Goal: Task Accomplishment & Management: Complete application form

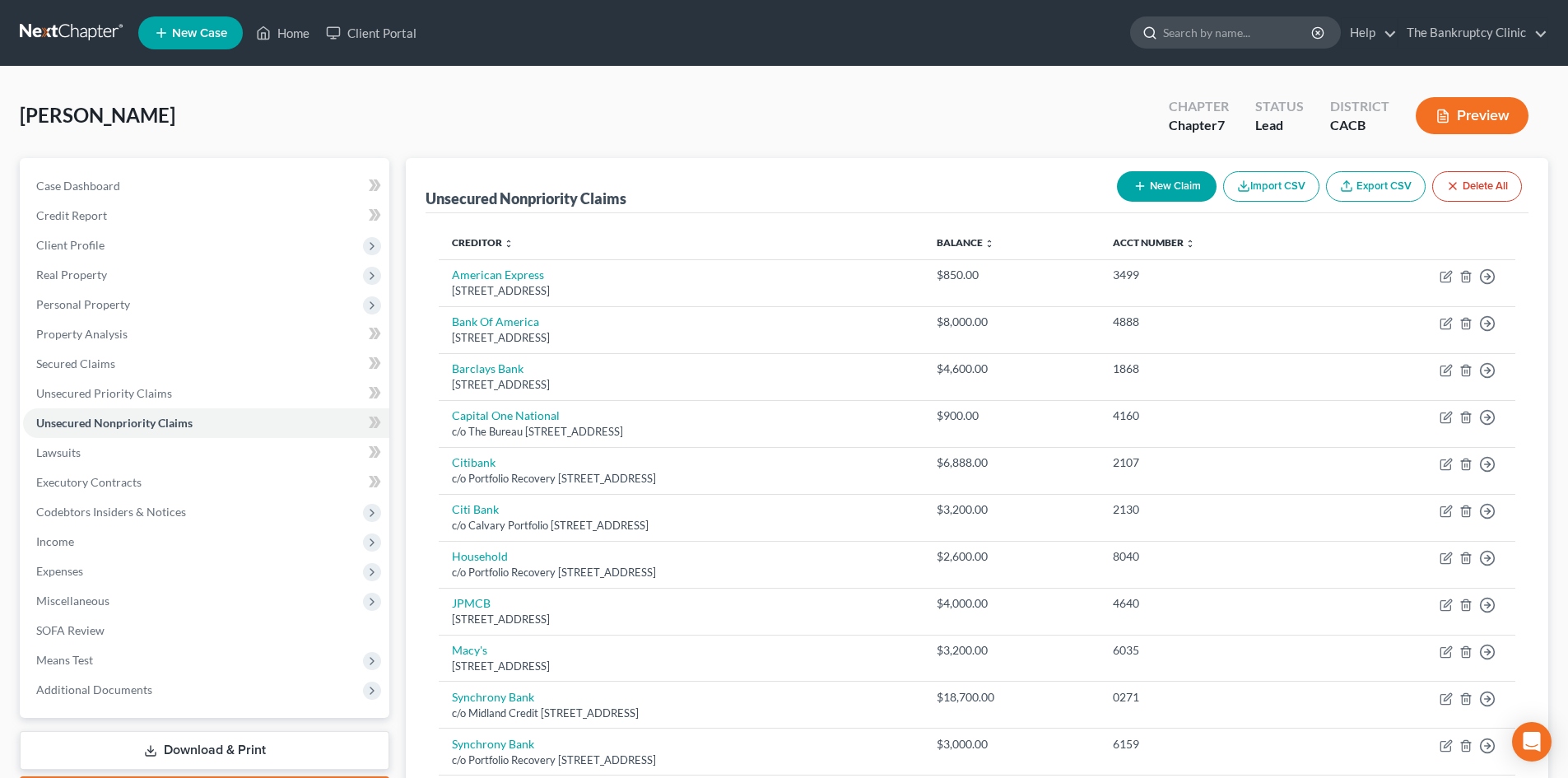
click at [1177, 43] on input "search" at bounding box center [1238, 32] width 151 height 30
type input "d"
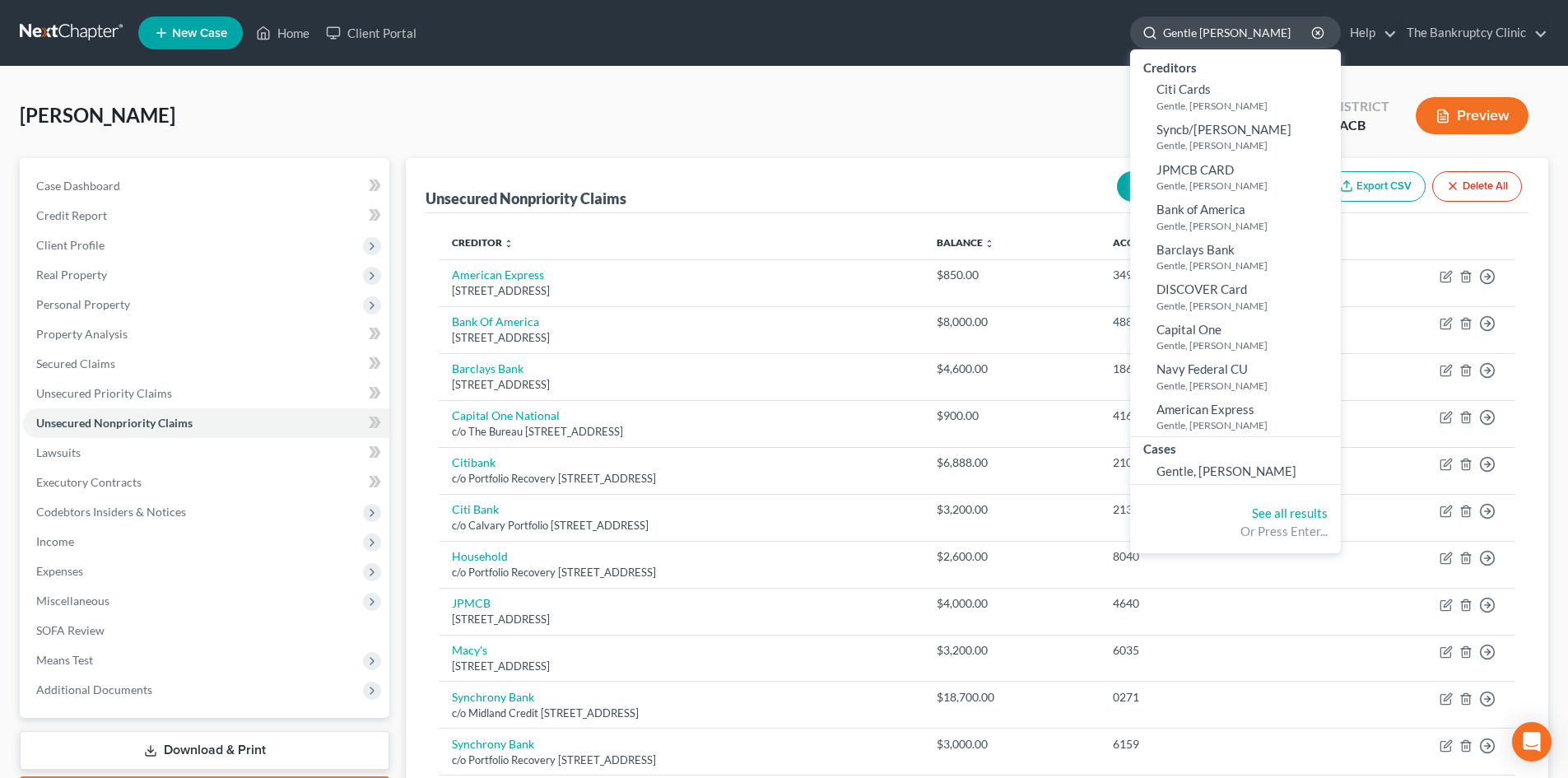
click at [1234, 34] on input "Gentle [PERSON_NAME]" at bounding box center [1238, 32] width 151 height 30
type input "G"
type input "[PERSON_NAME]"
click at [1210, 463] on span "Gentle, [PERSON_NAME]" at bounding box center [1226, 470] width 140 height 15
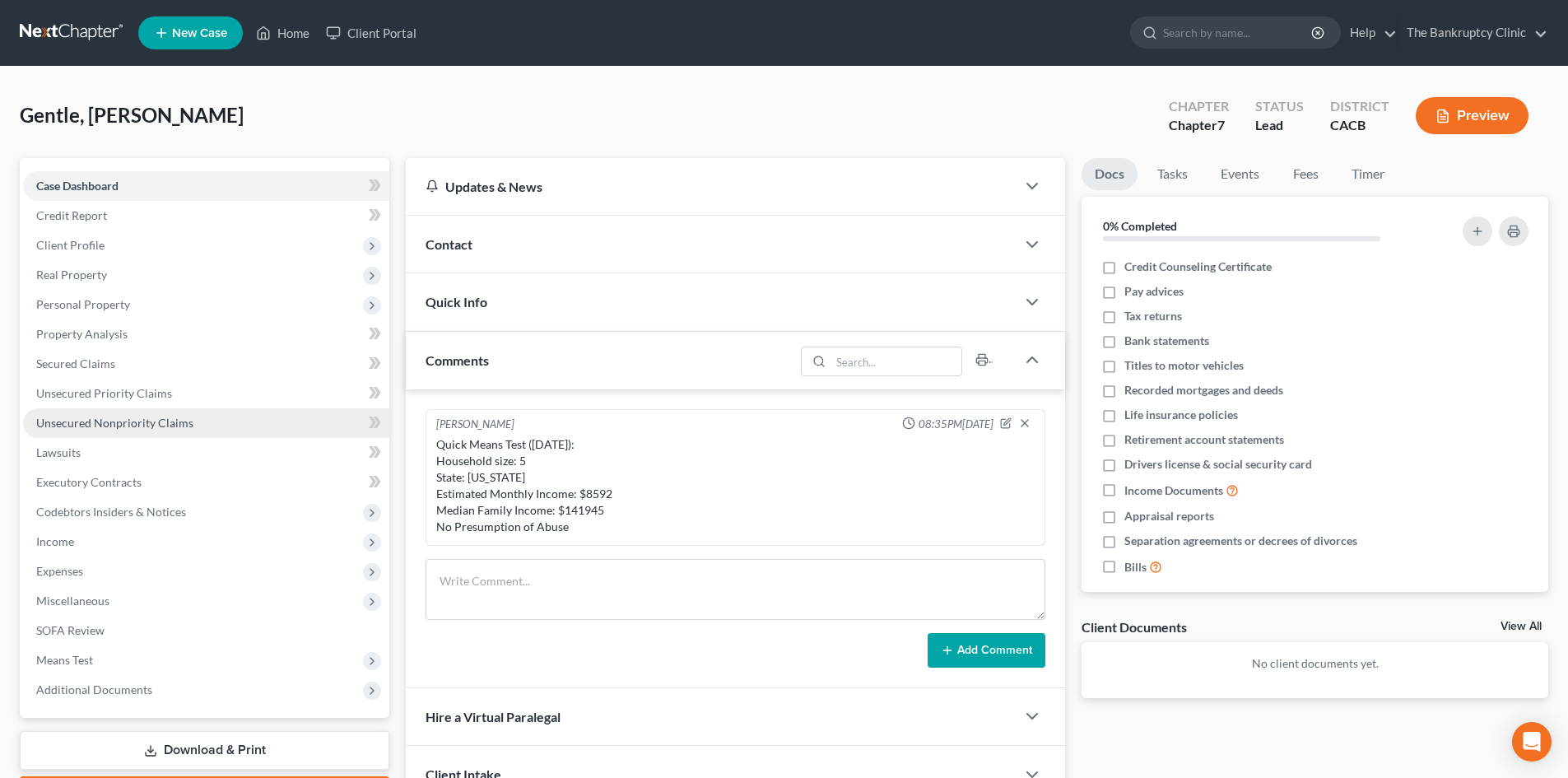
click at [134, 414] on link "Unsecured Nonpriority Claims" at bounding box center [206, 423] width 367 height 30
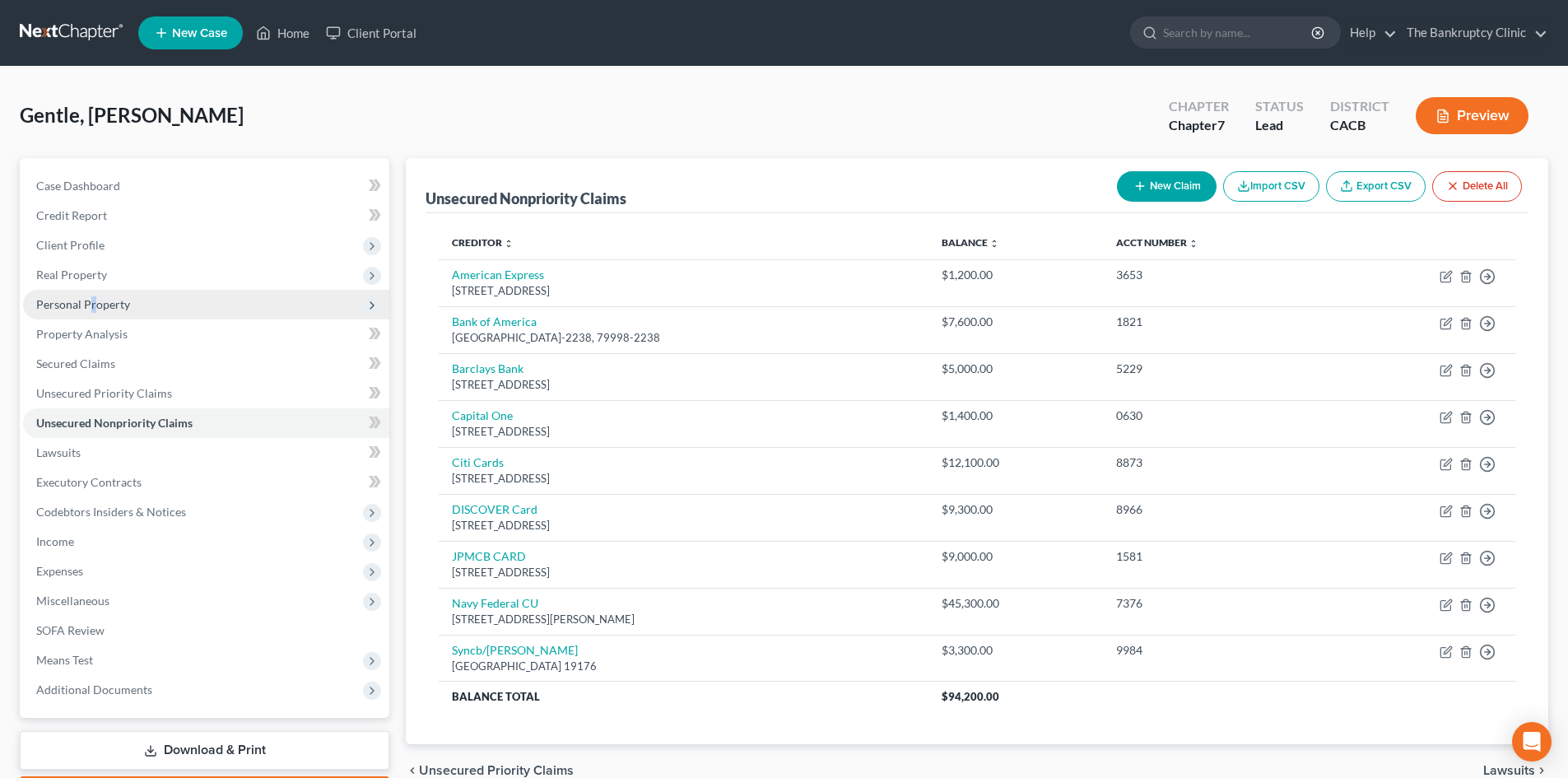
click at [95, 293] on span "Personal Property" at bounding box center [206, 305] width 367 height 30
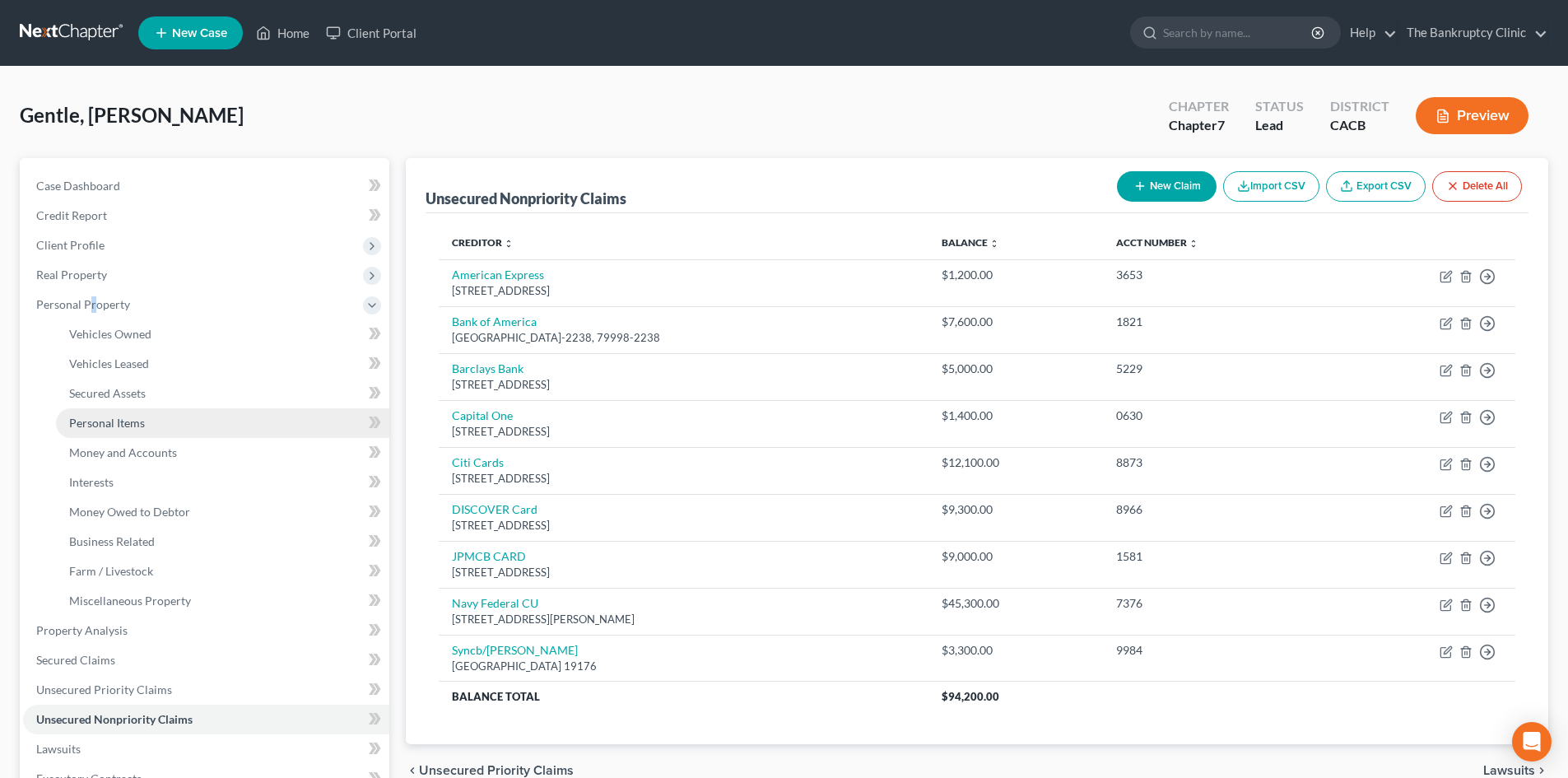
click at [127, 419] on span "Personal Items" at bounding box center [107, 422] width 76 height 14
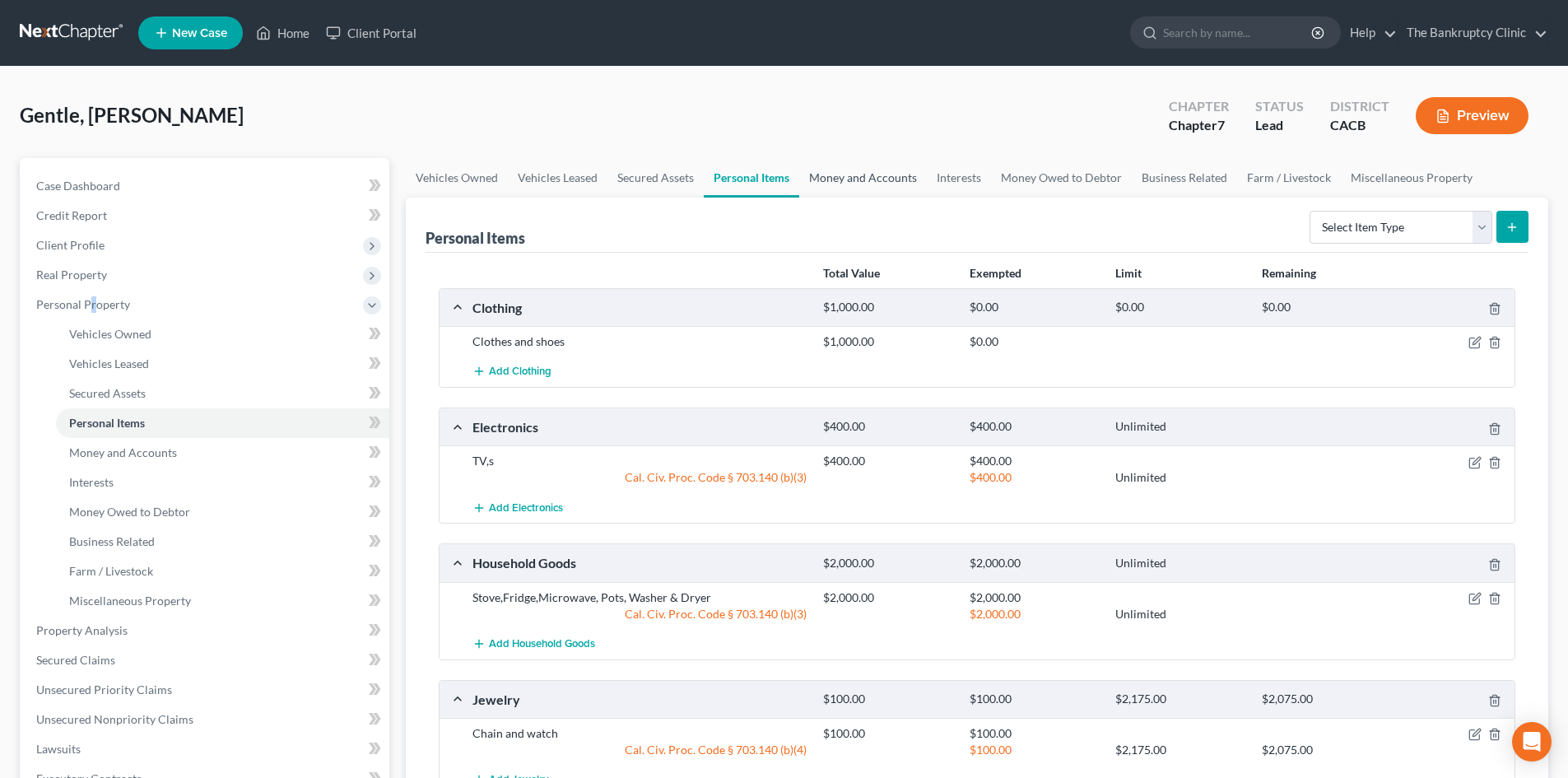
click at [861, 178] on link "Money and Accounts" at bounding box center [863, 178] width 128 height 40
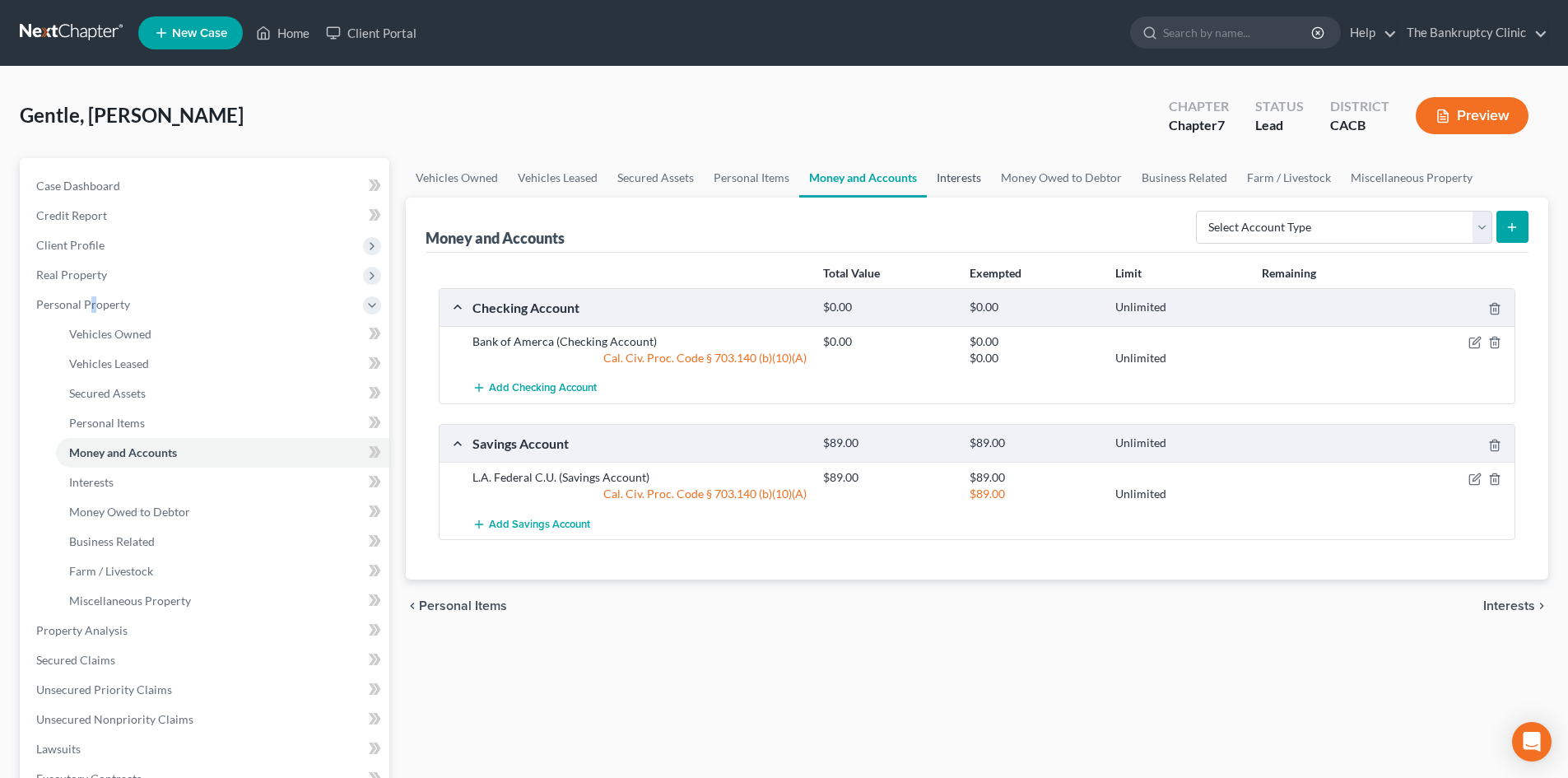
click at [955, 175] on link "Interests" at bounding box center [959, 178] width 64 height 40
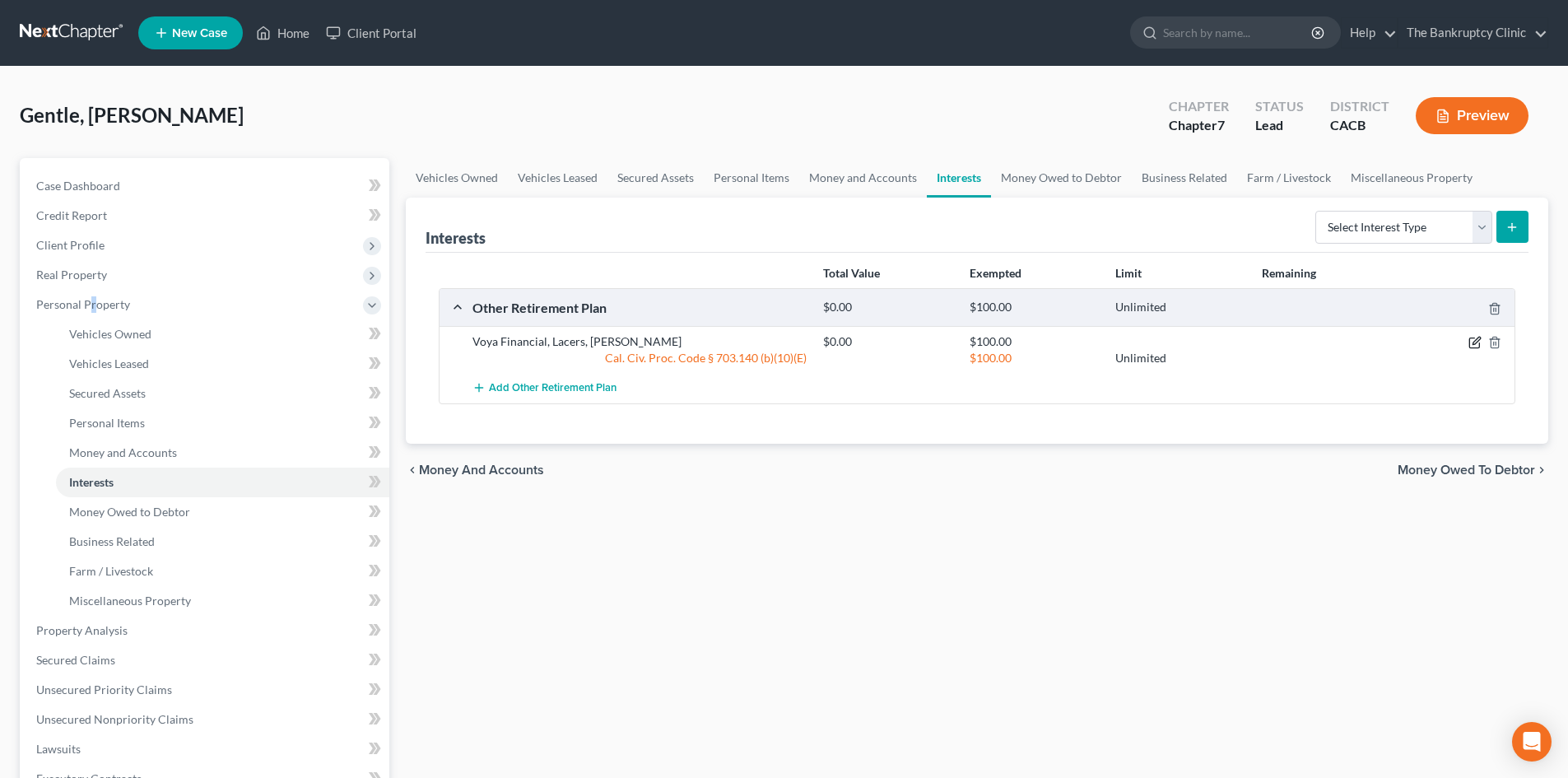
click at [1474, 342] on icon "button" at bounding box center [1476, 341] width 7 height 7
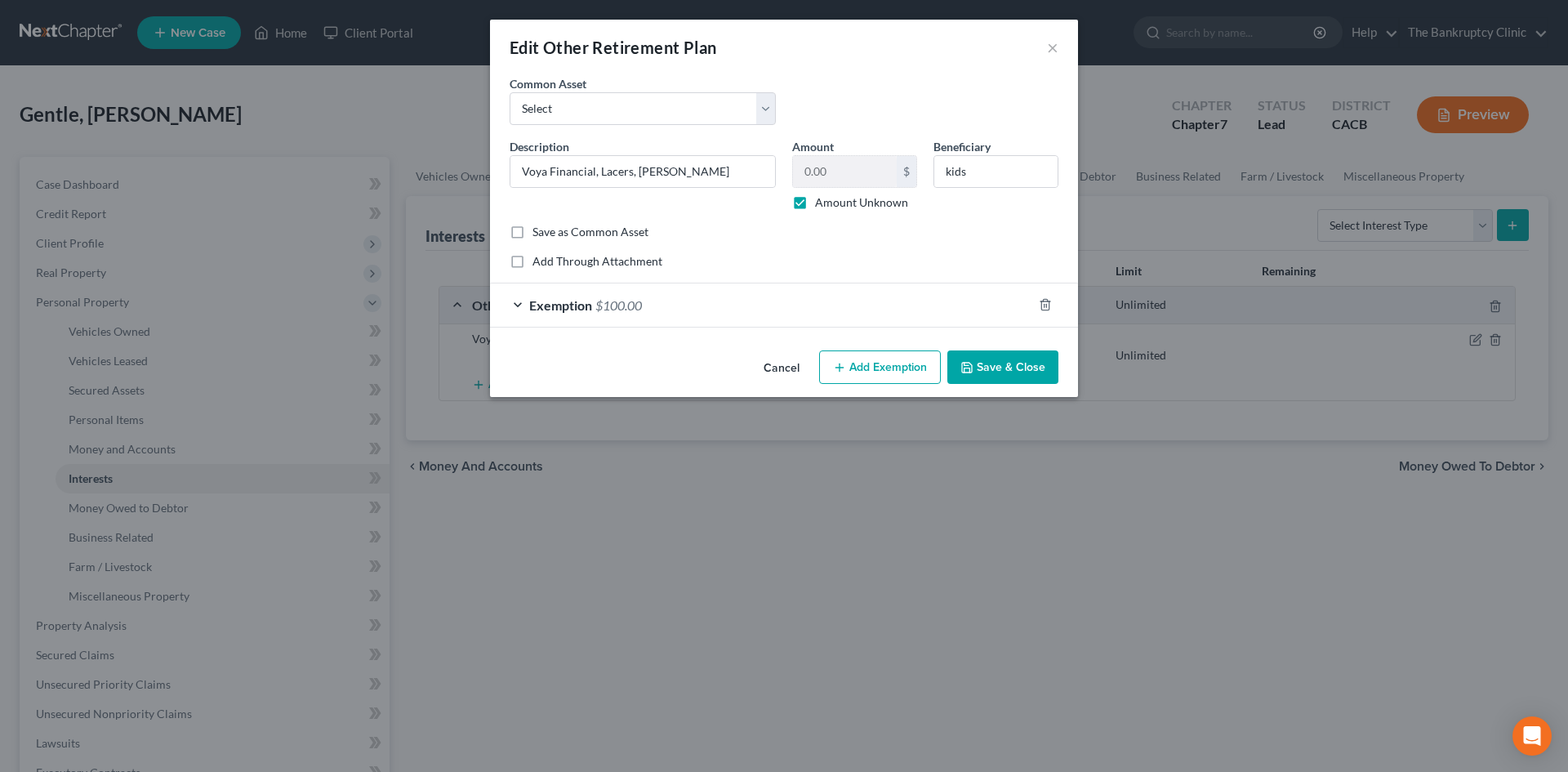
click at [815, 200] on label "Amount Unknown" at bounding box center [862, 202] width 93 height 16
click at [821, 200] on input "Amount Unknown" at bounding box center [826, 199] width 11 height 11
checkbox input "false"
click at [833, 168] on input "0.00" at bounding box center [844, 170] width 104 height 31
type input "63,850.00"
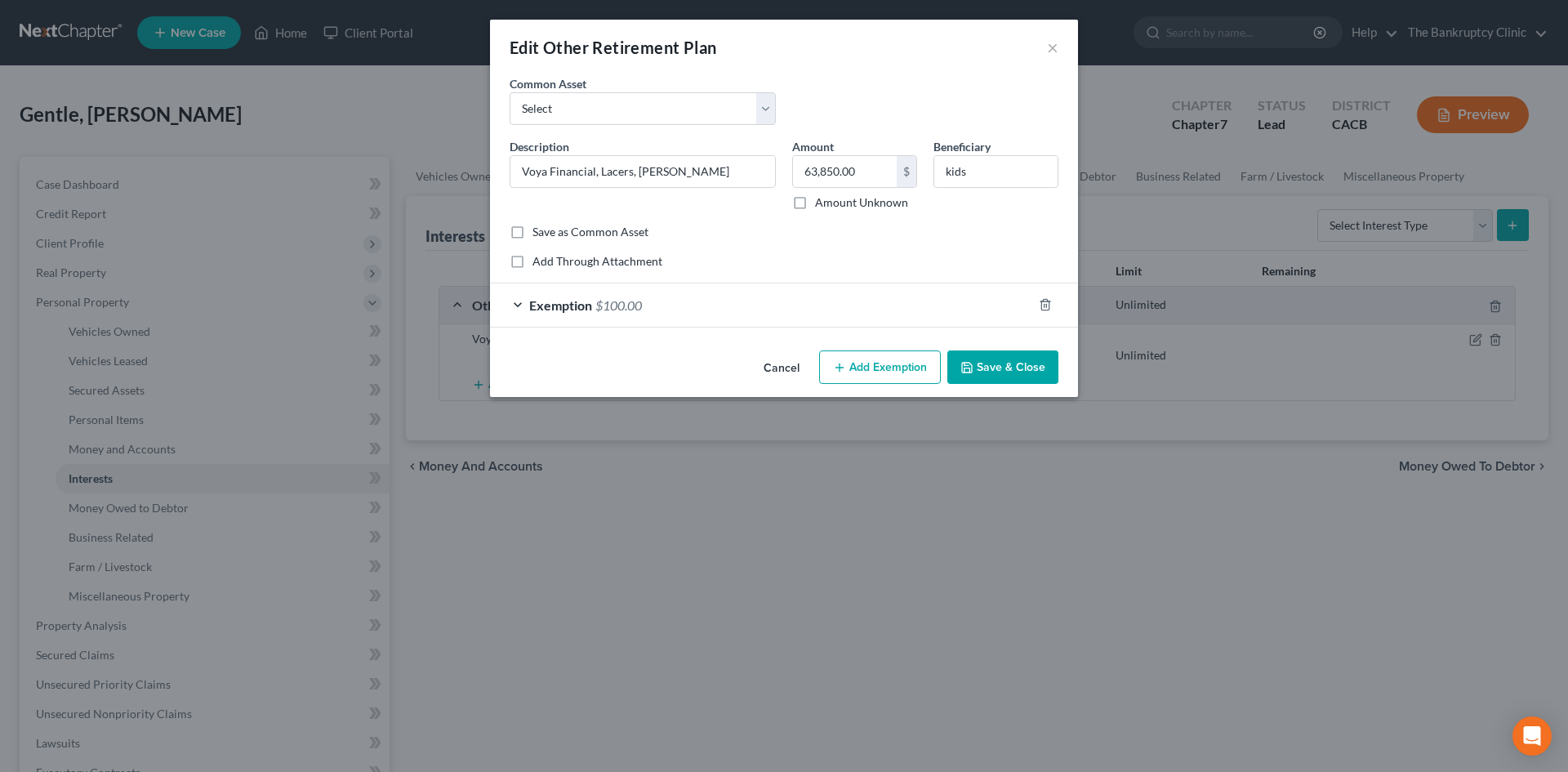
click at [867, 365] on button "Add Exemption" at bounding box center [880, 368] width 122 height 35
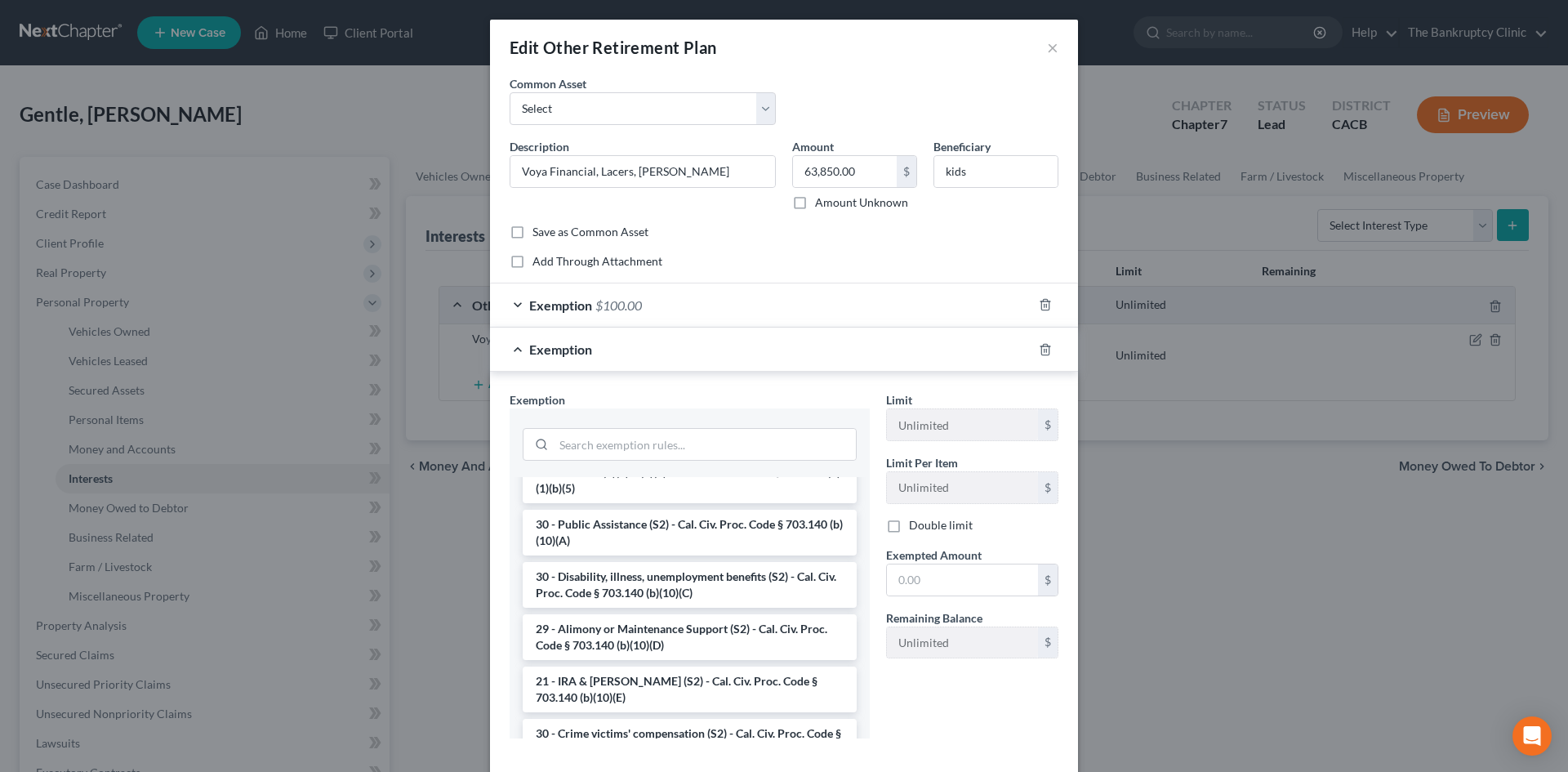
scroll to position [375, 0]
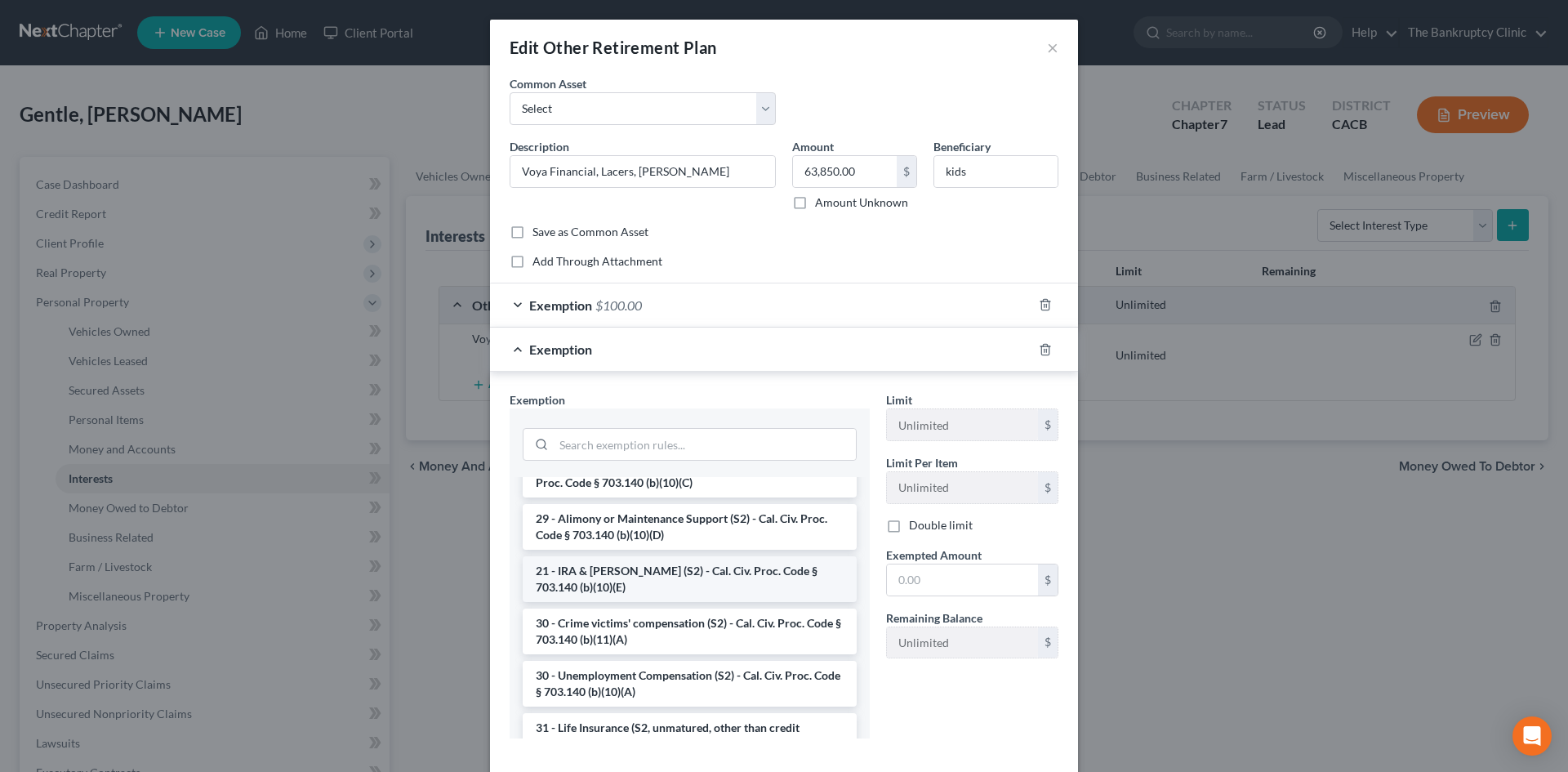
click at [654, 570] on li "21 - IRA & [PERSON_NAME] (S2) - Cal. Civ. Proc. Code § 703.140 (b)(10)(E)" at bounding box center [689, 579] width 334 height 46
click at [654, 570] on div "Exemption Set must be selected for CA. Exemption * --View All or Create New-- 3…" at bounding box center [689, 571] width 376 height 360
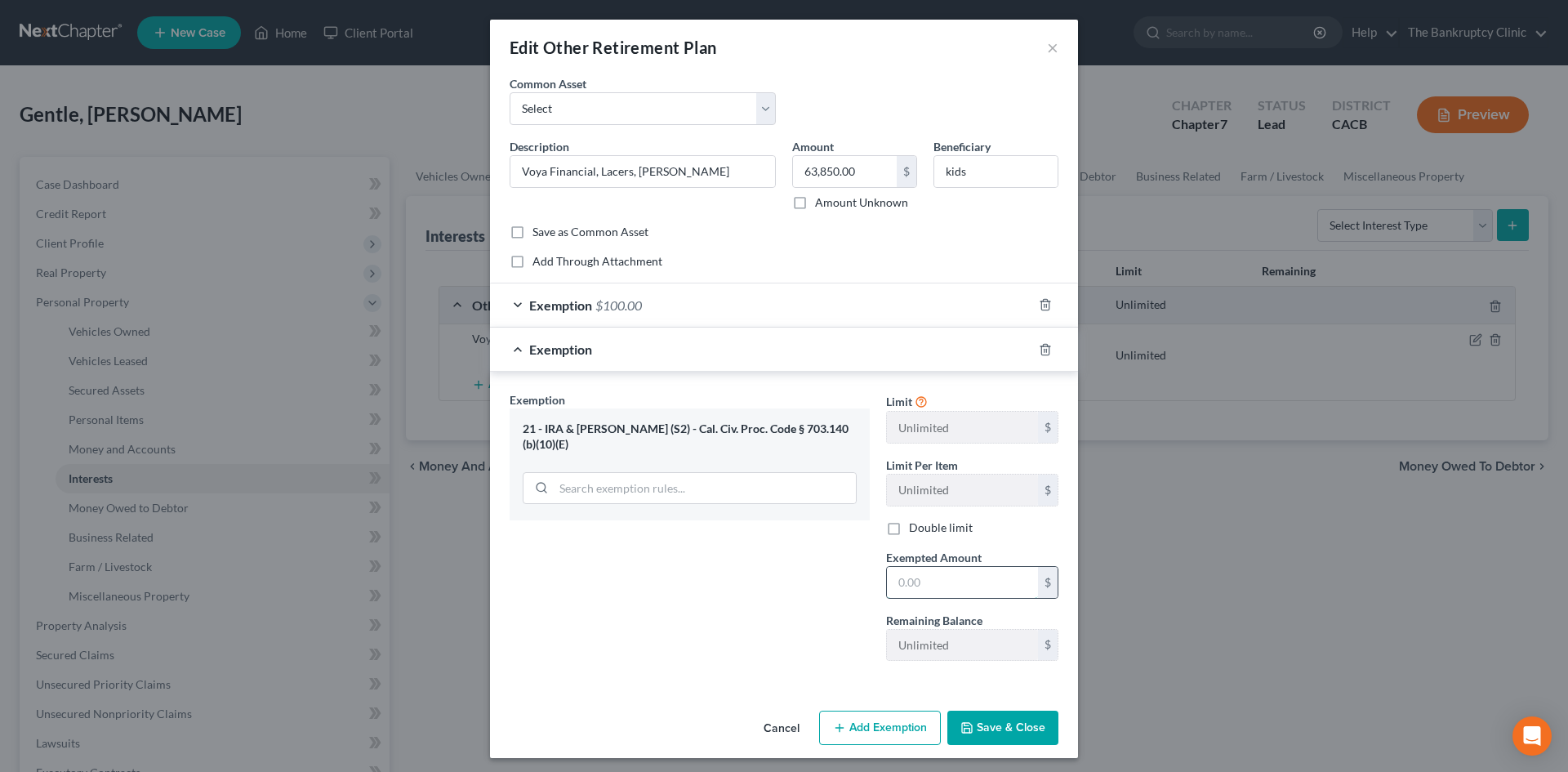
click at [939, 591] on input "text" at bounding box center [962, 582] width 151 height 31
type input "63,850.00"
click at [1016, 719] on button "Save & Close" at bounding box center [1002, 727] width 111 height 35
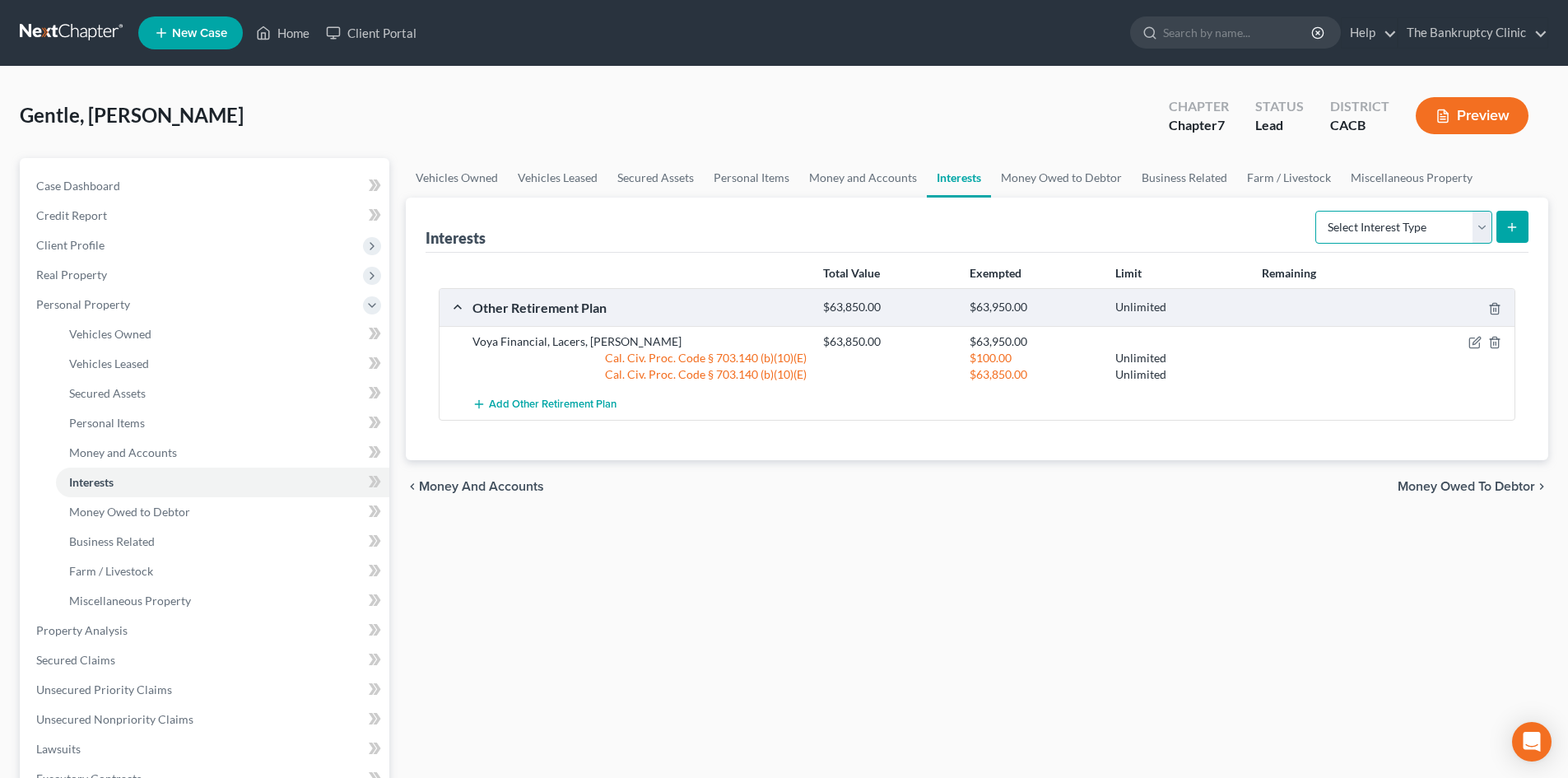
click at [1482, 234] on select "Select Interest Type 401K Annuity Bond Education IRA Government Bond Government…" at bounding box center [1403, 227] width 177 height 33
select select "other_retirement_plan"
click at [1317, 211] on select "Select Interest Type 401K Annuity Bond Education IRA Government Bond Government…" at bounding box center [1403, 227] width 177 height 33
click at [1517, 227] on icon "submit" at bounding box center [1512, 227] width 13 height 13
click at [1513, 224] on icon "submit" at bounding box center [1512, 227] width 13 height 13
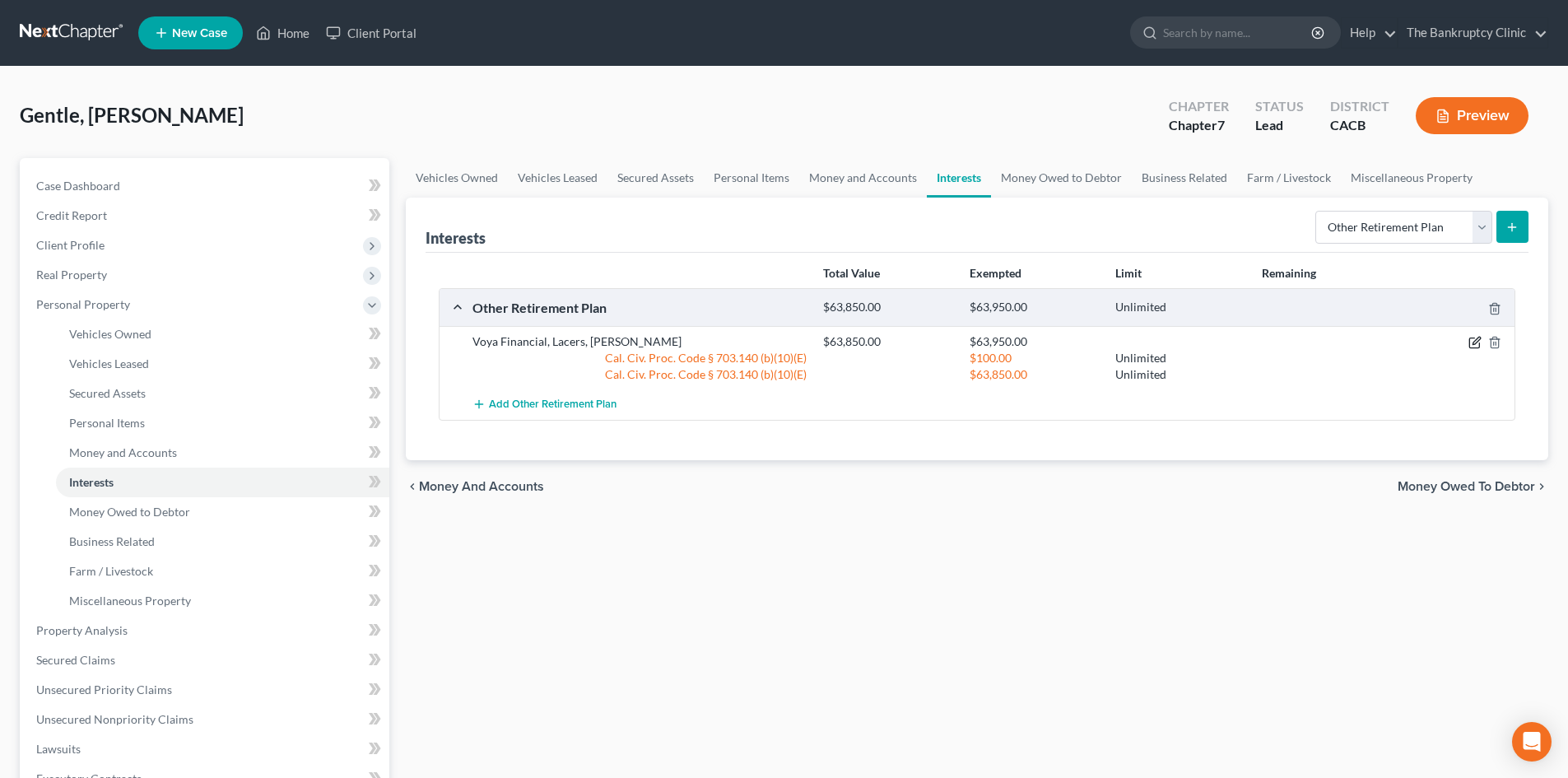
click at [1480, 344] on icon "button" at bounding box center [1474, 342] width 13 height 13
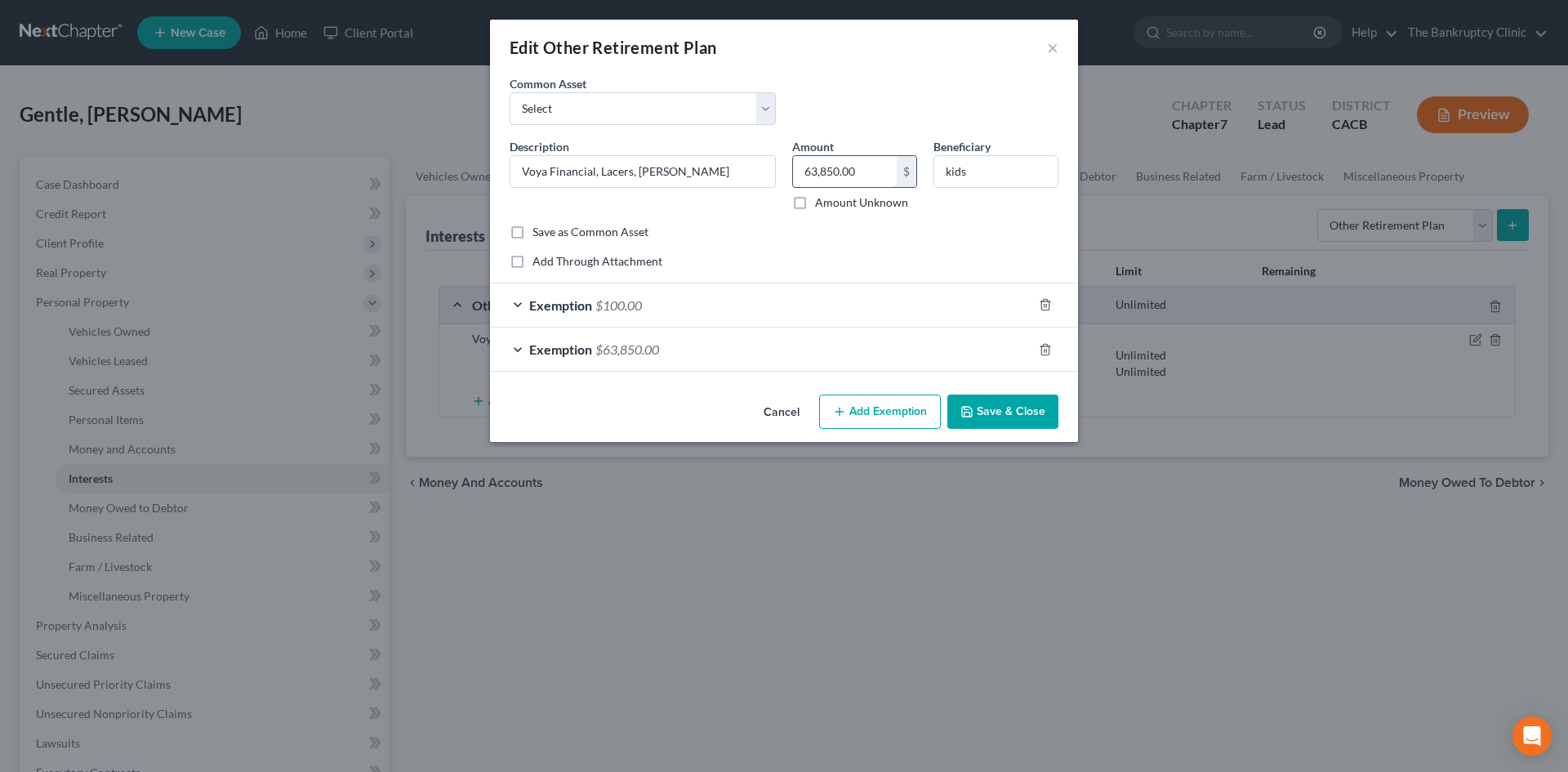
click at [855, 174] on input "63,850.00" at bounding box center [844, 170] width 104 height 31
click at [771, 119] on select "Select MichaelNational (403b,30,000.00 457 Deffered PERS RETIREMENT PLAN PERS R…" at bounding box center [642, 108] width 266 height 33
click at [801, 99] on div "Common Asset Select MichaelNational (403b,30,000.00 457 Deffered PERS RETIREMEN…" at bounding box center [784, 106] width 565 height 62
click at [685, 166] on input "Voya Financial, Lacers, [PERSON_NAME]" at bounding box center [642, 170] width 264 height 31
type input "V"
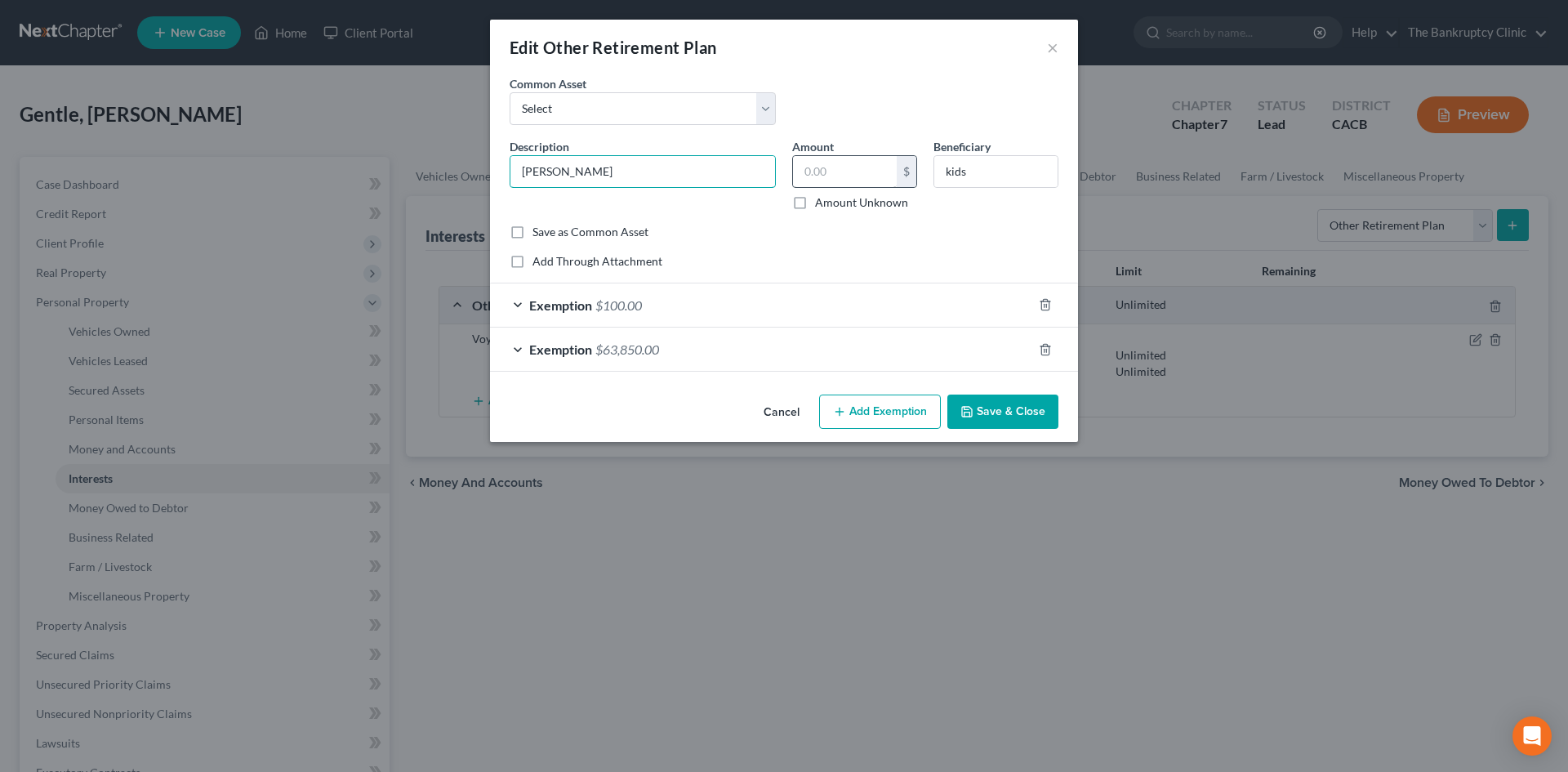
type input "[PERSON_NAME]"
drag, startPoint x: 815, startPoint y: 177, endPoint x: 815, endPoint y: 192, distance: 15.0
click at [815, 177] on input "text" at bounding box center [844, 170] width 104 height 31
type input "12,295.00"
click at [658, 305] on div "Exemption $100.00" at bounding box center [761, 305] width 542 height 44
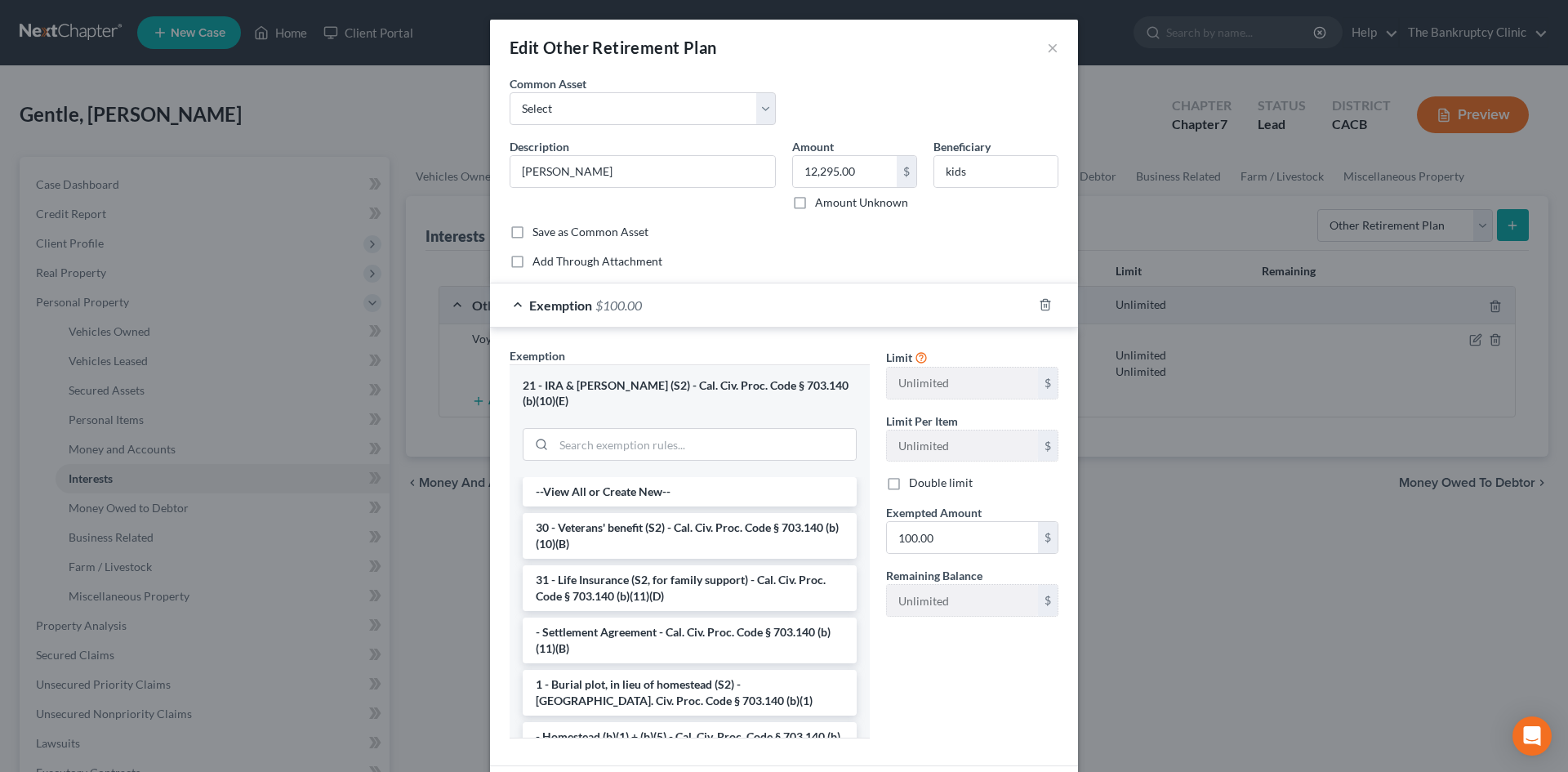
click at [643, 305] on div "Exemption $100.00" at bounding box center [761, 305] width 542 height 44
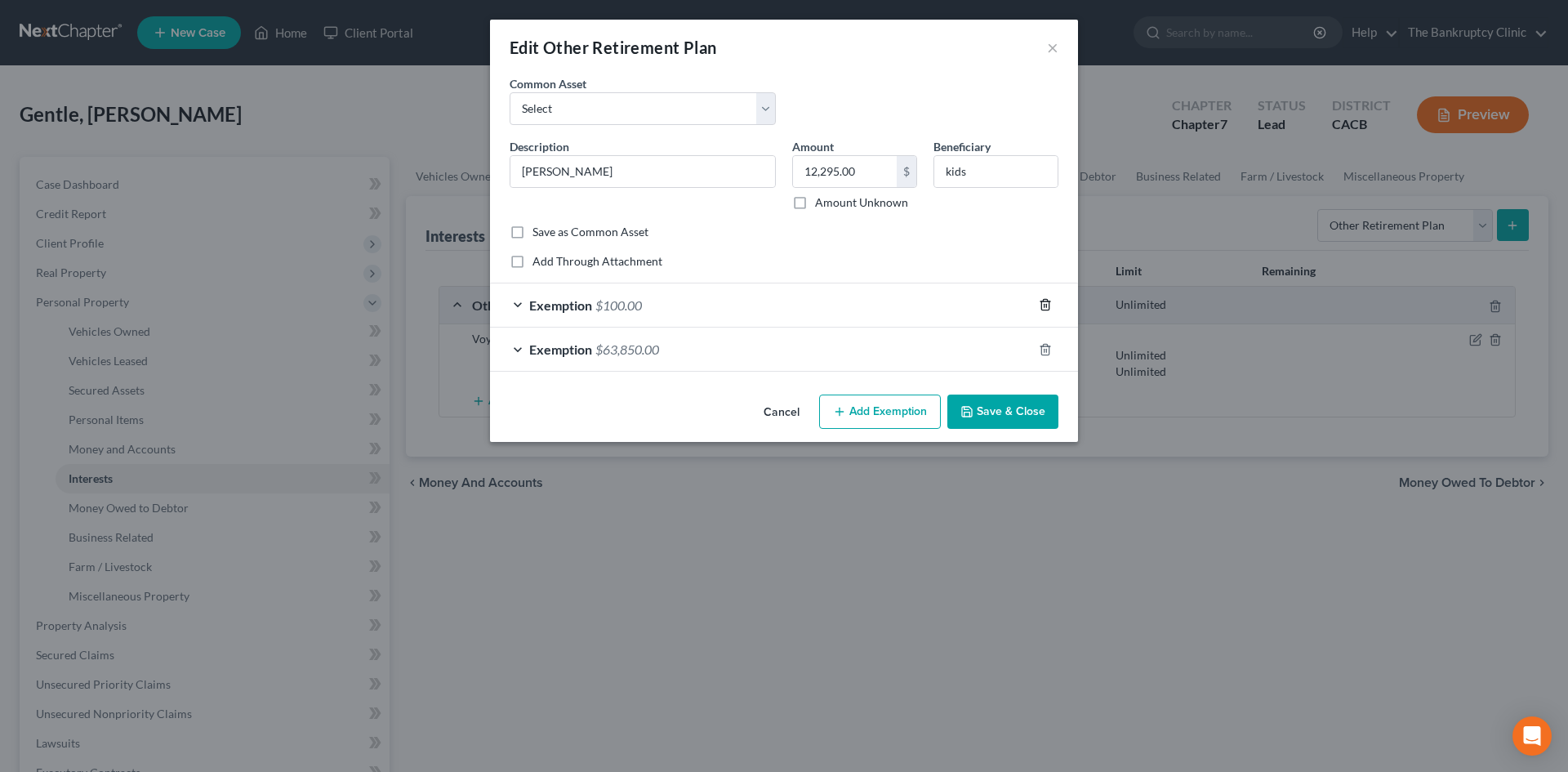
click at [1042, 303] on icon "button" at bounding box center [1044, 304] width 7 height 11
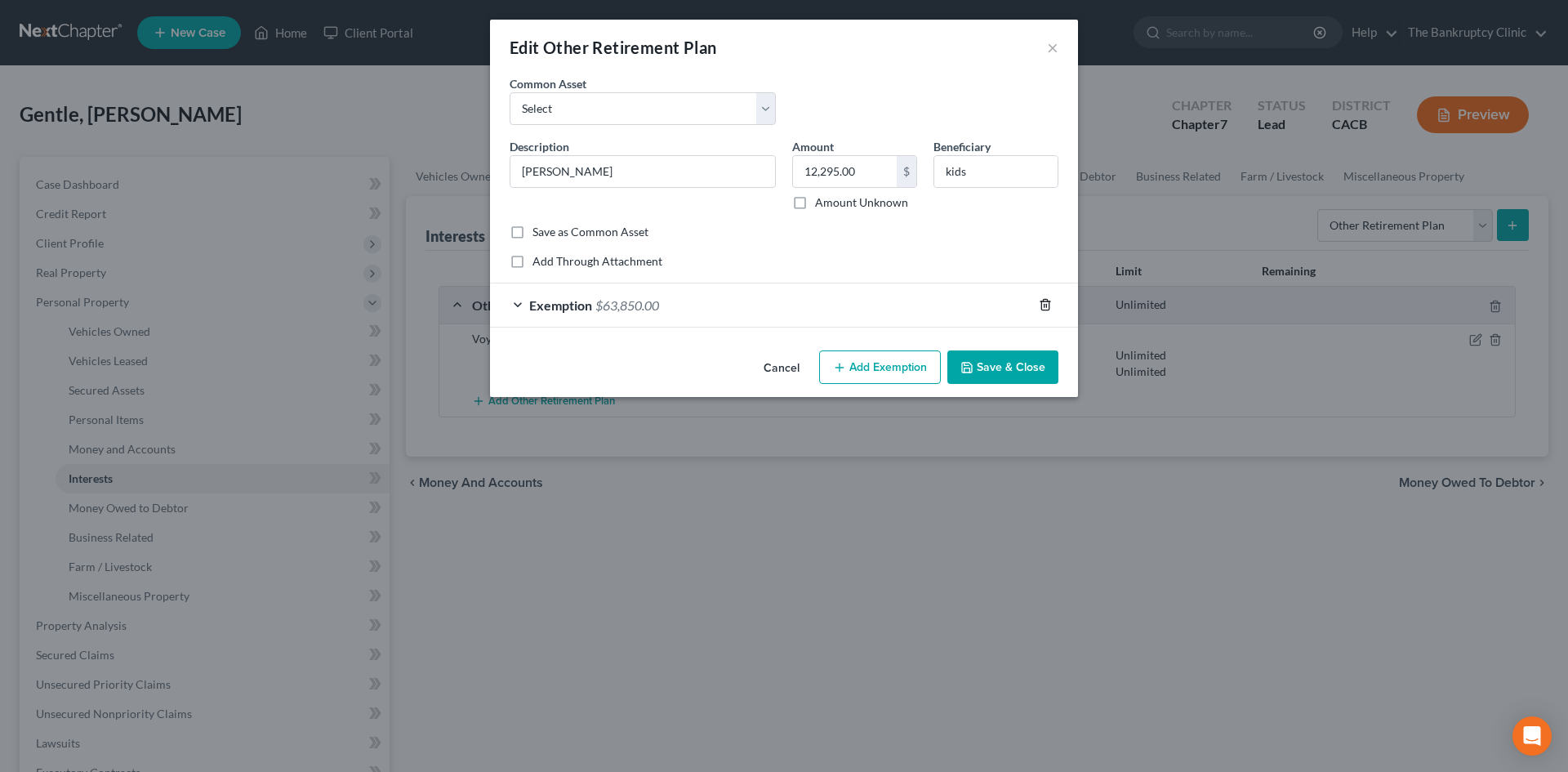
click at [1046, 301] on polyline "button" at bounding box center [1045, 301] width 10 height 0
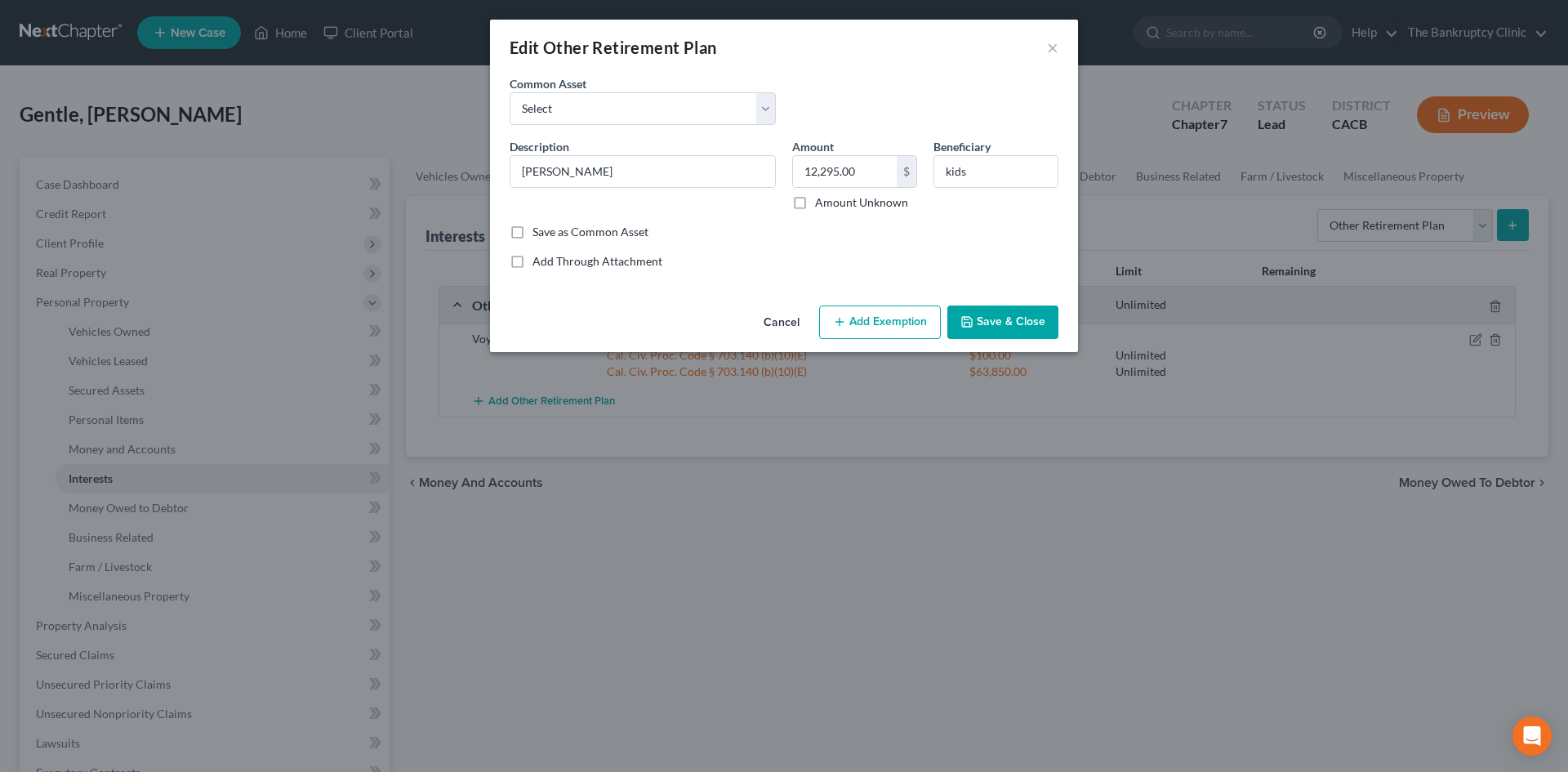
click at [888, 323] on button "Add Exemption" at bounding box center [880, 322] width 122 height 35
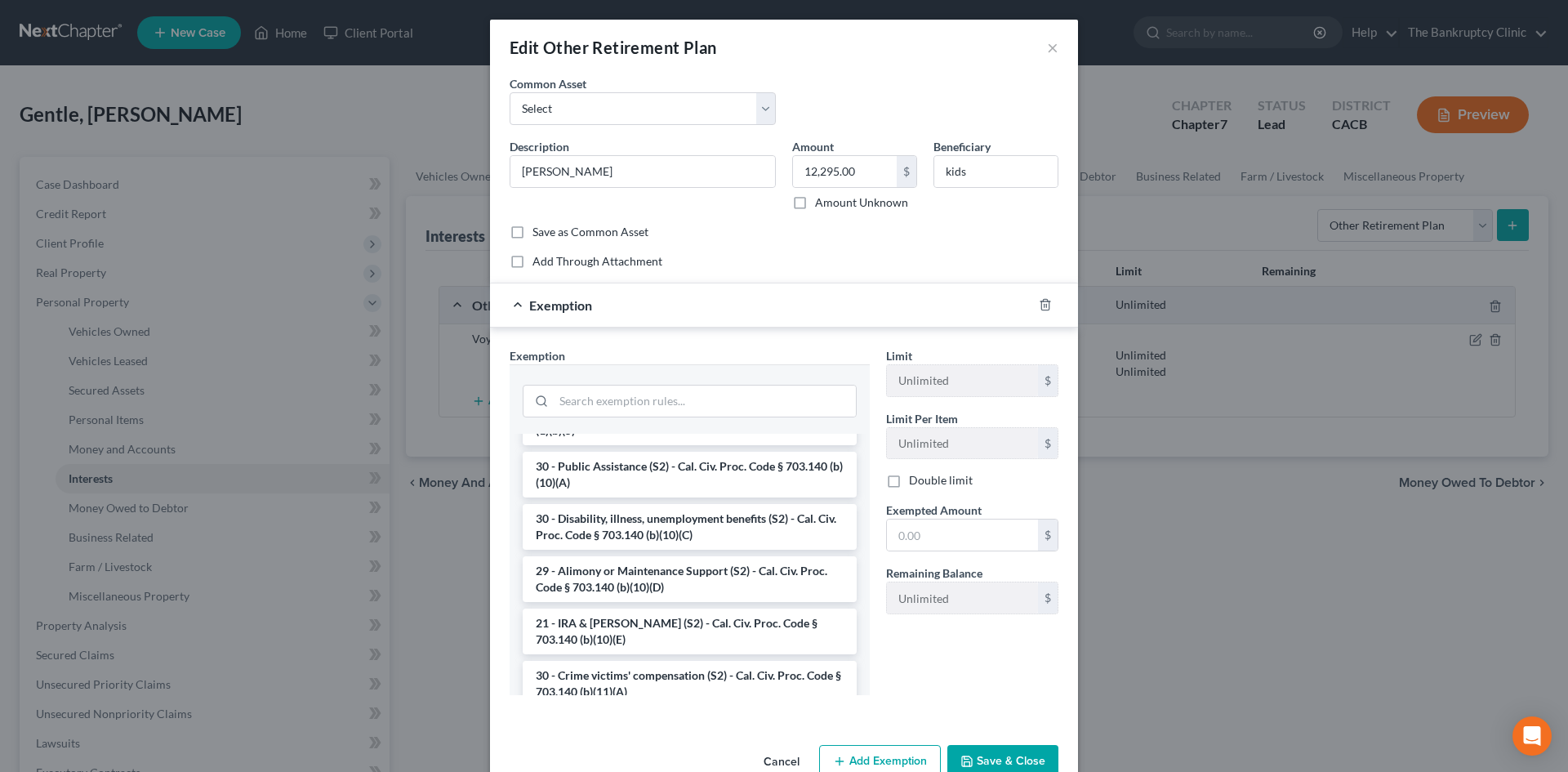
scroll to position [294, 0]
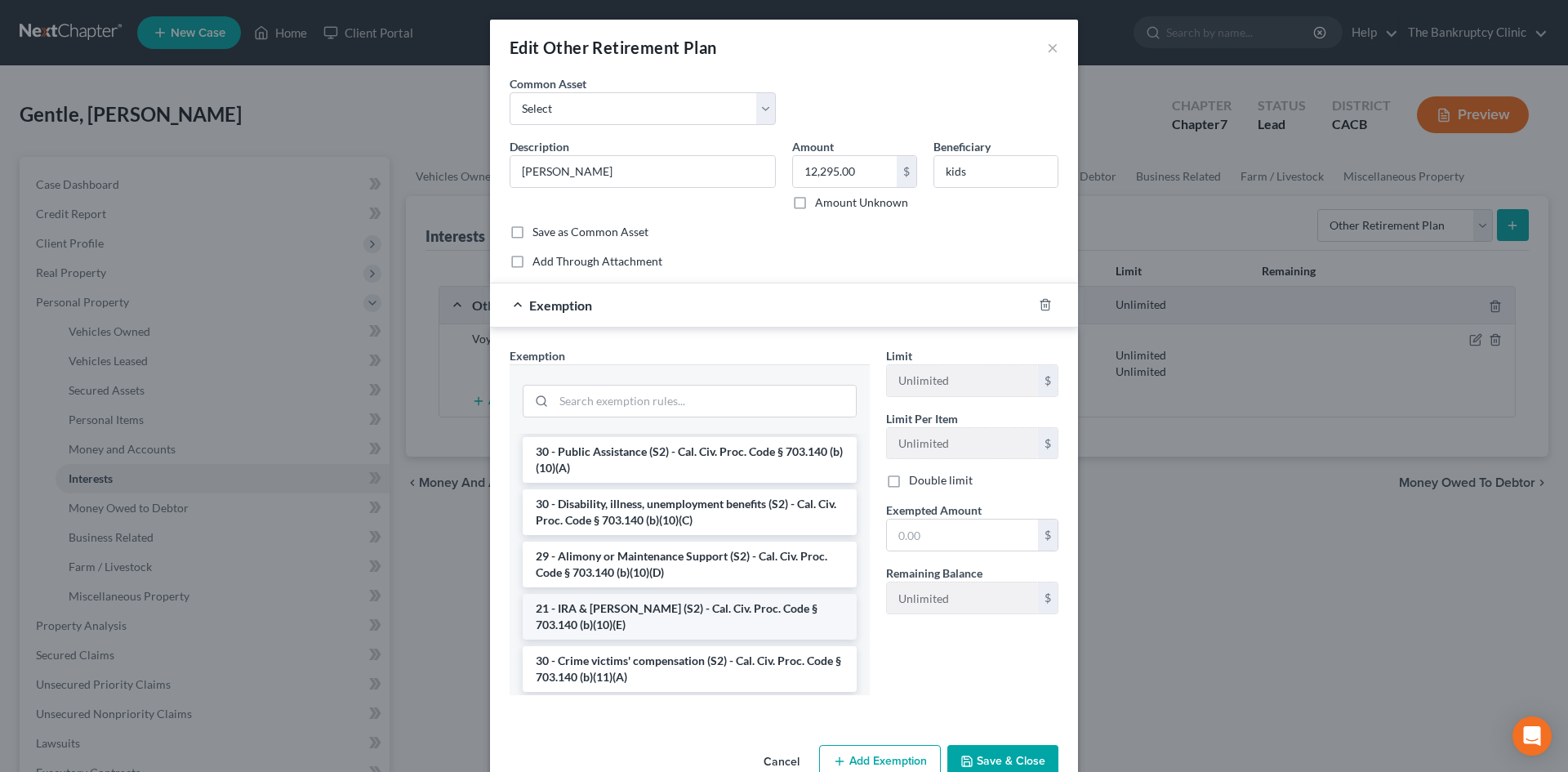
click at [660, 607] on li "21 - IRA & [PERSON_NAME] (S2) - Cal. Civ. Proc. Code § 703.140 (b)(10)(E)" at bounding box center [689, 616] width 334 height 46
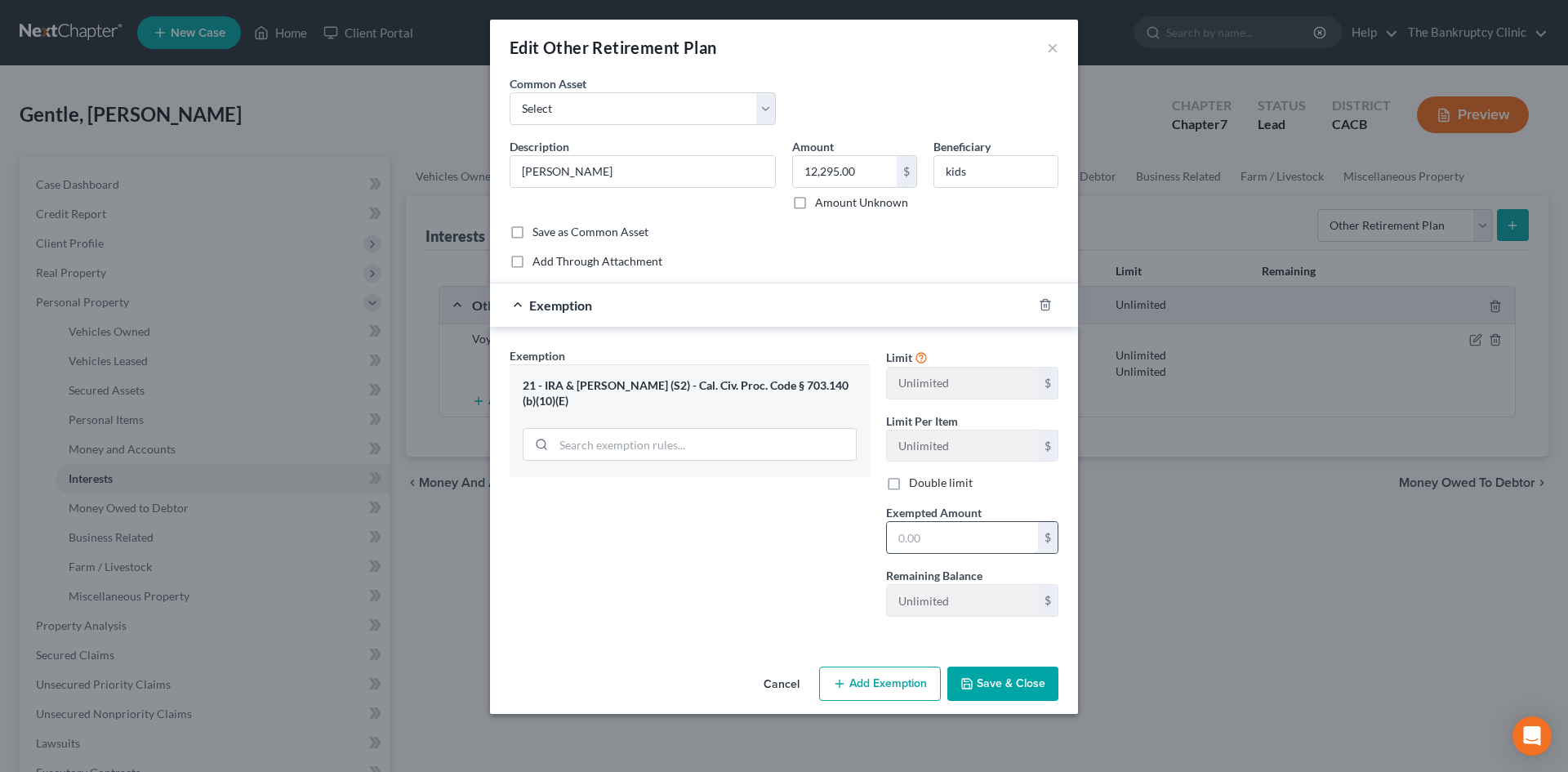
click at [907, 531] on input "text" at bounding box center [962, 537] width 151 height 31
type input "12,295.00"
click at [1011, 671] on button "Save & Close" at bounding box center [1002, 684] width 111 height 35
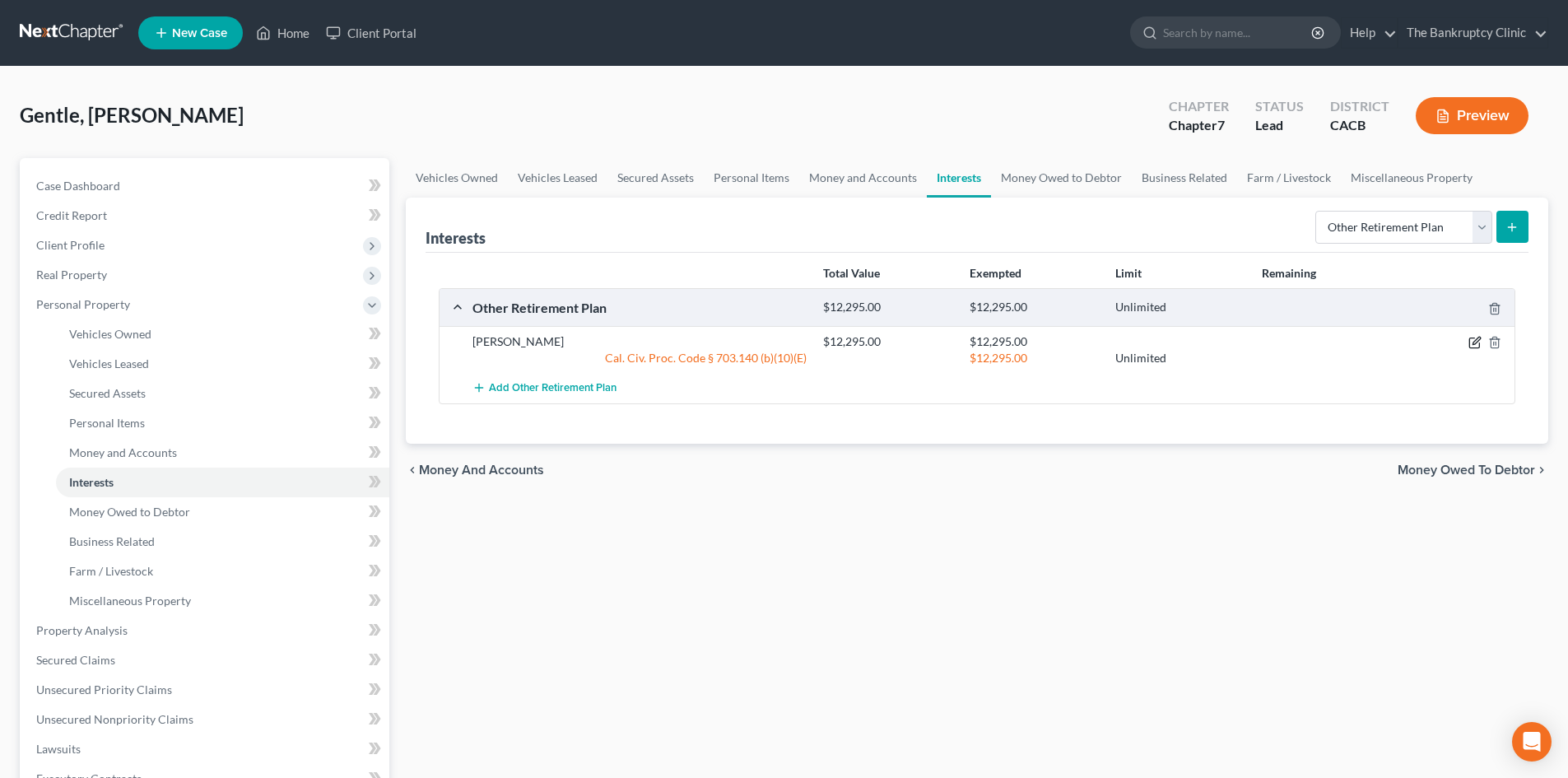
click at [1476, 343] on icon "button" at bounding box center [1474, 342] width 13 height 13
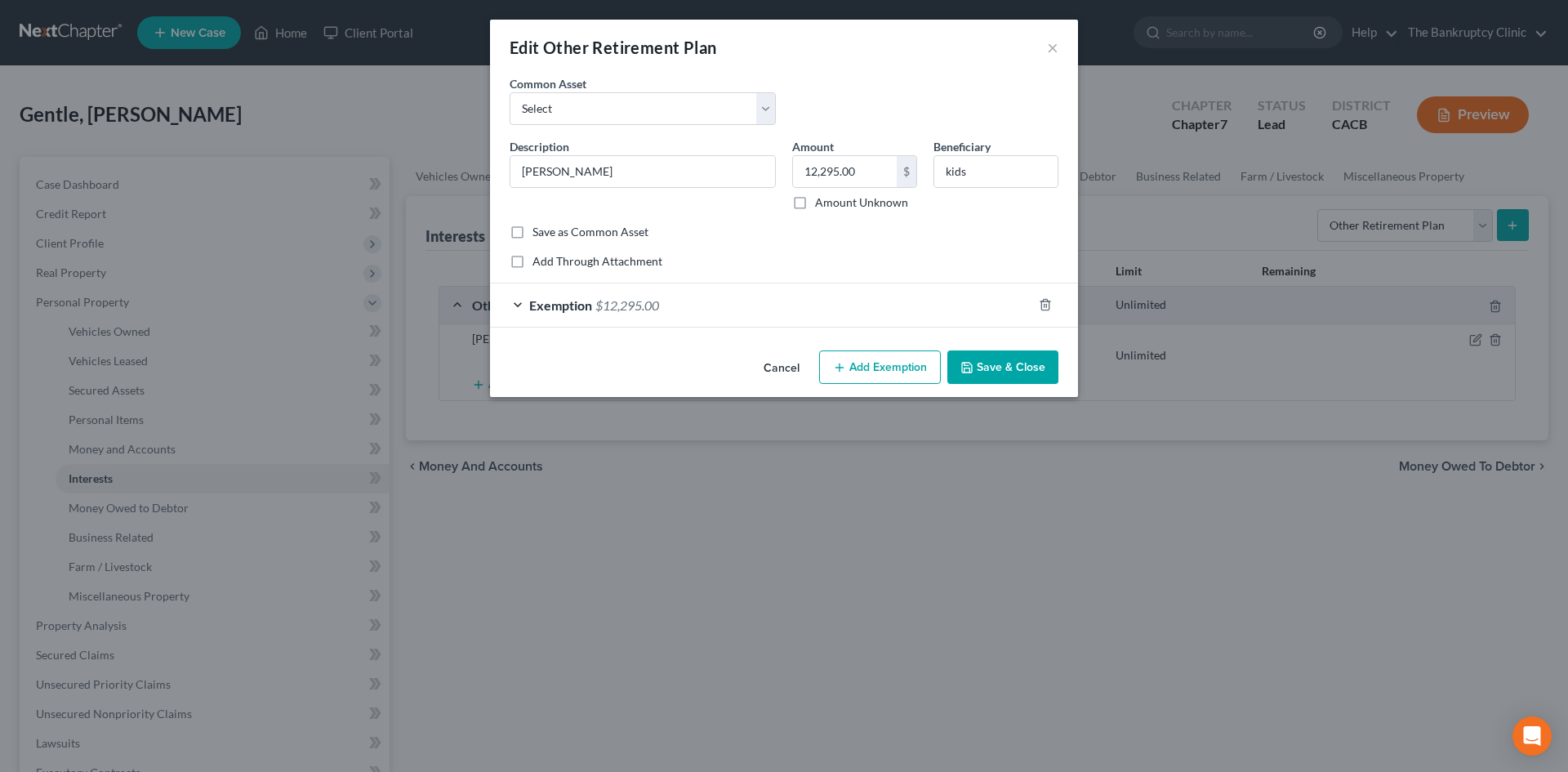
click at [1019, 367] on button "Save & Close" at bounding box center [1002, 368] width 111 height 35
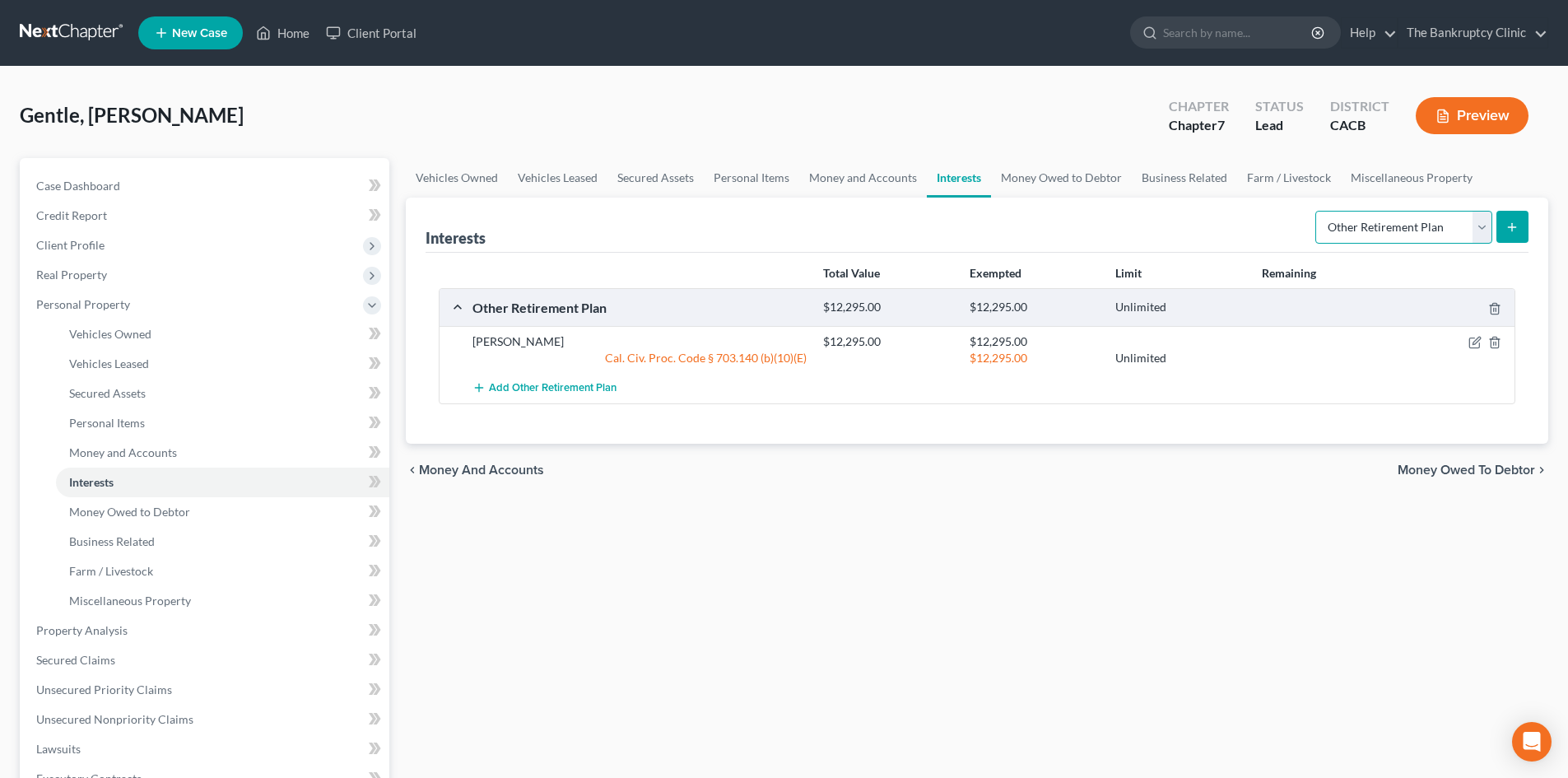
click at [1484, 230] on select "Select Interest Type 401K Annuity Bond Education IRA Government Bond Government…" at bounding box center [1403, 227] width 177 height 33
click at [1317, 211] on select "Select Interest Type 401K Annuity Bond Education IRA Government Bond Government…" at bounding box center [1403, 227] width 177 height 33
click at [1491, 227] on select "Select Interest Type 401K Annuity Bond Education IRA Government Bond Government…" at bounding box center [1403, 227] width 177 height 33
select select "other_retirement_plan"
click at [1317, 211] on select "Select Interest Type 401K Annuity Bond Education IRA Government Bond Government…" at bounding box center [1403, 227] width 177 height 33
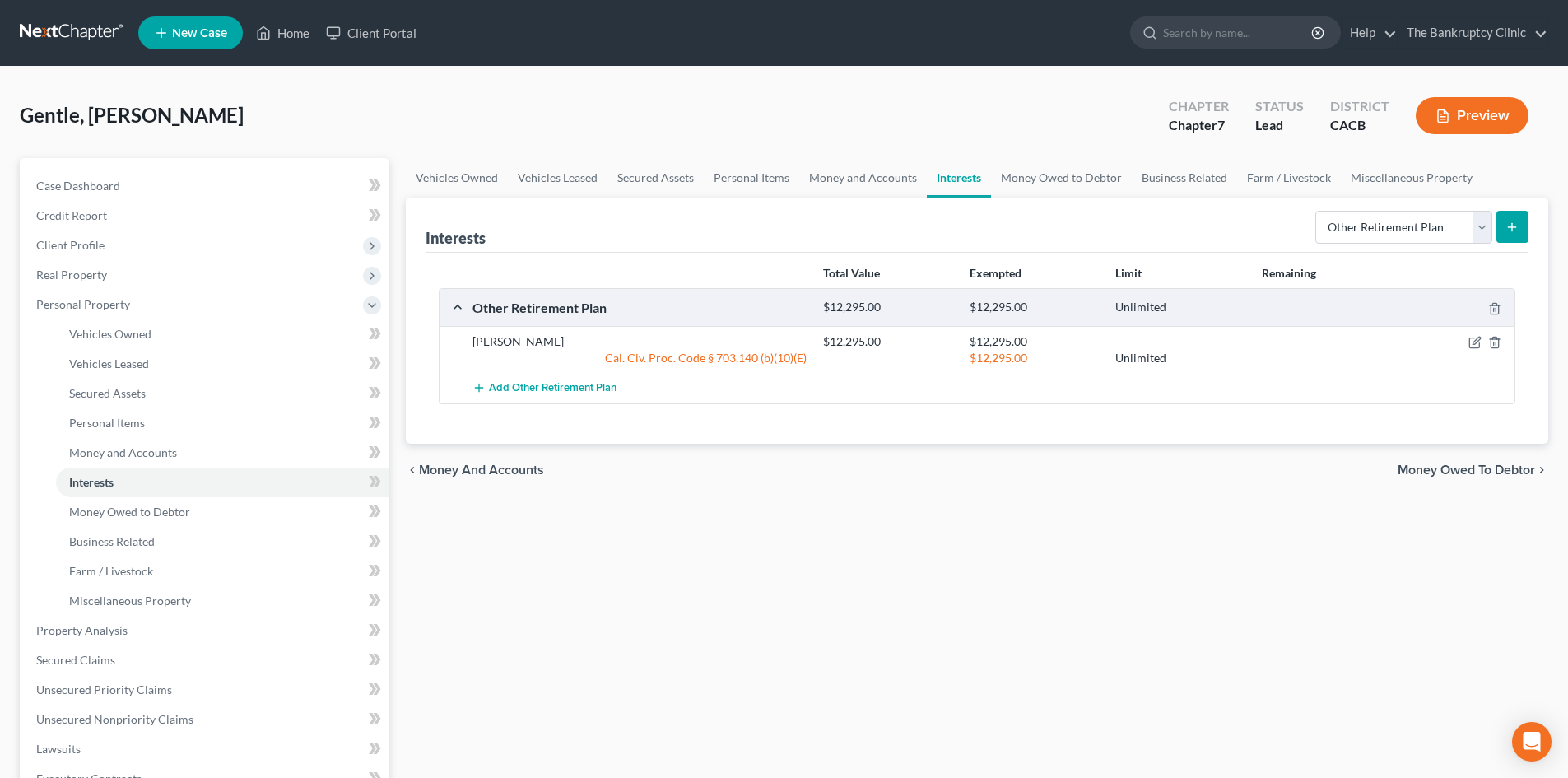
click at [1508, 232] on icon "submit" at bounding box center [1512, 227] width 13 height 13
click at [1511, 226] on icon "submit" at bounding box center [1512, 227] width 13 height 13
click at [1482, 339] on div at bounding box center [1457, 342] width 117 height 16
click at [1471, 346] on icon "button" at bounding box center [1474, 342] width 13 height 13
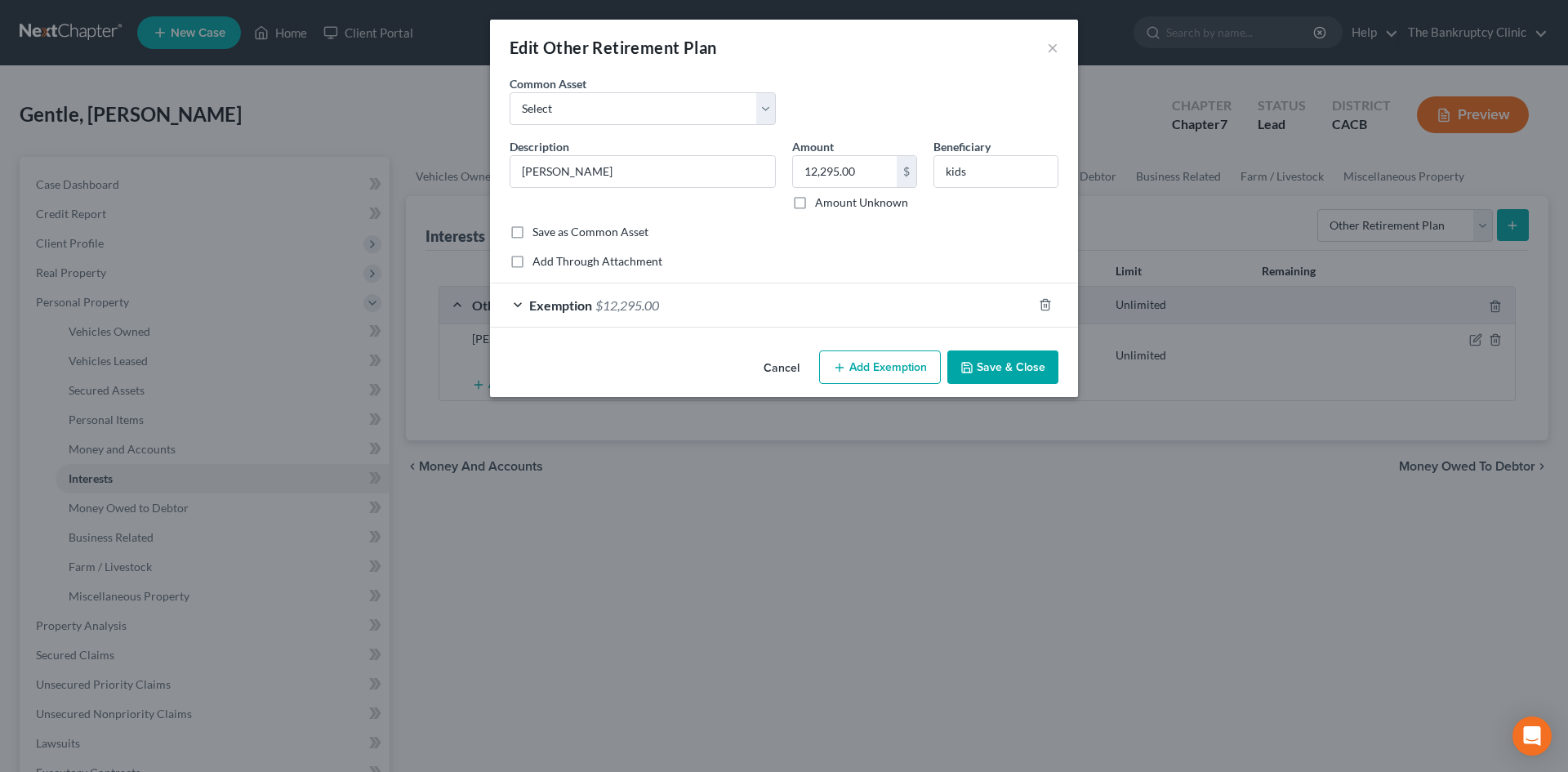
click at [1026, 363] on button "Save & Close" at bounding box center [1002, 368] width 111 height 35
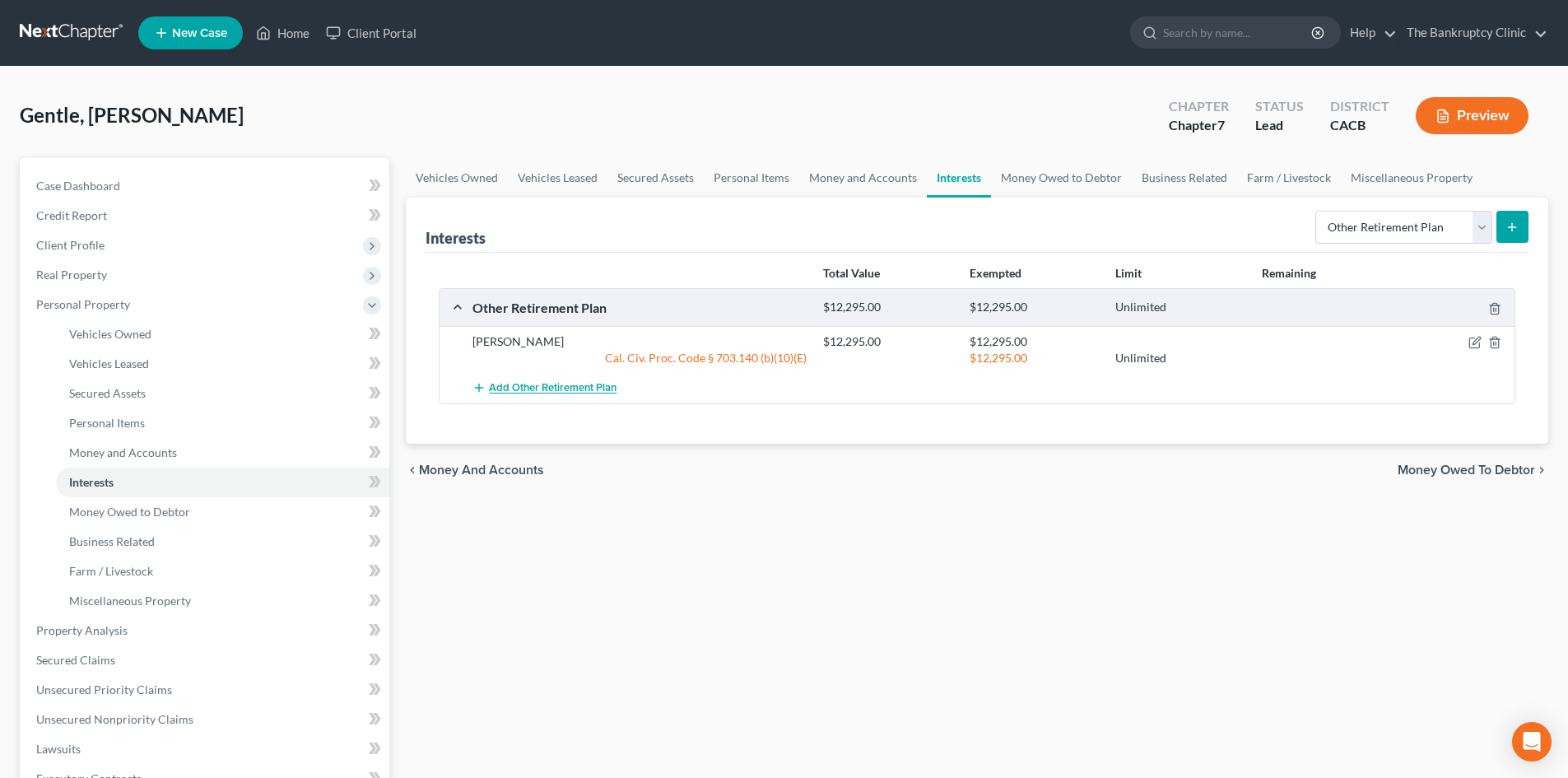
click at [564, 388] on span "Add Other Retirement Plan" at bounding box center [553, 388] width 128 height 13
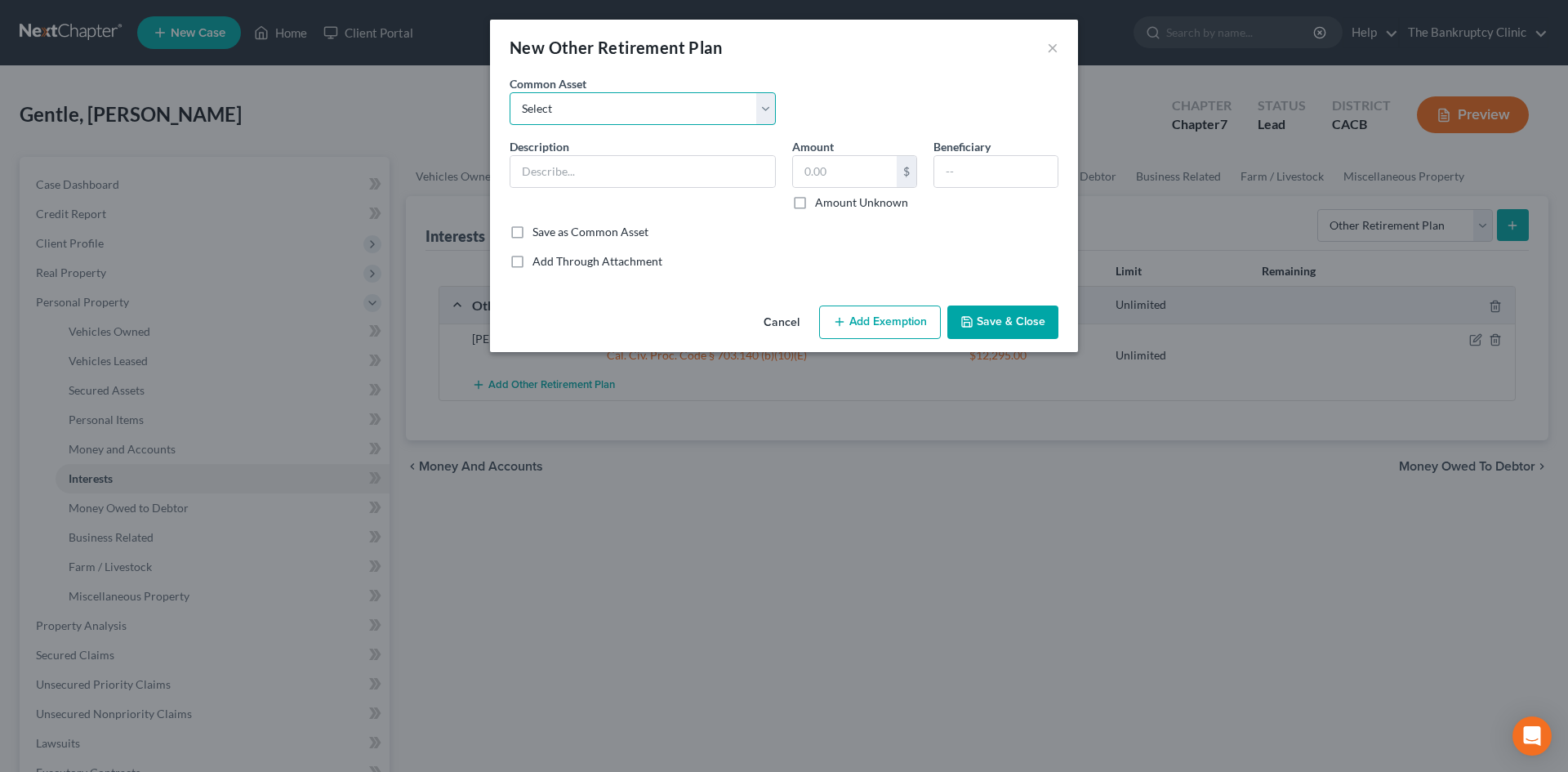
click at [762, 116] on select "Select MichaelNational (403b,30,000.00 457 Deffered PERS RETIREMENT PLAN PERS R…" at bounding box center [642, 108] width 266 height 33
select select "5"
click at [509, 92] on select "Select MichaelNational (403b,30,000.00 457 Deffered PERS RETIREMENT PLAN PERS R…" at bounding box center [642, 108] width 266 height 33
type input "Retirement Plan"
type input "9,000.00"
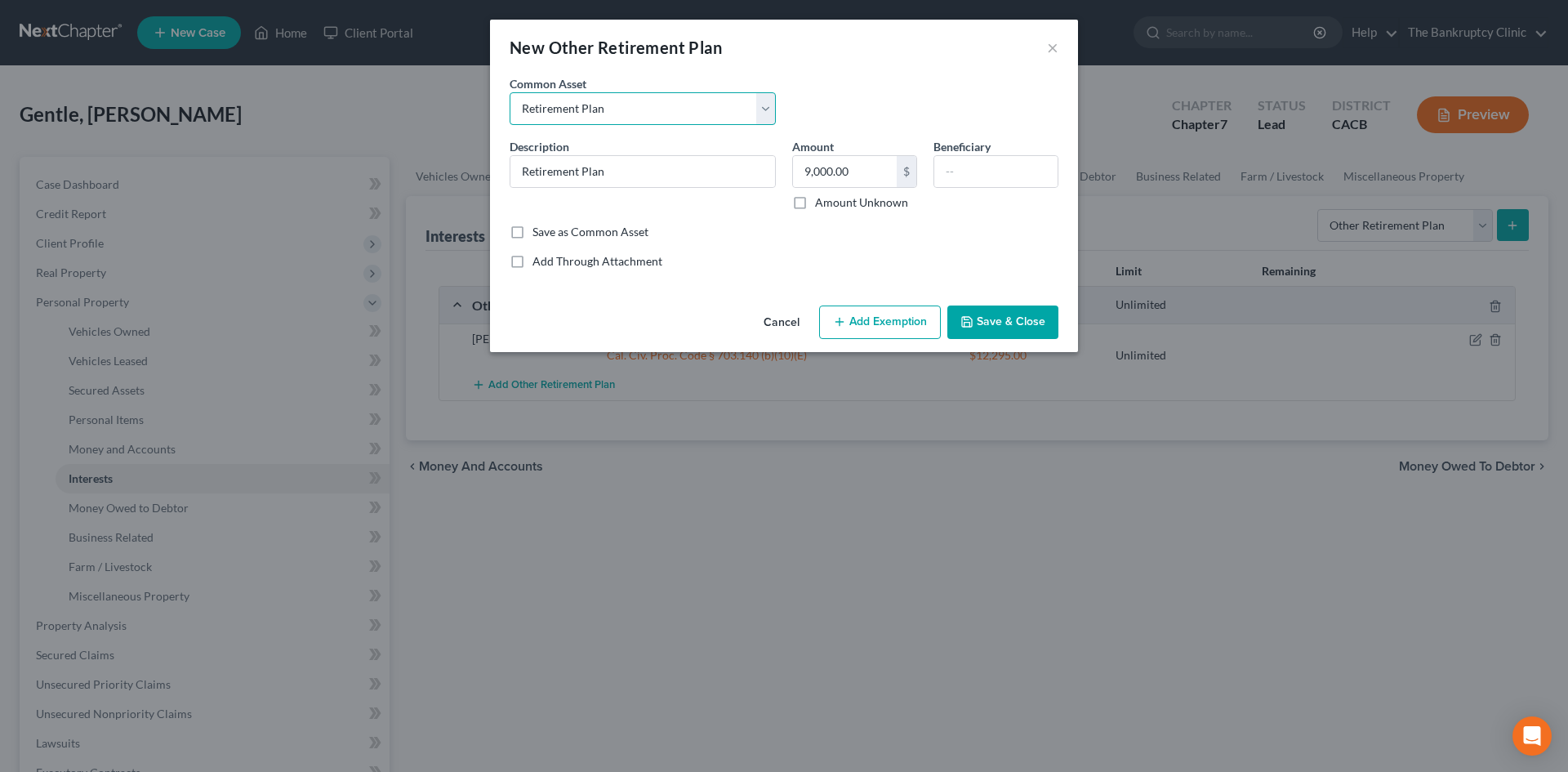
click at [638, 102] on select "Select MichaelNational (403b,30,000.00 457 Deffered PERS RETIREMENT PLAN PERS R…" at bounding box center [642, 108] width 266 height 33
click at [859, 179] on input "9,000.00" at bounding box center [844, 170] width 104 height 31
click at [683, 172] on input "Retirement Plan" at bounding box center [642, 170] width 264 height 31
type input "R"
type input "Voya"
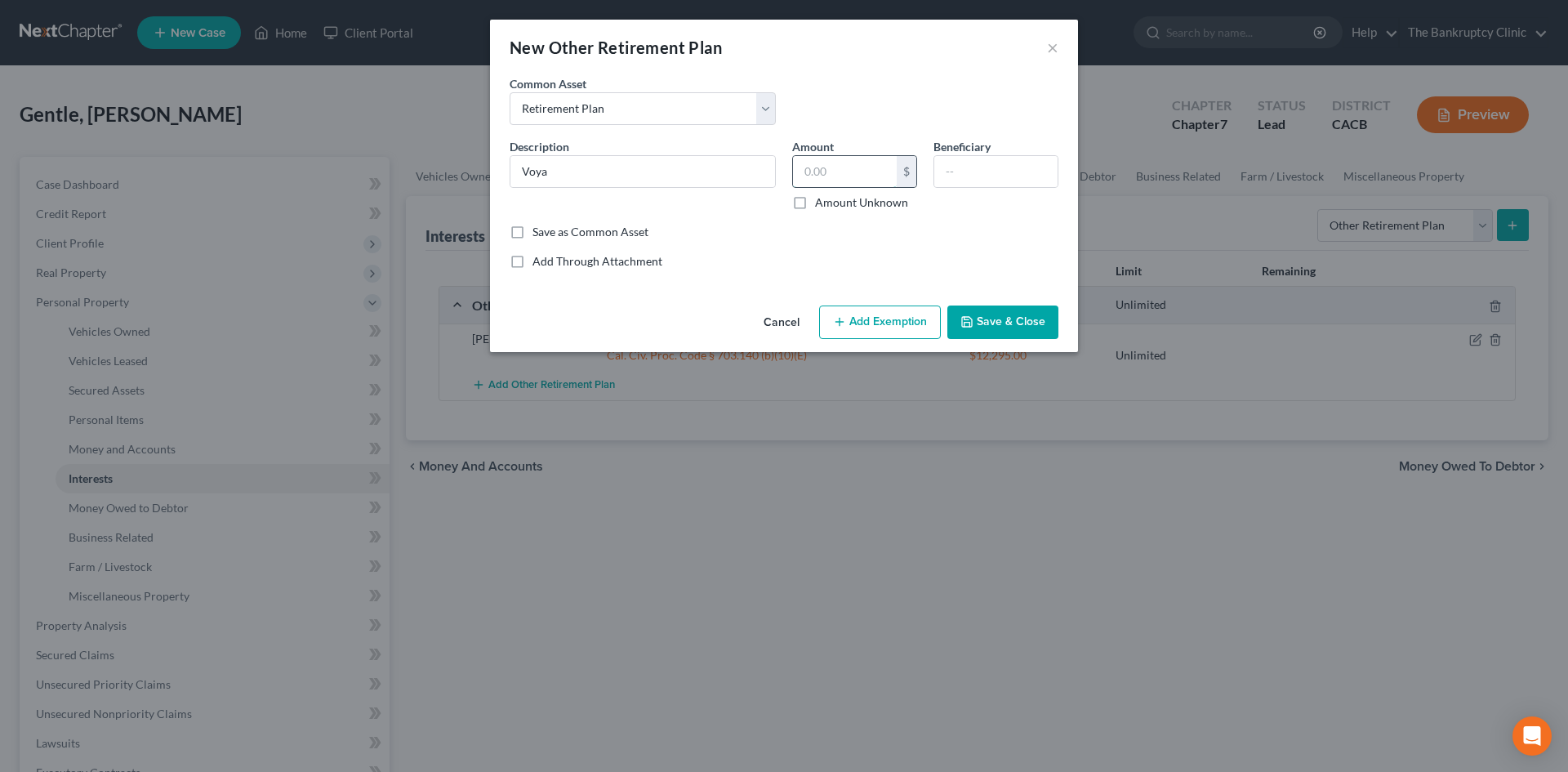
click at [834, 174] on input "text" at bounding box center [844, 170] width 104 height 31
type input "63,850.00"
drag, startPoint x: 880, startPoint y: 321, endPoint x: 1014, endPoint y: 197, distance: 182.6
click at [1014, 197] on div "New Other Retirement Plan × An exemption set must first be selected from the Fi…" at bounding box center [784, 185] width 587 height 332
click at [532, 229] on label "Save as Common Asset" at bounding box center [589, 232] width 116 height 16
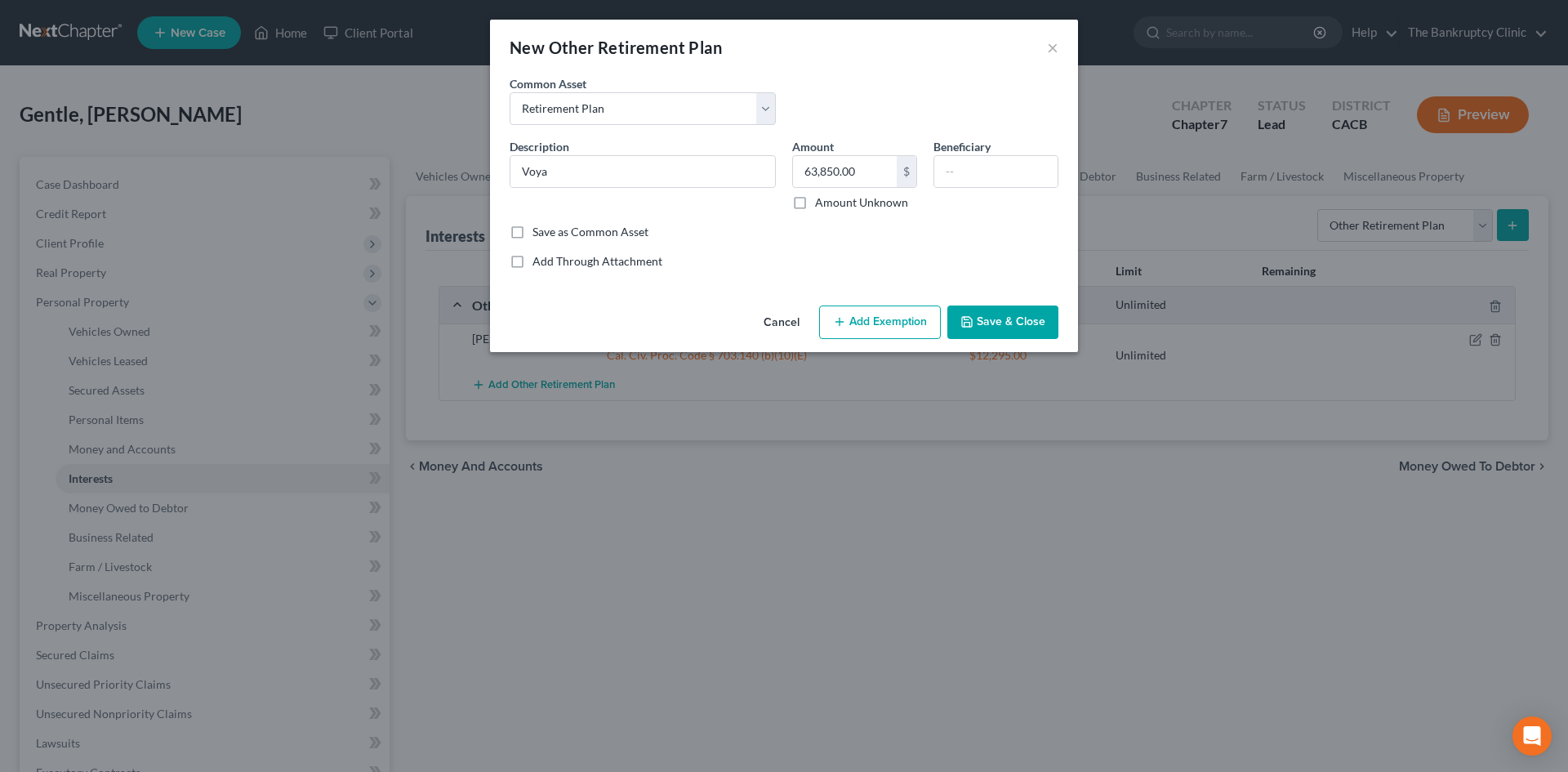
click at [539, 229] on input "Save as Common Asset" at bounding box center [544, 229] width 11 height 11
checkbox input "true"
click at [906, 316] on button "Add Exemption" at bounding box center [880, 322] width 122 height 35
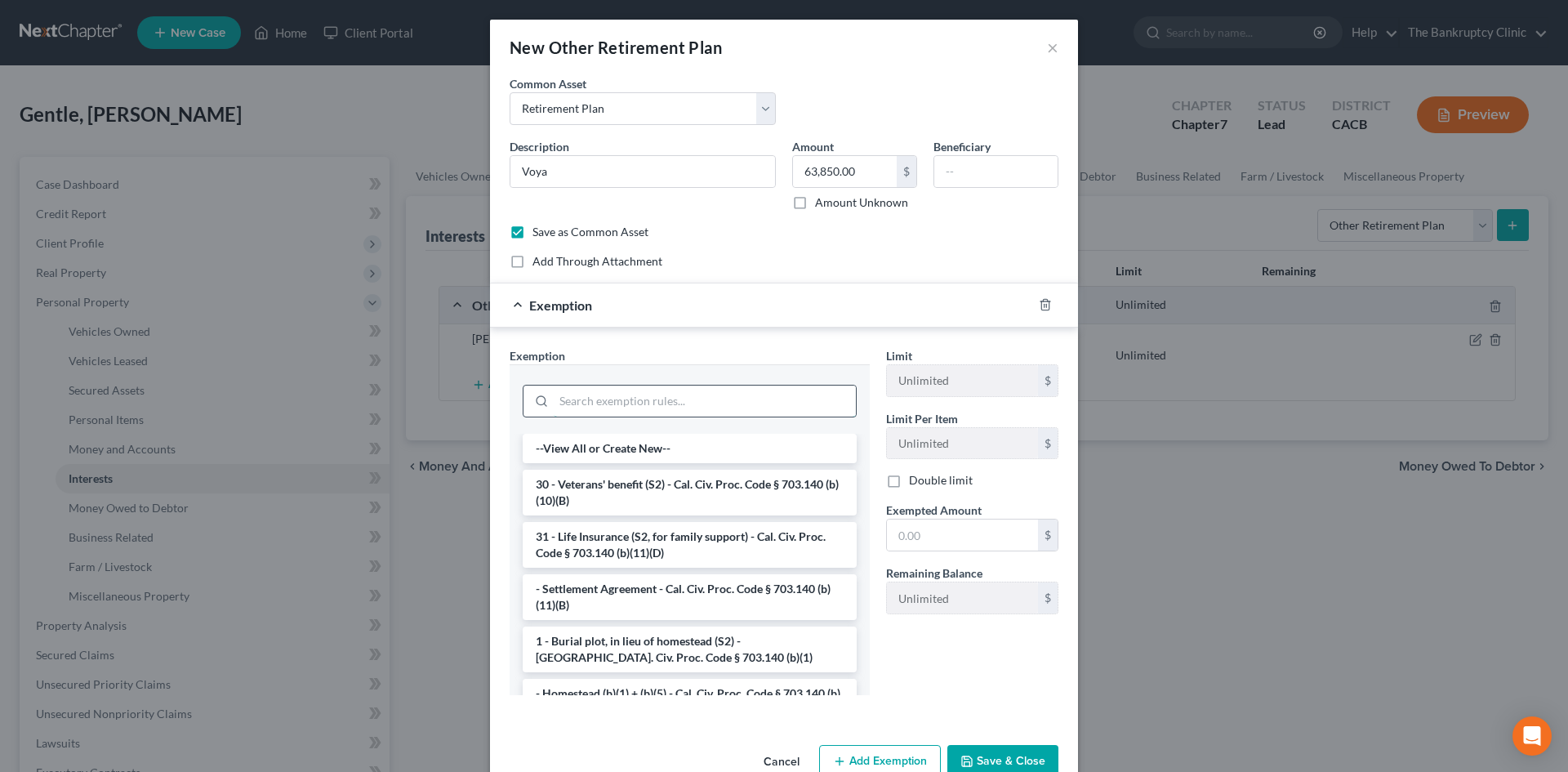
click at [568, 398] on input "search" at bounding box center [704, 400] width 302 height 31
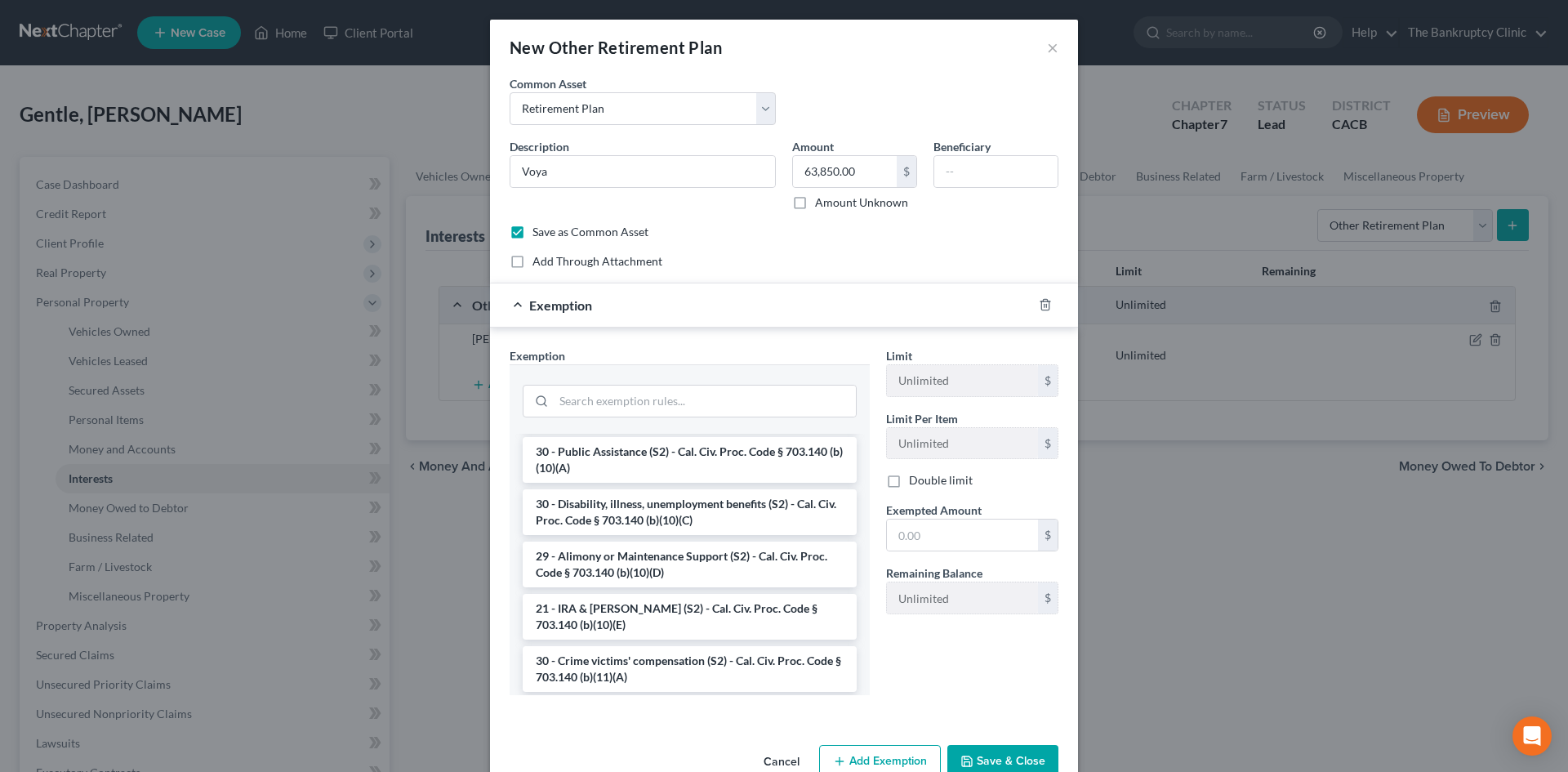
scroll to position [327, 0]
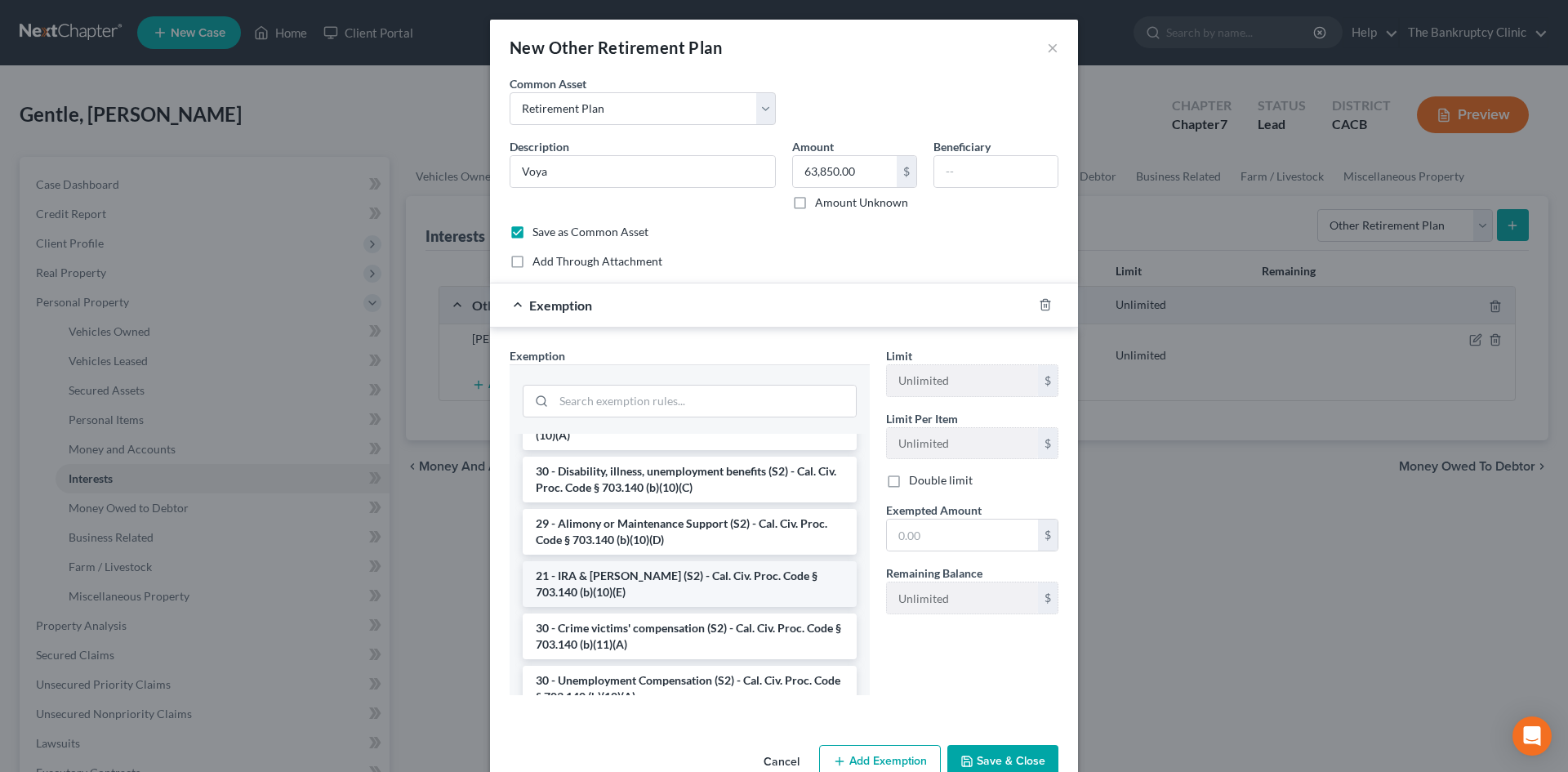
click at [626, 579] on li "21 - IRA & [PERSON_NAME] (S2) - Cal. Civ. Proc. Code § 703.140 (b)(10)(E)" at bounding box center [689, 584] width 334 height 46
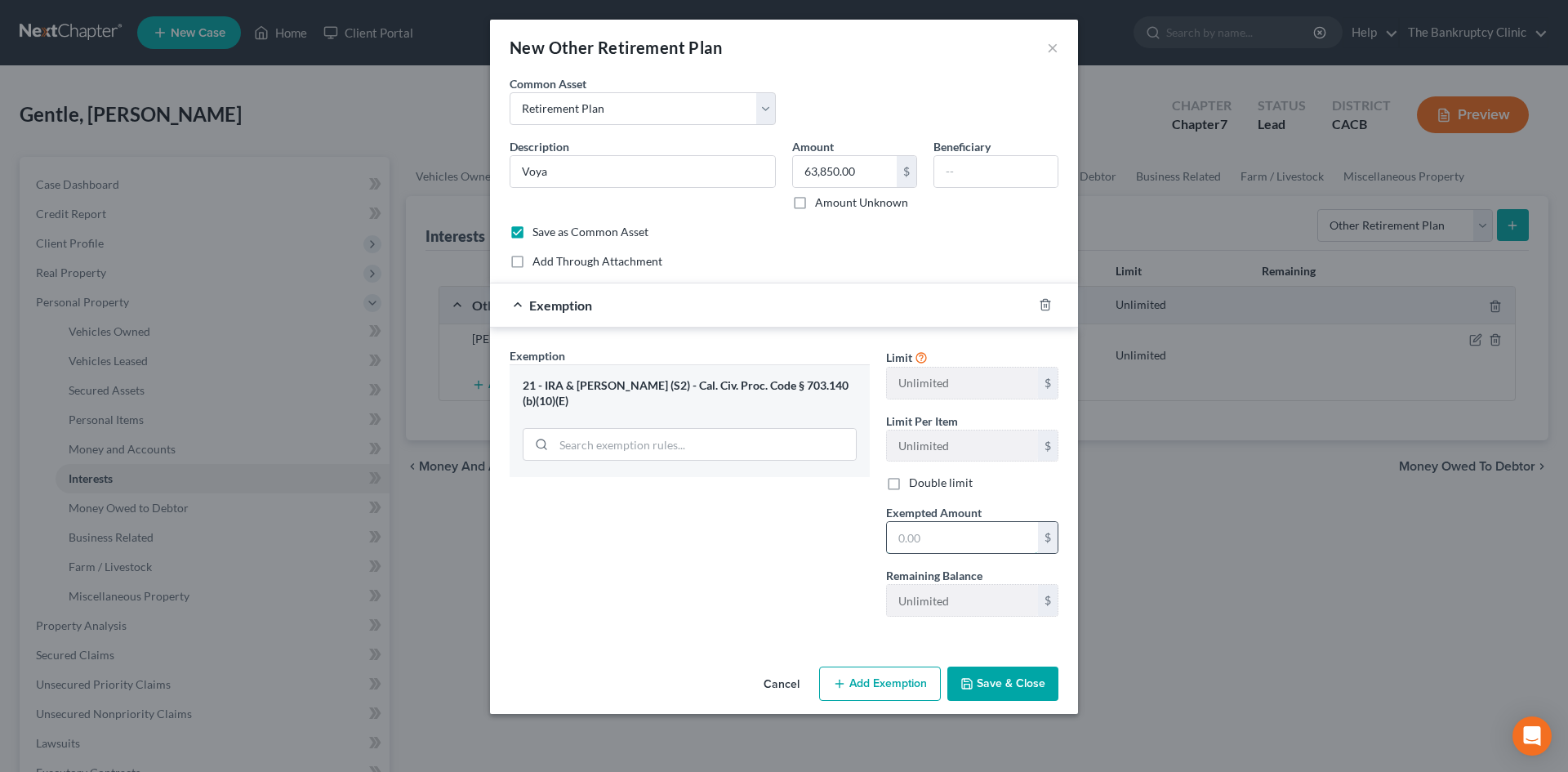
click at [936, 531] on input "text" at bounding box center [962, 537] width 151 height 31
type input "63,850.00"
click at [1005, 676] on button "Save & Close" at bounding box center [1002, 684] width 111 height 35
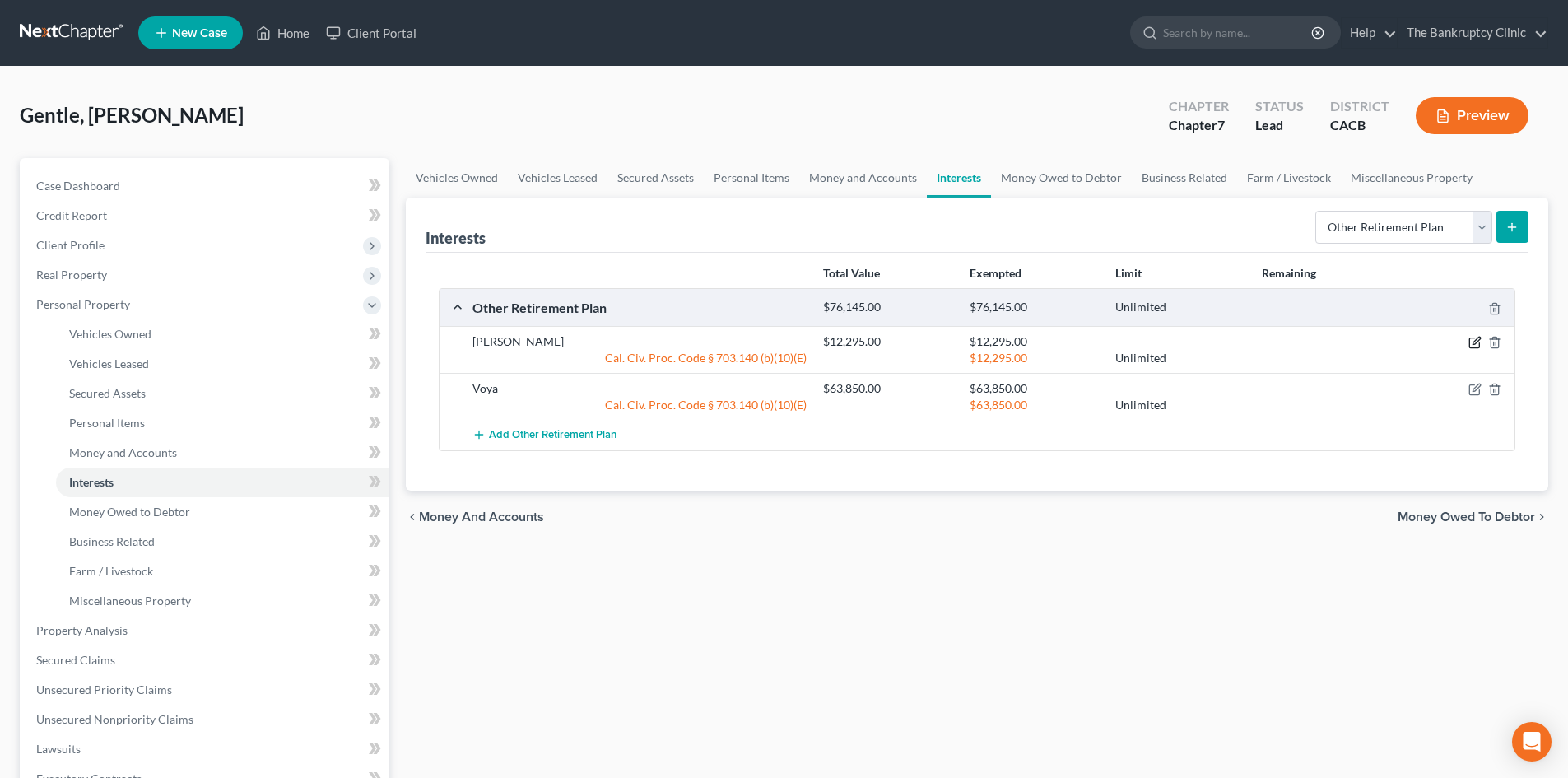
click at [1475, 342] on icon "button" at bounding box center [1476, 341] width 7 height 7
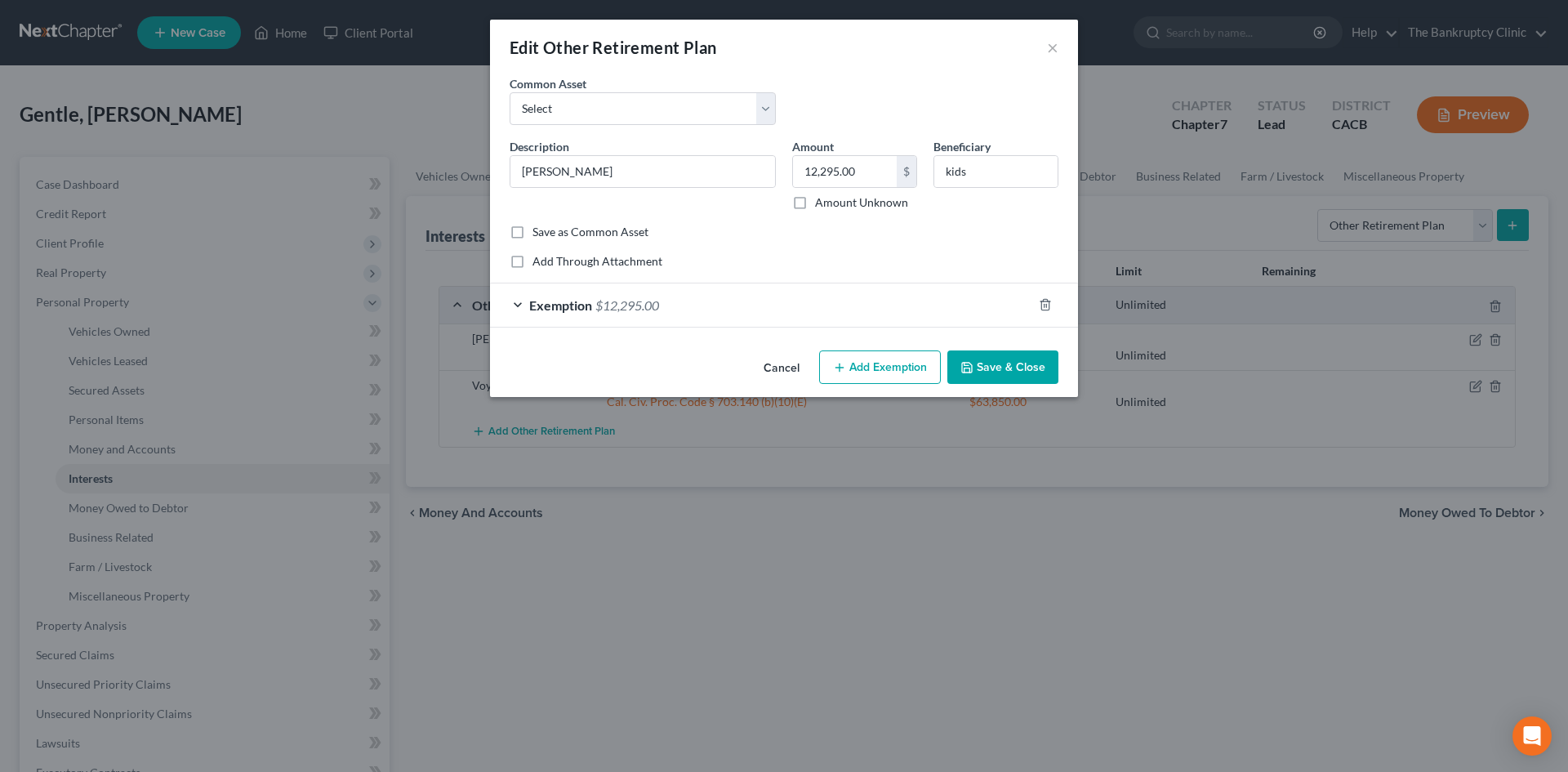
click at [992, 358] on button "Save & Close" at bounding box center [1002, 368] width 111 height 35
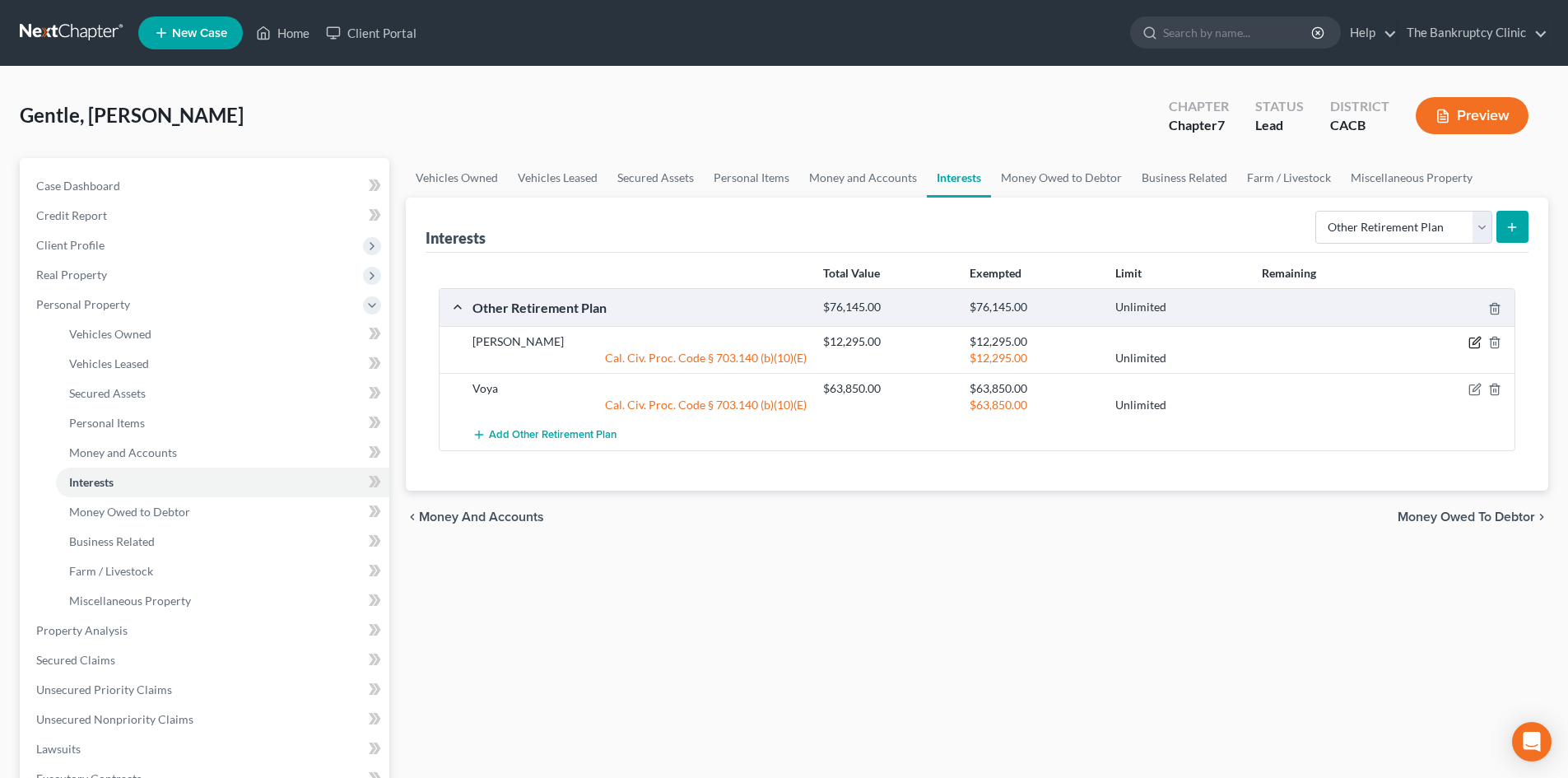
click at [1471, 346] on icon "button" at bounding box center [1474, 342] width 13 height 13
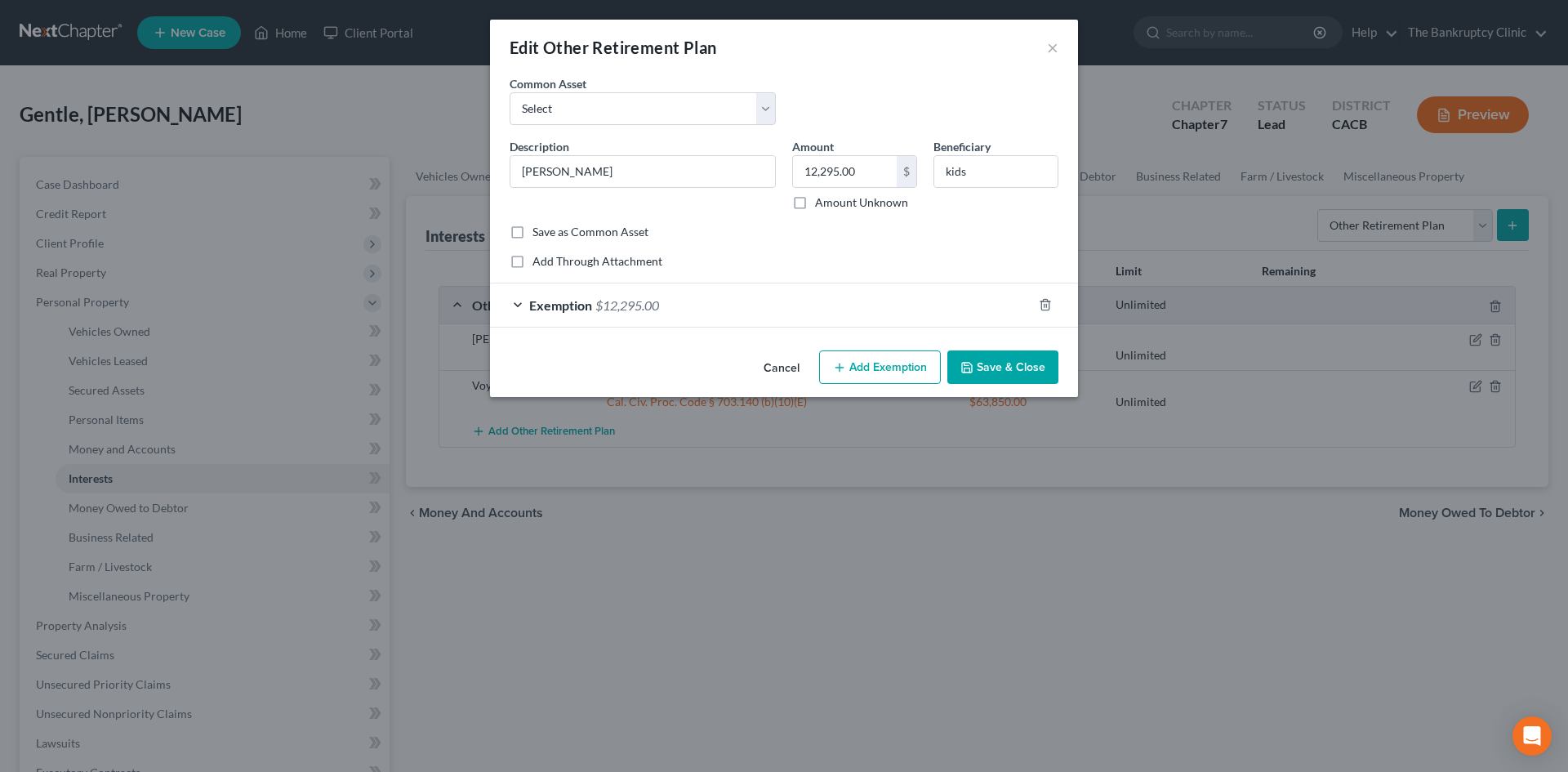
click at [1012, 373] on button "Save & Close" at bounding box center [1002, 368] width 111 height 35
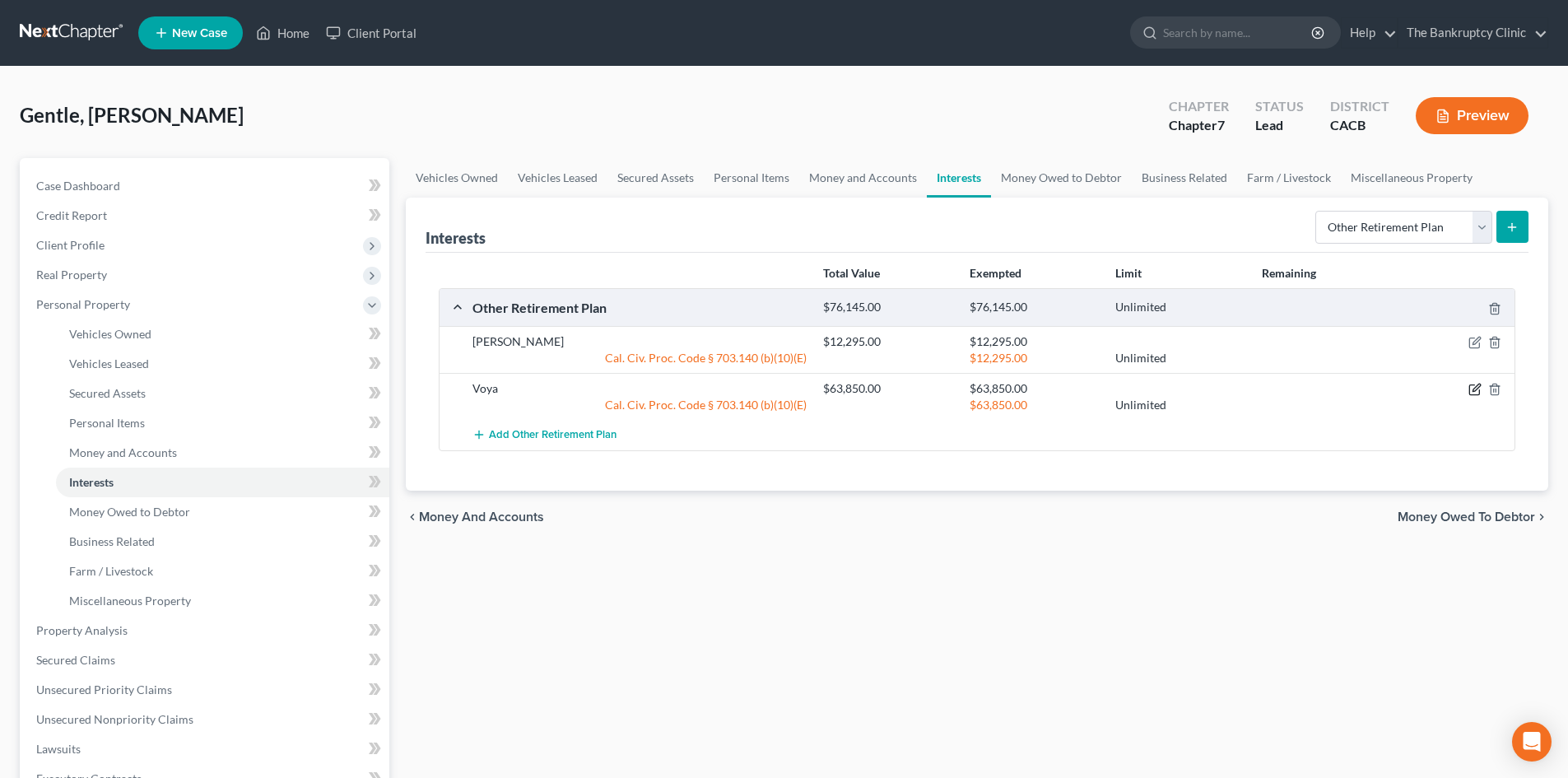
click at [1475, 391] on icon "button" at bounding box center [1476, 388] width 7 height 7
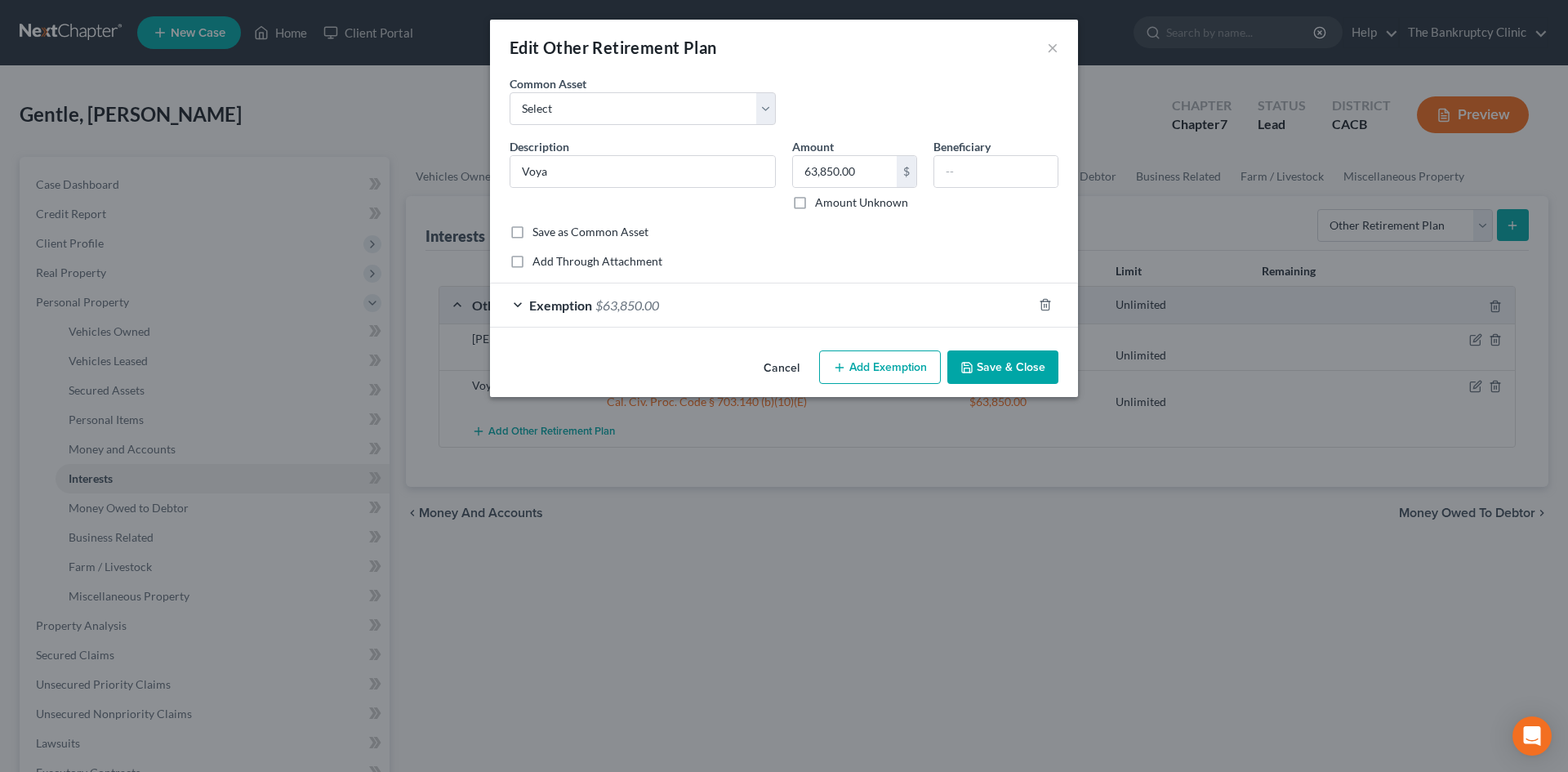
click at [1008, 363] on button "Save & Close" at bounding box center [1002, 368] width 111 height 35
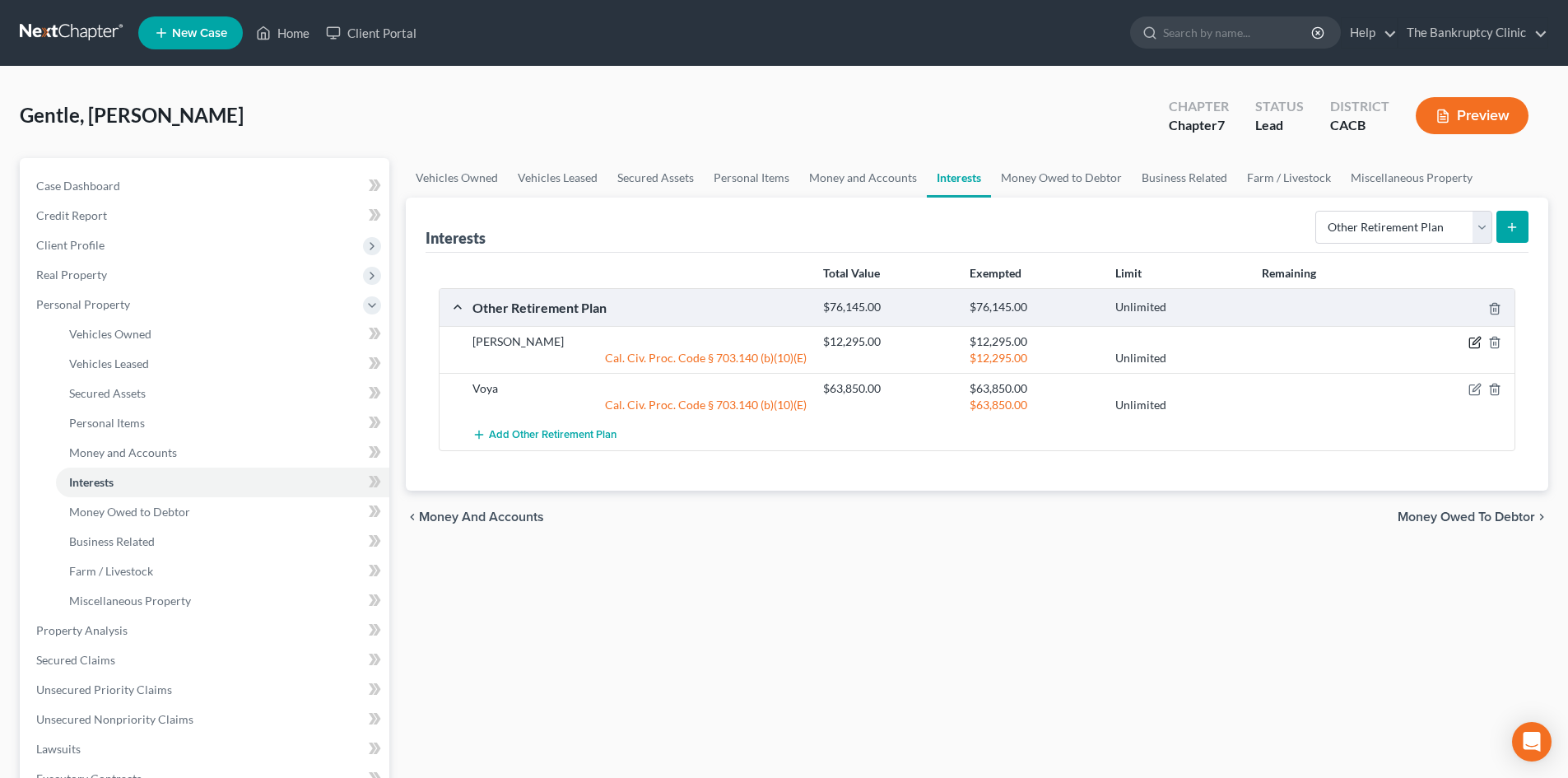
click at [1475, 342] on icon "button" at bounding box center [1476, 341] width 7 height 7
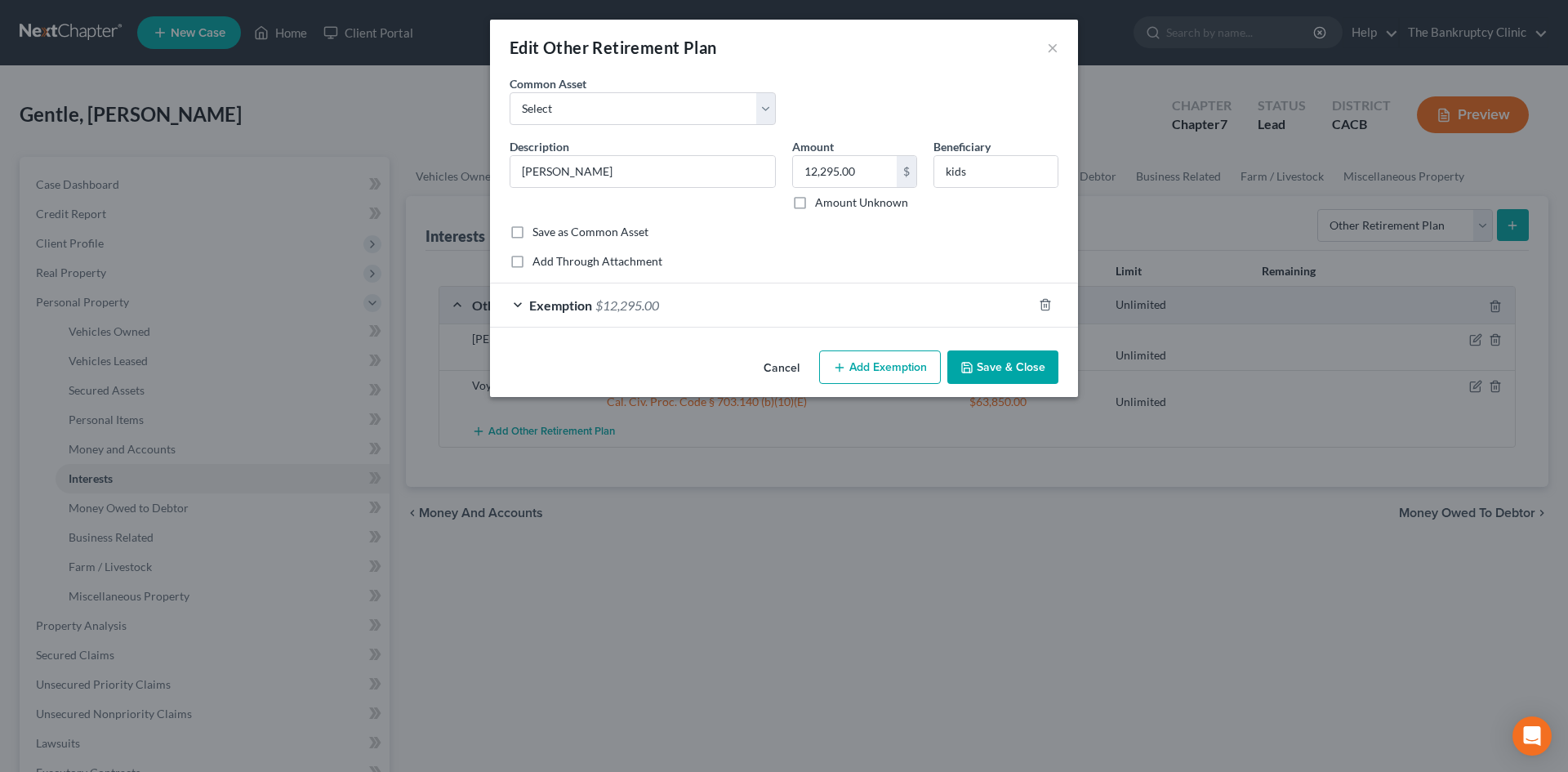
click at [1013, 372] on button "Save & Close" at bounding box center [1002, 368] width 111 height 35
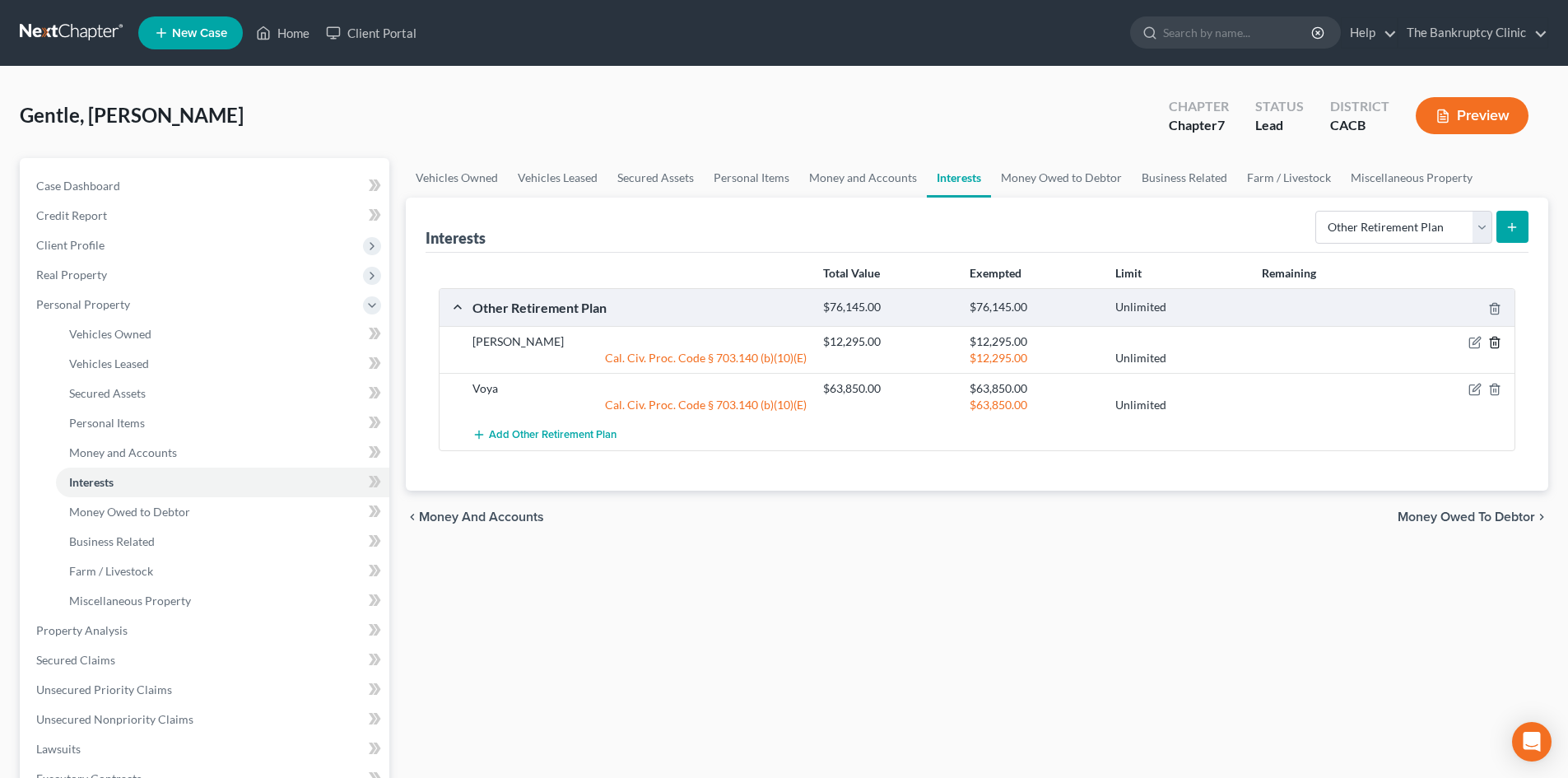
click at [1489, 343] on icon "button" at bounding box center [1494, 342] width 13 height 13
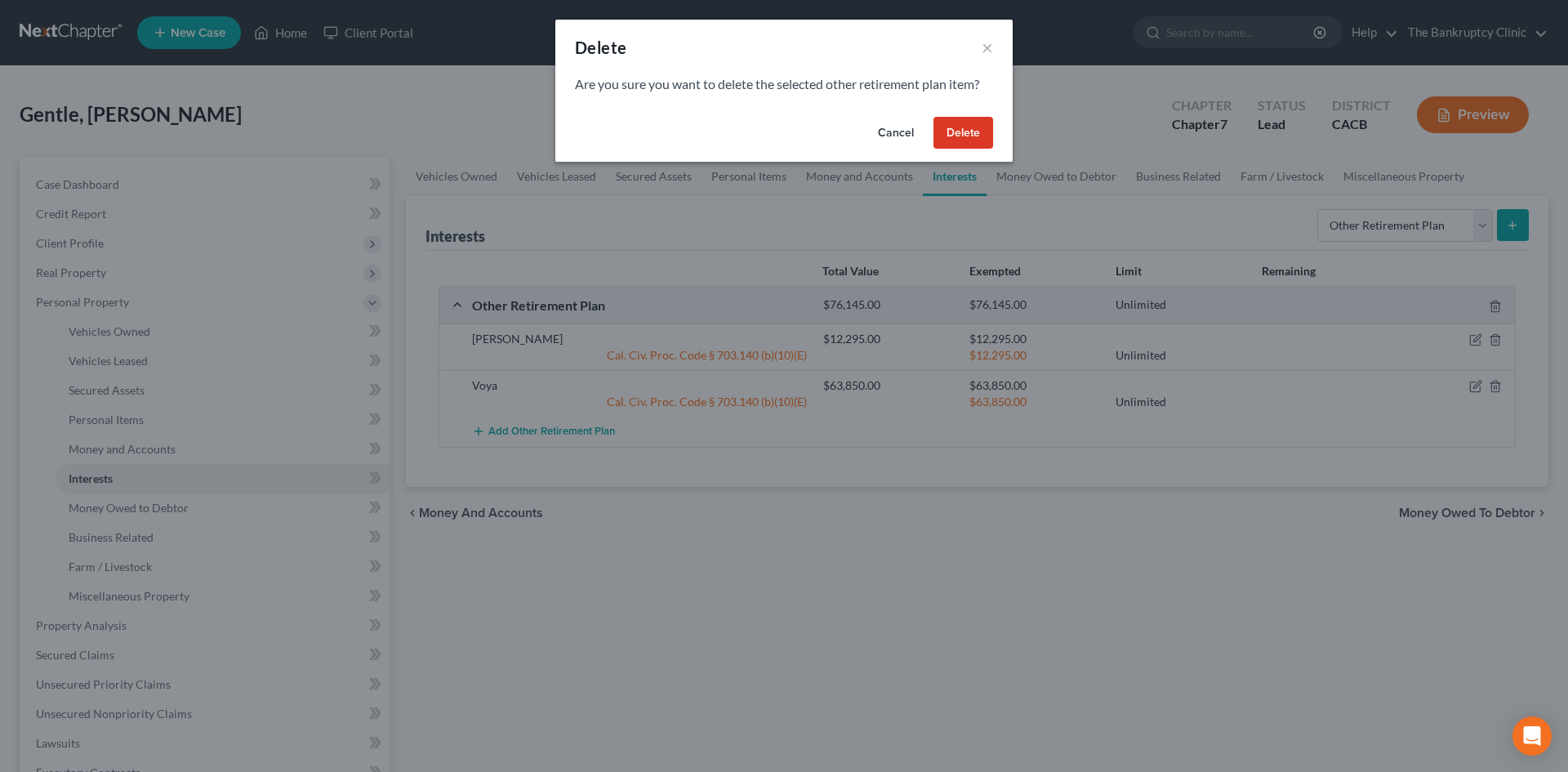
click at [877, 129] on button "Cancel" at bounding box center [895, 133] width 62 height 33
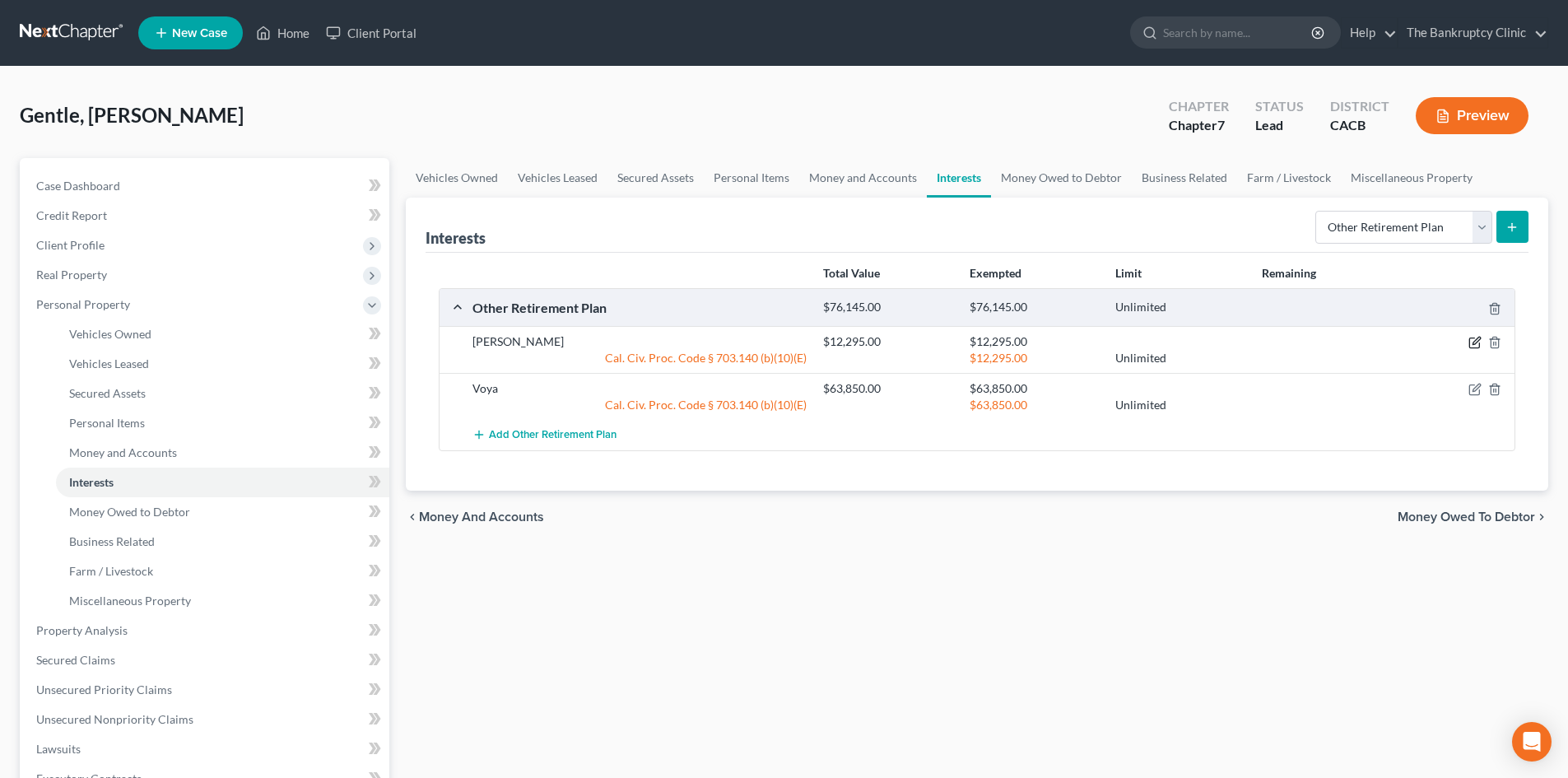
click at [1472, 344] on icon "button" at bounding box center [1474, 342] width 13 height 13
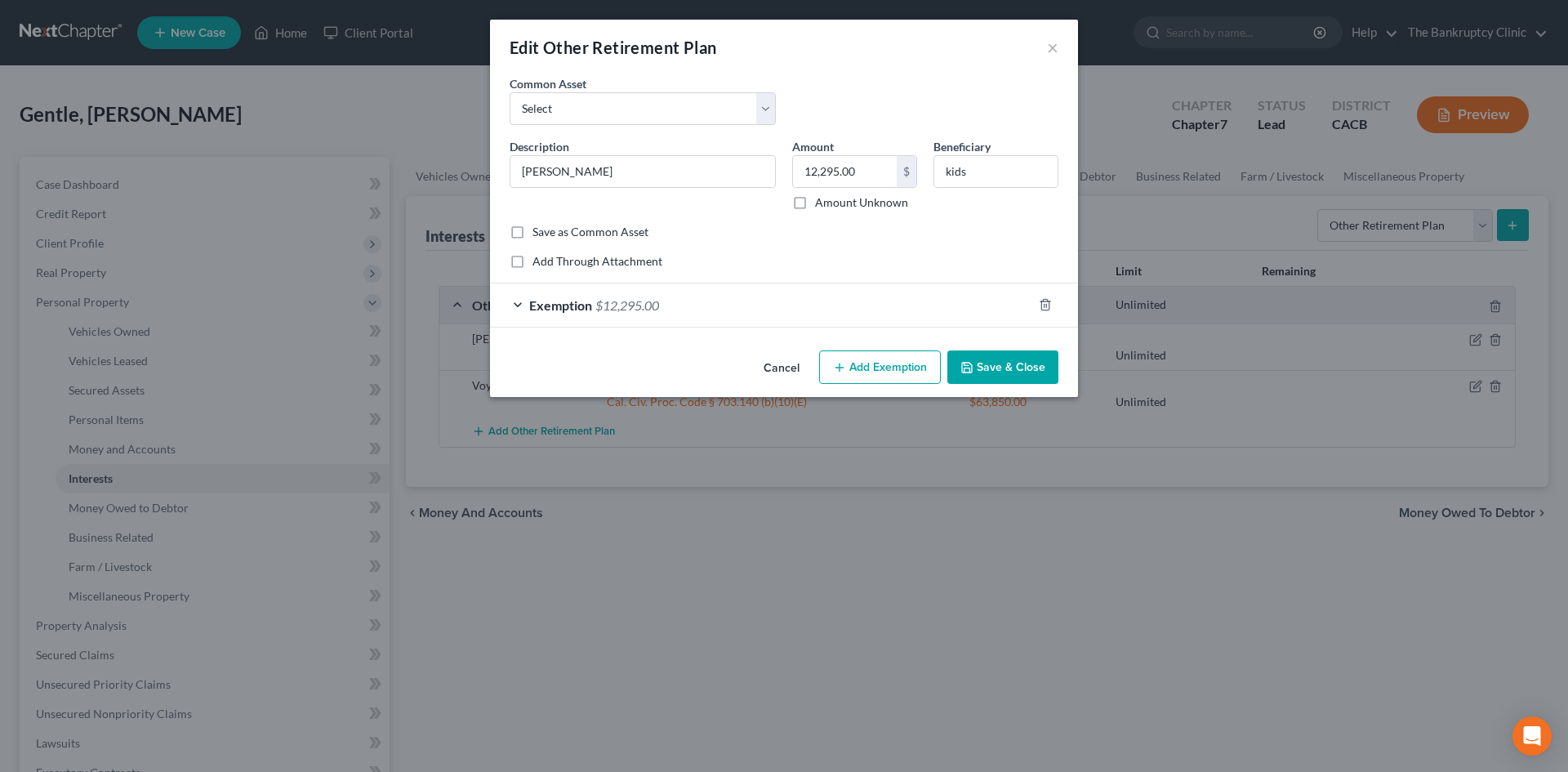
click at [532, 230] on label "Save as Common Asset" at bounding box center [589, 232] width 116 height 16
click at [539, 230] on input "Save as Common Asset" at bounding box center [544, 229] width 11 height 11
checkbox input "true"
click at [989, 364] on button "Save & Close" at bounding box center [1002, 368] width 111 height 35
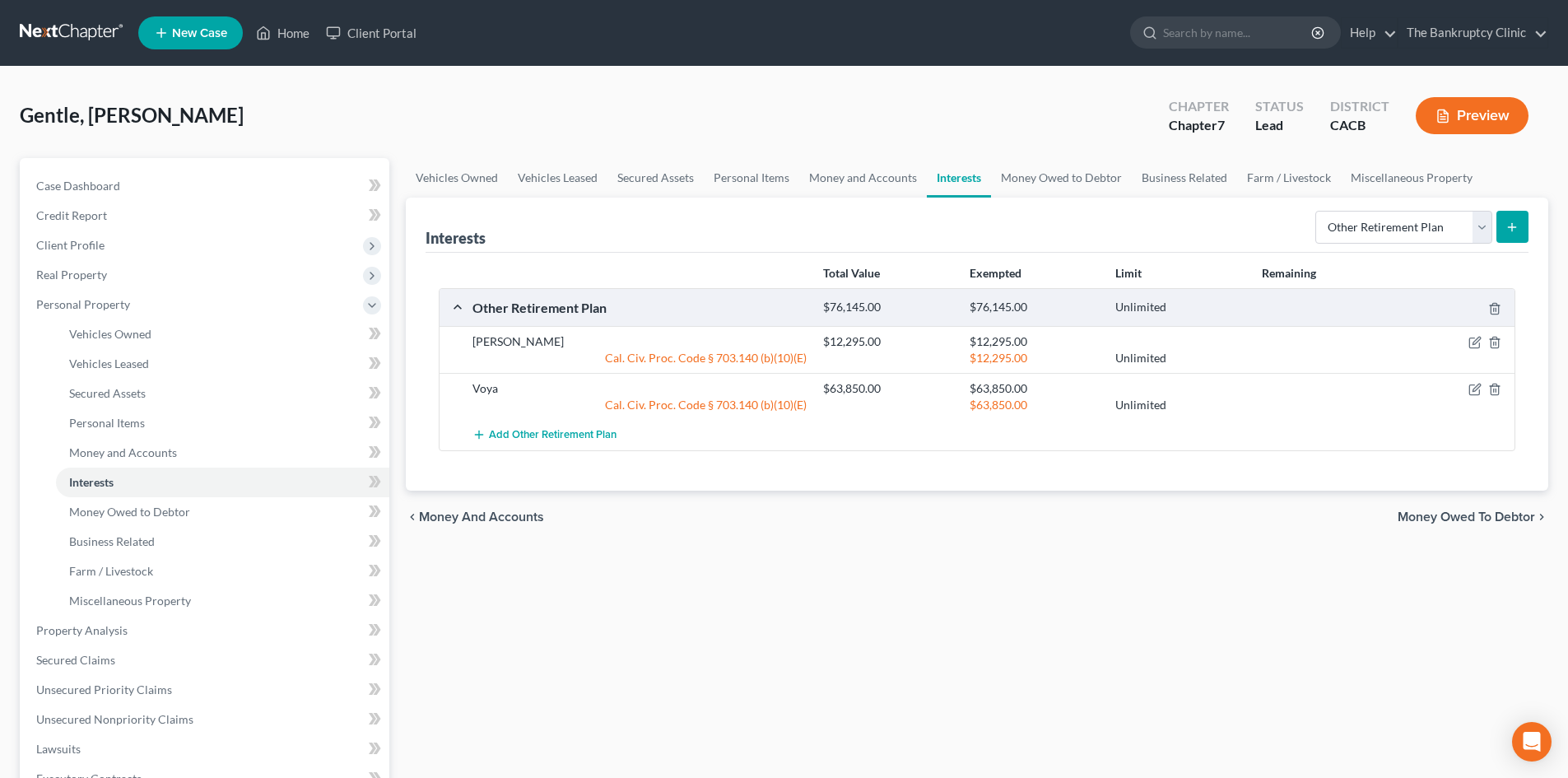
click at [1515, 227] on line "submit" at bounding box center [1512, 227] width 7 height 0
click at [1514, 229] on icon "submit" at bounding box center [1512, 227] width 13 height 13
click at [1480, 230] on select "Select Interest Type 401K Annuity Bond Education IRA Government Bond Government…" at bounding box center [1403, 227] width 177 height 33
click at [1317, 211] on select "Select Interest Type 401K Annuity Bond Education IRA Government Bond Government…" at bounding box center [1403, 227] width 177 height 33
click at [1521, 226] on button "submit" at bounding box center [1512, 227] width 32 height 32
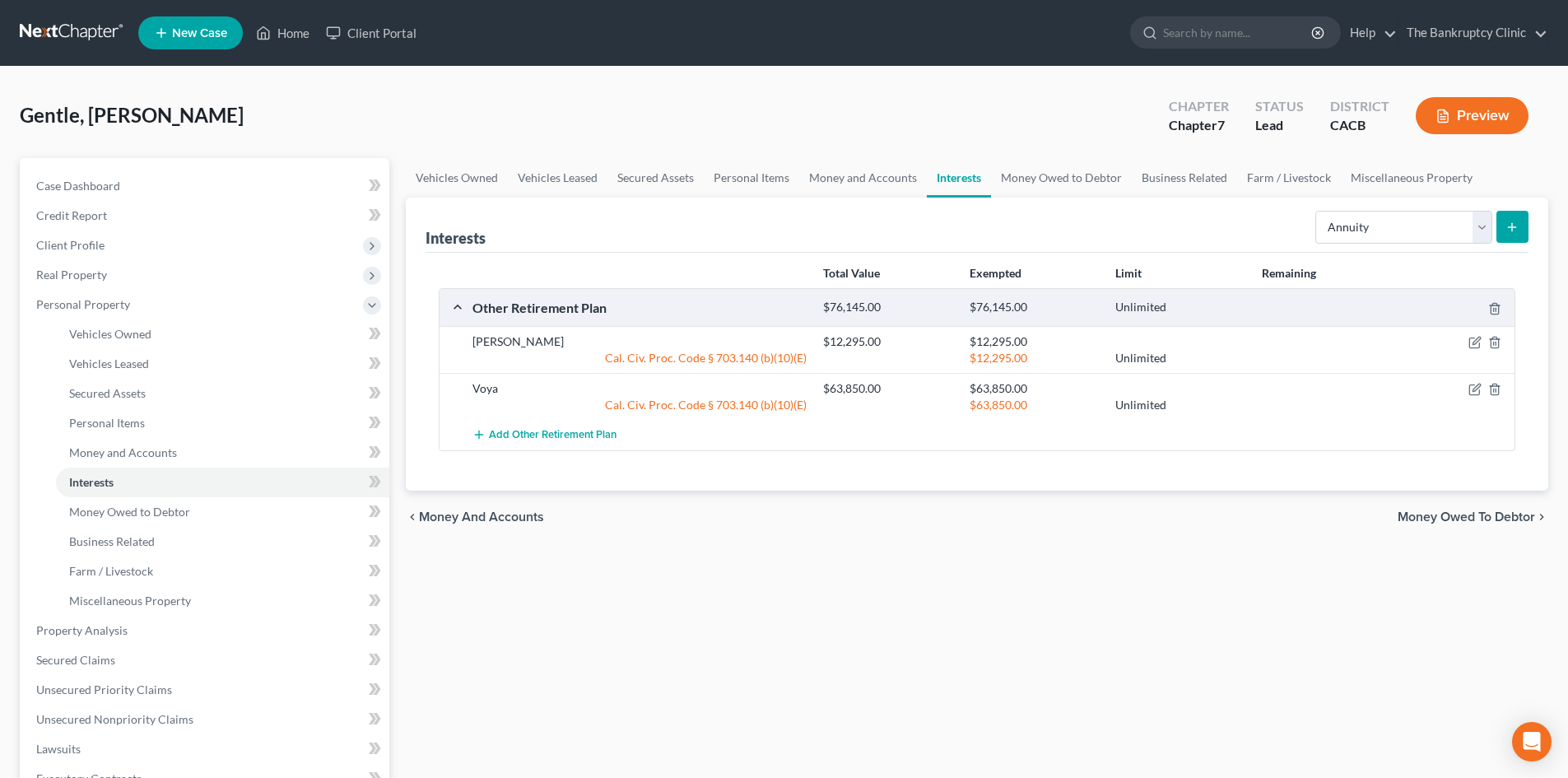
click at [1512, 235] on button "submit" at bounding box center [1512, 227] width 32 height 32
click at [1516, 228] on icon "submit" at bounding box center [1512, 227] width 13 height 13
click at [1517, 228] on icon "submit" at bounding box center [1512, 227] width 13 height 13
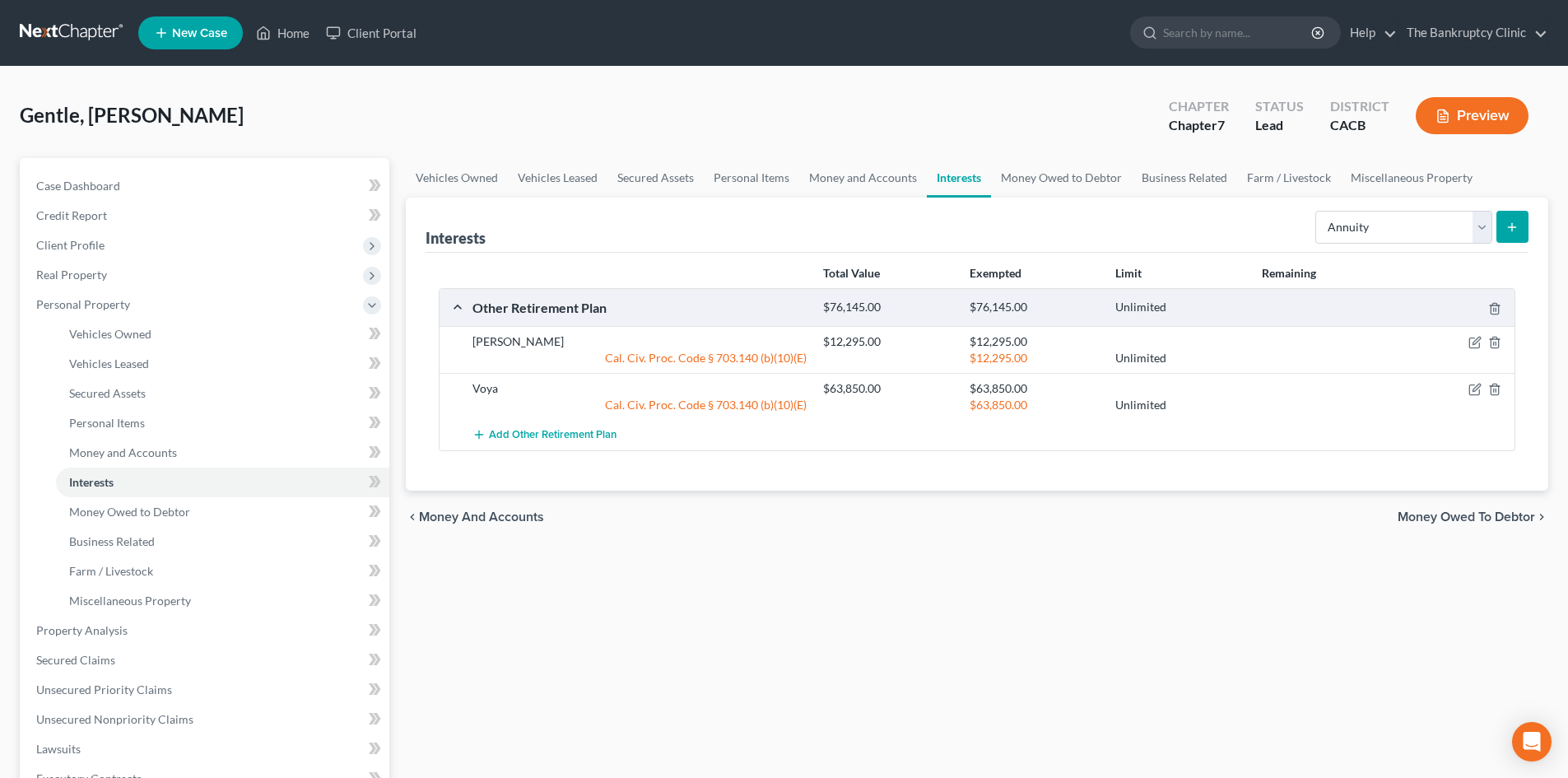
click at [1517, 228] on icon "submit" at bounding box center [1512, 227] width 13 height 13
click at [459, 307] on div "Other Retirement Plan $76,145.00 $76,145.00 Unlimited" at bounding box center [974, 307] width 1069 height 37
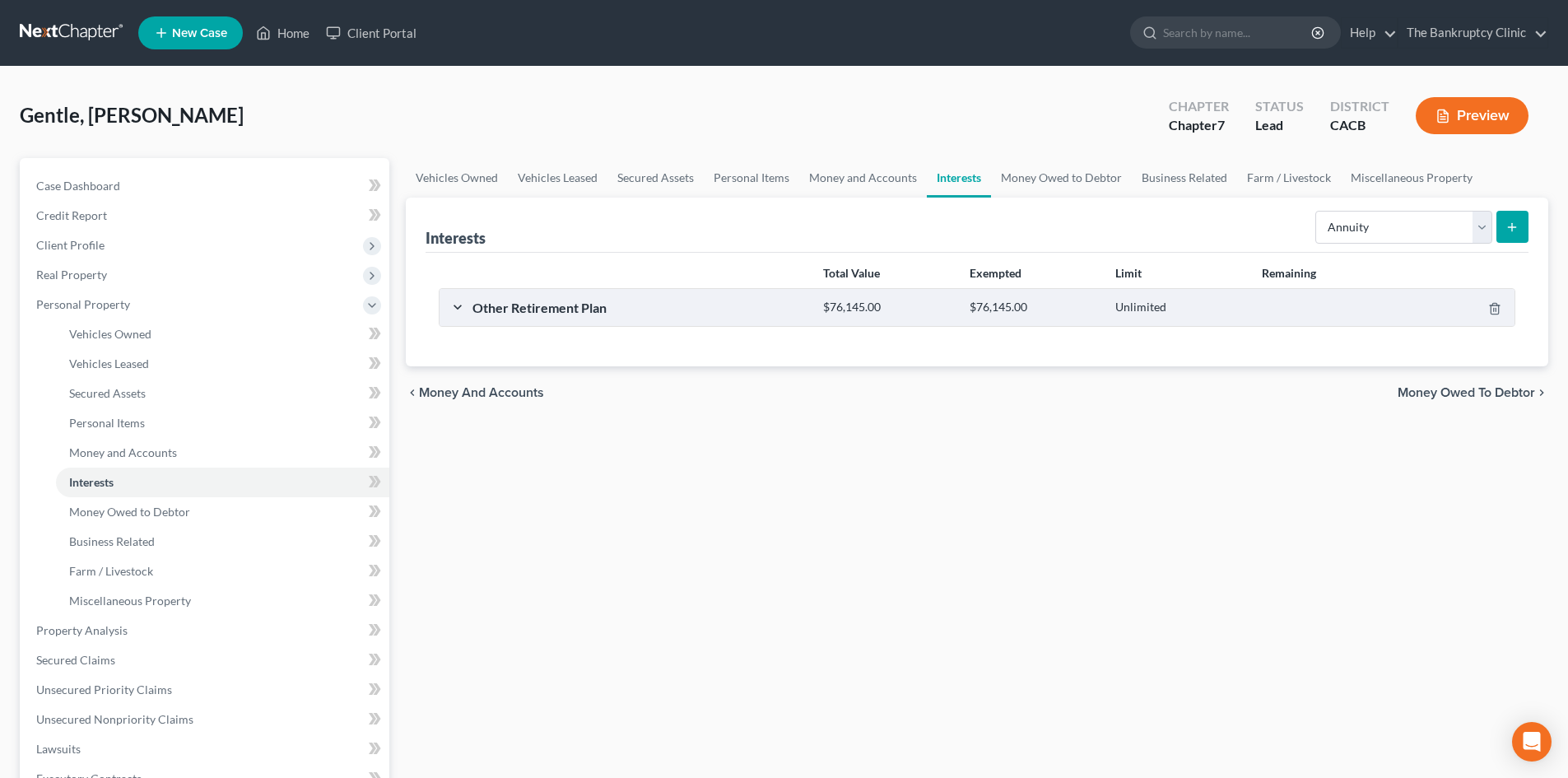
click at [456, 307] on div "Other Retirement Plan $76,145.00 $76,145.00 Unlimited" at bounding box center [974, 307] width 1069 height 37
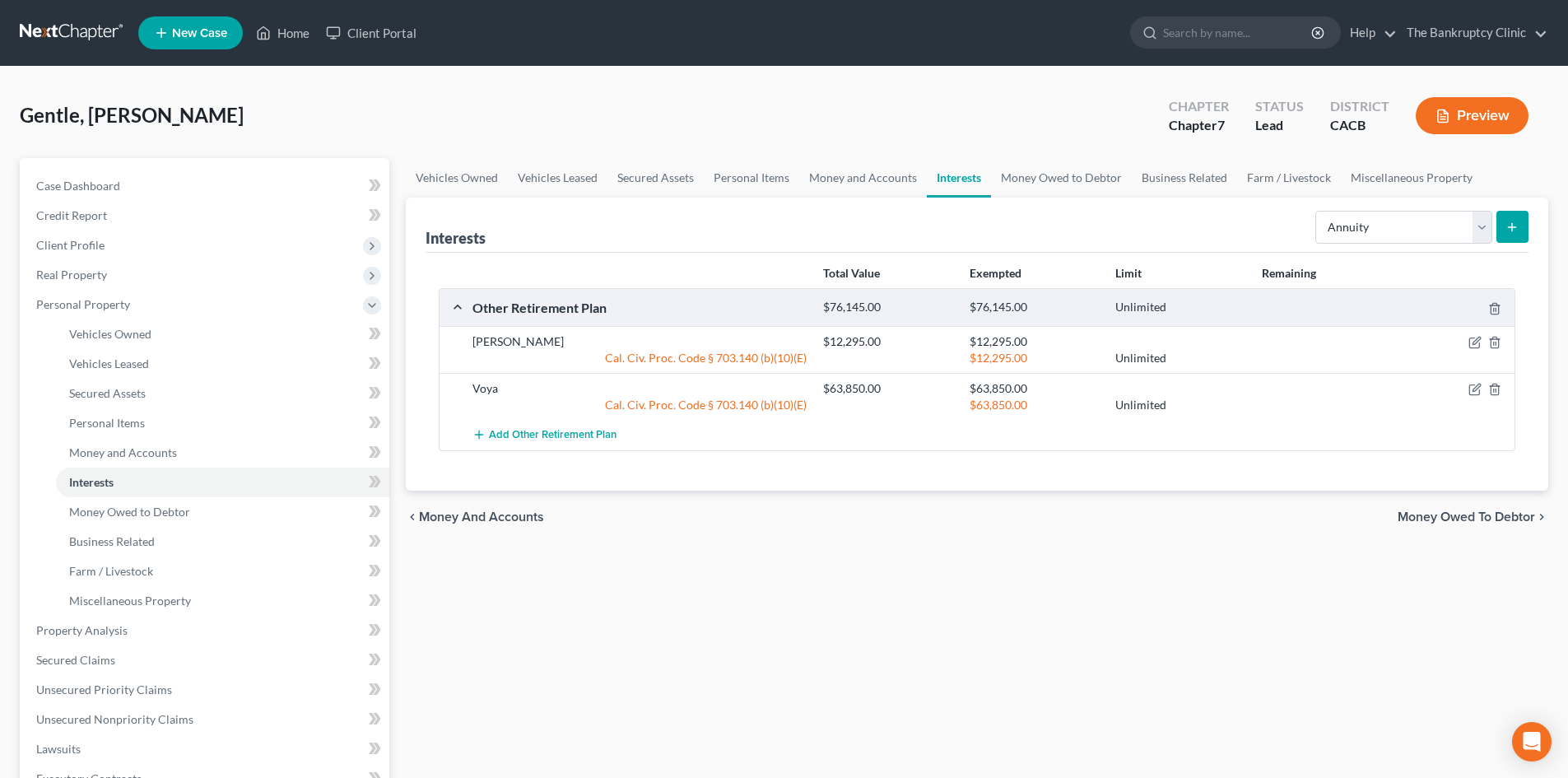
click at [631, 311] on div "Other Retirement Plan" at bounding box center [639, 307] width 351 height 17
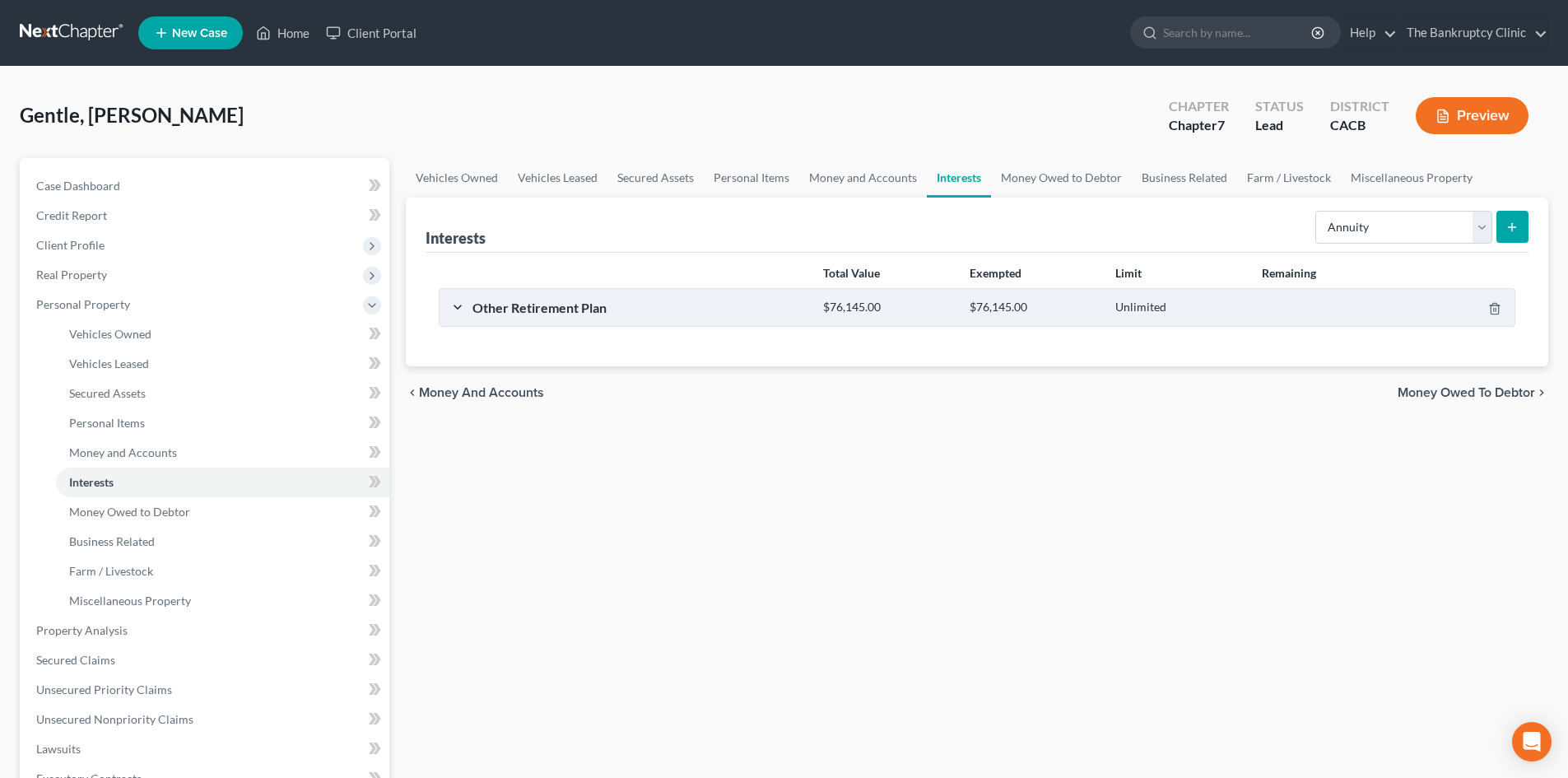
click at [912, 299] on div "$76,145.00 $76,145.00 Unlimited" at bounding box center [1166, 307] width 701 height 17
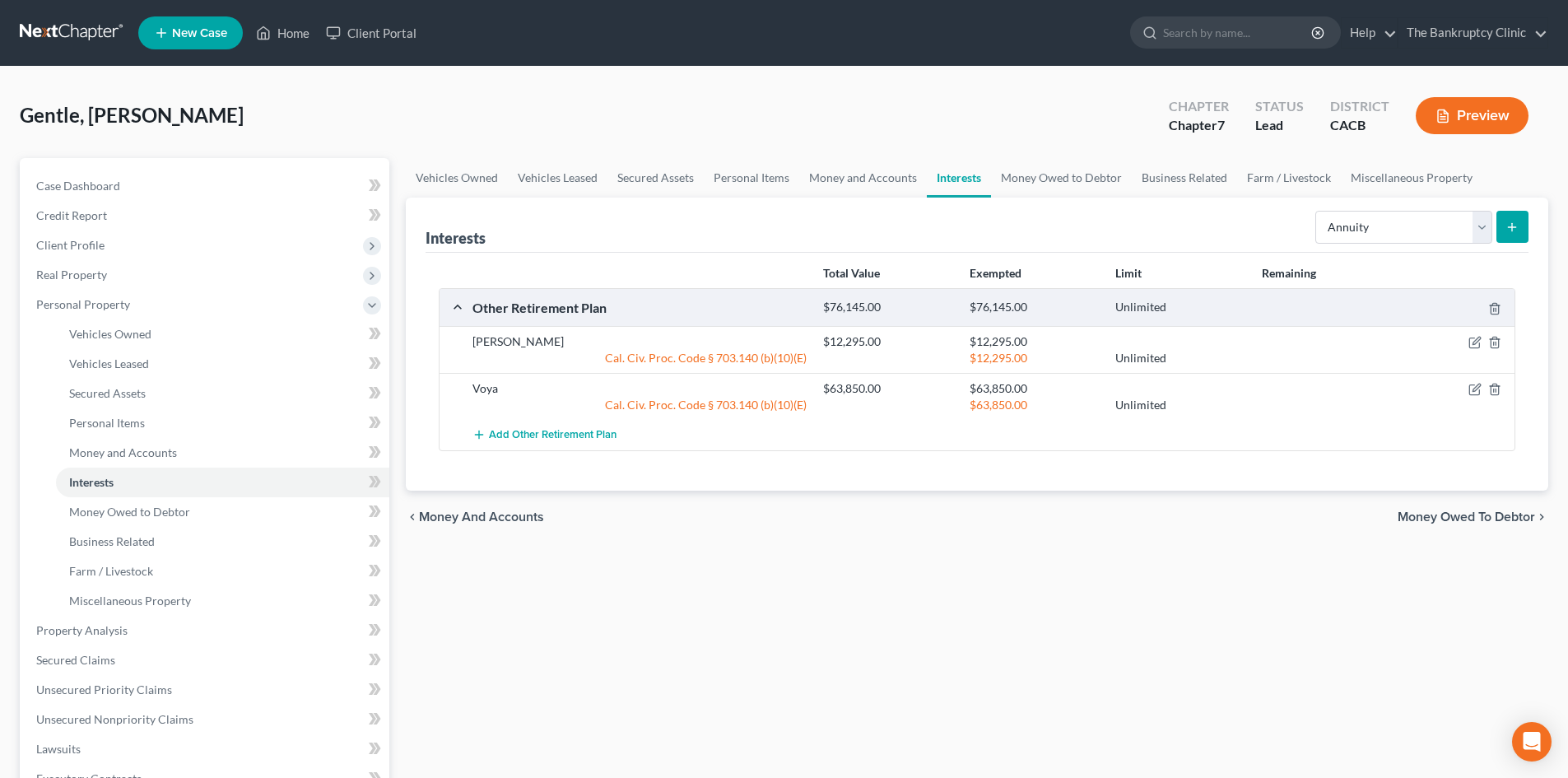
click at [902, 303] on div "$76,145.00" at bounding box center [888, 308] width 146 height 16
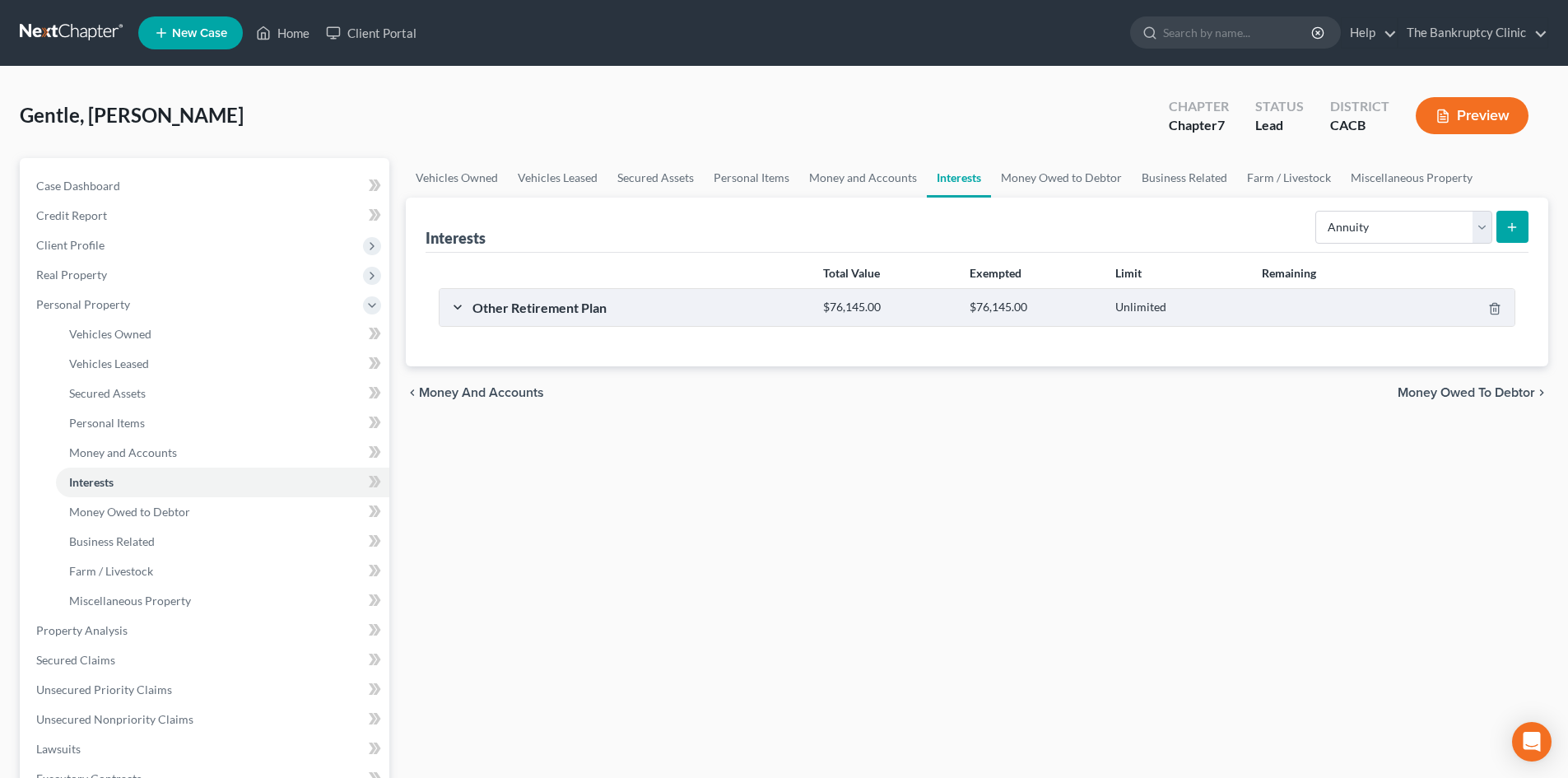
click at [903, 303] on div "$76,145.00" at bounding box center [888, 308] width 146 height 16
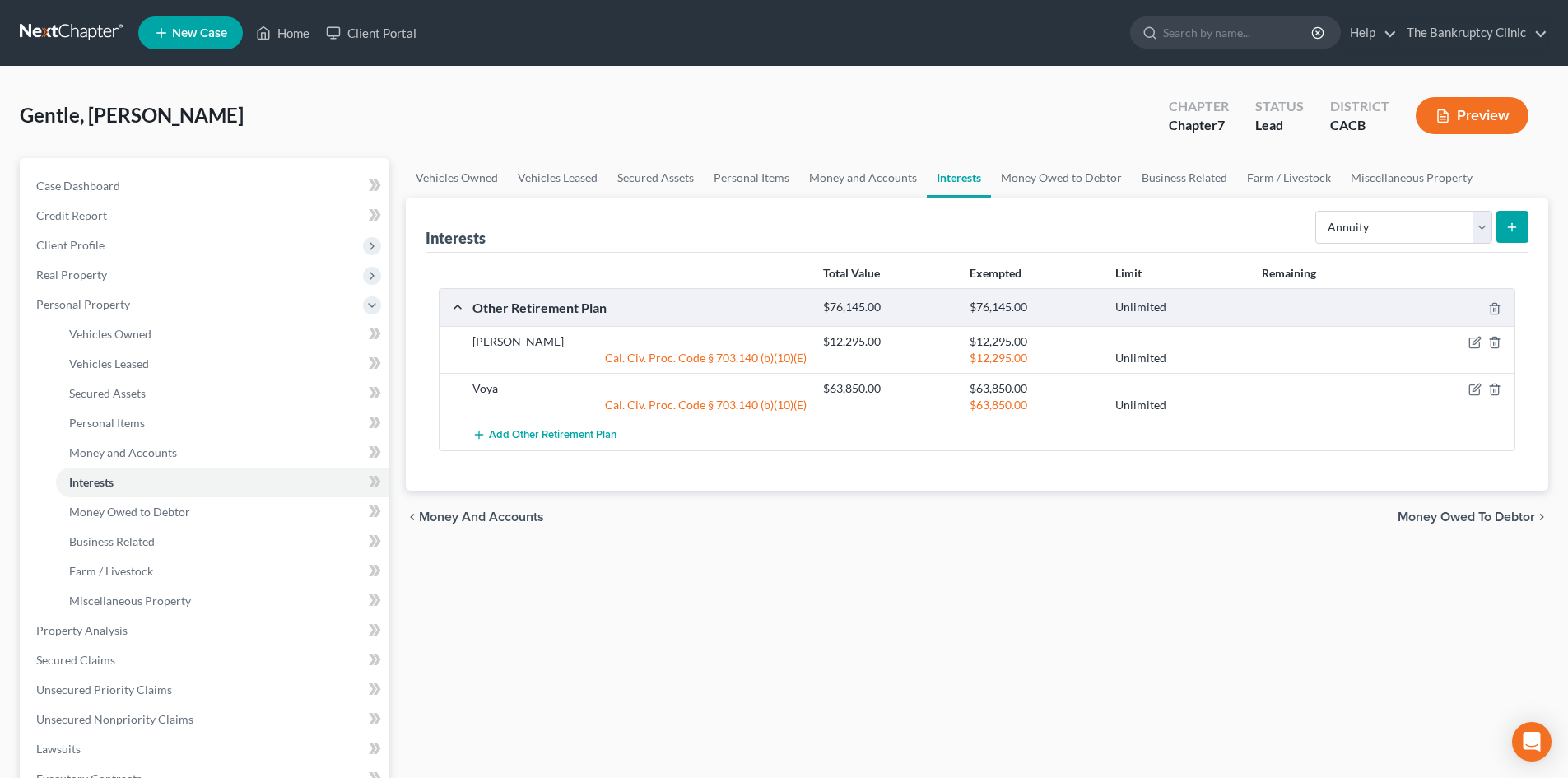
click at [903, 303] on div "$76,145.00" at bounding box center [888, 308] width 146 height 16
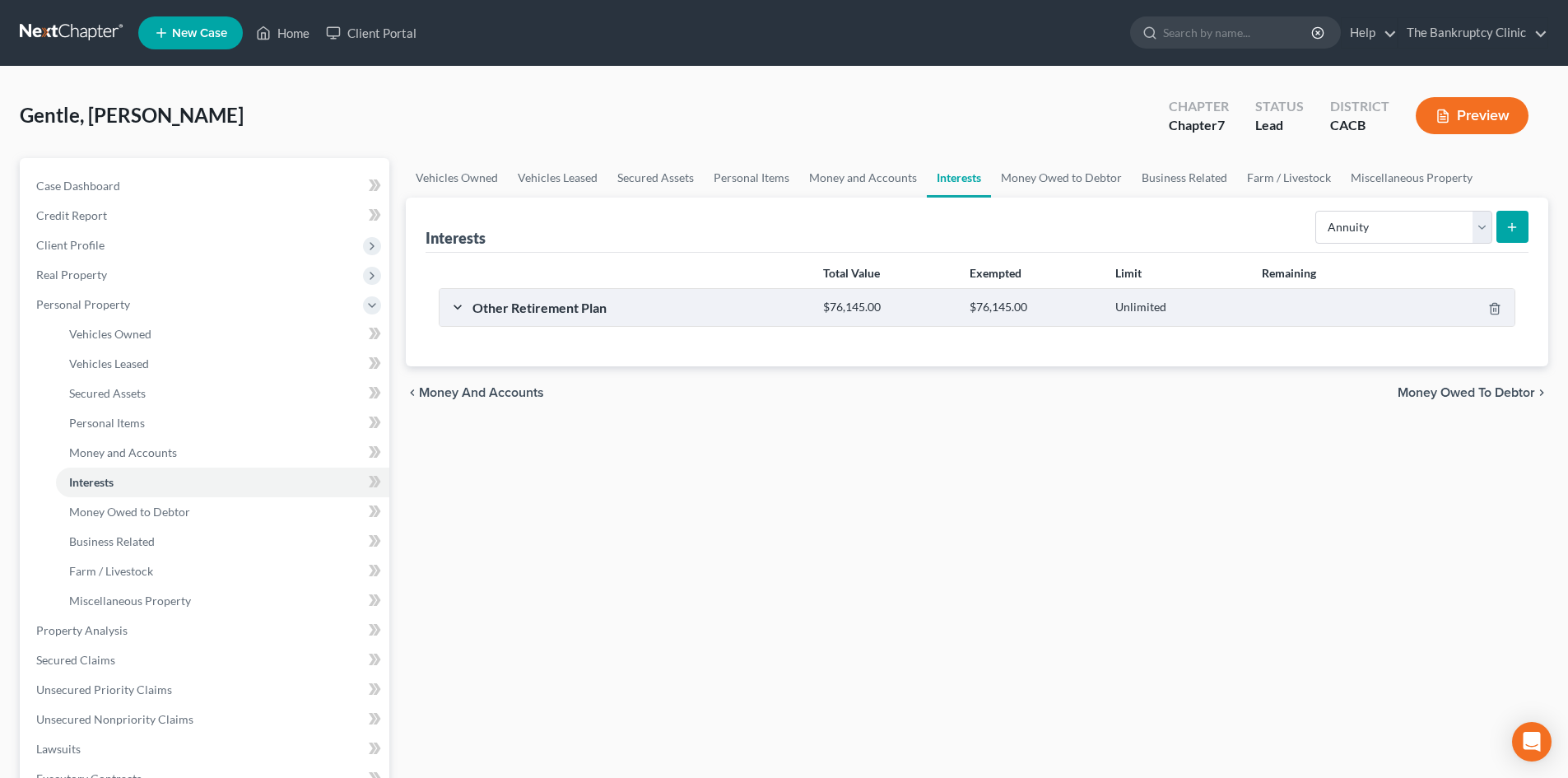
click at [903, 303] on div "$76,145.00" at bounding box center [888, 308] width 146 height 16
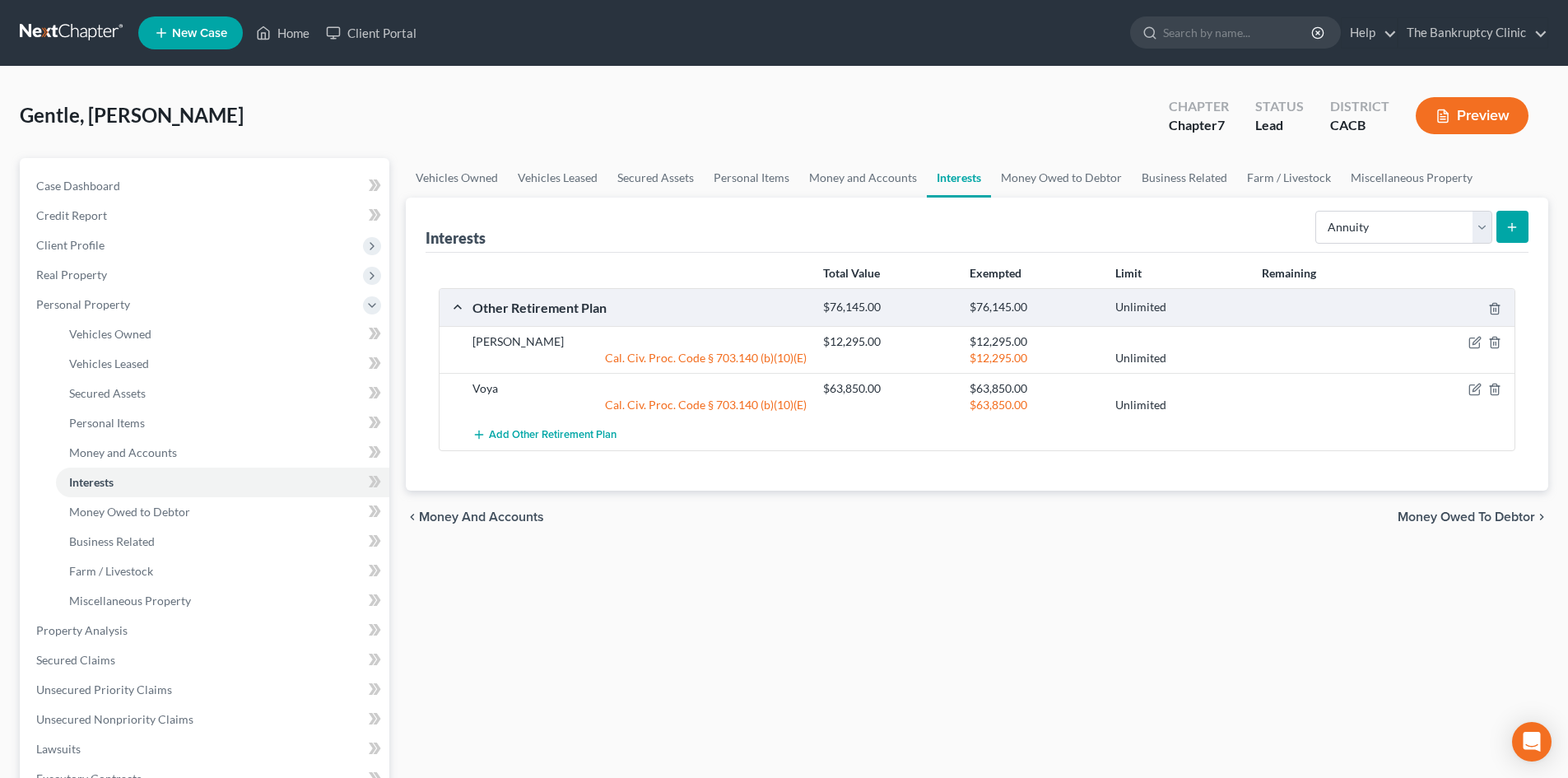
click at [904, 300] on div "$76,145.00" at bounding box center [888, 308] width 146 height 16
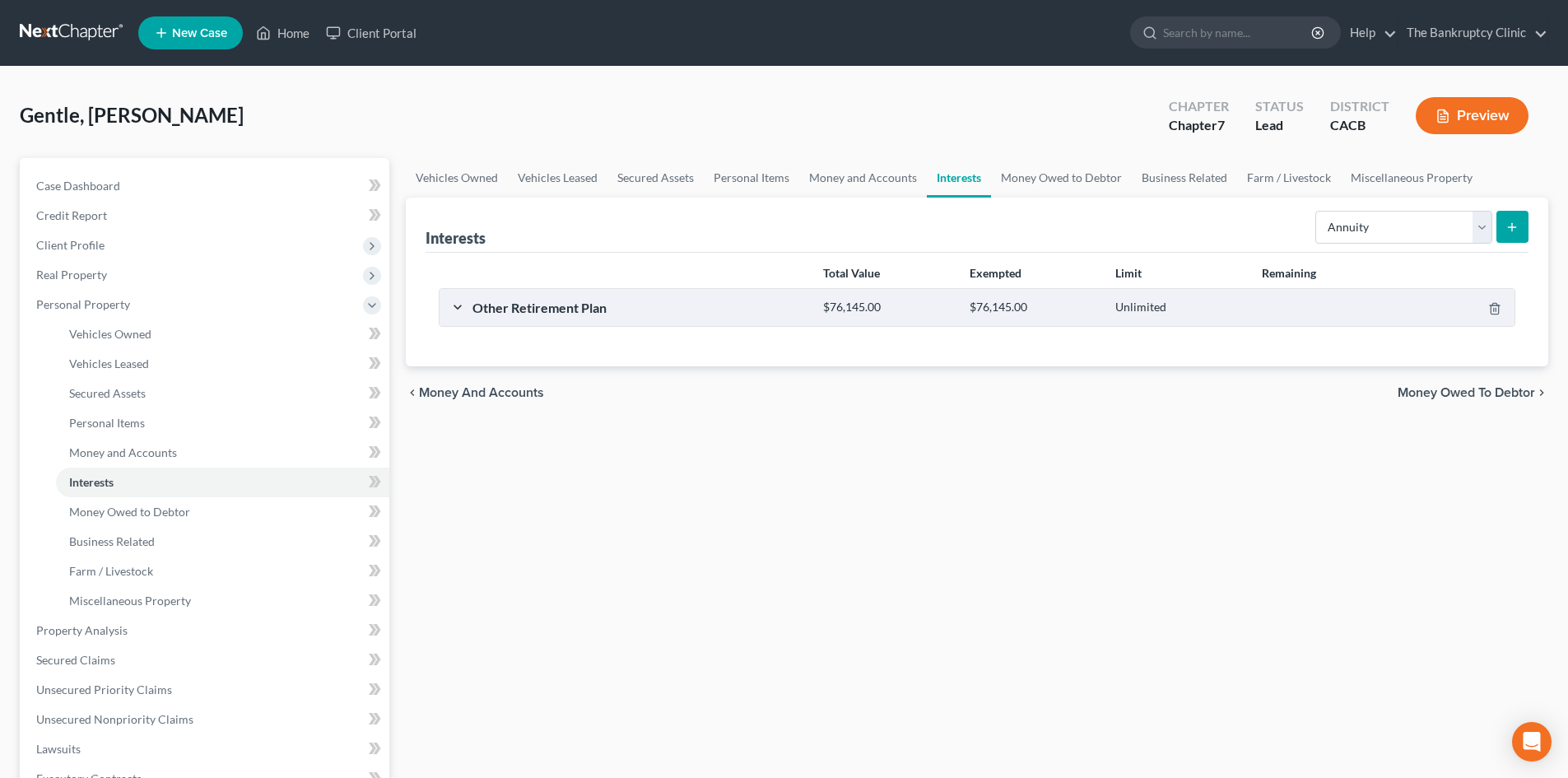
click at [905, 300] on div "$76,145.00" at bounding box center [888, 308] width 146 height 16
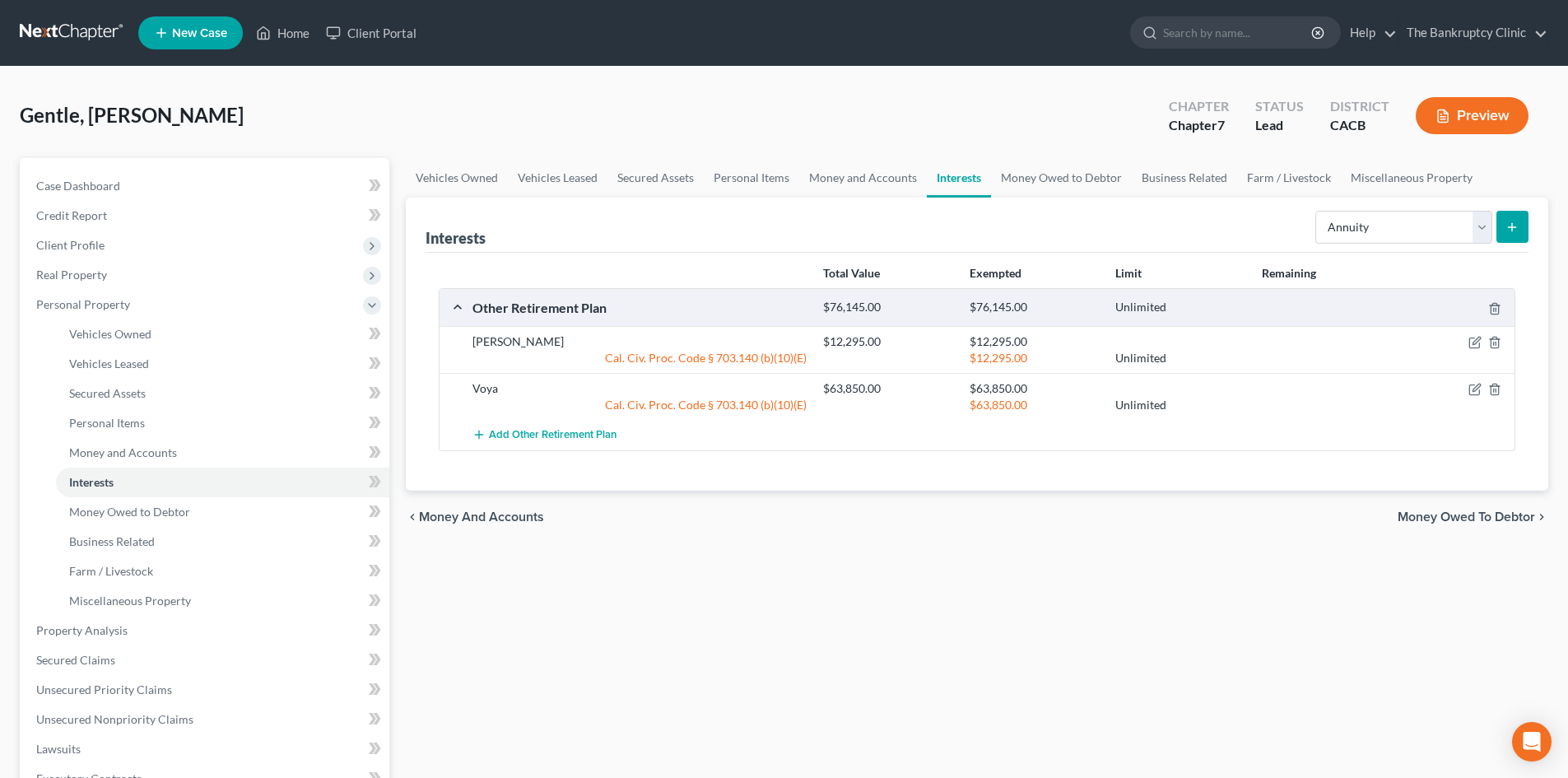
click at [1520, 225] on button "submit" at bounding box center [1512, 227] width 32 height 32
click at [1506, 228] on icon "submit" at bounding box center [1512, 227] width 13 height 13
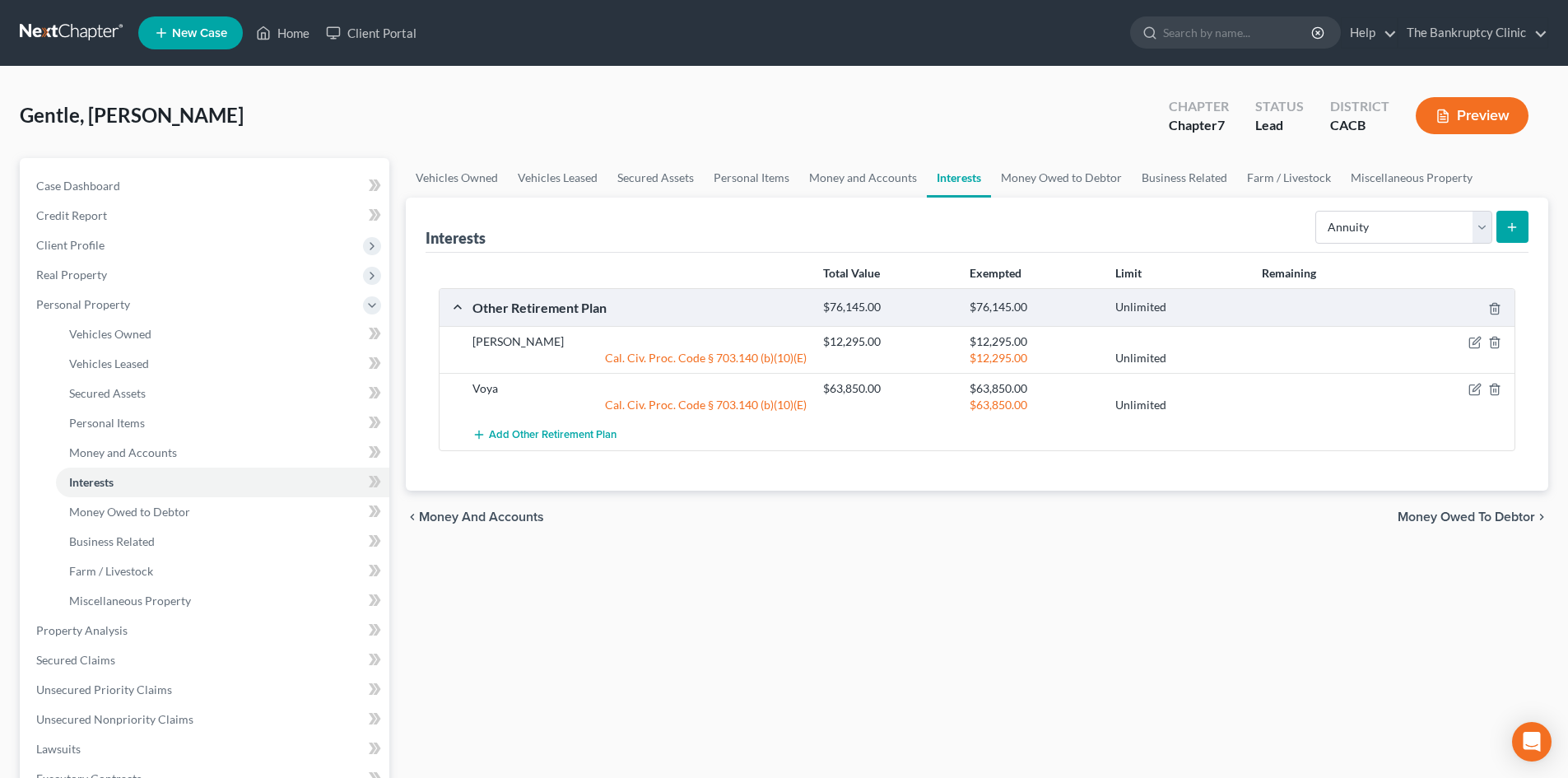
click at [1506, 228] on icon "submit" at bounding box center [1512, 227] width 13 height 13
click at [1512, 224] on line "submit" at bounding box center [1512, 226] width 0 height 7
click at [1482, 238] on select "Select Interest Type 401K Annuity Bond Education IRA Government Bond Government…" at bounding box center [1403, 227] width 177 height 33
click at [1317, 211] on select "Select Interest Type 401K Annuity Bond Education IRA Government Bond Government…" at bounding box center [1403, 227] width 177 height 33
click at [1510, 224] on icon "submit" at bounding box center [1512, 227] width 13 height 13
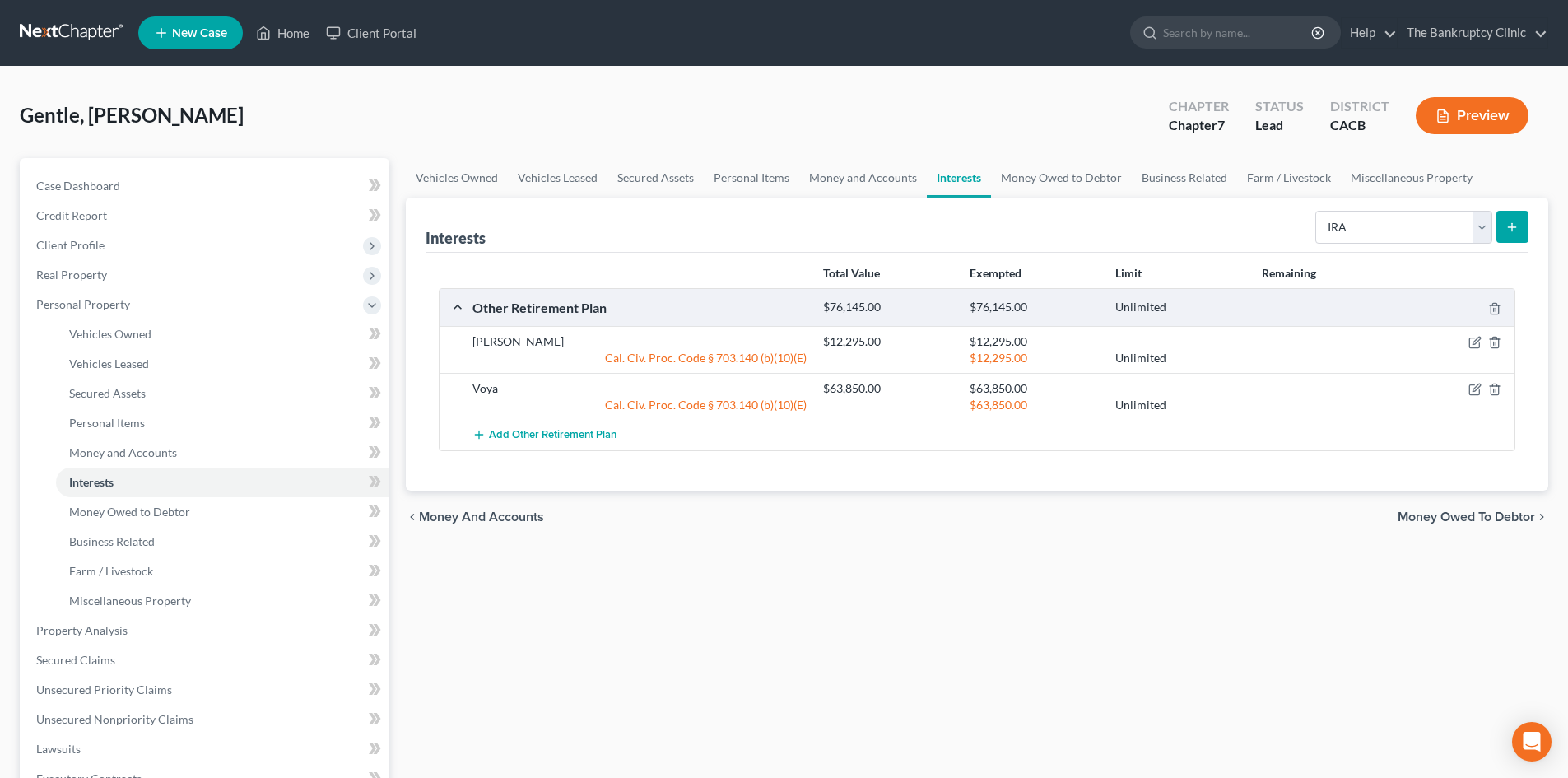
click at [1515, 227] on icon "submit" at bounding box center [1512, 227] width 13 height 13
click at [1515, 227] on line "submit" at bounding box center [1512, 227] width 7 height 0
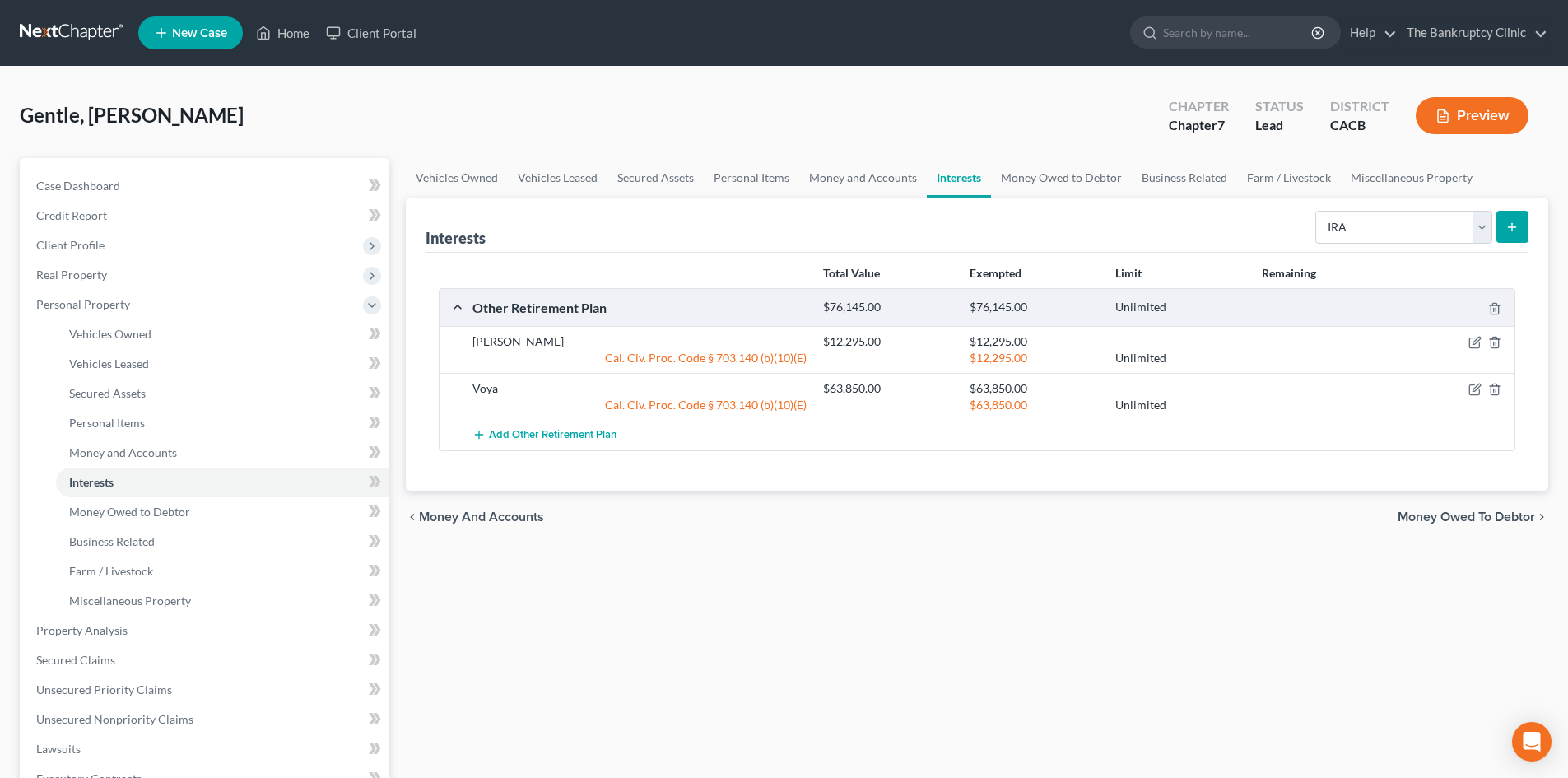
click at [1515, 227] on line "submit" at bounding box center [1512, 227] width 7 height 0
click at [707, 317] on div "Other Retirement Plan $76,145.00 $76,145.00 Unlimited" at bounding box center [974, 307] width 1069 height 37
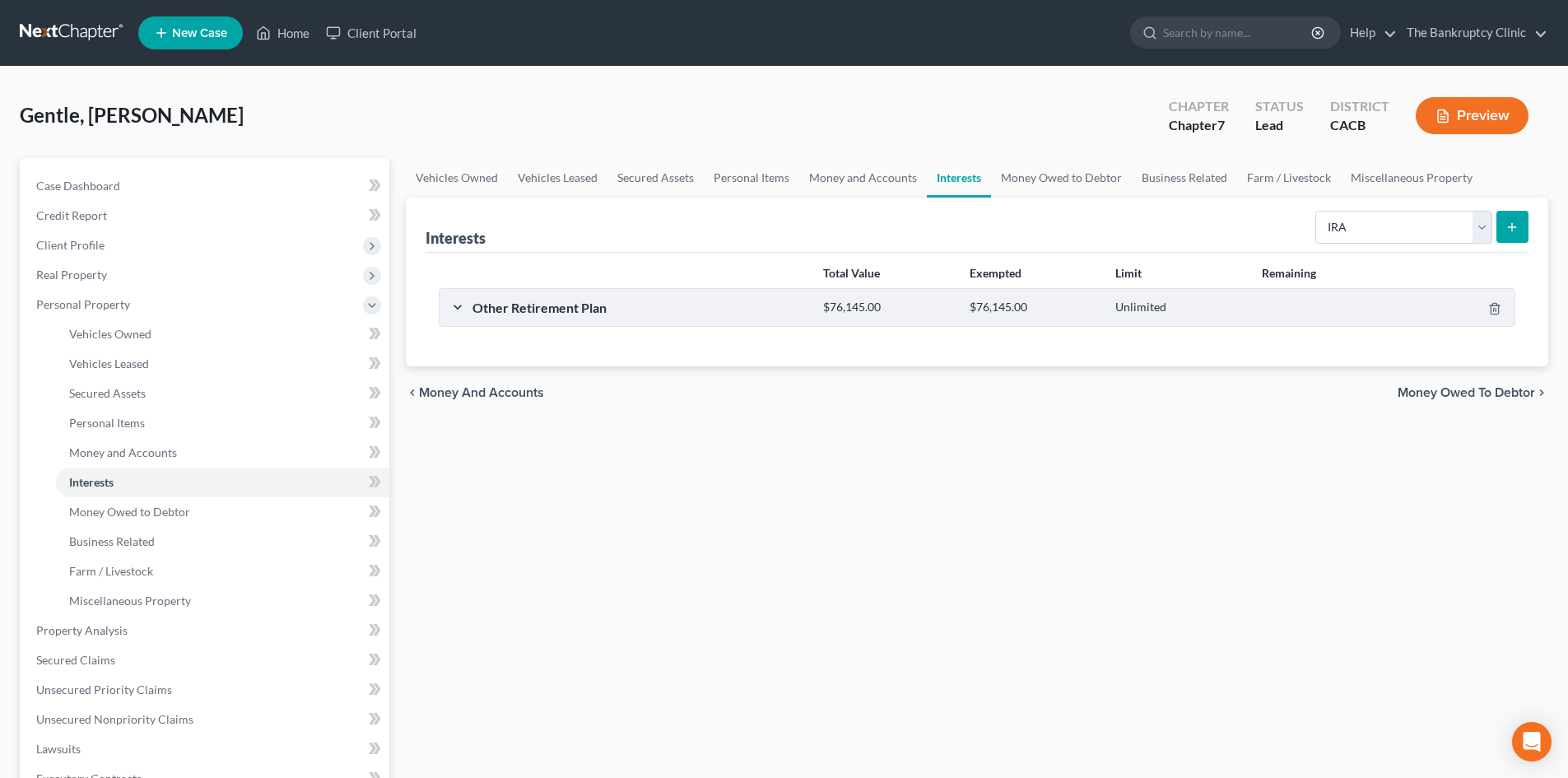
click at [1518, 222] on icon "submit" at bounding box center [1512, 227] width 13 height 13
click at [1486, 236] on select "Select Interest Type 401K Annuity Bond Education IRA Government Bond Government…" at bounding box center [1403, 227] width 177 height 33
click at [1317, 211] on select "Select Interest Type 401K Annuity Bond Education IRA Government Bond Government…" at bounding box center [1403, 227] width 177 height 33
click at [1516, 232] on icon "submit" at bounding box center [1512, 227] width 13 height 13
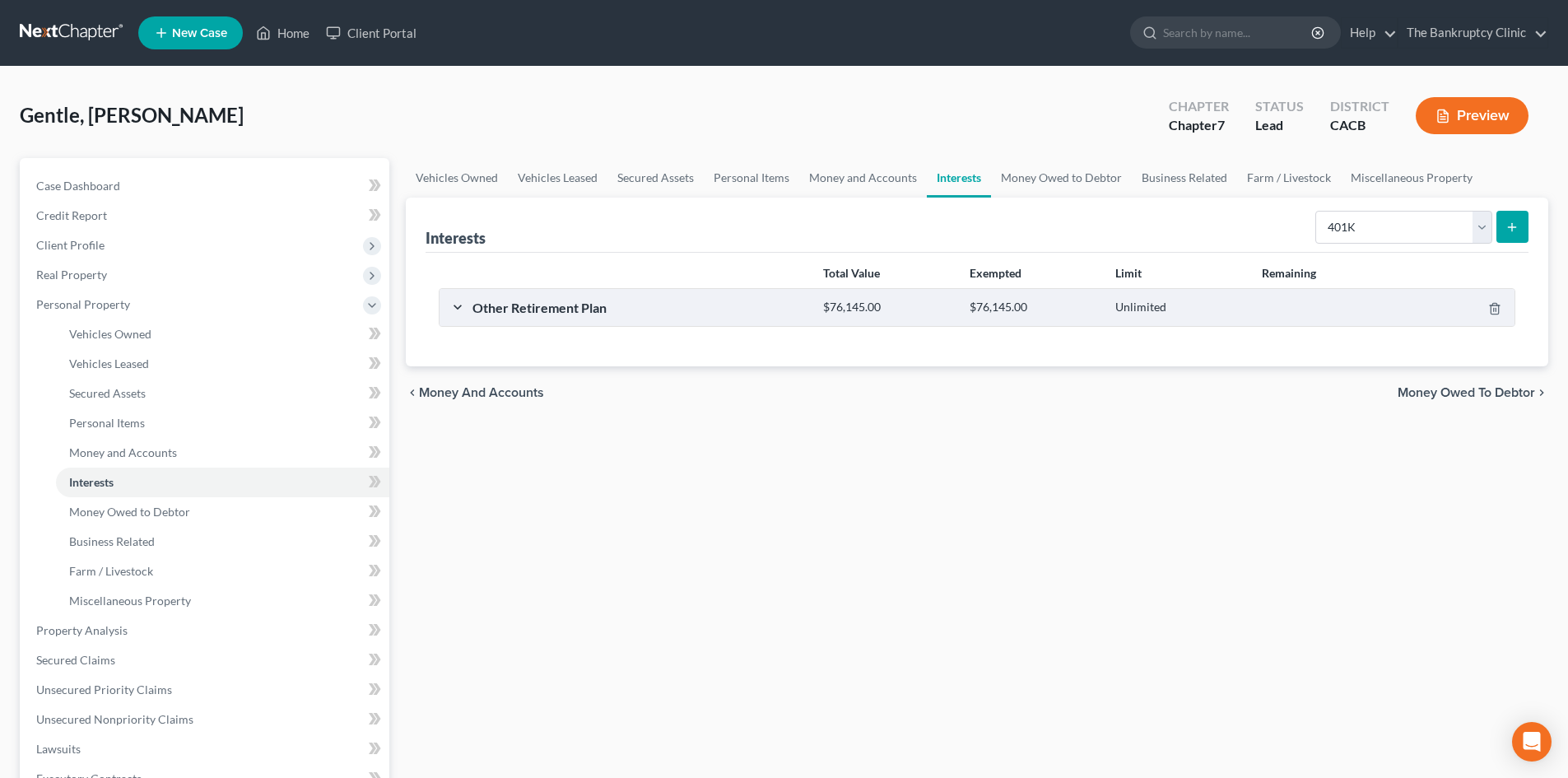
click at [1516, 232] on icon "submit" at bounding box center [1512, 227] width 13 height 13
click at [1515, 227] on icon "submit" at bounding box center [1512, 227] width 13 height 13
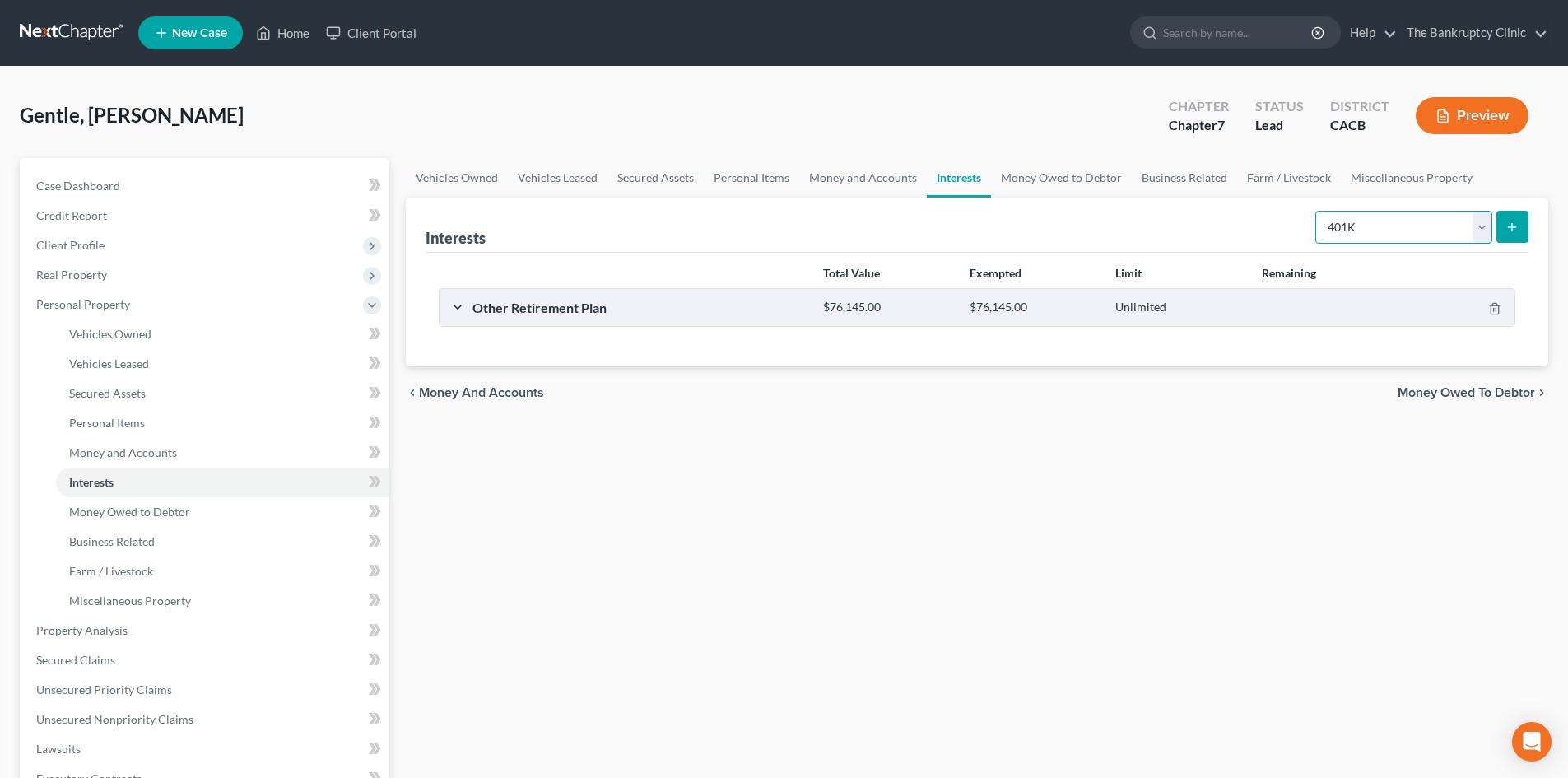
click at [1484, 230] on select "Select Interest Type 401K Annuity Bond Education IRA Government Bond Government…" at bounding box center [1403, 227] width 177 height 33
select select "other_retirement_plan"
click at [1317, 211] on select "Select Interest Type 401K Annuity Bond Education IRA Government Bond Government…" at bounding box center [1403, 227] width 177 height 33
click at [1512, 225] on line "submit" at bounding box center [1512, 226] width 0 height 7
click at [1511, 225] on icon "submit" at bounding box center [1512, 227] width 13 height 13
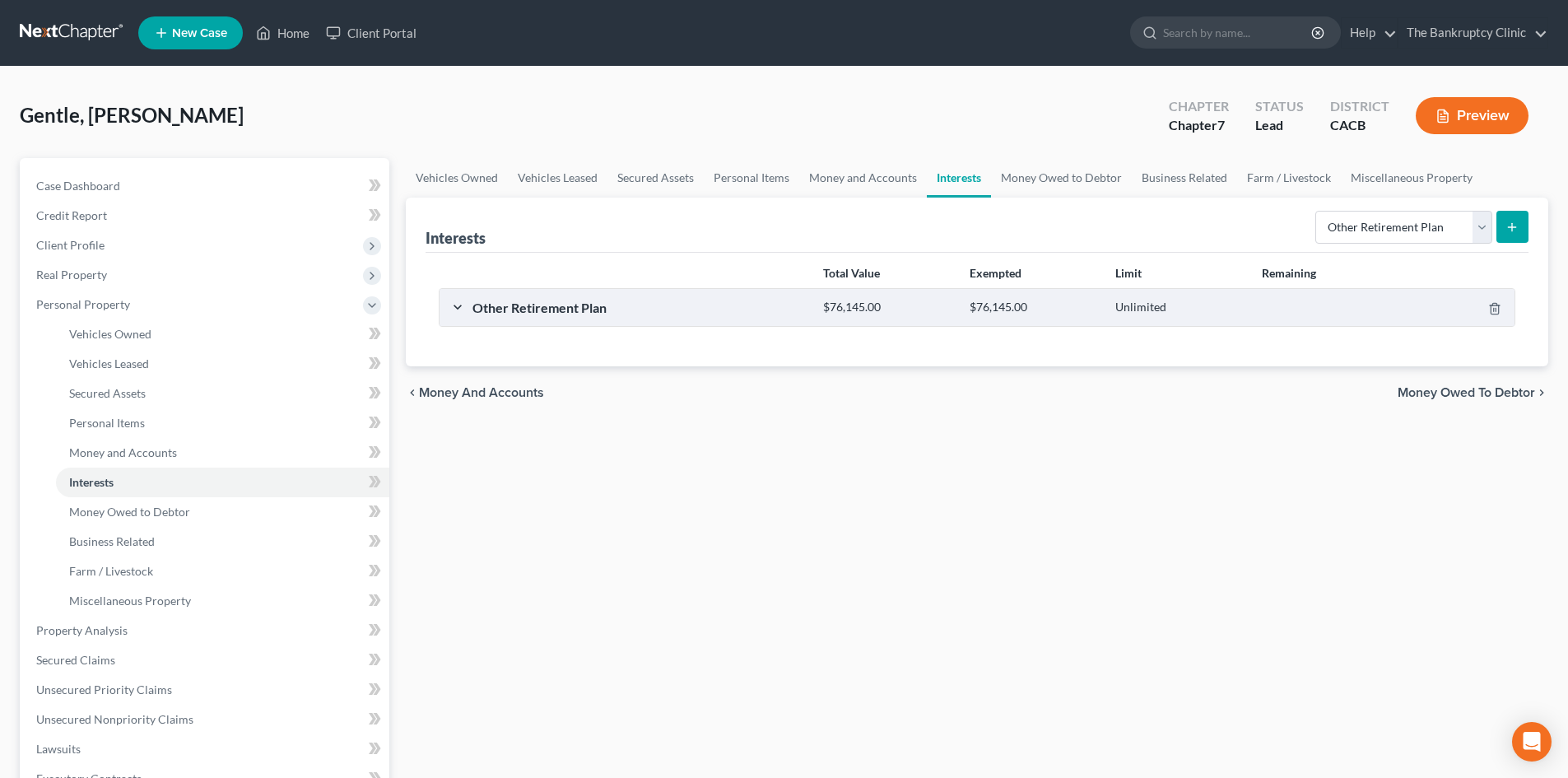
click at [1511, 225] on icon "submit" at bounding box center [1512, 227] width 13 height 13
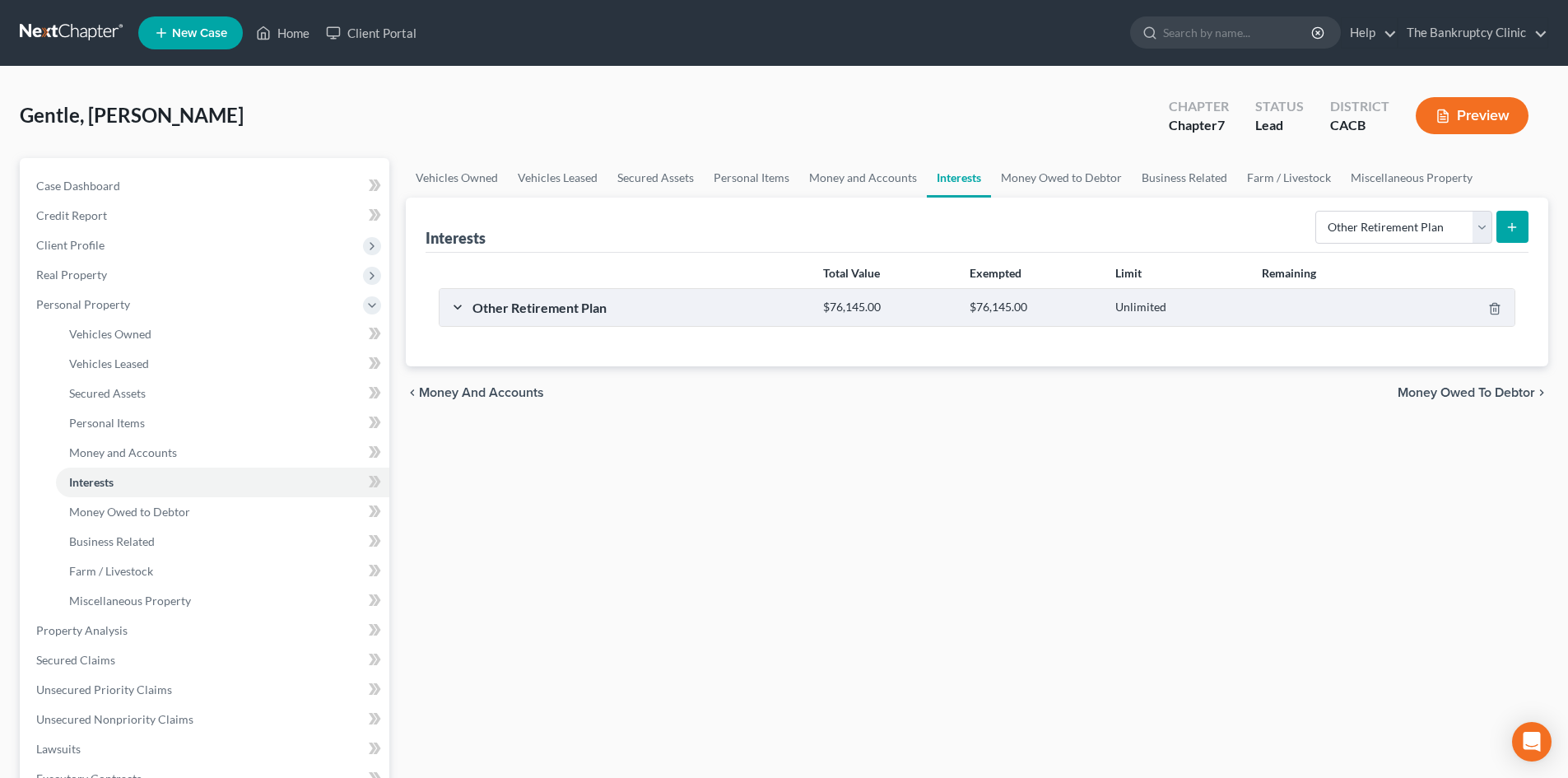
click at [1511, 225] on icon "submit" at bounding box center [1512, 227] width 13 height 13
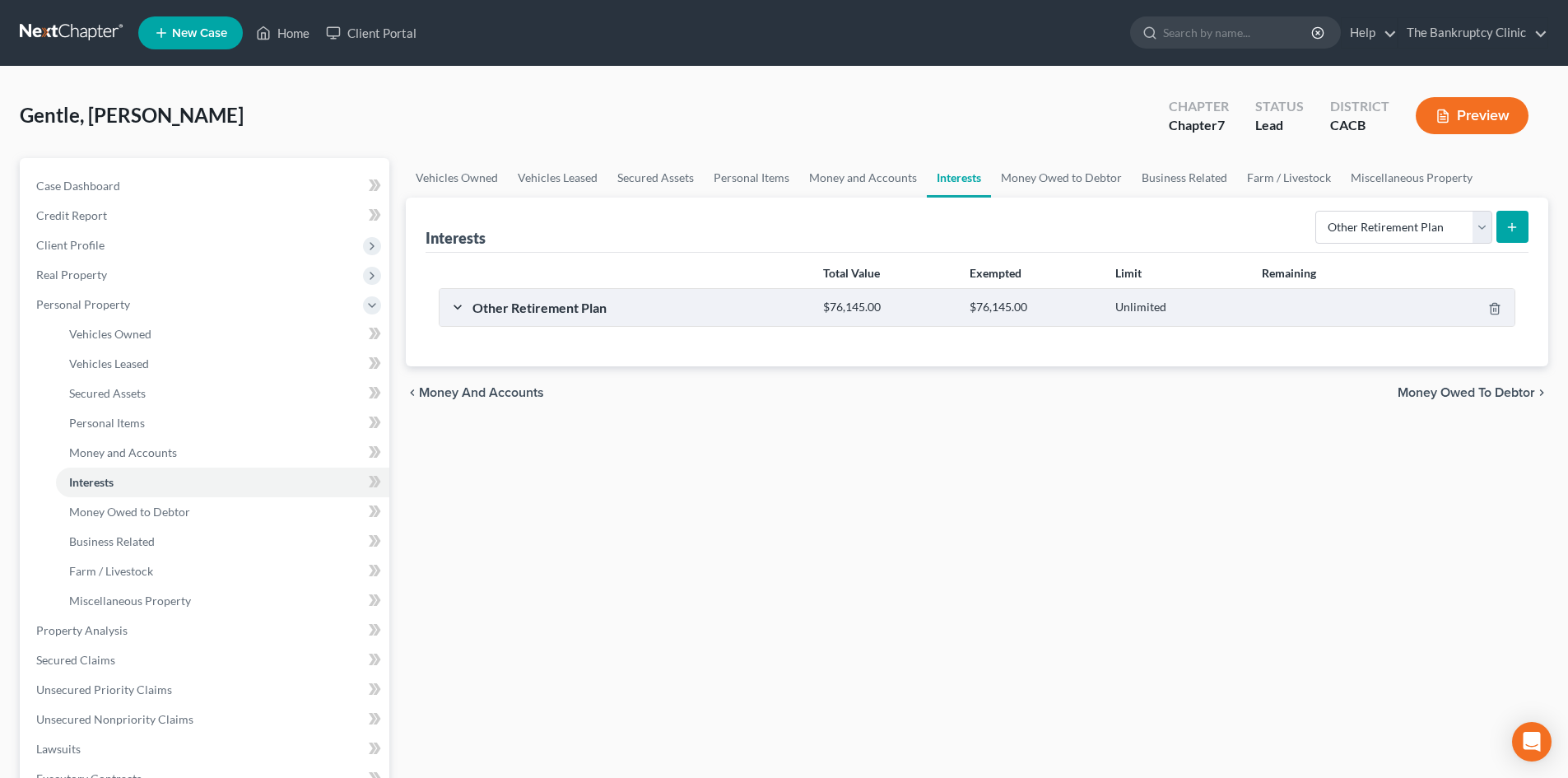
click at [1511, 225] on icon "submit" at bounding box center [1512, 227] width 13 height 13
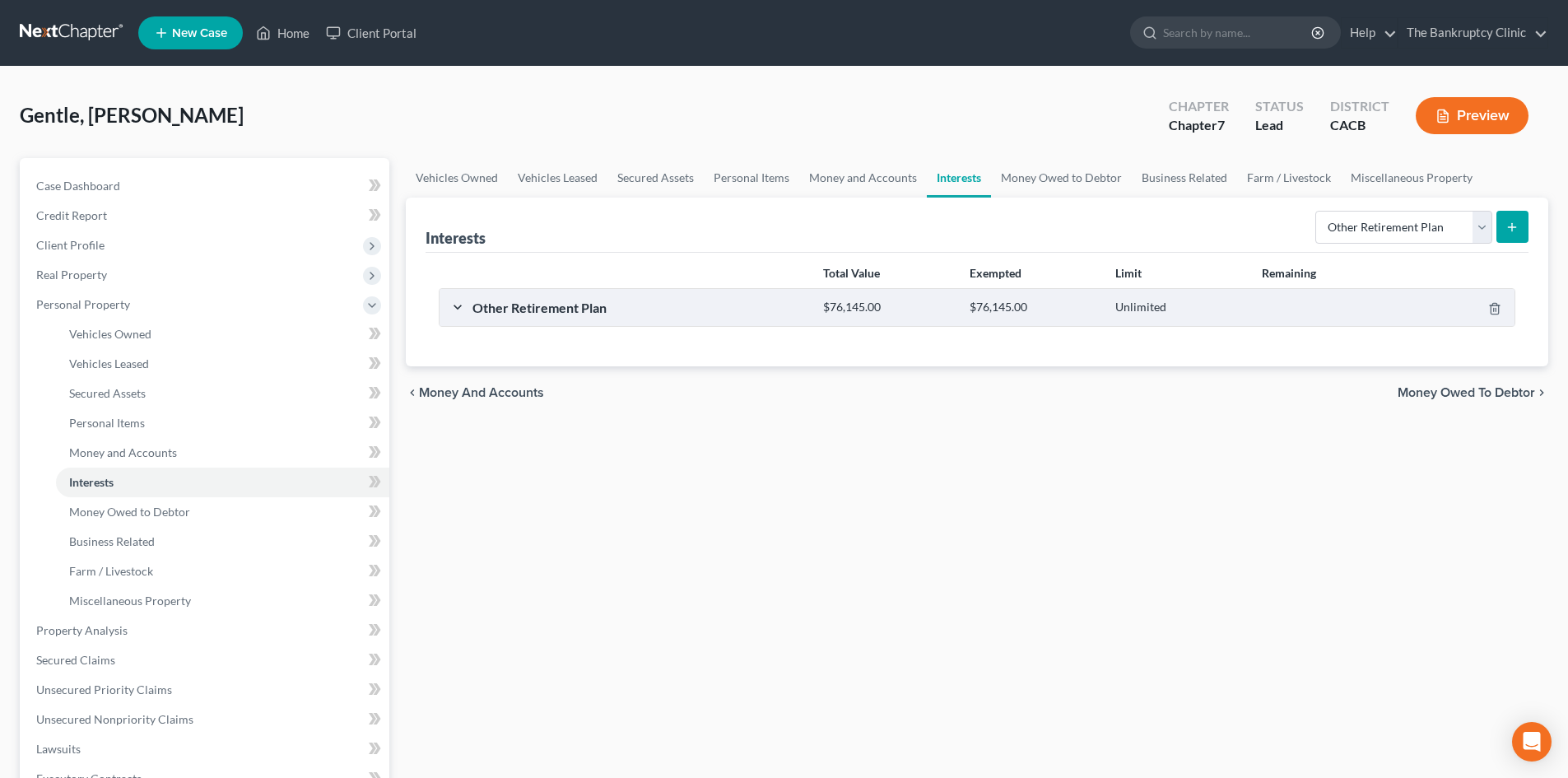
click at [1511, 225] on icon "submit" at bounding box center [1512, 227] width 13 height 13
click at [455, 307] on div "Other Retirement Plan $76,145.00 $76,145.00 Unlimited" at bounding box center [974, 307] width 1069 height 37
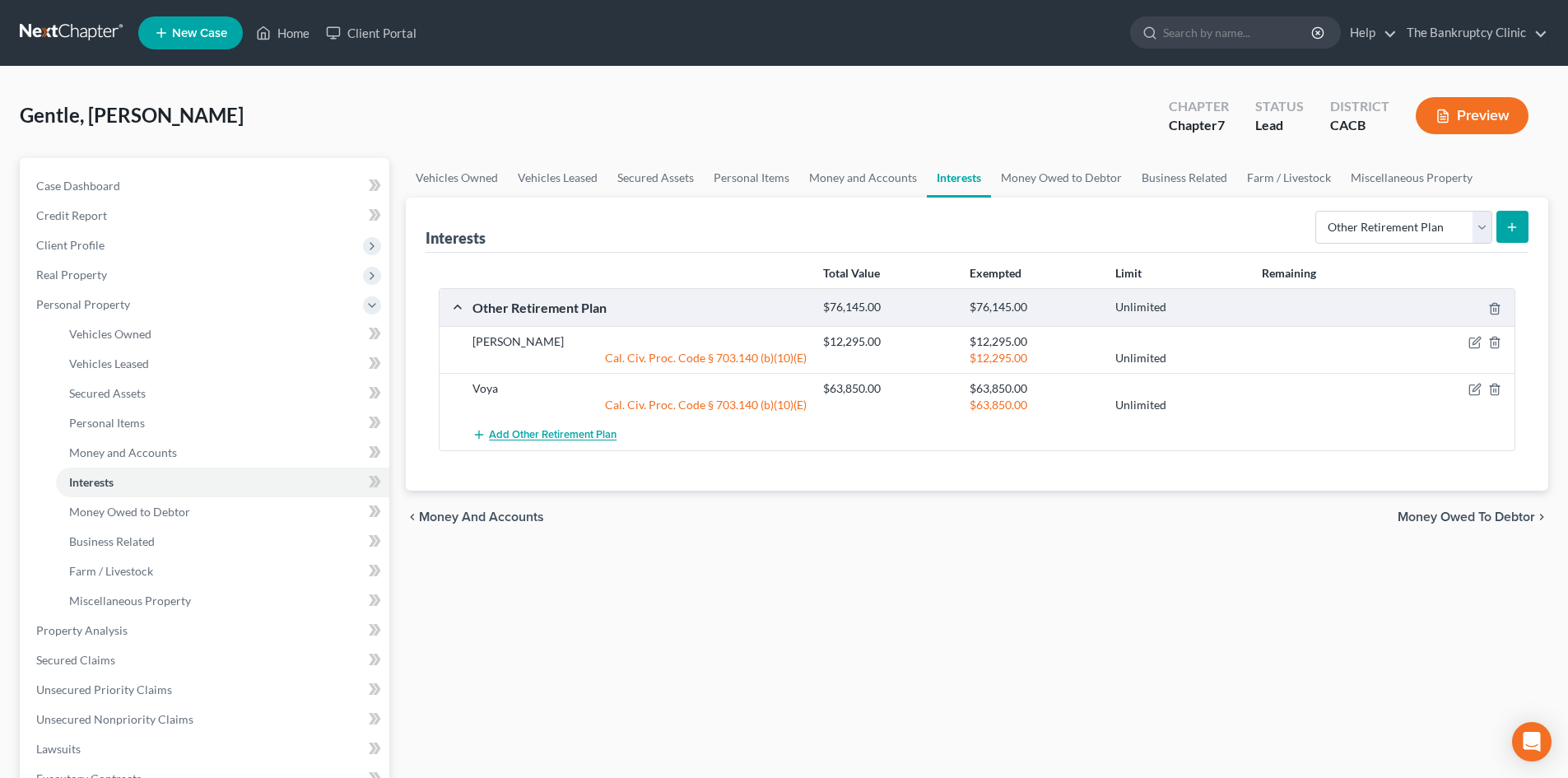
click at [511, 432] on span "Add Other Retirement Plan" at bounding box center [553, 434] width 128 height 13
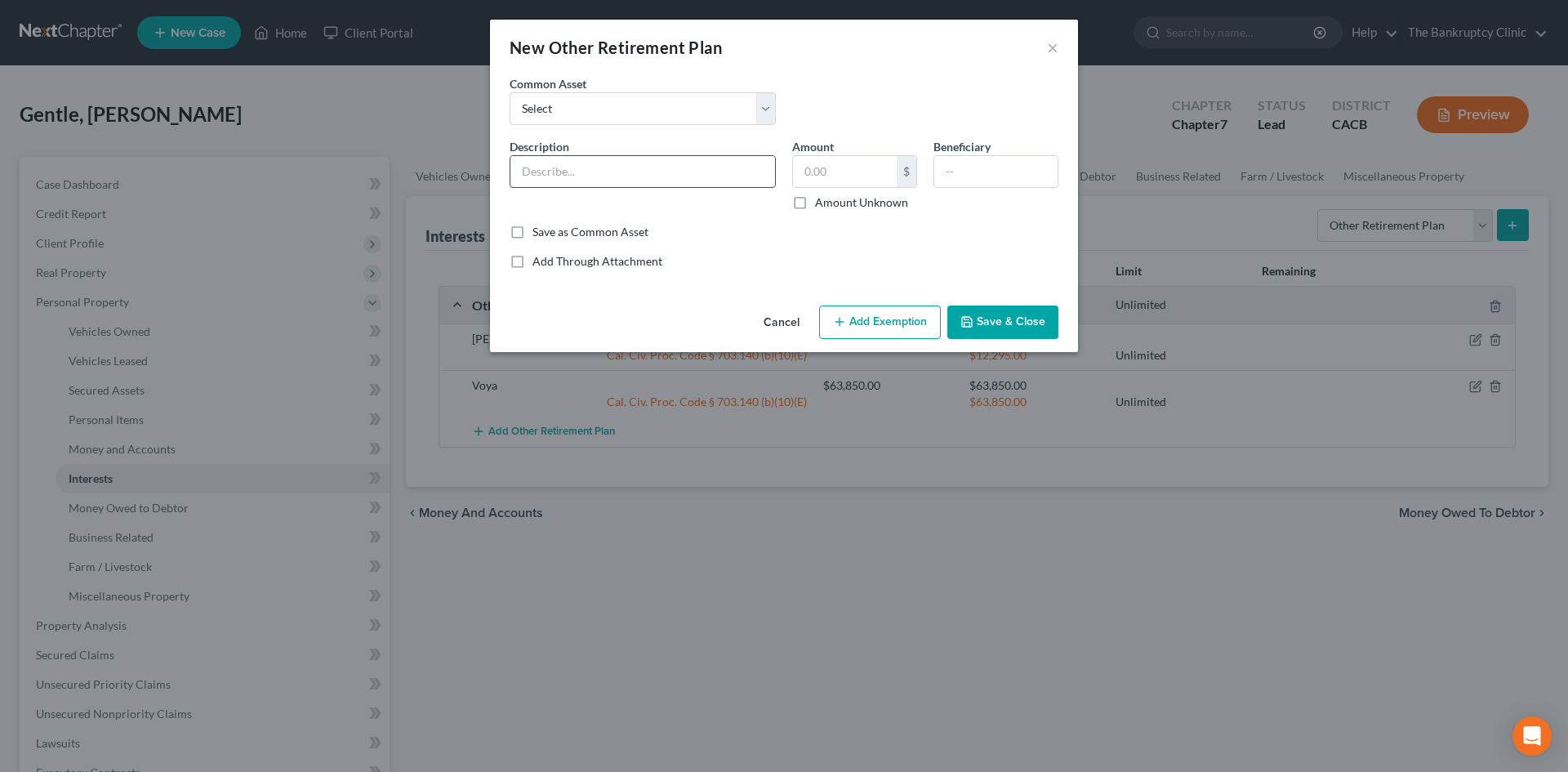
click at [577, 173] on input "text" at bounding box center [642, 170] width 264 height 31
type input "l"
type input "Lacers"
click at [820, 172] on input "text" at bounding box center [844, 170] width 104 height 31
type input "150,352.00"
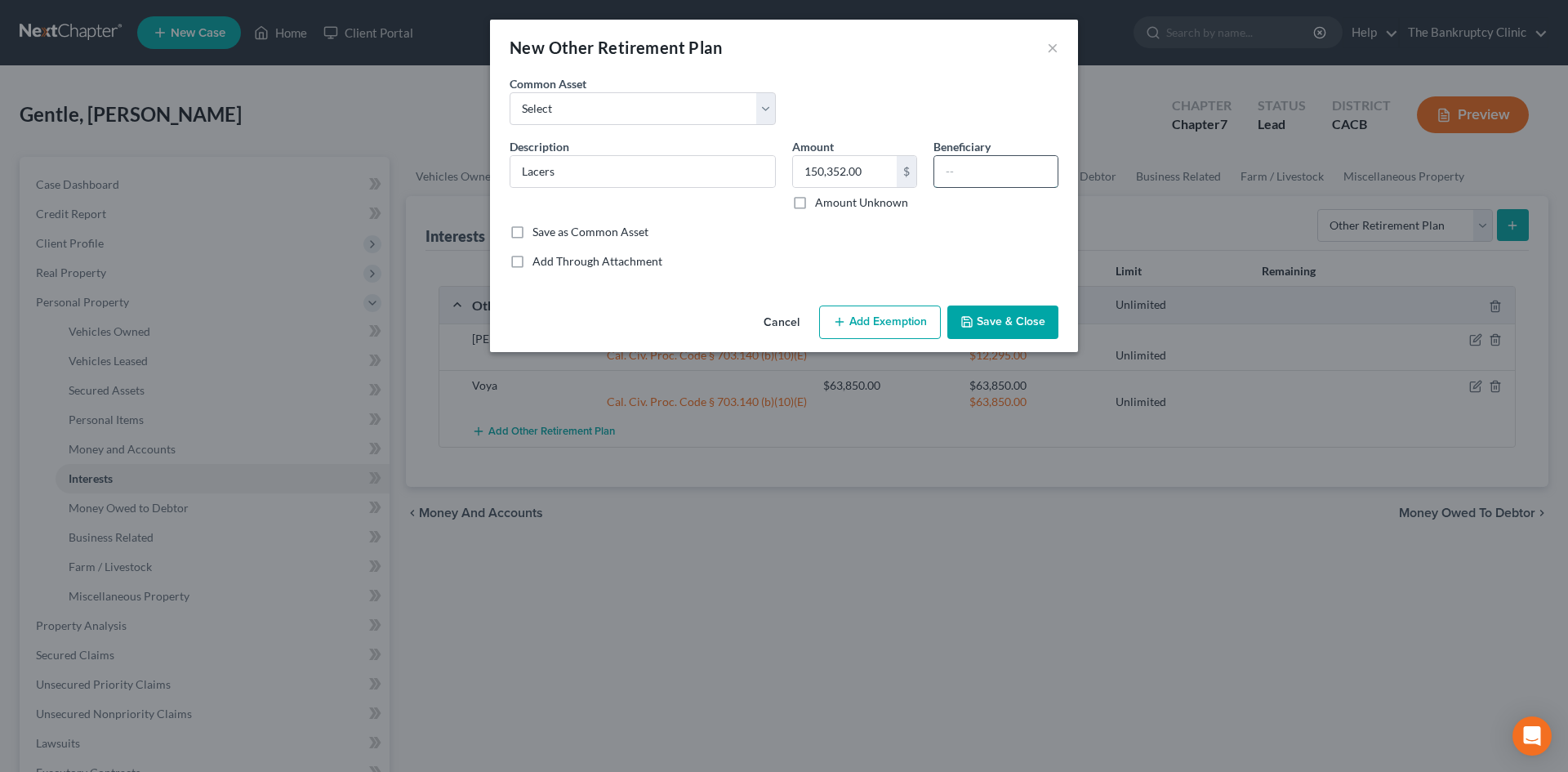
click at [971, 169] on input "text" at bounding box center [995, 170] width 123 height 31
type input "kids"
click at [770, 106] on select "Select MichaelNational (403b,30,000.00 [PERSON_NAME] 457 Deffered PERS RETIREME…" at bounding box center [642, 108] width 266 height 33
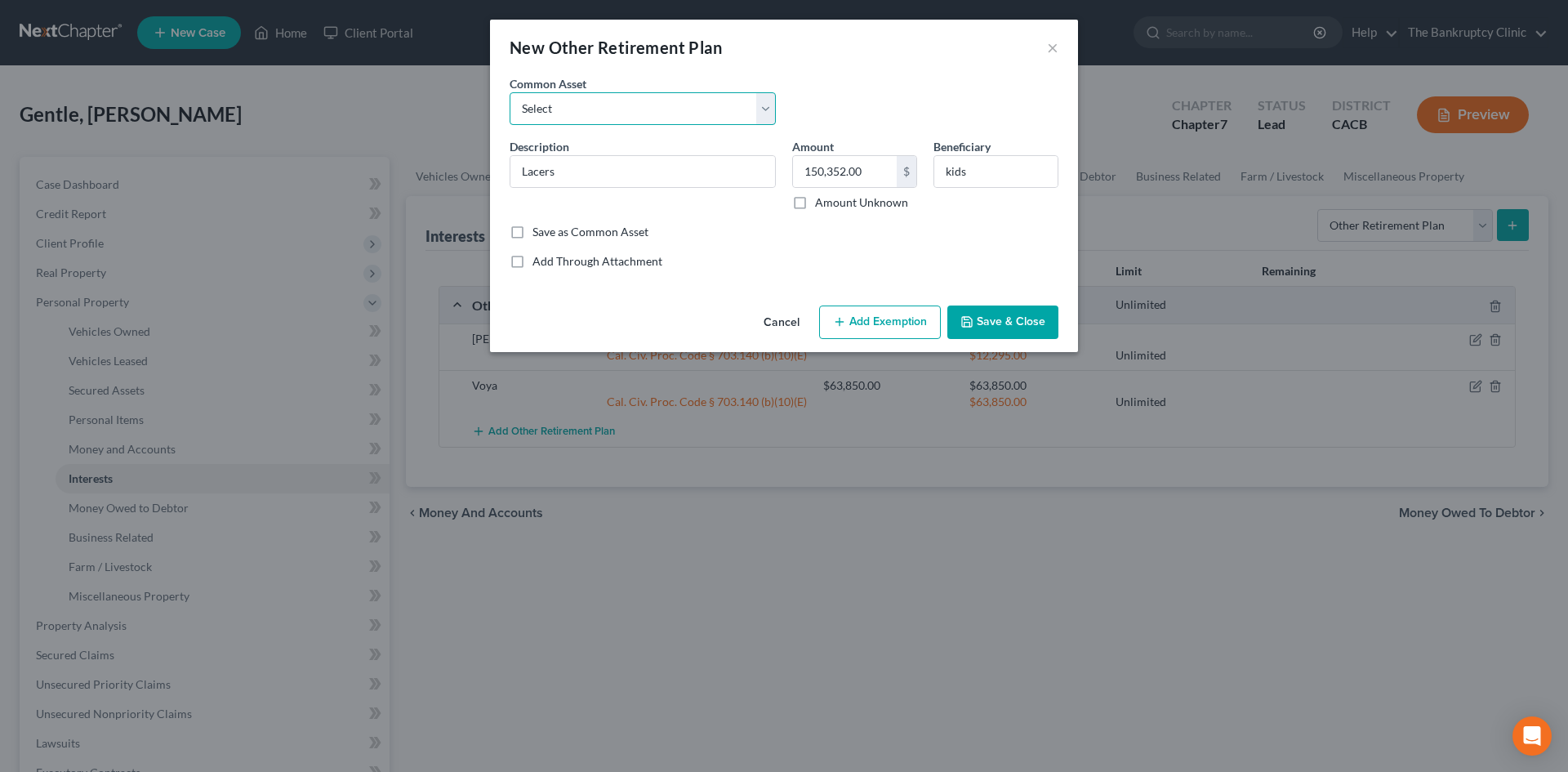
select select "7"
click at [509, 92] on select "Select MichaelNational (403b,30,000.00 [PERSON_NAME] 457 Deffered PERS RETIREME…" at bounding box center [642, 108] width 266 height 33
type input "Retirement Plan"
type input "9,000.00"
click at [755, 107] on select "Select MichaelNational (403b,30,000.00 [PERSON_NAME] 457 Deffered PERS RETIREME…" at bounding box center [642, 108] width 266 height 33
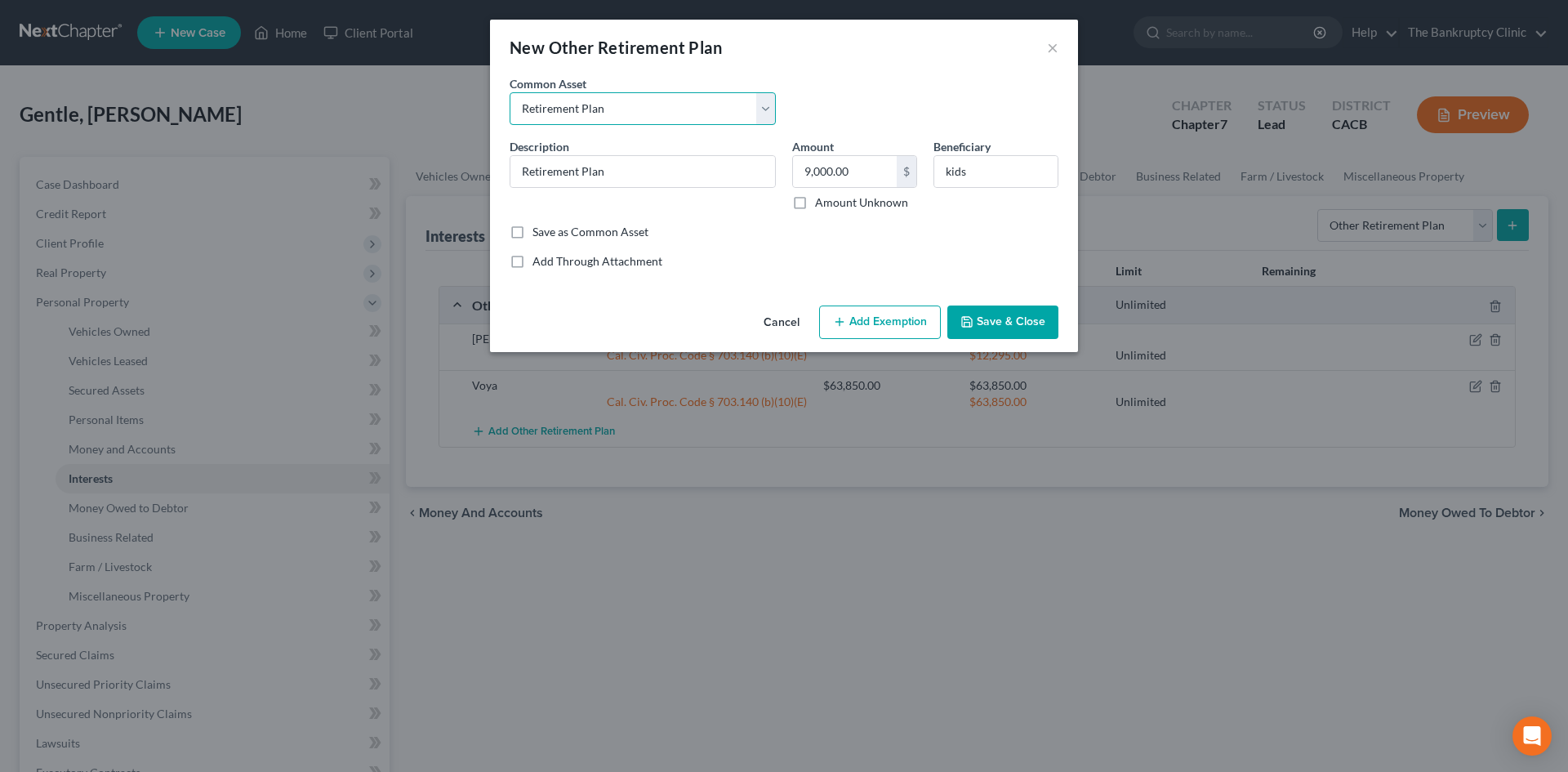
click at [509, 92] on select "Select MichaelNational (403b,30,000.00 [PERSON_NAME] 457 Deffered PERS RETIREME…" at bounding box center [642, 108] width 266 height 33
click at [620, 172] on input "Retirement Plan" at bounding box center [642, 170] width 264 height 31
type input "R"
type input "Lacers"
click at [532, 230] on label "Save as Common Asset" at bounding box center [589, 232] width 116 height 16
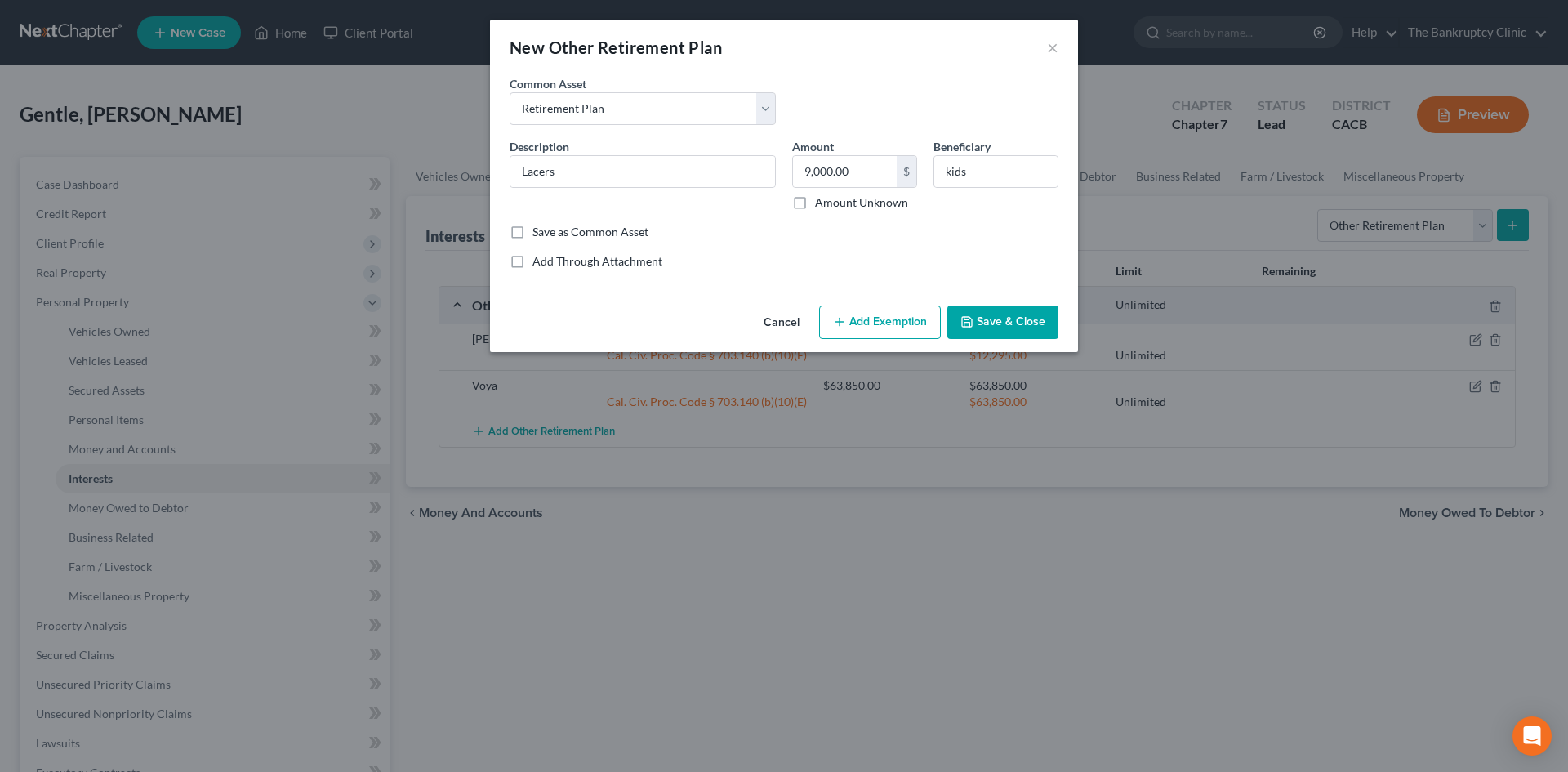
click at [539, 230] on input "Save as Common Asset" at bounding box center [544, 229] width 11 height 11
checkbox input "true"
click at [870, 167] on input "9,000.00" at bounding box center [844, 170] width 104 height 31
type input "150,352.00"
click at [892, 328] on button "Add Exemption" at bounding box center [880, 322] width 122 height 35
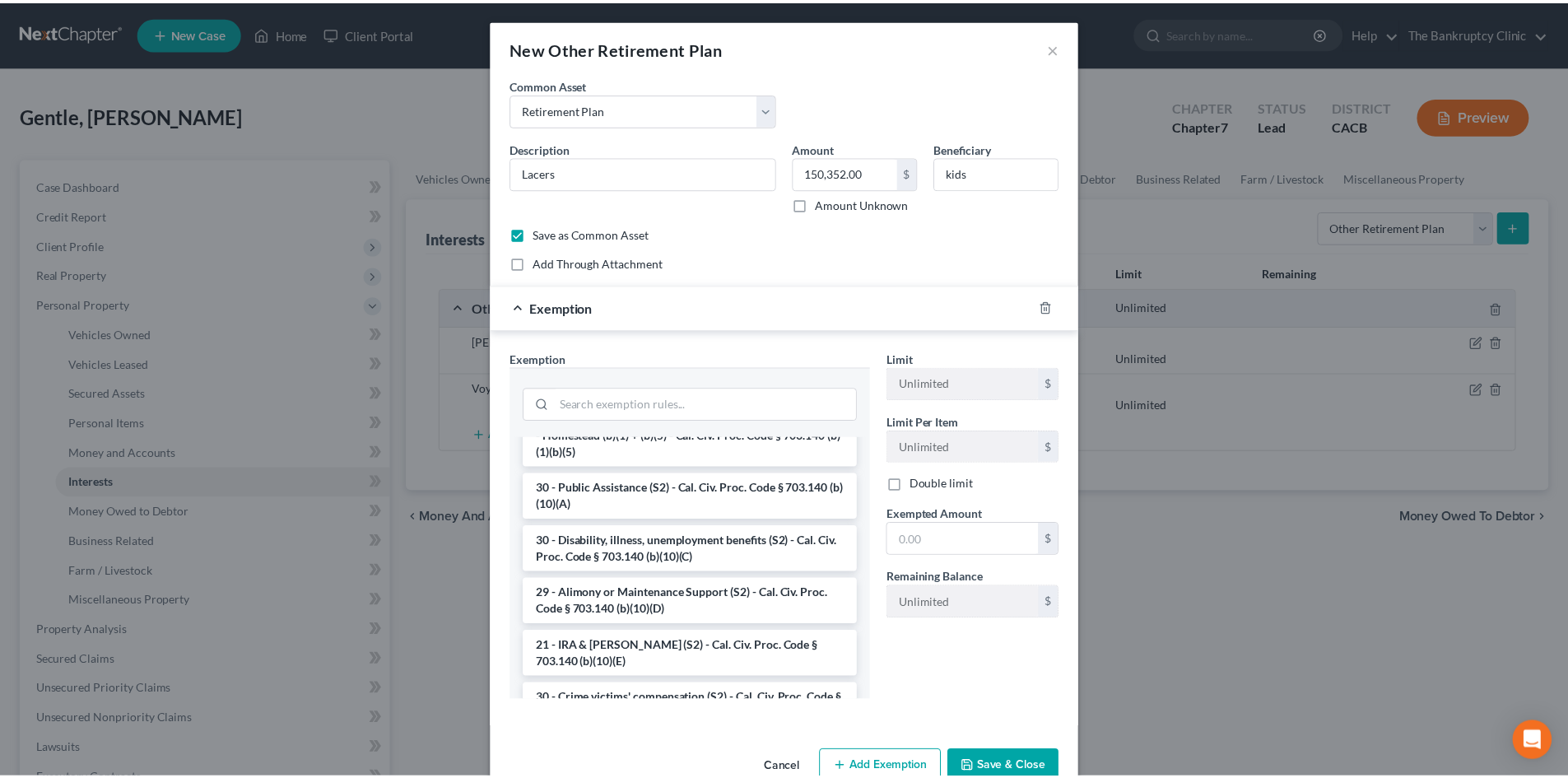
scroll to position [297, 0]
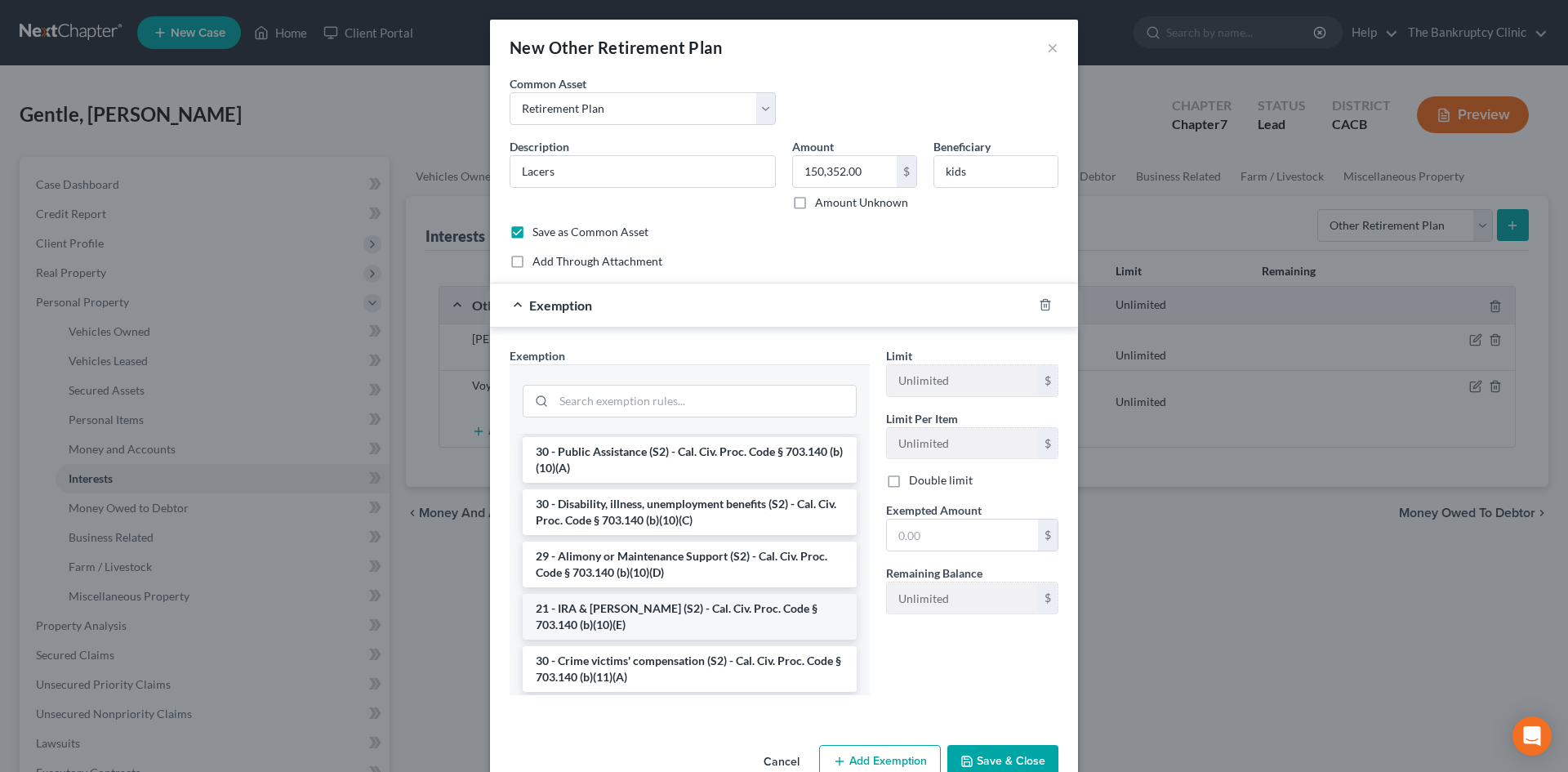
click at [715, 600] on li "21 - IRA & [PERSON_NAME] (S2) - Cal. Civ. Proc. Code § 703.140 (b)(10)(E)" at bounding box center [689, 616] width 334 height 46
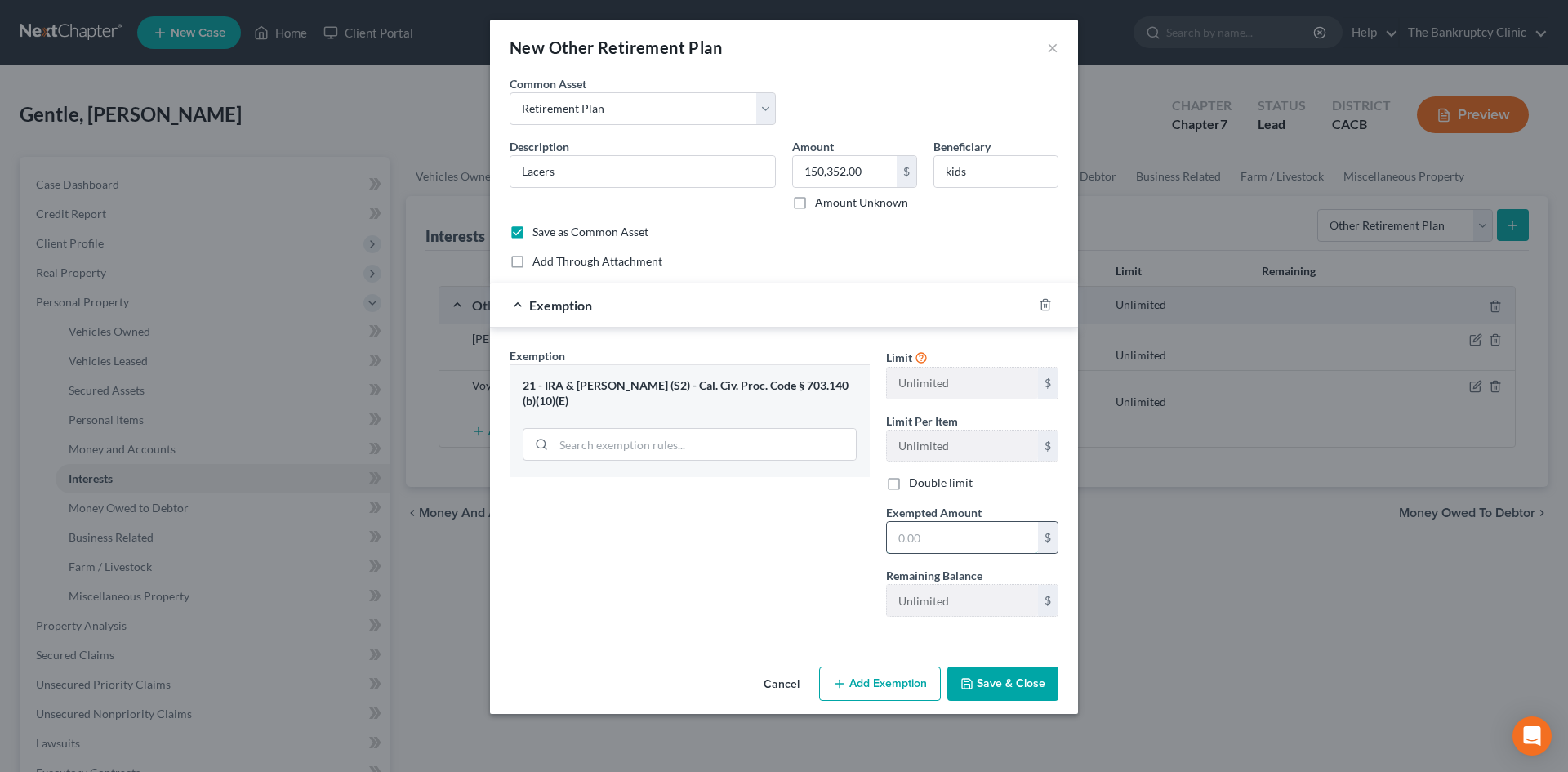
click at [922, 541] on input "text" at bounding box center [962, 537] width 151 height 31
type input "150,352.00"
click at [975, 688] on button "Save & Close" at bounding box center [1002, 684] width 111 height 35
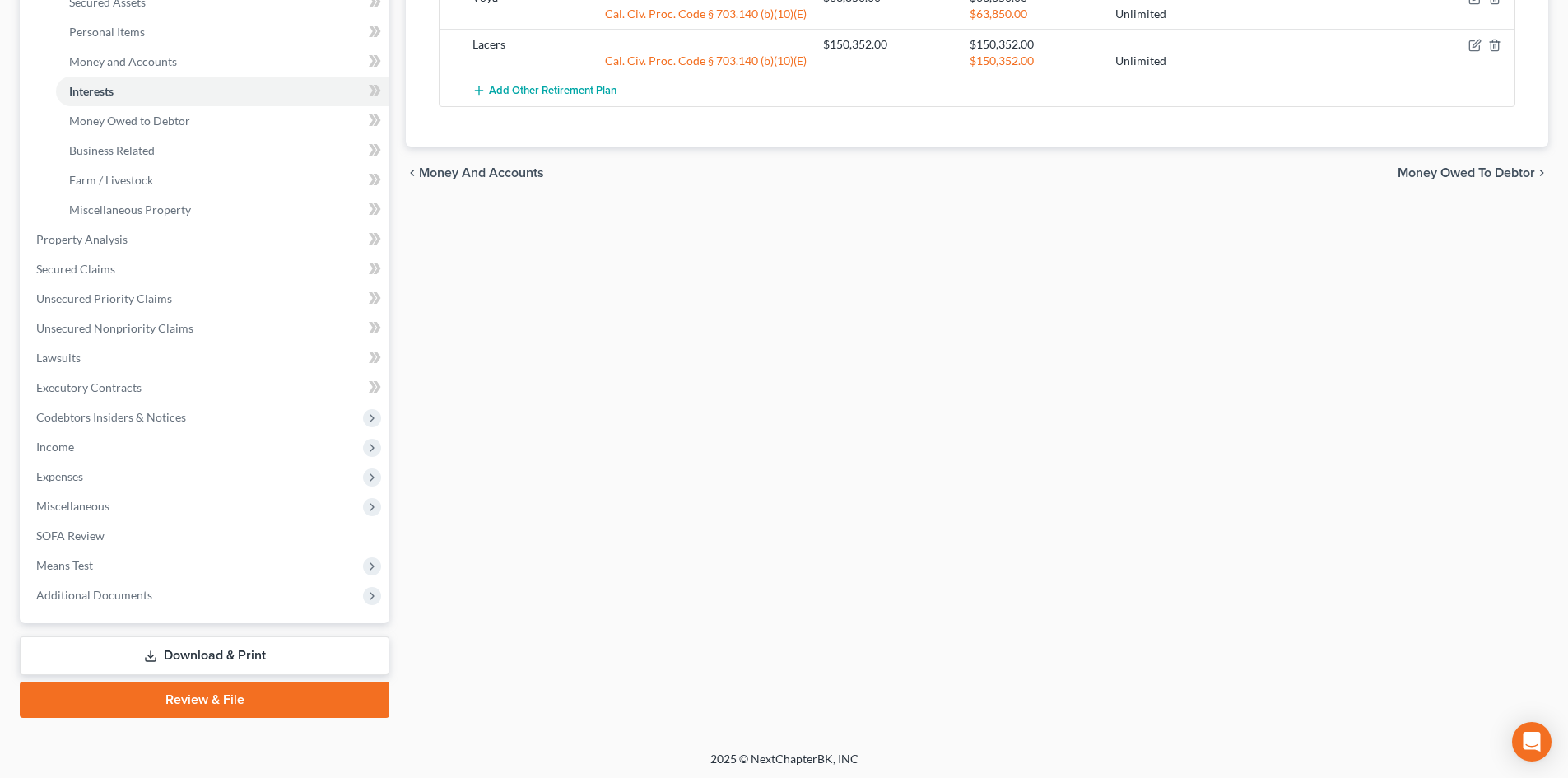
scroll to position [393, 0]
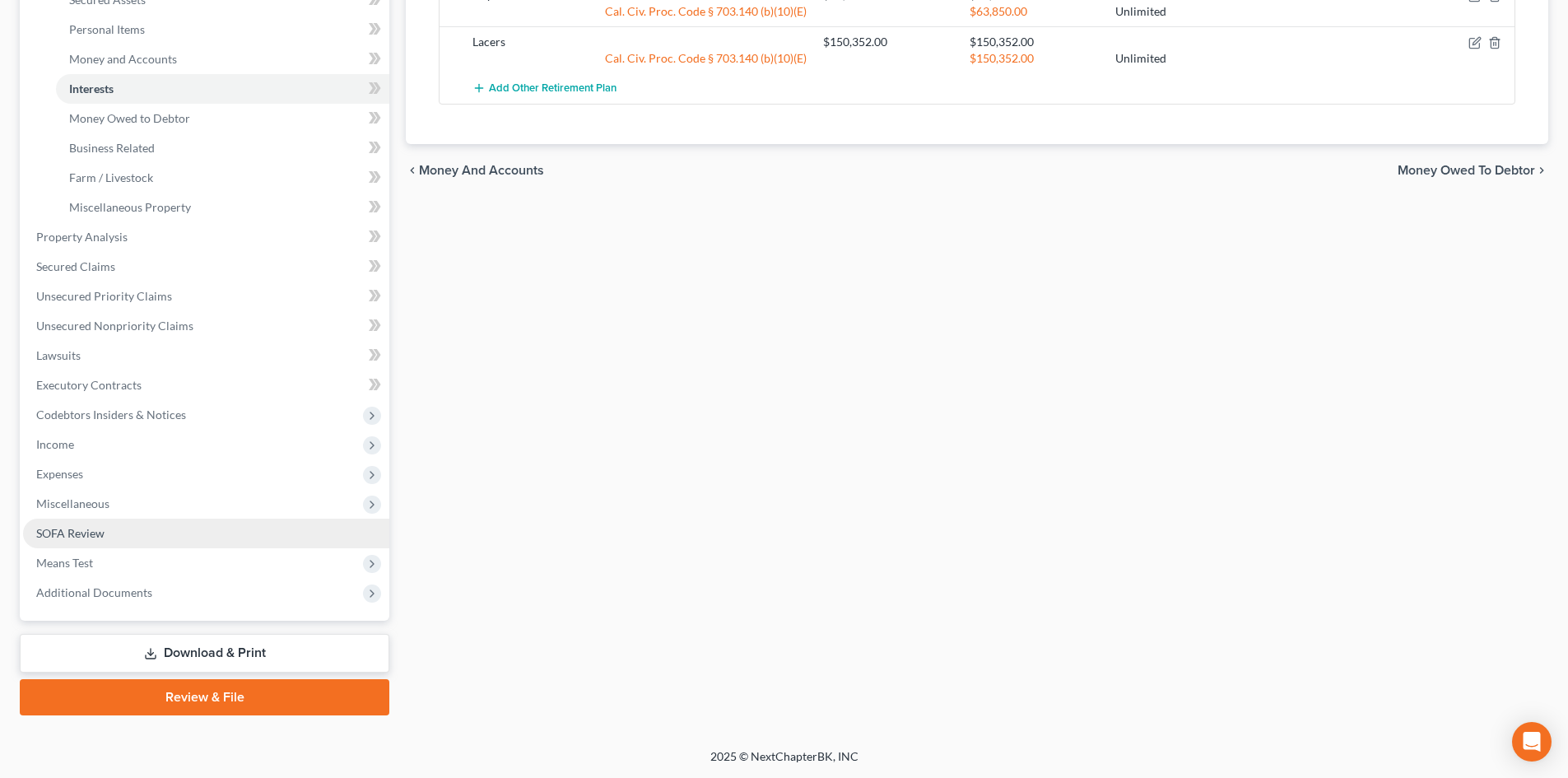
click at [63, 529] on span "SOFA Review" at bounding box center [70, 533] width 68 height 14
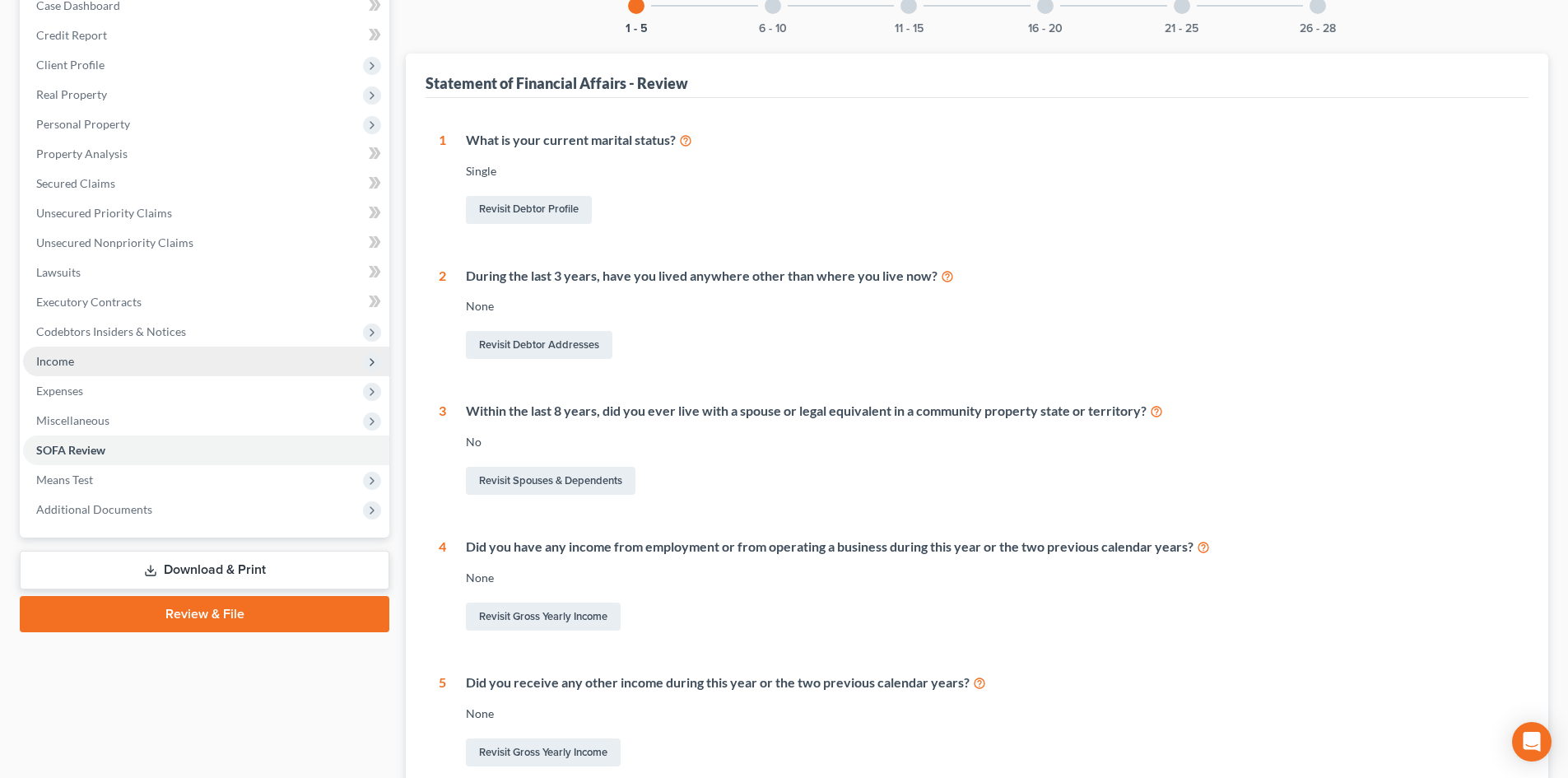
scroll to position [185, 0]
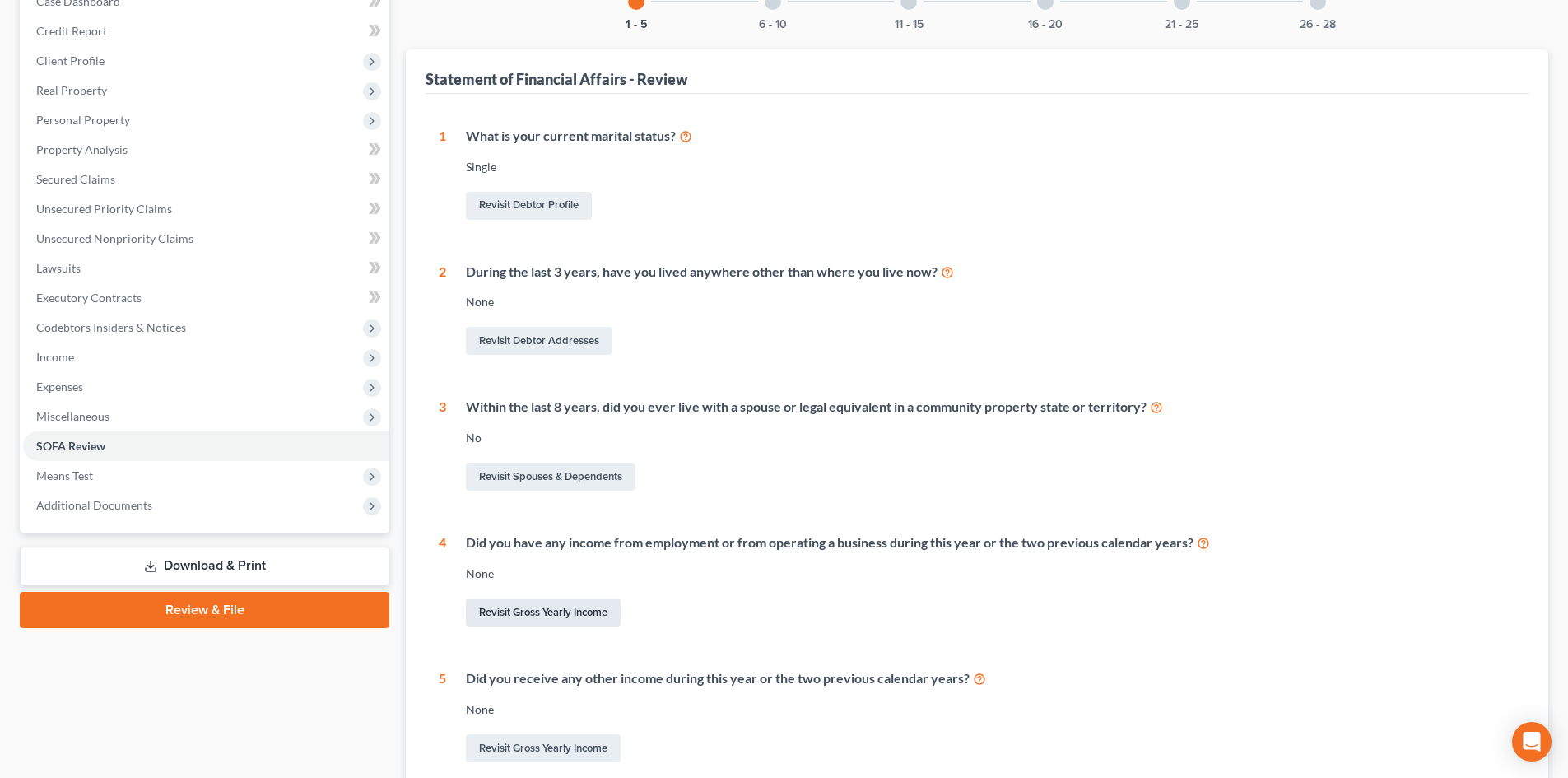
click at [581, 612] on link "Revisit Gross Yearly Income" at bounding box center [543, 612] width 155 height 28
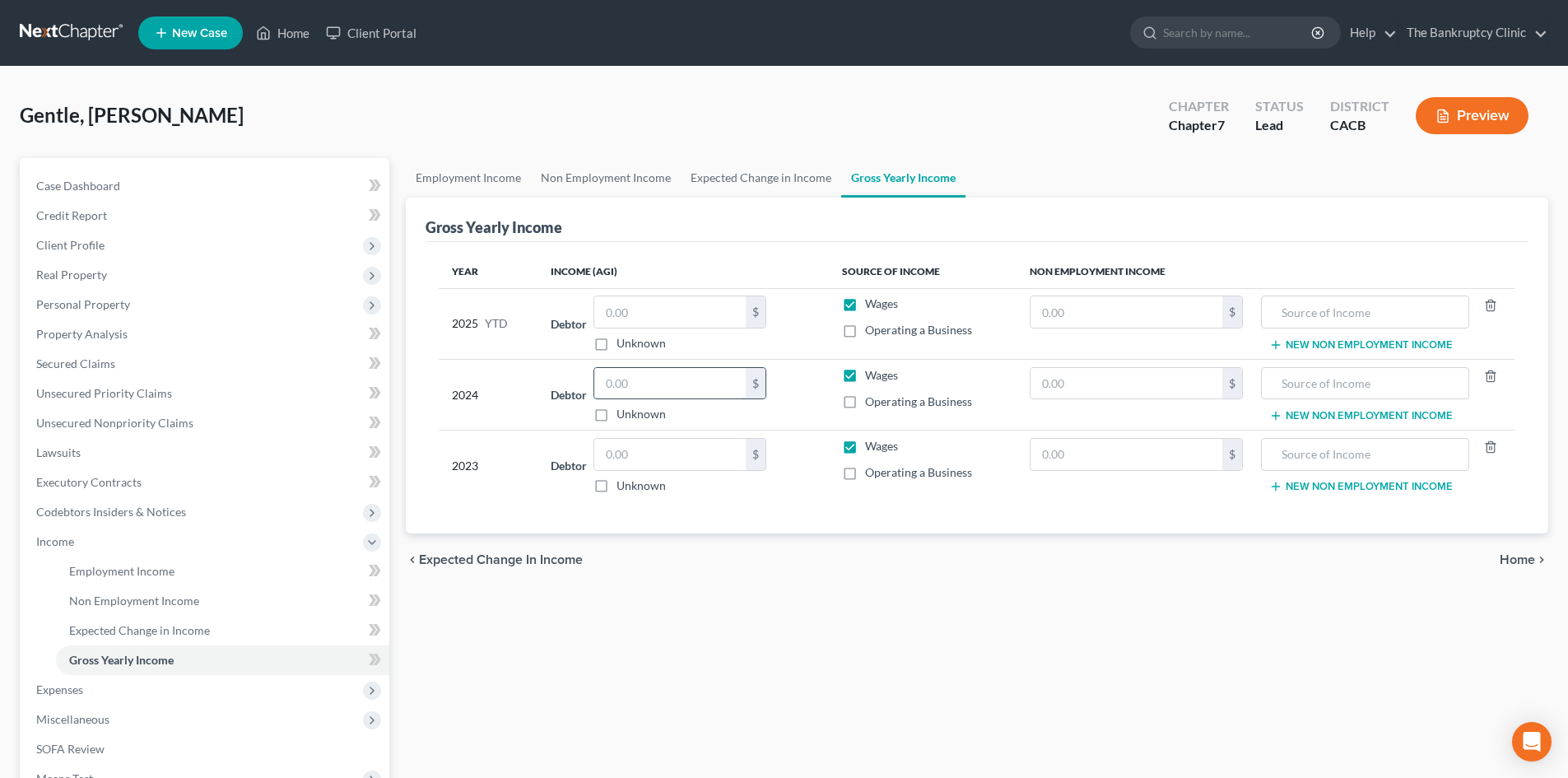
click at [654, 388] on input "text" at bounding box center [670, 383] width 152 height 31
type input "114,775.00"
click at [672, 460] on input "text" at bounding box center [670, 453] width 152 height 31
type input "95,718.00"
click at [614, 314] on input "text" at bounding box center [670, 312] width 152 height 31
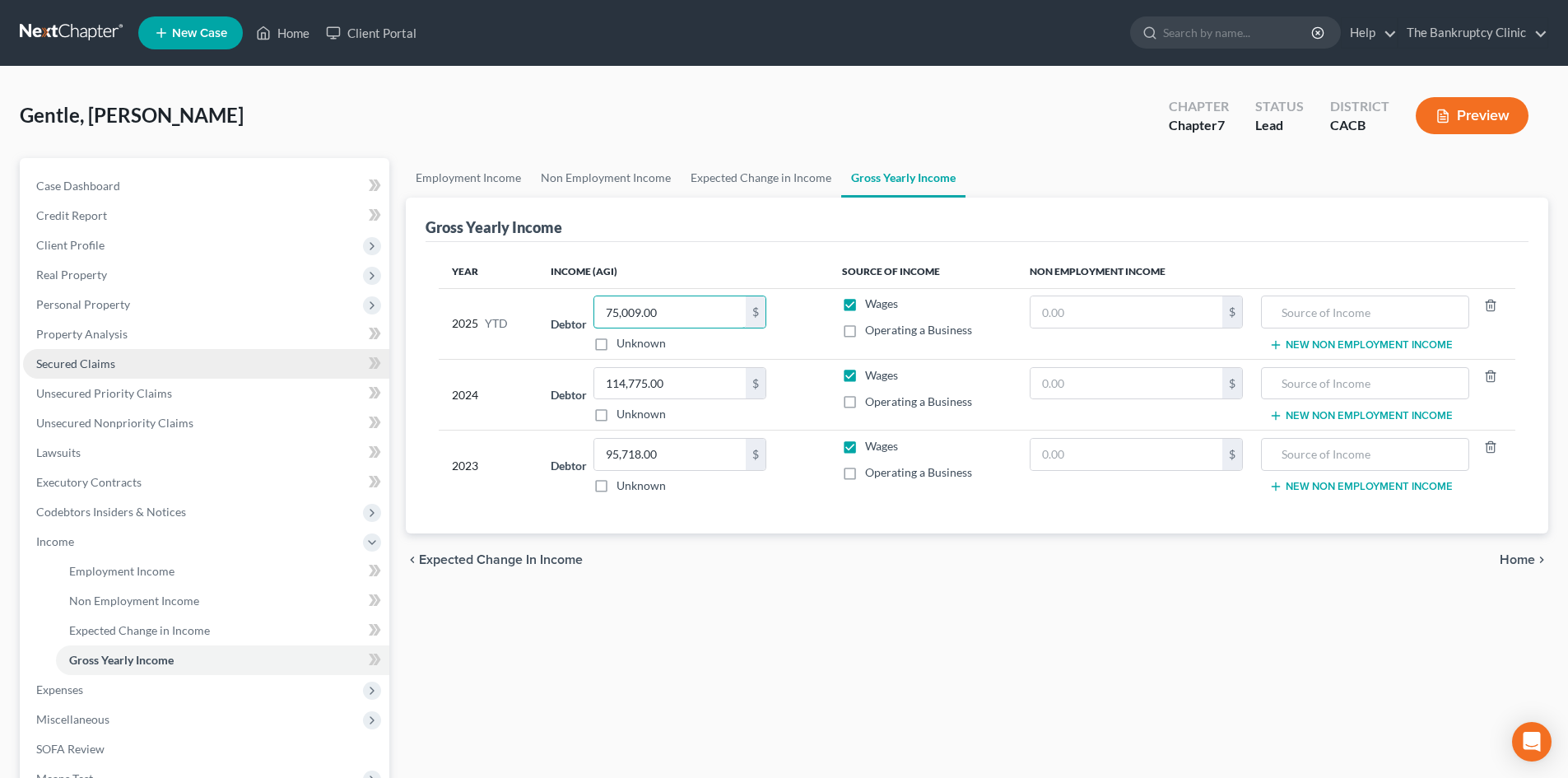
type input "75,009.00"
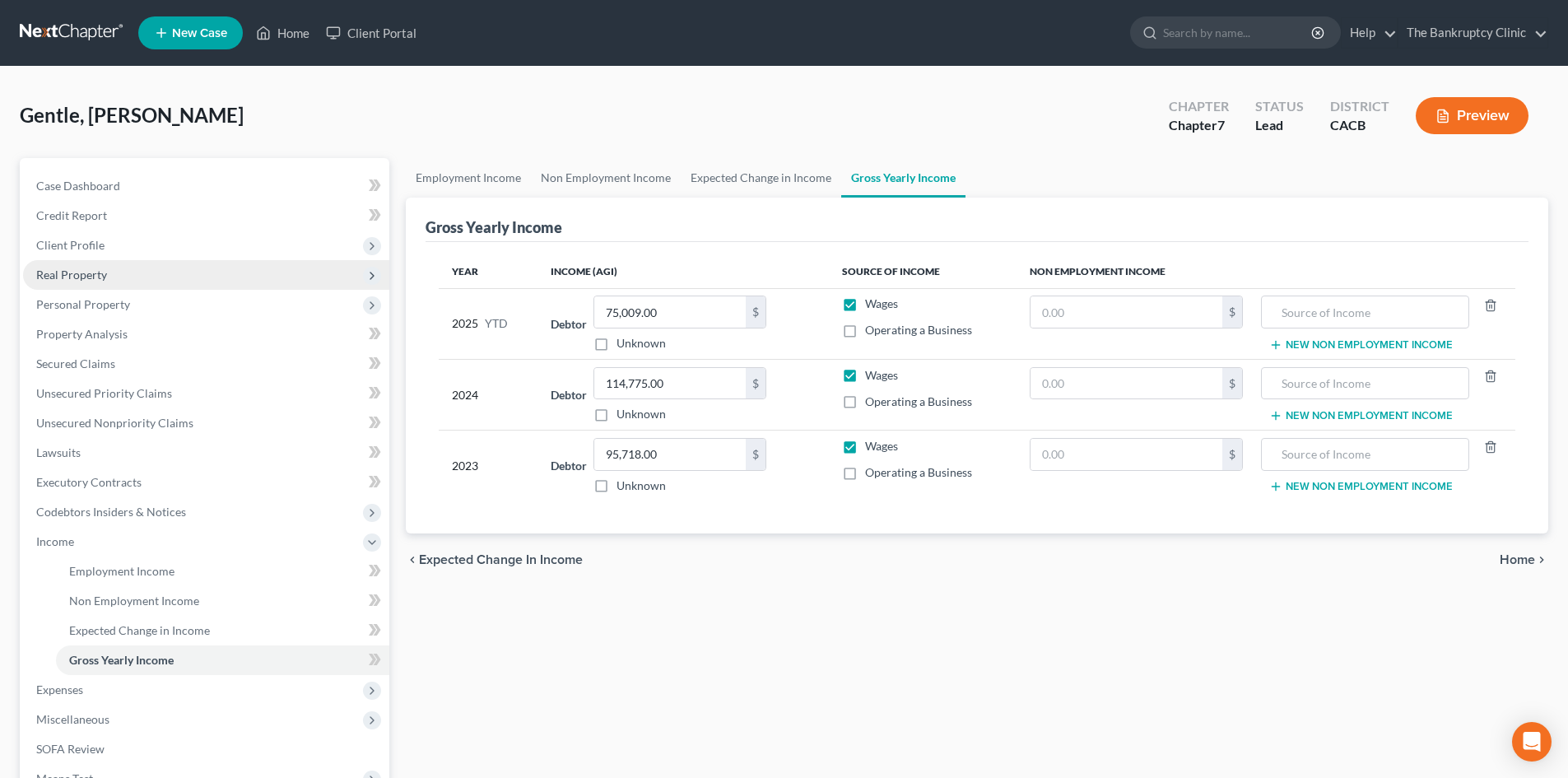
click at [84, 274] on span "Real Property" at bounding box center [71, 275] width 71 height 14
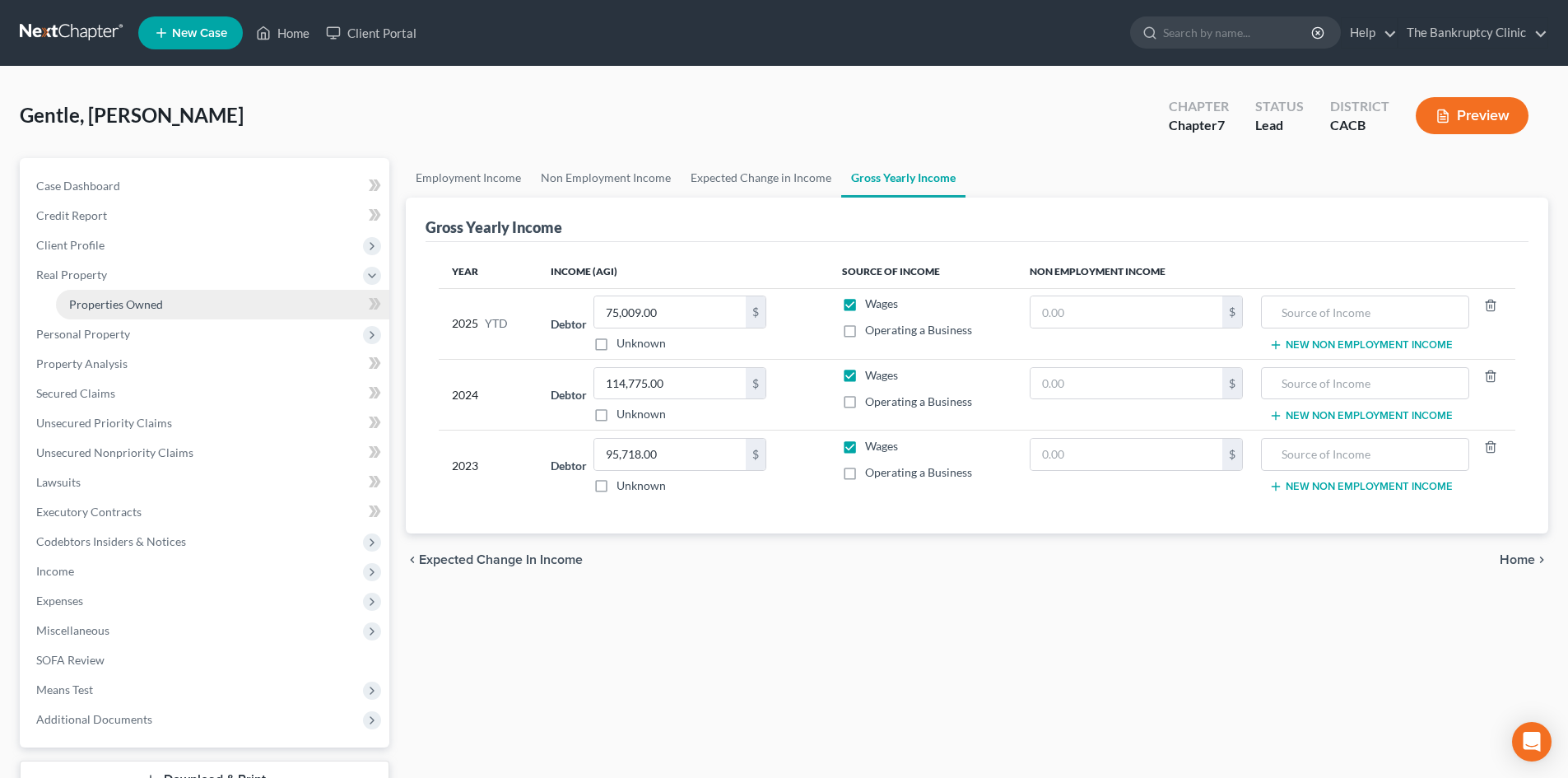
click at [100, 300] on span "Properties Owned" at bounding box center [116, 305] width 94 height 14
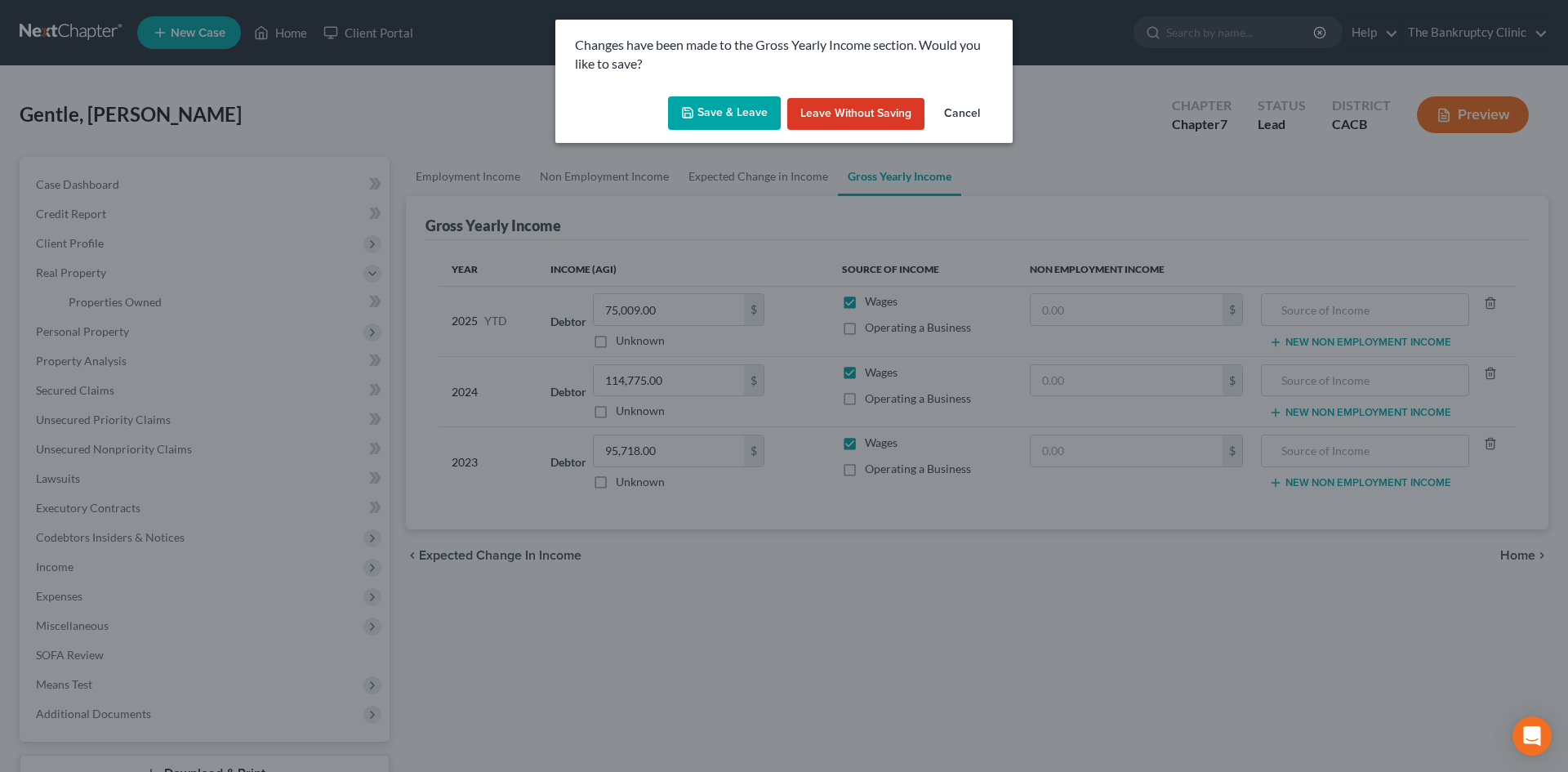
click at [723, 123] on button "Save & Leave" at bounding box center [724, 113] width 113 height 35
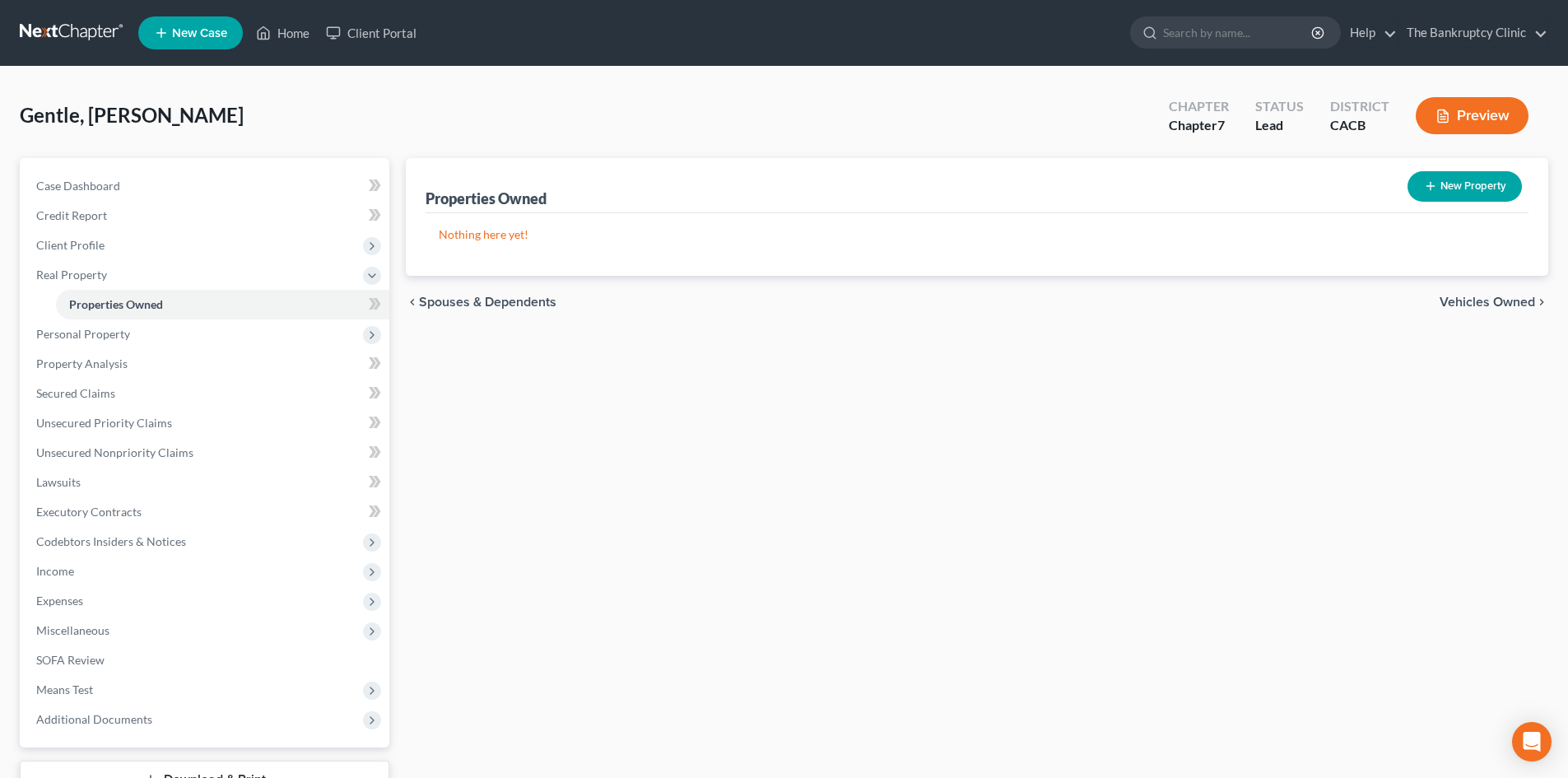
click at [1443, 181] on button "New Property" at bounding box center [1464, 186] width 115 height 30
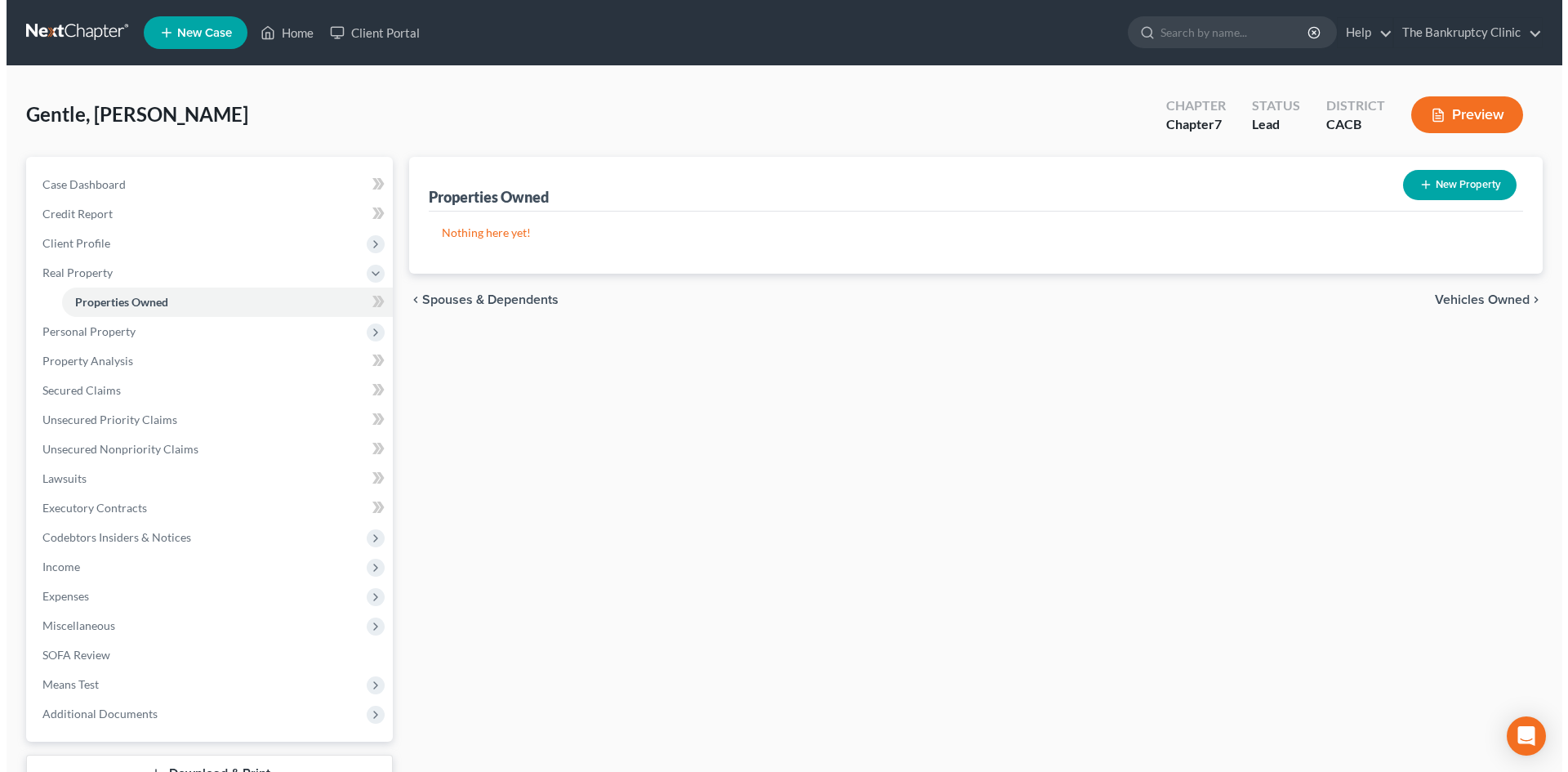
select select "4"
select select "35"
select select "0"
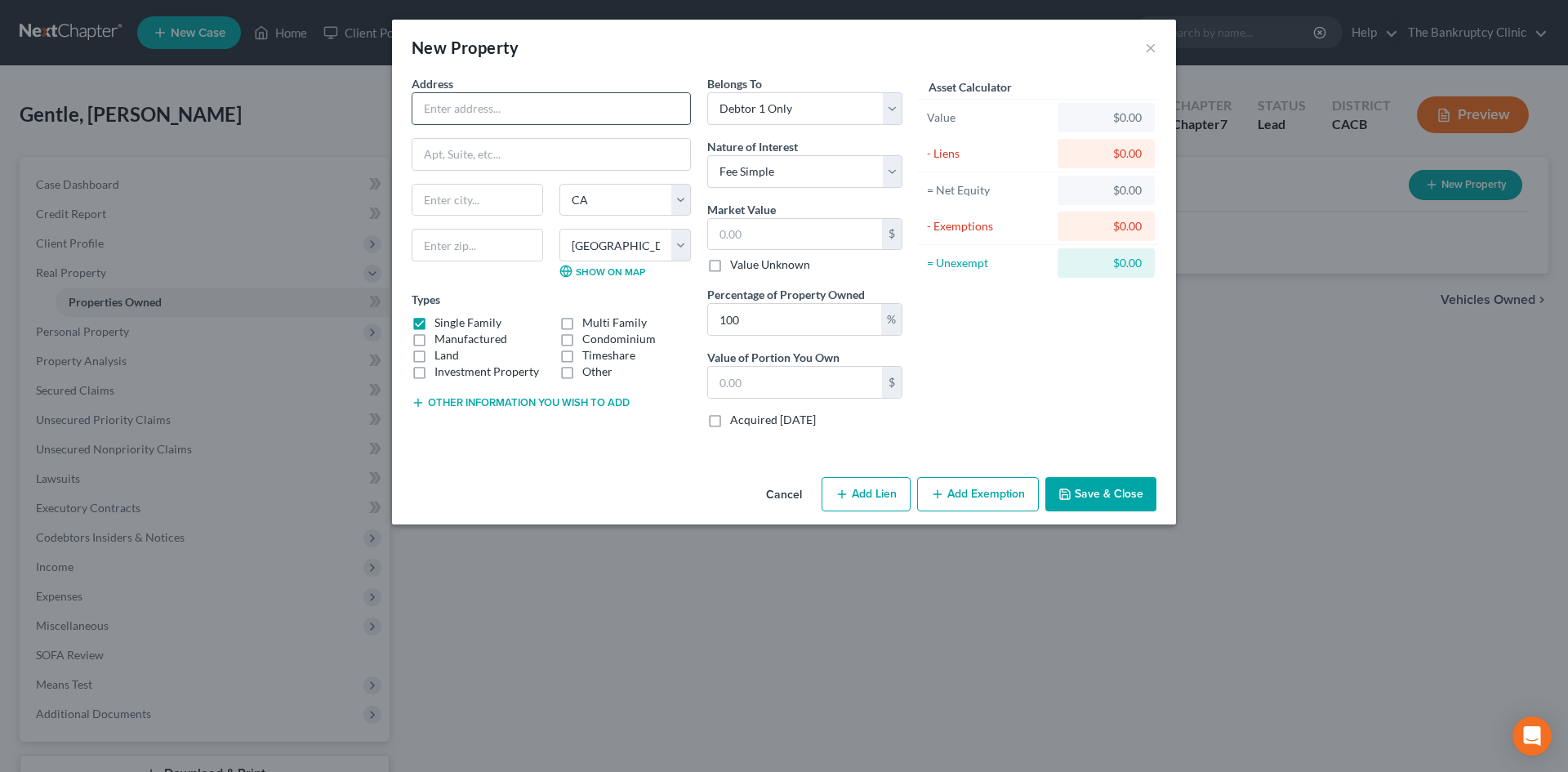
click at [453, 100] on input "text" at bounding box center [551, 108] width 277 height 31
type input "[STREET_ADDRESS]"
type input "Fontana"
click at [477, 249] on input "CA" at bounding box center [476, 245] width 132 height 33
type input "C"
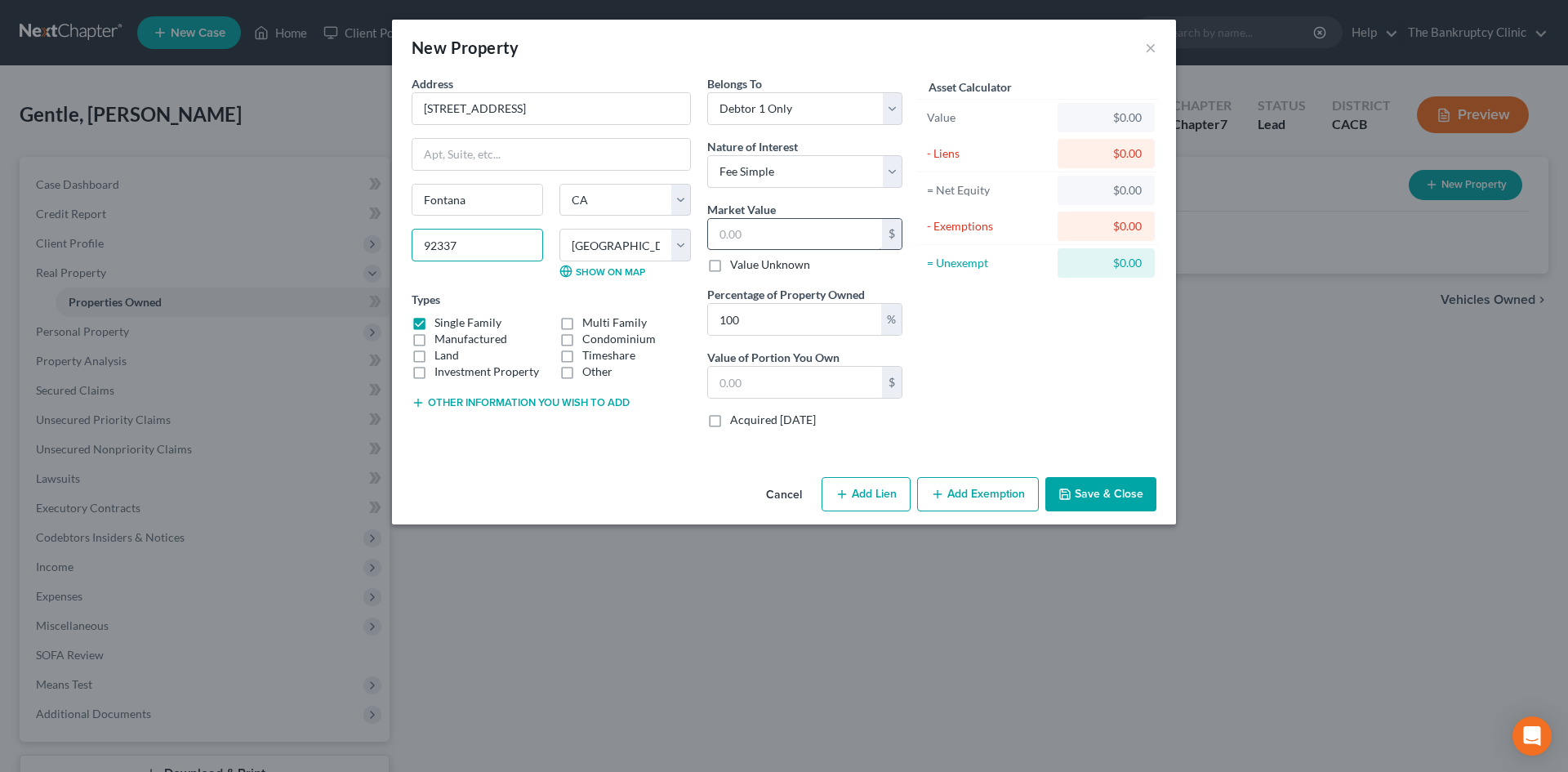
type input "92337"
click at [713, 237] on input "text" at bounding box center [795, 234] width 174 height 31
type input "6"
type input "6.00"
type input "60"
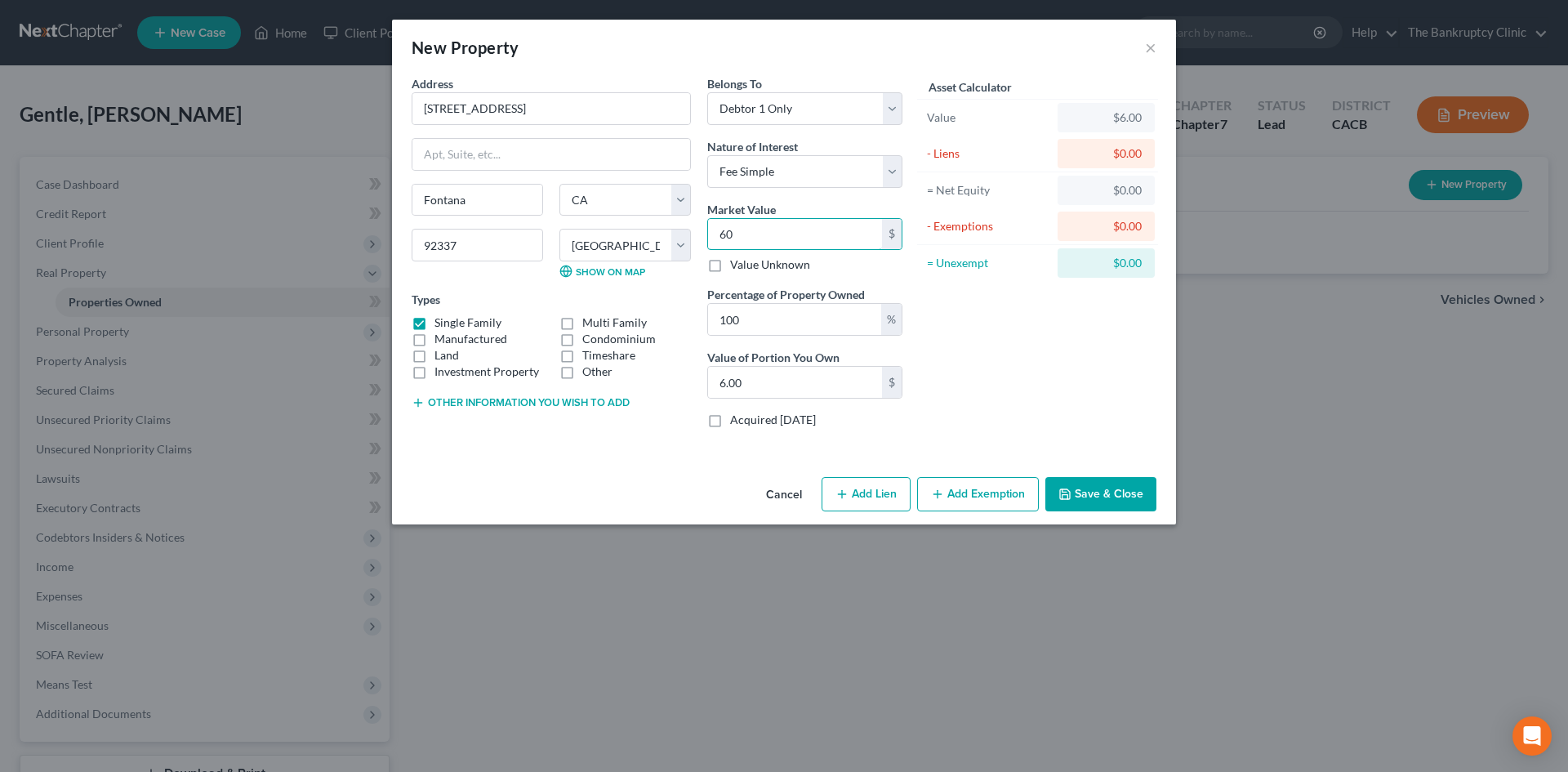
type input "60.00"
type input "600"
type input "600.00"
type input "6,000"
type input "6,000.00"
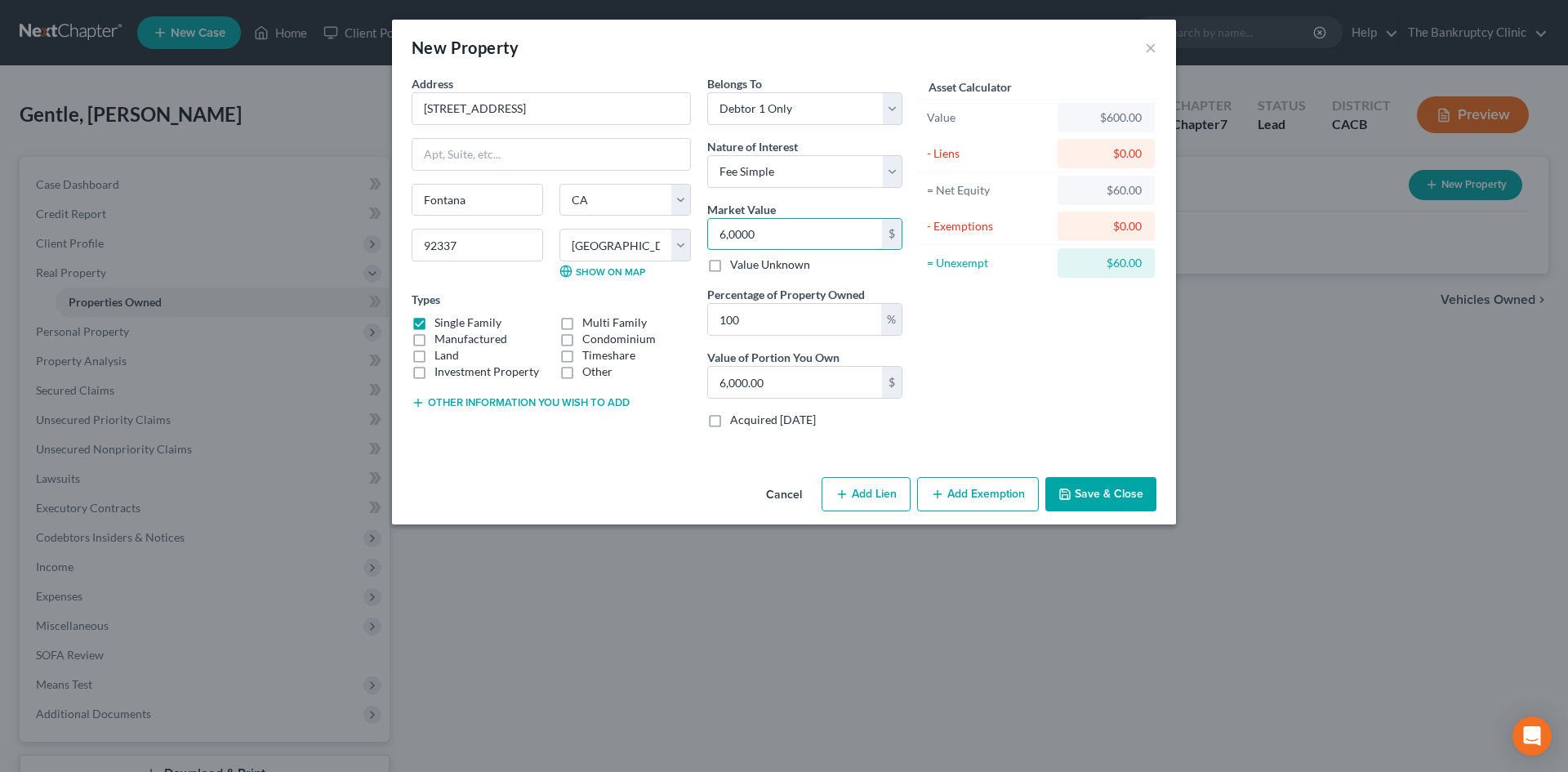
type input "60,000"
type input "60,000.00"
type input "600,000"
type input "600,000.00"
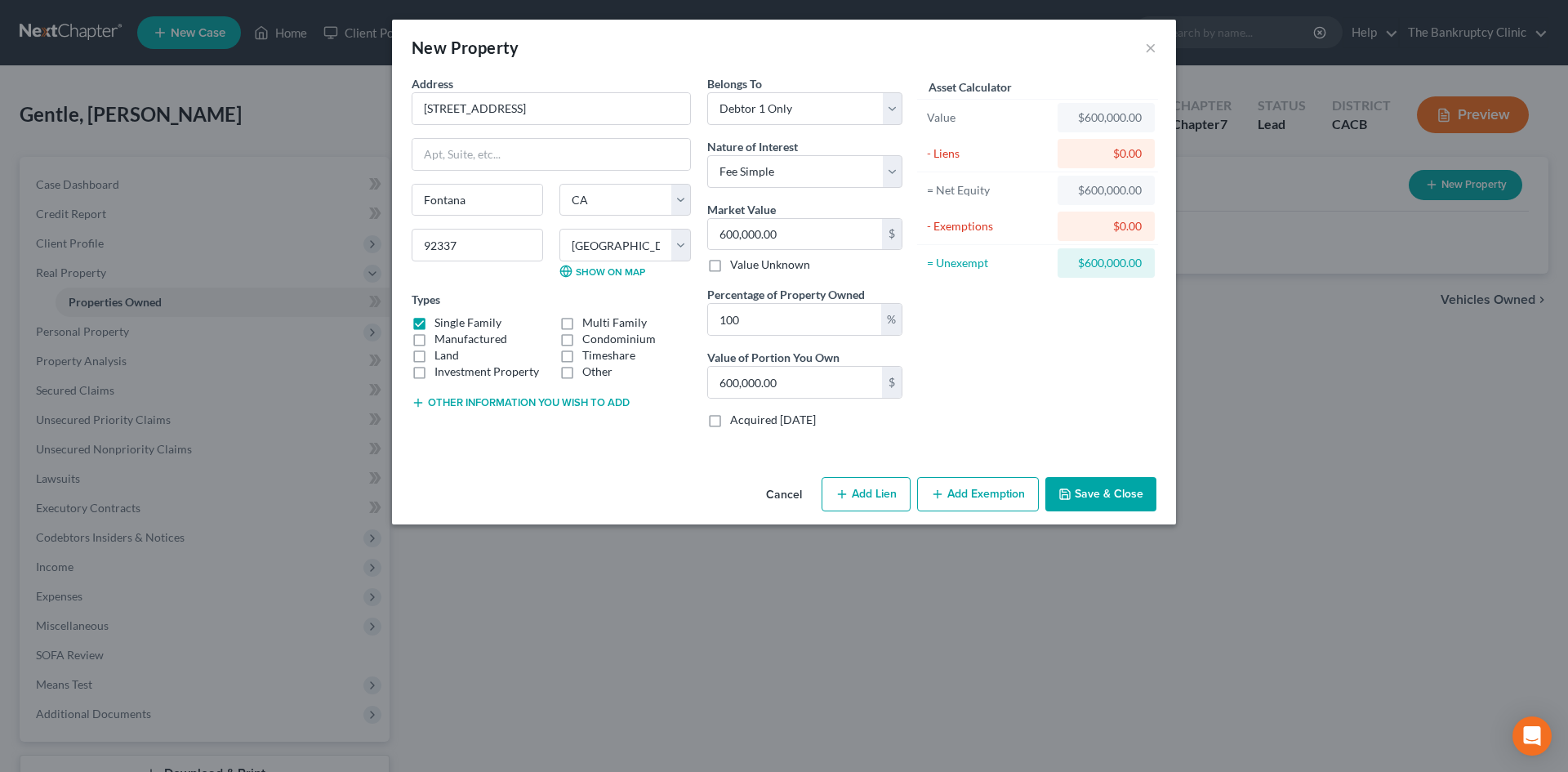
drag, startPoint x: 871, startPoint y: 493, endPoint x: 862, endPoint y: 508, distance: 17.5
click at [862, 508] on button "Add Lien" at bounding box center [866, 494] width 89 height 35
select select "0"
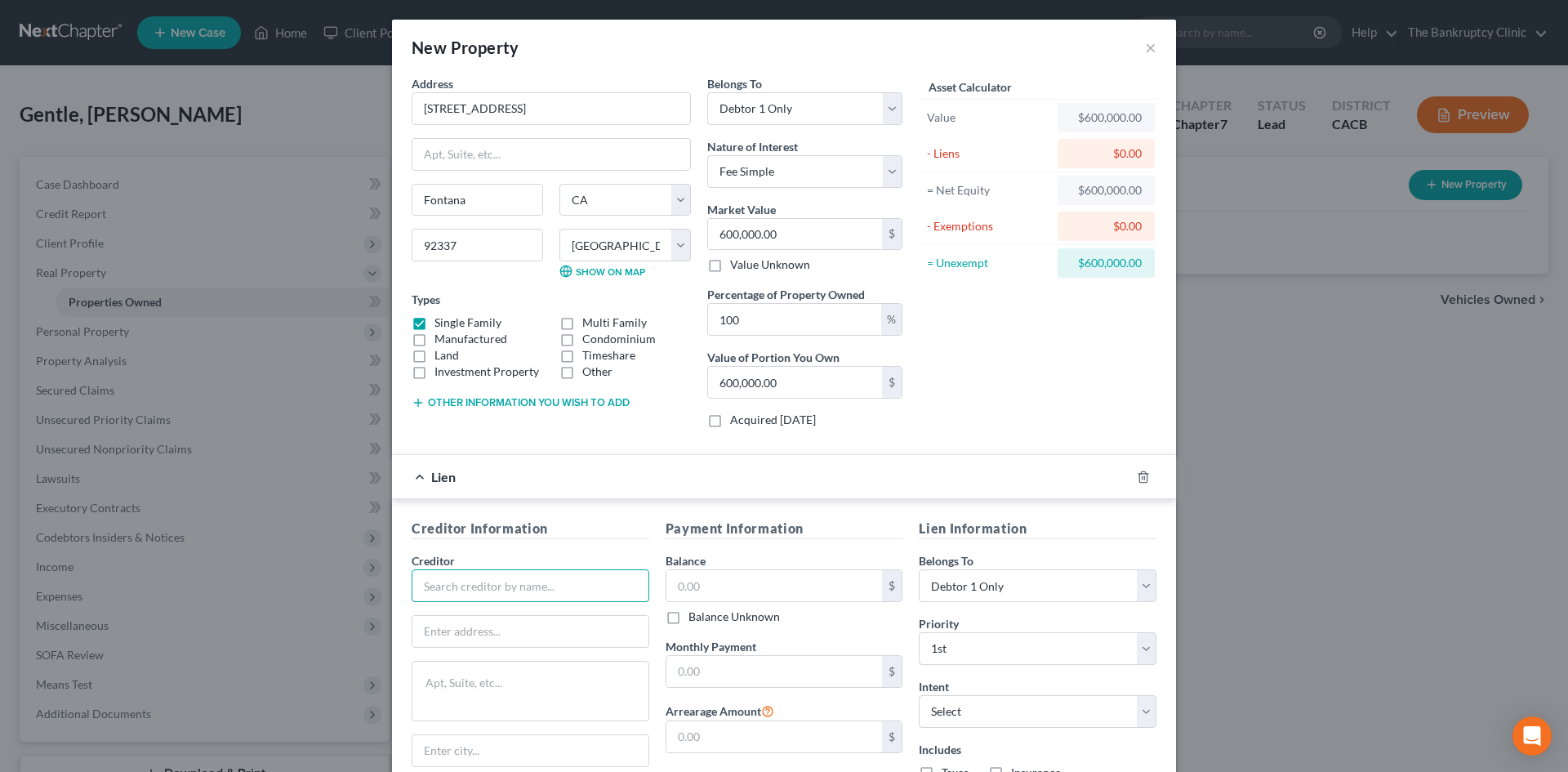
click at [515, 593] on input "text" at bounding box center [530, 585] width 238 height 33
click at [585, 573] on input "Rocket Mortgage" at bounding box center [530, 585] width 238 height 33
type input "Rocket Mortgage"
click at [695, 580] on input "text" at bounding box center [775, 585] width 216 height 31
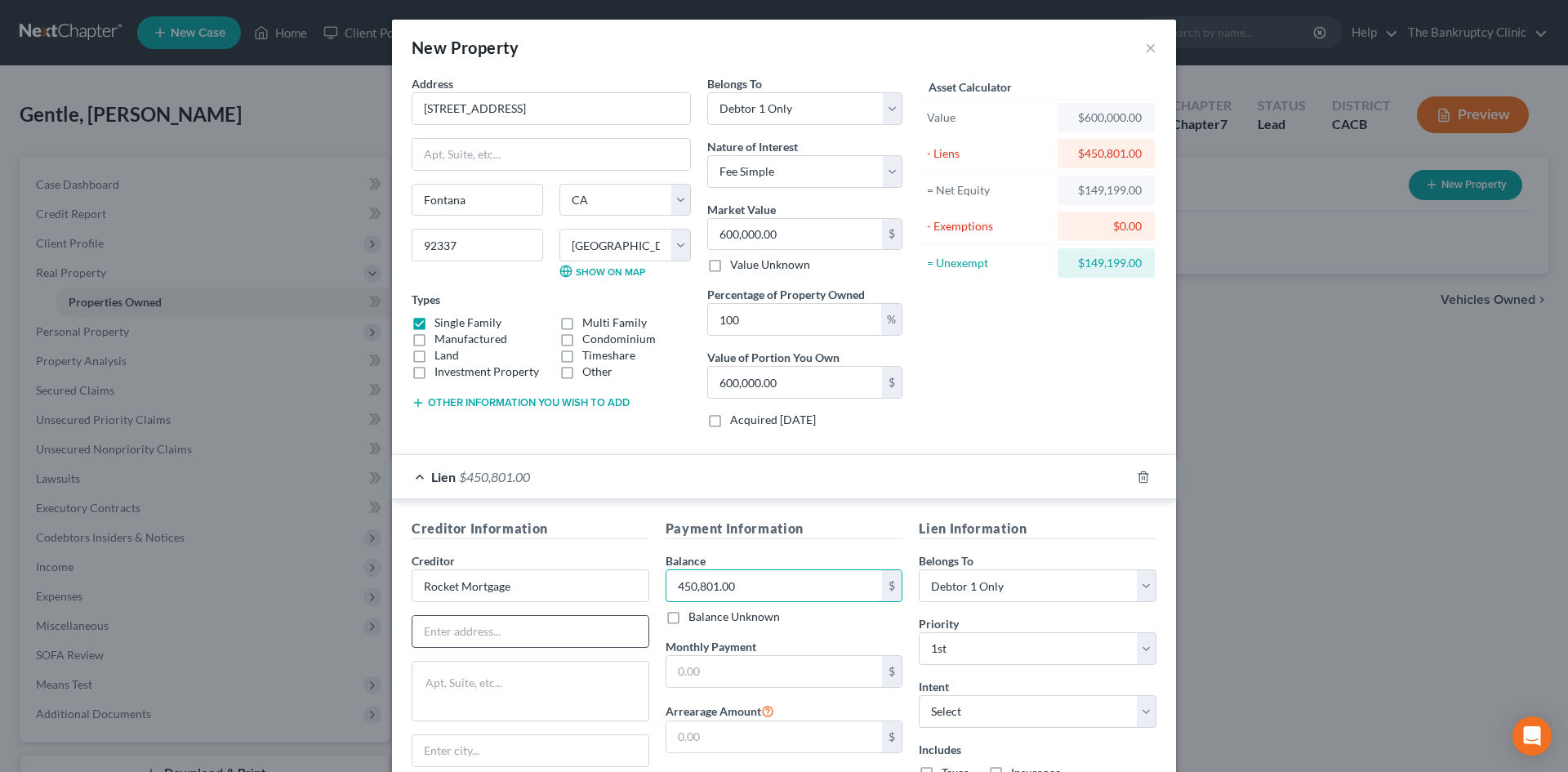
type input "450,801.00"
click at [517, 631] on input "text" at bounding box center [530, 630] width 236 height 31
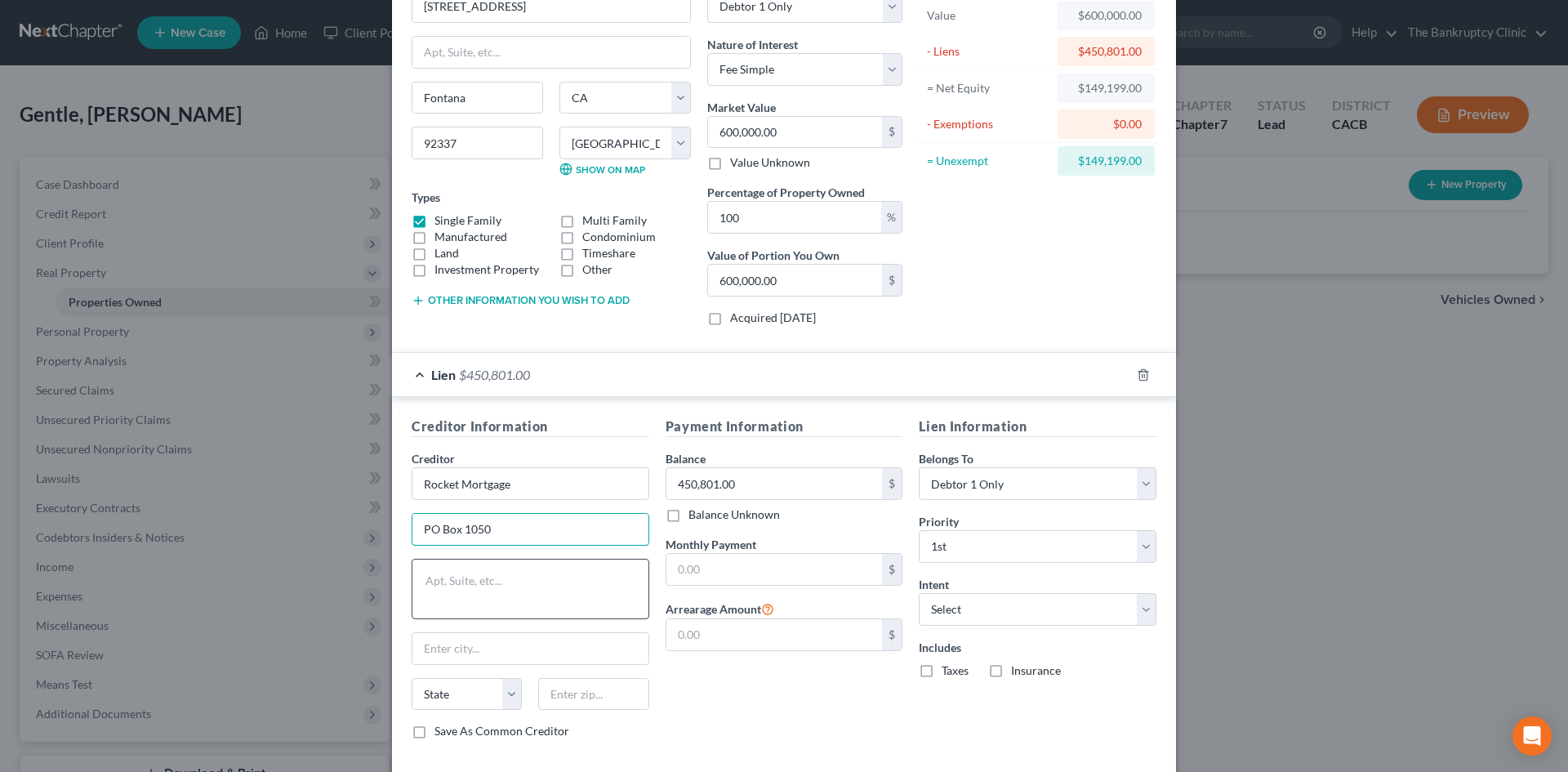
scroll to position [135, 0]
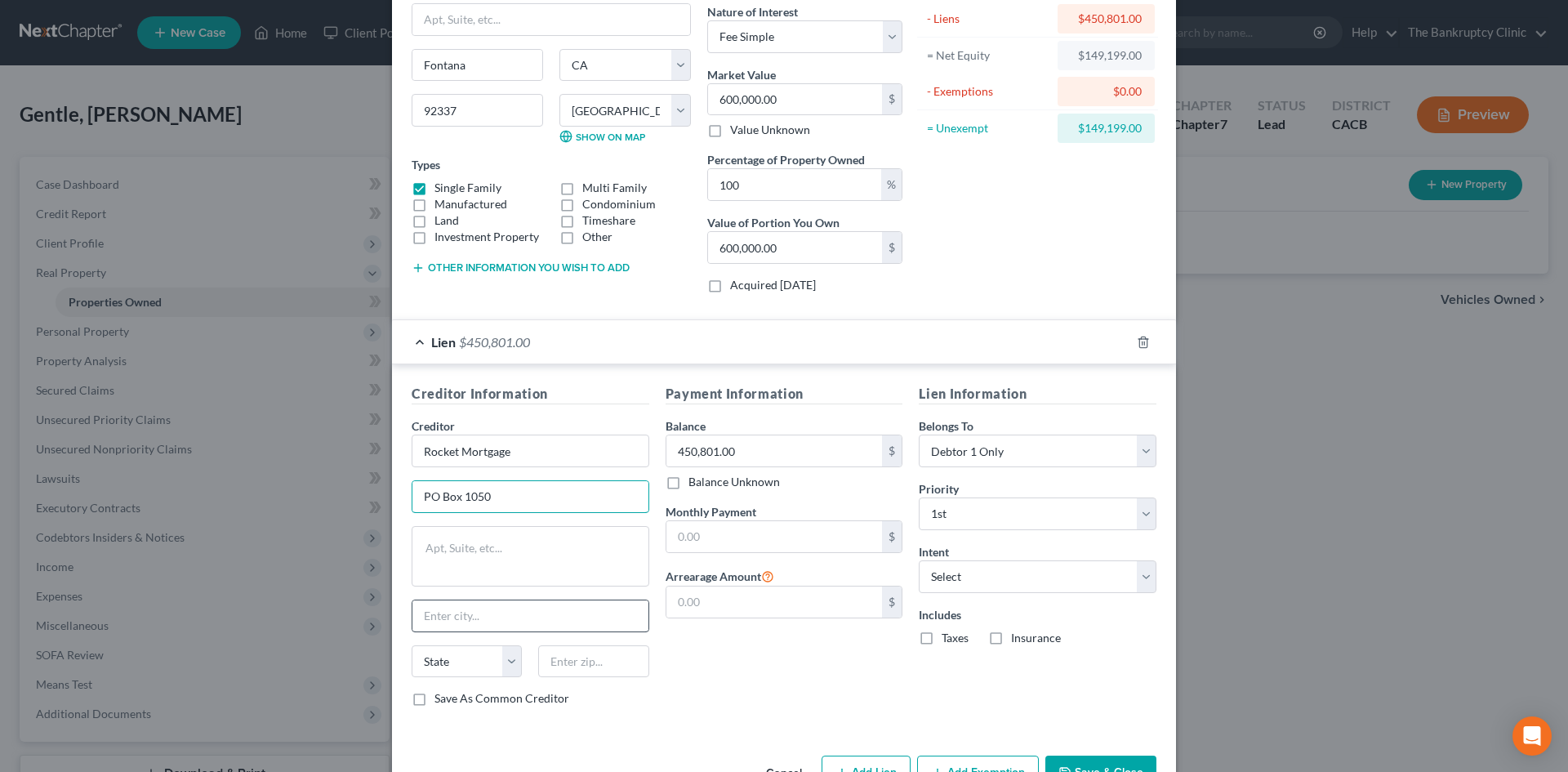
type input "PO Box 1050"
click at [471, 617] on input "text" at bounding box center [530, 615] width 236 height 31
type input "Woodland"
click at [524, 610] on input "Woodland" at bounding box center [530, 615] width 236 height 31
select select "23"
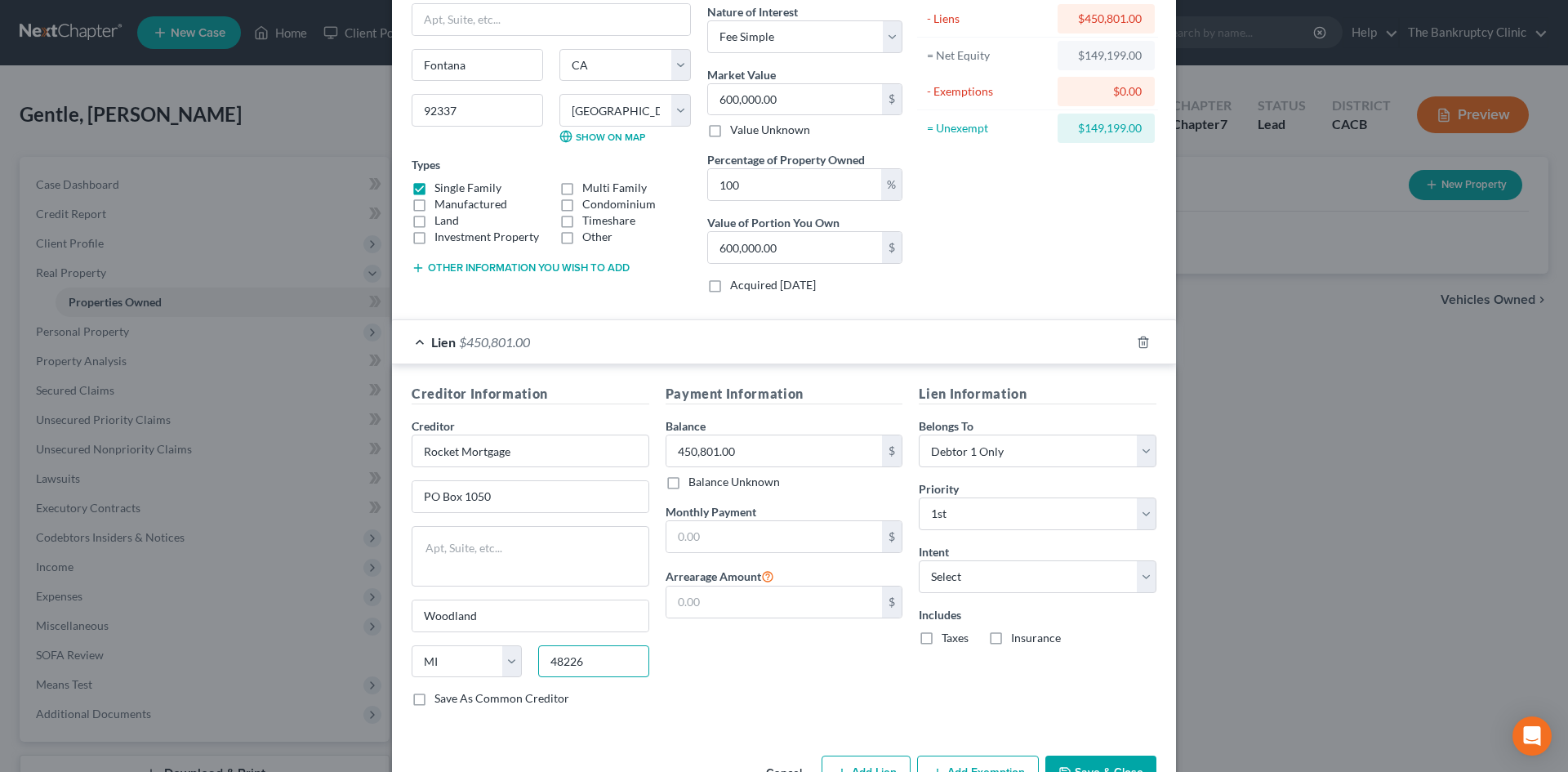
type input "48226"
click at [434, 700] on label "Save As Common Creditor" at bounding box center [501, 698] width 135 height 16
click at [441, 700] on input "Save As Common Creditor" at bounding box center [446, 695] width 11 height 11
checkbox input "true"
type input "[GEOGRAPHIC_DATA]"
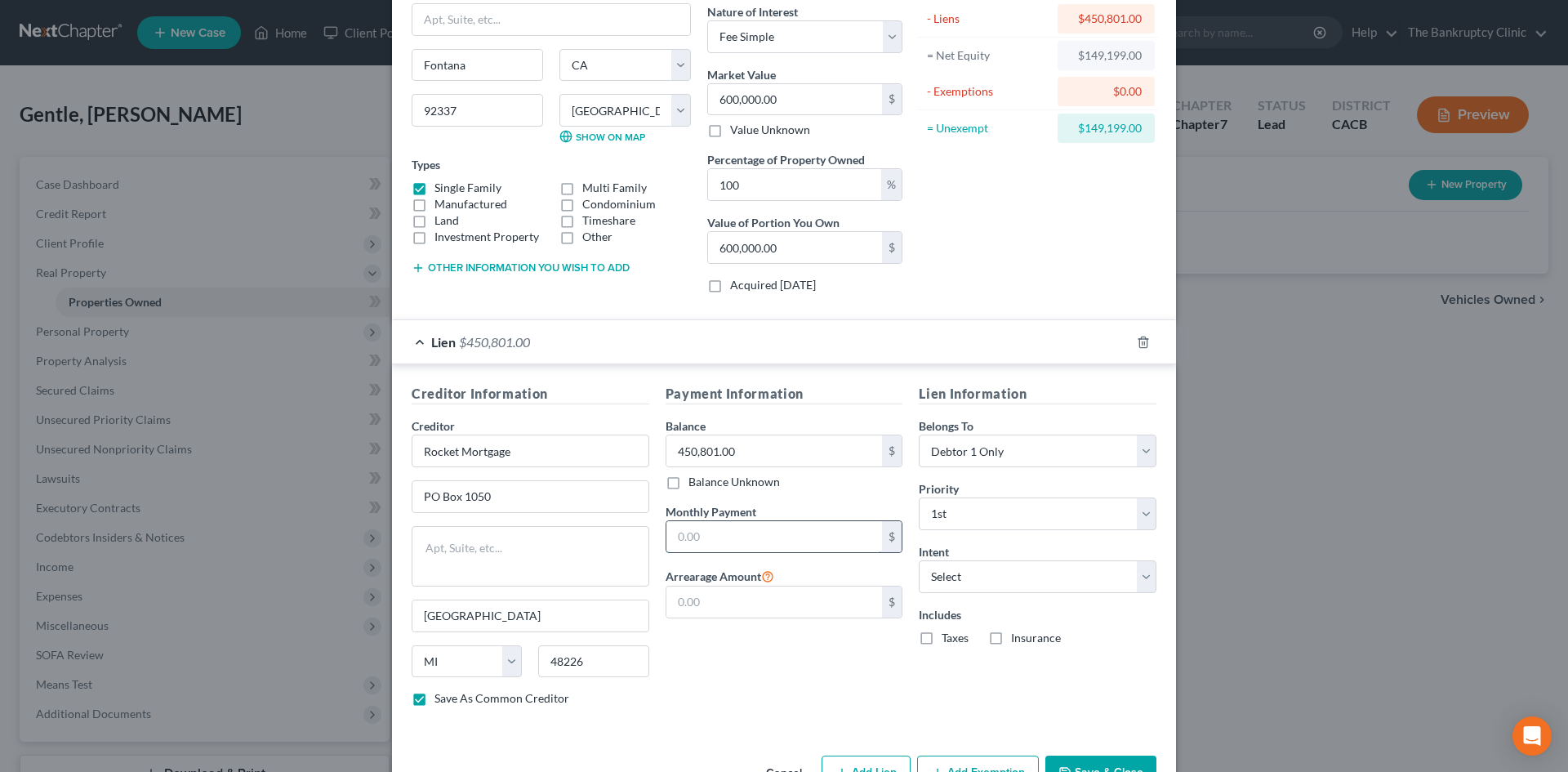
click at [748, 525] on input "text" at bounding box center [775, 536] width 216 height 31
type input "2,137.00"
click at [768, 676] on div "Payment Information Balance 450,801.00 $ Balance Unknown Balance Undetermined 4…" at bounding box center [784, 551] width 254 height 336
click at [1136, 518] on select "Select 1st 2nd 3rd 4th 5th 6th 7th 8th 9th 10th 11th 12th 13th 14th 15th 16th 1…" at bounding box center [1037, 513] width 238 height 33
select select "14"
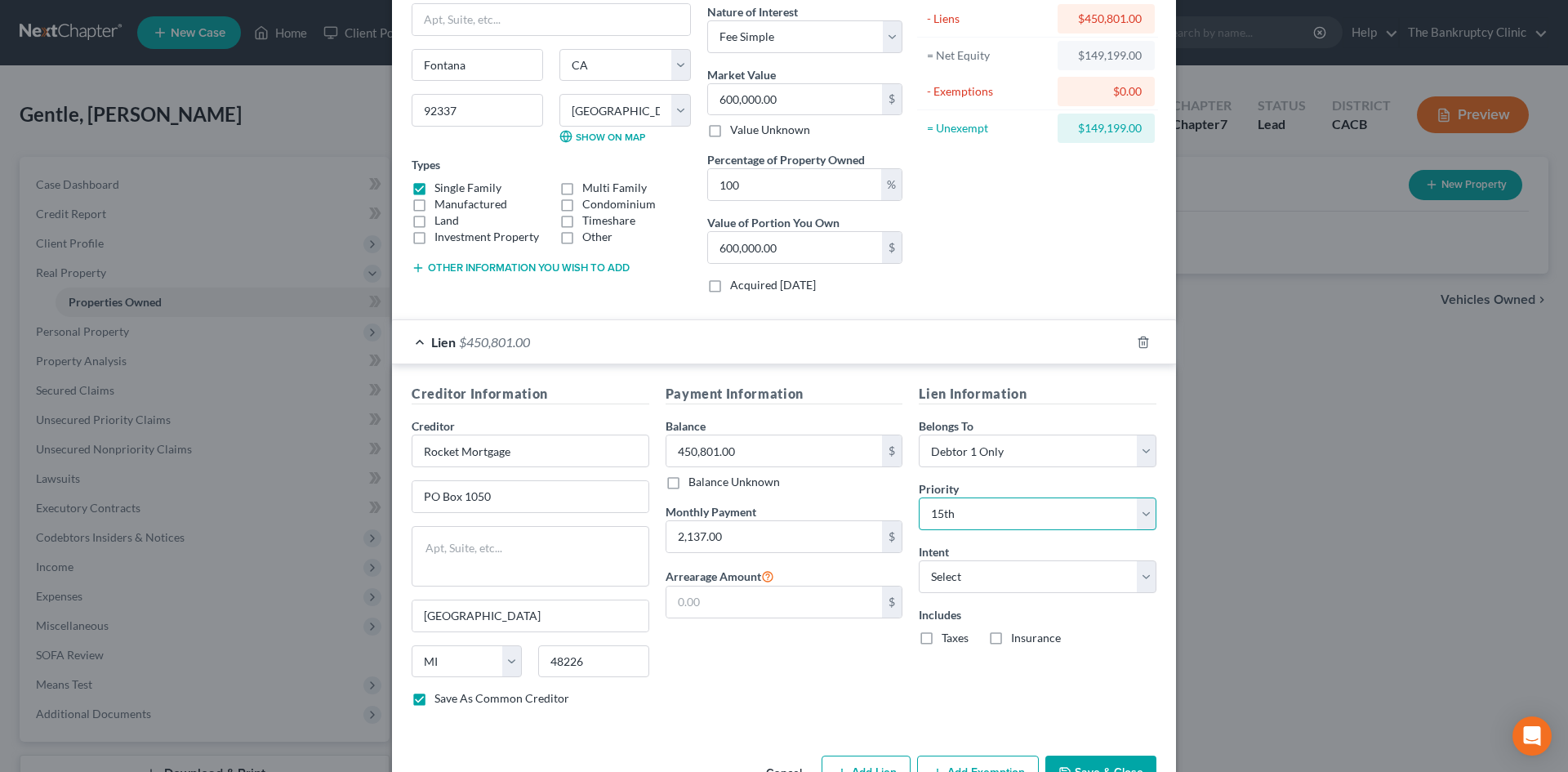
click at [918, 497] on select "Select 1st 2nd 3rd 4th 5th 6th 7th 8th 9th 10th 11th 12th 13th 14th 15th 16th 1…" at bounding box center [1037, 513] width 238 height 33
click at [1142, 577] on select "Select Surrender Redeem Reaffirm Avoid Other" at bounding box center [1037, 576] width 238 height 33
click at [1071, 728] on div "Creditor Information Creditor * Rocket Mortgage PO [GEOGRAPHIC_DATA] [US_STATE]…" at bounding box center [784, 549] width 784 height 369
click at [1140, 584] on select "Select Surrender Redeem Reaffirm Avoid Other" at bounding box center [1037, 576] width 238 height 33
select select "4"
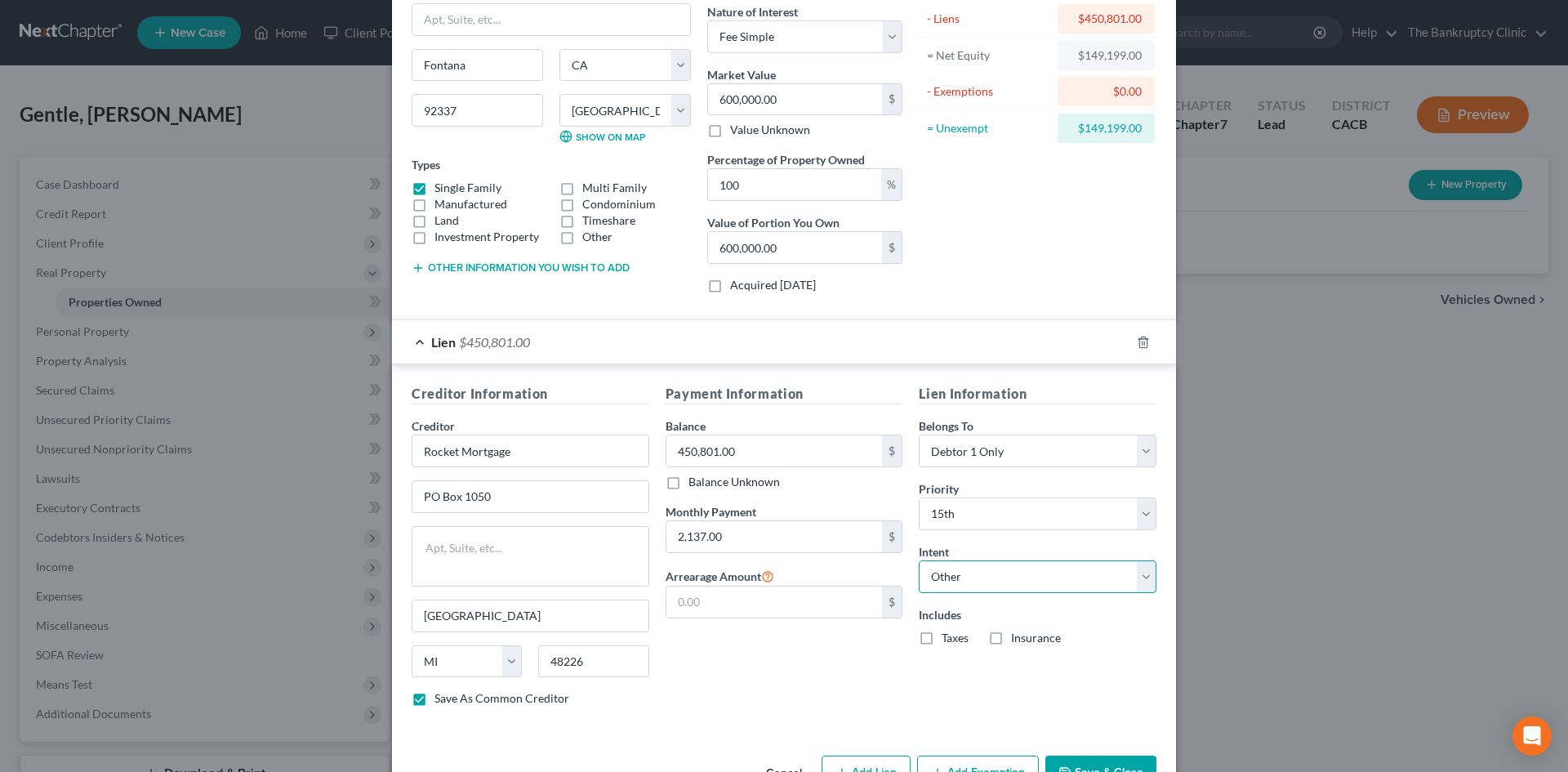
click at [918, 560] on select "Select Surrender Redeem Reaffirm Avoid Other" at bounding box center [1037, 576] width 238 height 33
click at [1039, 643] on input "text" at bounding box center [1037, 639] width 238 height 33
type input "Continue payment"
click at [941, 703] on label "Taxes" at bounding box center [954, 700] width 27 height 16
click at [948, 703] on input "Taxes" at bounding box center [953, 697] width 11 height 11
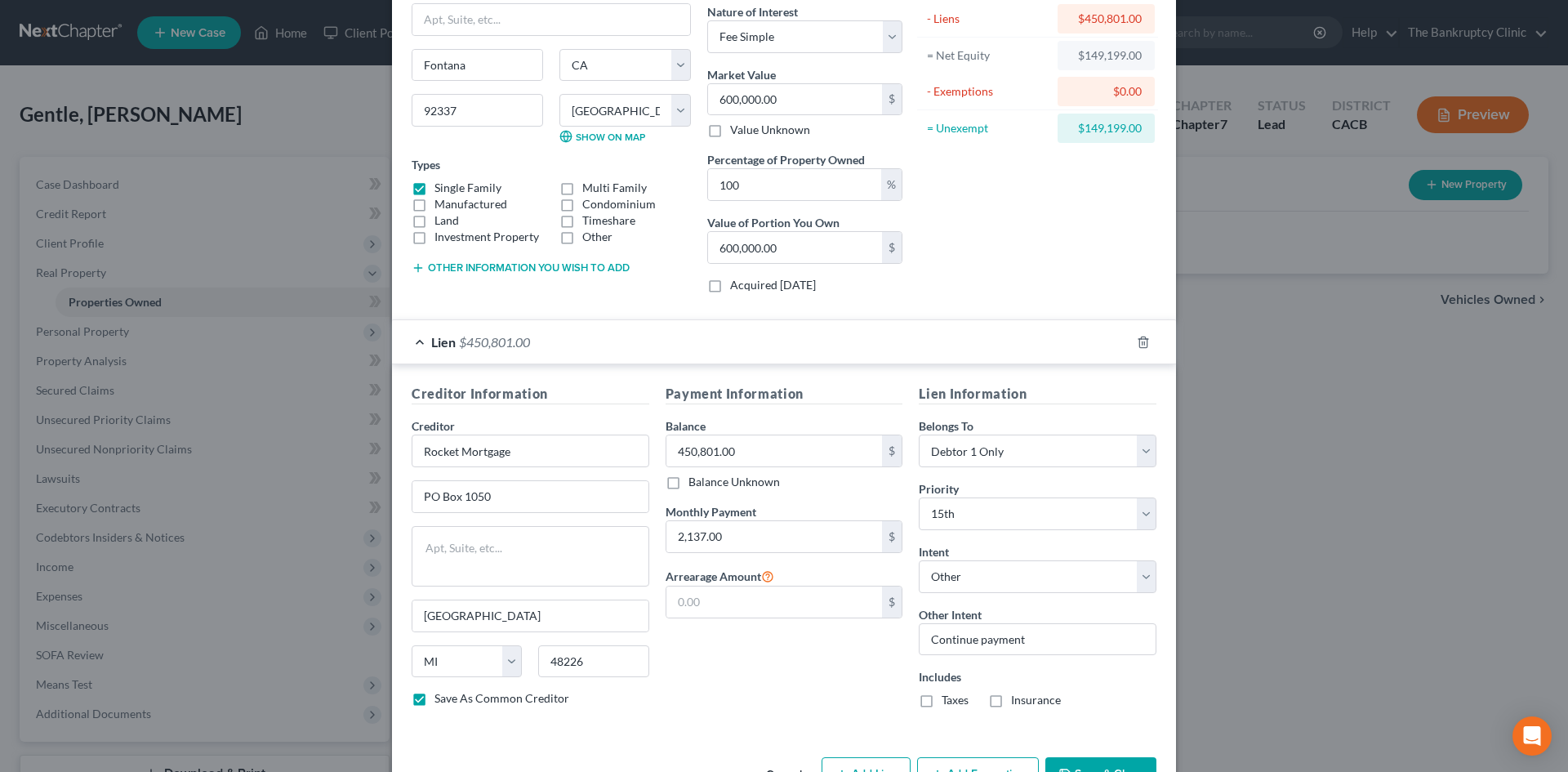
checkbox input "true"
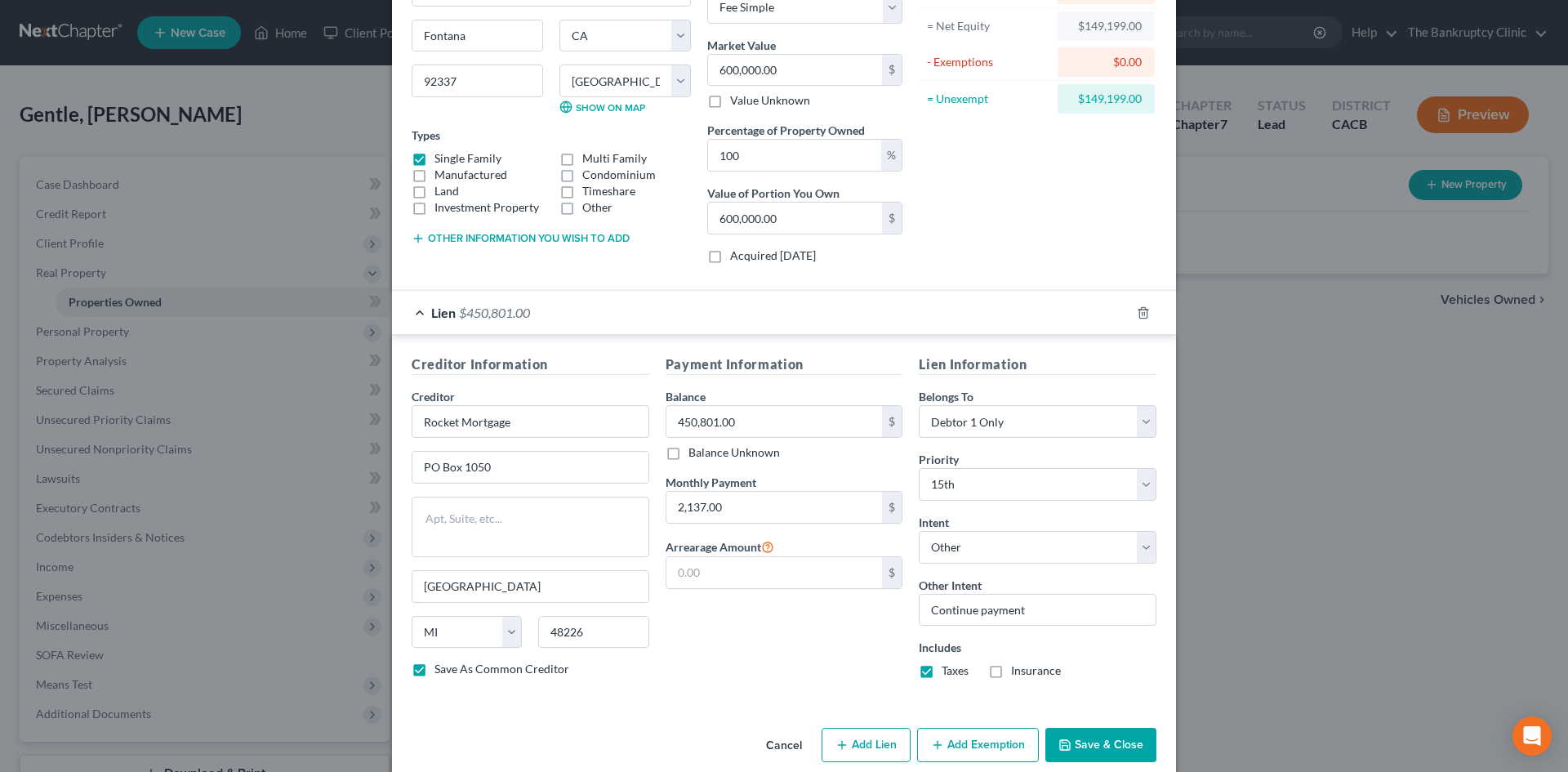
scroll to position [187, 0]
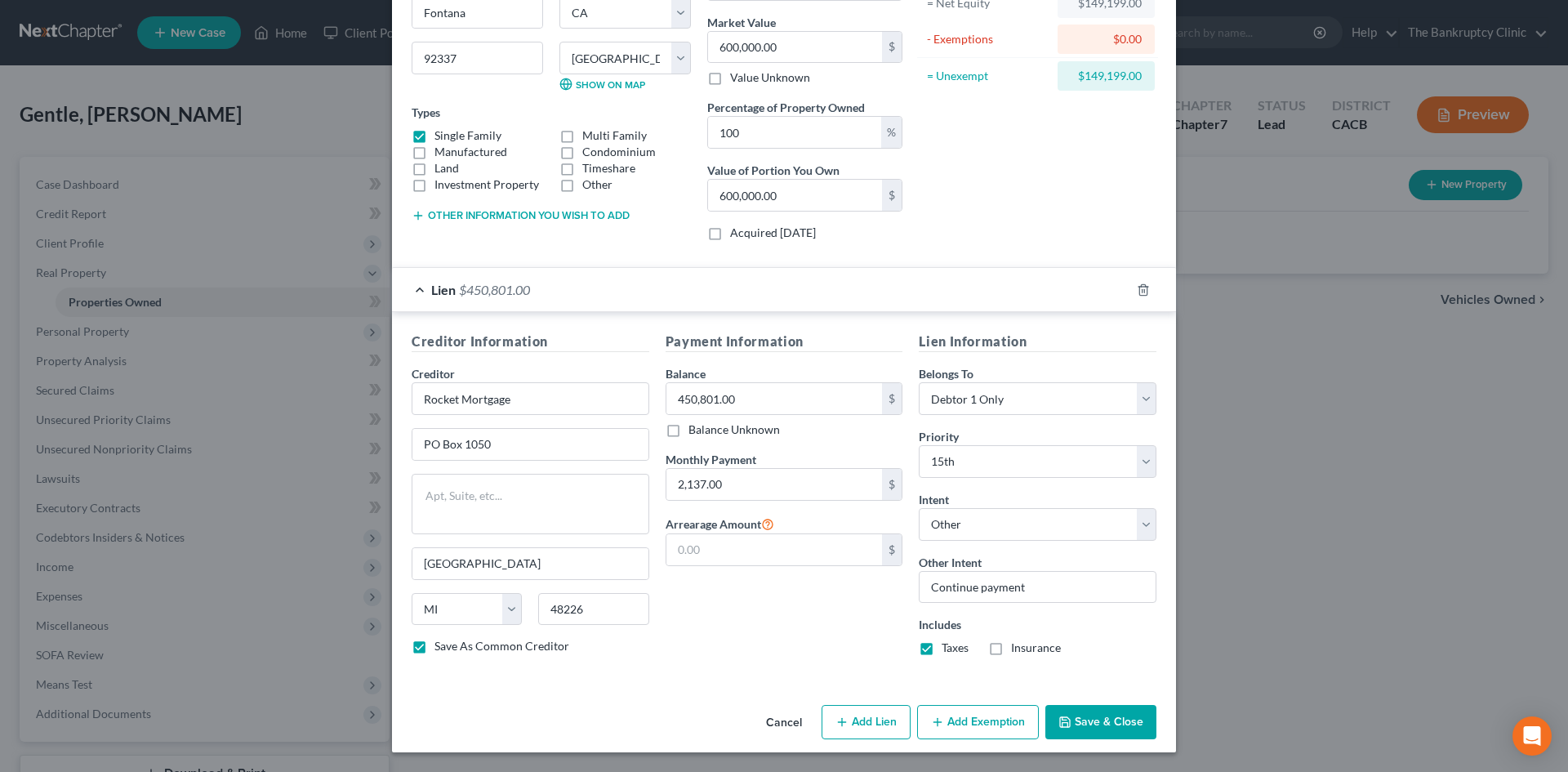
click at [1000, 723] on button "Add Exemption" at bounding box center [978, 721] width 122 height 35
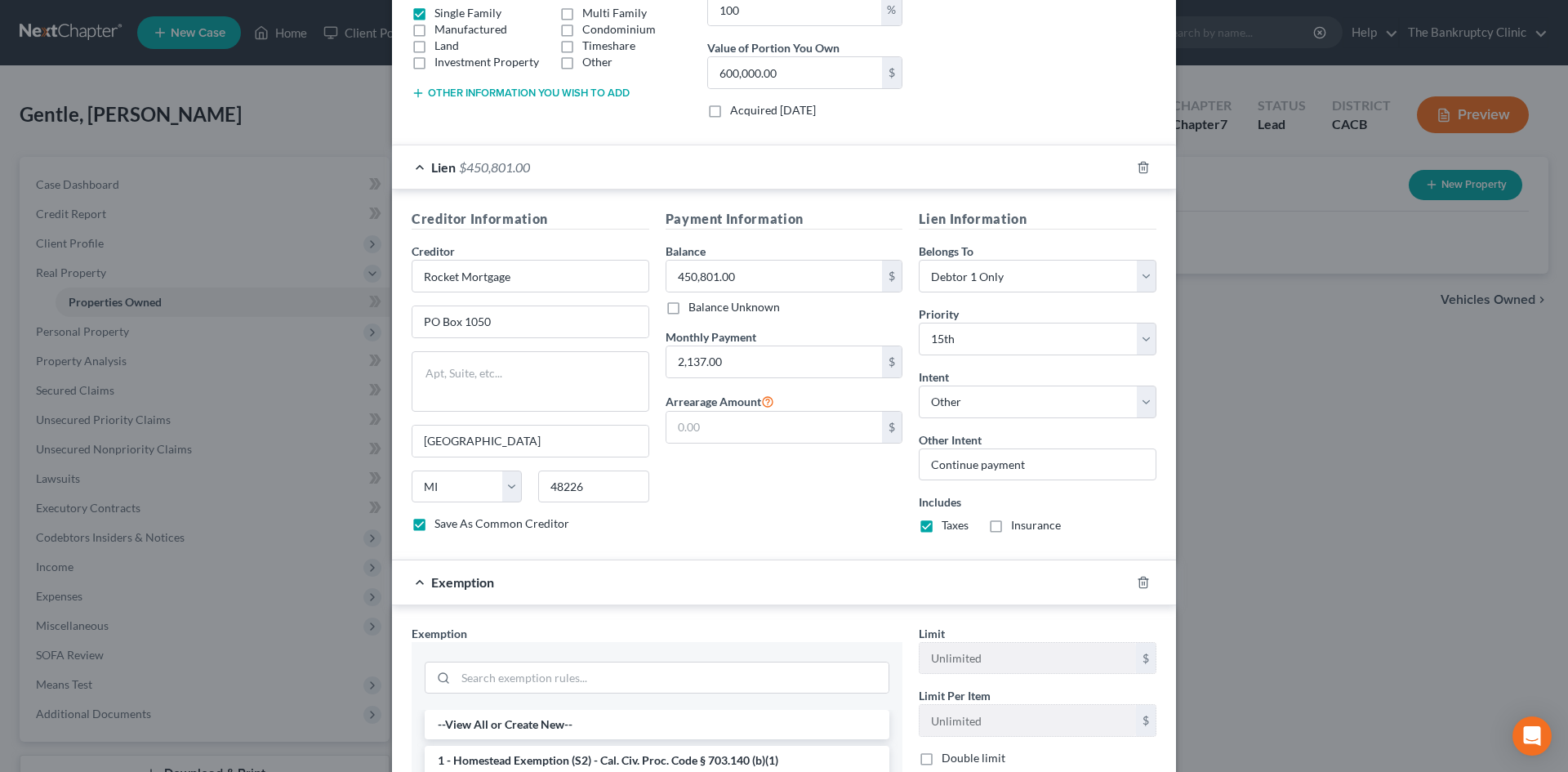
scroll to position [315, 0]
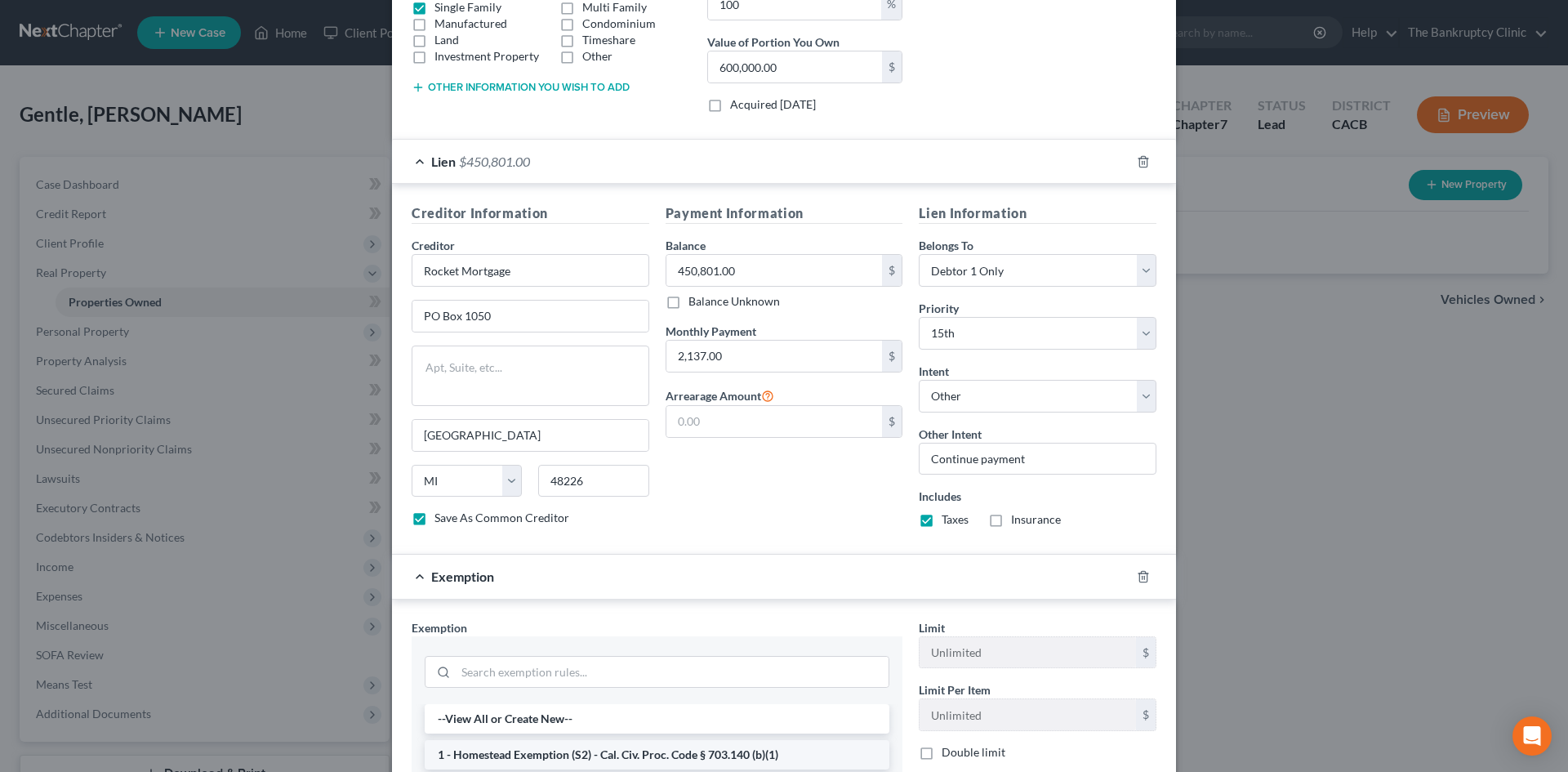
click at [750, 752] on li "1 - Homestead Exemption (S2) - Cal. Civ. Proc. Code § 703.140 (b)(1)" at bounding box center [657, 755] width 465 height 30
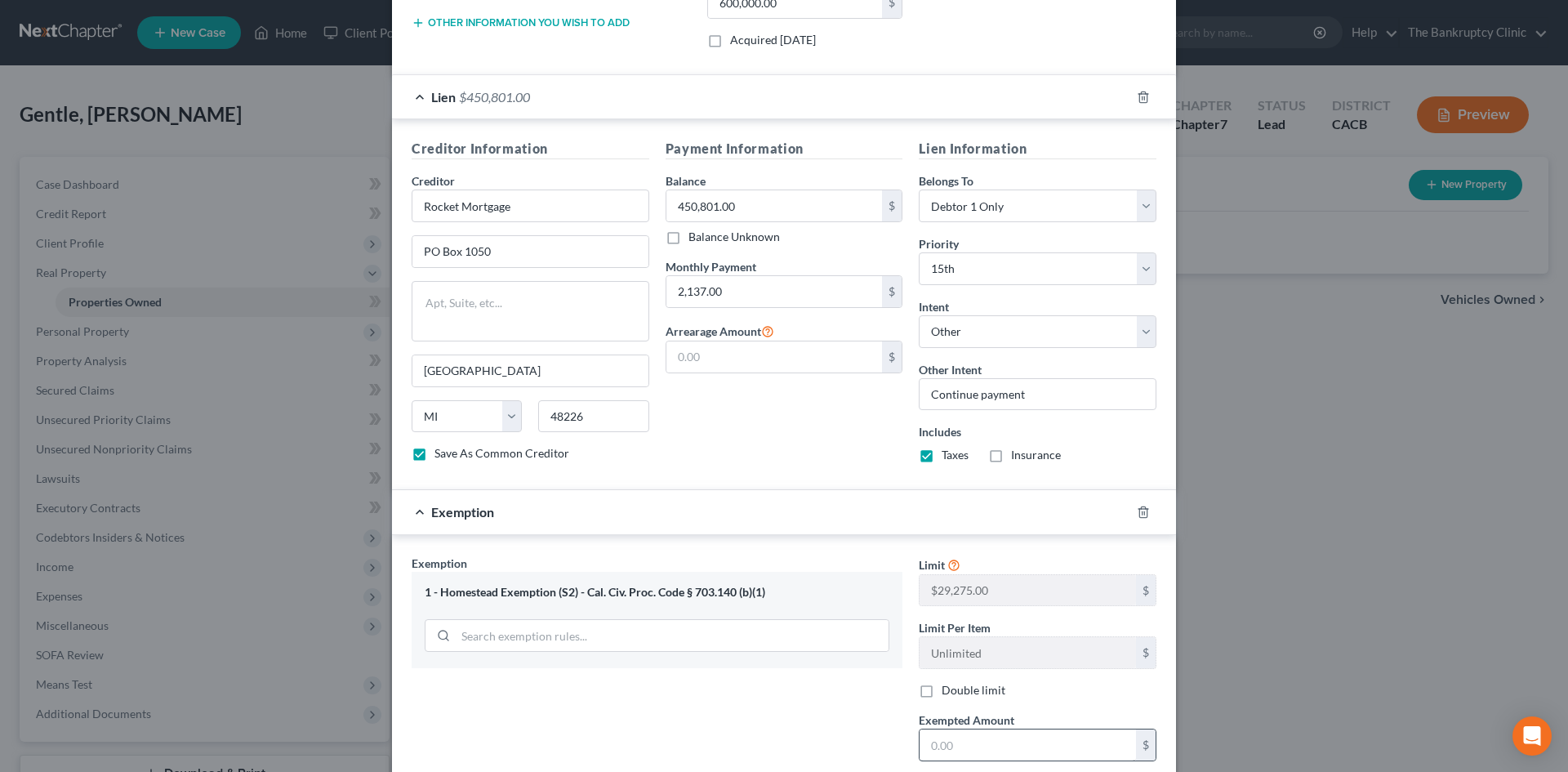
scroll to position [388, 0]
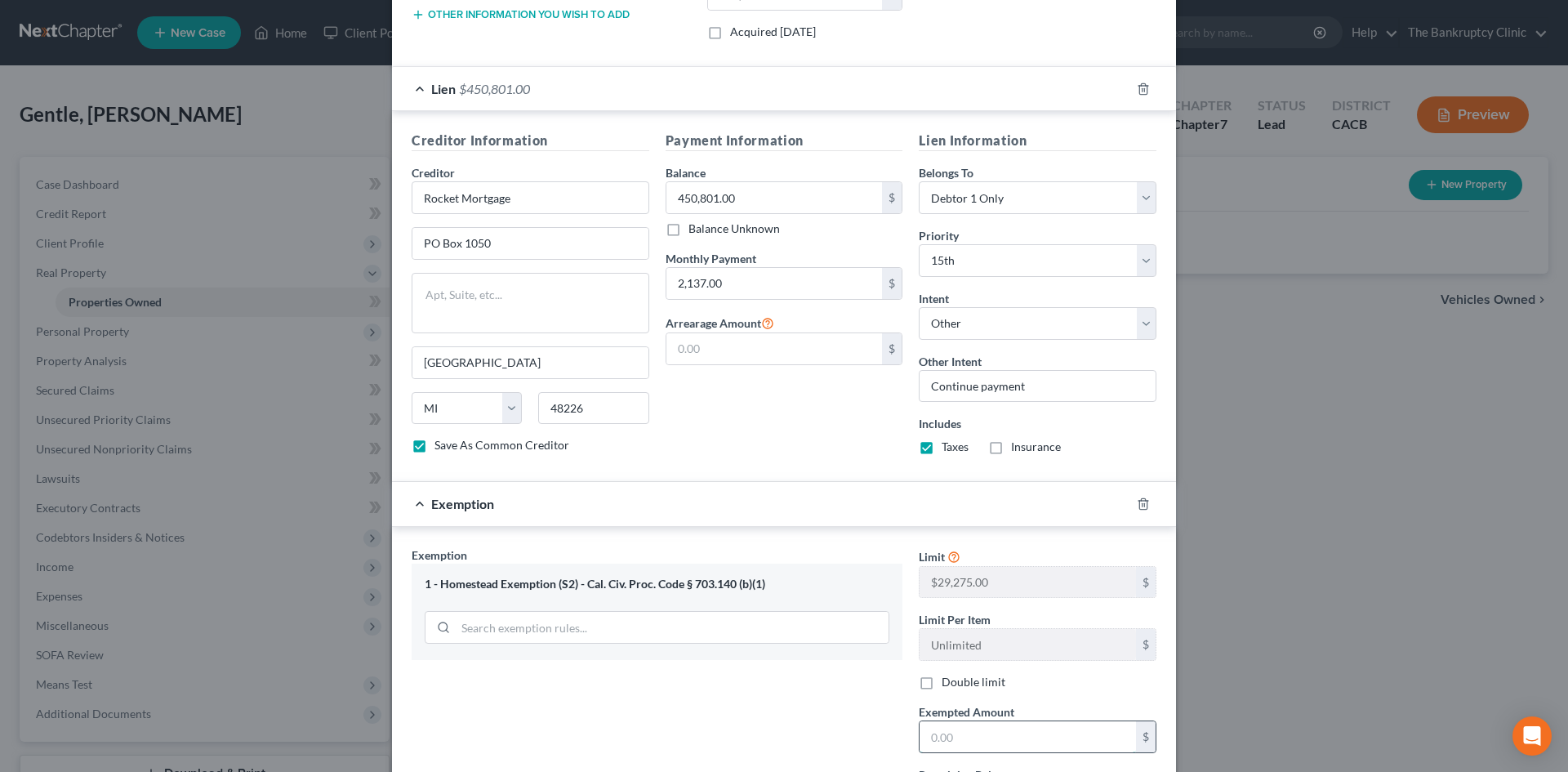
click at [953, 739] on input "text" at bounding box center [1027, 736] width 216 height 31
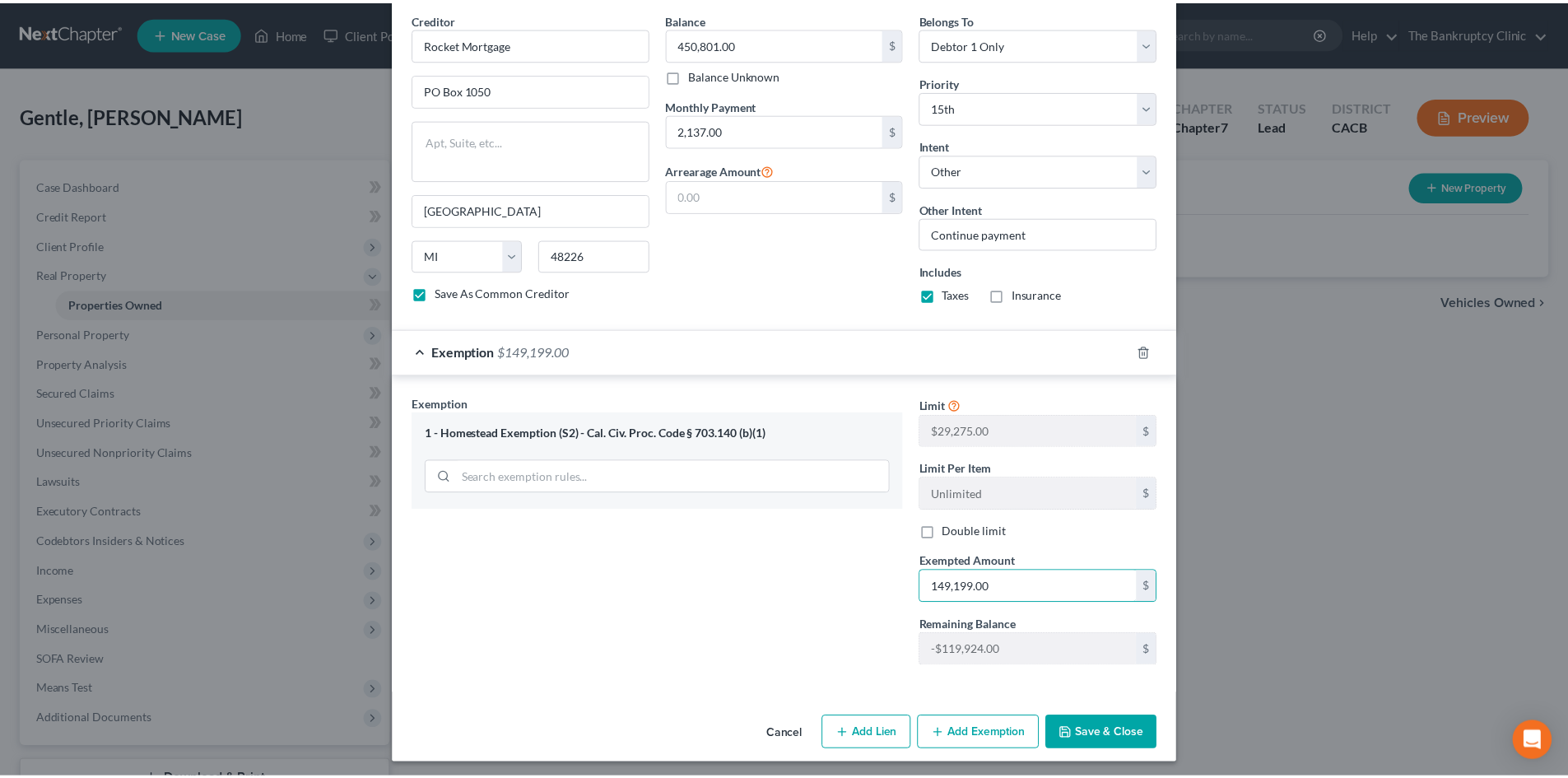
scroll to position [552, 0]
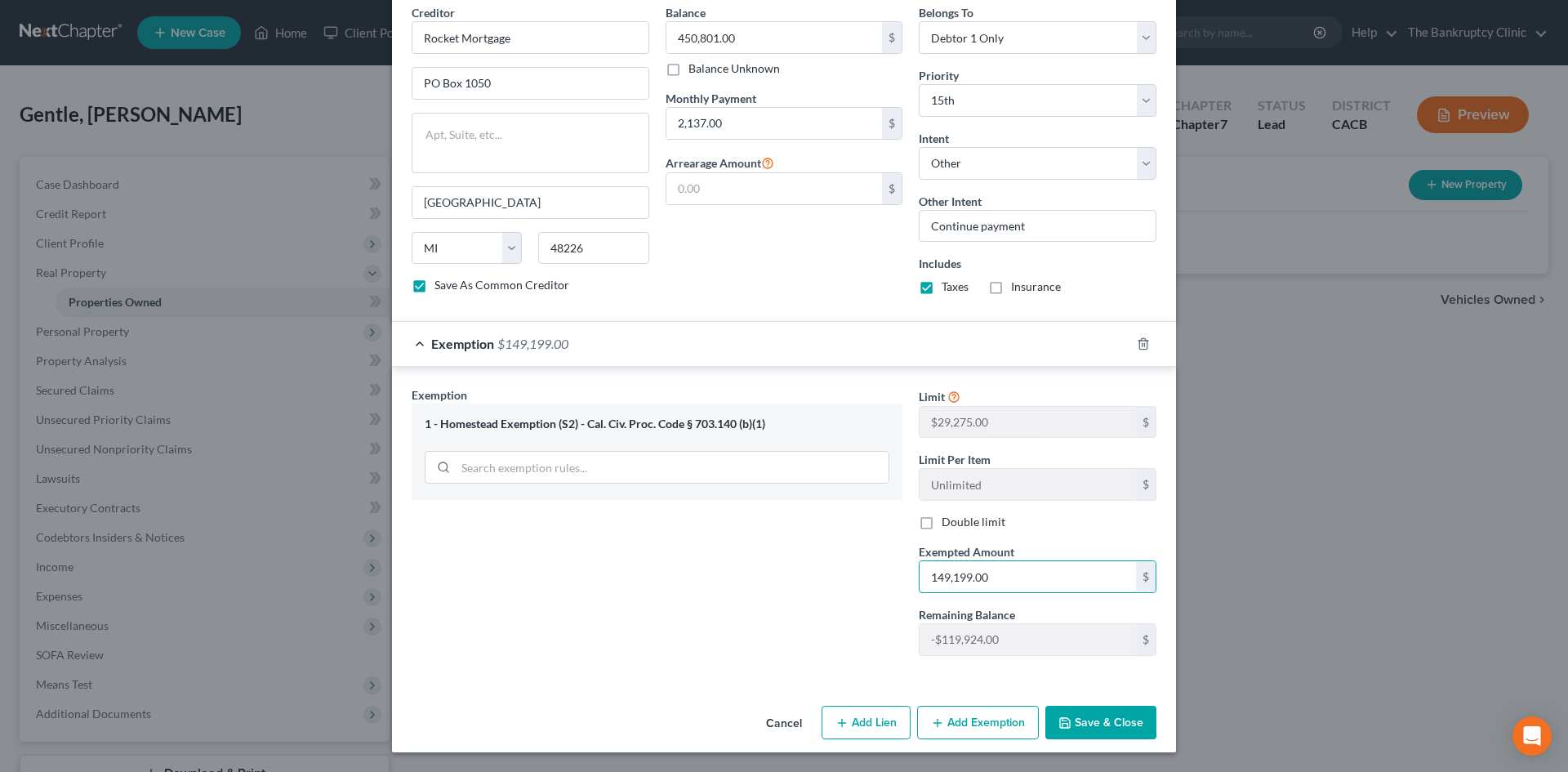
type input "149,199.00"
click at [1081, 721] on button "Save & Close" at bounding box center [1100, 722] width 111 height 35
checkbox input "false"
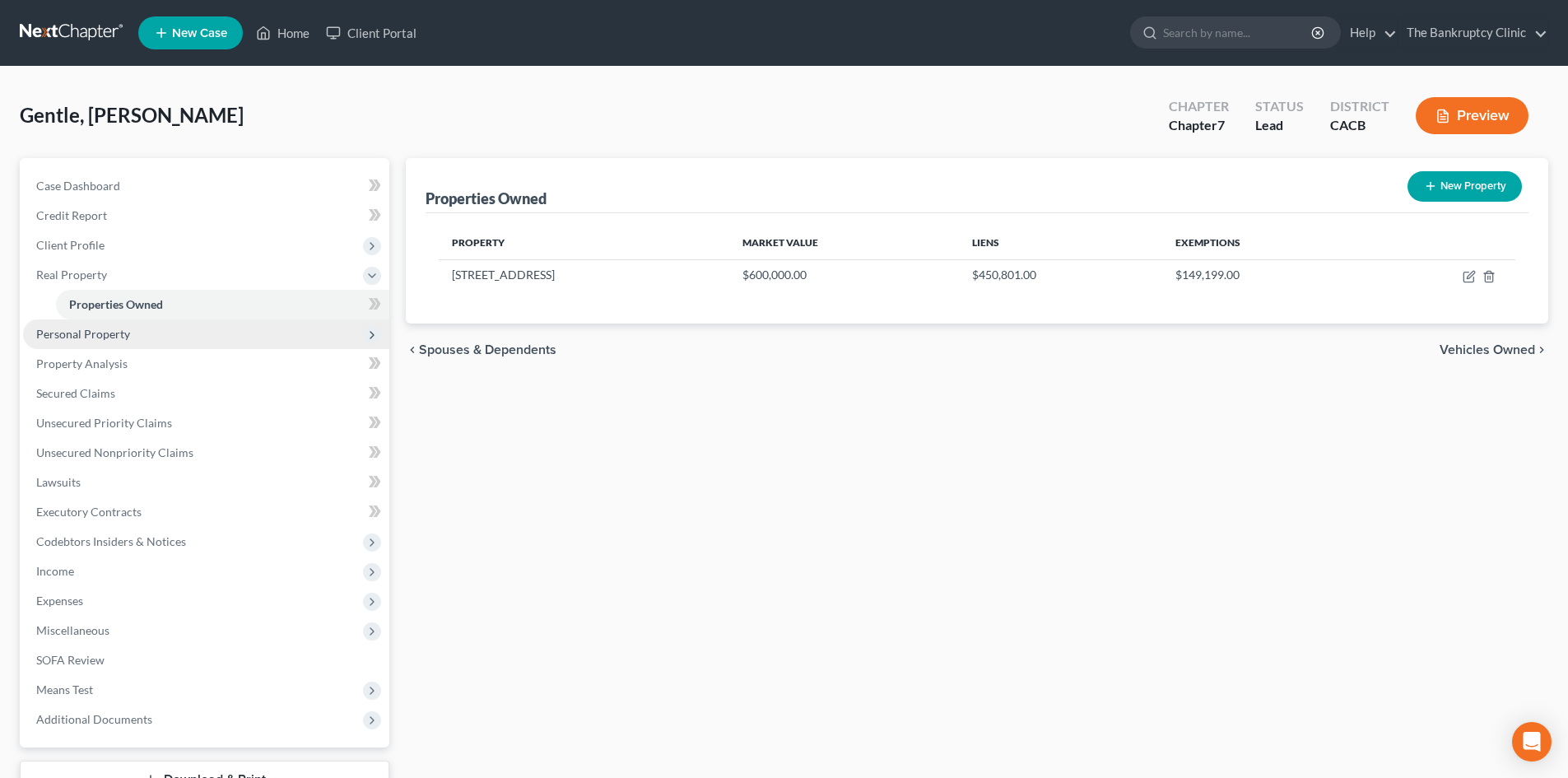
click at [114, 329] on span "Personal Property" at bounding box center [83, 334] width 94 height 14
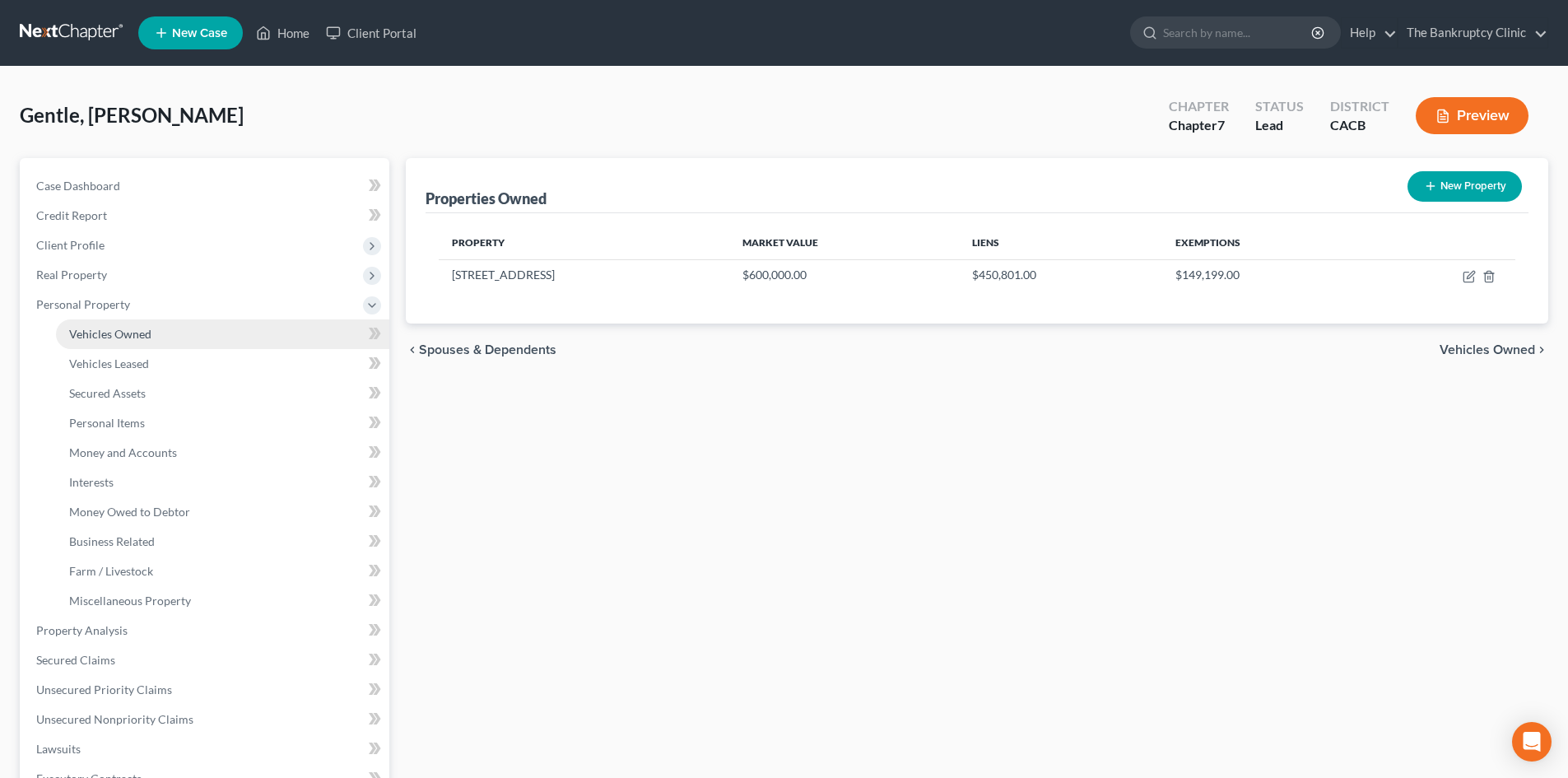
click at [152, 332] on link "Vehicles Owned" at bounding box center [223, 335] width 334 height 30
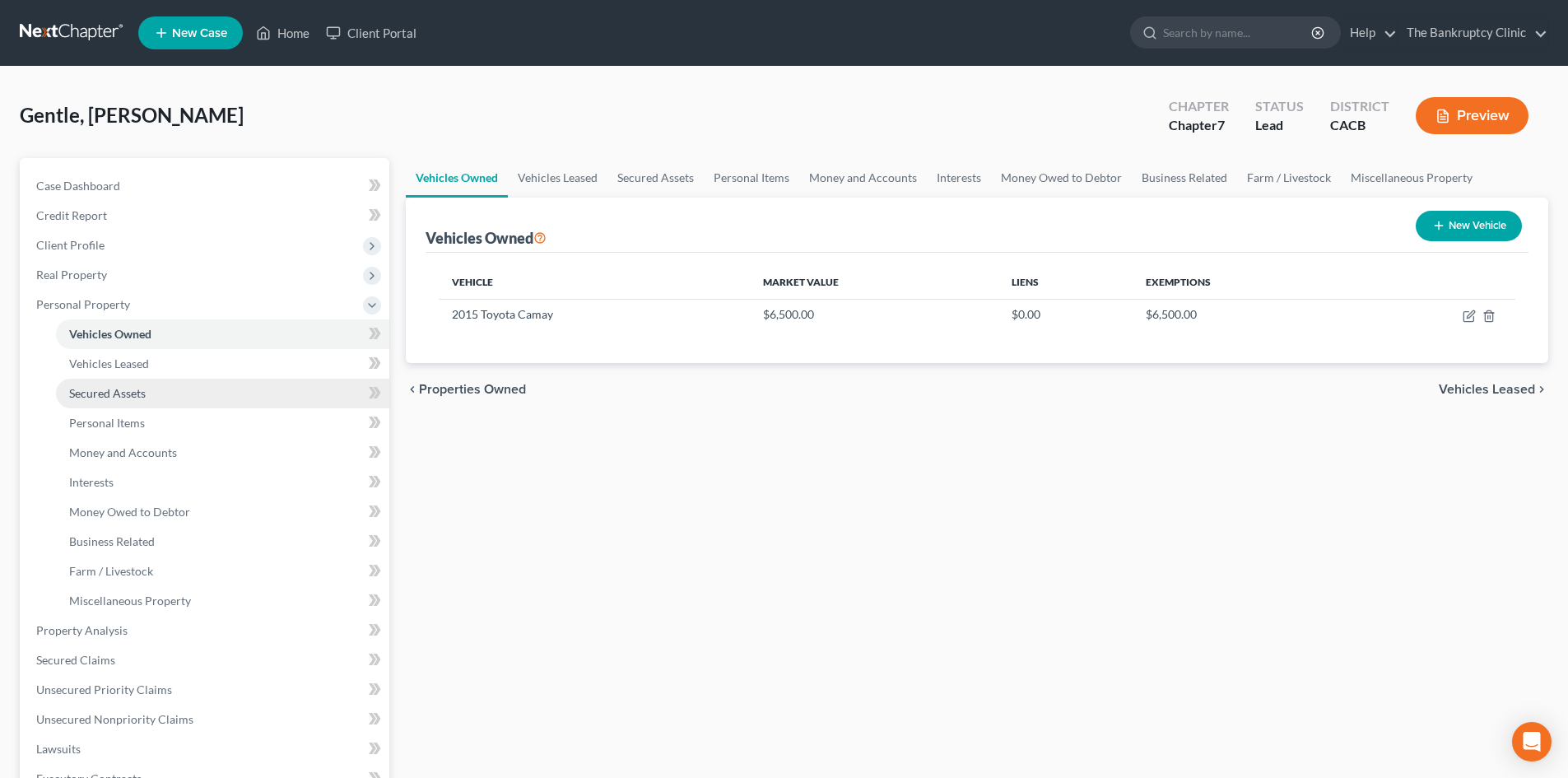
click at [142, 387] on span "Secured Assets" at bounding box center [107, 393] width 77 height 14
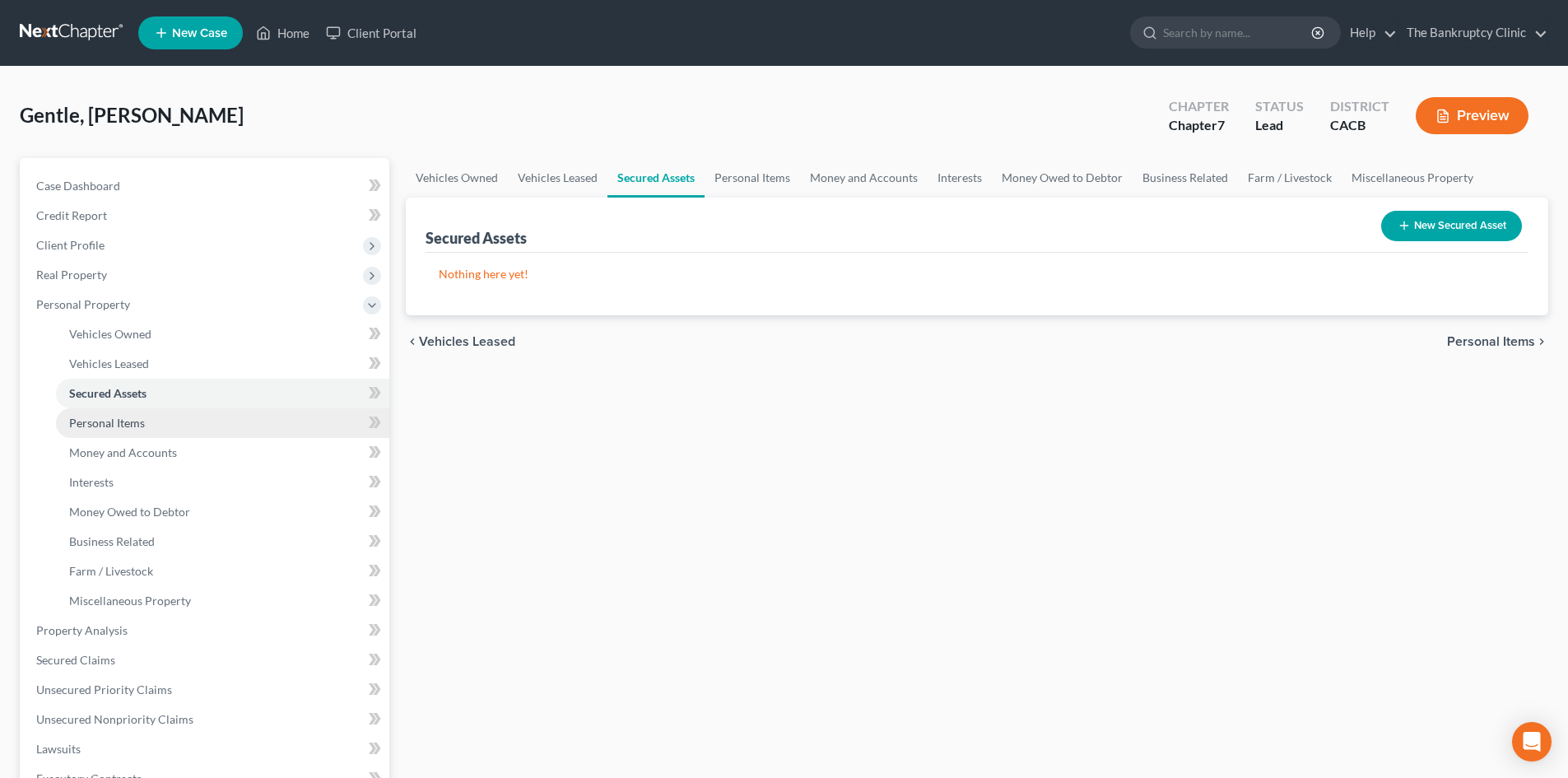
click at [148, 410] on link "Personal Items" at bounding box center [223, 423] width 334 height 30
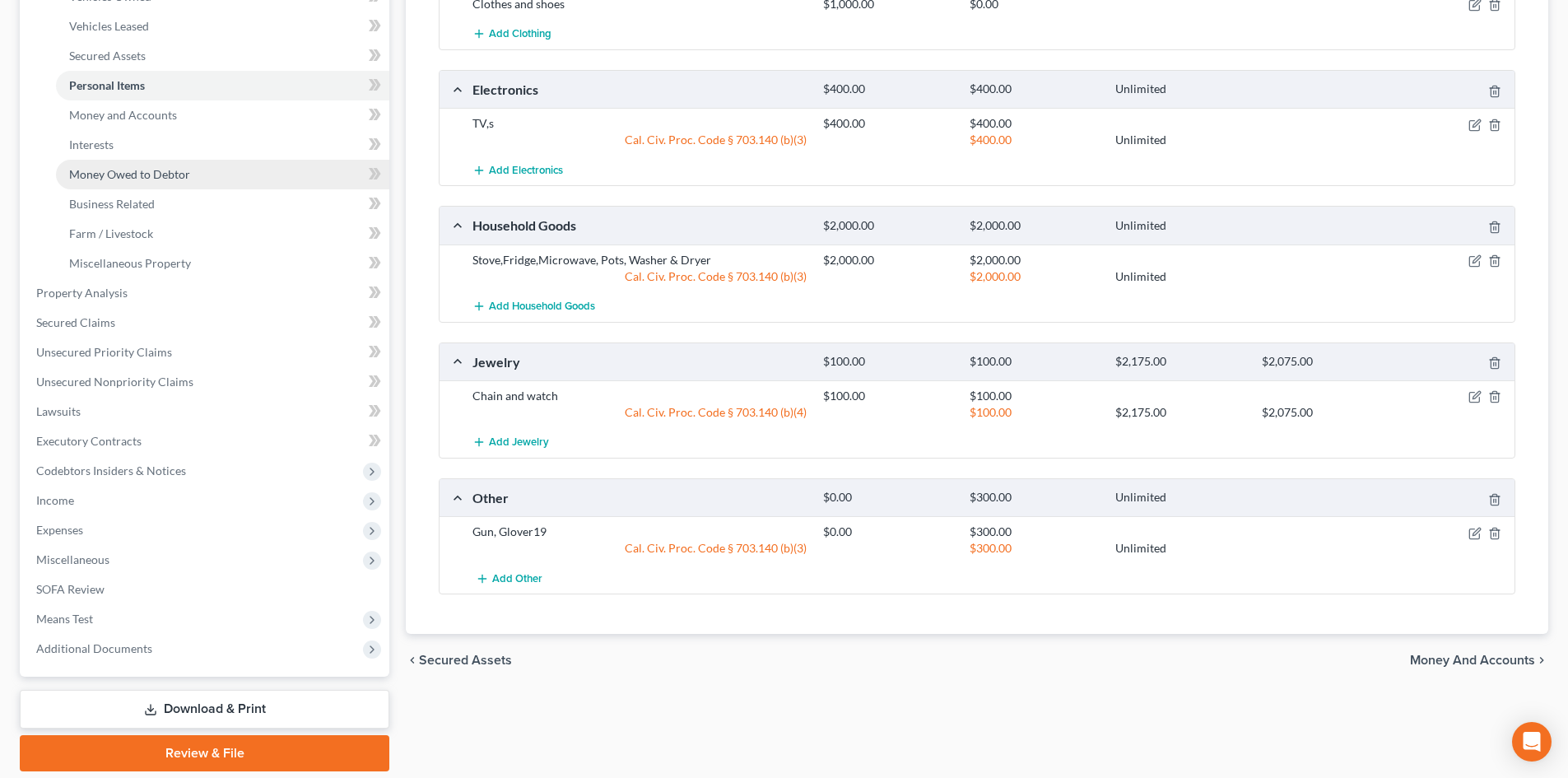
scroll to position [335, 0]
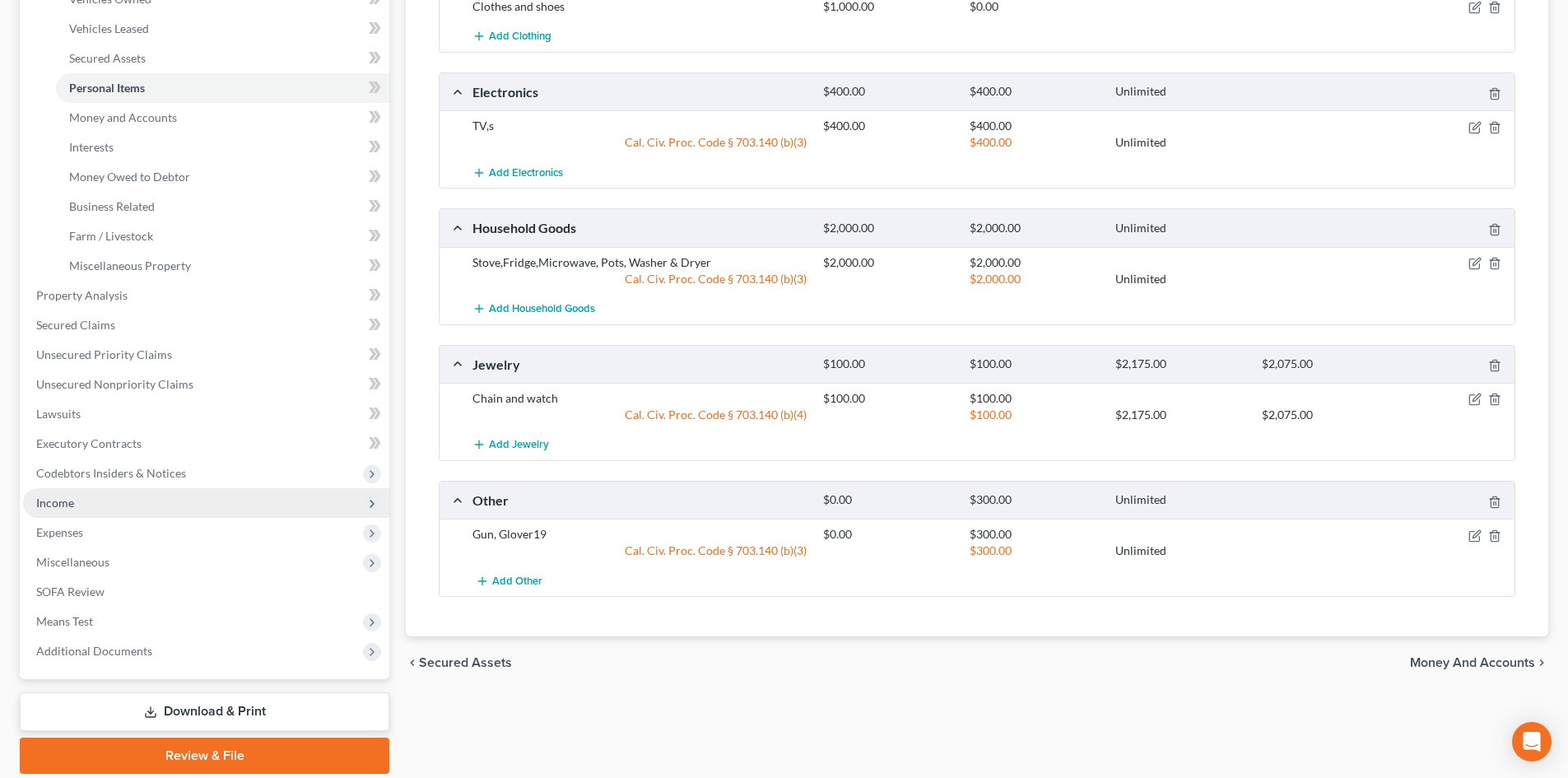
click at [148, 500] on span "Income" at bounding box center [206, 503] width 367 height 30
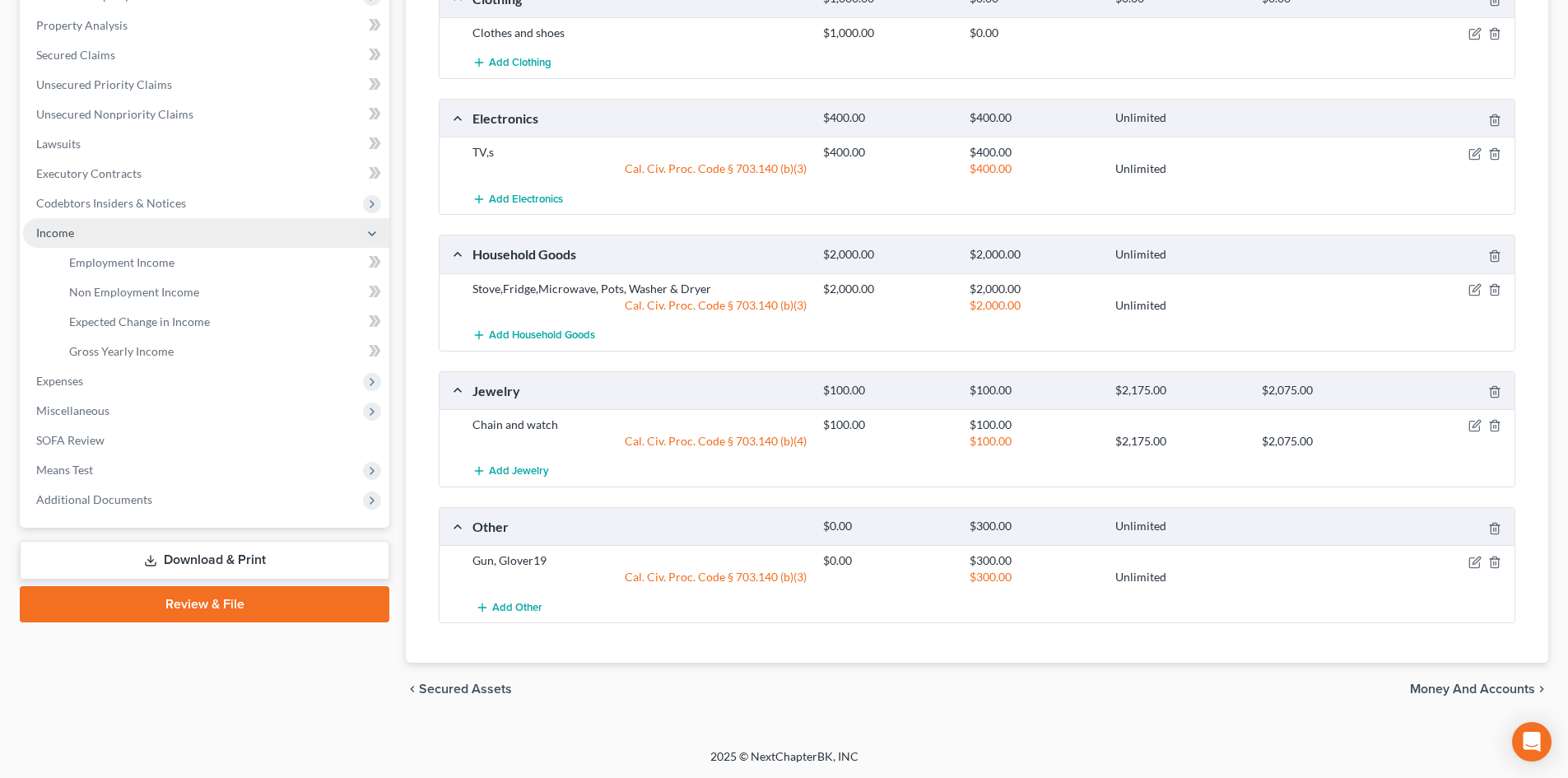
scroll to position [309, 0]
click at [57, 227] on span "Income" at bounding box center [55, 233] width 38 height 14
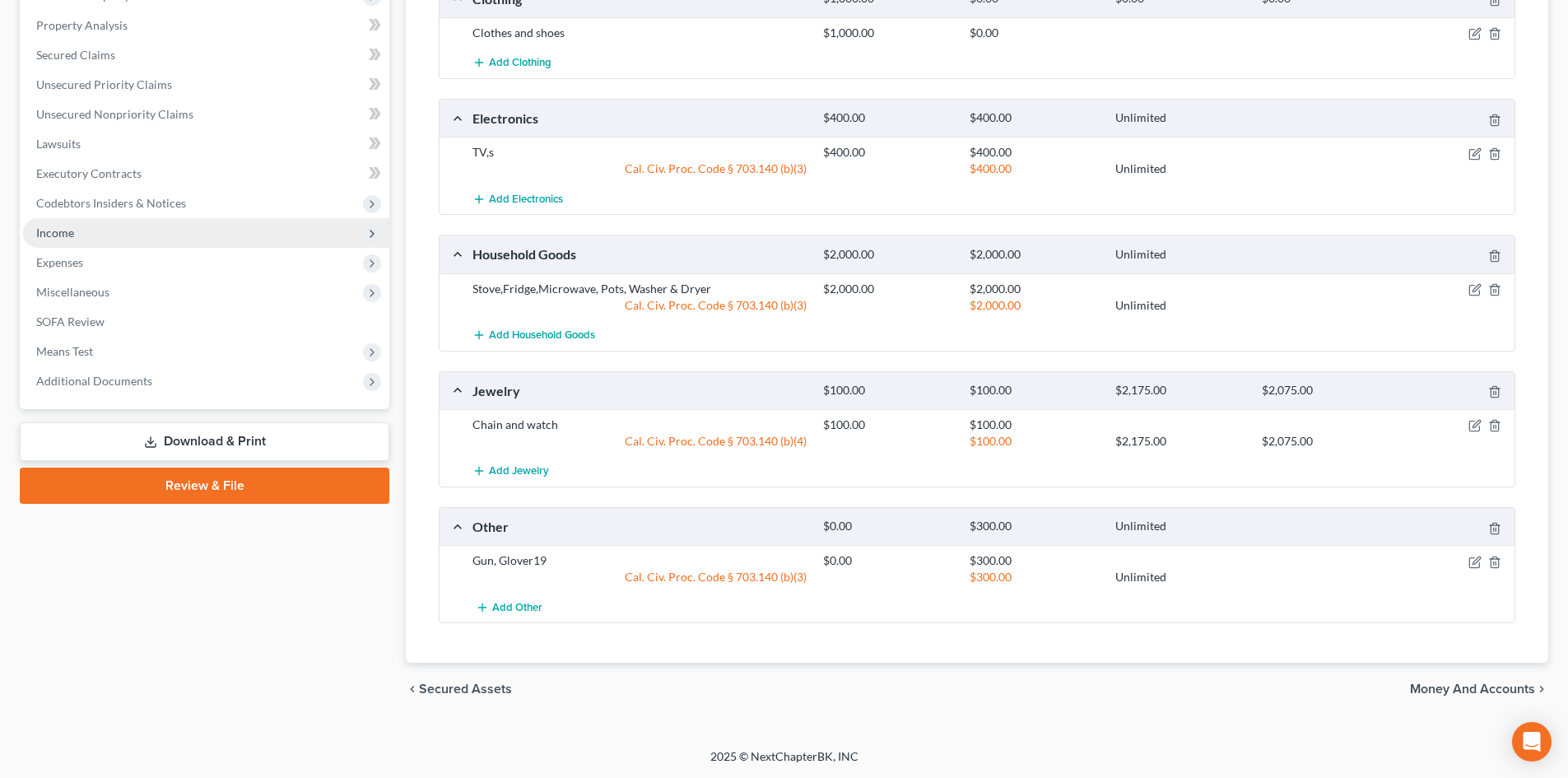
click at [58, 226] on span "Income" at bounding box center [55, 233] width 38 height 14
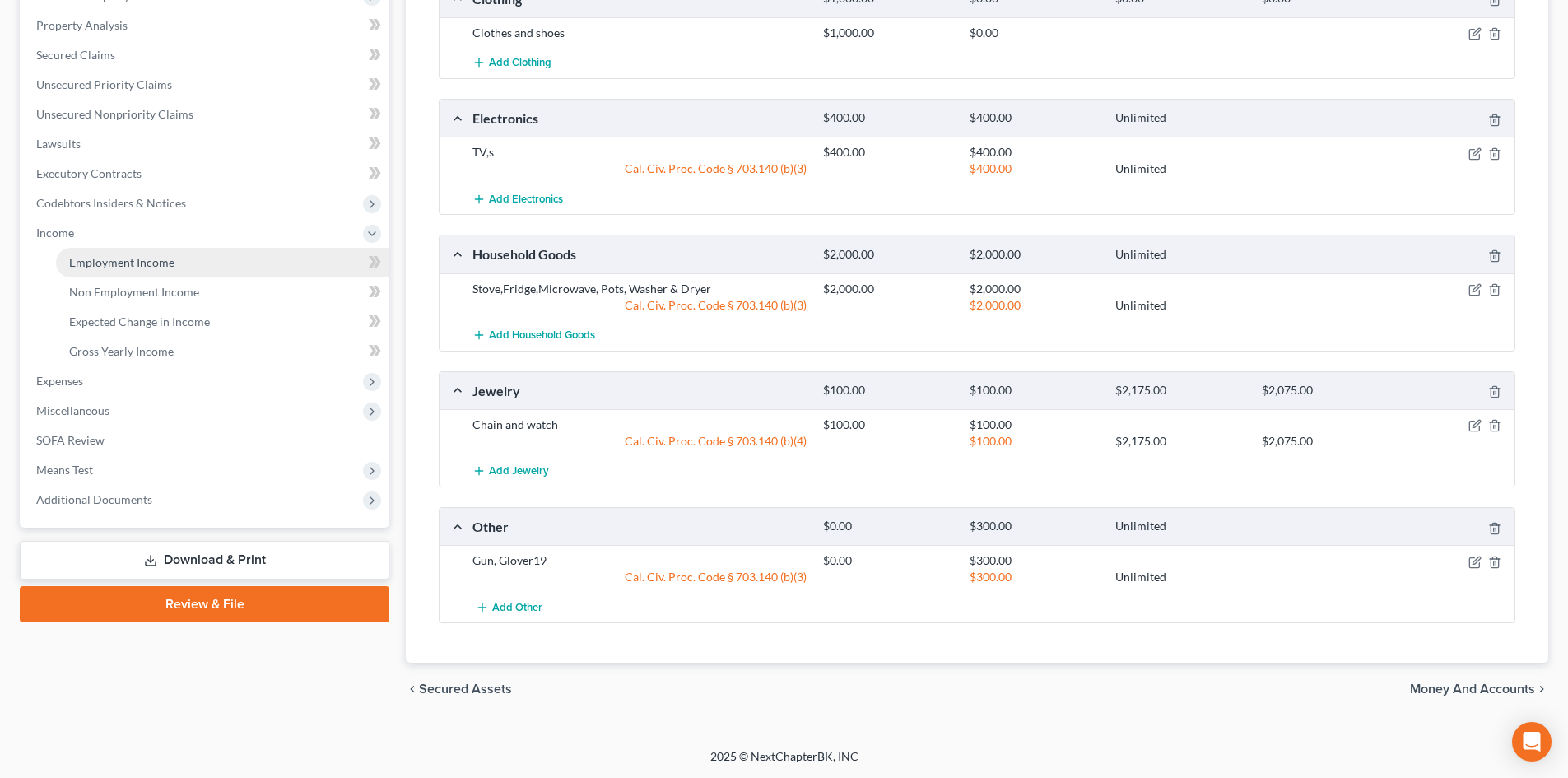
click at [96, 263] on span "Employment Income" at bounding box center [122, 263] width 106 height 14
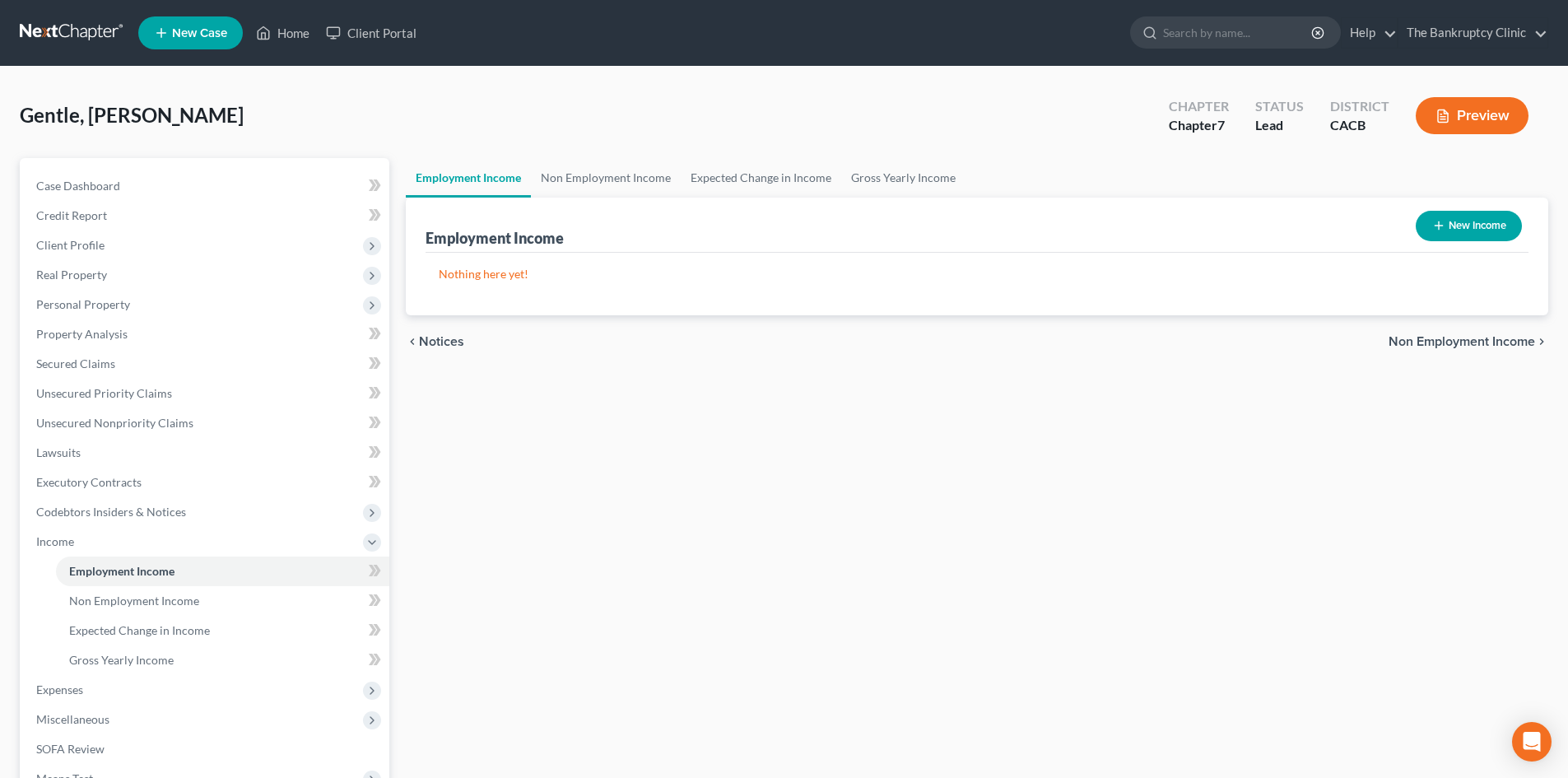
click at [1454, 227] on button "New Income" at bounding box center [1469, 226] width 106 height 30
select select "0"
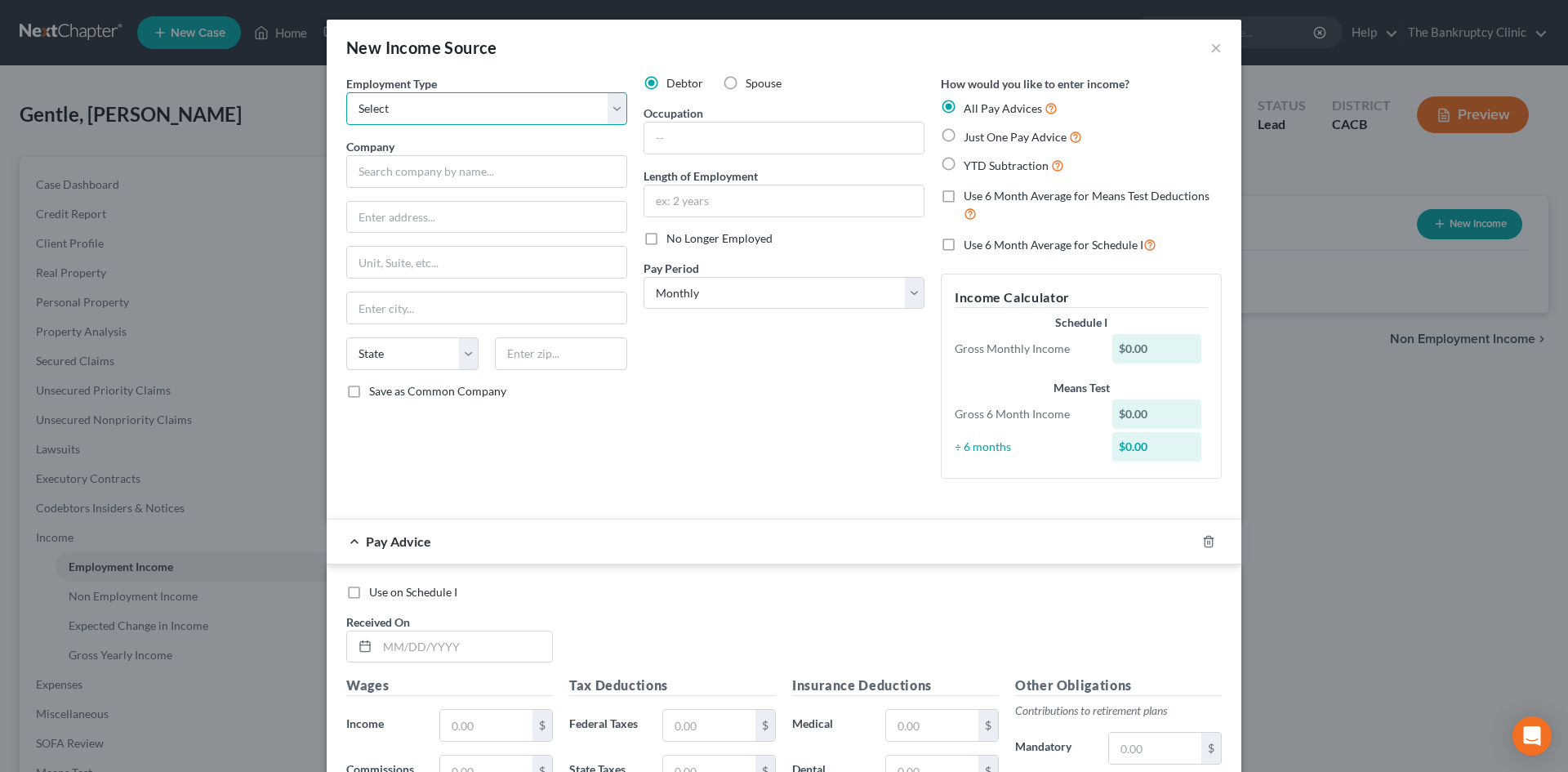
click at [617, 109] on select "Select Full or [DEMOGRAPHIC_DATA] Employment Self Employment" at bounding box center [486, 108] width 281 height 33
select select "0"
click at [346, 92] on select "Select Full or [DEMOGRAPHIC_DATA] Employment Self Employment" at bounding box center [486, 108] width 281 height 33
click at [414, 172] on input "text" at bounding box center [486, 171] width 281 height 33
click at [737, 415] on div "Debtor Spouse Occupation Length of Employment No Longer Employed Pay Period * S…" at bounding box center [784, 283] width 297 height 416
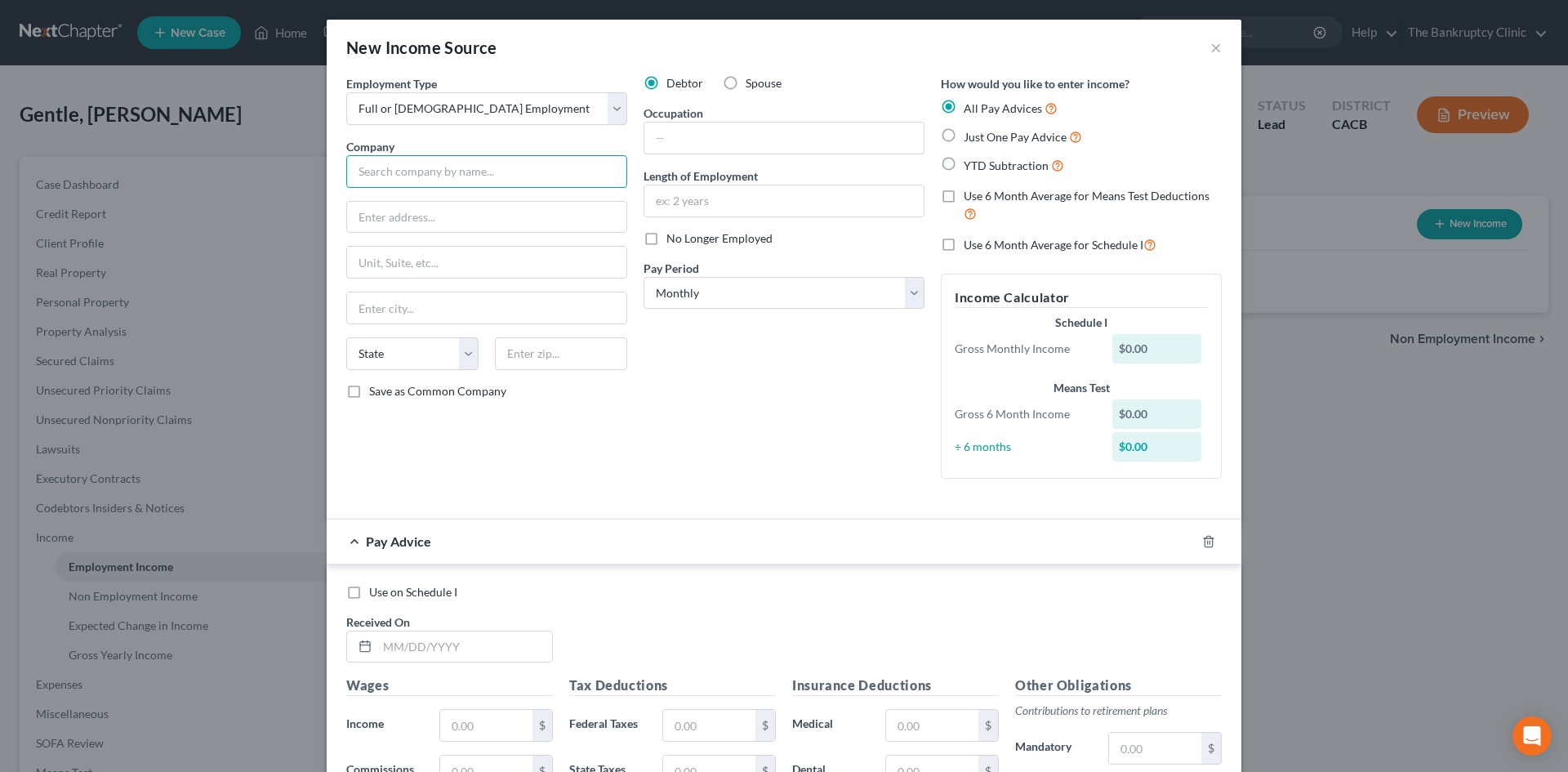
click at [436, 171] on input "text" at bounding box center [486, 171] width 281 height 33
type input "City [GEOGRAPHIC_DATA]"
click at [451, 209] on input "text" at bounding box center [486, 217] width 279 height 31
type input "[STREET_ADDRESS]"
type input "Ste 300"
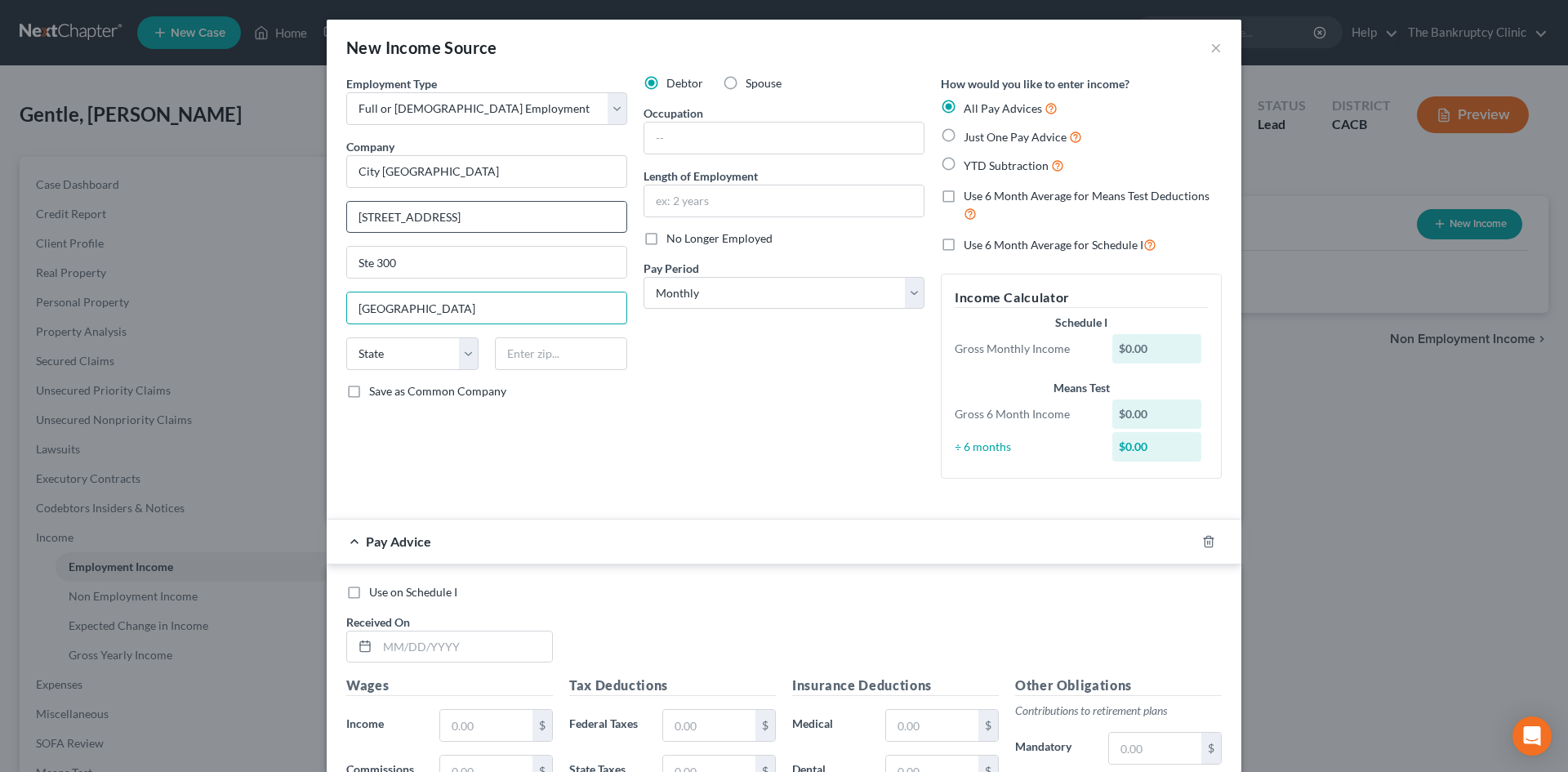
type input "[GEOGRAPHIC_DATA]"
select select "4"
type input "90012"
click at [375, 384] on input "Save as Common Company" at bounding box center [380, 388] width 11 height 11
checkbox input "true"
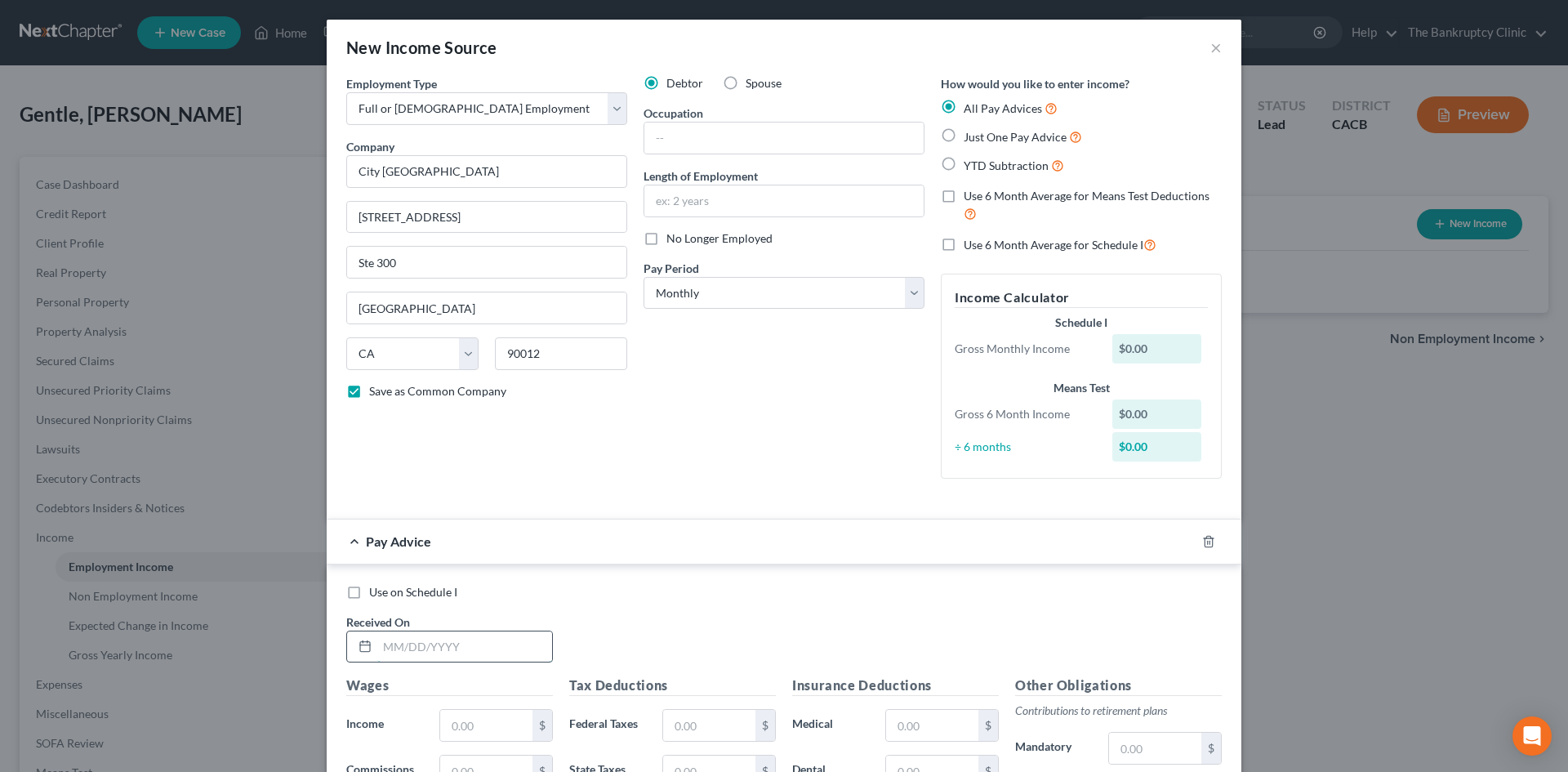
drag, startPoint x: 437, startPoint y: 643, endPoint x: 444, endPoint y: 636, distance: 9.9
click at [442, 638] on input "text" at bounding box center [465, 646] width 174 height 31
type input "[DATE]"
click at [463, 733] on input "text" at bounding box center [485, 724] width 92 height 31
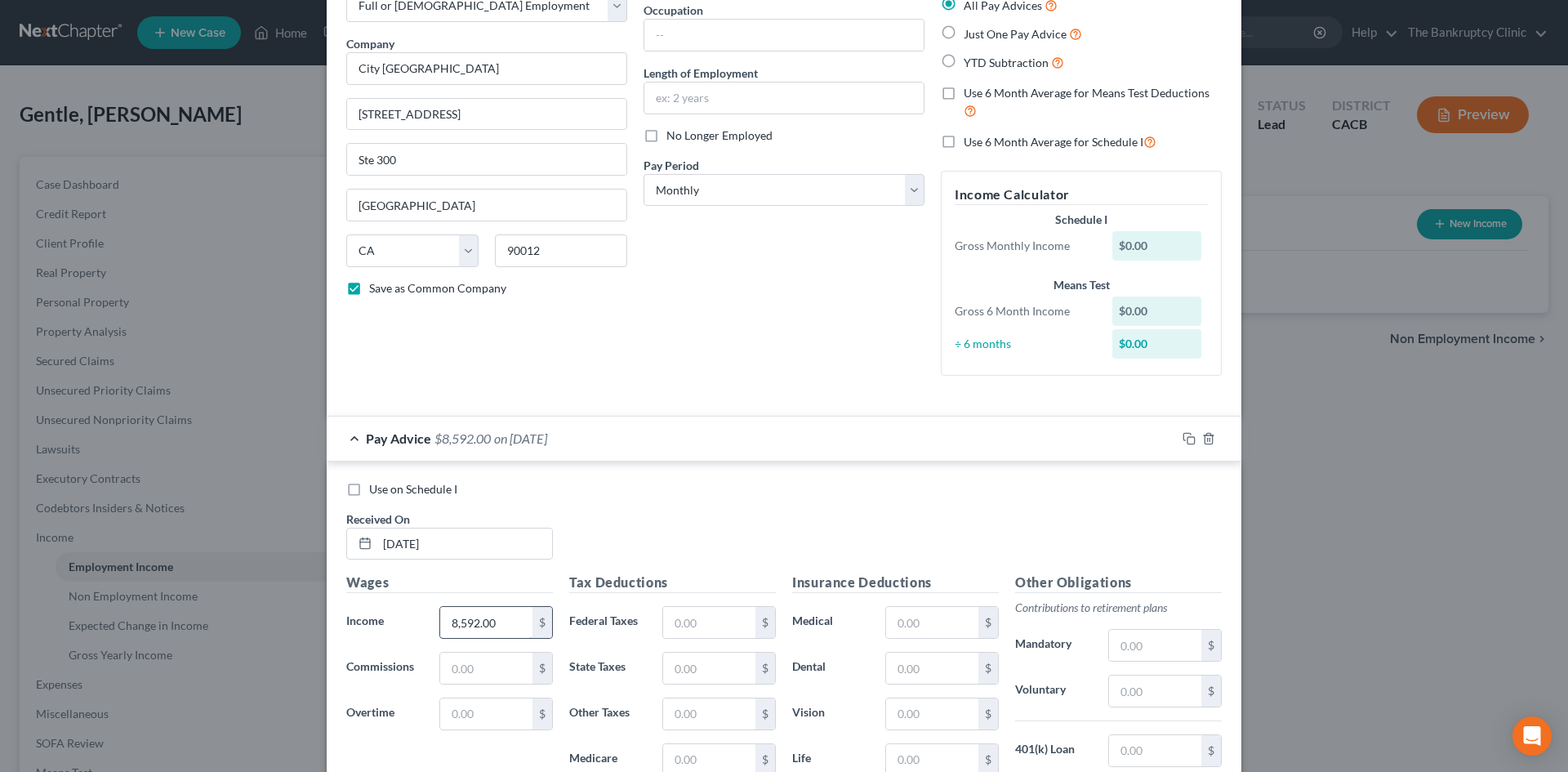
scroll to position [105, 0]
type input "8,592.00"
click at [671, 616] on input "text" at bounding box center [708, 619] width 92 height 31
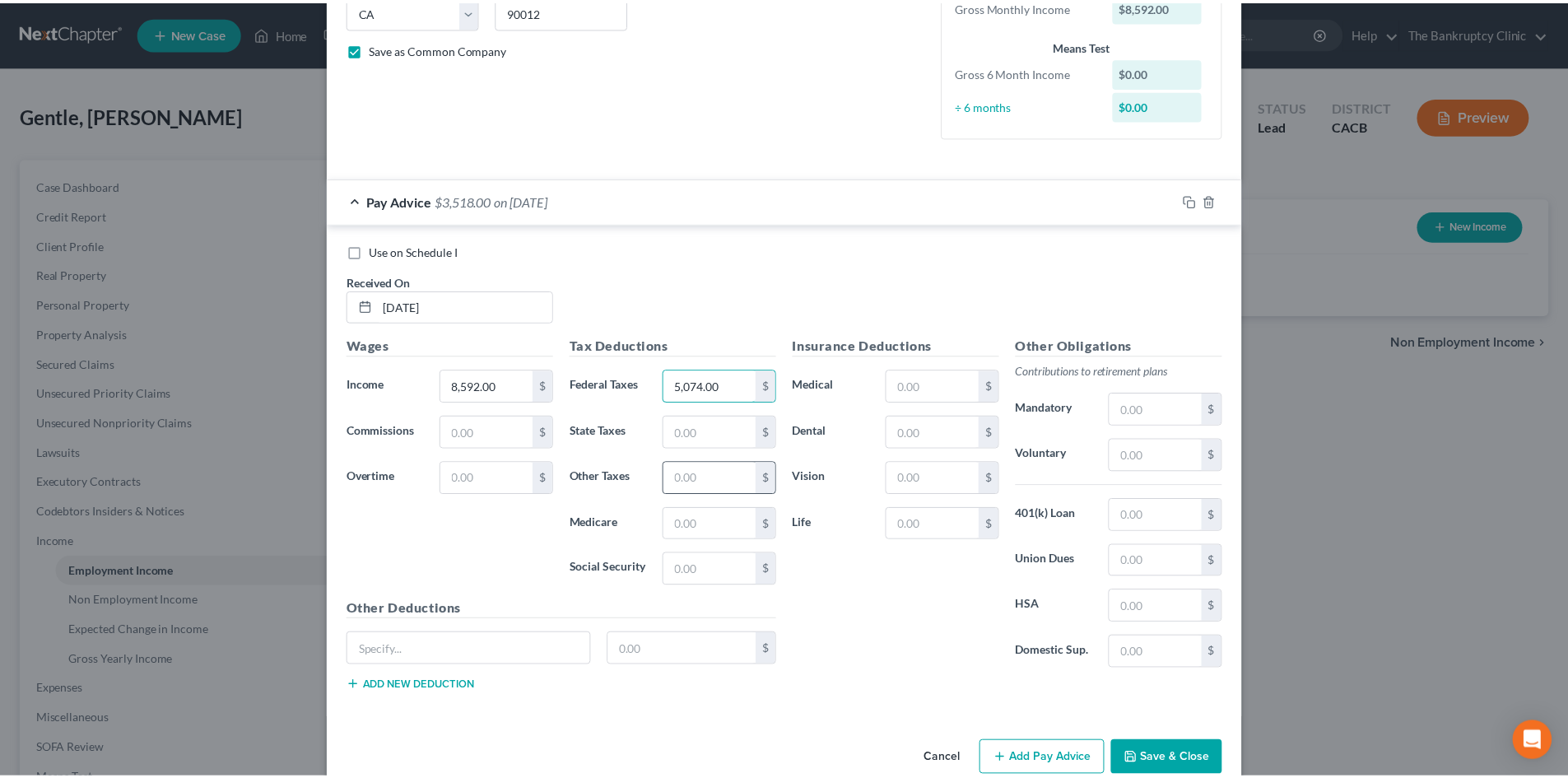
scroll to position [339, 0]
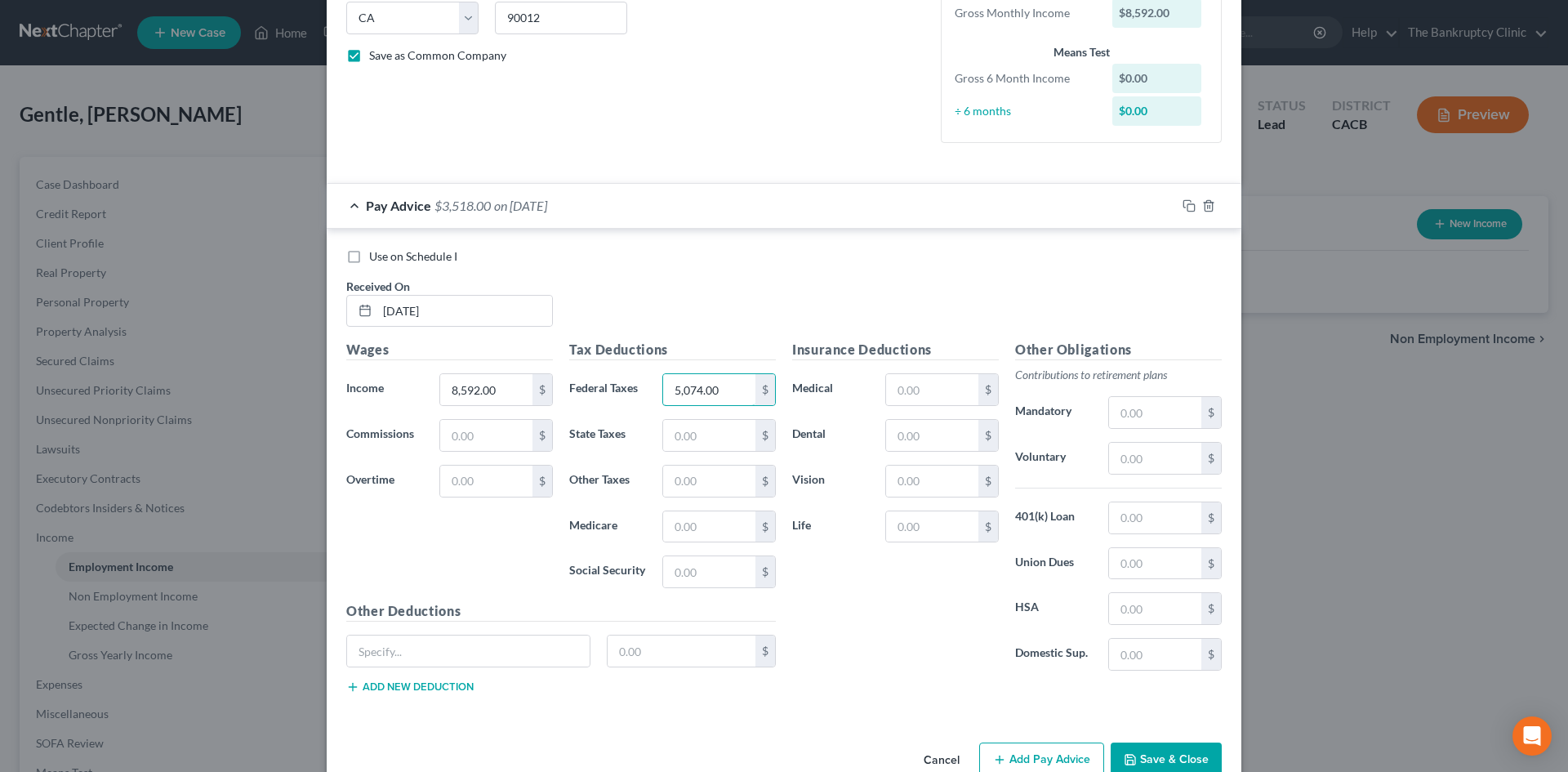
type input "5,074.00"
click at [1171, 760] on button "Save & Close" at bounding box center [1166, 759] width 111 height 35
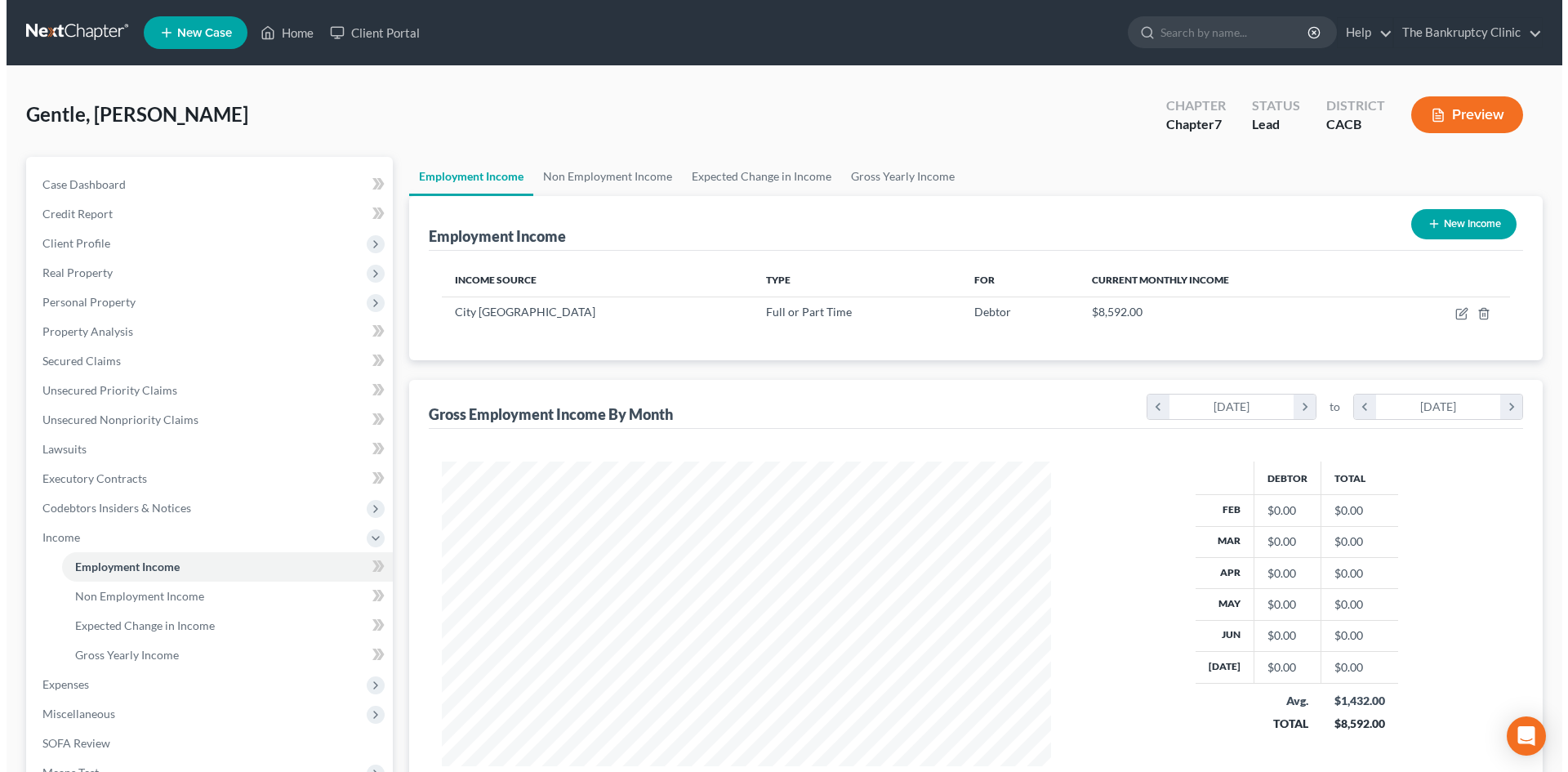
scroll to position [304, 642]
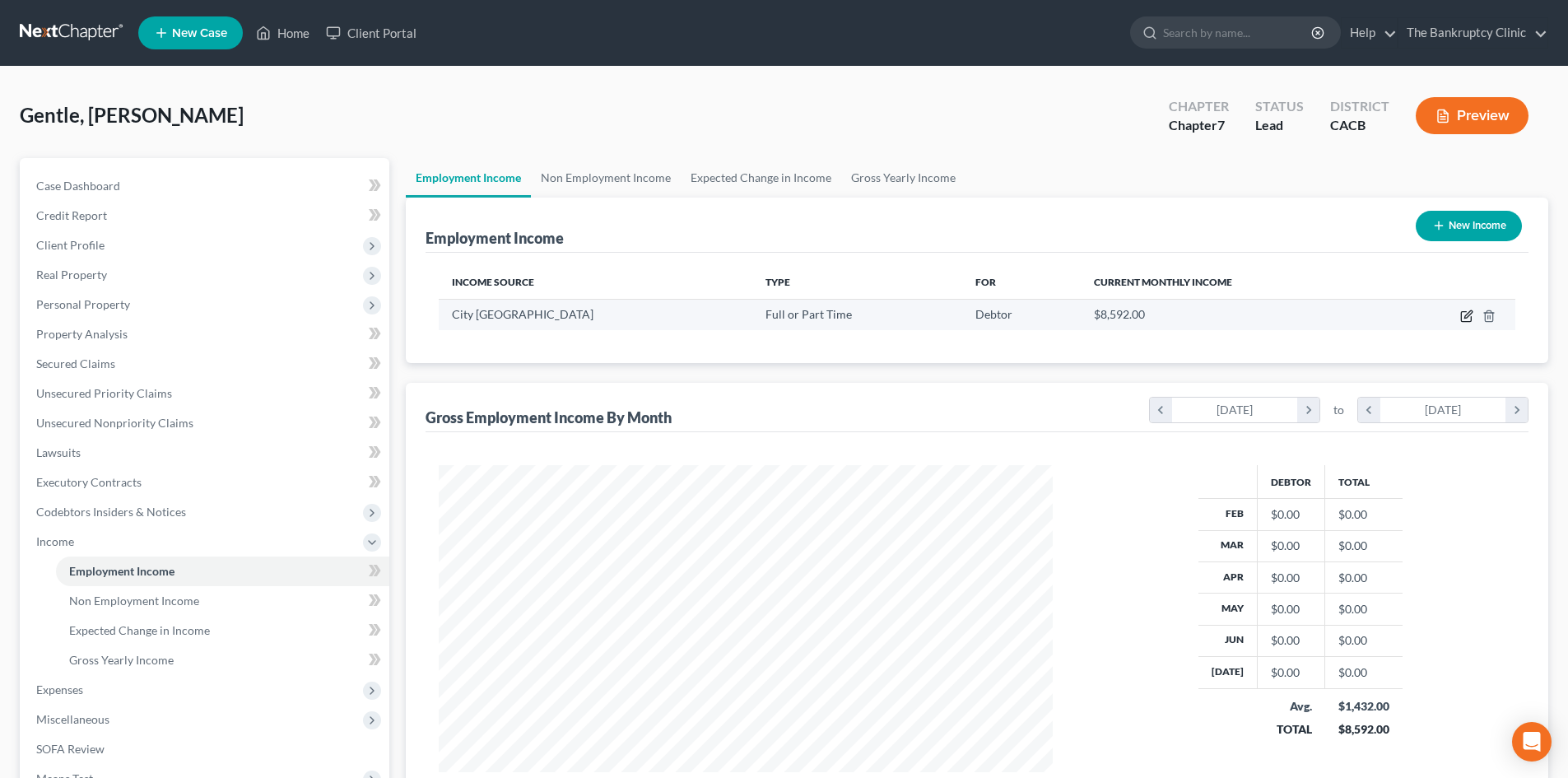
click at [1467, 318] on icon "button" at bounding box center [1467, 314] width 7 height 7
select select "0"
select select "4"
select select "0"
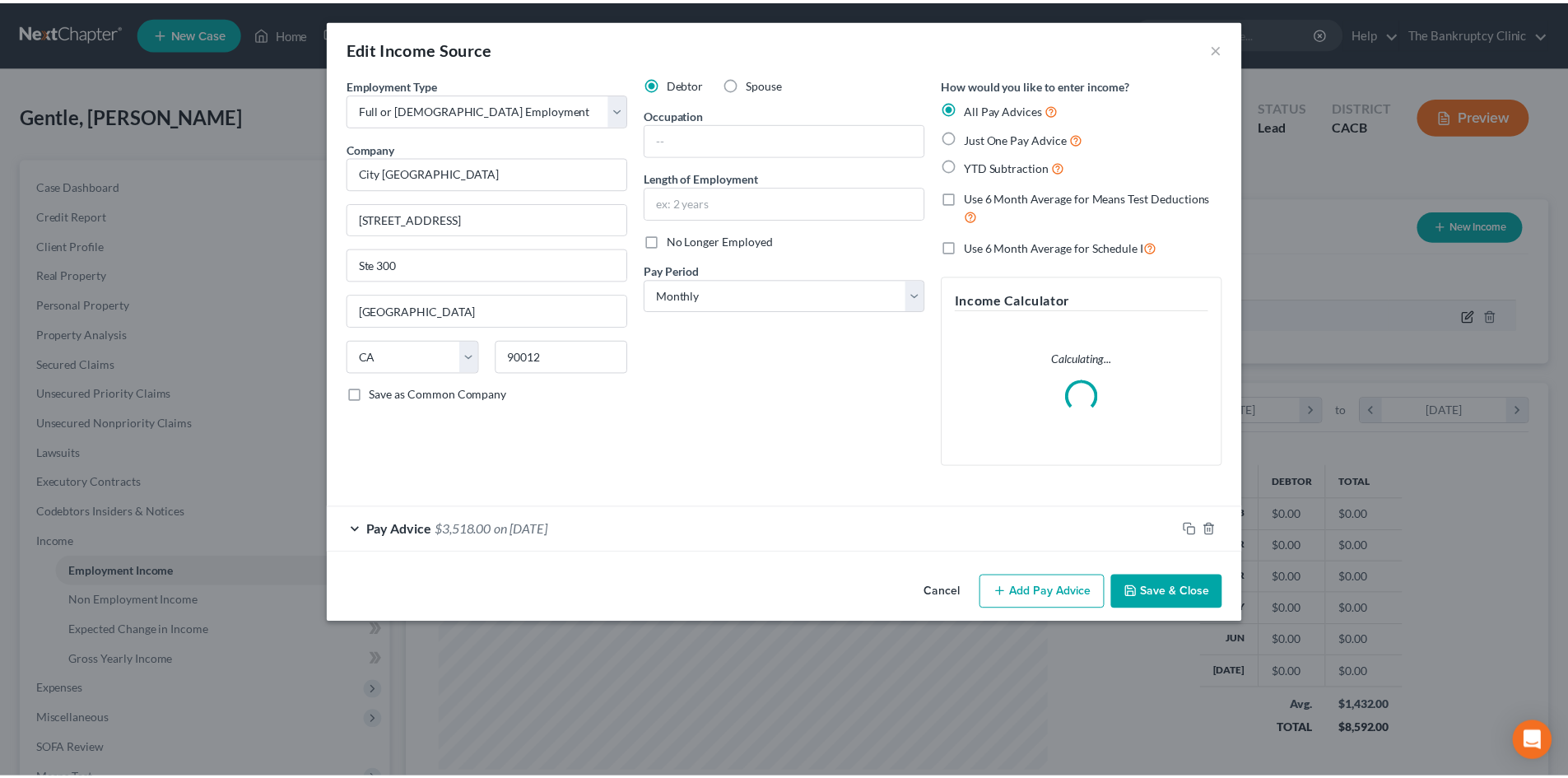
scroll to position [310, 653]
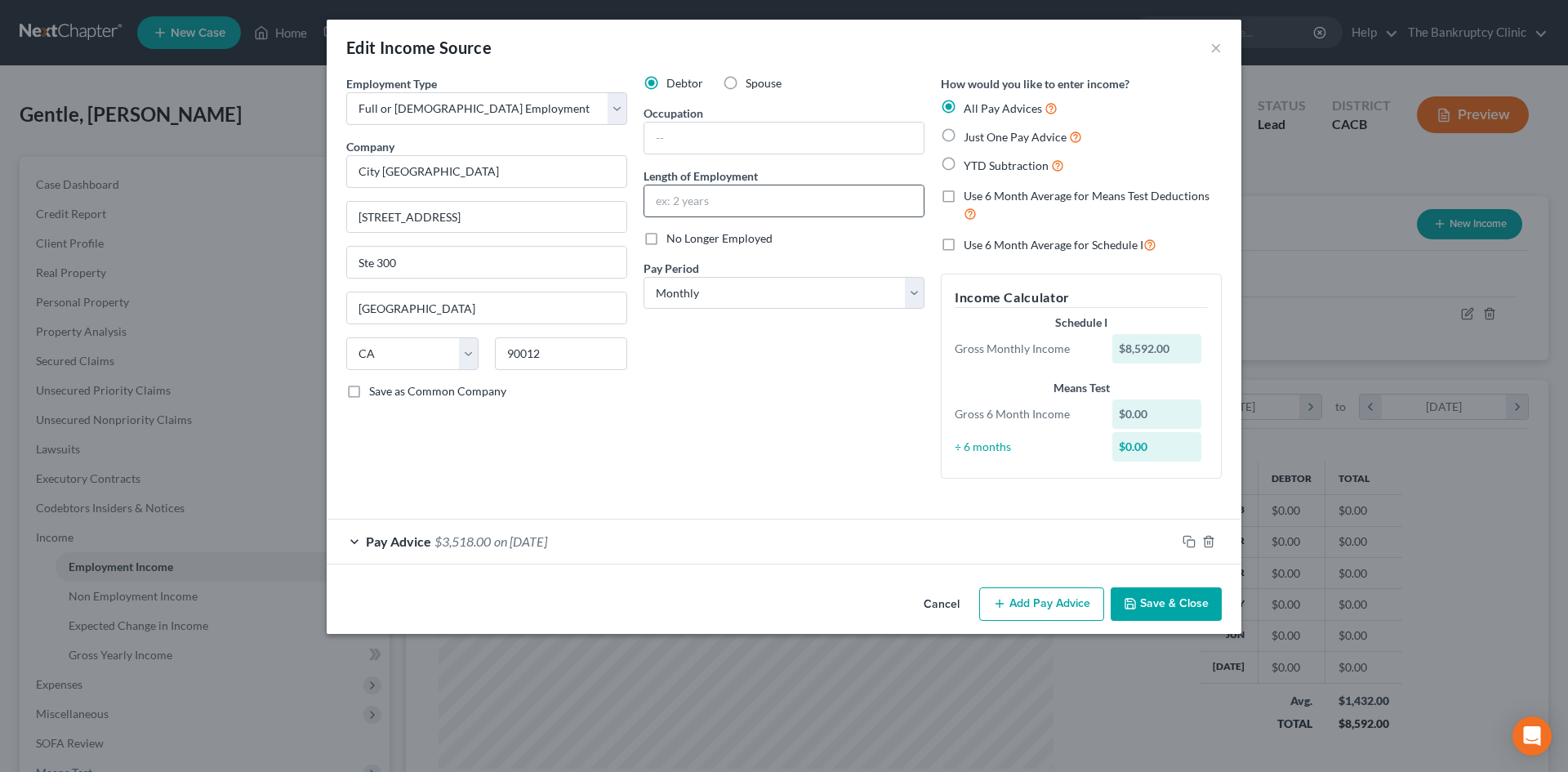
click at [765, 190] on input "text" at bounding box center [784, 200] width 279 height 31
type input "19 yrs"
click at [917, 290] on select "Select Monthly Twice Monthly Every Other Week Weekly" at bounding box center [784, 292] width 281 height 33
click at [643, 276] on select "Select Monthly Twice Monthly Every Other Week Weekly" at bounding box center [784, 292] width 281 height 33
click at [964, 128] on label "Just One Pay Advice" at bounding box center [1023, 137] width 119 height 19
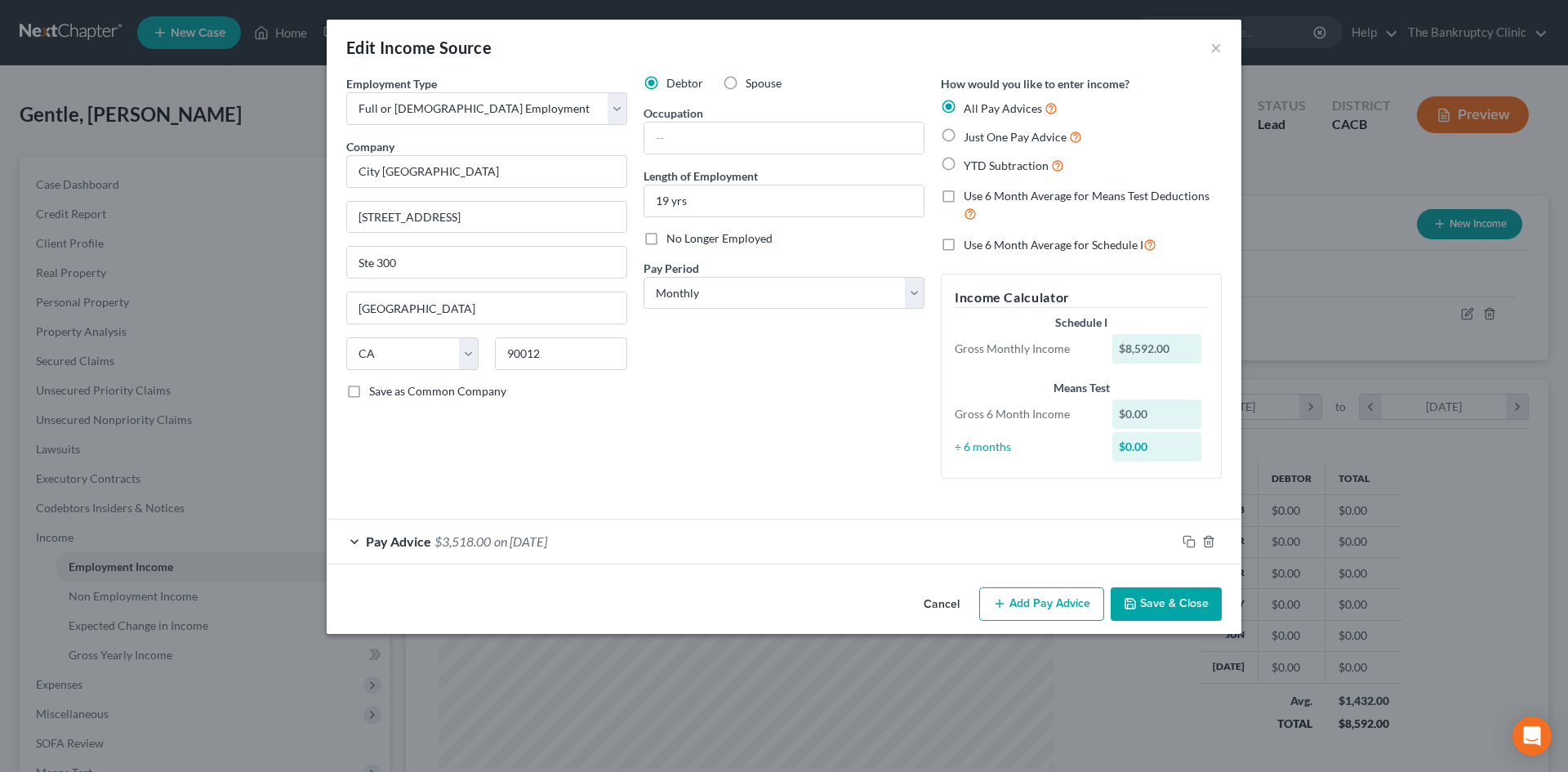
click at [970, 128] on input "Just One Pay Advice" at bounding box center [975, 133] width 11 height 11
radio input "true"
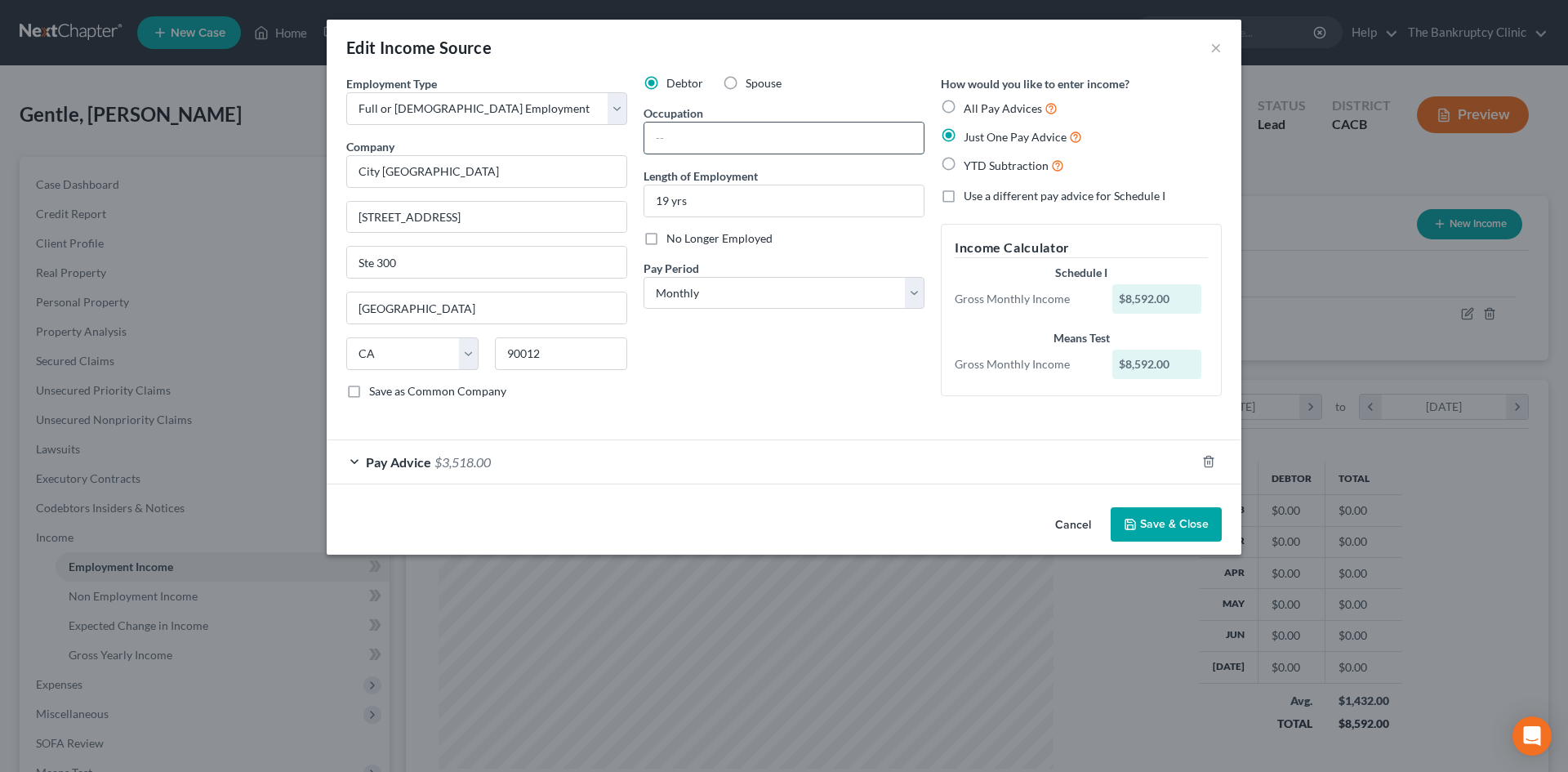
click at [708, 126] on input "text" at bounding box center [784, 138] width 279 height 31
type input "Traffic Supervisor"
click at [369, 392] on label "Save as Common Company" at bounding box center [438, 391] width 137 height 16
click at [375, 392] on input "Save as Common Company" at bounding box center [380, 388] width 11 height 11
checkbox input "true"
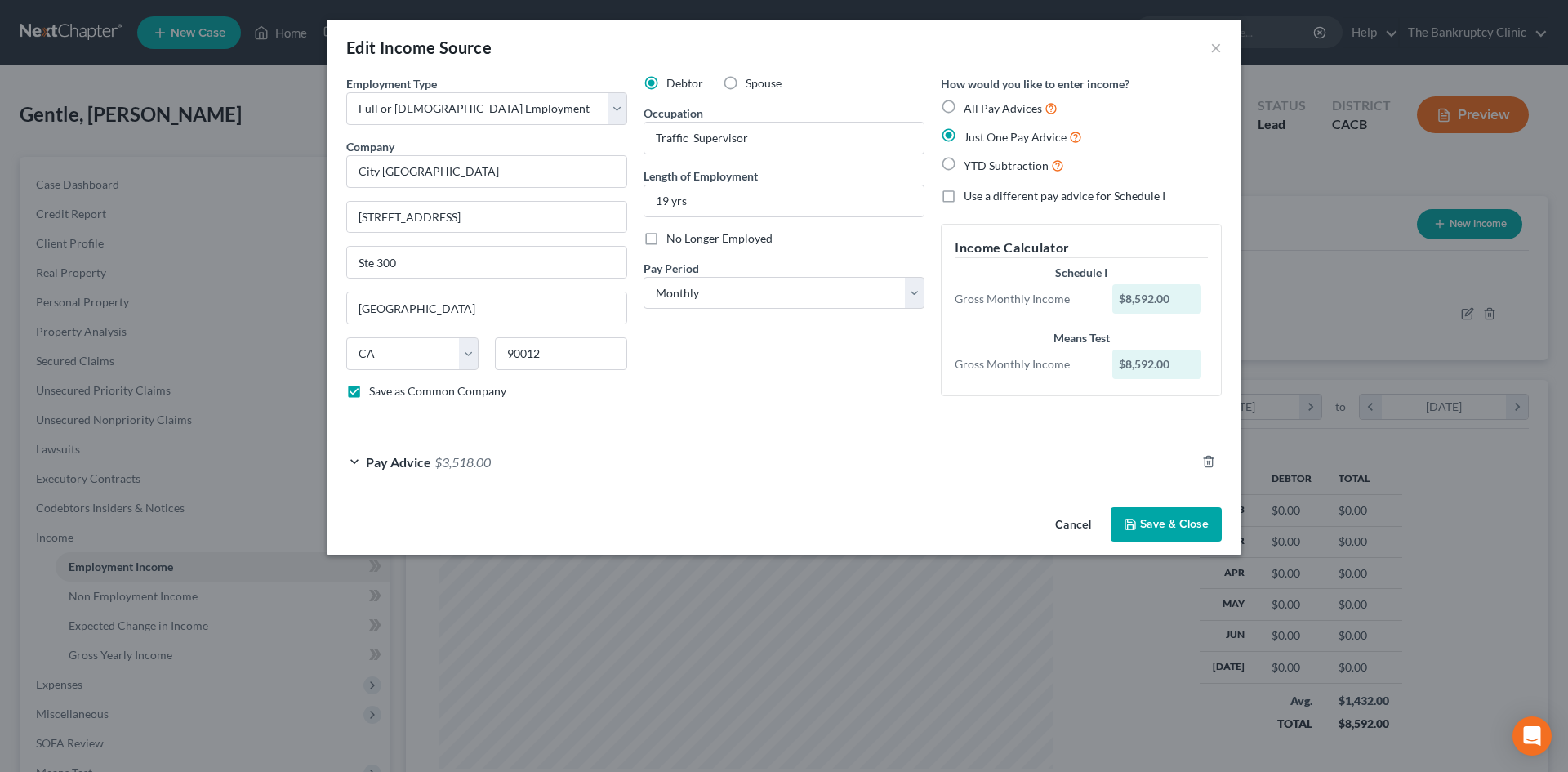
click at [1162, 518] on button "Save & Close" at bounding box center [1166, 524] width 111 height 35
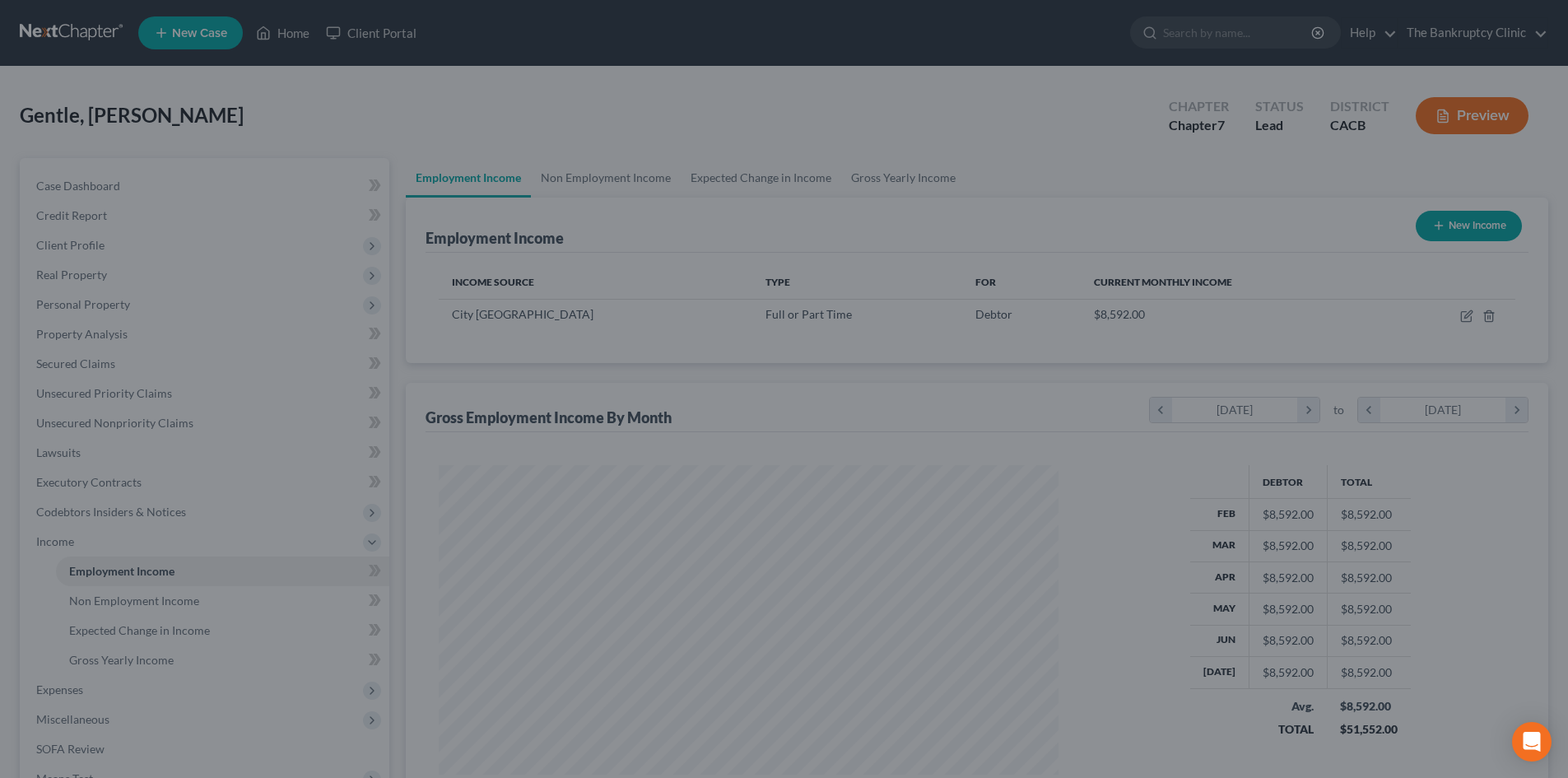
scroll to position [822860, 822528]
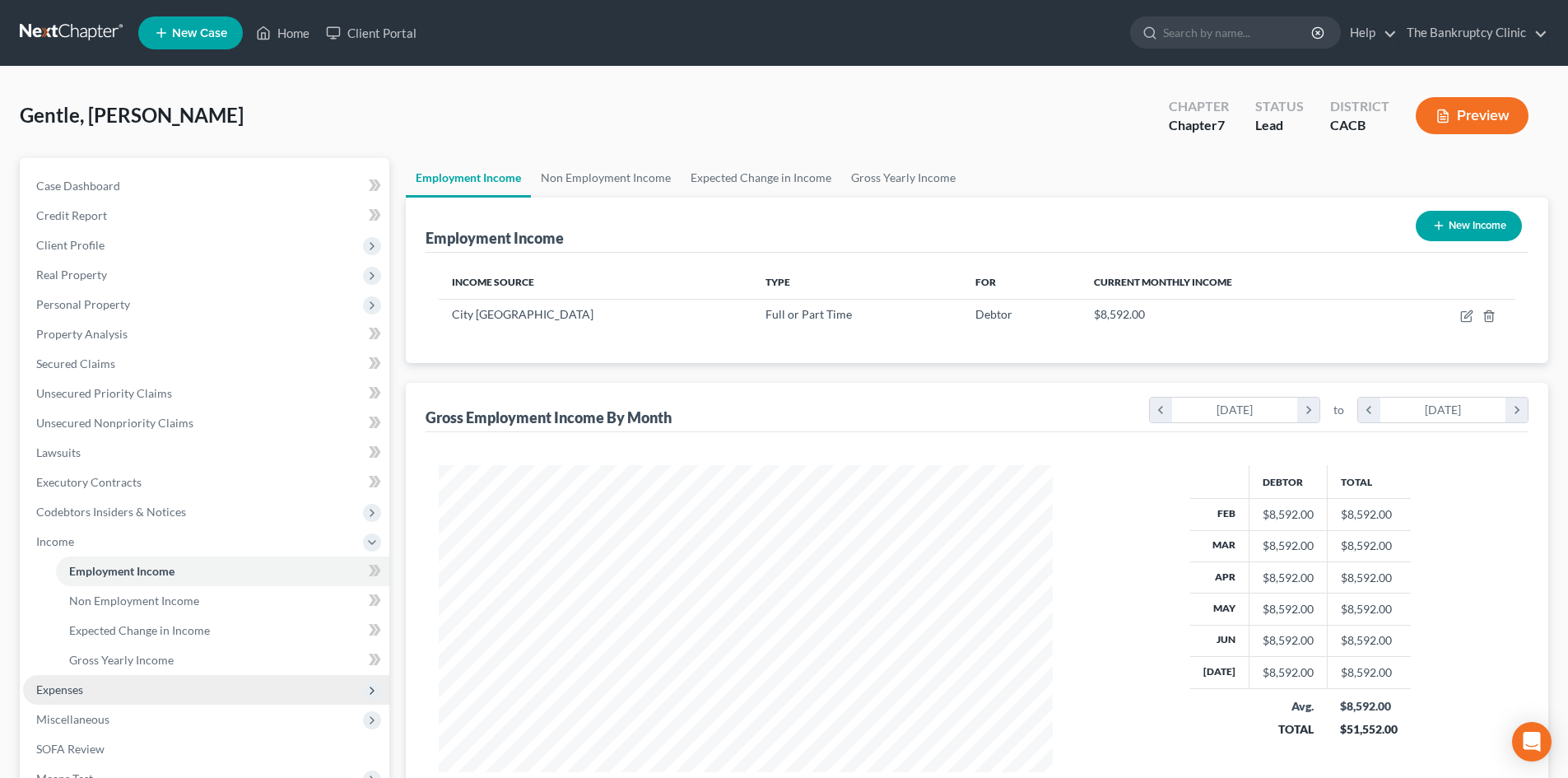
click at [73, 681] on span "Expenses" at bounding box center [206, 690] width 367 height 30
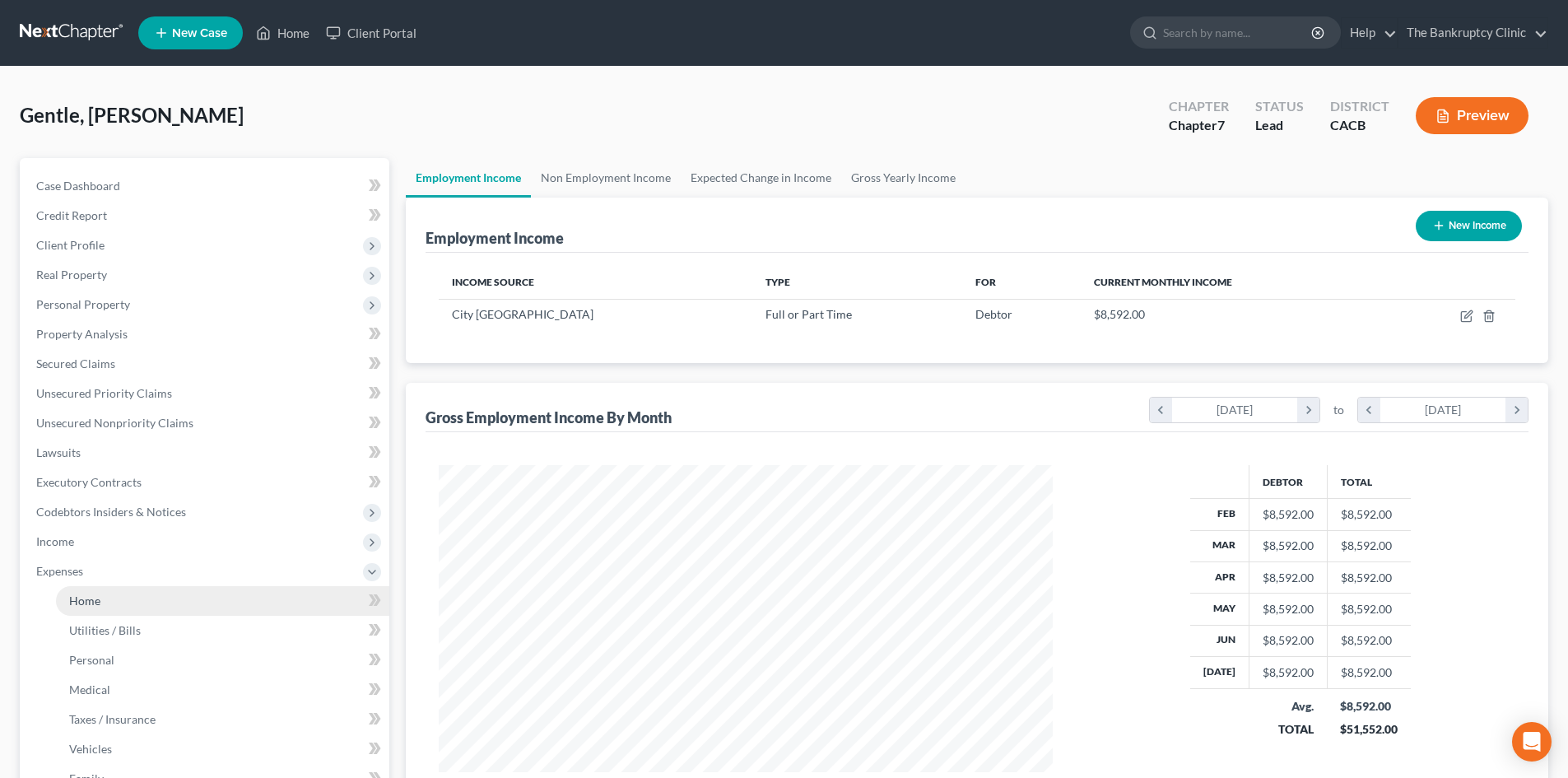
click at [86, 592] on link "Home" at bounding box center [223, 601] width 334 height 30
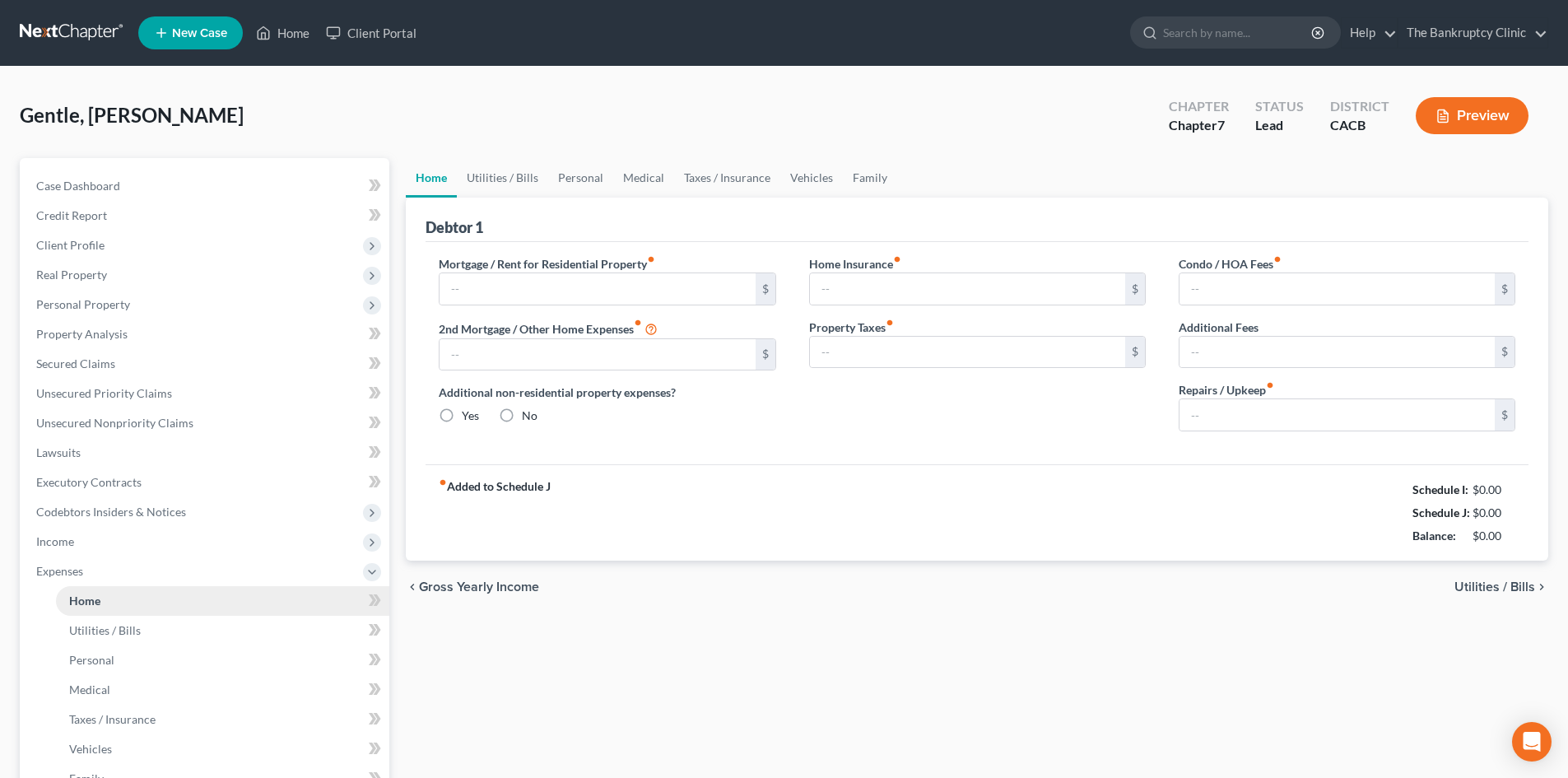
type input "0.00"
radio input "true"
type input "0.00"
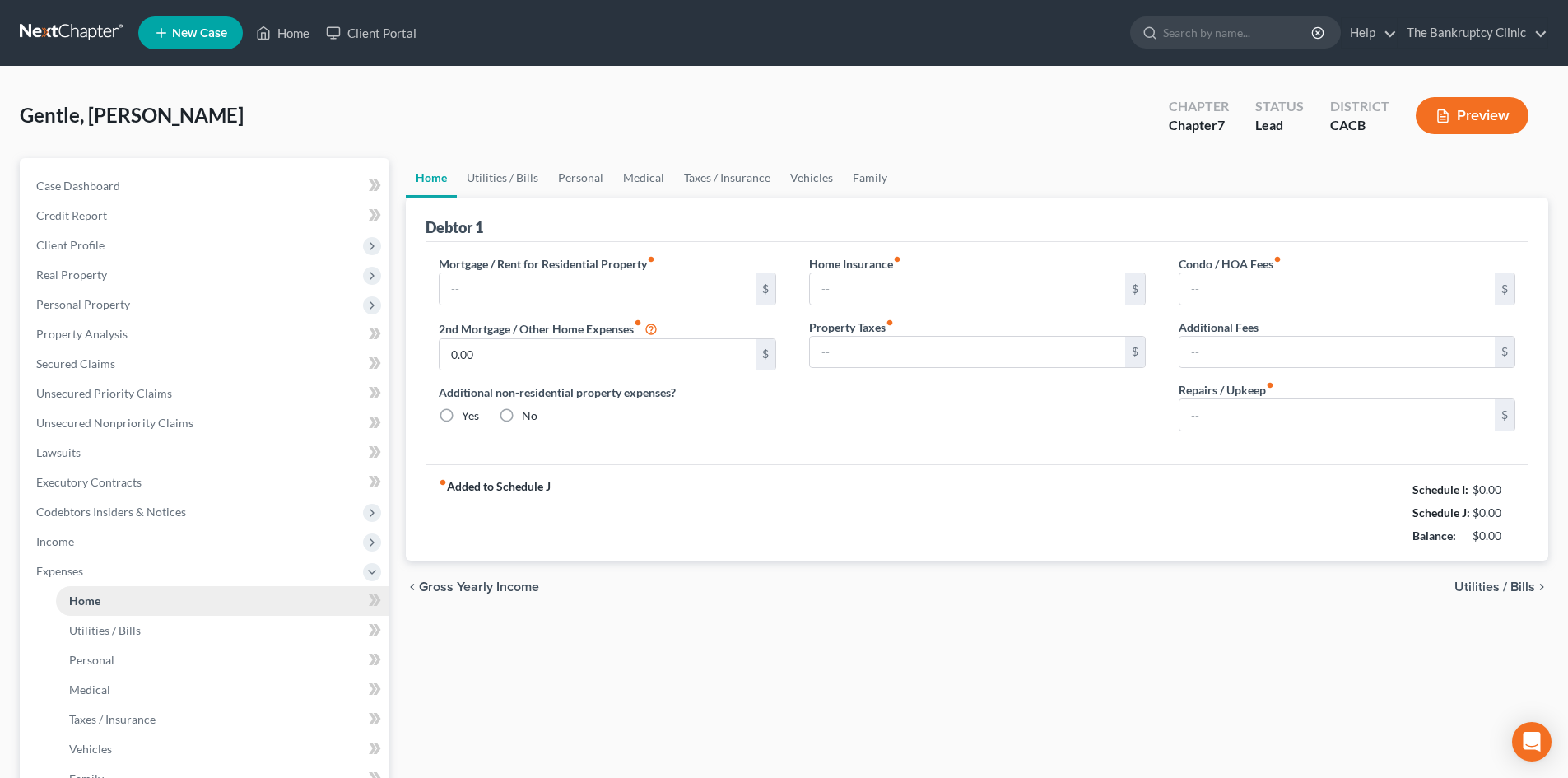
type input "0.00"
click at [469, 288] on input "text" at bounding box center [597, 289] width 316 height 31
click at [115, 543] on span "Income" at bounding box center [206, 542] width 367 height 30
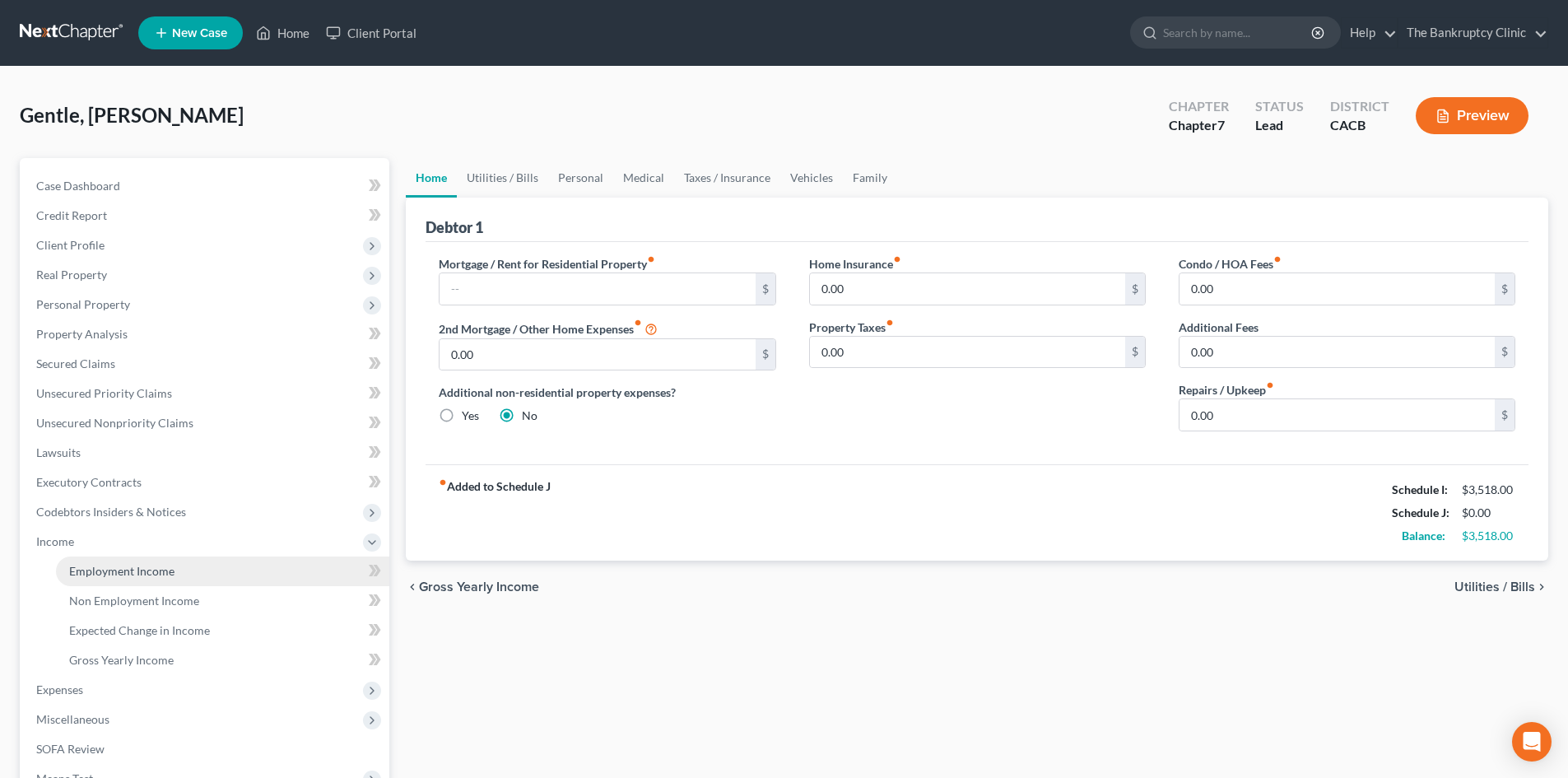
click at [109, 570] on span "Employment Income" at bounding box center [122, 571] width 106 height 14
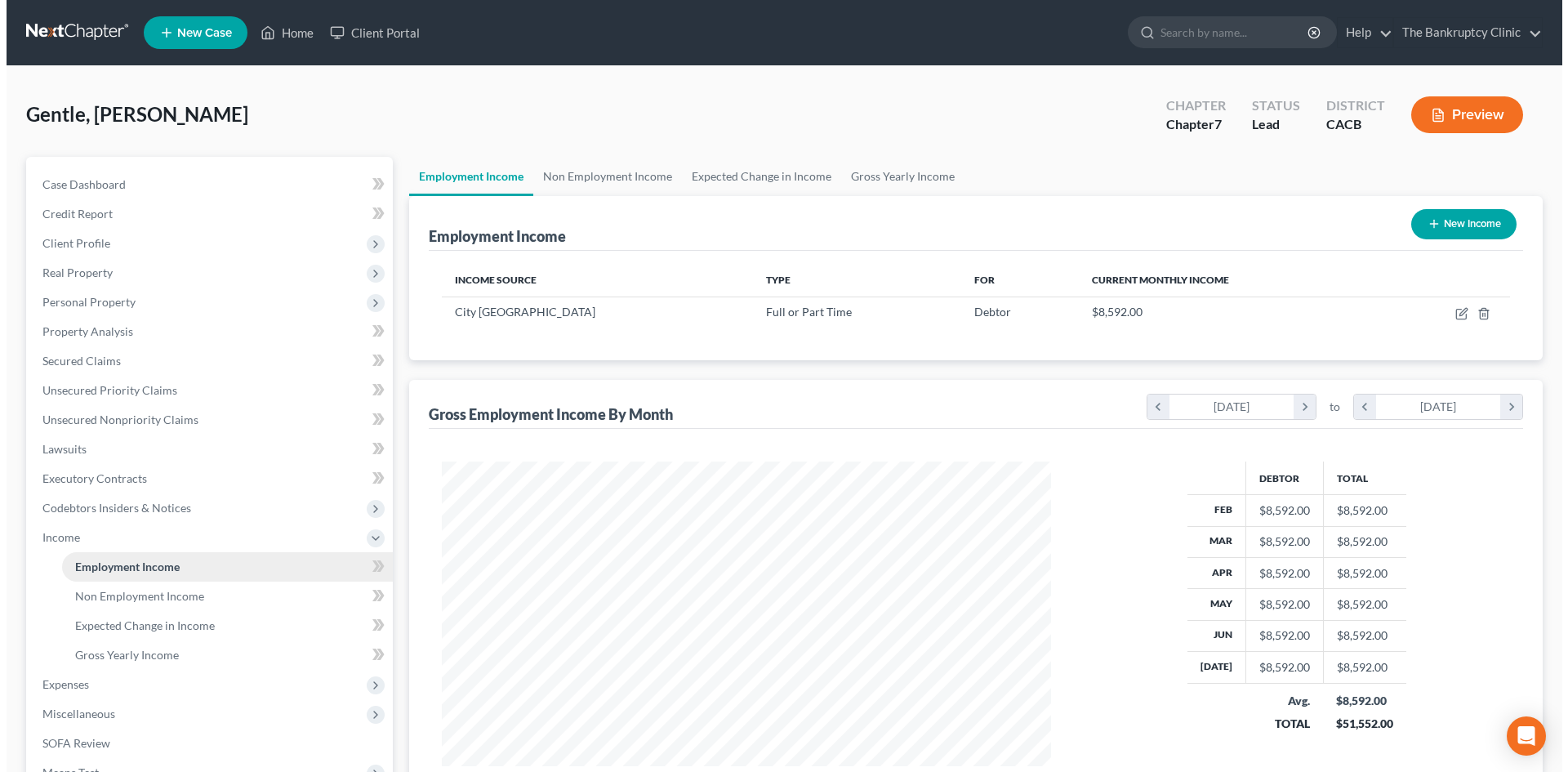
scroll to position [304, 642]
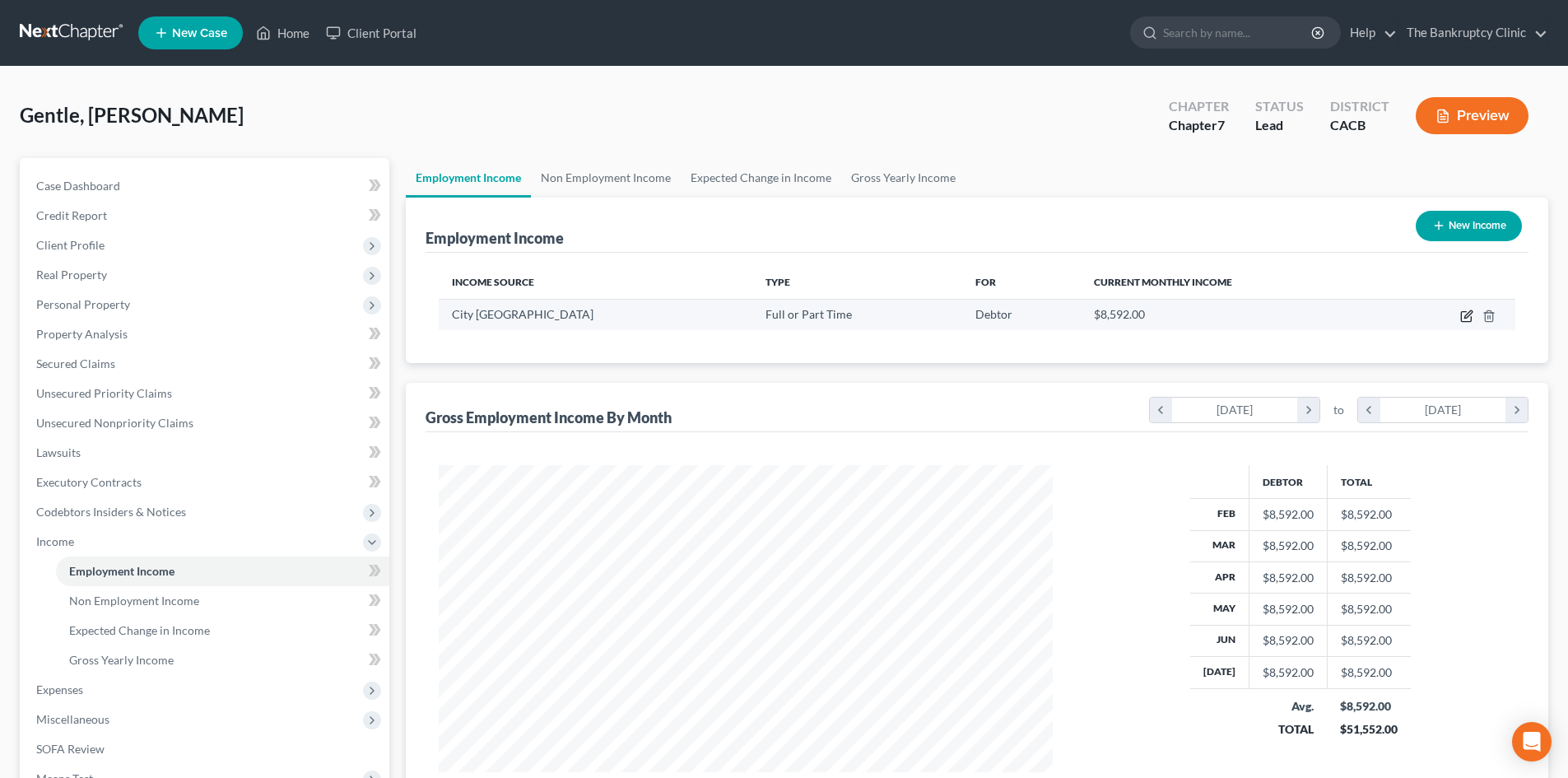
click at [1467, 317] on icon "button" at bounding box center [1466, 316] width 13 height 13
select select "0"
select select "4"
select select "0"
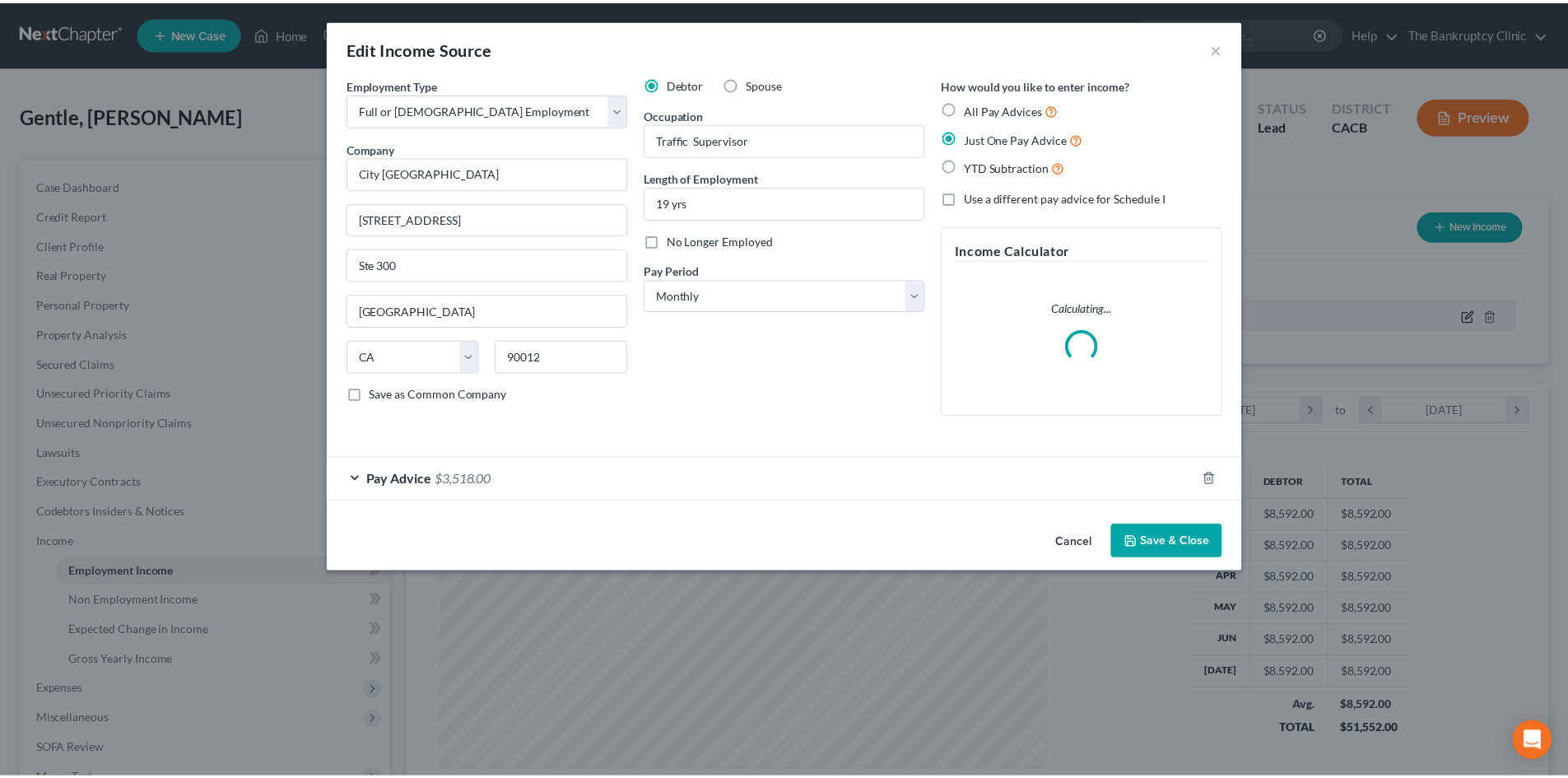
scroll to position [310, 653]
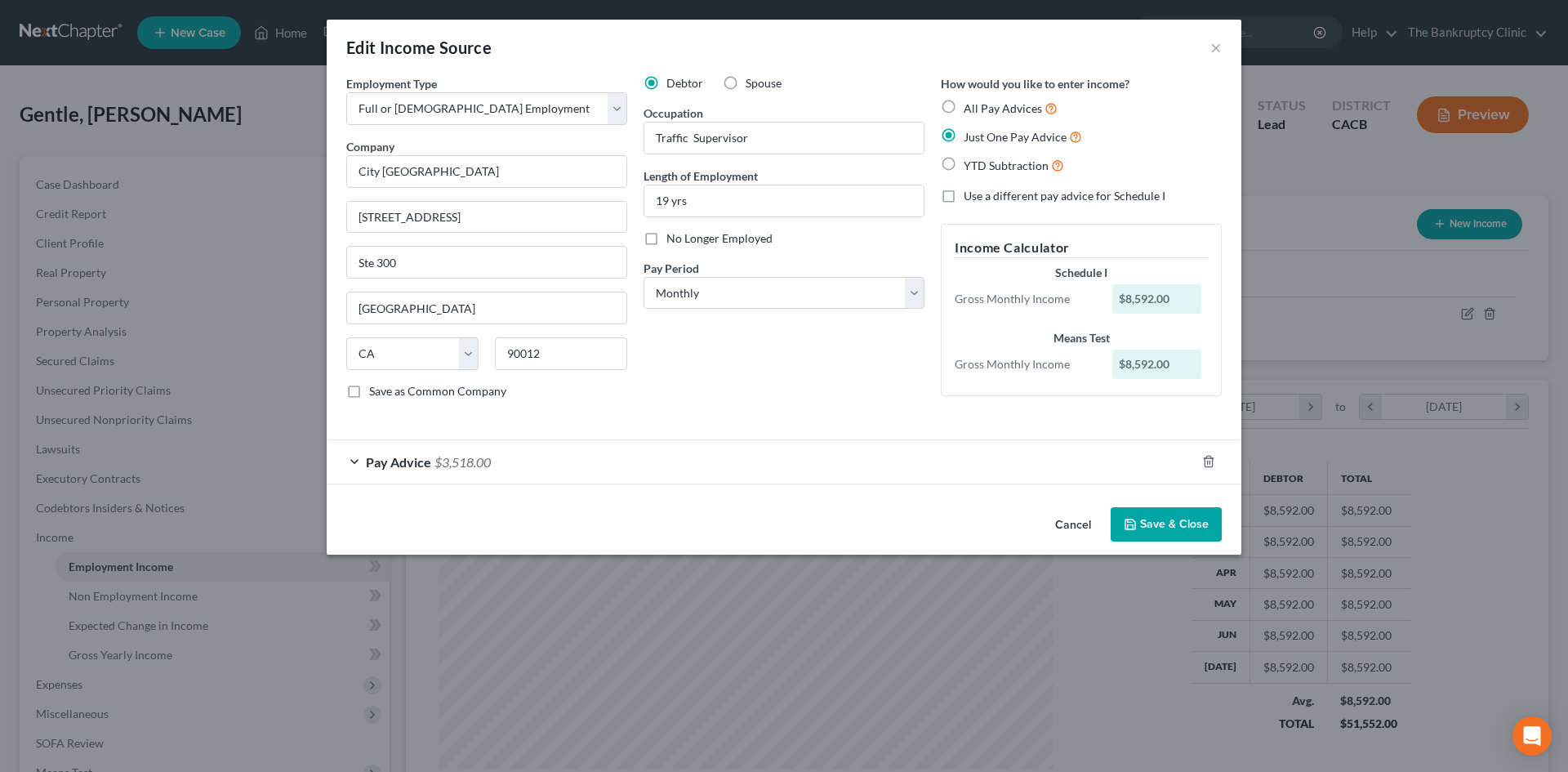
click at [1084, 607] on div "Edit Income Source × Employment Type * Select Full or [DEMOGRAPHIC_DATA] Employ…" at bounding box center [784, 386] width 1568 height 772
click at [369, 390] on label "Save as Common Company" at bounding box center [438, 391] width 137 height 16
click at [375, 390] on input "Save as Common Company" at bounding box center [380, 388] width 11 height 11
checkbox input "true"
click at [1213, 48] on button "×" at bounding box center [1216, 48] width 12 height 20
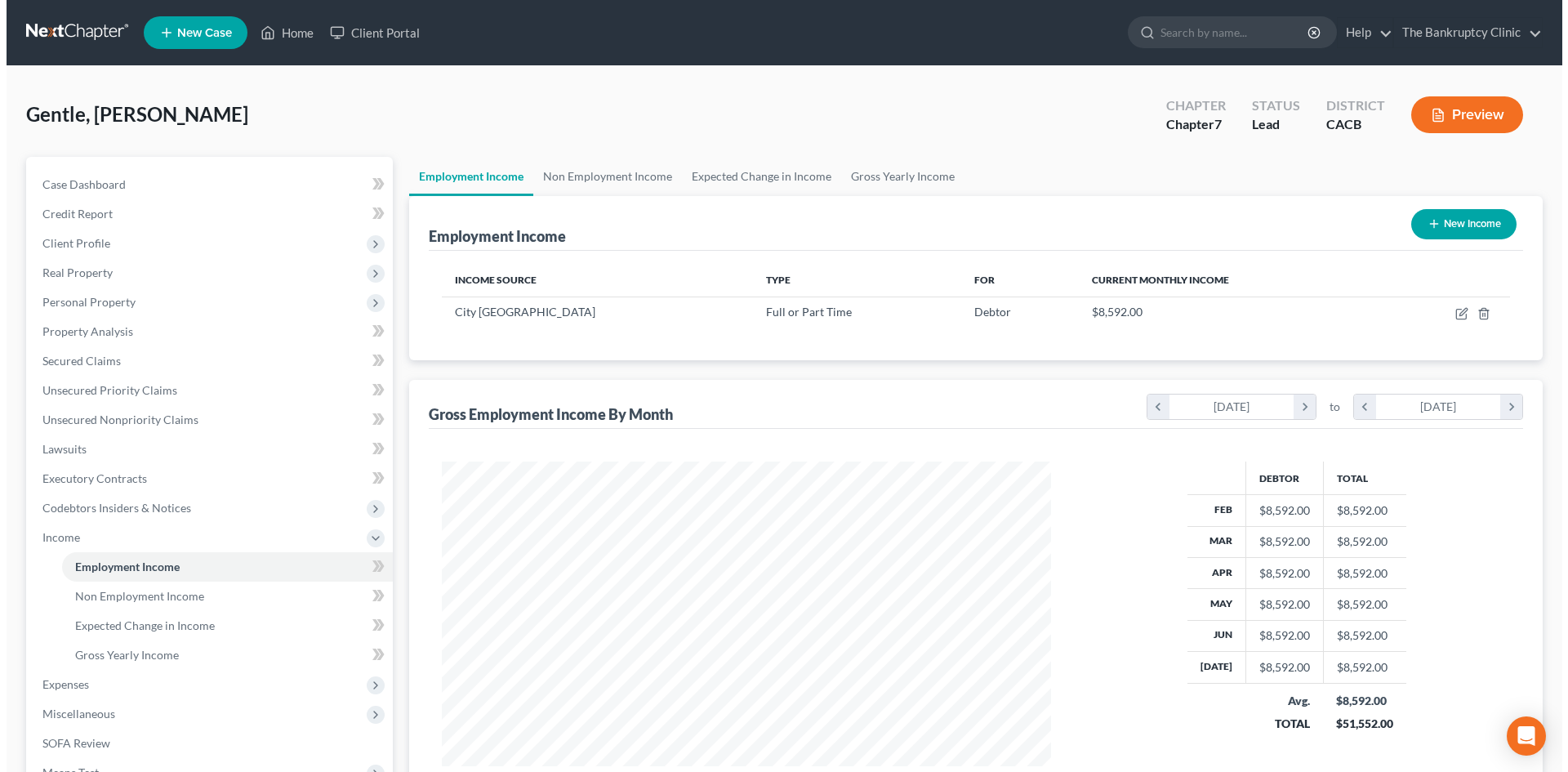
scroll to position [816514, 815773]
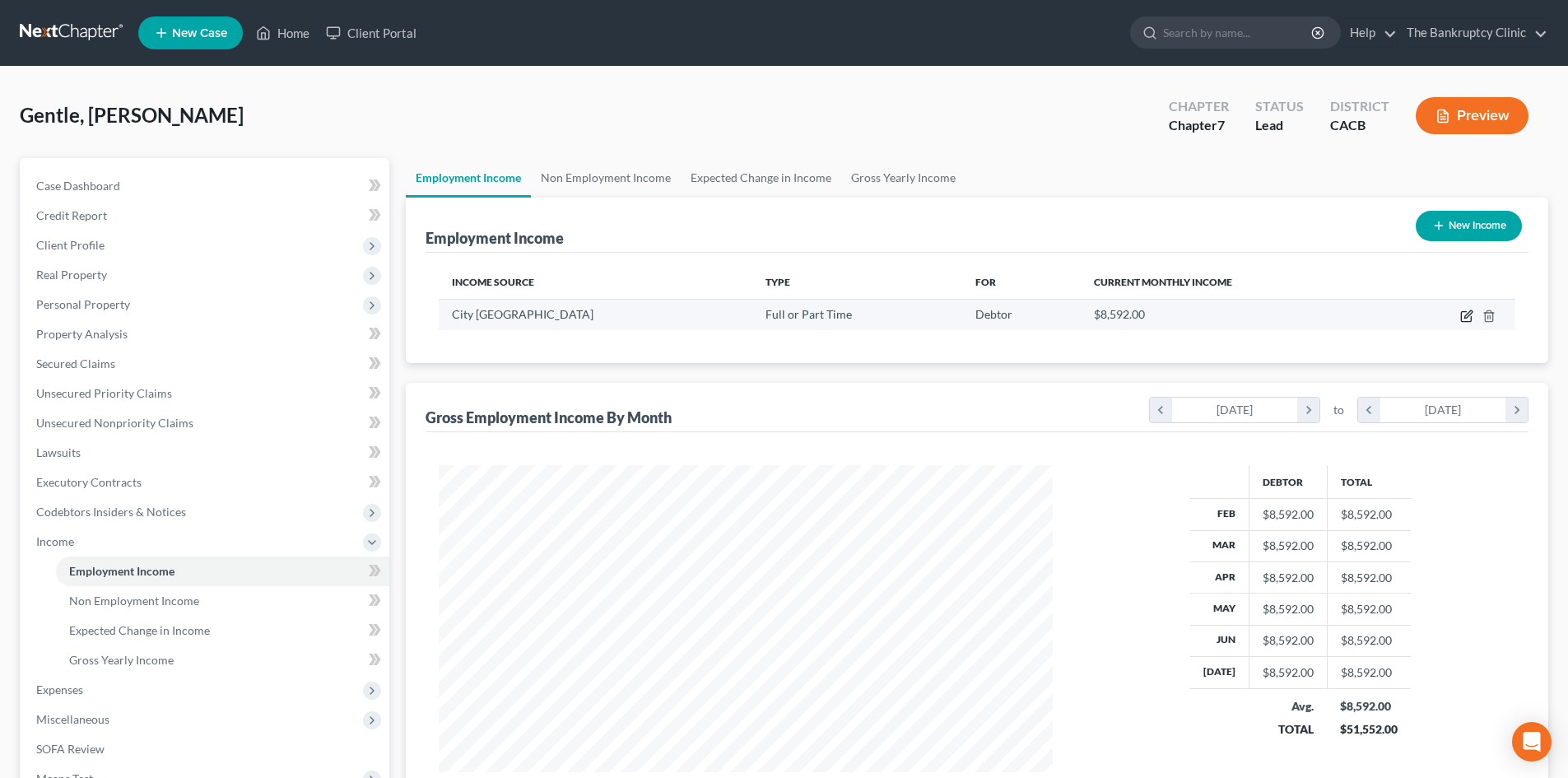
click at [1461, 313] on icon "button" at bounding box center [1466, 317] width 10 height 10
select select "0"
select select "4"
select select "0"
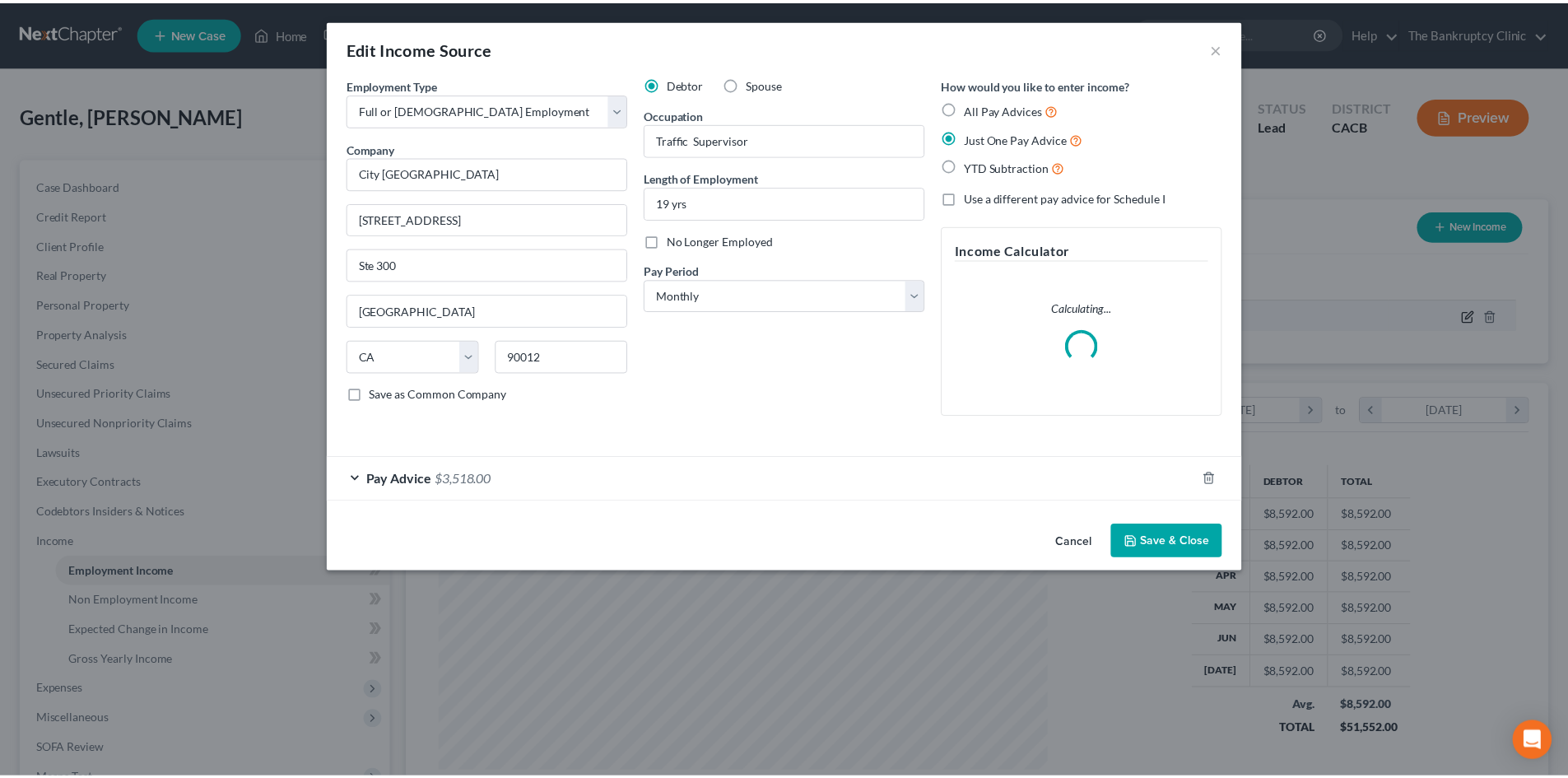
scroll to position [310, 653]
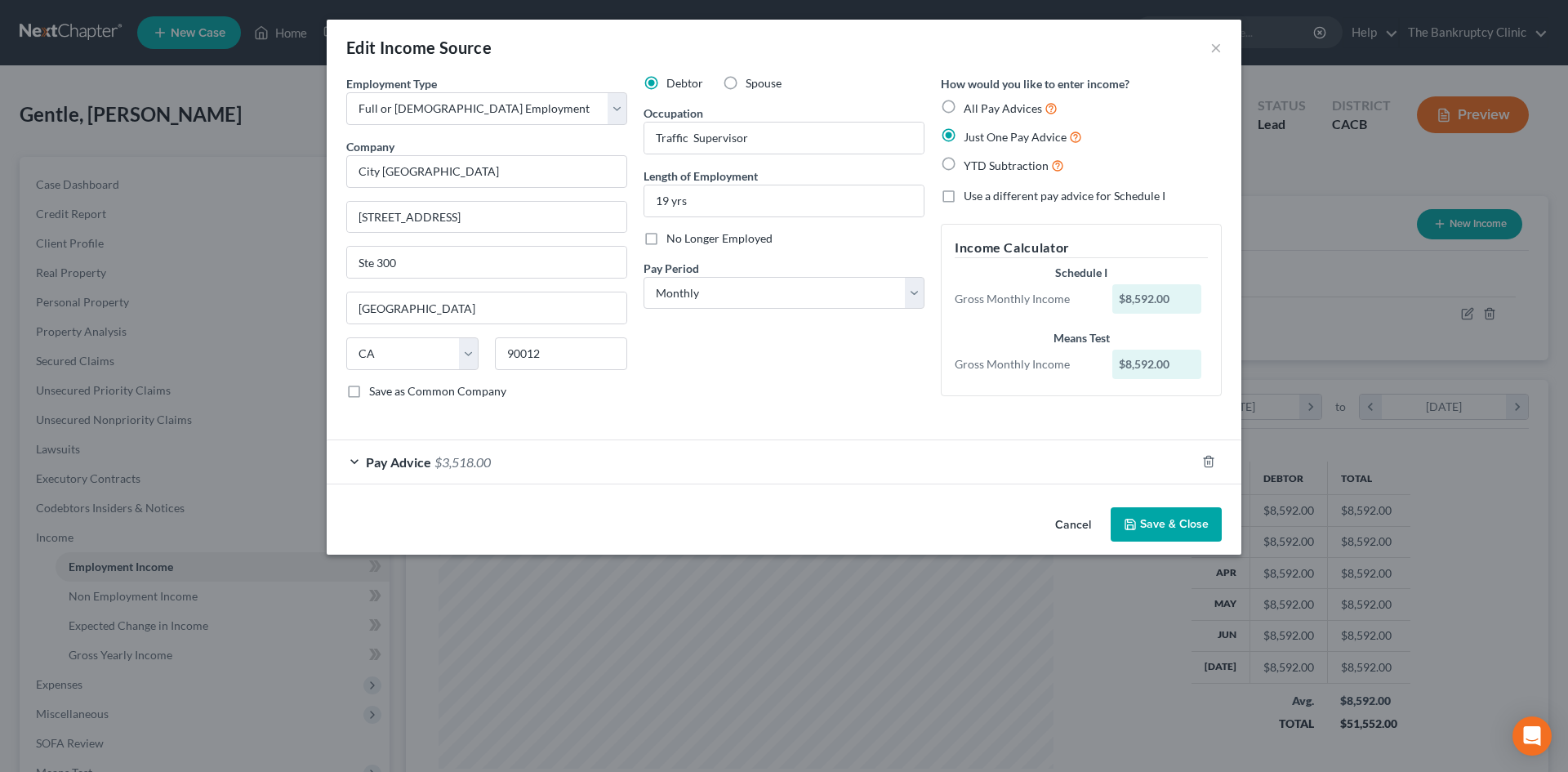
click at [1192, 521] on button "Save & Close" at bounding box center [1166, 524] width 111 height 35
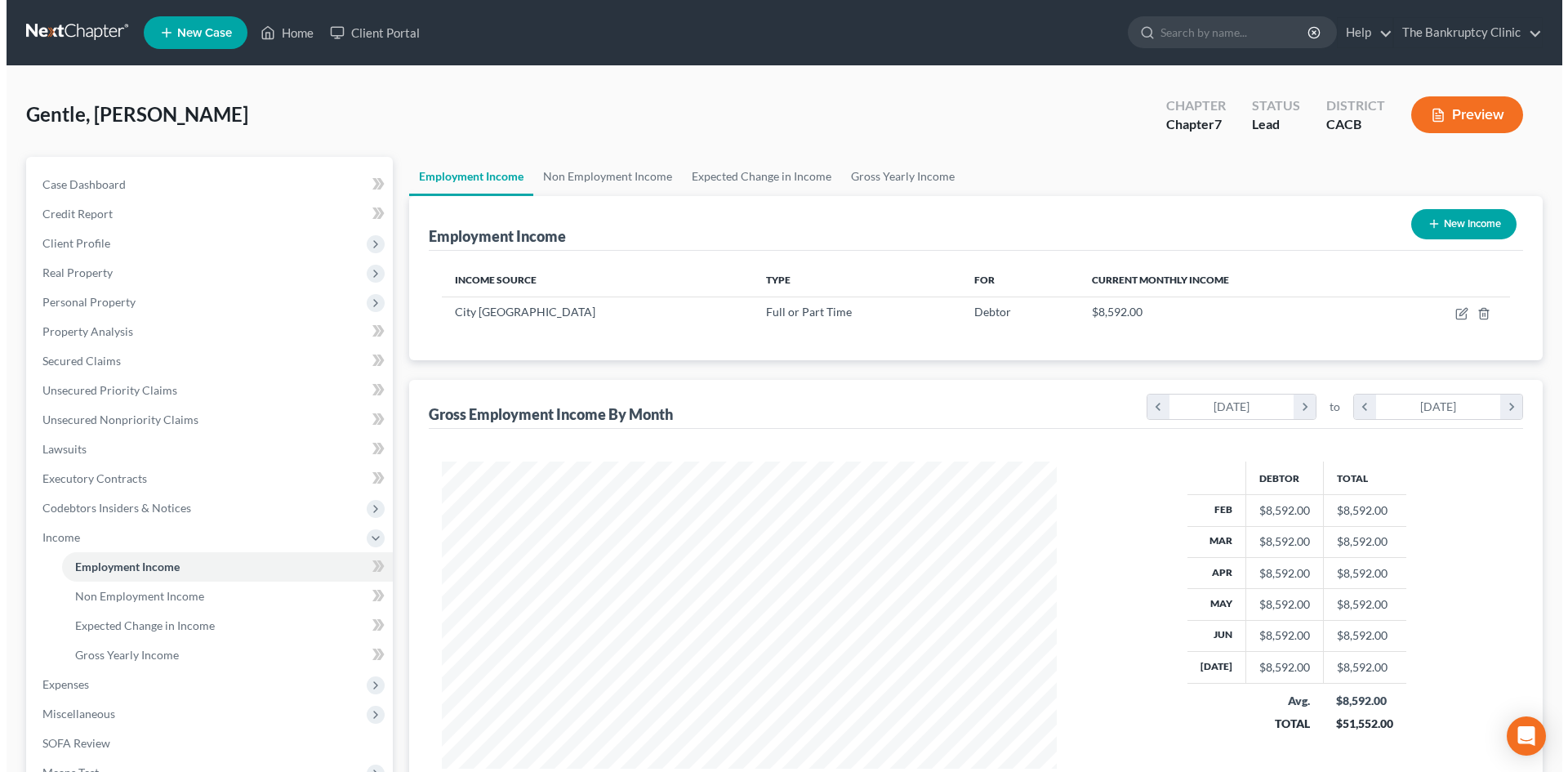
scroll to position [816514, 815773]
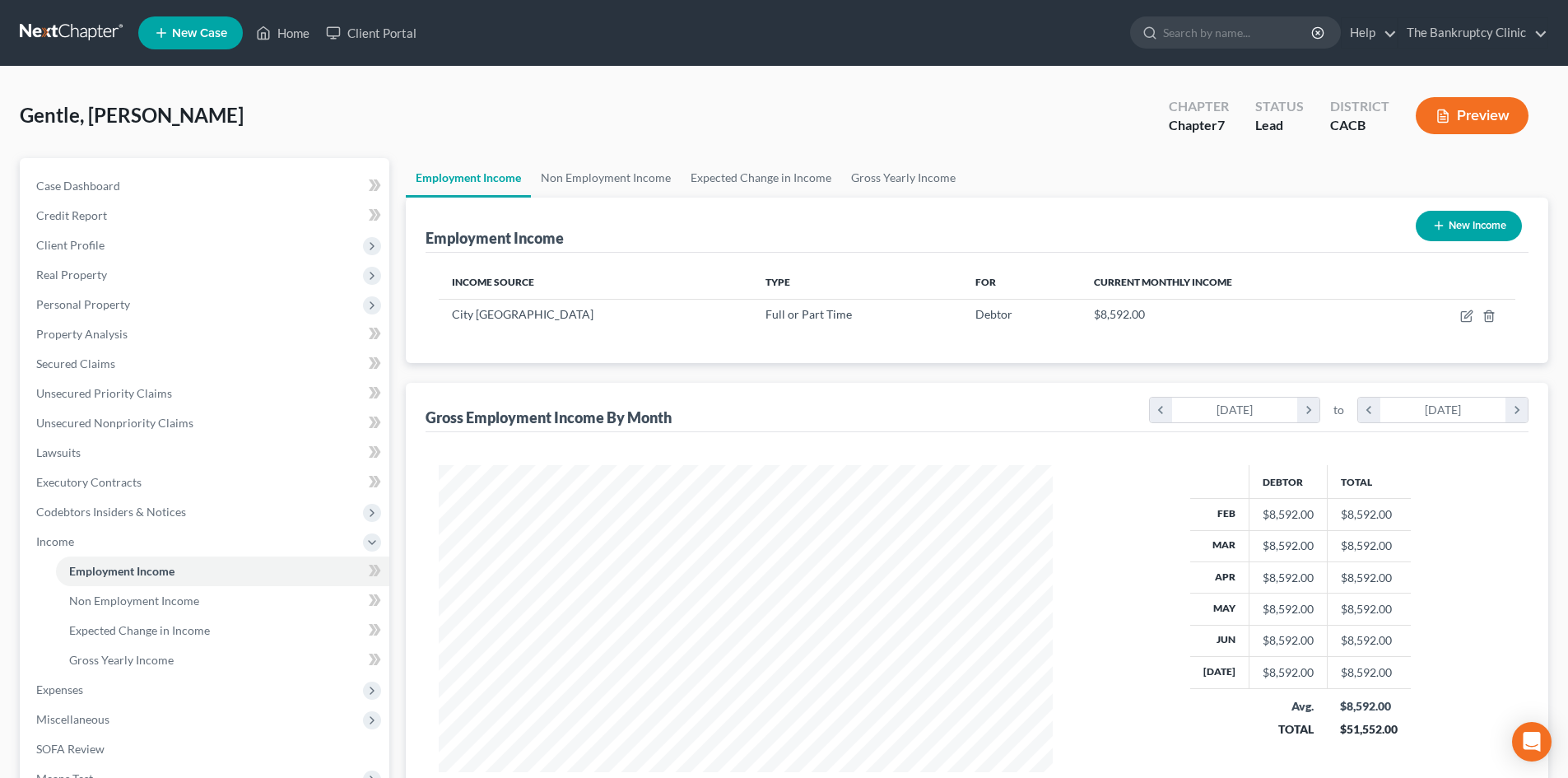
click at [1471, 231] on button "New Income" at bounding box center [1469, 226] width 106 height 30
select select "0"
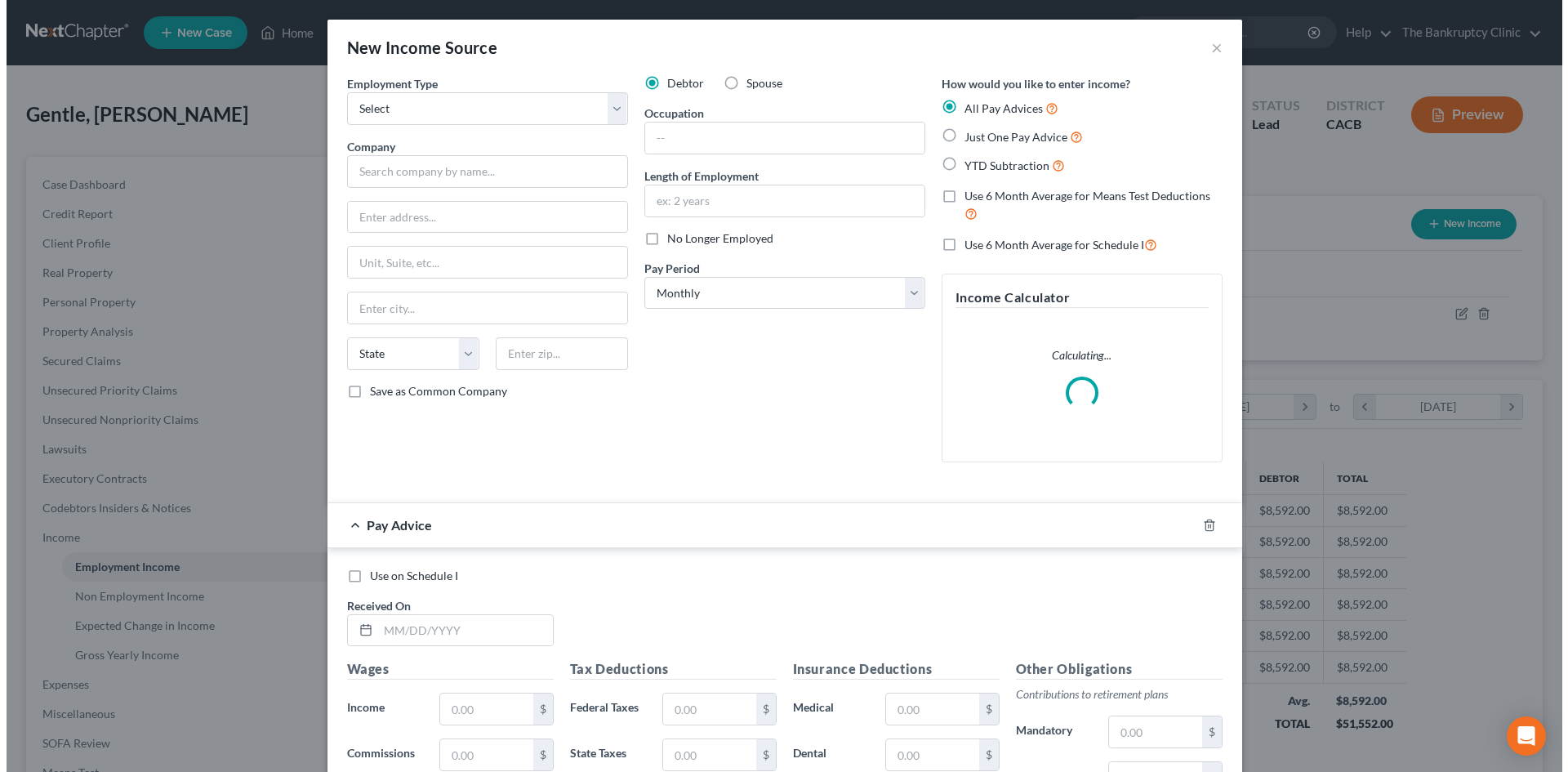
scroll to position [307, 648]
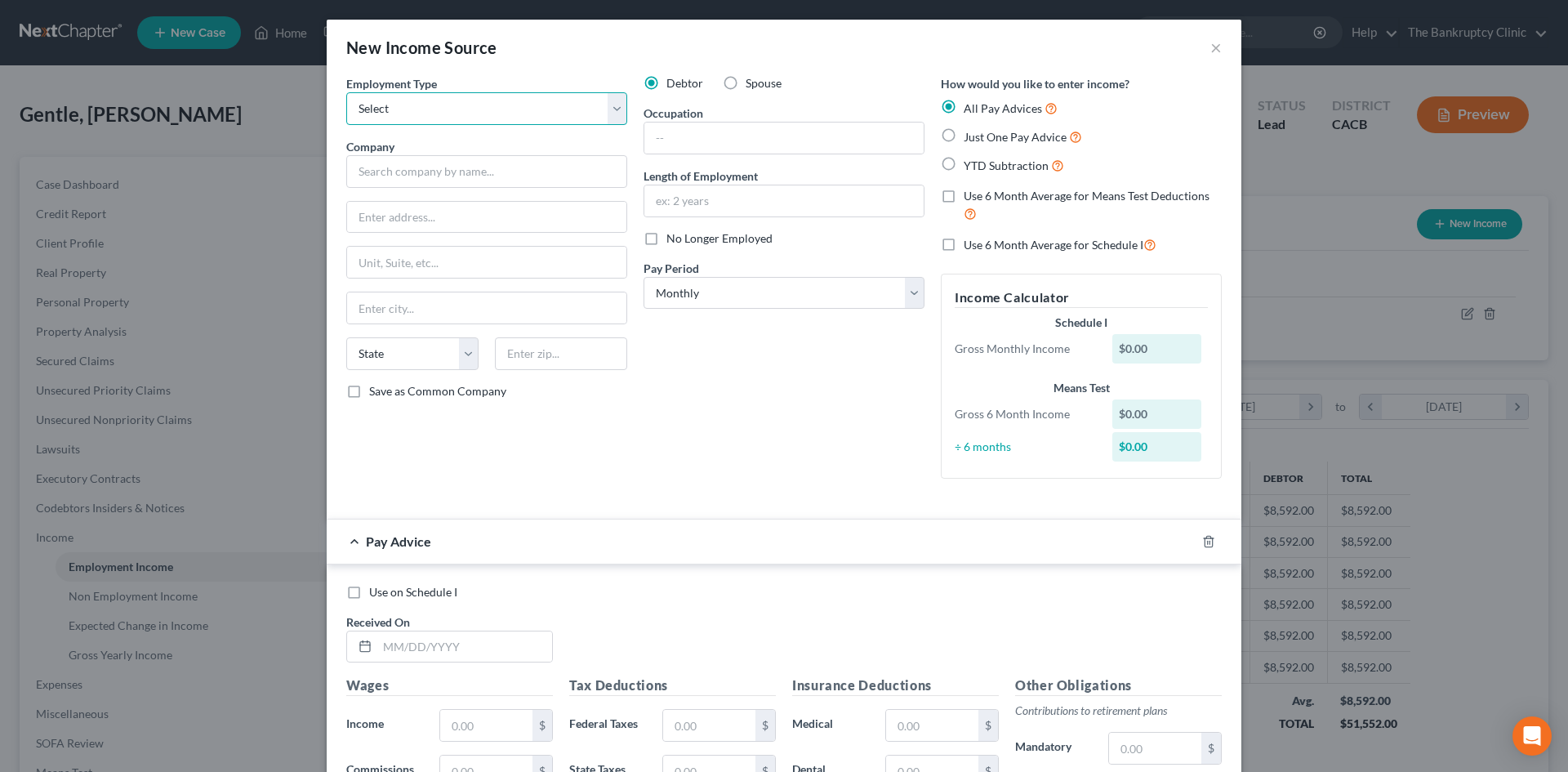
click at [608, 112] on select "Select Full or [DEMOGRAPHIC_DATA] Employment Self Employment" at bounding box center [486, 108] width 281 height 33
click at [609, 112] on select "Select Full or [DEMOGRAPHIC_DATA] Employment Self Employment" at bounding box center [486, 108] width 281 height 33
click at [440, 175] on input "text" at bounding box center [486, 171] width 281 height 33
type input "Menbers contribution of household"
click at [426, 214] on input "text" at bounding box center [486, 217] width 279 height 31
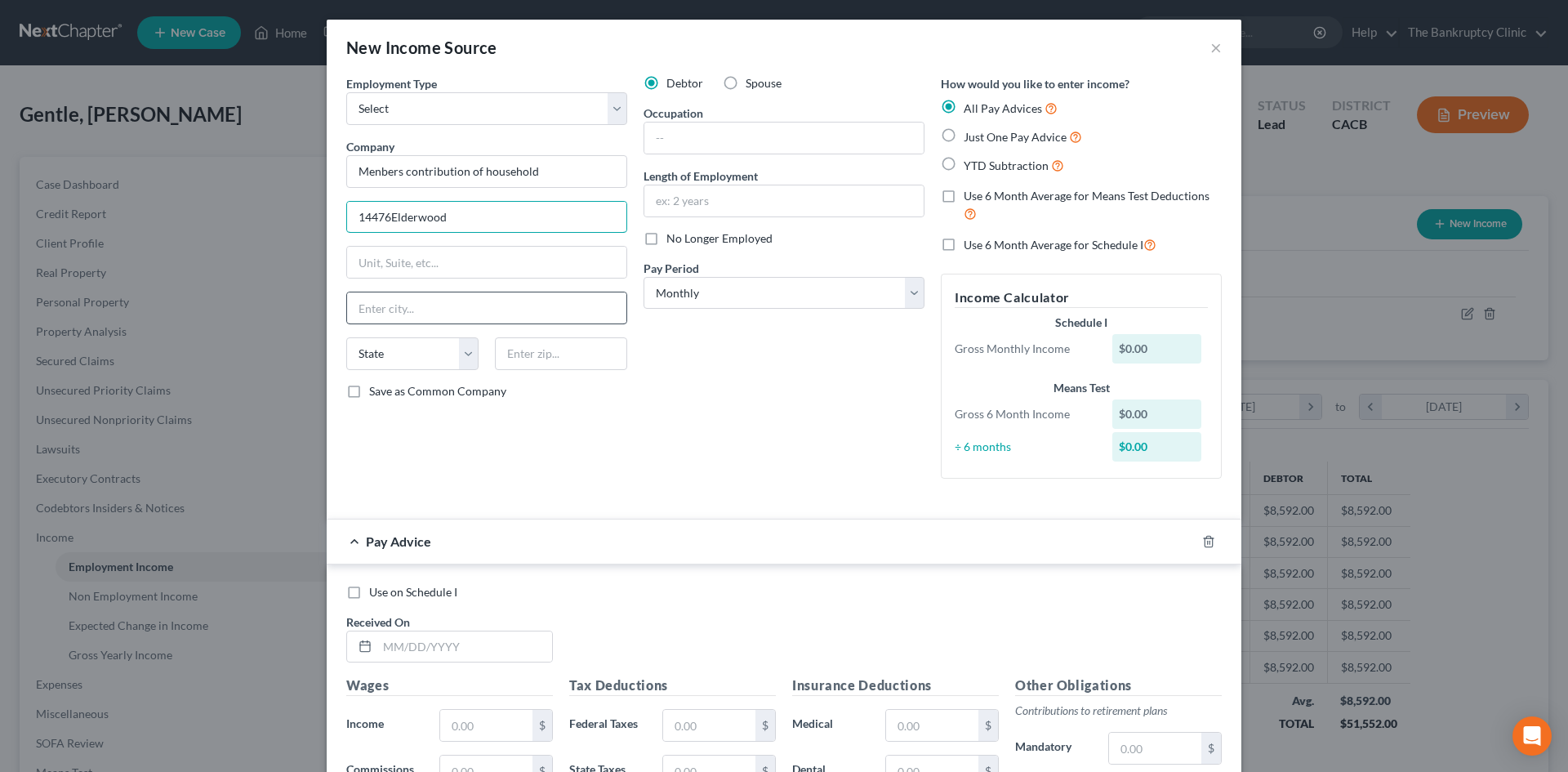
type input "14476Elderwood"
click at [451, 311] on input "text" at bounding box center [486, 307] width 279 height 31
type input "Fontana"
select select "4"
type input "92337"
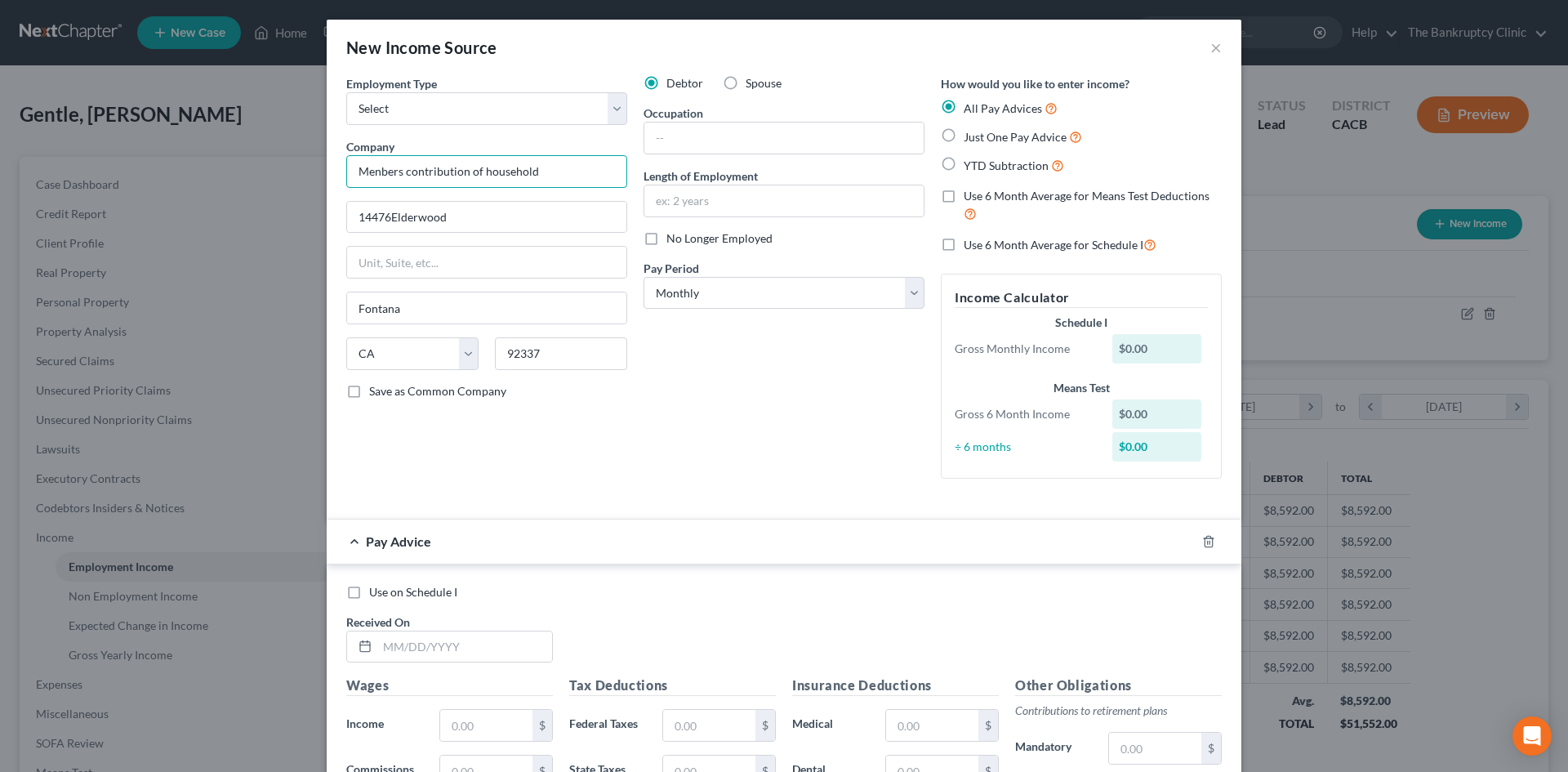
click at [542, 170] on input "Menbers contribution of household" at bounding box center [486, 171] width 281 height 33
click at [472, 171] on input "Menbers contribution of household" at bounding box center [486, 171] width 281 height 33
click at [548, 167] on input "Menbers contribution to household" at bounding box center [486, 171] width 281 height 33
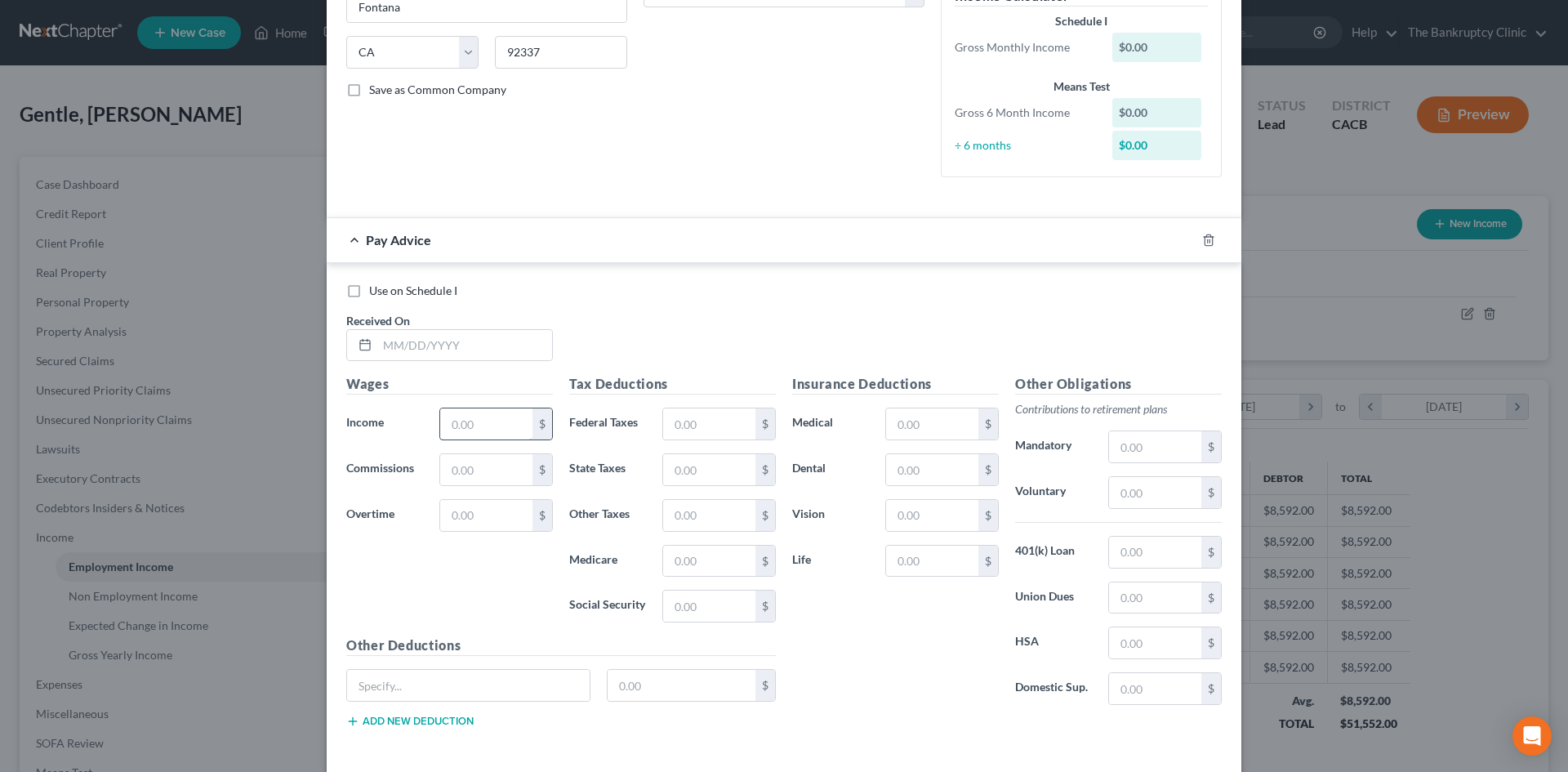
scroll to position [307, 0]
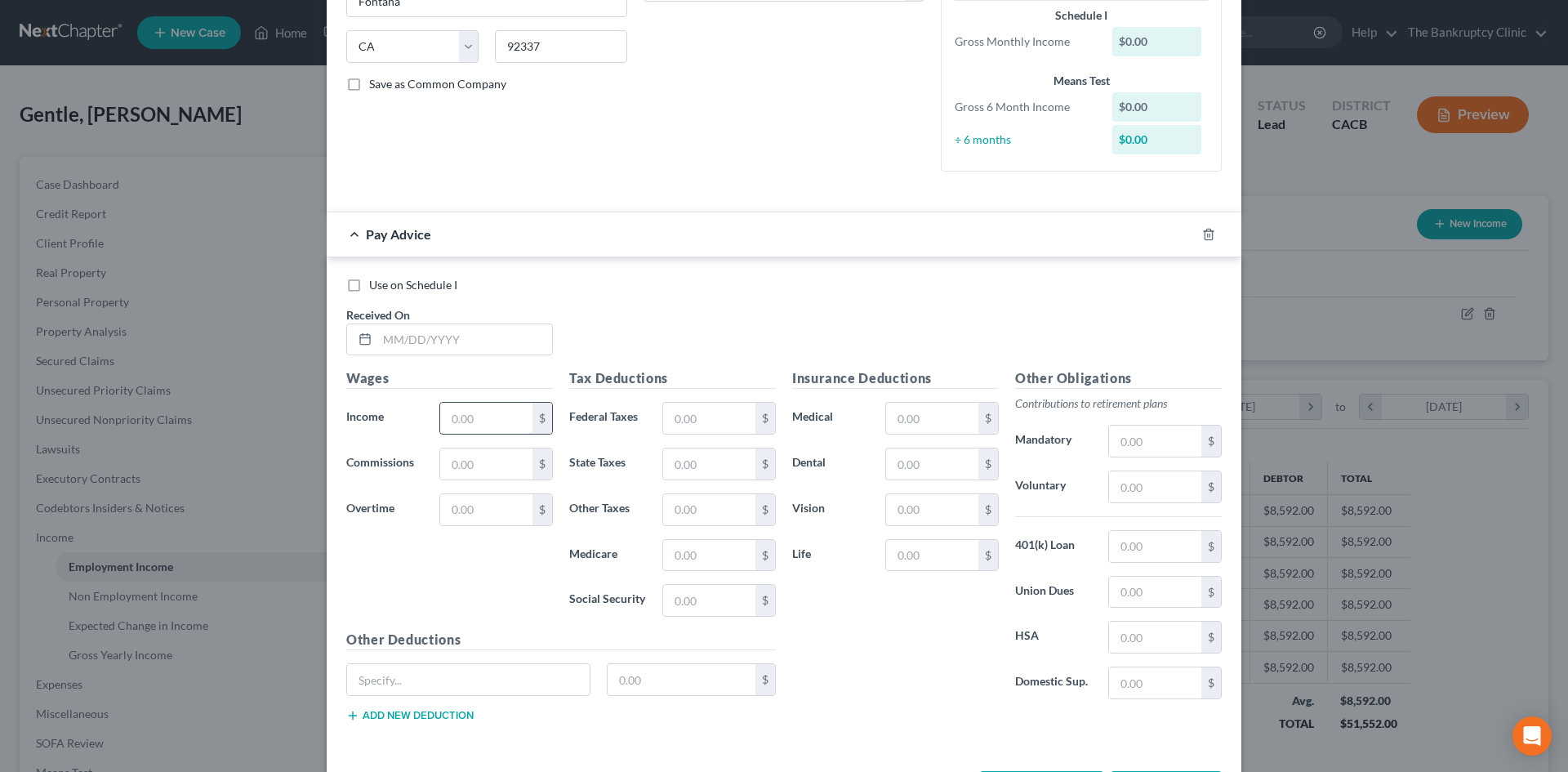
type input "Menbers contribution to household enpenses"
click at [461, 419] on input "text" at bounding box center [485, 417] width 92 height 31
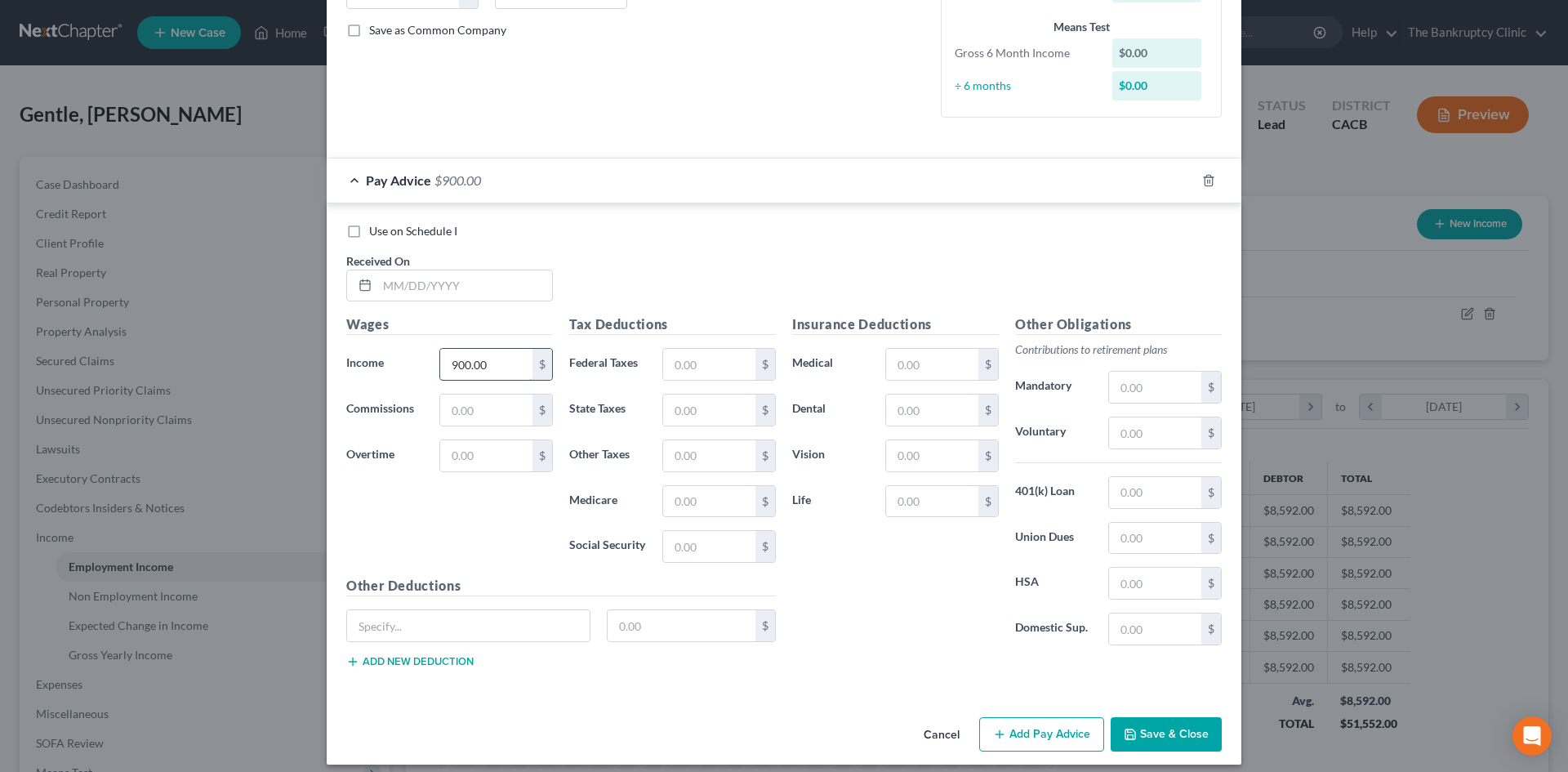
scroll to position [374, 0]
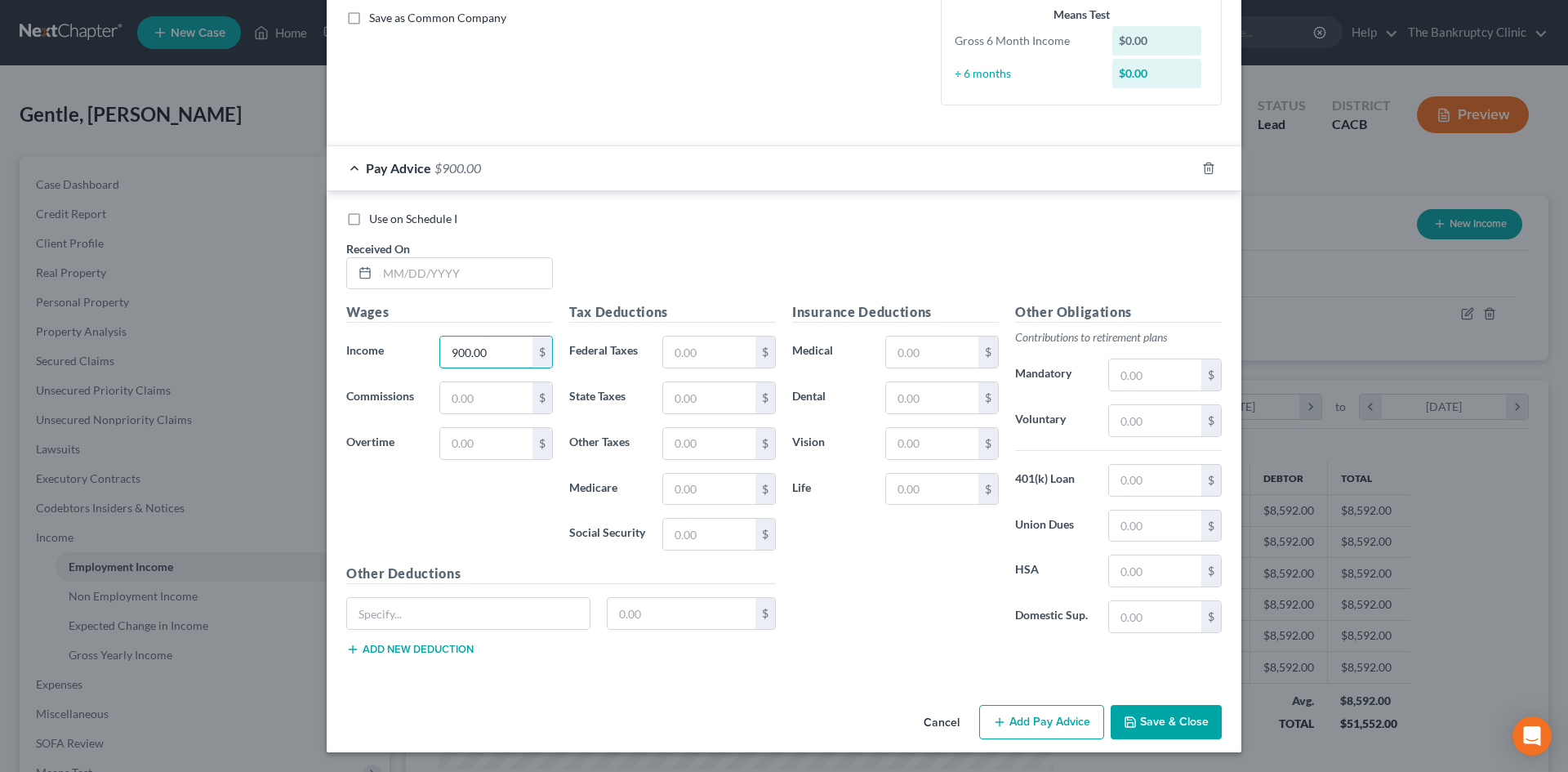
type input "900.00"
click at [1182, 718] on button "Save & Close" at bounding box center [1166, 721] width 111 height 35
click at [468, 272] on input "text" at bounding box center [465, 273] width 174 height 31
type input "[DATE]"
click at [1154, 717] on button "Save & Close" at bounding box center [1166, 721] width 111 height 35
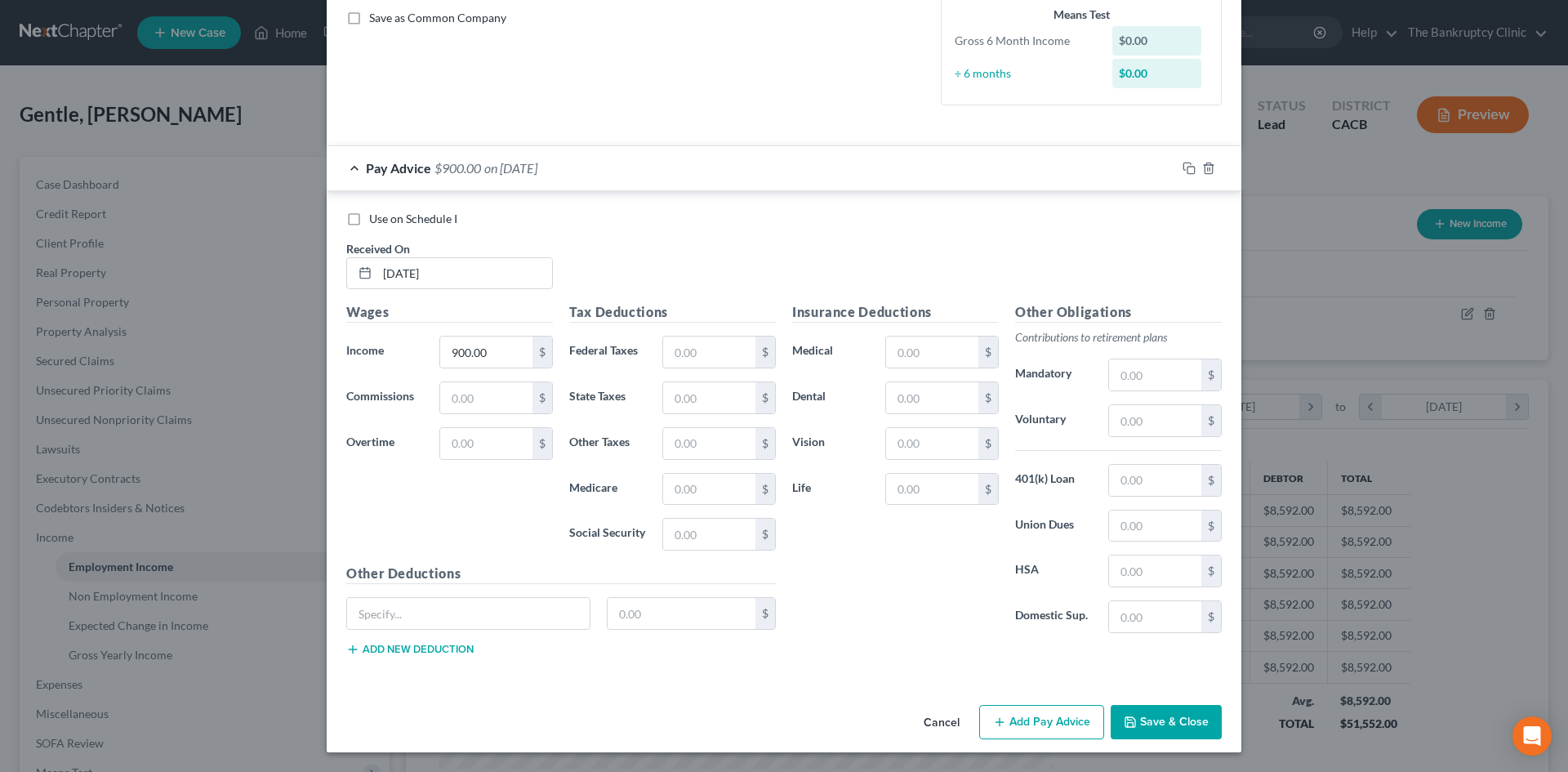
click at [369, 17] on label "Save as Common Company" at bounding box center [438, 18] width 137 height 16
click at [375, 17] on input "Save as Common Company" at bounding box center [380, 15] width 11 height 11
checkbox input "true"
click at [1168, 715] on button "Save & Close" at bounding box center [1166, 721] width 111 height 35
click at [1143, 38] on div "$0.00" at bounding box center [1157, 41] width 90 height 30
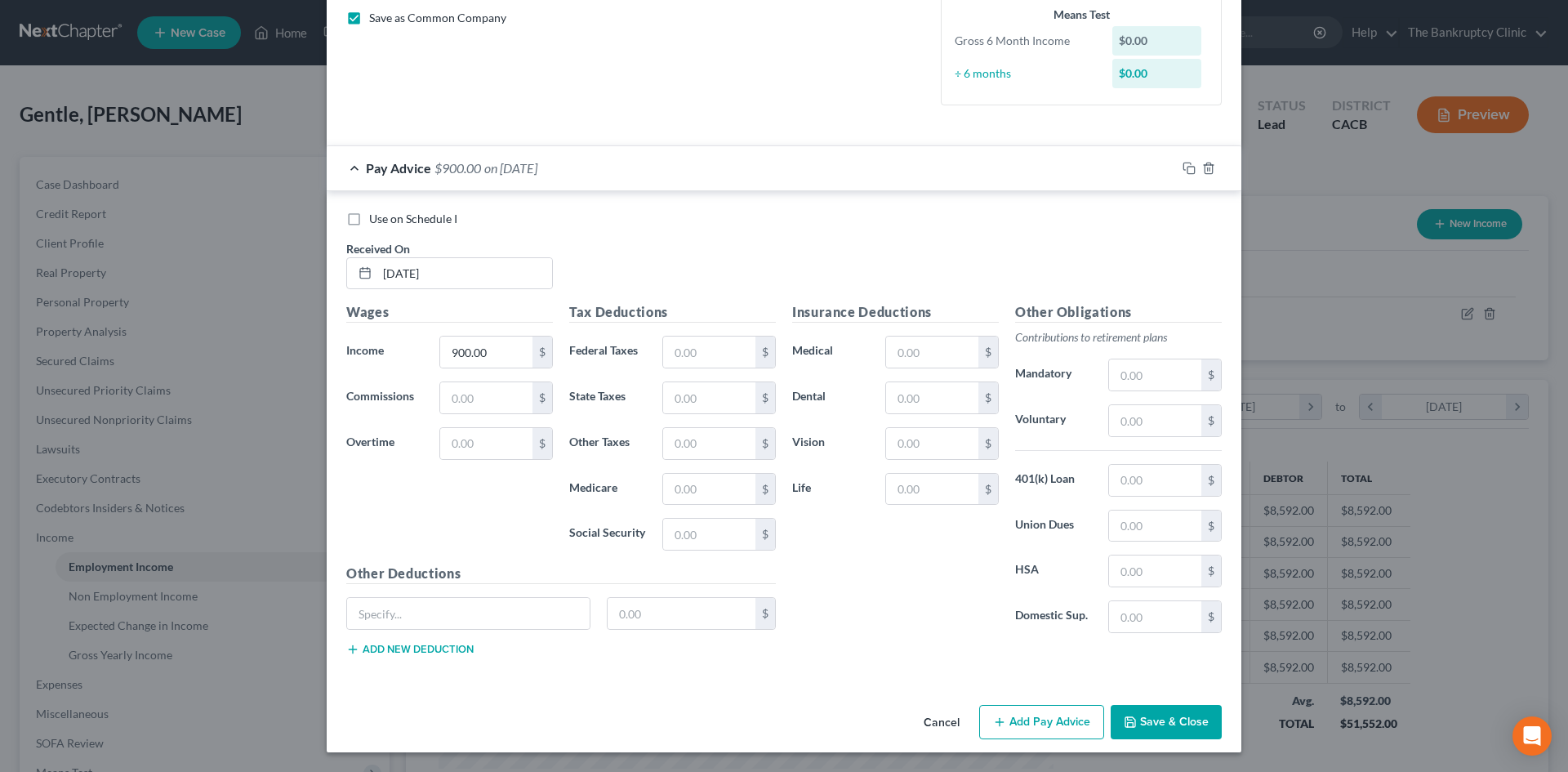
click at [1124, 39] on div "$0.00" at bounding box center [1157, 41] width 90 height 30
click at [1066, 725] on button "Add Pay Advice" at bounding box center [1041, 721] width 125 height 35
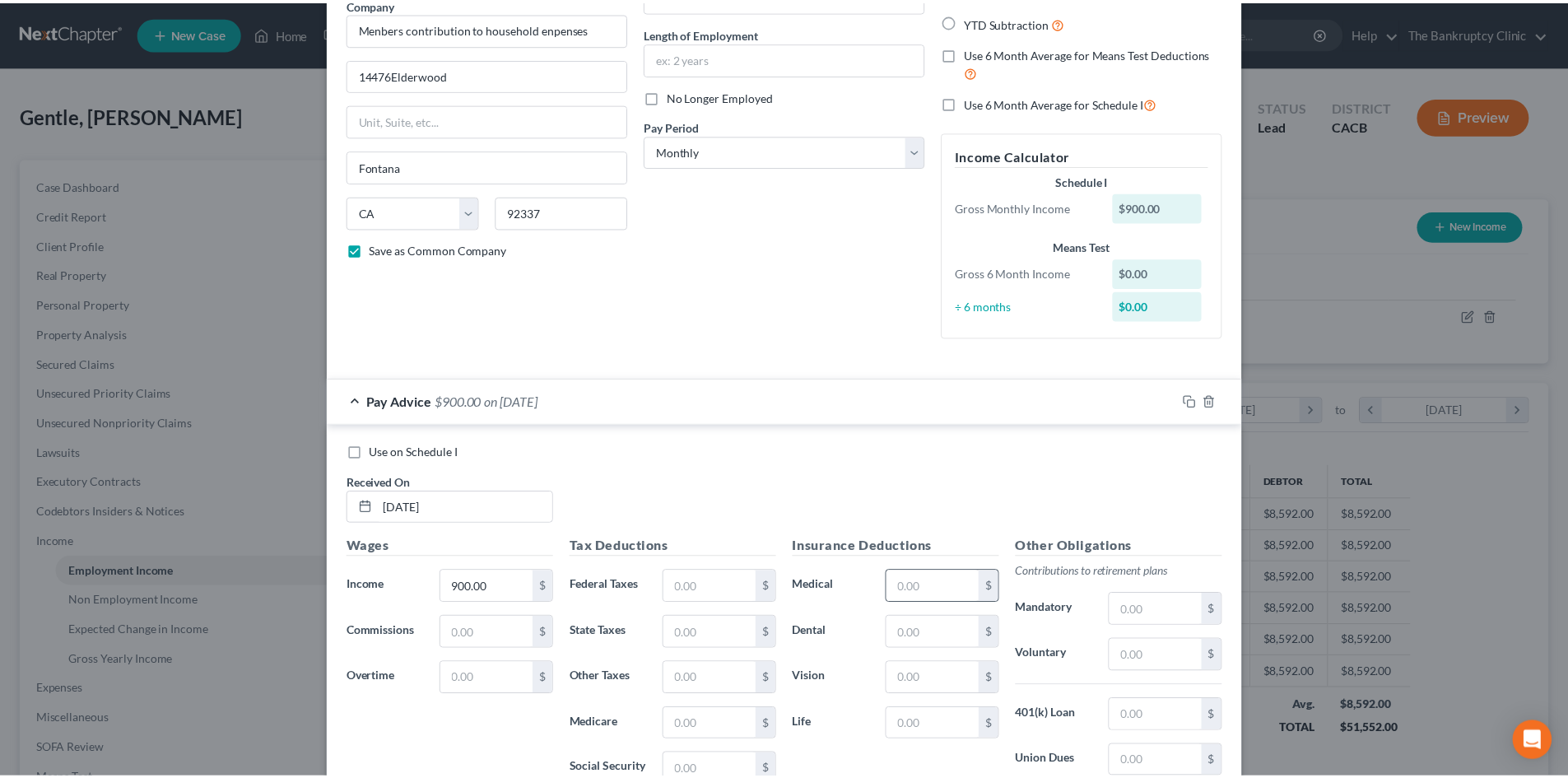
scroll to position [0, 0]
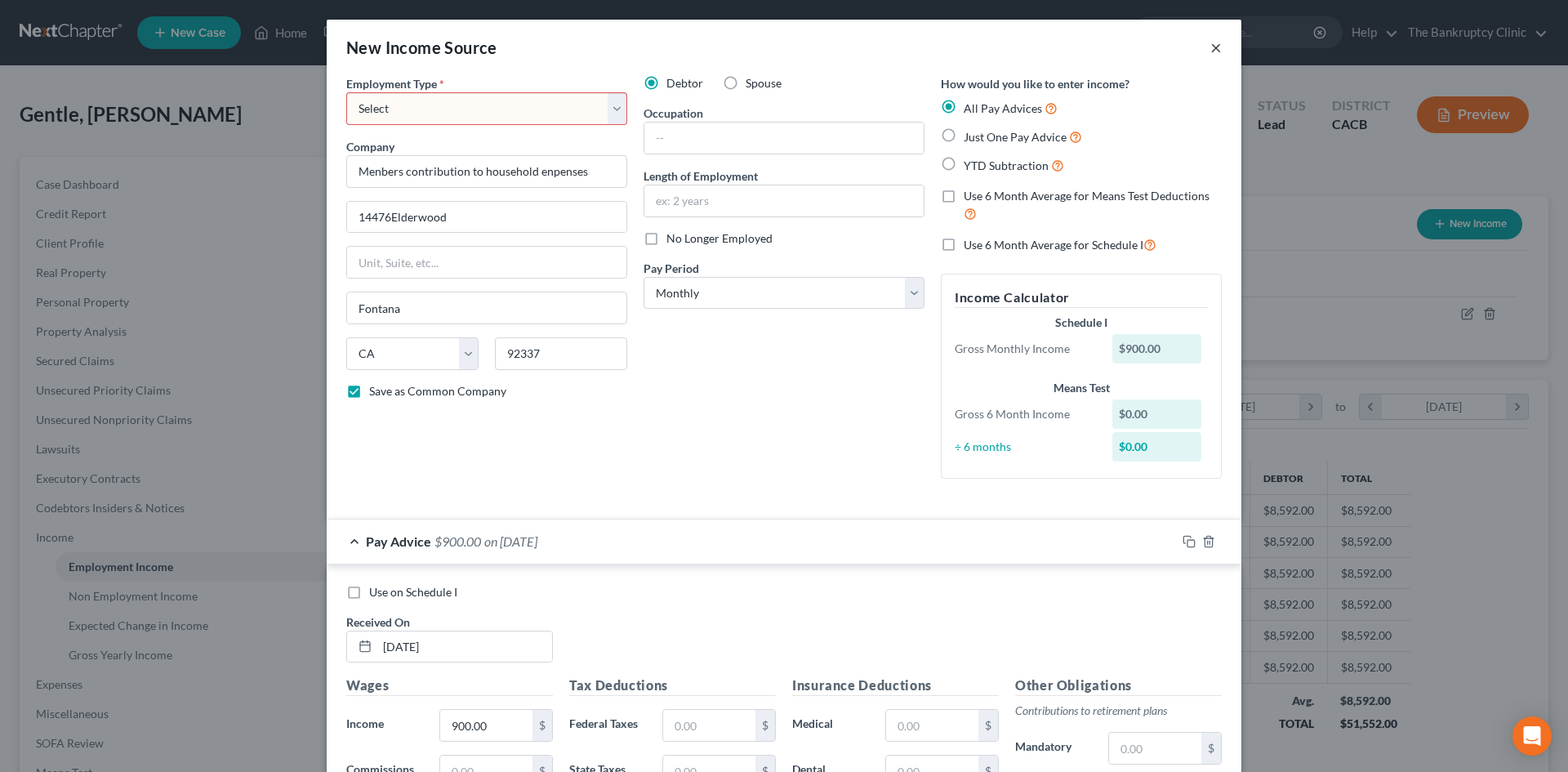
click at [1210, 51] on button "×" at bounding box center [1216, 48] width 12 height 20
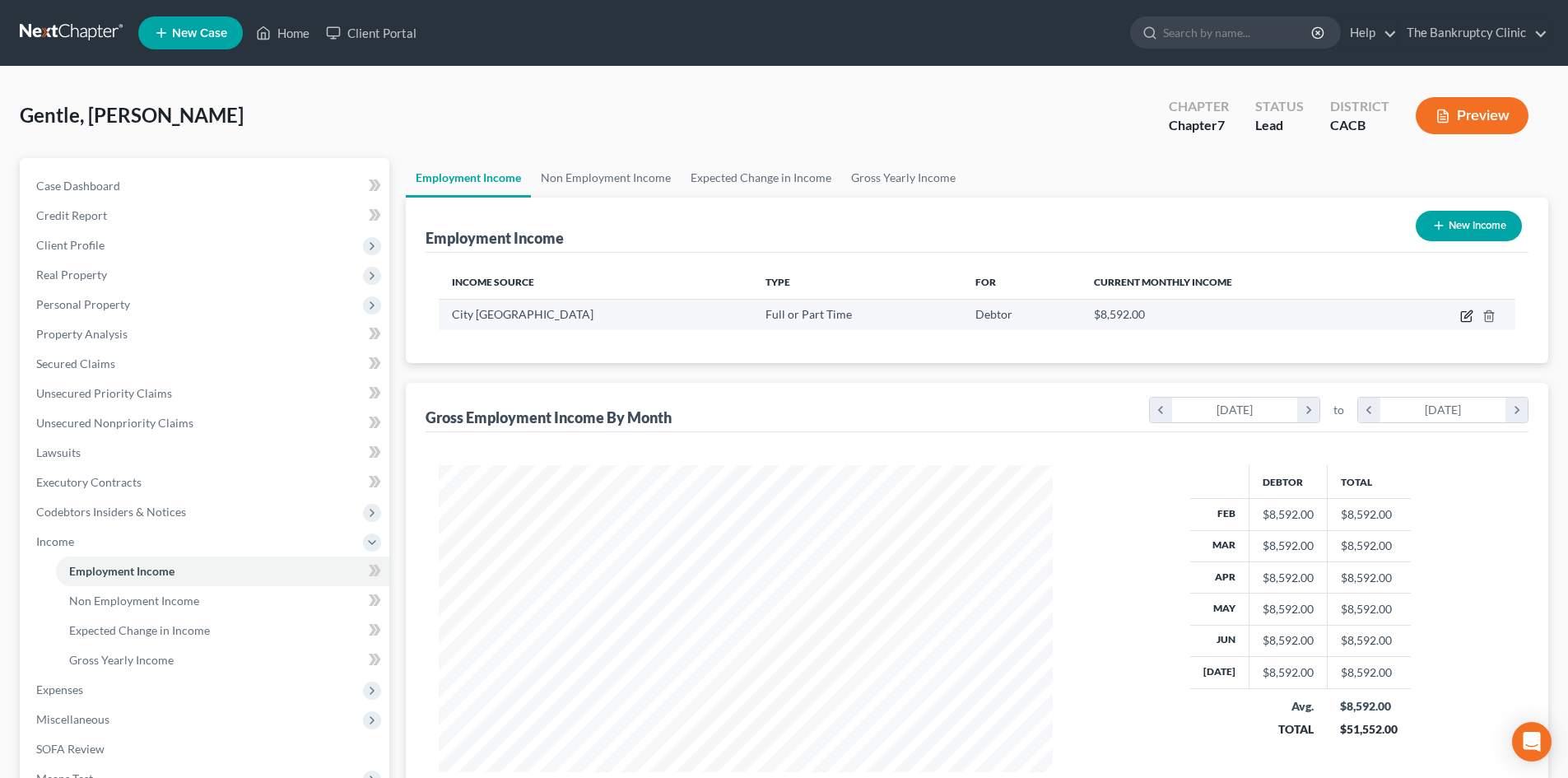
click at [1468, 318] on icon "button" at bounding box center [1466, 316] width 13 height 13
select select "0"
select select "4"
select select "0"
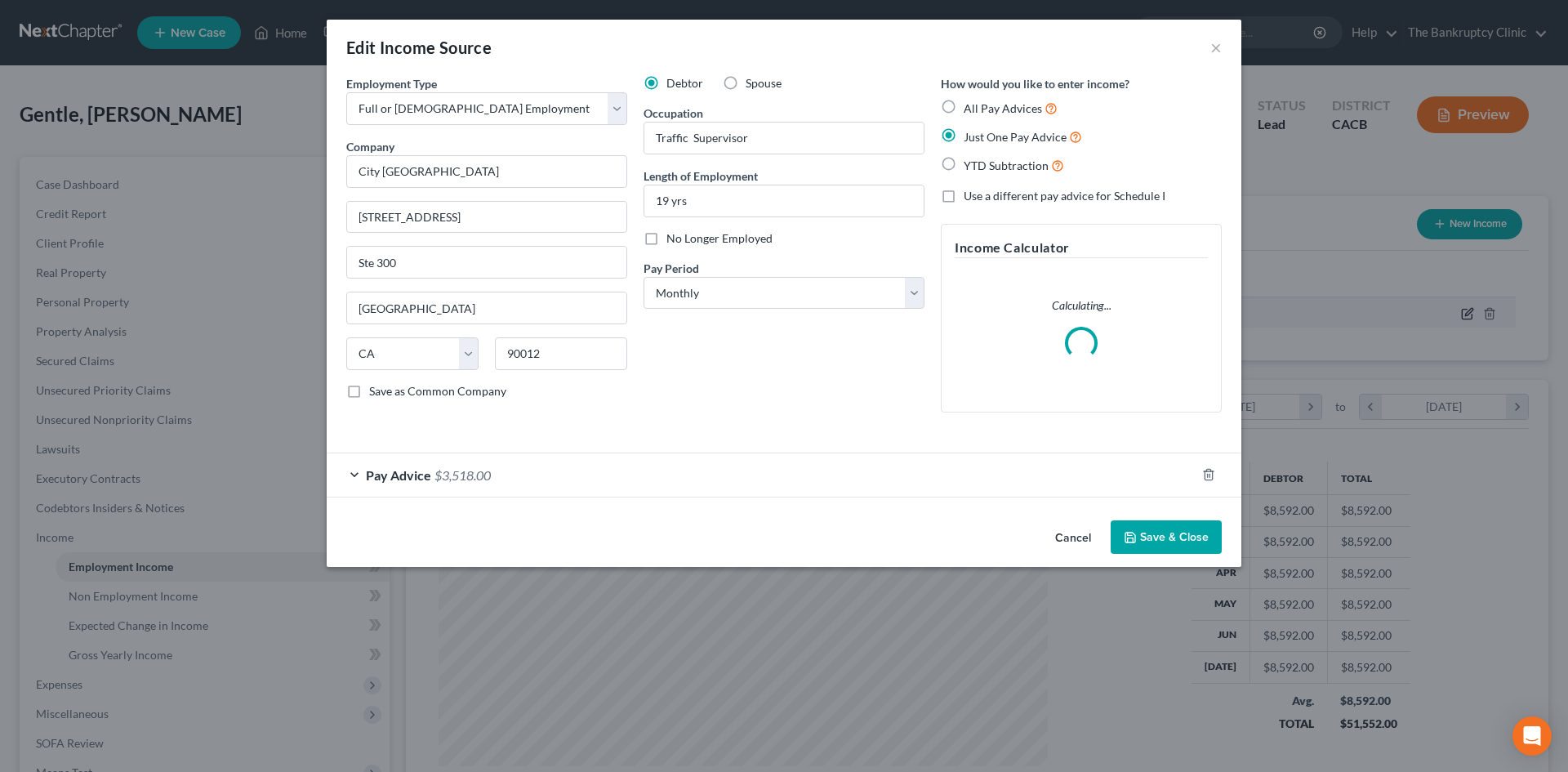
scroll to position [307, 648]
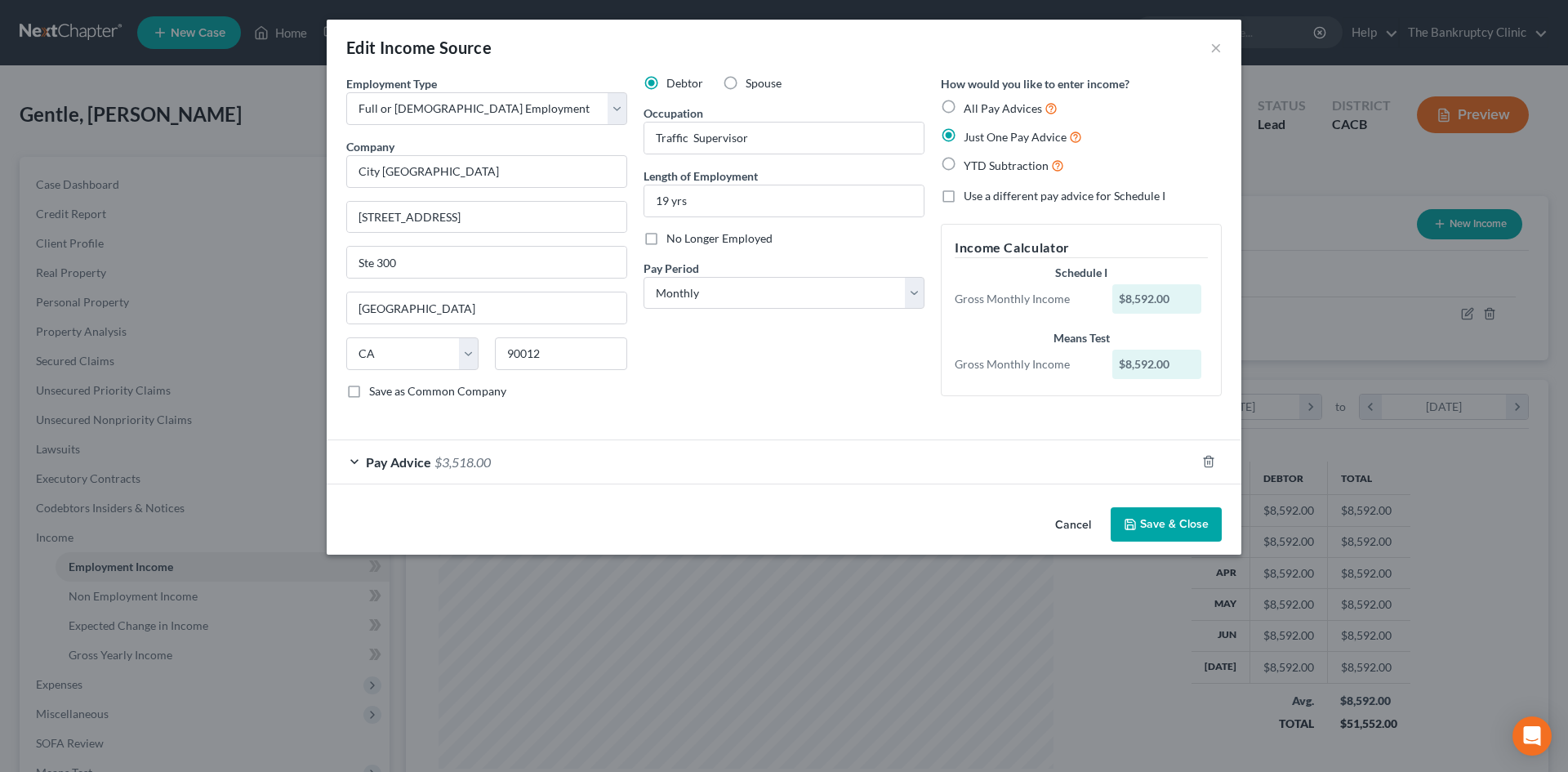
click at [352, 463] on div "Pay Advice $3,518.00" at bounding box center [761, 462] width 869 height 44
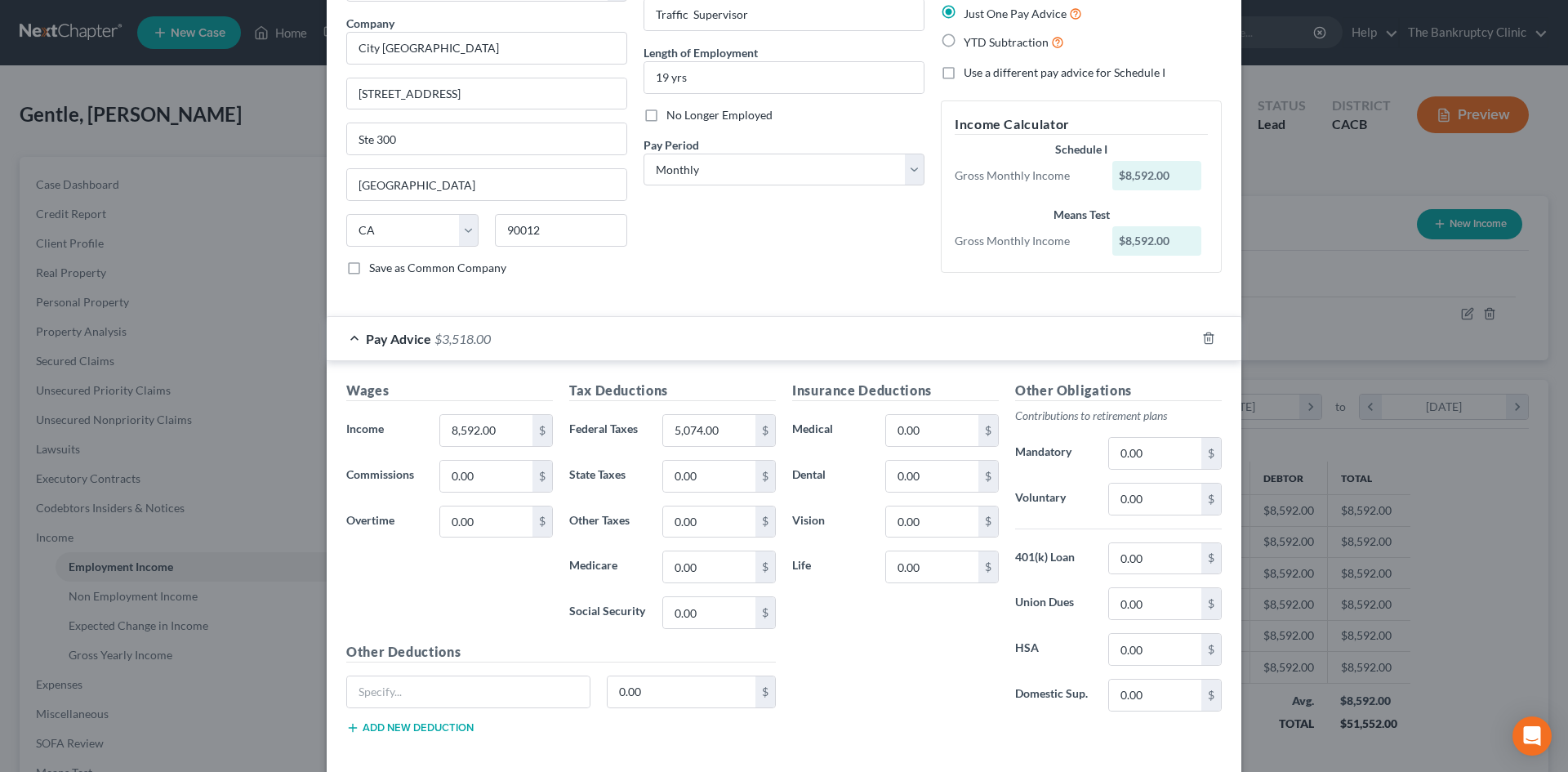
scroll to position [119, 0]
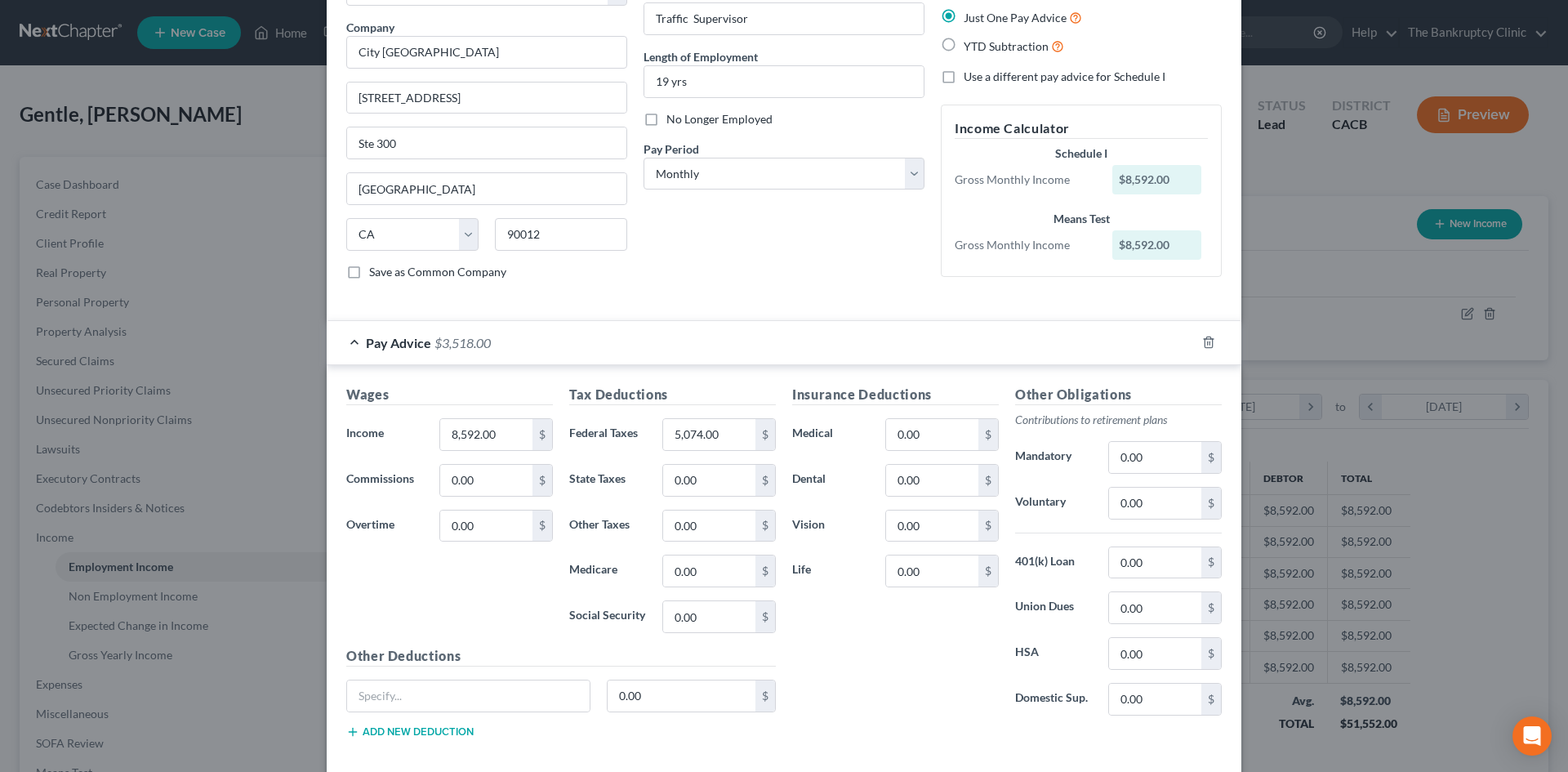
click at [369, 273] on label "Save as Common Company" at bounding box center [438, 272] width 137 height 16
click at [375, 273] on input "Save as Common Company" at bounding box center [380, 269] width 11 height 11
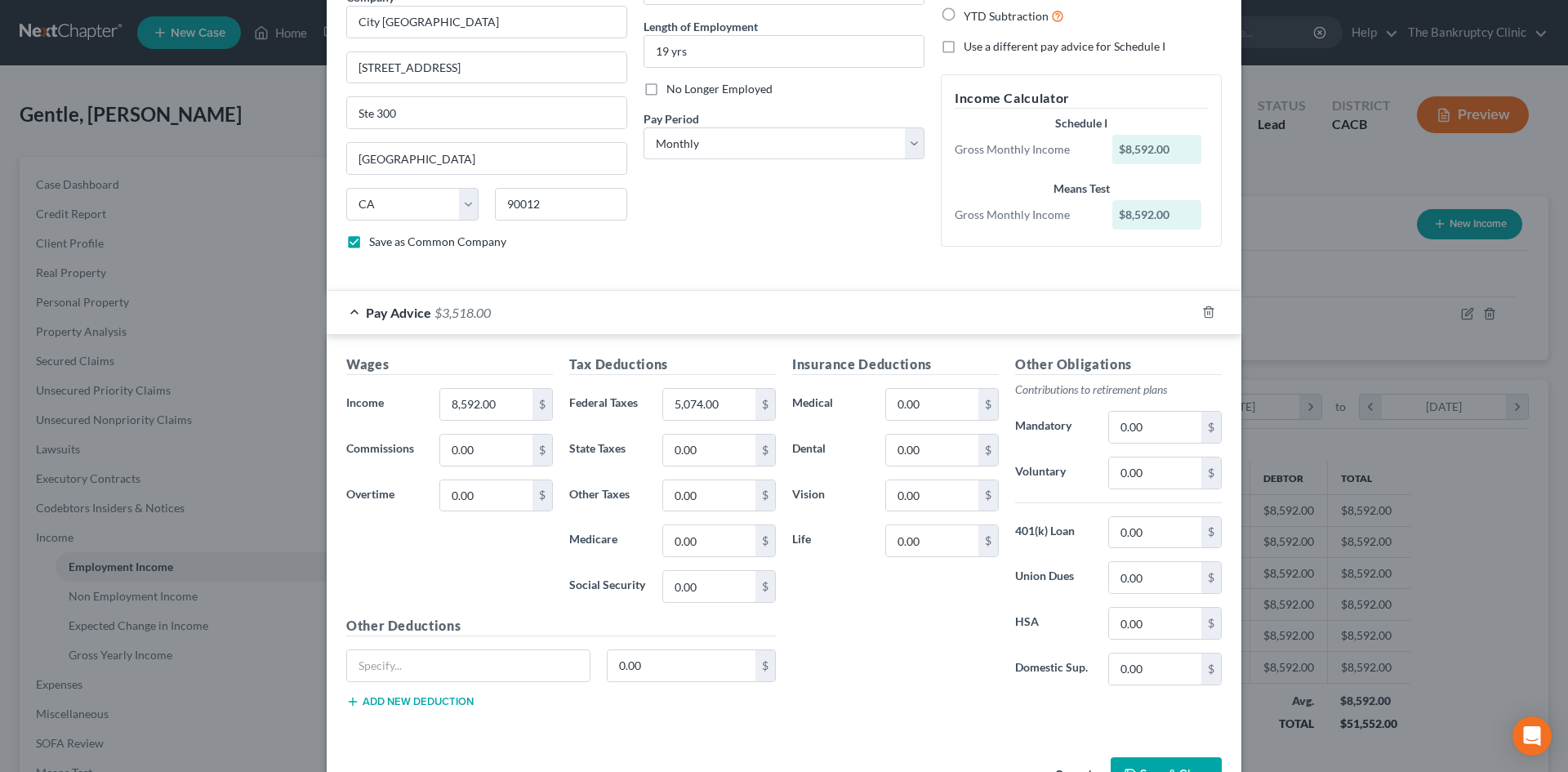
scroll to position [183, 0]
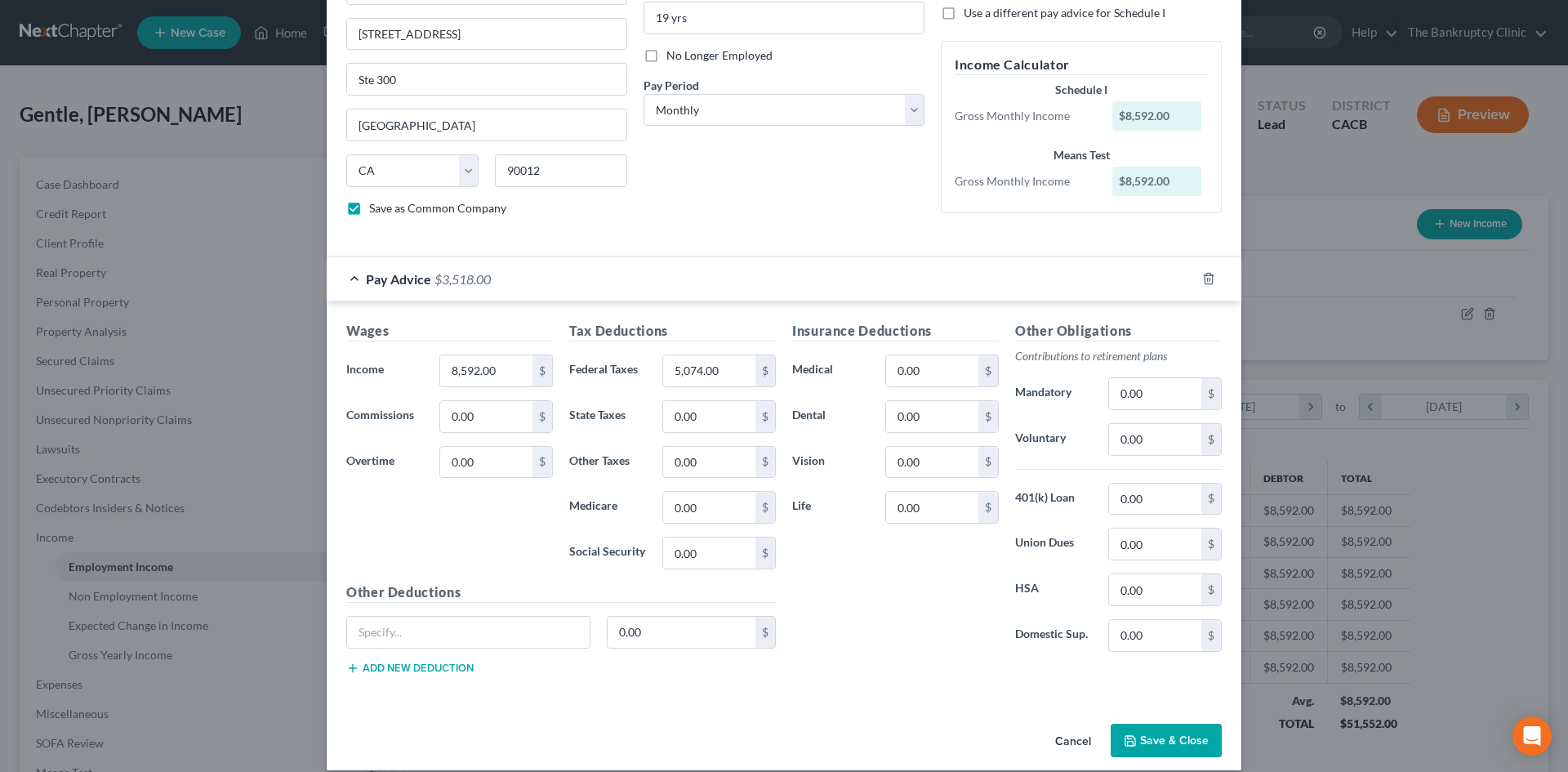
click at [369, 211] on label "Save as Common Company" at bounding box center [438, 208] width 137 height 16
click at [375, 211] on input "Save as Common Company" at bounding box center [380, 205] width 11 height 11
checkbox input "false"
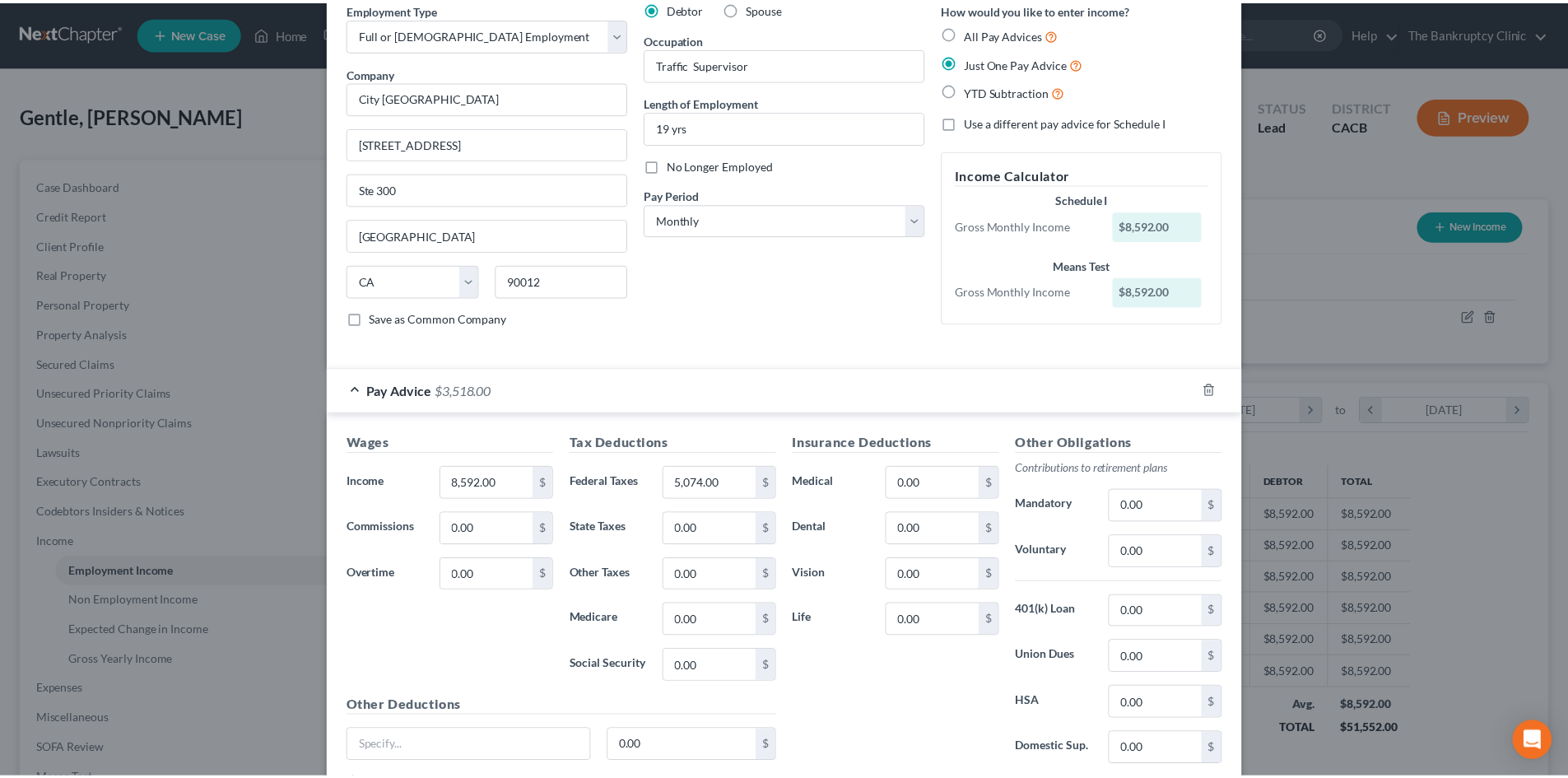
scroll to position [203, 0]
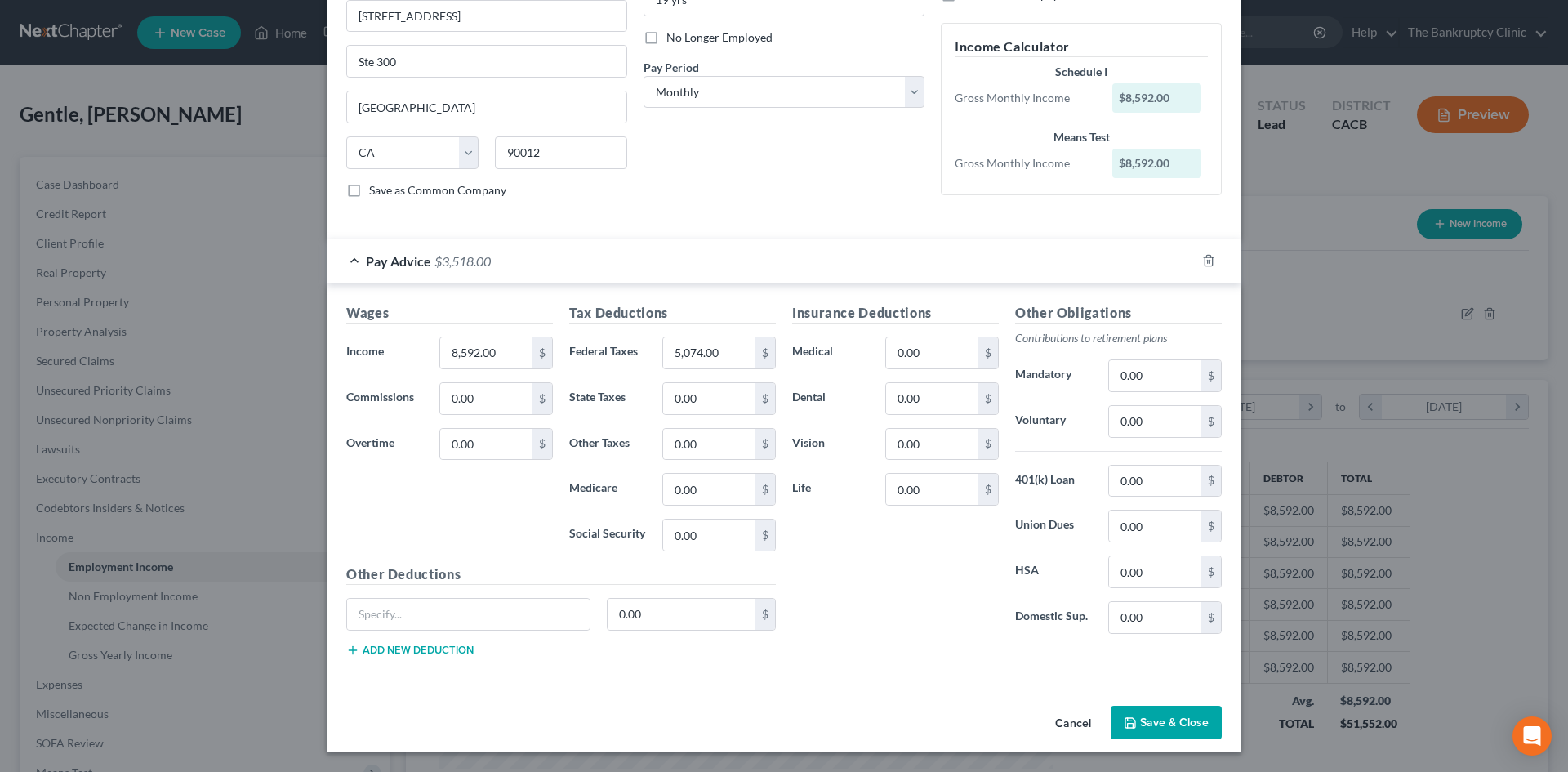
click at [1164, 720] on button "Save & Close" at bounding box center [1166, 722] width 111 height 35
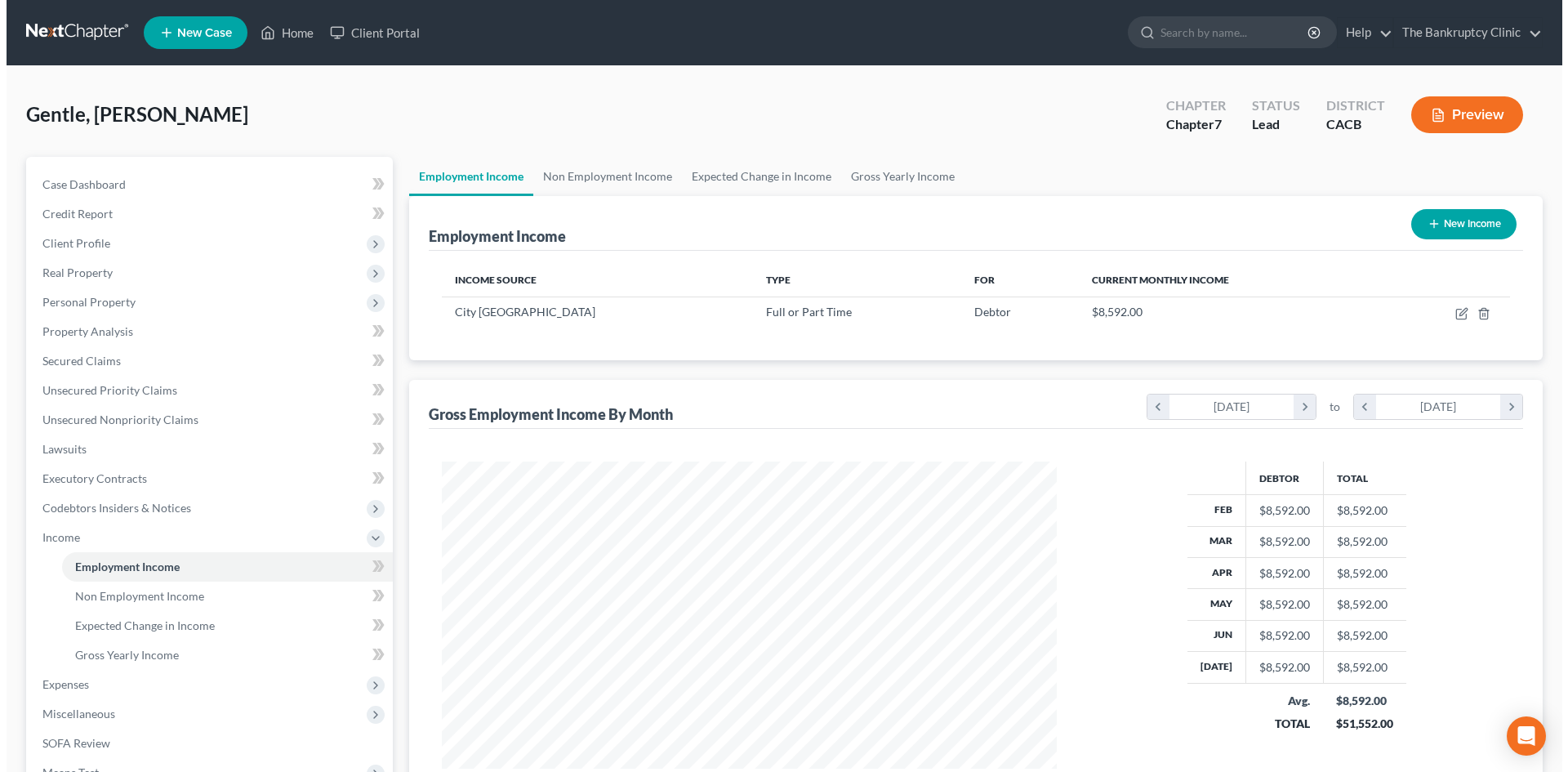
scroll to position [816514, 815773]
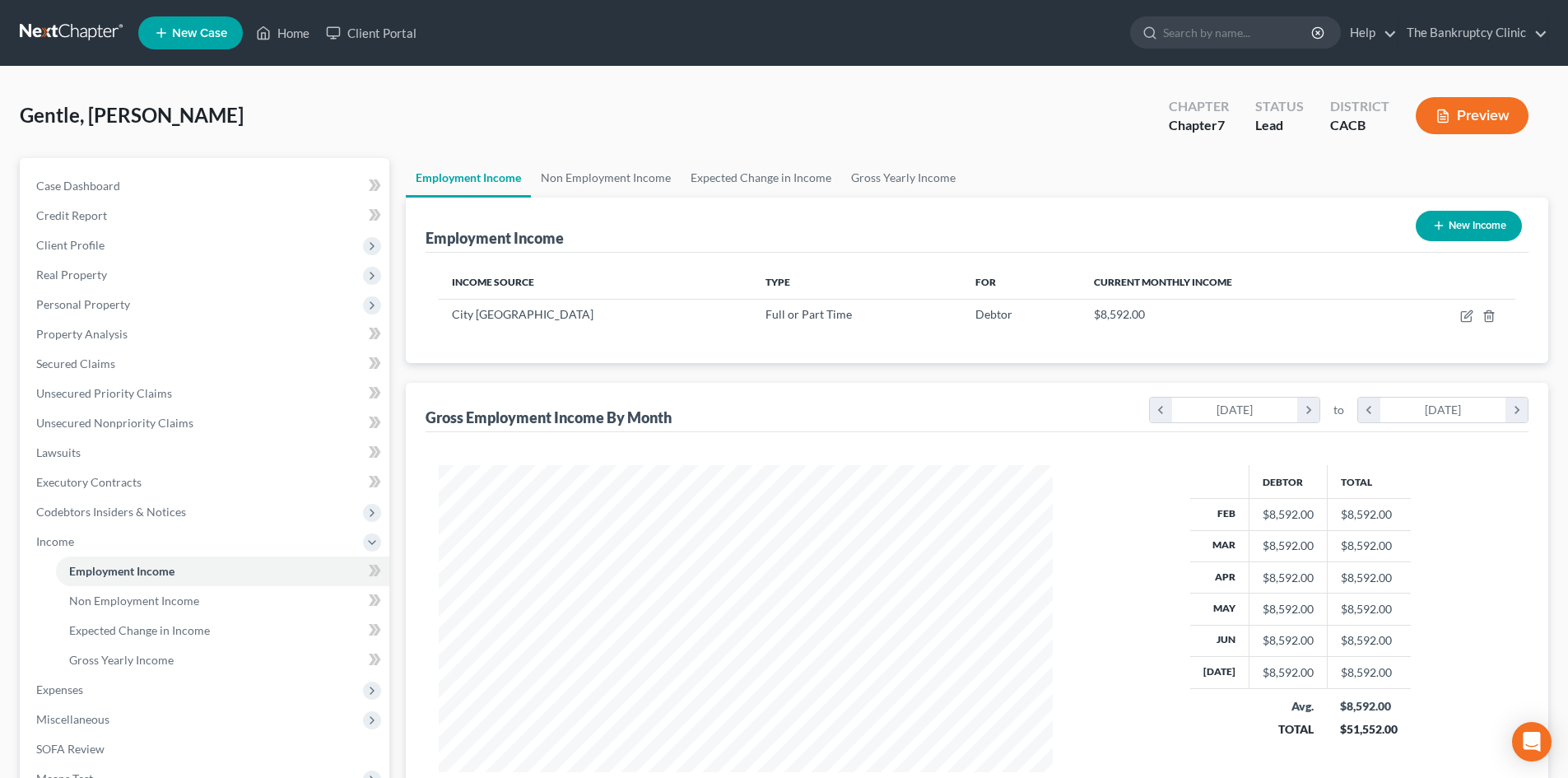
click at [1482, 230] on button "New Income" at bounding box center [1469, 226] width 106 height 30
select select "0"
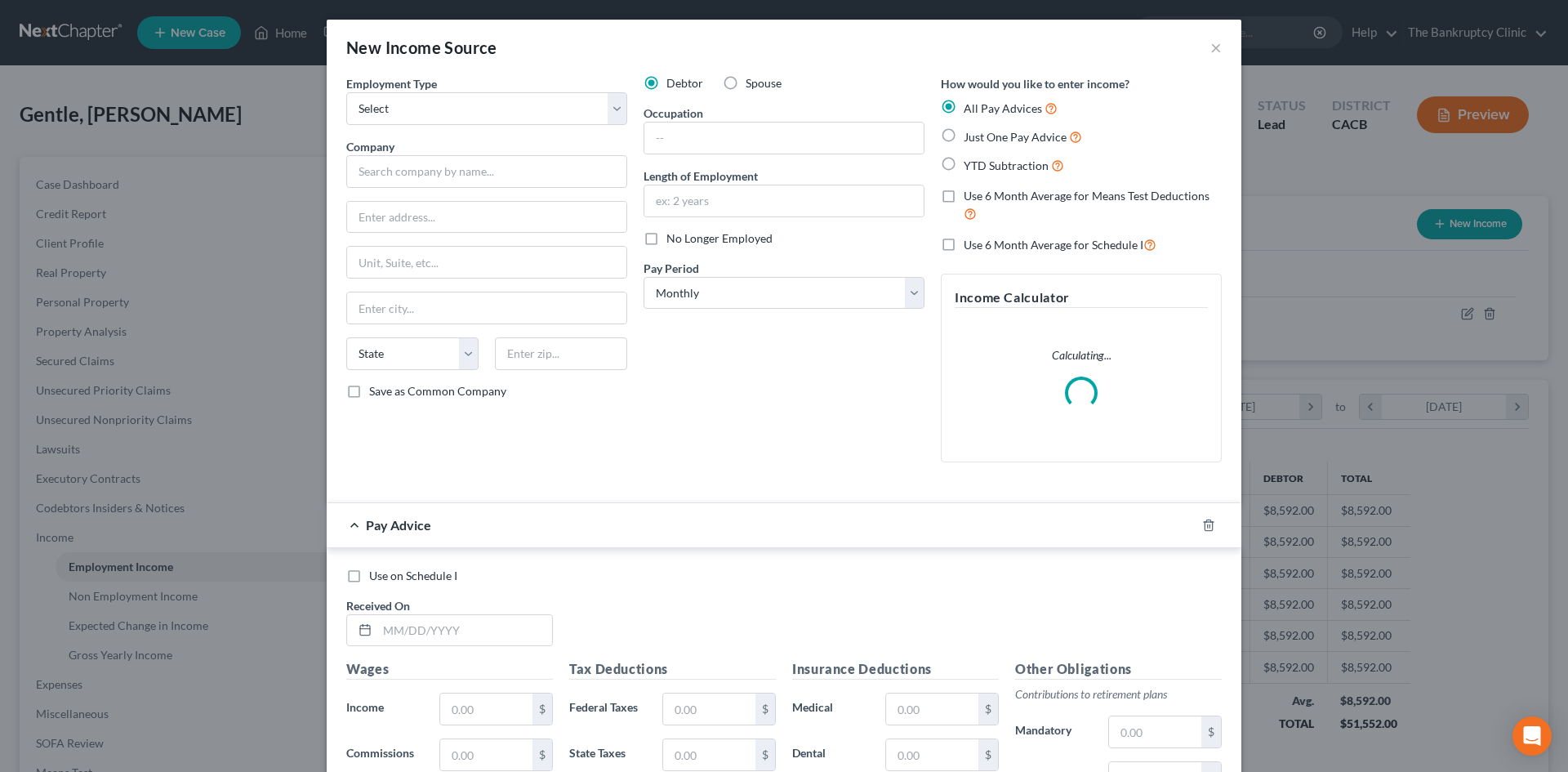
scroll to position [307, 648]
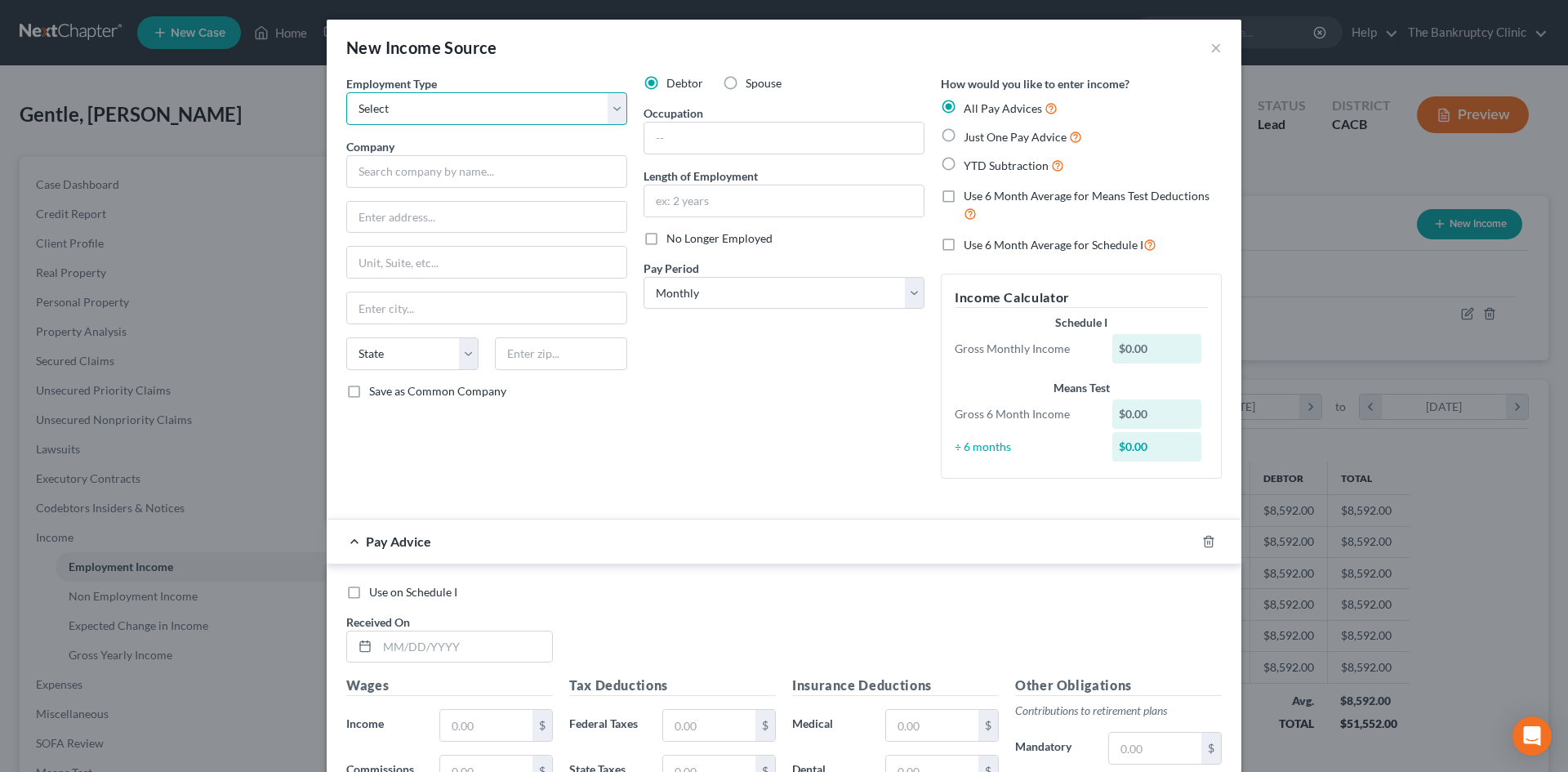
click at [611, 114] on select "Select Full or [DEMOGRAPHIC_DATA] Employment Self Employment" at bounding box center [486, 108] width 281 height 33
click at [612, 100] on select "Select Full or [DEMOGRAPHIC_DATA] Employment Self Employment" at bounding box center [486, 108] width 281 height 33
click at [607, 110] on select "Select Full or [DEMOGRAPHIC_DATA] Employment Self Employment" at bounding box center [486, 108] width 281 height 33
click at [396, 649] on input "text" at bounding box center [465, 646] width 174 height 31
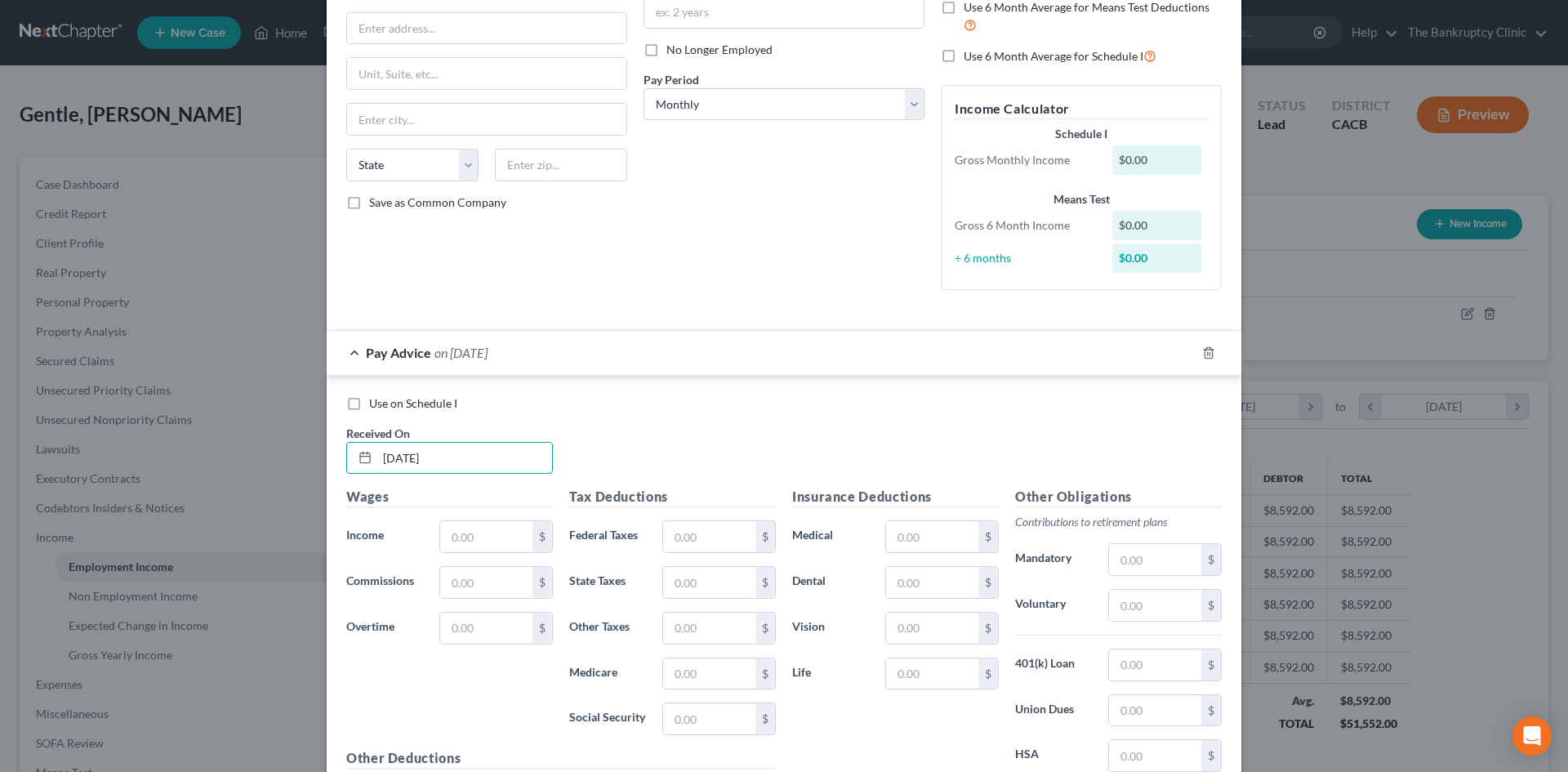
scroll to position [189, 0]
type input "[DATE]"
click at [462, 537] on input "text" at bounding box center [485, 535] width 92 height 31
type input "900.0"
click at [463, 692] on div "Wages Income * 900.0 $ Commissions $ Overtime $" at bounding box center [449, 616] width 223 height 262
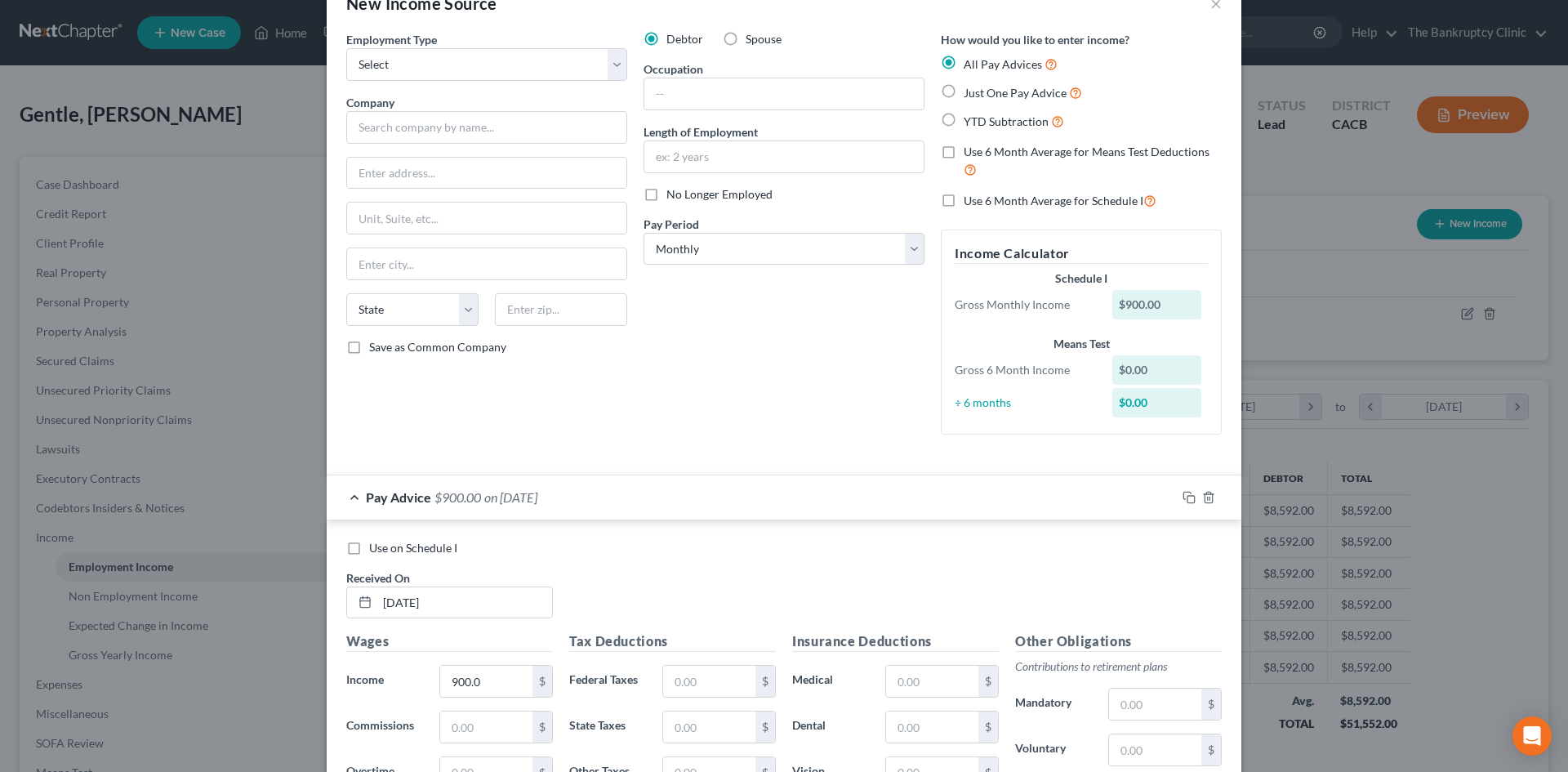
scroll to position [26, 0]
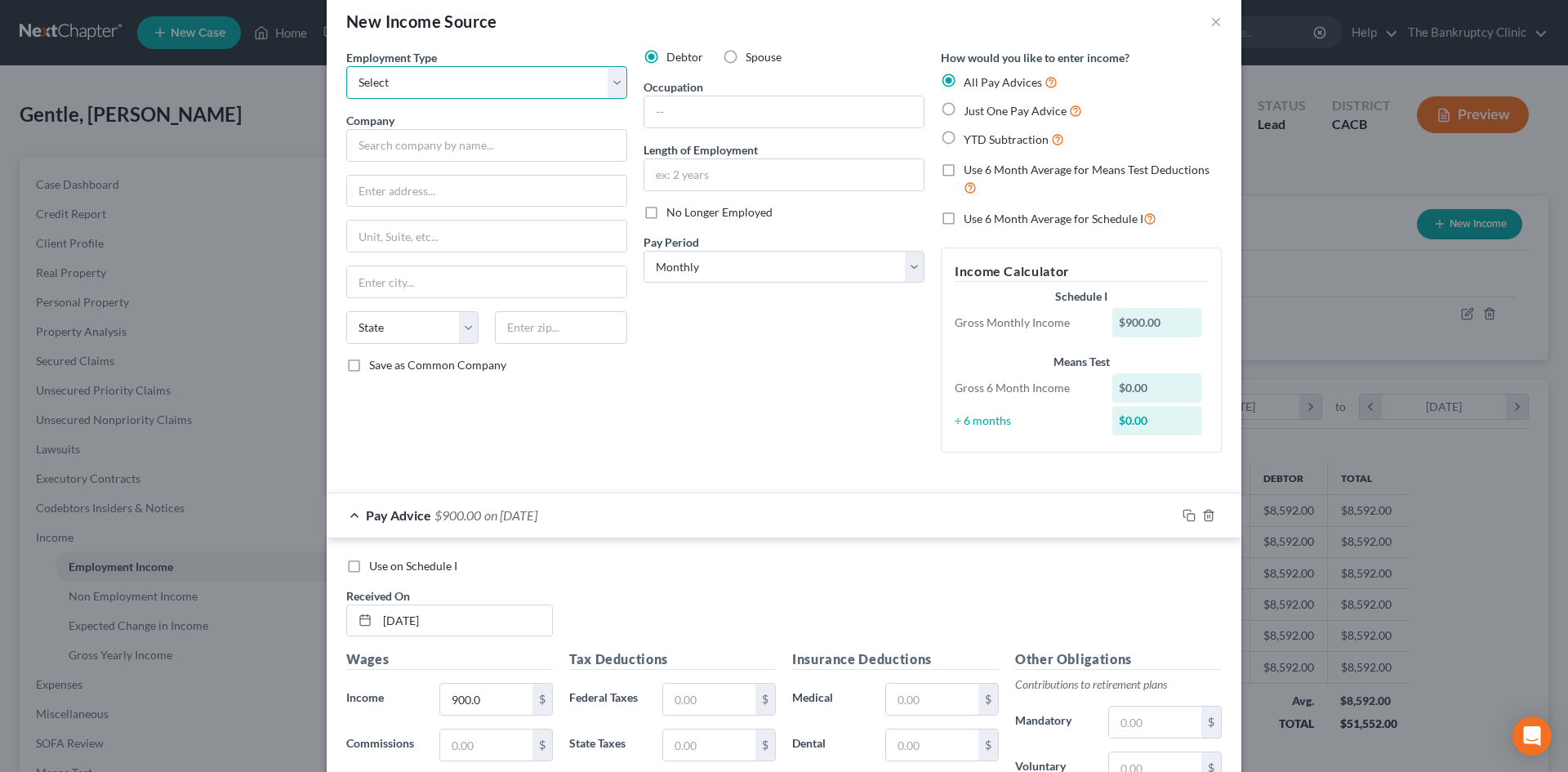
click at [608, 88] on select "Select Full or [DEMOGRAPHIC_DATA] Employment Self Employment" at bounding box center [486, 82] width 281 height 33
click at [611, 78] on select "Select Full or [DEMOGRAPHIC_DATA] Employment Self Employment" at bounding box center [486, 82] width 281 height 33
click at [461, 145] on input "text" at bounding box center [486, 145] width 281 height 33
click at [432, 189] on input "text" at bounding box center [486, 190] width 279 height 31
type input "Menbers of household contributions"
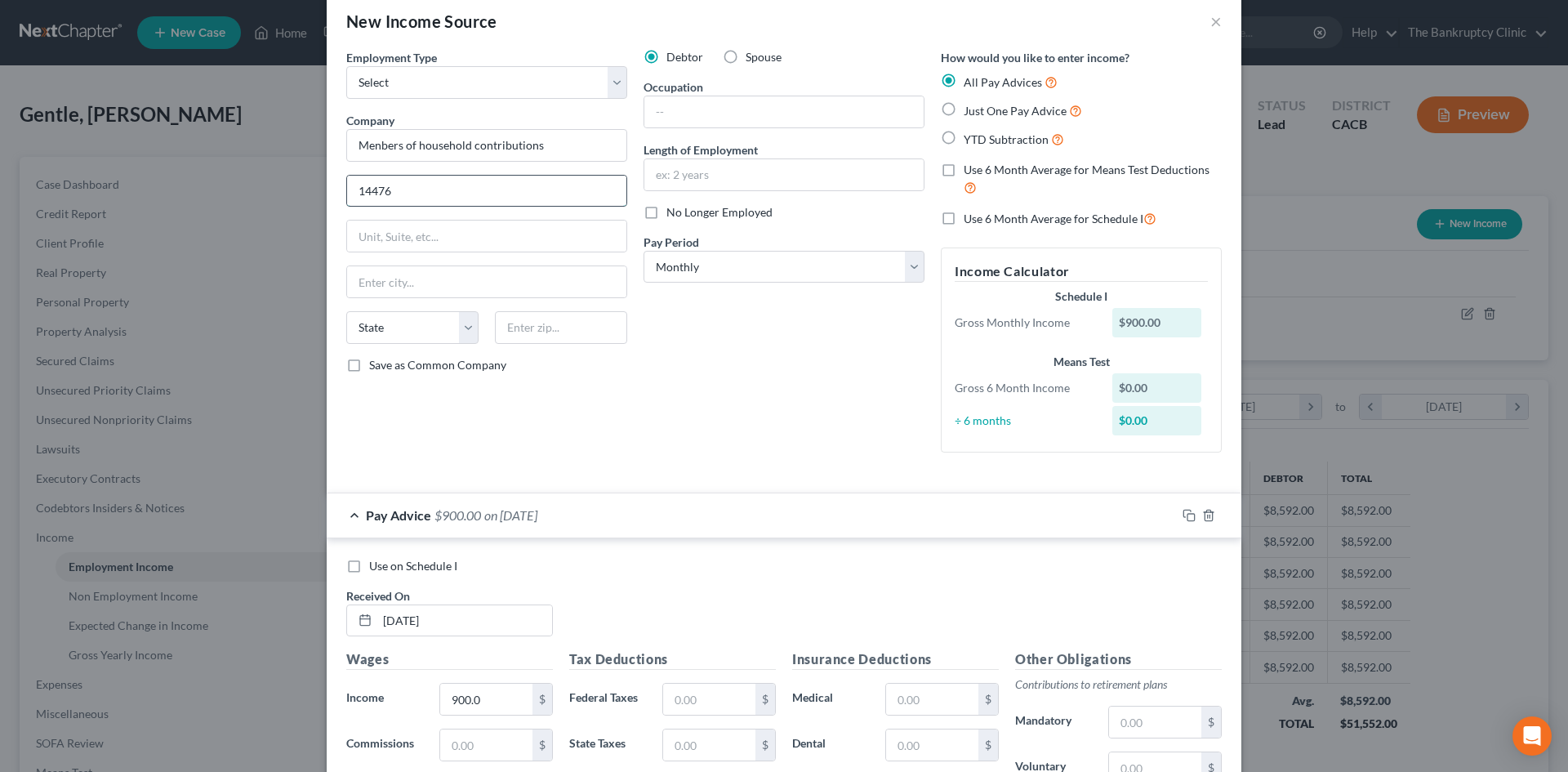
click at [448, 197] on input "14476" at bounding box center [486, 190] width 279 height 31
click at [389, 193] on input "14476" at bounding box center [486, 190] width 279 height 31
type input "14476Elderwood"
click at [418, 285] on input "text" at bounding box center [486, 281] width 279 height 31
type input "Fontana"
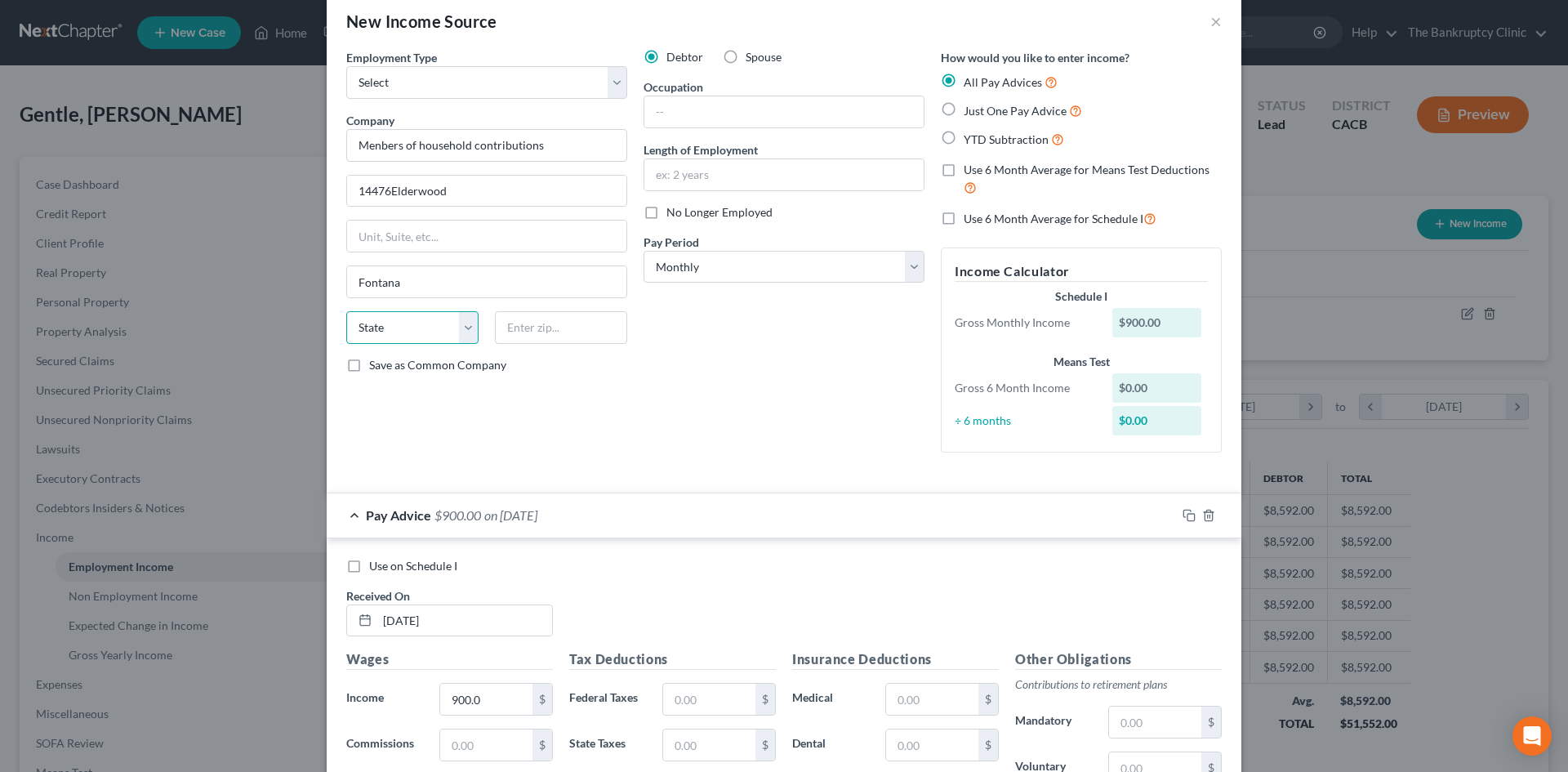
select select "4"
click at [517, 324] on input "text" at bounding box center [561, 327] width 133 height 33
type input "92337"
click at [369, 371] on label "Save as Common Company" at bounding box center [438, 365] width 137 height 16
click at [375, 368] on input "Save as Common Company" at bounding box center [380, 362] width 11 height 11
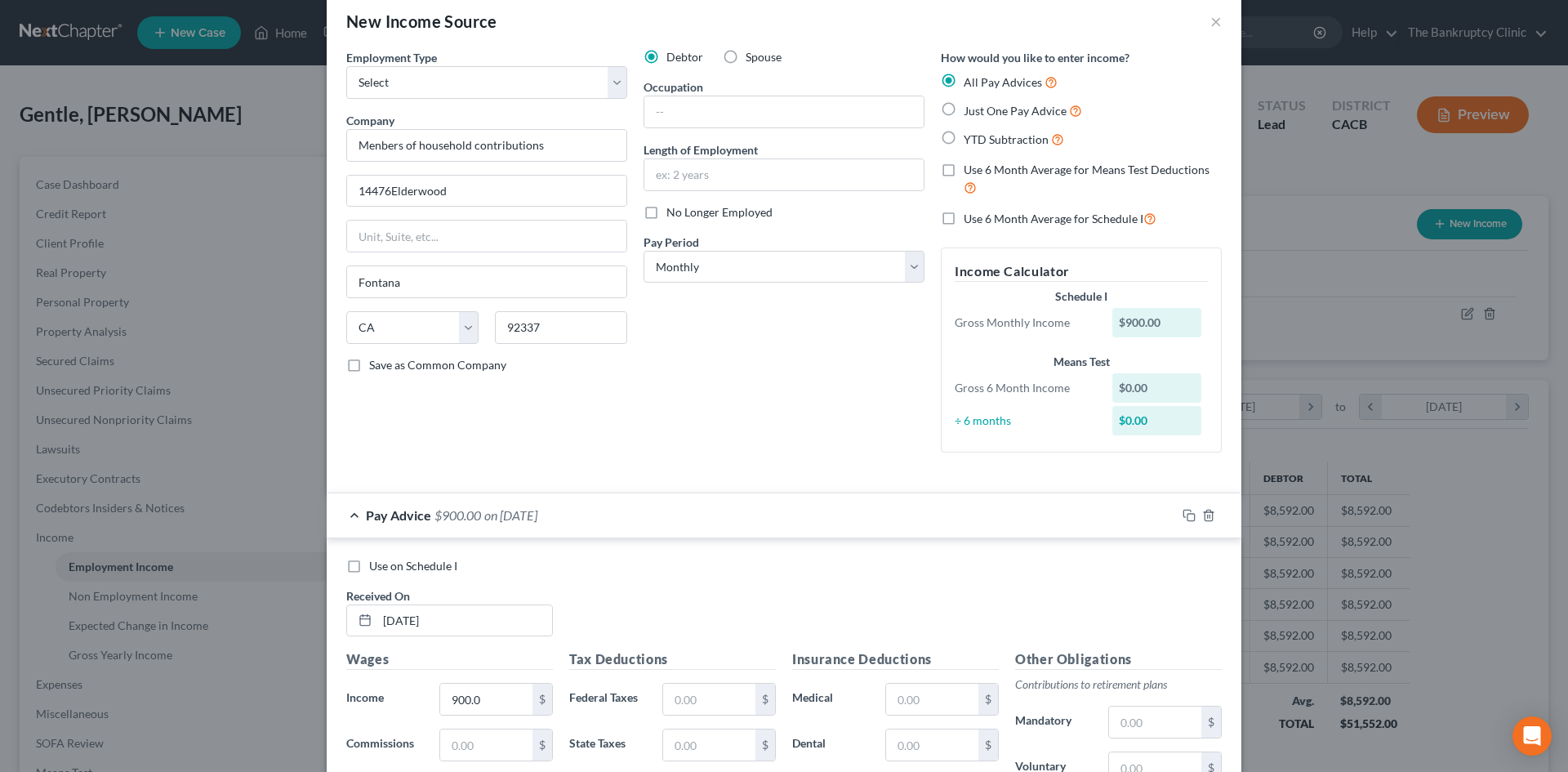
checkbox input "true"
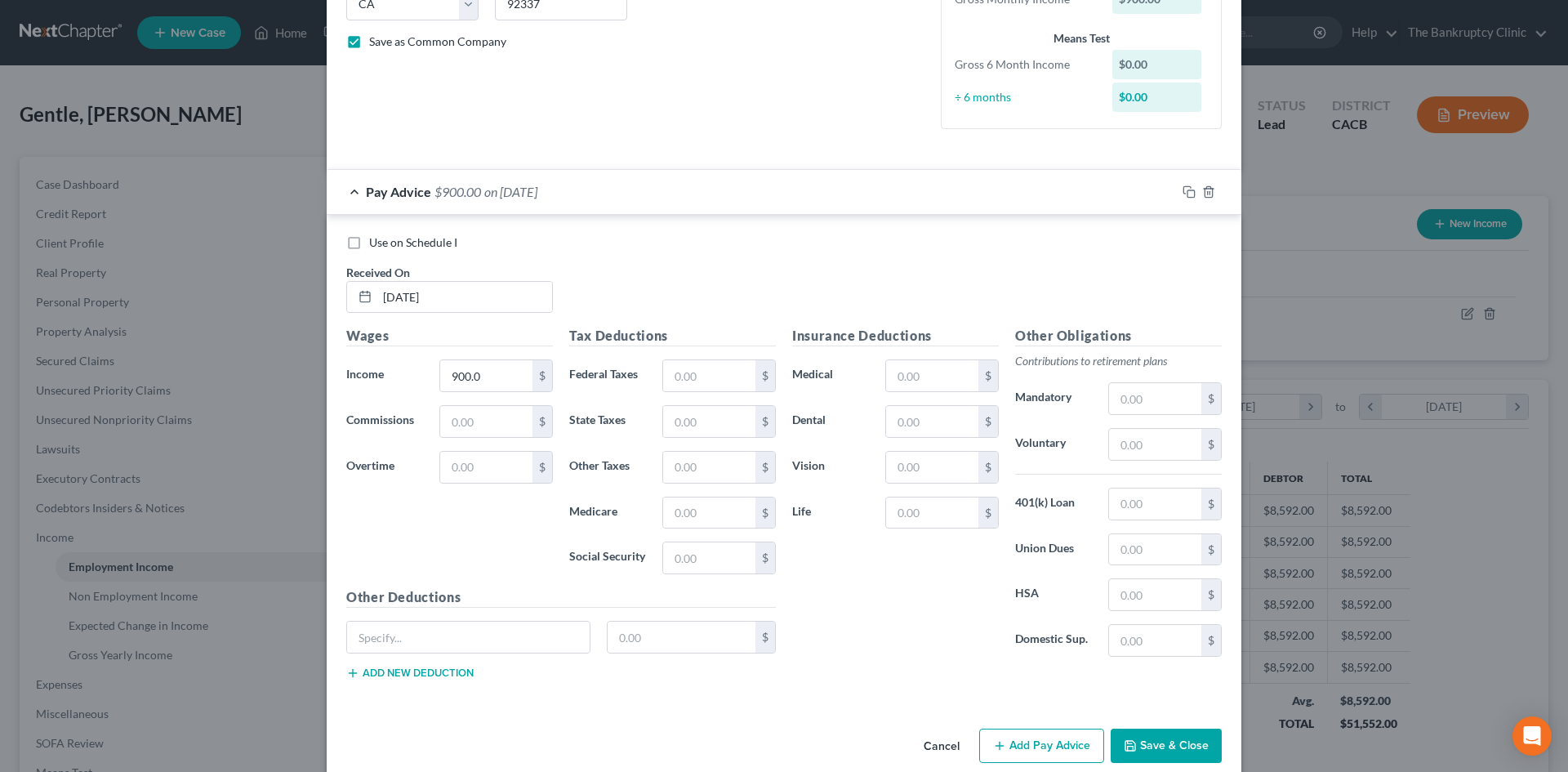
scroll to position [374, 0]
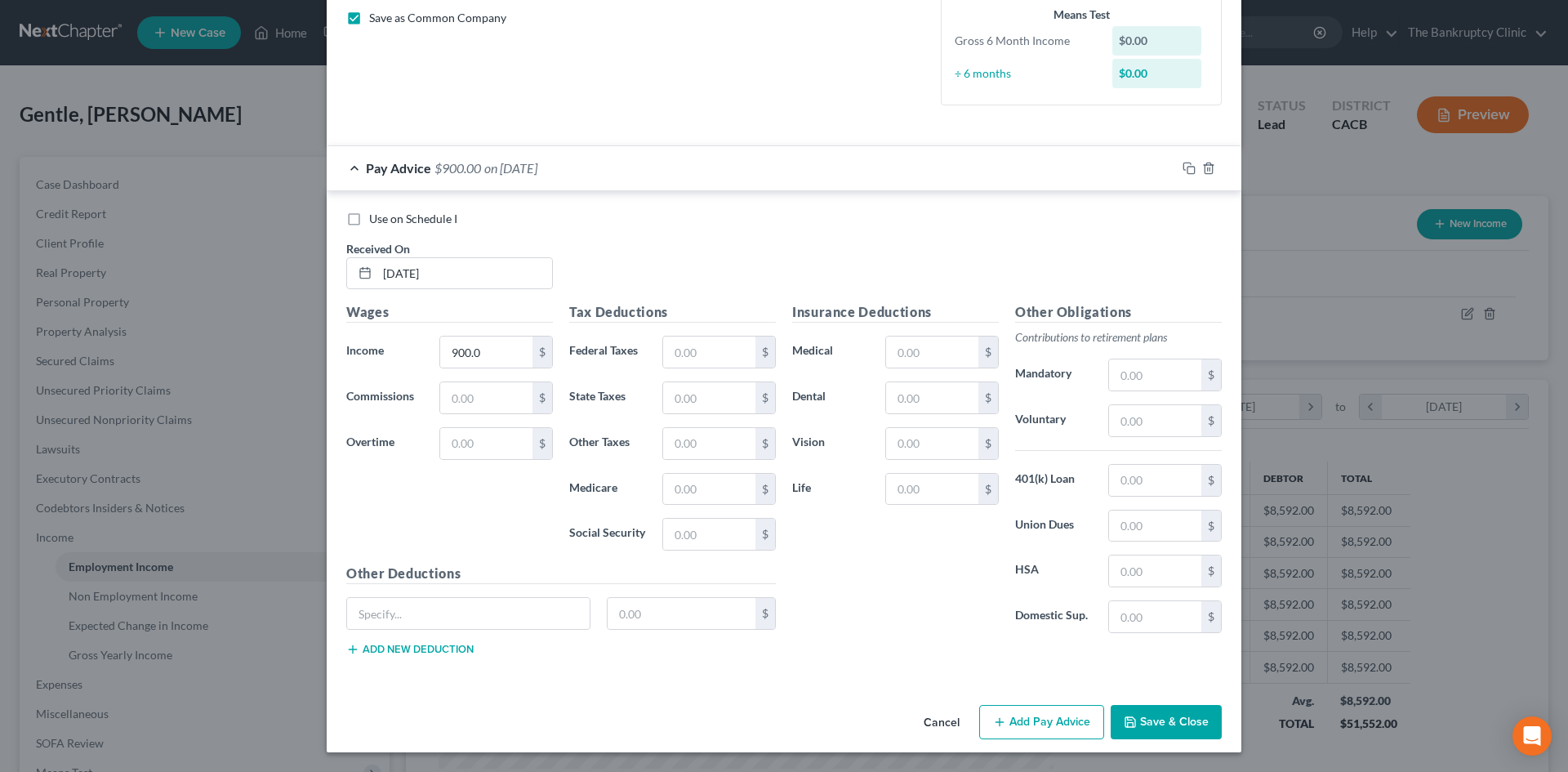
click at [1175, 715] on button "Save & Close" at bounding box center [1166, 721] width 111 height 35
click at [1168, 719] on button "Save & Close" at bounding box center [1166, 721] width 111 height 35
click at [1189, 717] on button "Save & Close" at bounding box center [1166, 721] width 111 height 35
click at [454, 401] on input "text" at bounding box center [485, 397] width 92 height 31
type input "0"
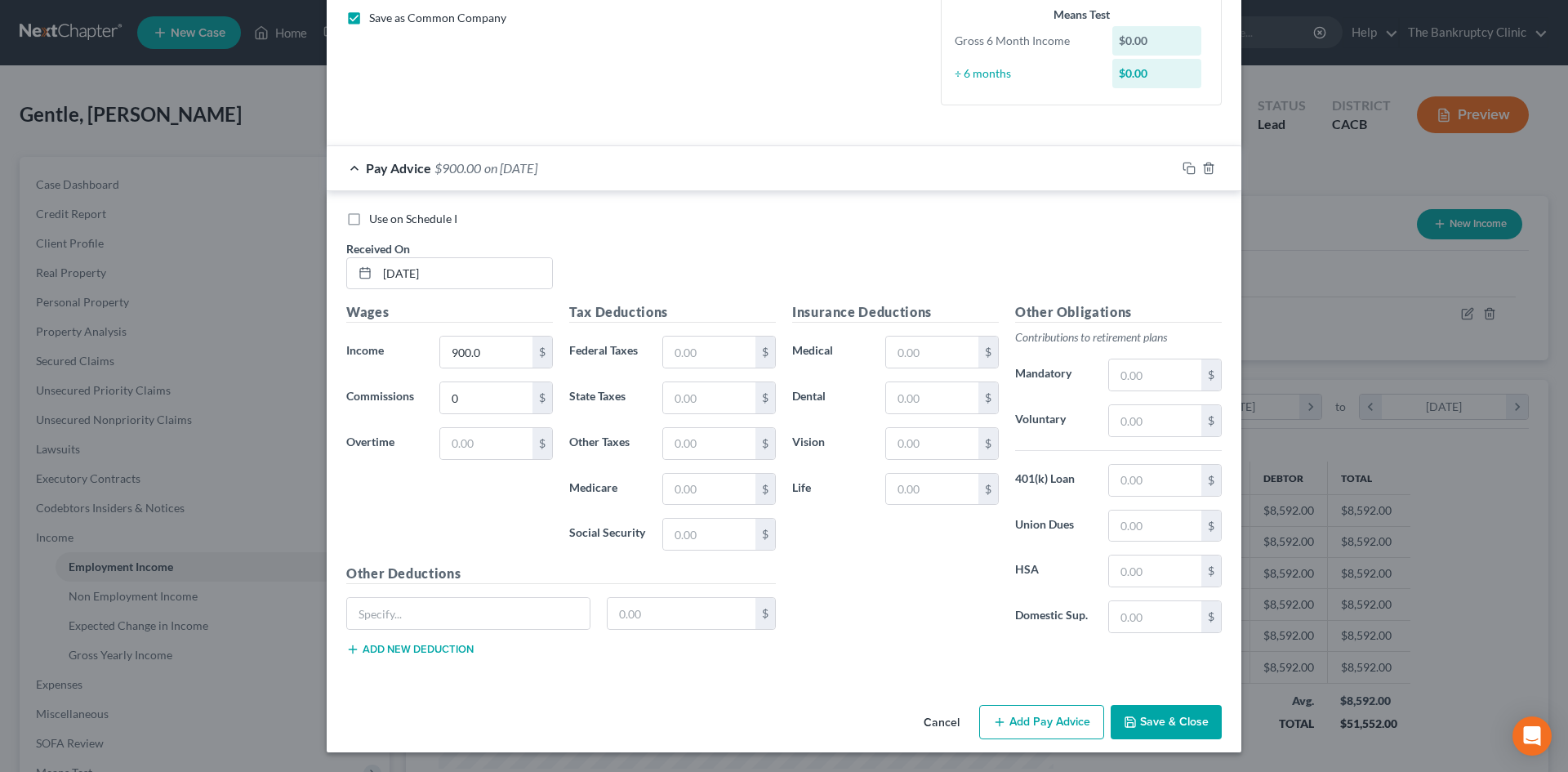
click at [1166, 722] on button "Save & Close" at bounding box center [1166, 721] width 111 height 35
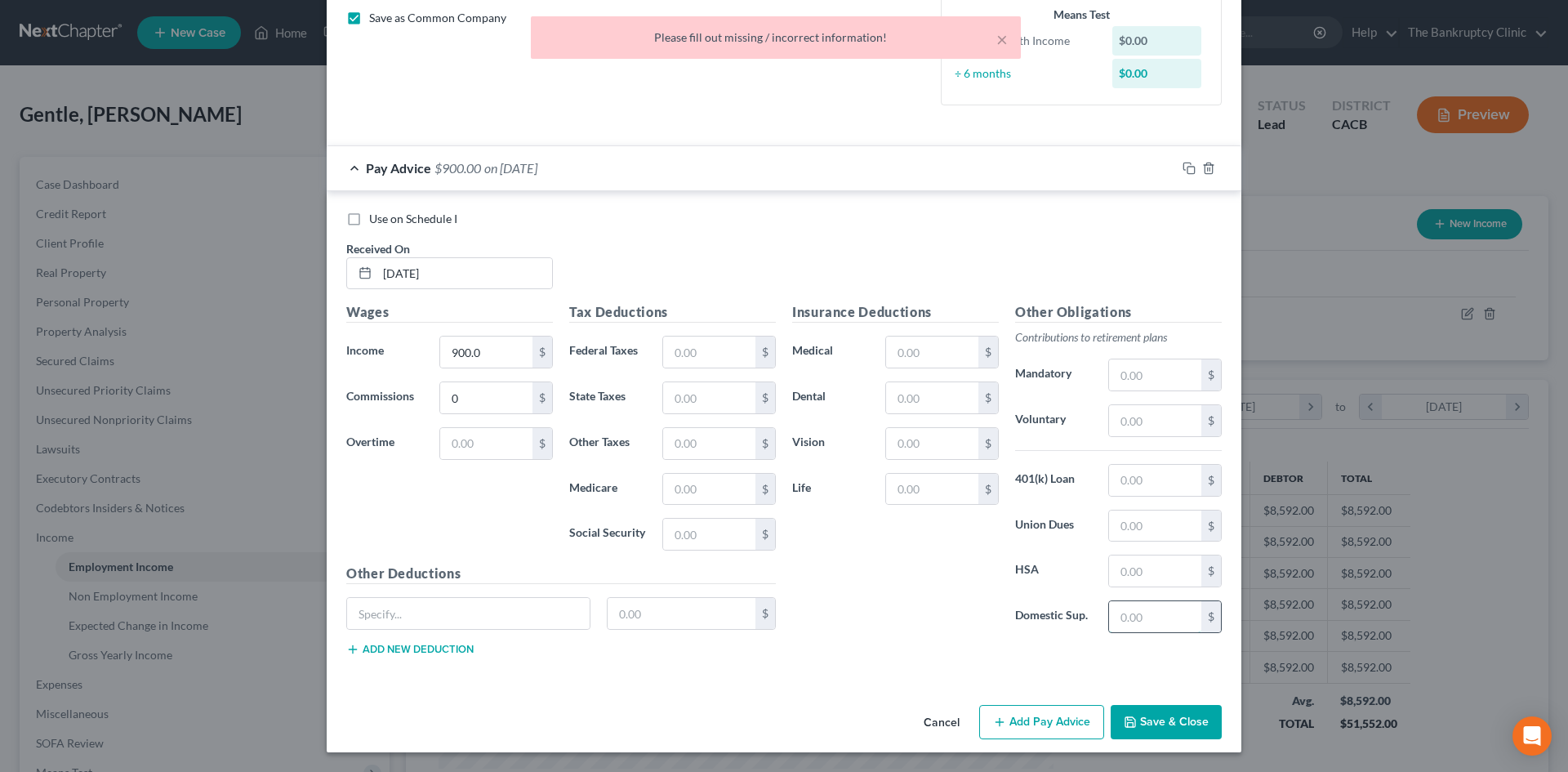
click at [1108, 616] on input "text" at bounding box center [1154, 616] width 92 height 31
click at [1053, 657] on div "Insurance Deductions Medical $ Dental $ Vision $ Life $ Other Obligations Contr…" at bounding box center [1006, 486] width 446 height 367
click at [1047, 719] on button "Add Pay Advice" at bounding box center [1041, 721] width 125 height 35
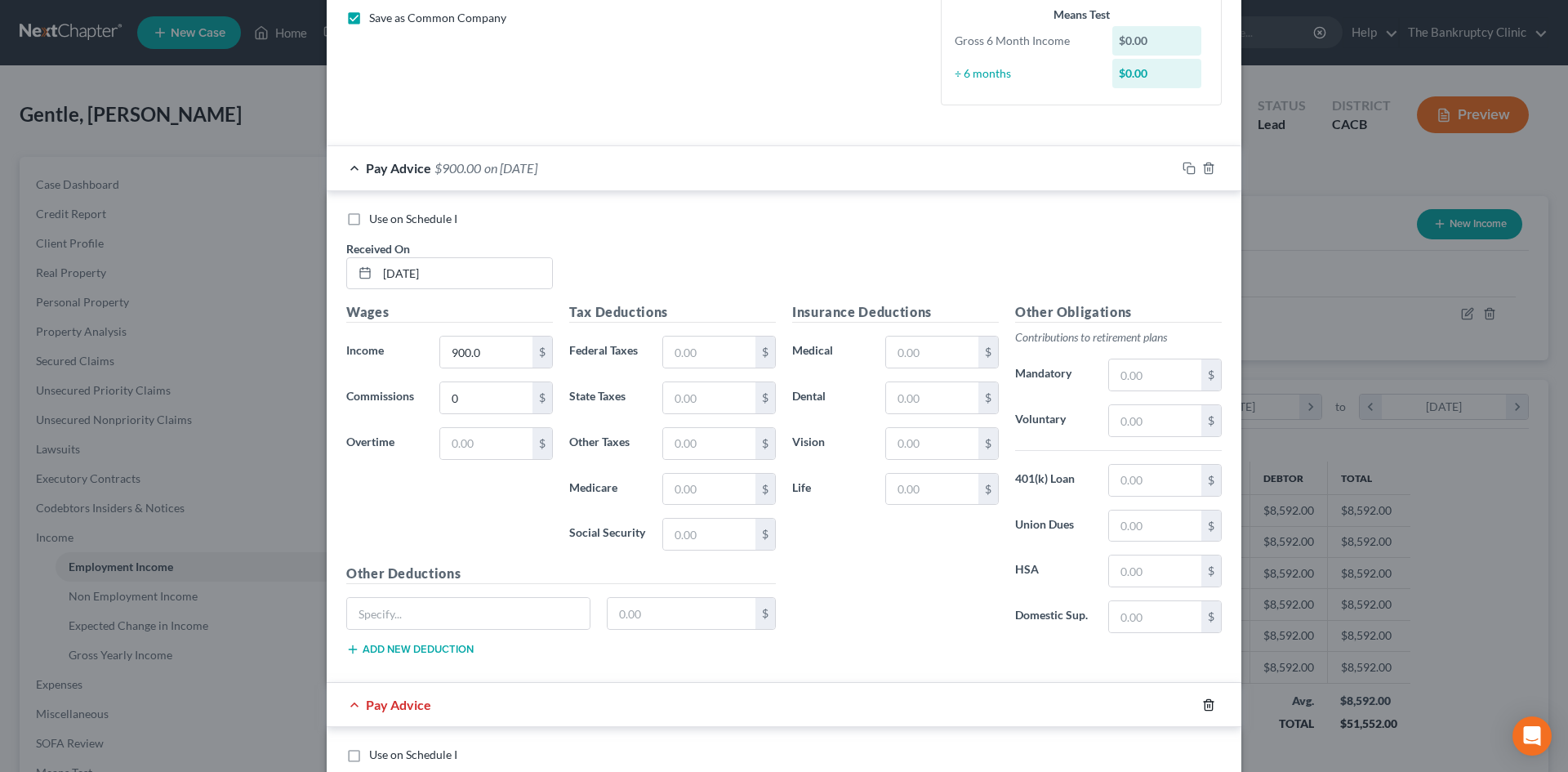
click at [1202, 707] on icon "button" at bounding box center [1207, 705] width 13 height 13
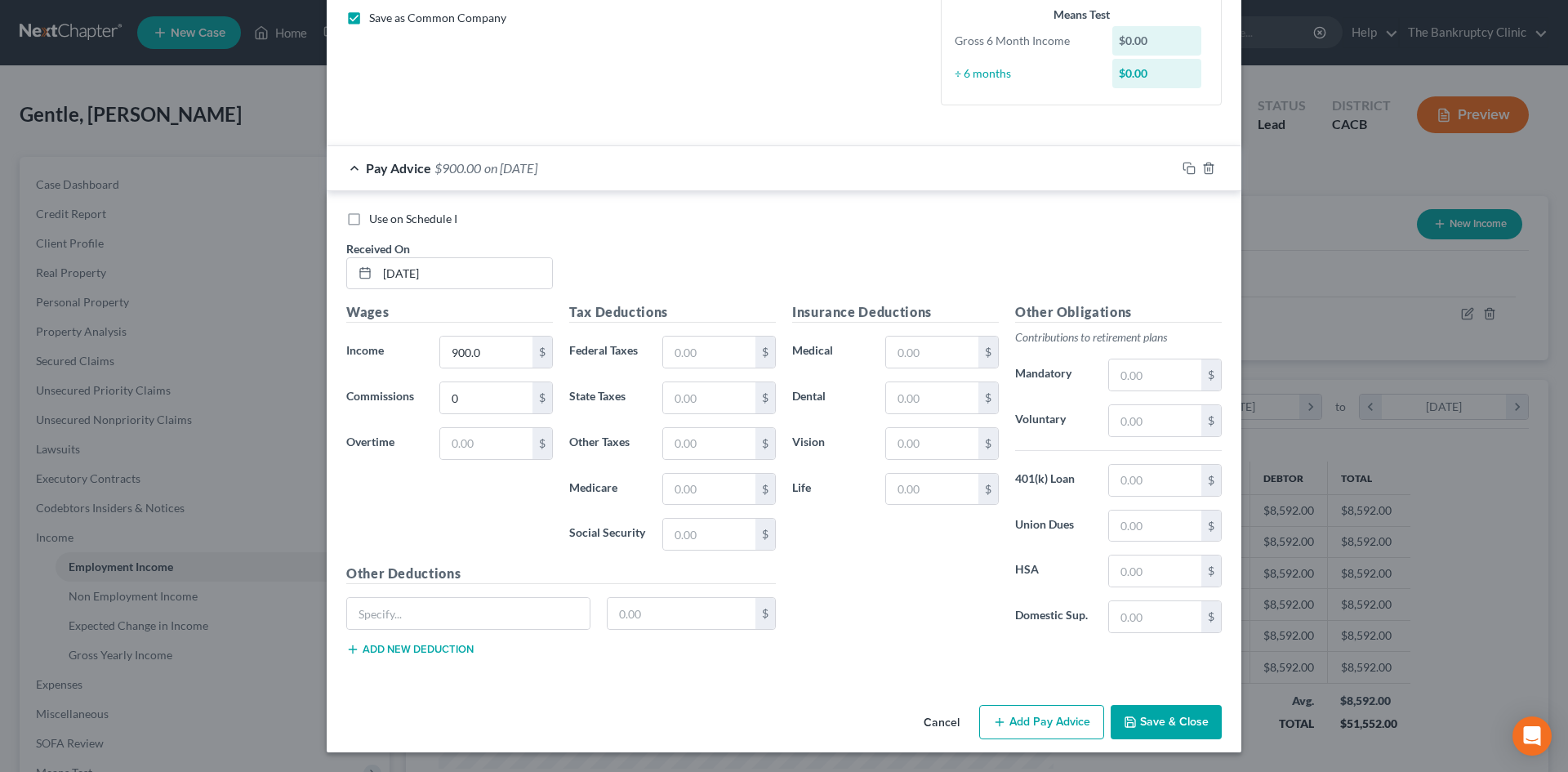
click at [1180, 717] on button "Save & Close" at bounding box center [1166, 721] width 111 height 35
click at [1154, 721] on button "Save & Close" at bounding box center [1166, 721] width 111 height 35
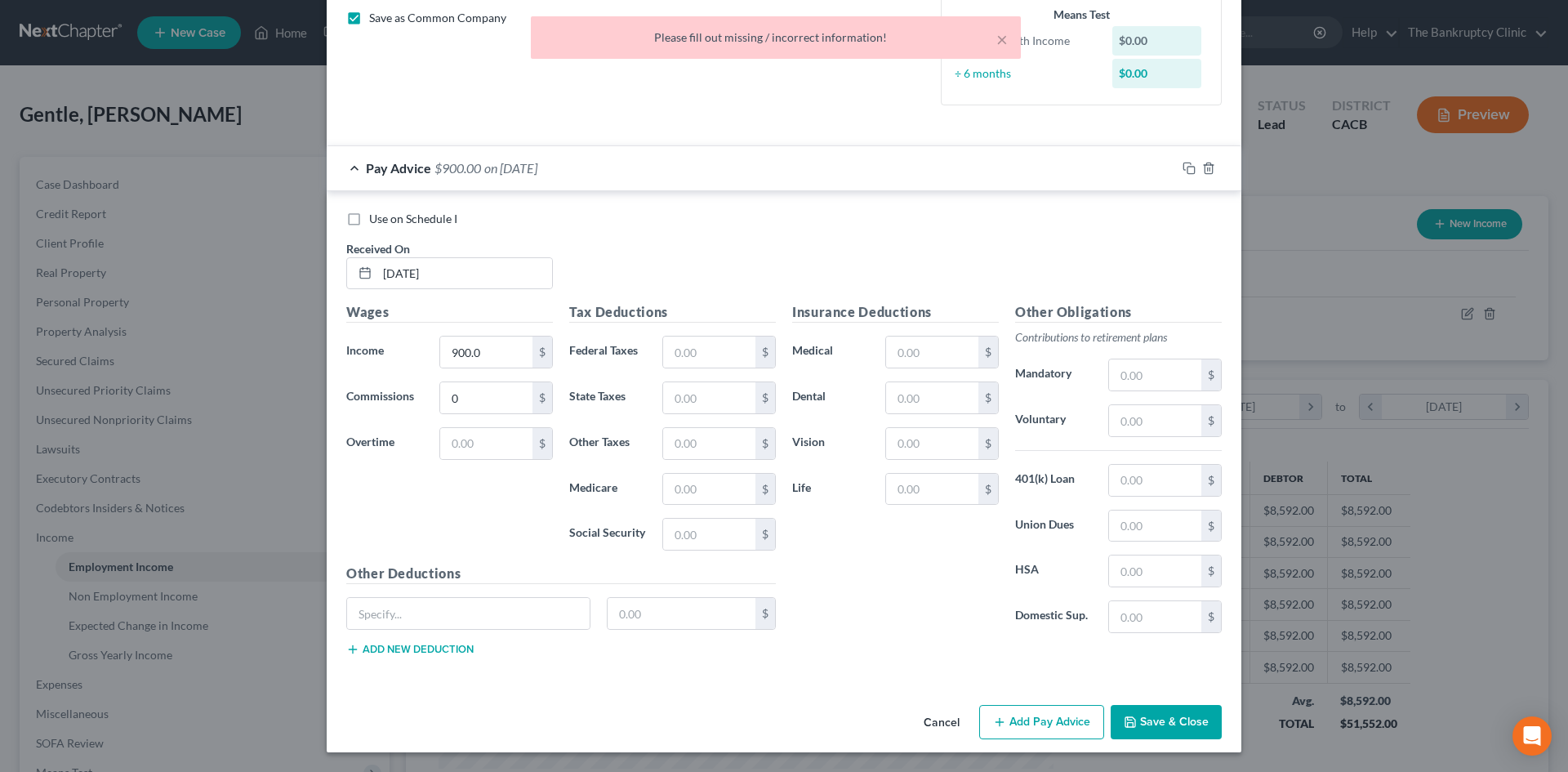
click at [1154, 721] on button "Save & Close" at bounding box center [1166, 721] width 111 height 35
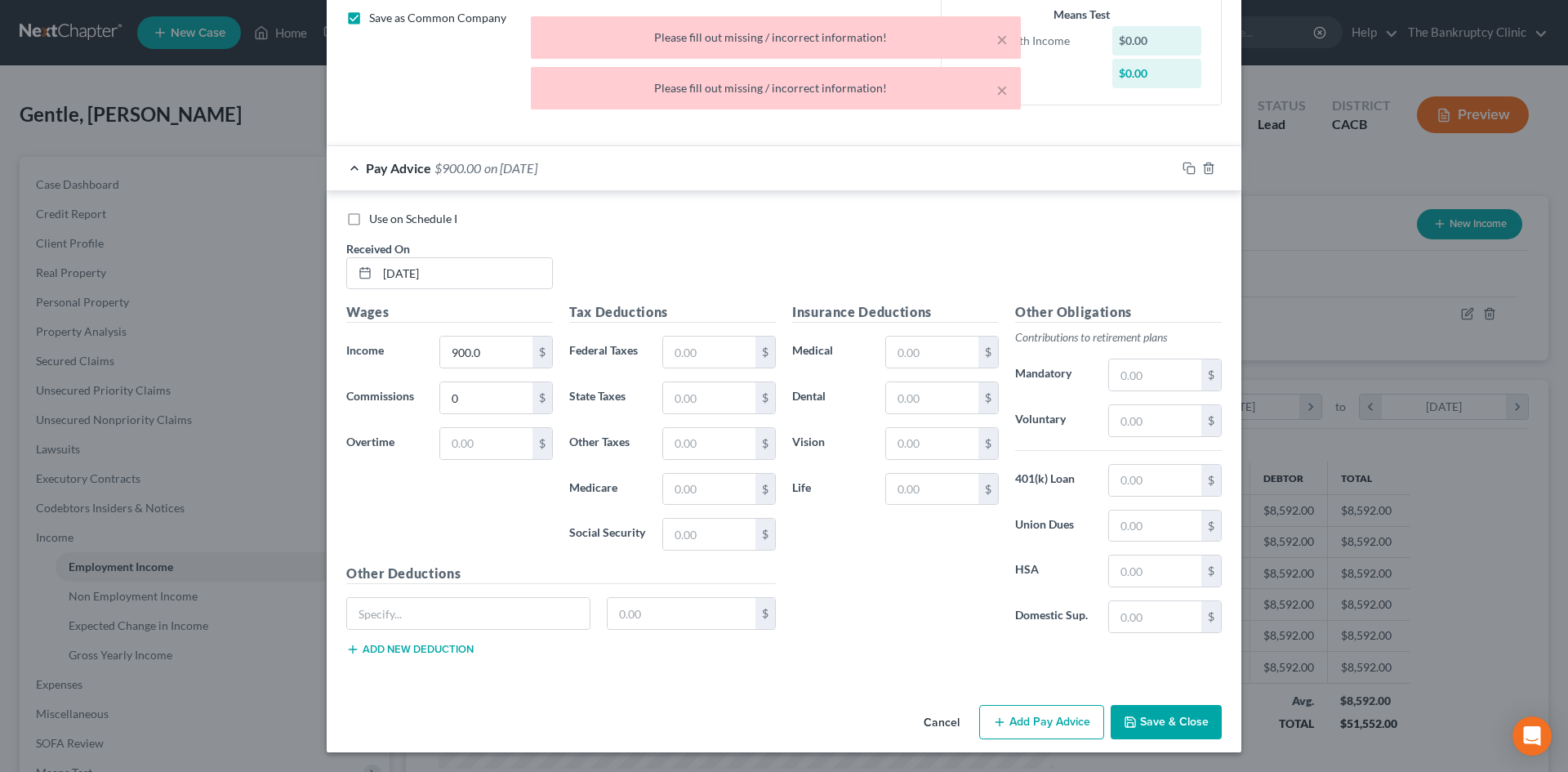
click at [1154, 721] on button "Save & Close" at bounding box center [1166, 721] width 111 height 35
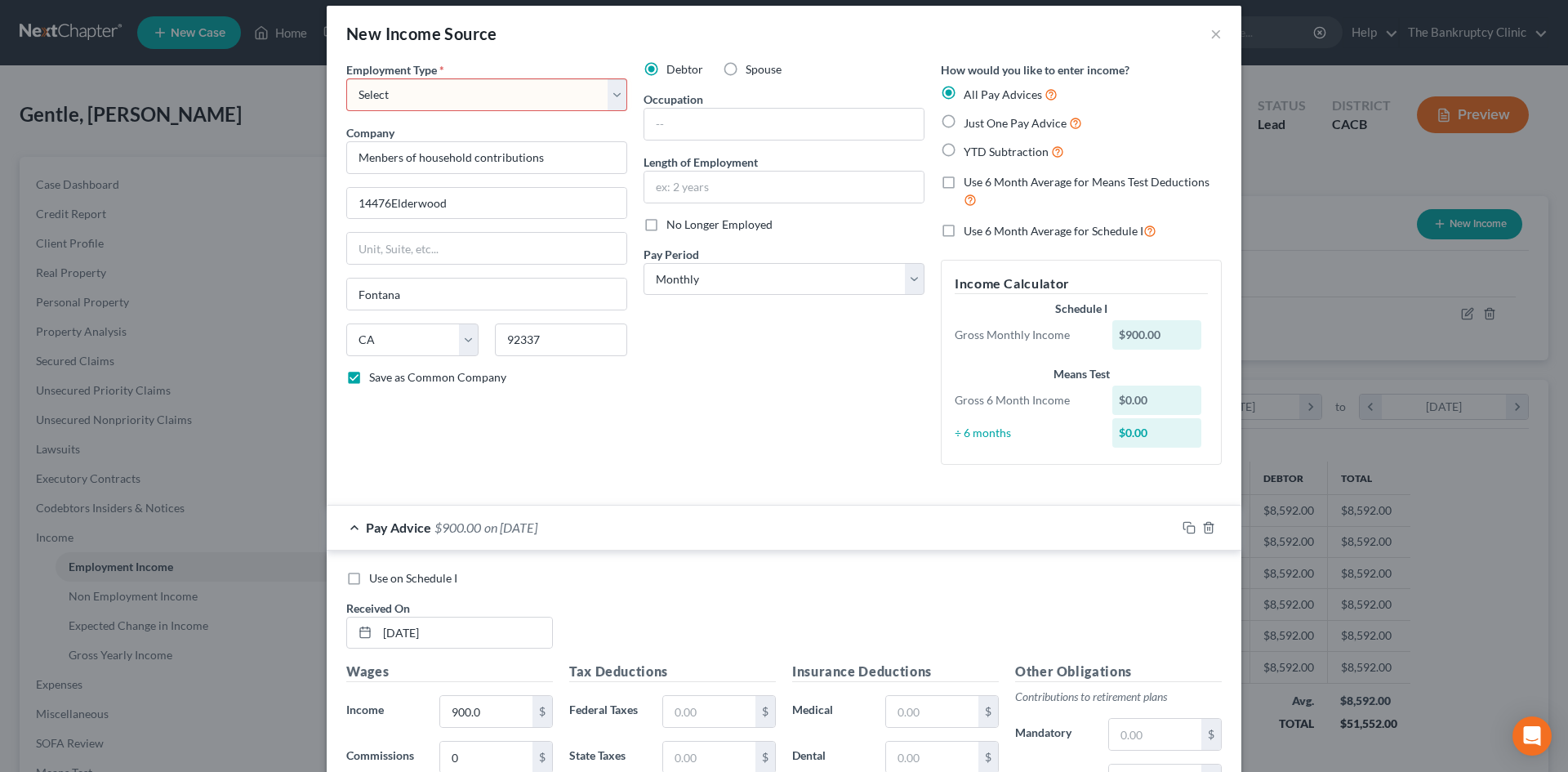
scroll to position [4, 0]
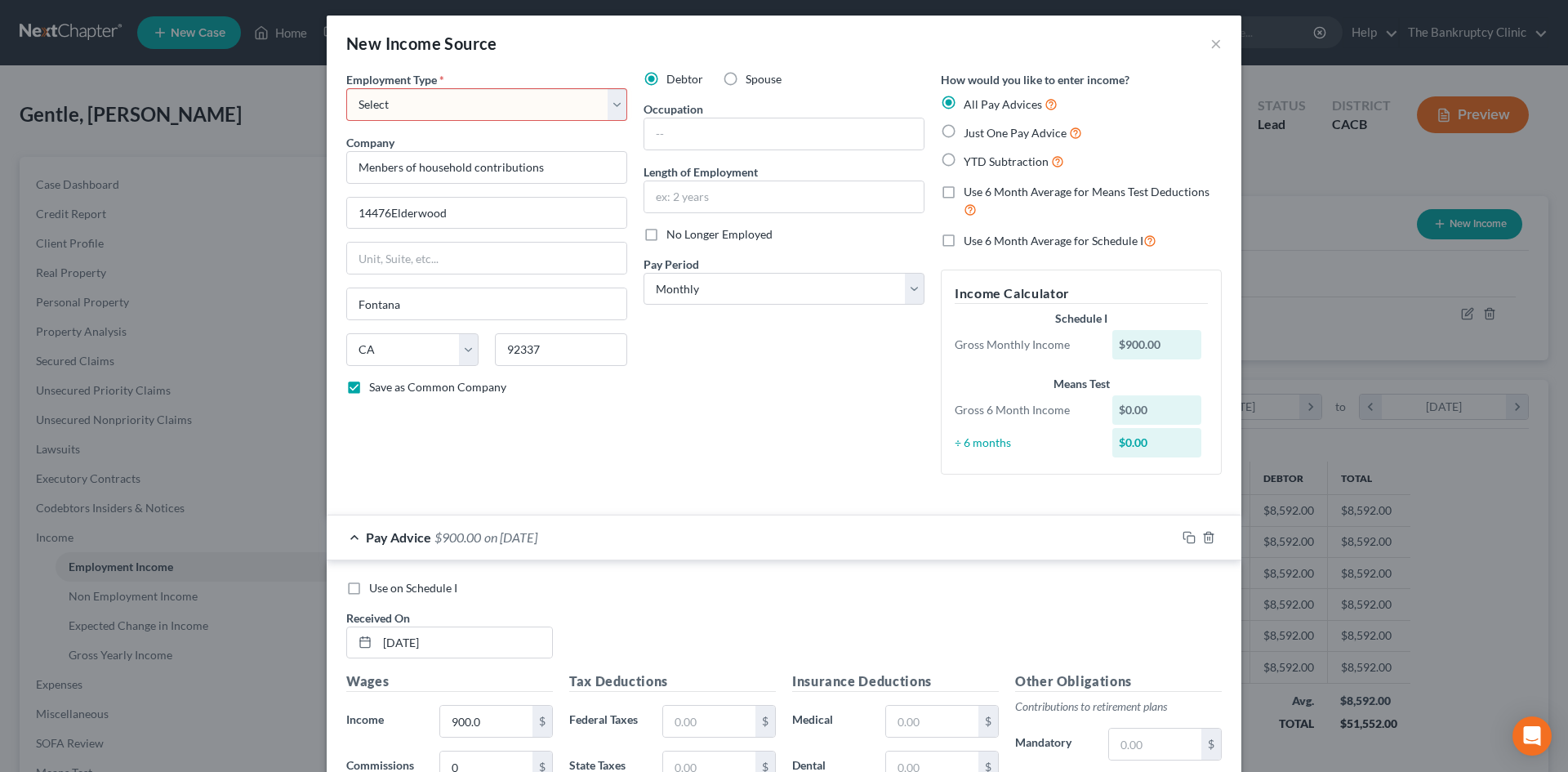
click at [964, 131] on label "Just One Pay Advice" at bounding box center [1023, 132] width 119 height 19
click at [970, 131] on input "Just One Pay Advice" at bounding box center [975, 128] width 11 height 11
radio input "true"
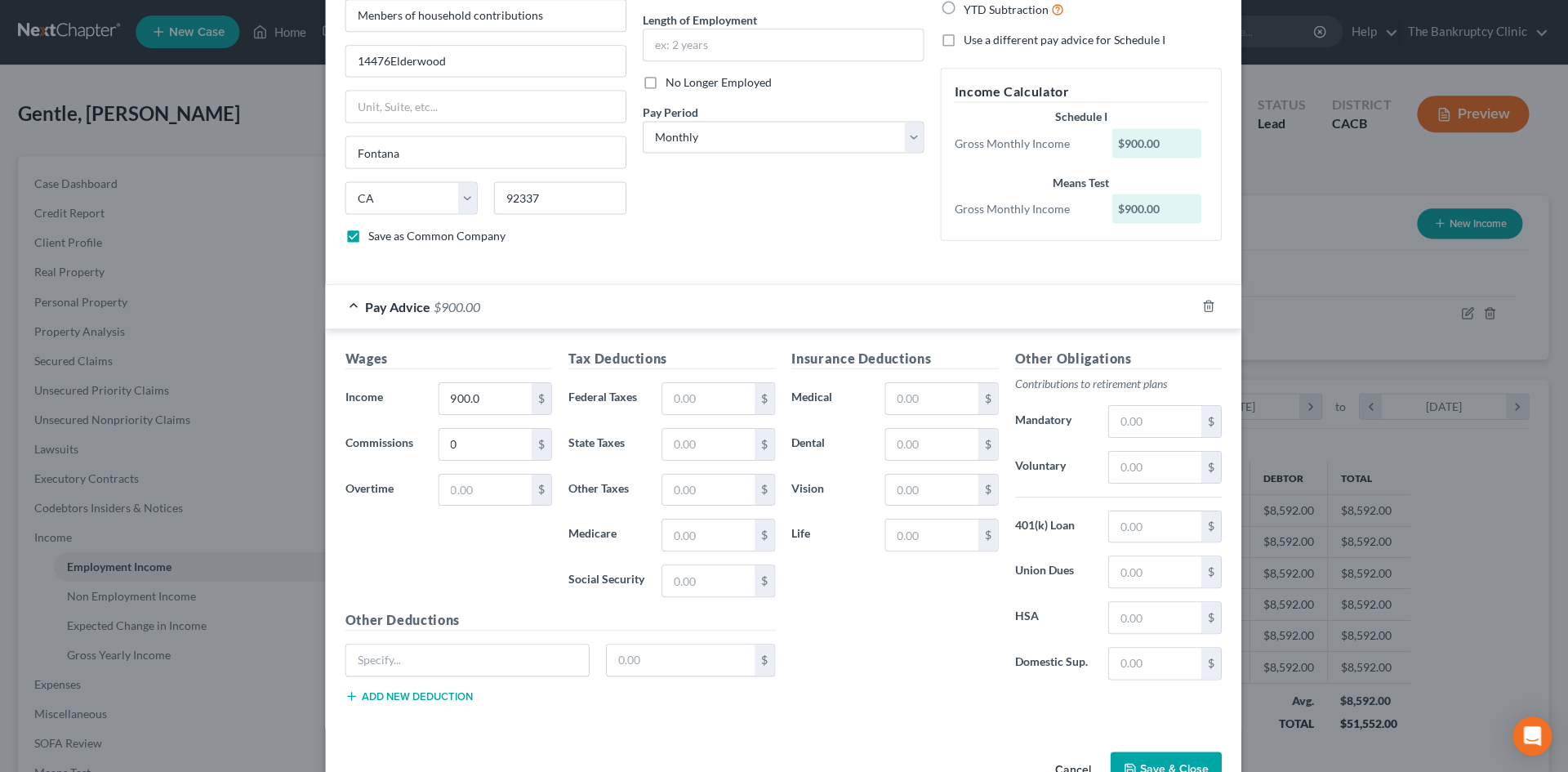
scroll to position [201, 0]
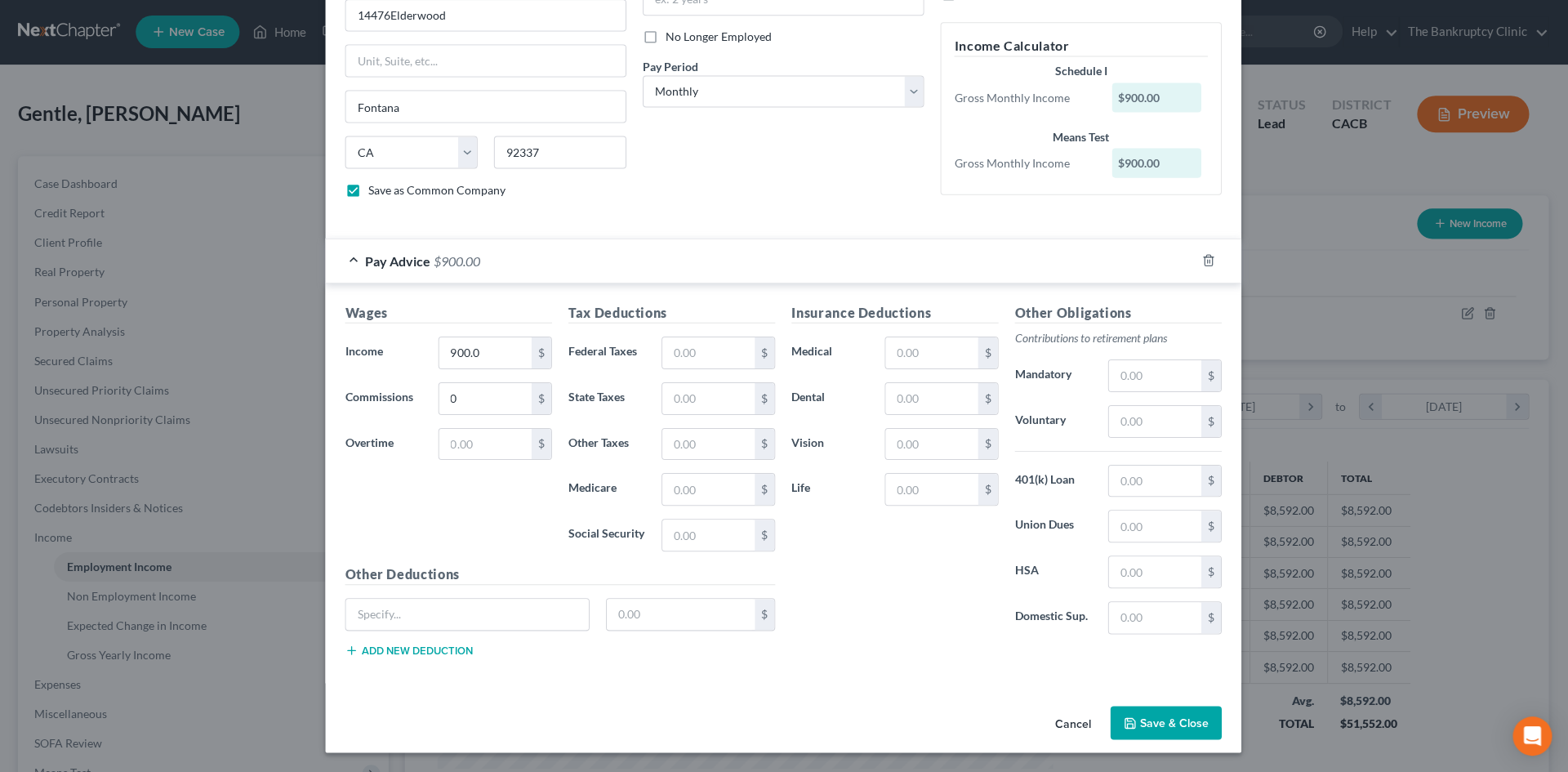
click at [1186, 716] on button "Save & Close" at bounding box center [1166, 722] width 111 height 35
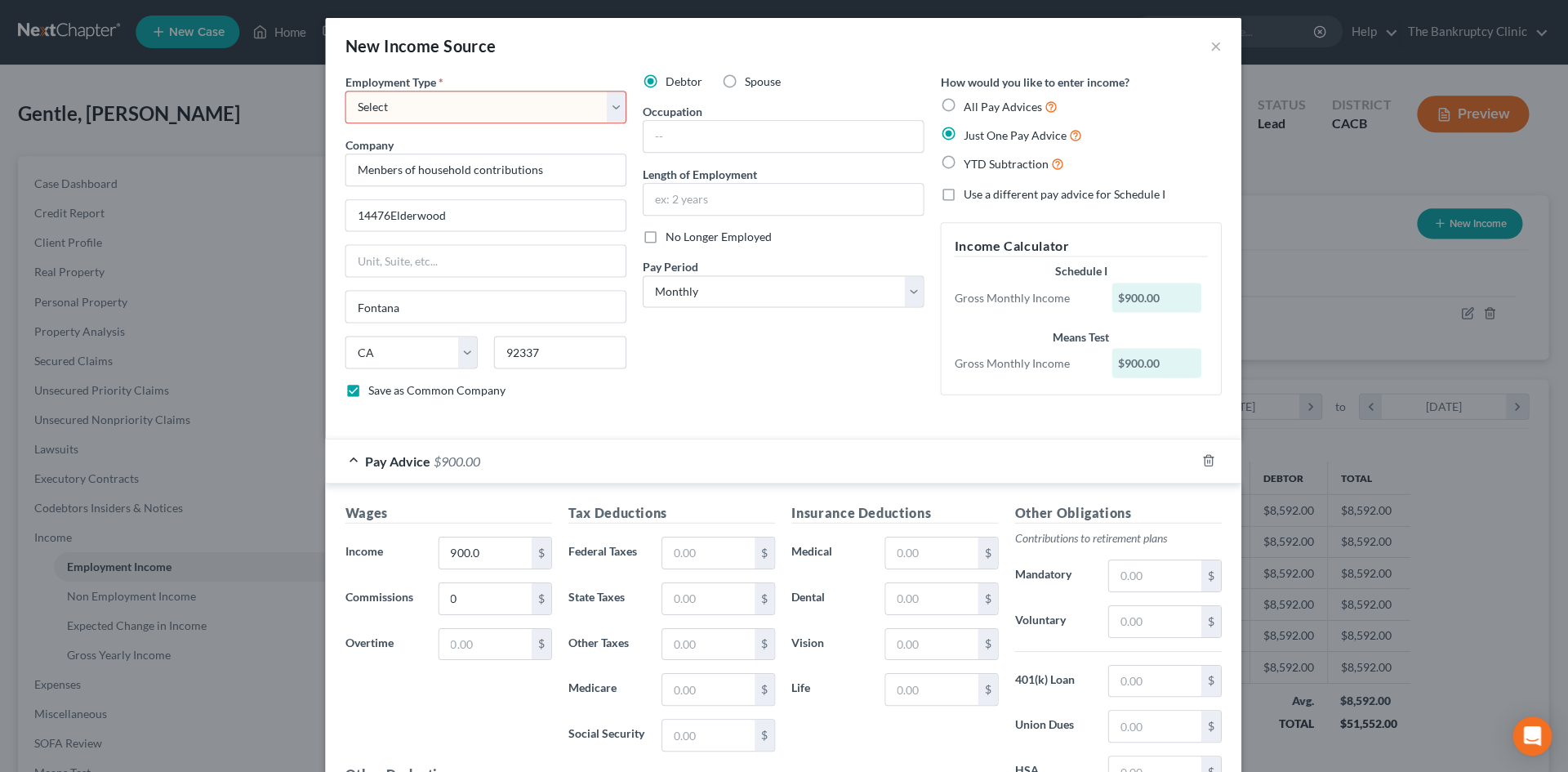
scroll to position [0, 0]
click at [838, 132] on input "text" at bounding box center [784, 138] width 279 height 31
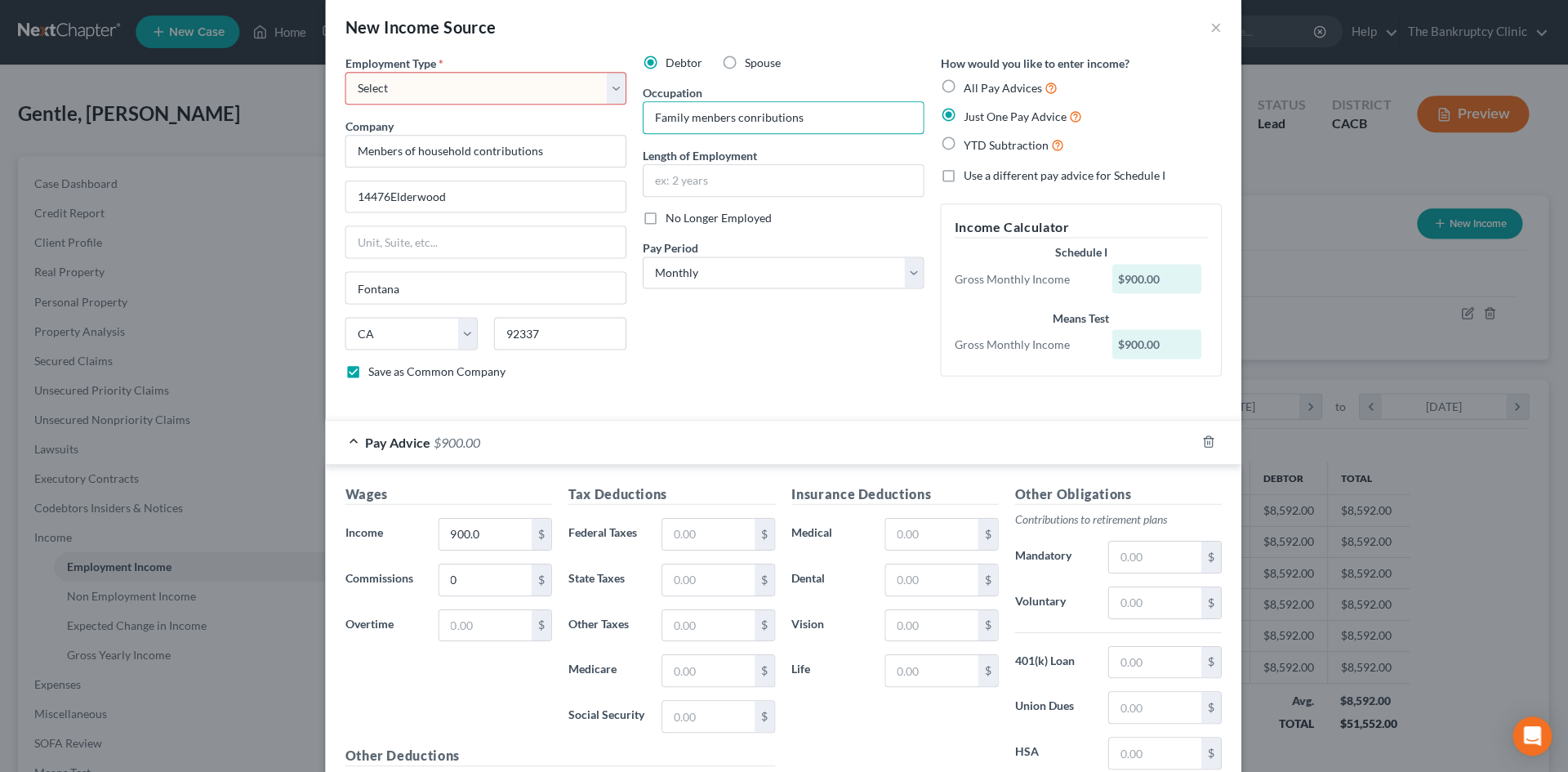
scroll to position [201, 0]
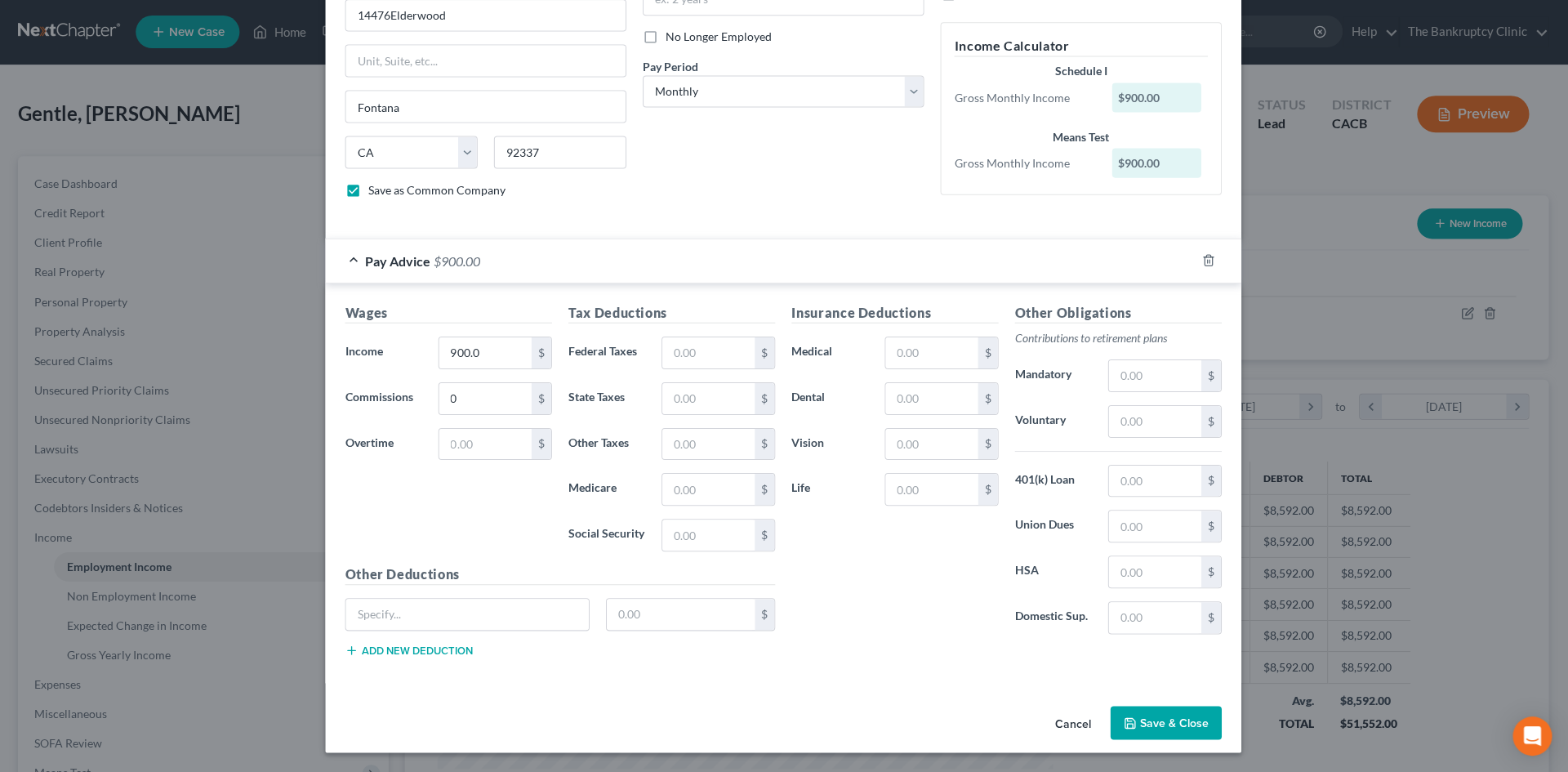
type input "Family menbers conributions"
click at [1179, 716] on button "Save & Close" at bounding box center [1166, 722] width 111 height 35
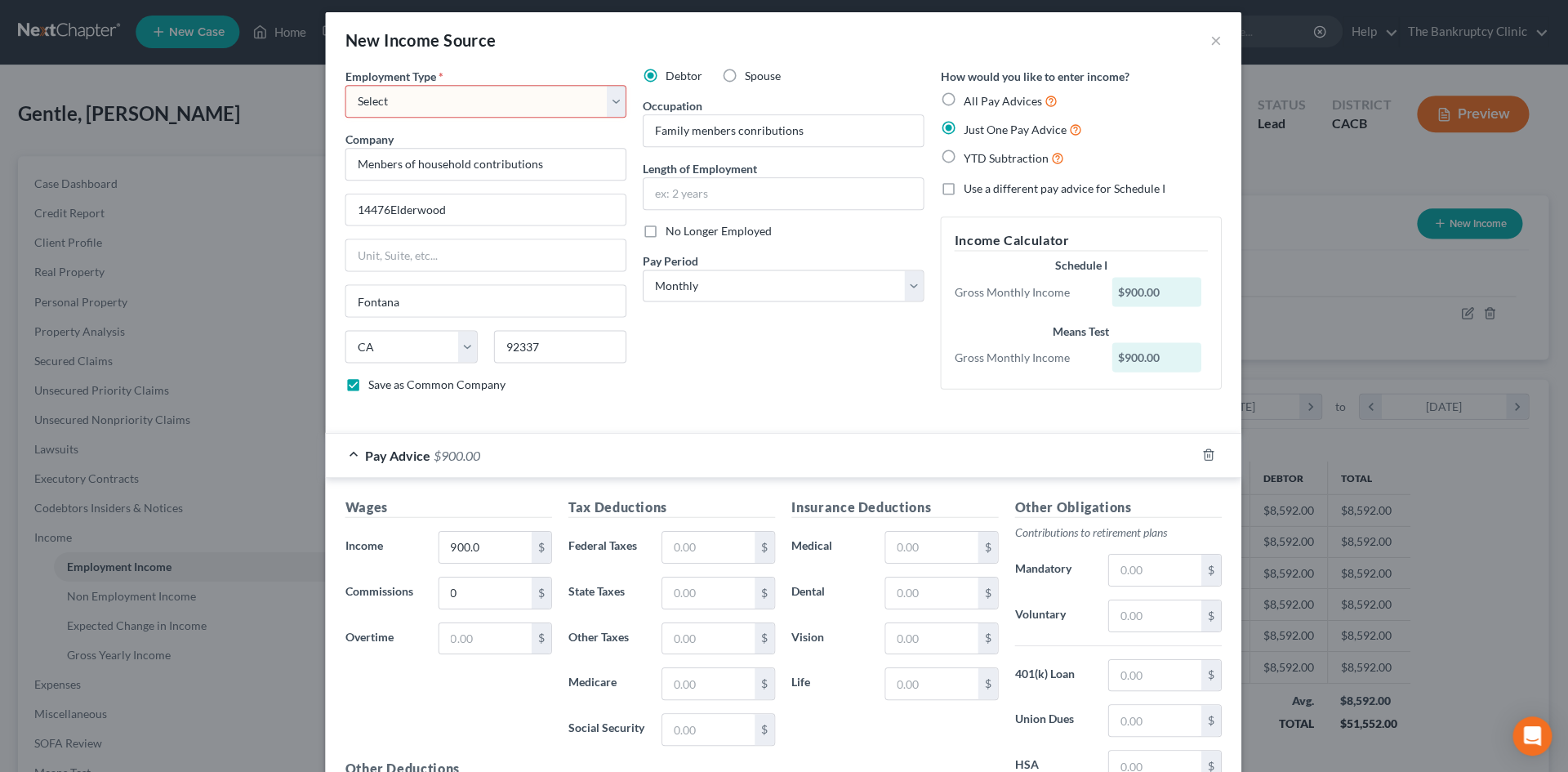
scroll to position [0, 0]
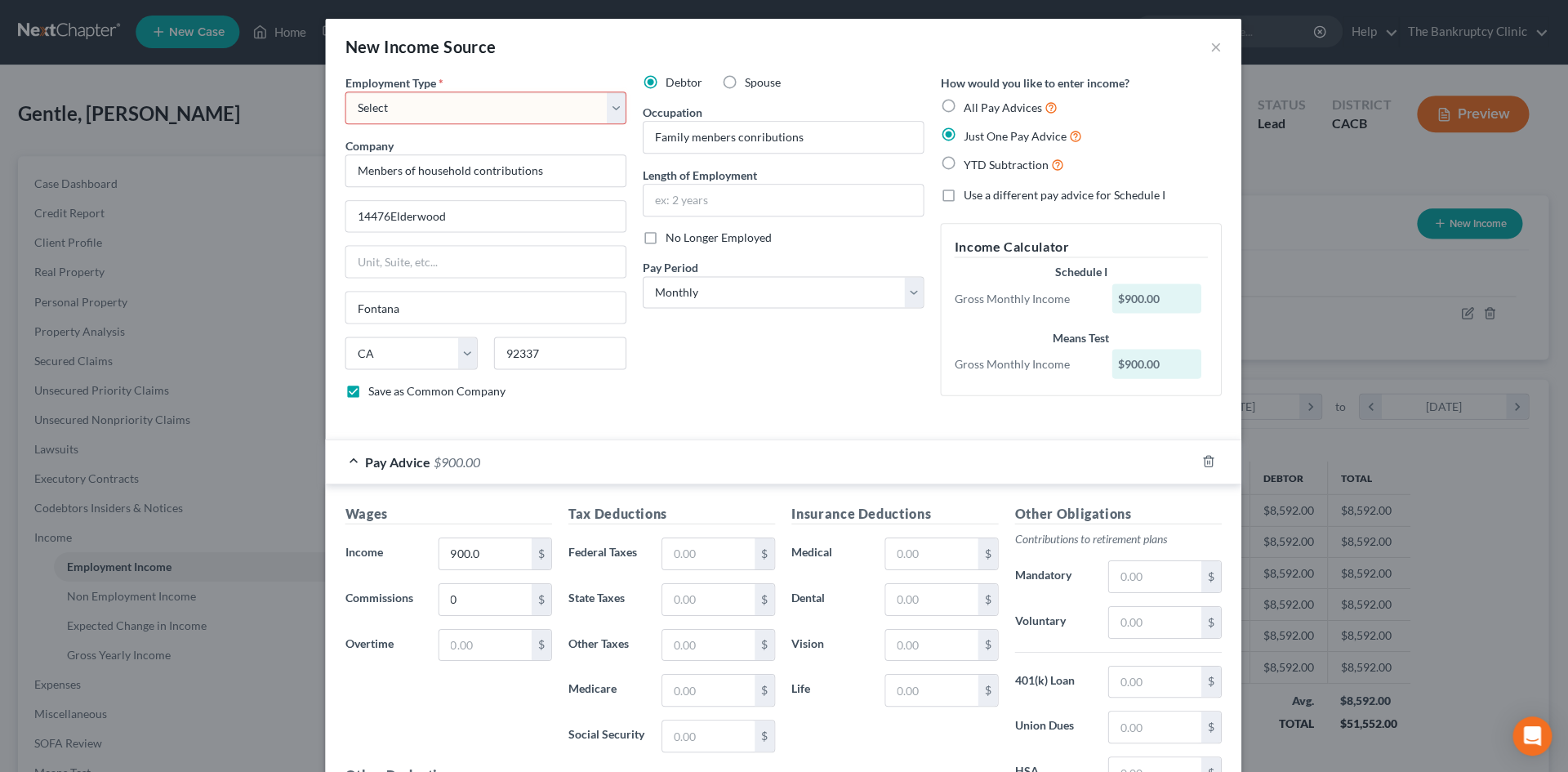
click at [612, 110] on select "Select Full or [DEMOGRAPHIC_DATA] Employment Self Employment" at bounding box center [486, 108] width 281 height 33
select select "0"
click at [346, 92] on select "Select Full or [DEMOGRAPHIC_DATA] Employment Self Employment" at bounding box center [486, 108] width 281 height 33
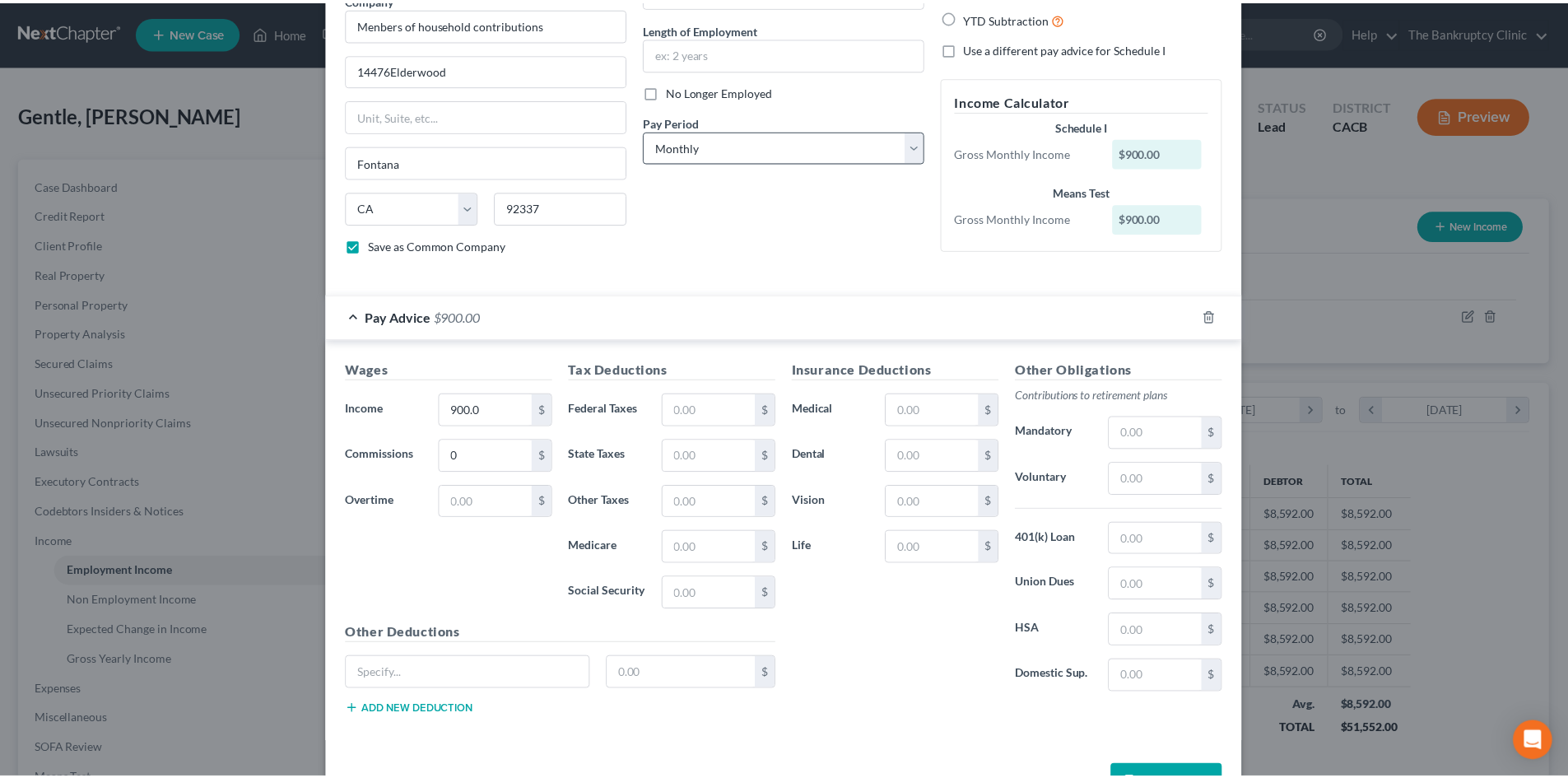
scroll to position [203, 0]
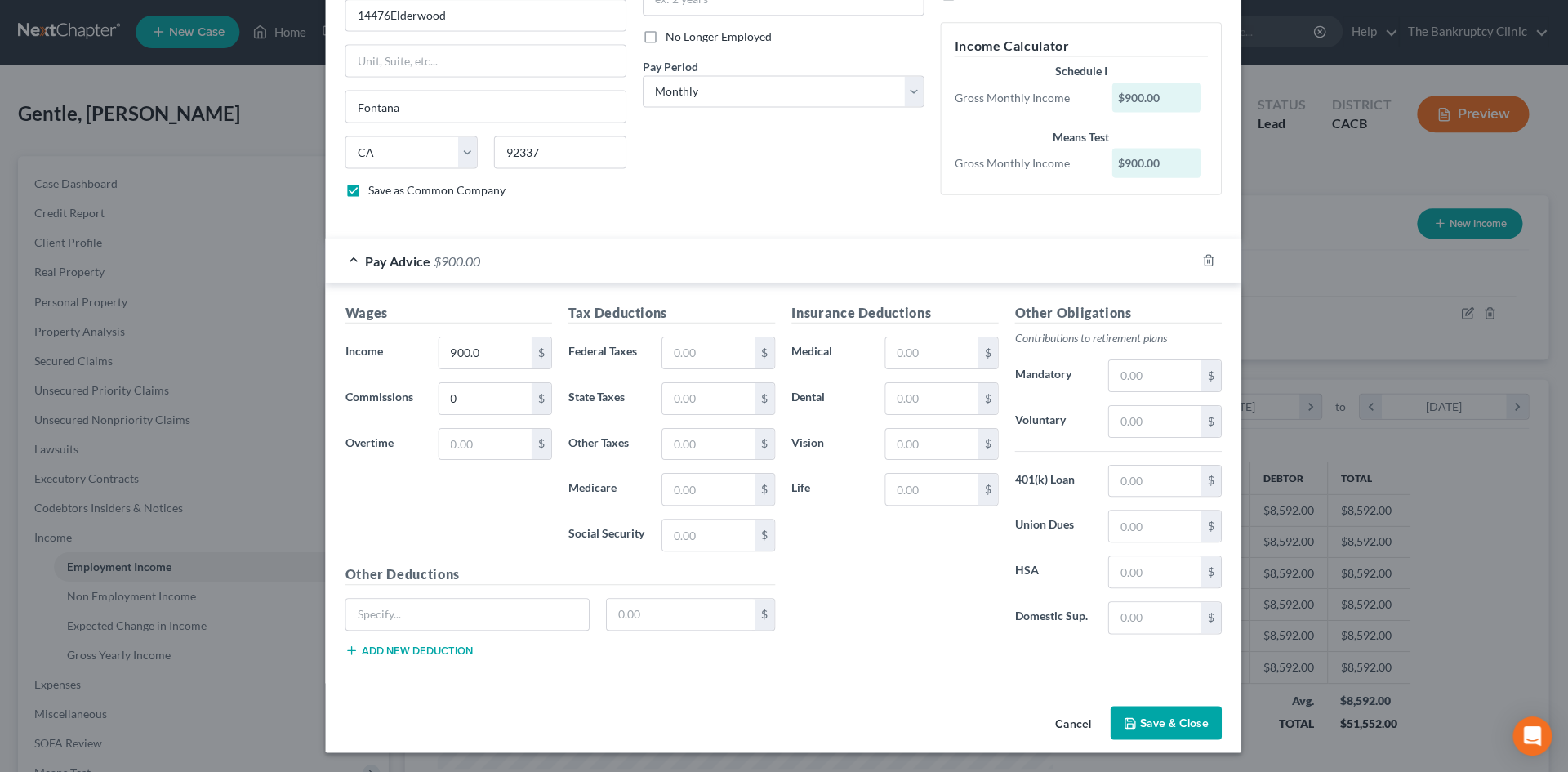
click at [1165, 713] on button "Save & Close" at bounding box center [1166, 722] width 111 height 35
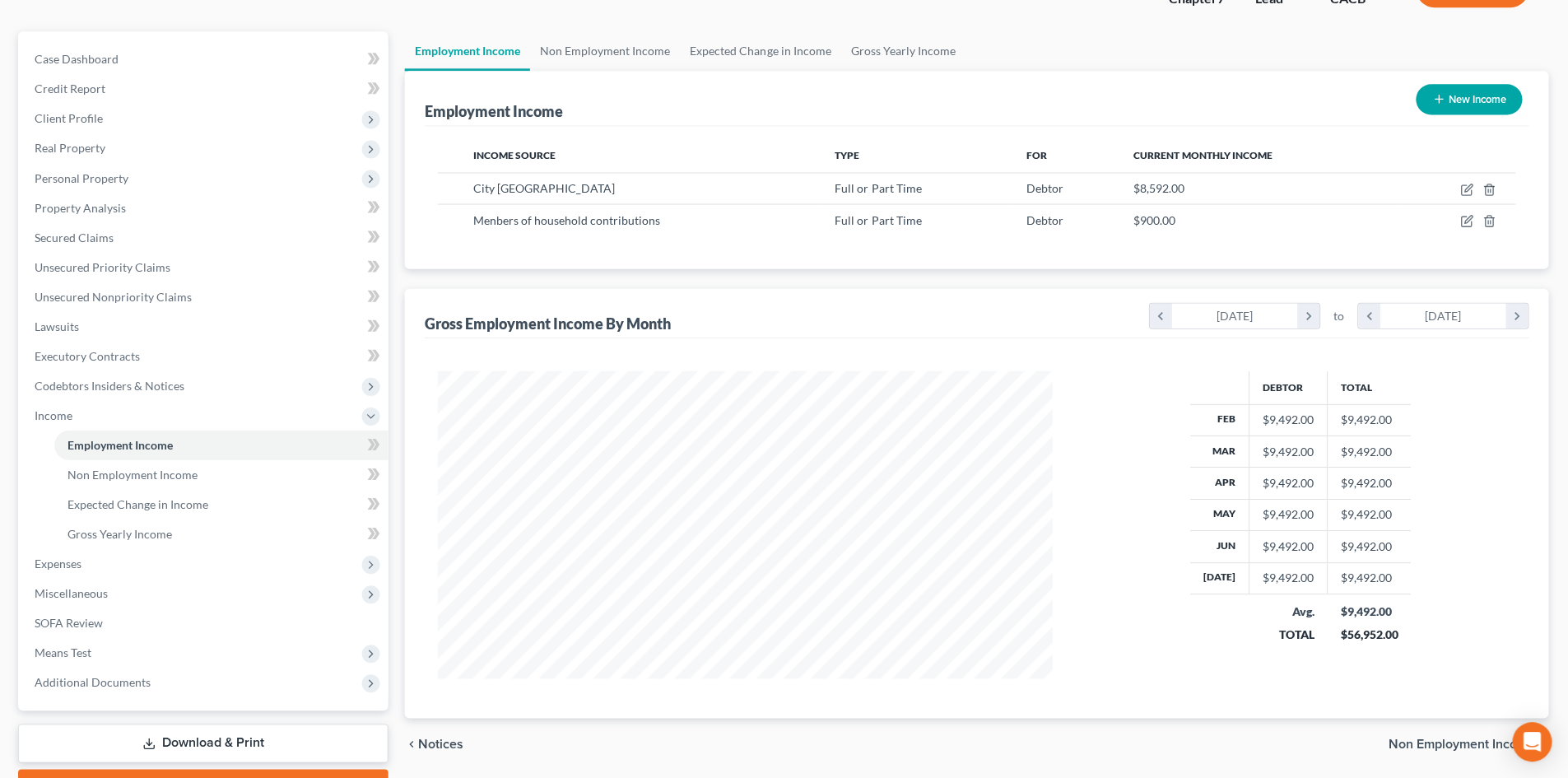
scroll to position [216, 0]
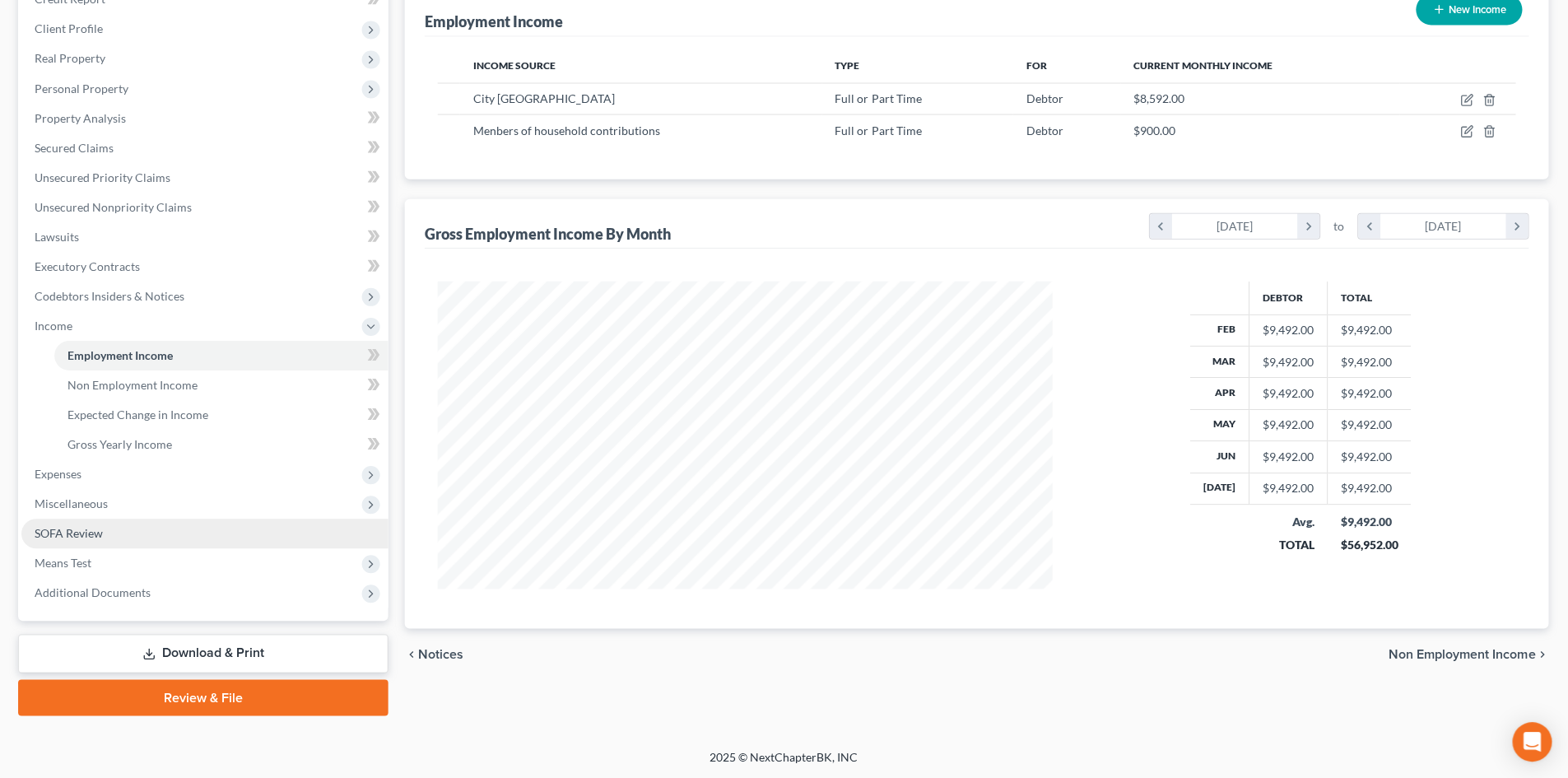
click at [74, 530] on span "SOFA Review" at bounding box center [70, 533] width 68 height 14
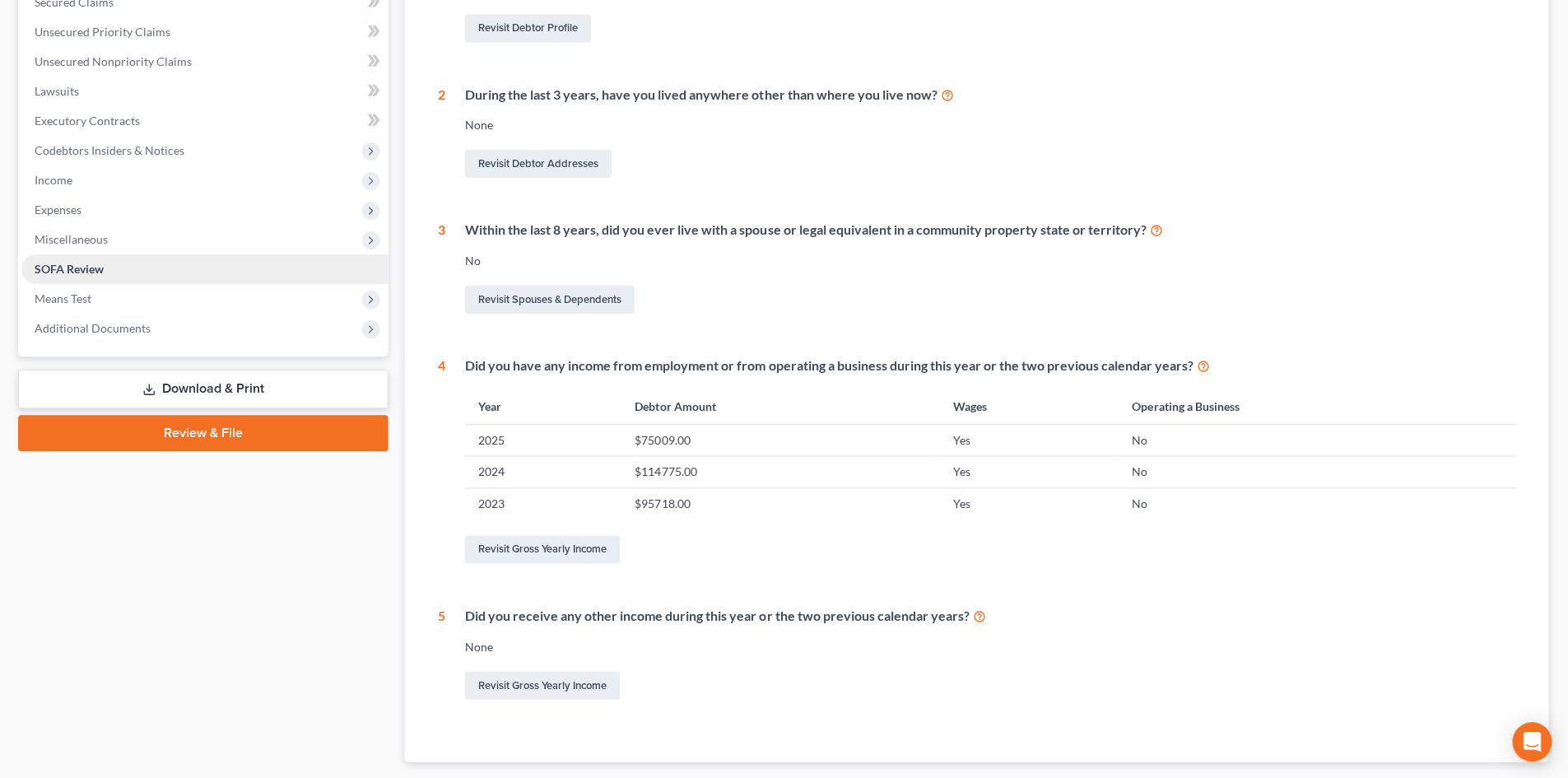
scroll to position [363, 0]
click at [1271, 469] on td "No" at bounding box center [1317, 470] width 395 height 31
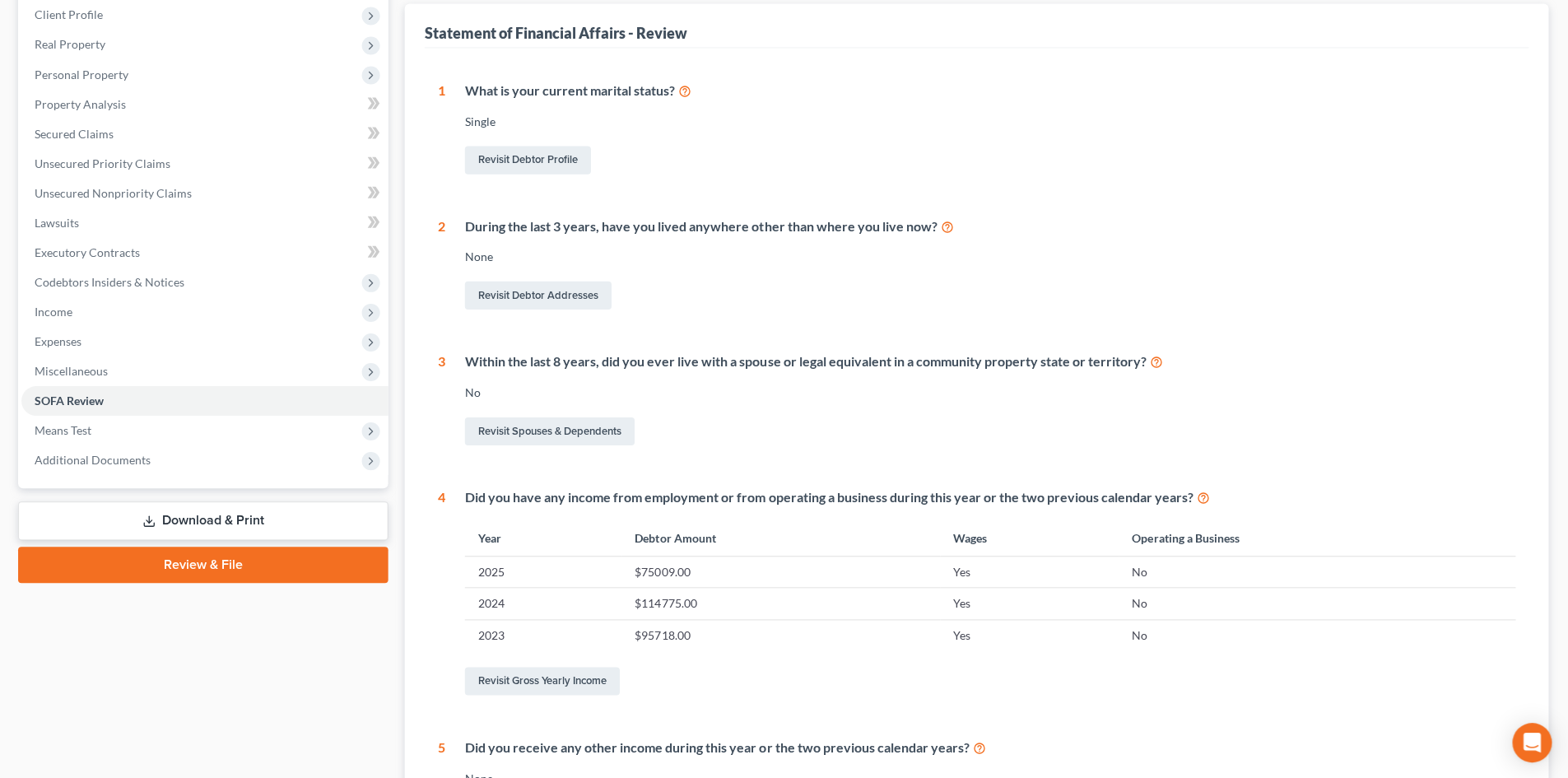
scroll to position [0, 0]
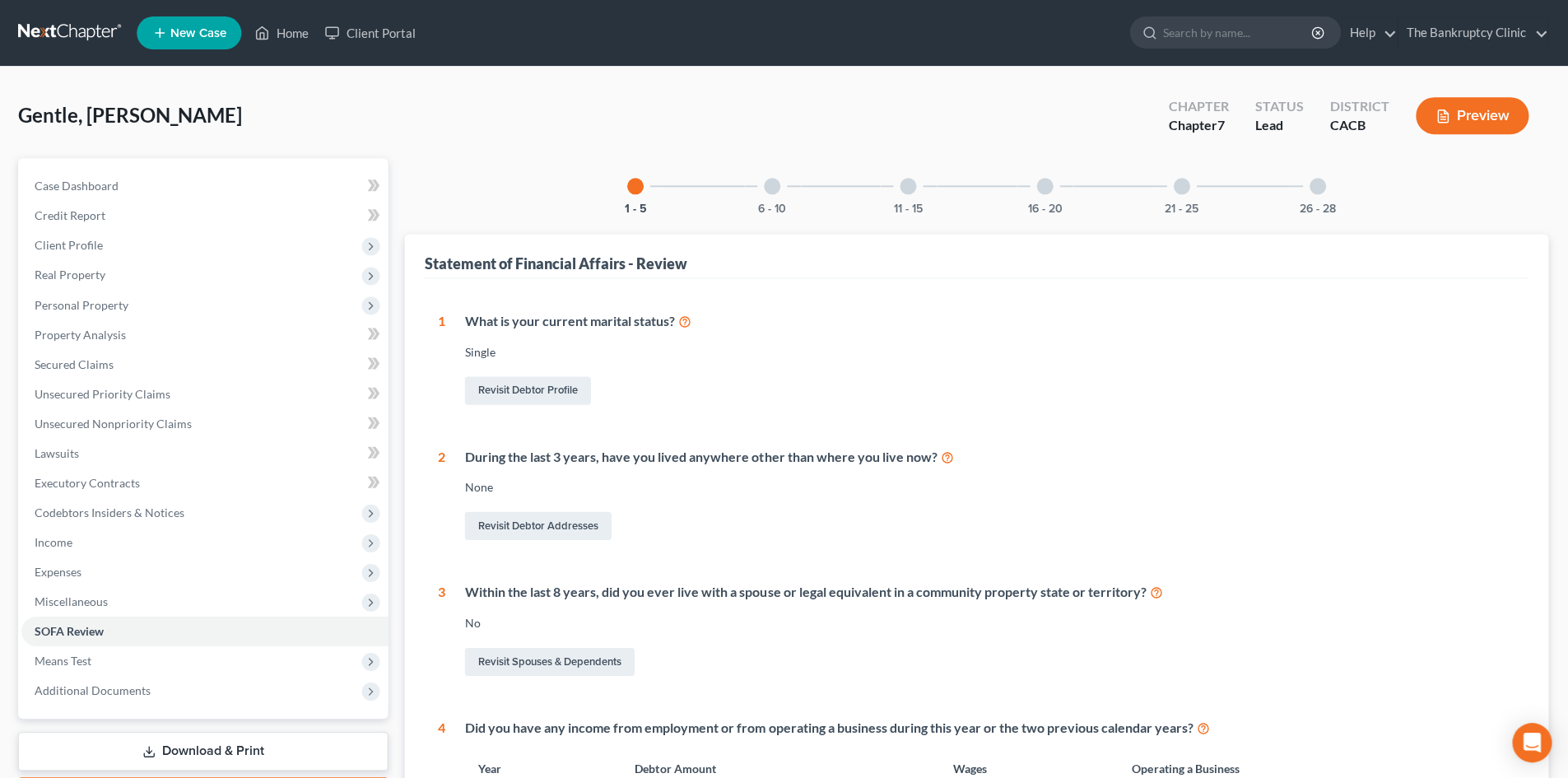
click at [775, 190] on div at bounding box center [773, 186] width 16 height 16
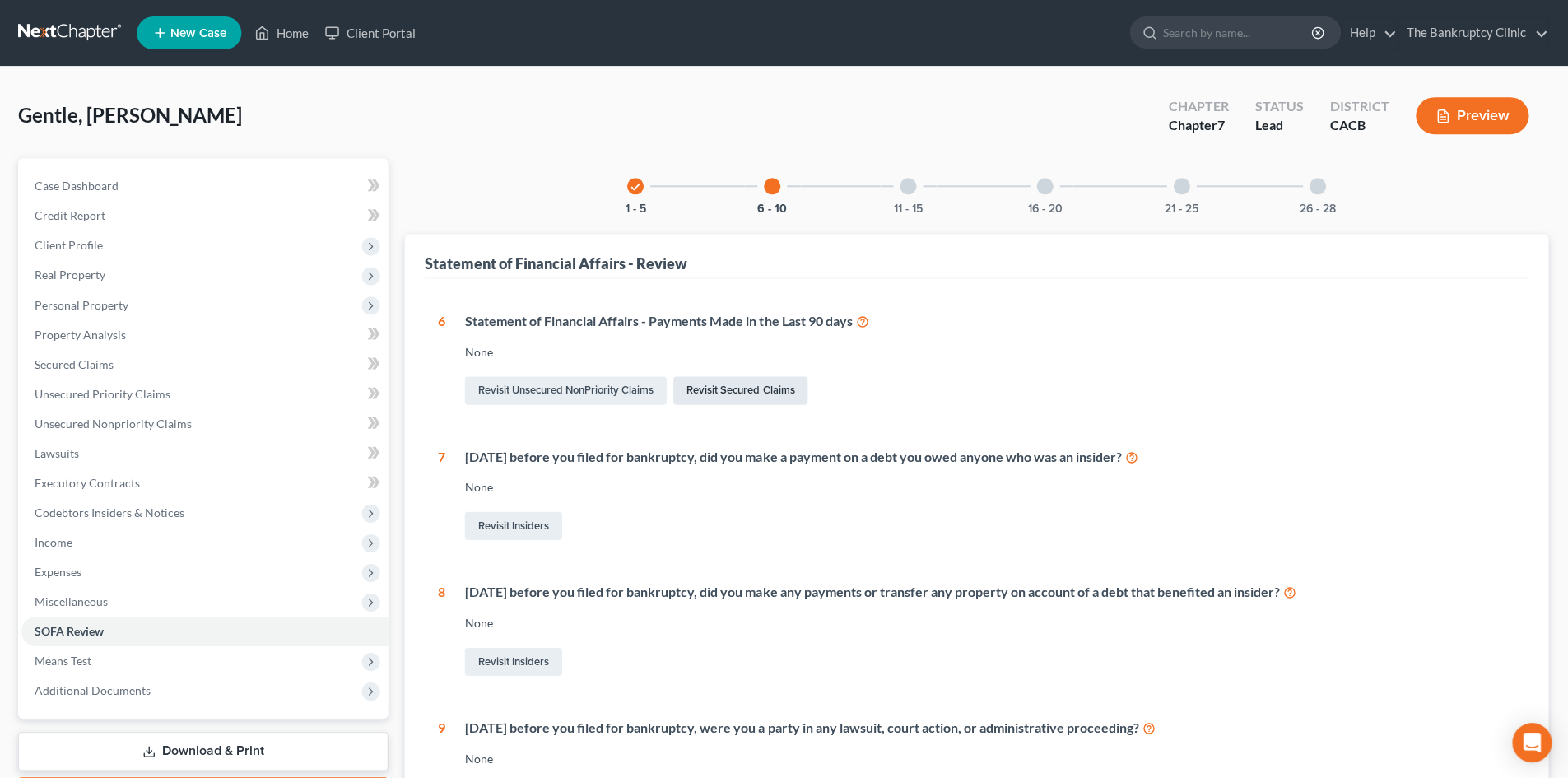
click at [754, 389] on link "Revisit Secured Claims" at bounding box center [741, 390] width 134 height 28
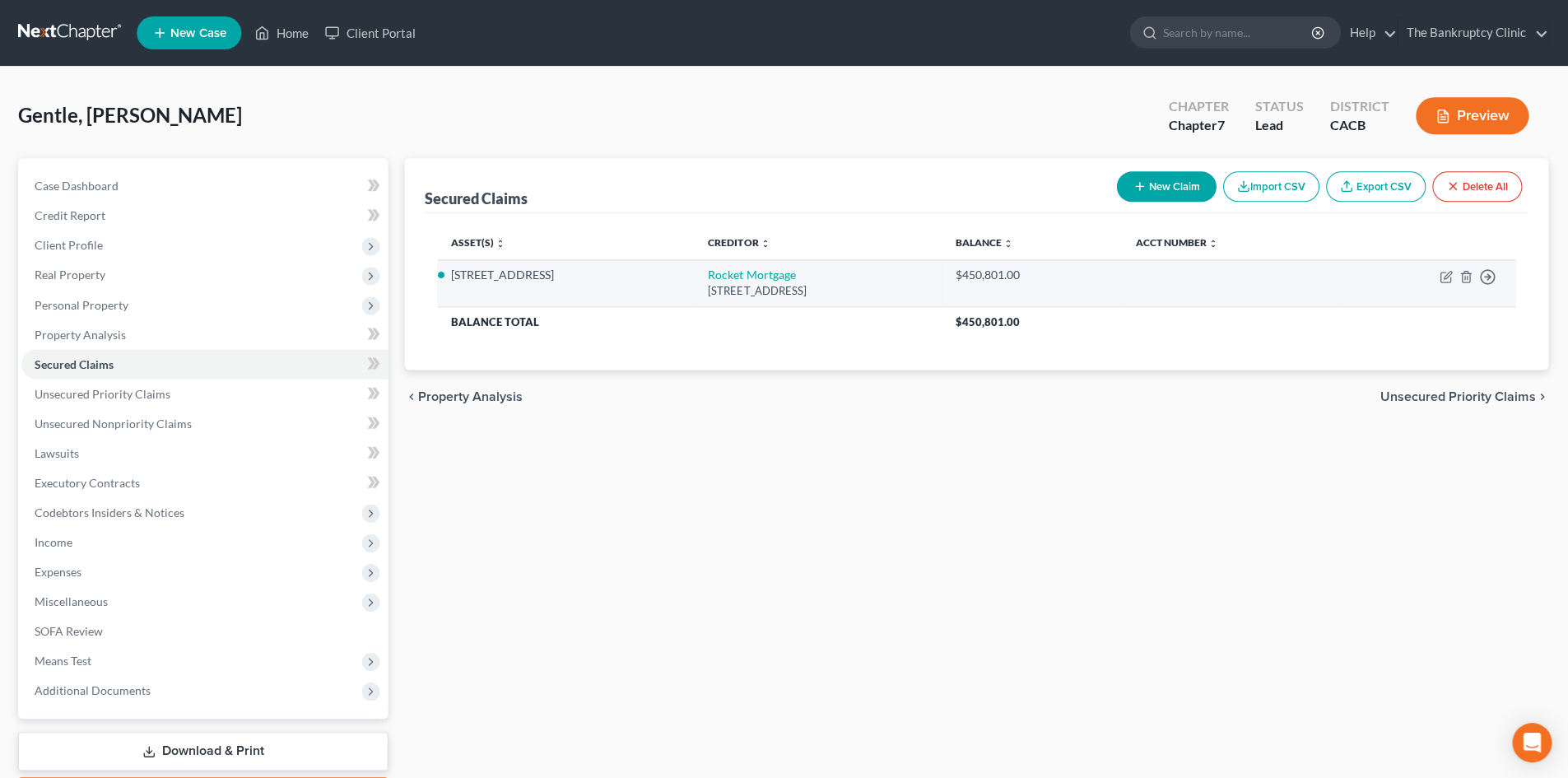
click at [1231, 274] on td at bounding box center [1230, 283] width 216 height 47
click at [1444, 277] on icon "button" at bounding box center [1447, 274] width 7 height 7
select select "23"
select select "13"
select select "4"
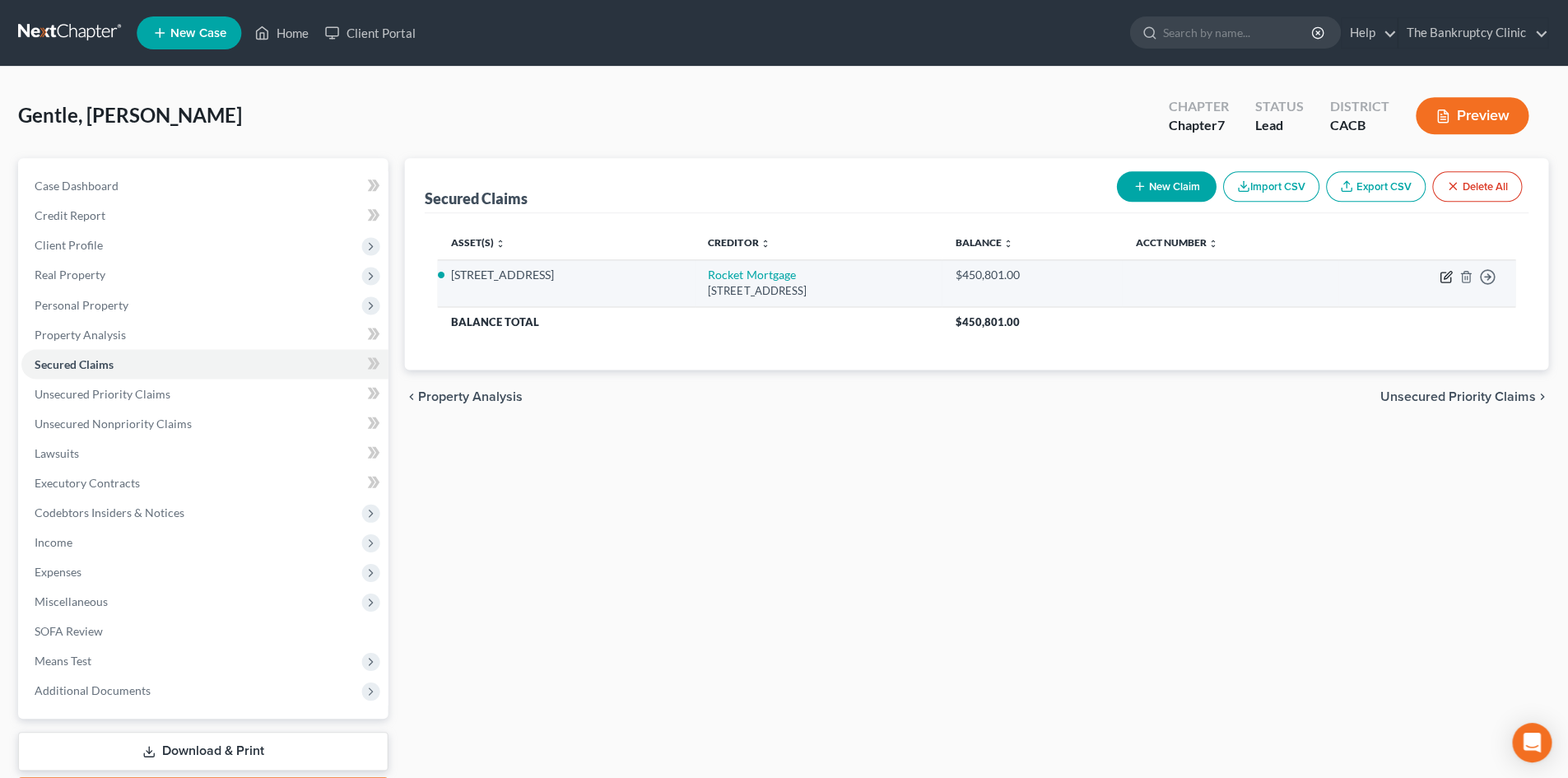
select select "0"
select select "14"
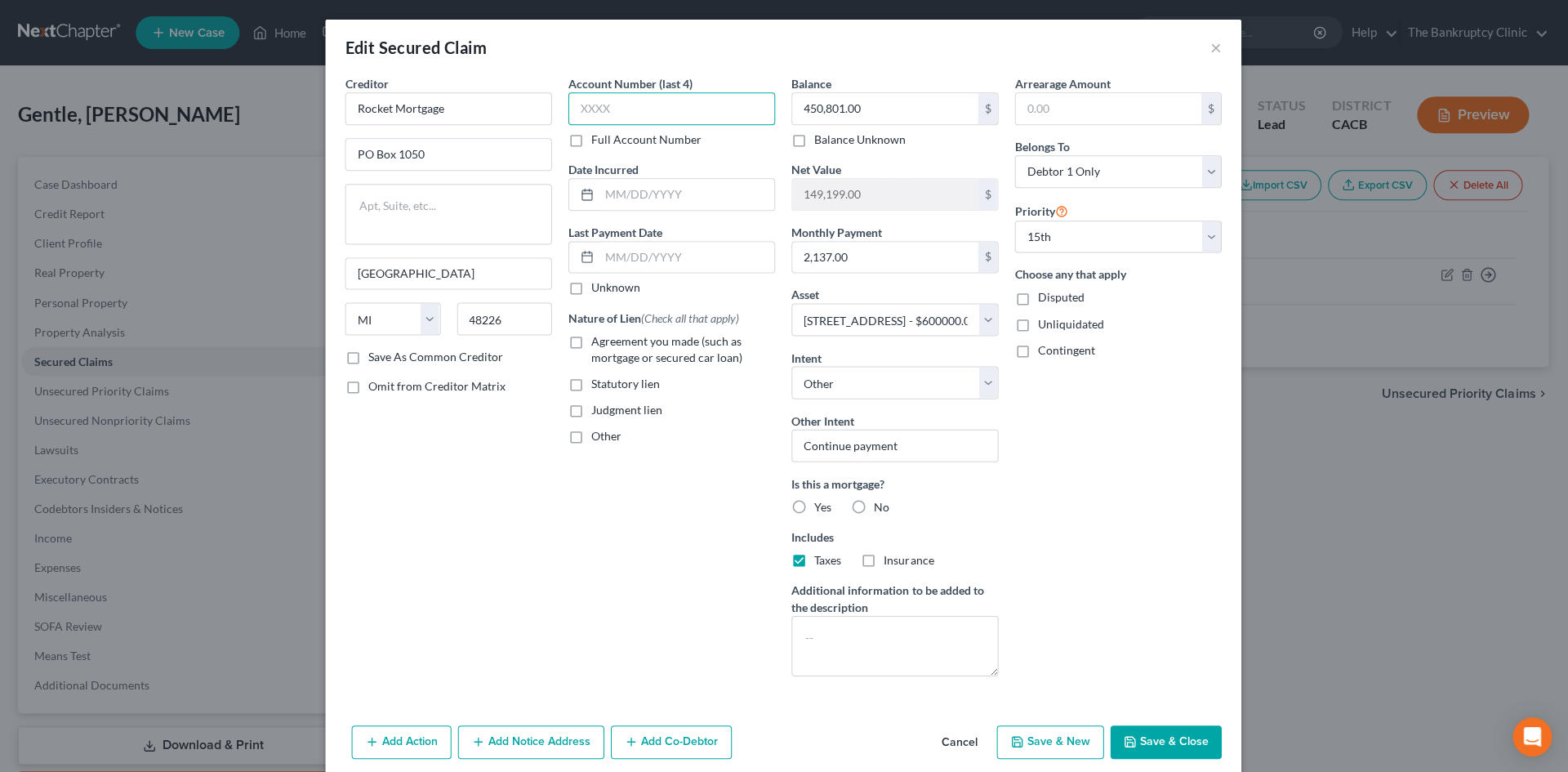
click at [616, 99] on input "text" at bounding box center [672, 108] width 207 height 33
type input "9766"
click at [1155, 741] on button "Save & Close" at bounding box center [1166, 741] width 111 height 35
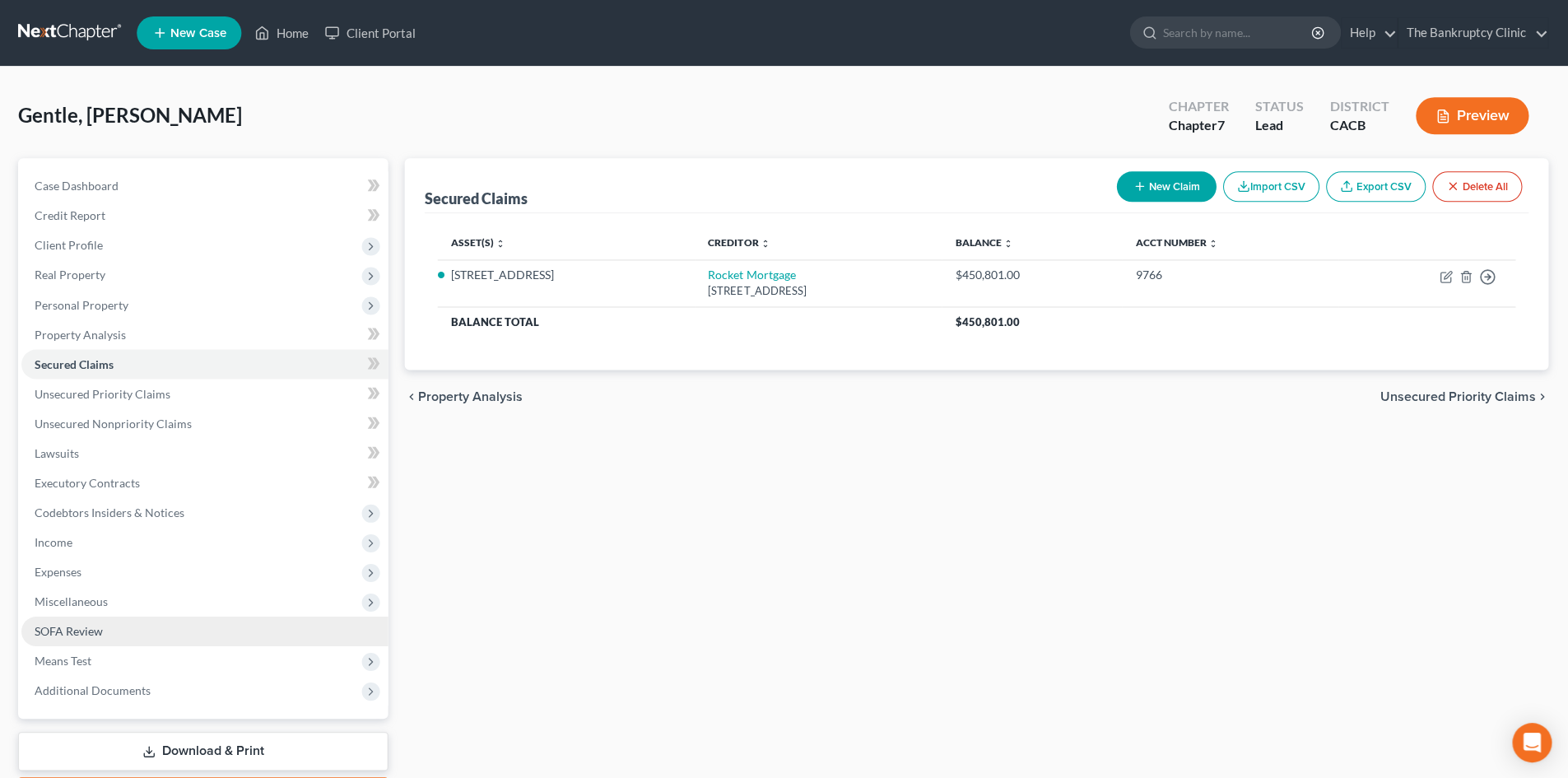
click at [102, 628] on span "SOFA Review" at bounding box center [70, 630] width 68 height 14
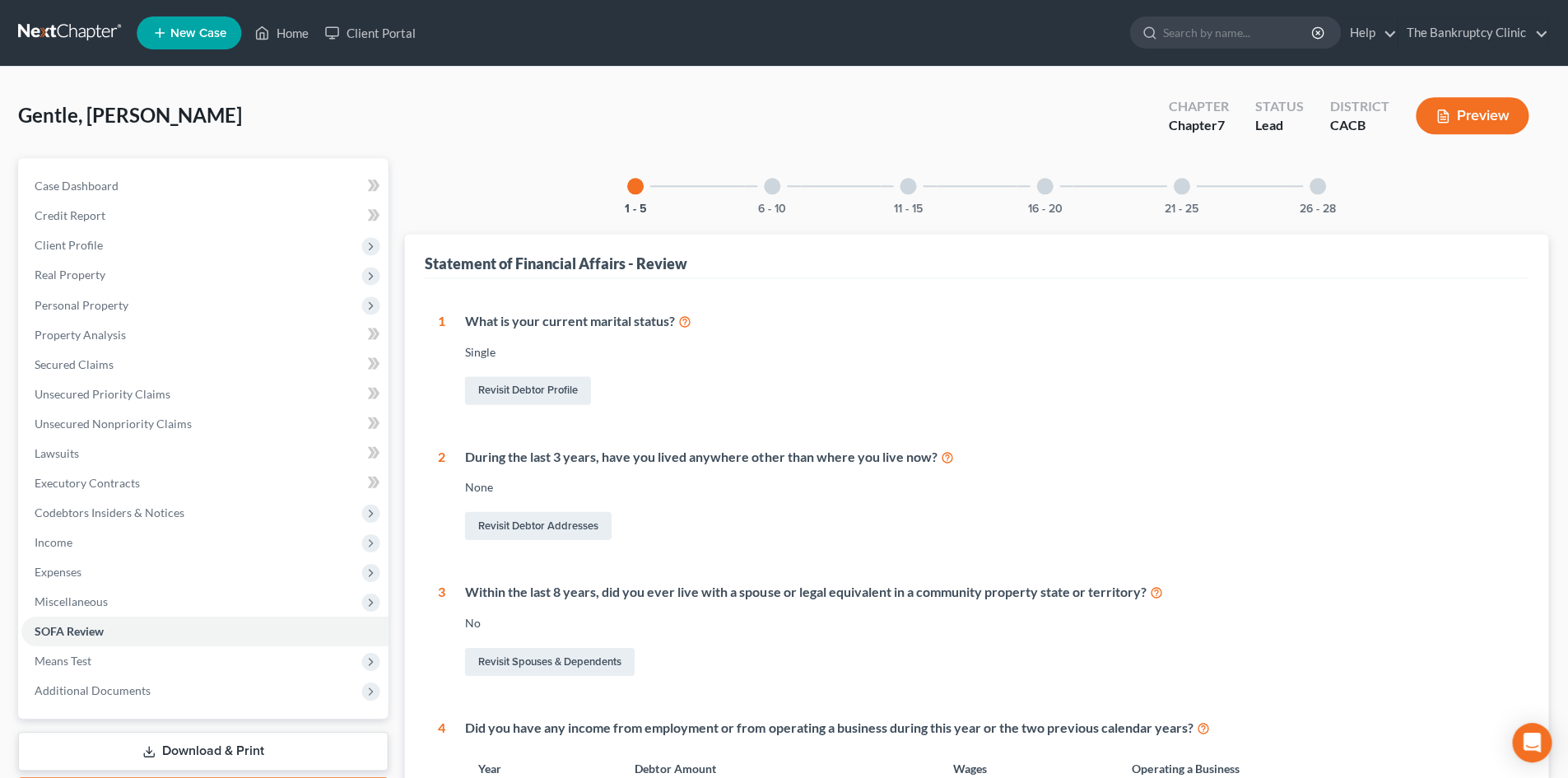
click at [775, 190] on div at bounding box center [773, 186] width 16 height 16
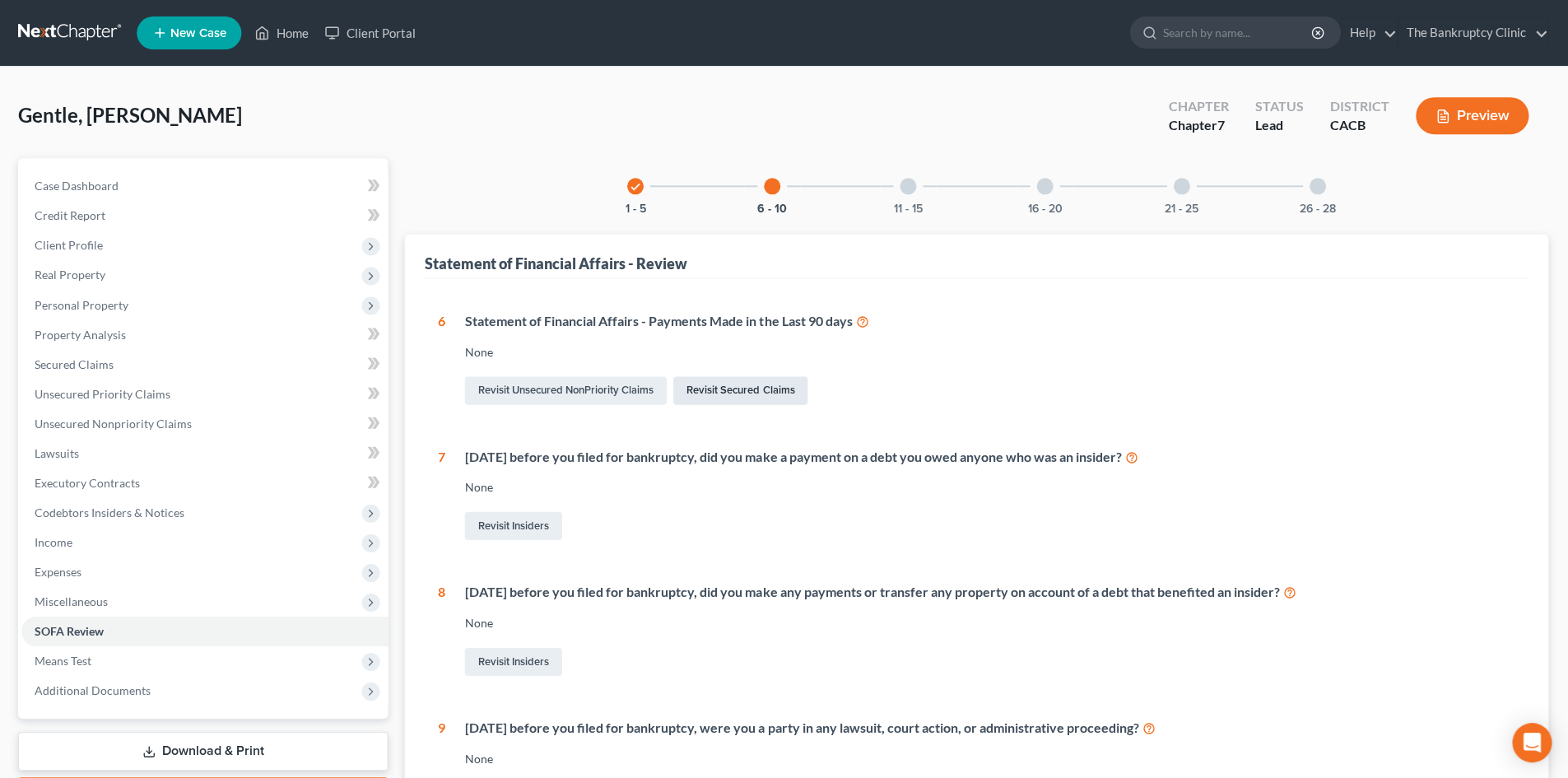
click at [760, 386] on link "Revisit Secured Claims" at bounding box center [741, 390] width 134 height 28
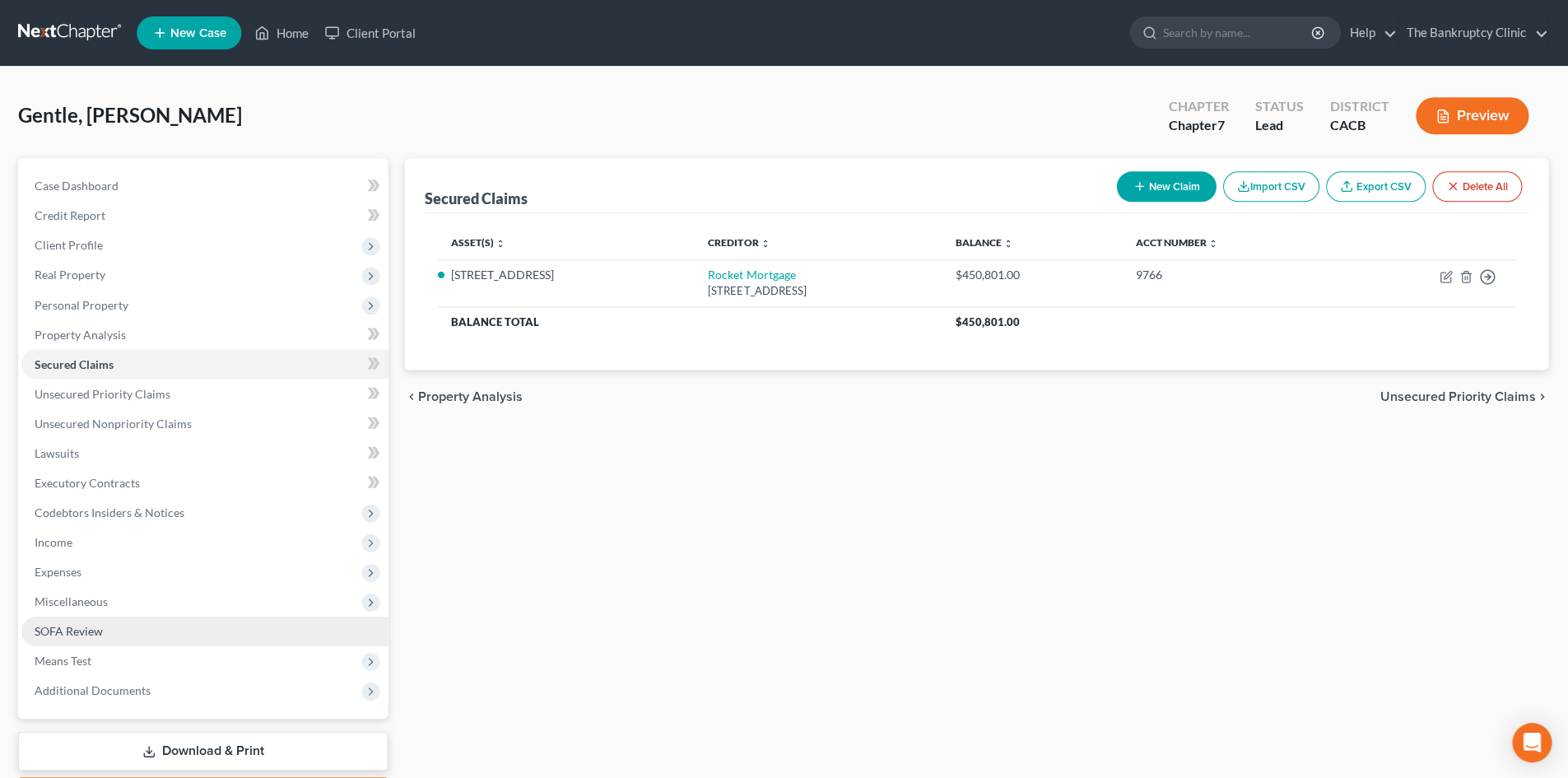
click at [89, 625] on span "SOFA Review" at bounding box center [70, 630] width 68 height 14
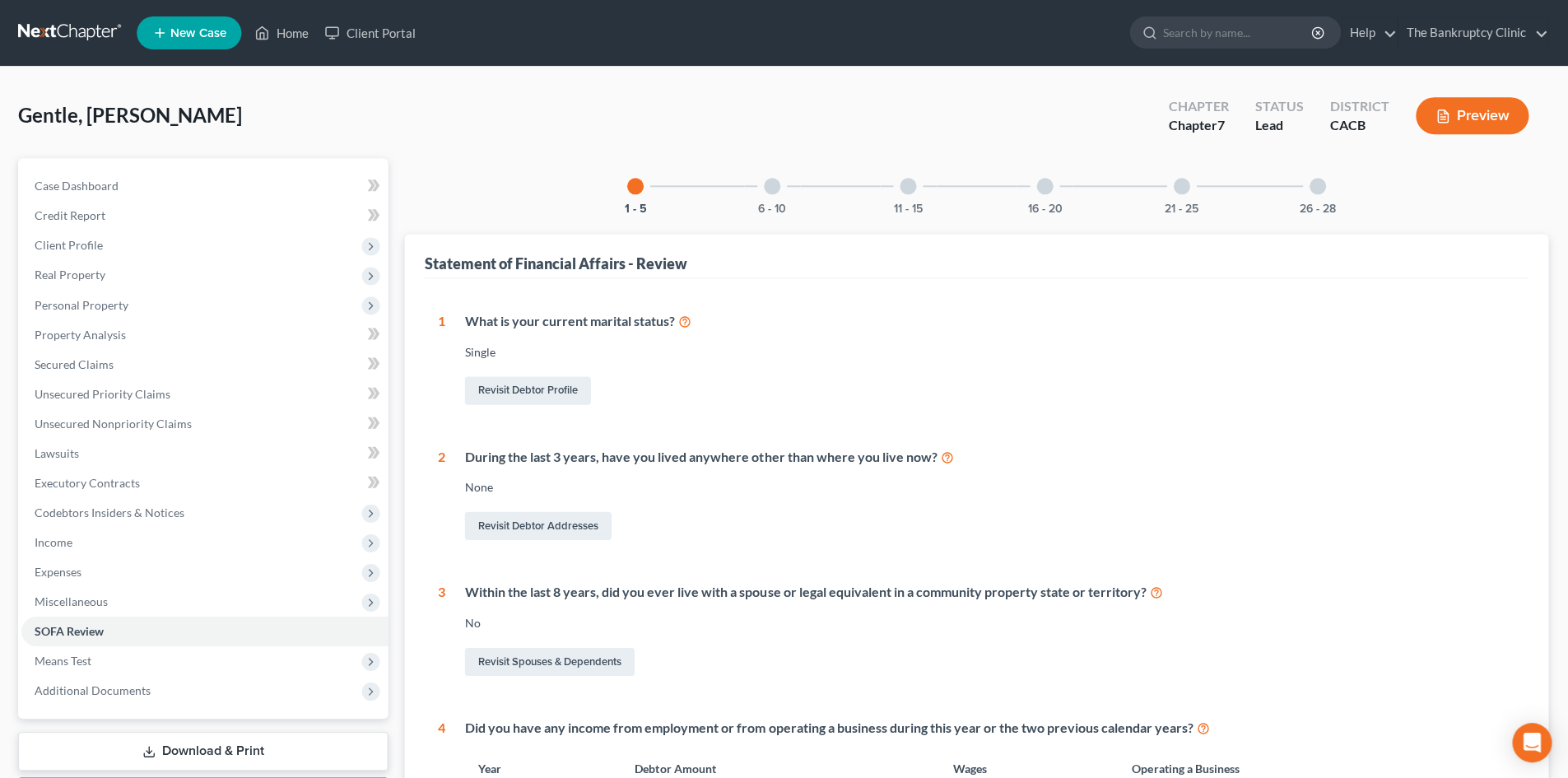
click at [776, 179] on div at bounding box center [773, 186] width 16 height 16
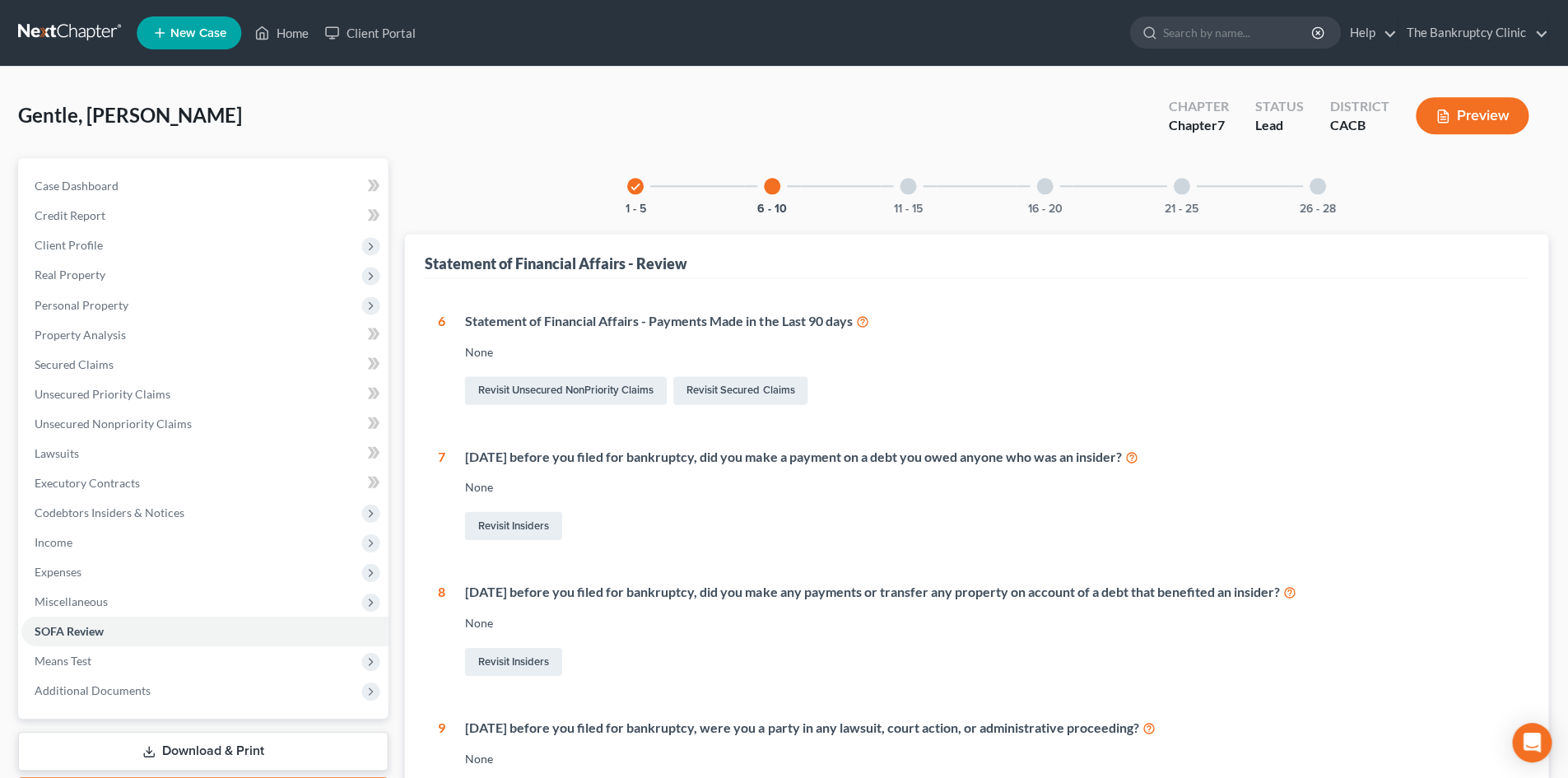
click at [906, 185] on div at bounding box center [909, 186] width 16 height 16
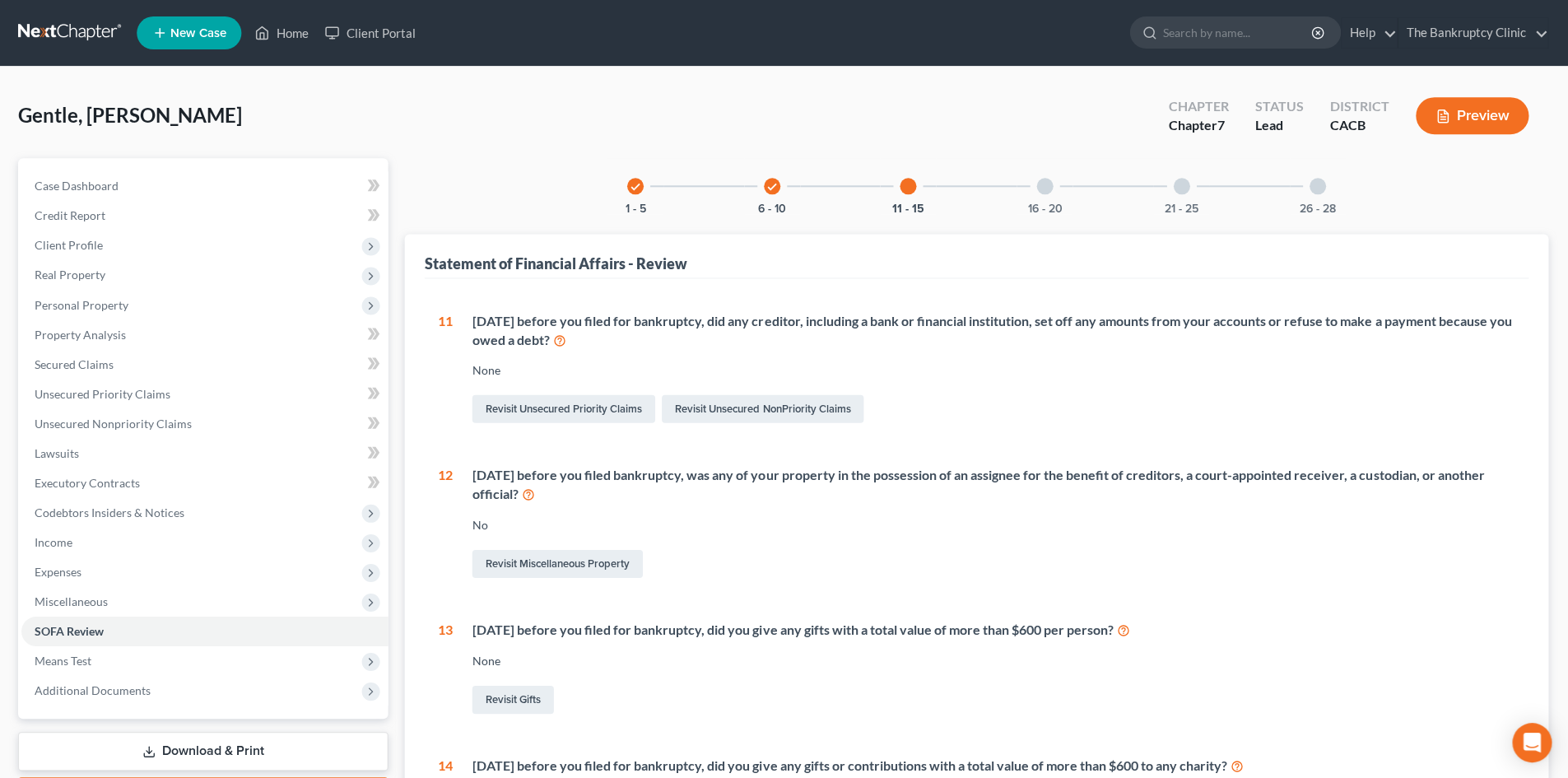
click at [1038, 189] on div at bounding box center [1046, 186] width 16 height 16
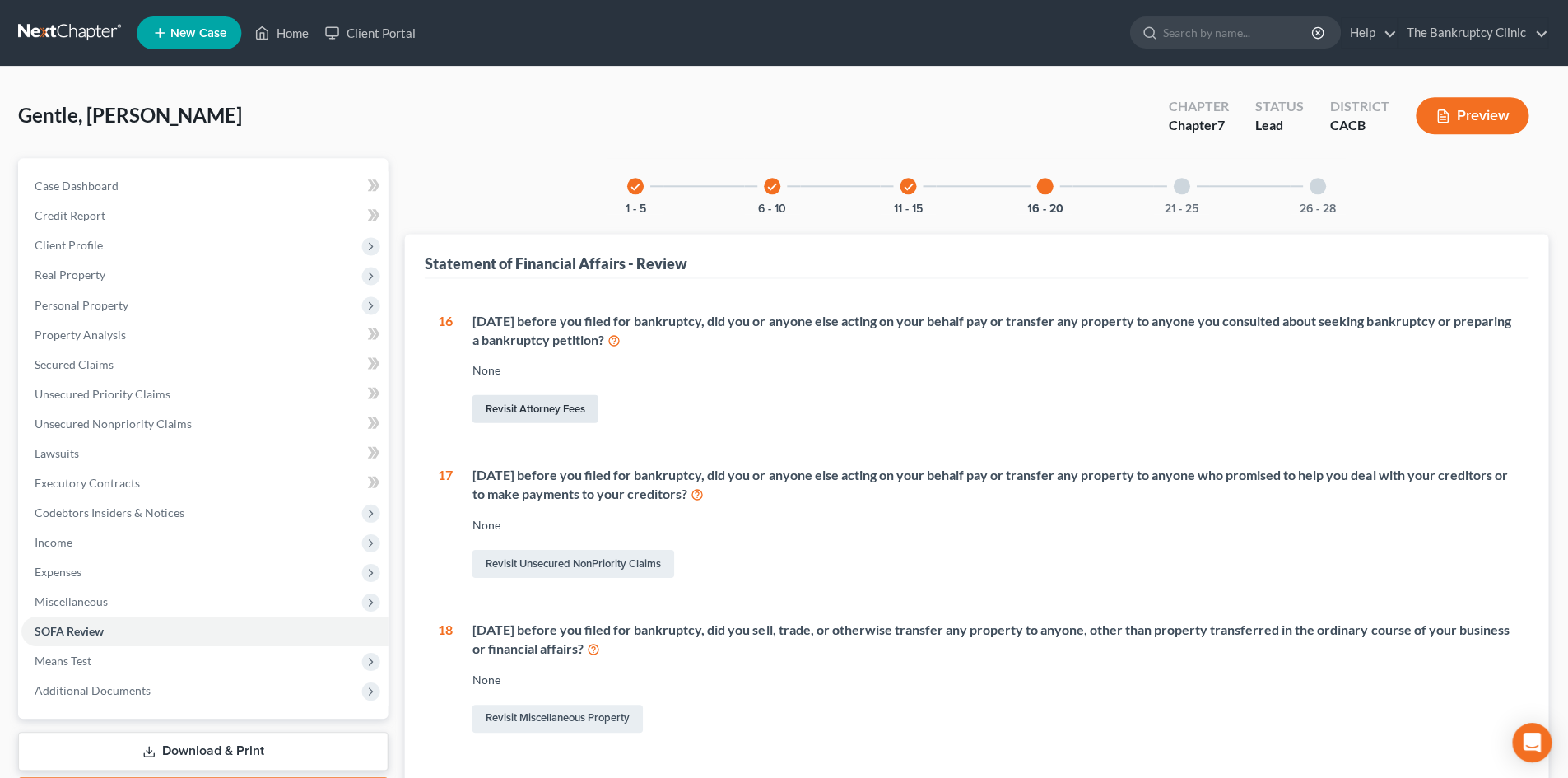
click at [575, 401] on link "Revisit Attorney Fees" at bounding box center [536, 408] width 126 height 28
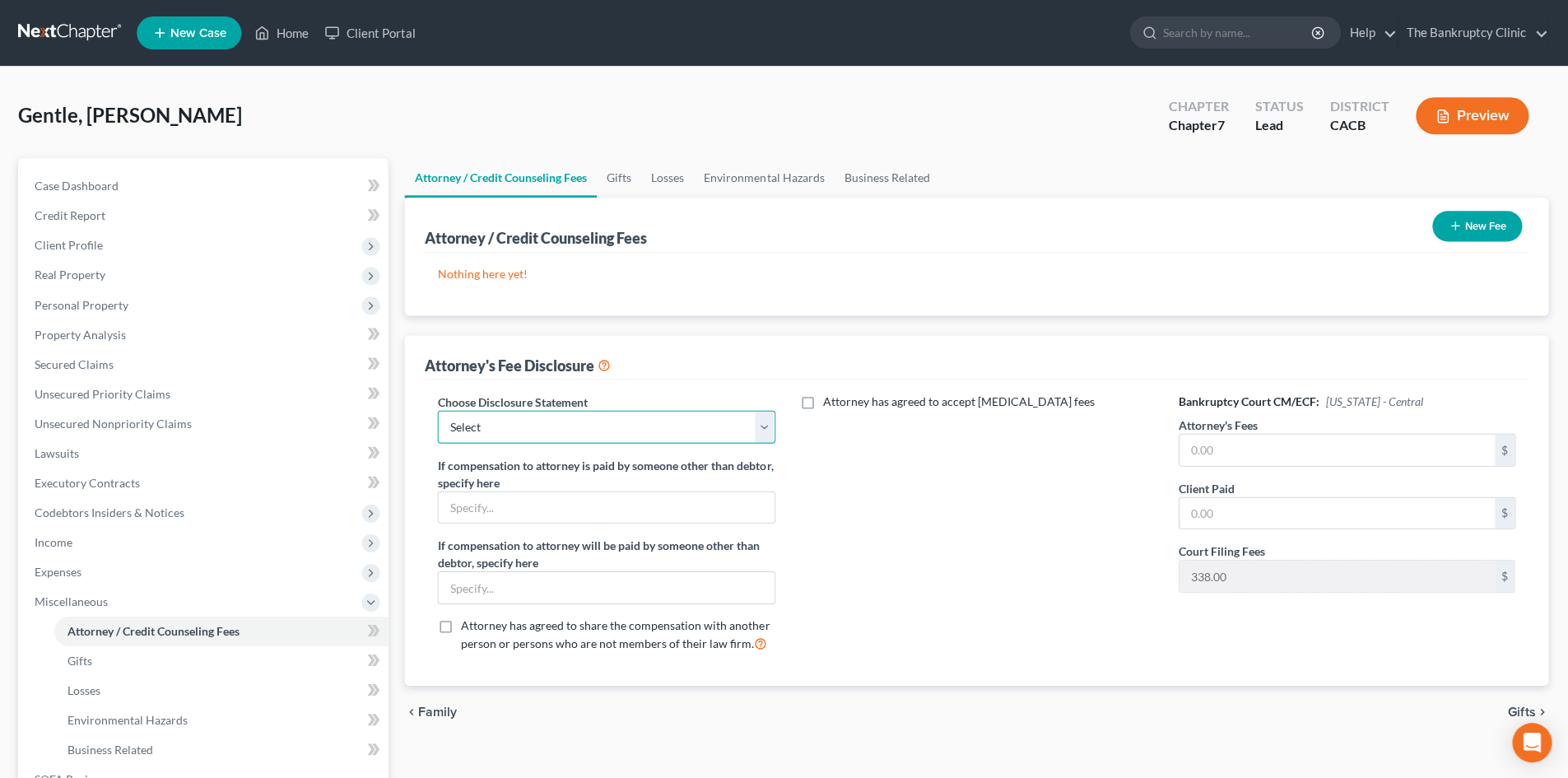
click at [768, 432] on select "Select THE BANKRUPTCY CLINIC" at bounding box center [606, 425] width 337 height 33
select select "0"
click at [438, 409] on select "Select THE BANKRUPTCY CLINIC" at bounding box center [606, 425] width 337 height 33
click at [1468, 223] on button "New Fee" at bounding box center [1477, 226] width 90 height 30
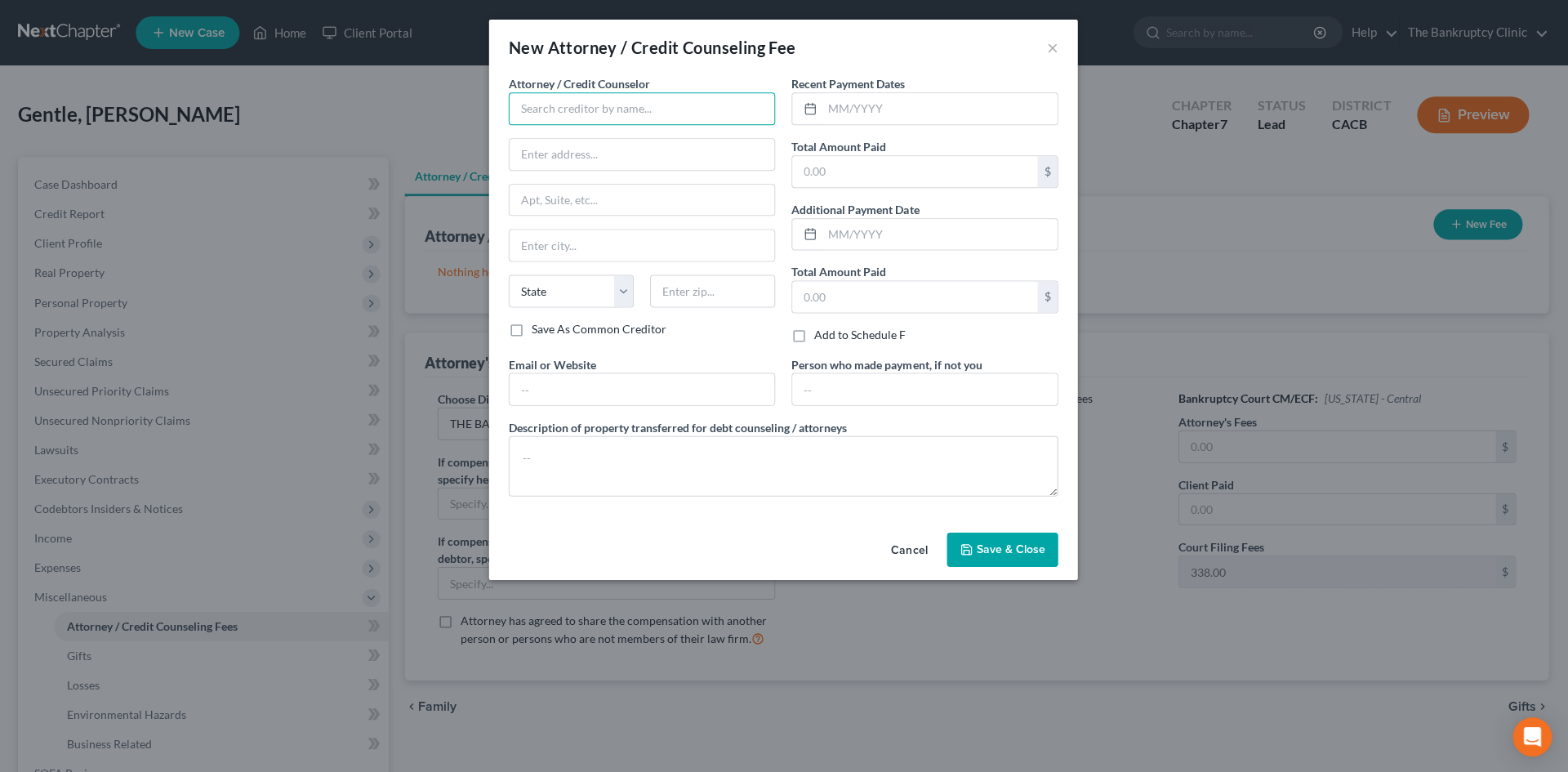
click at [672, 107] on input "text" at bounding box center [642, 108] width 266 height 33
click at [596, 135] on div "[PERSON_NAME] dba" at bounding box center [607, 137] width 169 height 16
type input "[PERSON_NAME] dba"
type input "PO BOX 43415"
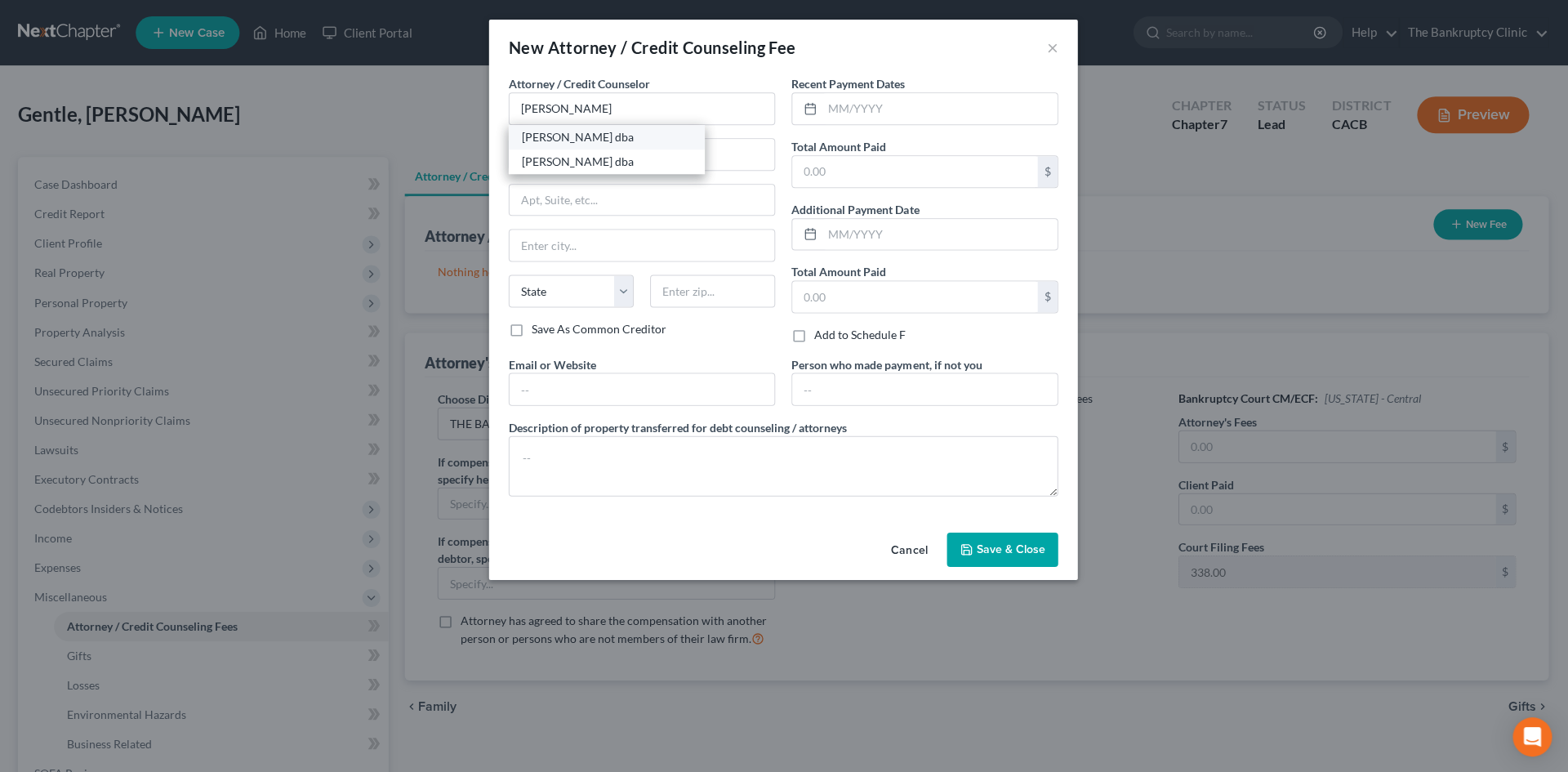
type input "[GEOGRAPHIC_DATA]"
select select "4"
type input "90043"
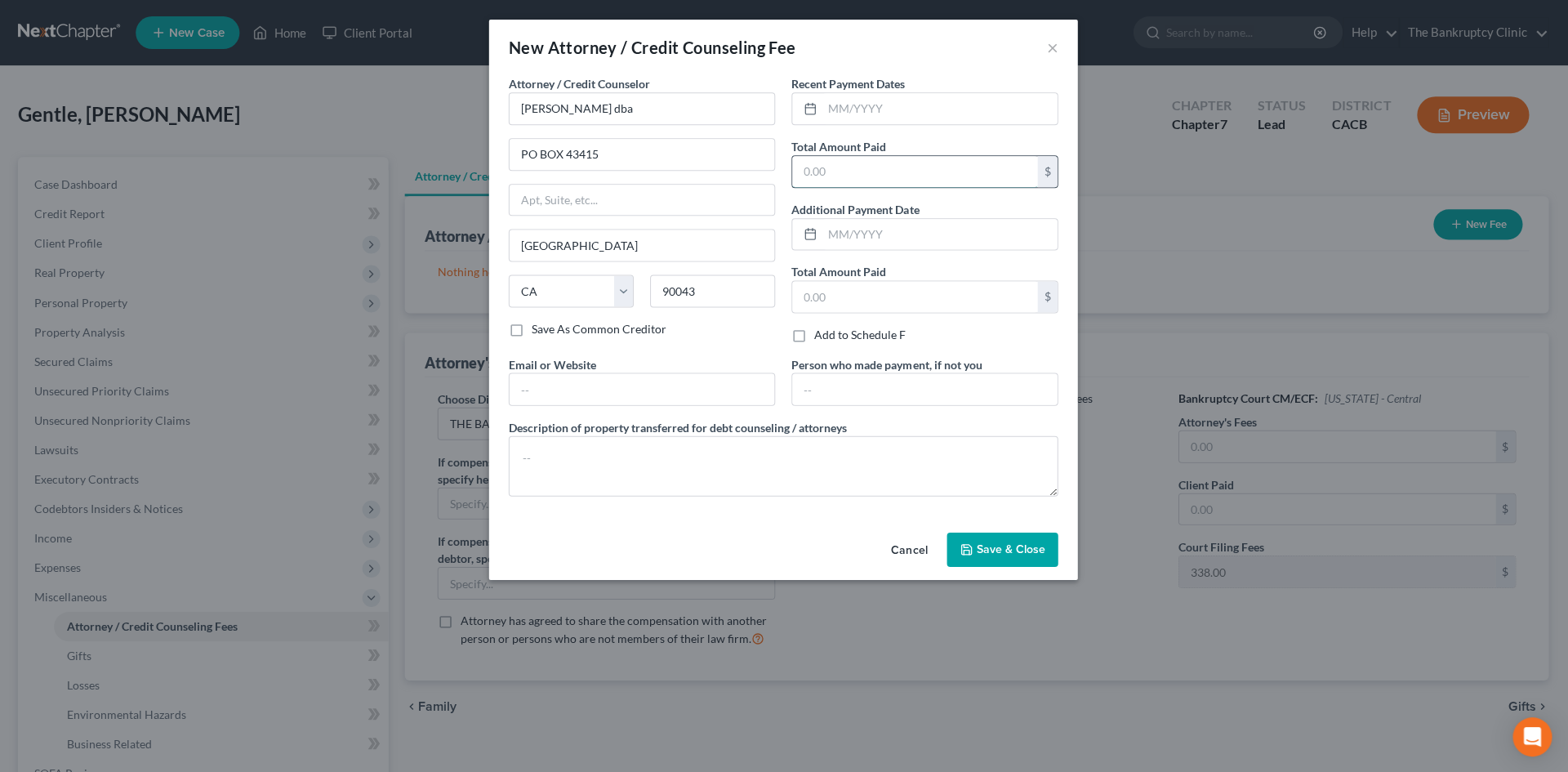
click at [839, 170] on input "text" at bounding box center [914, 170] width 245 height 31
type input "200.00"
click at [836, 232] on input "text" at bounding box center [940, 234] width 235 height 31
type input "0730/2025"
click at [563, 444] on textarea at bounding box center [784, 465] width 549 height 60
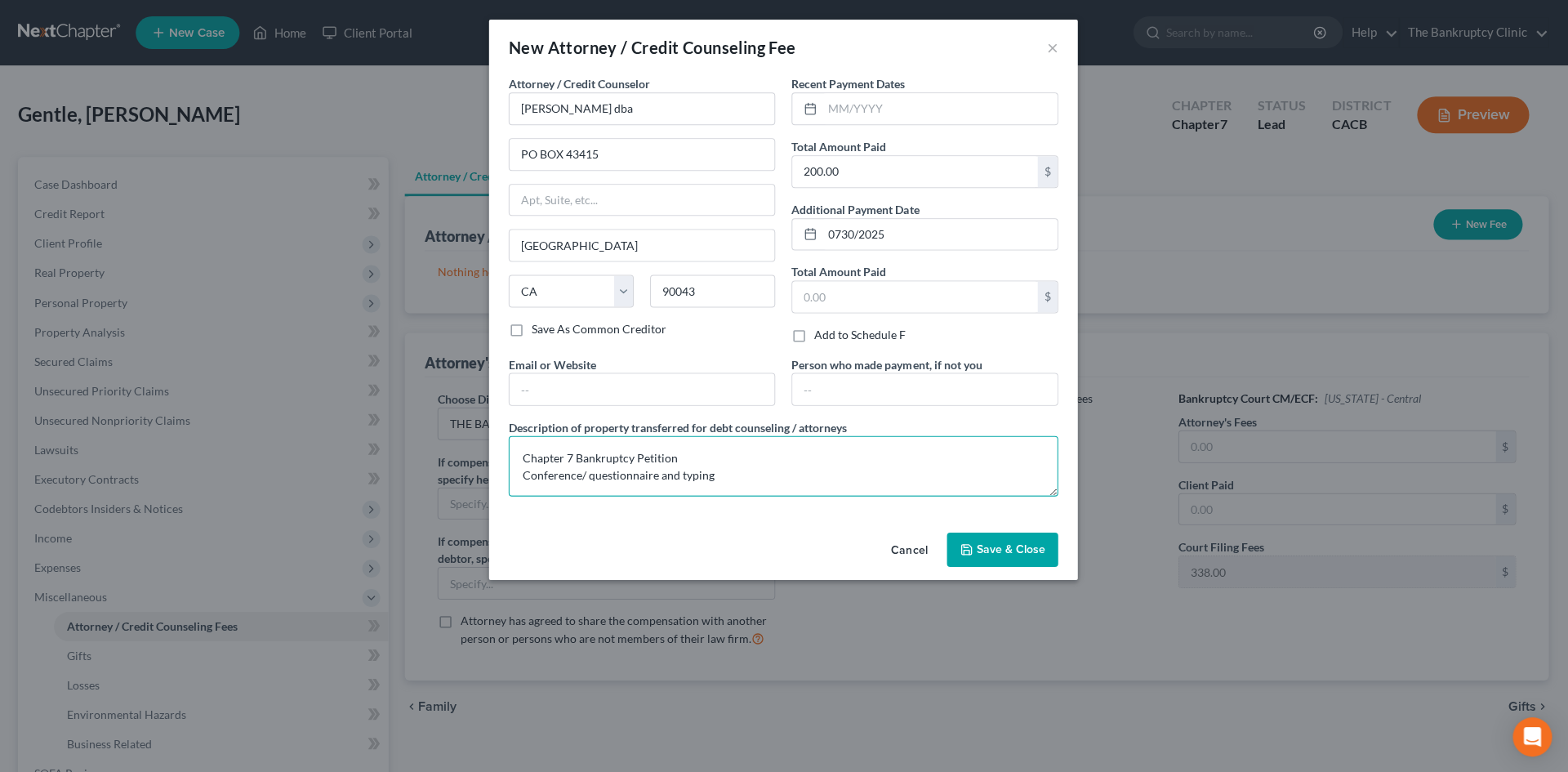
type textarea "Chapter 7 Bankruptcy Petition Conference/ questionnaire and typing"
click at [985, 550] on span "Save & Close" at bounding box center [1010, 548] width 68 height 14
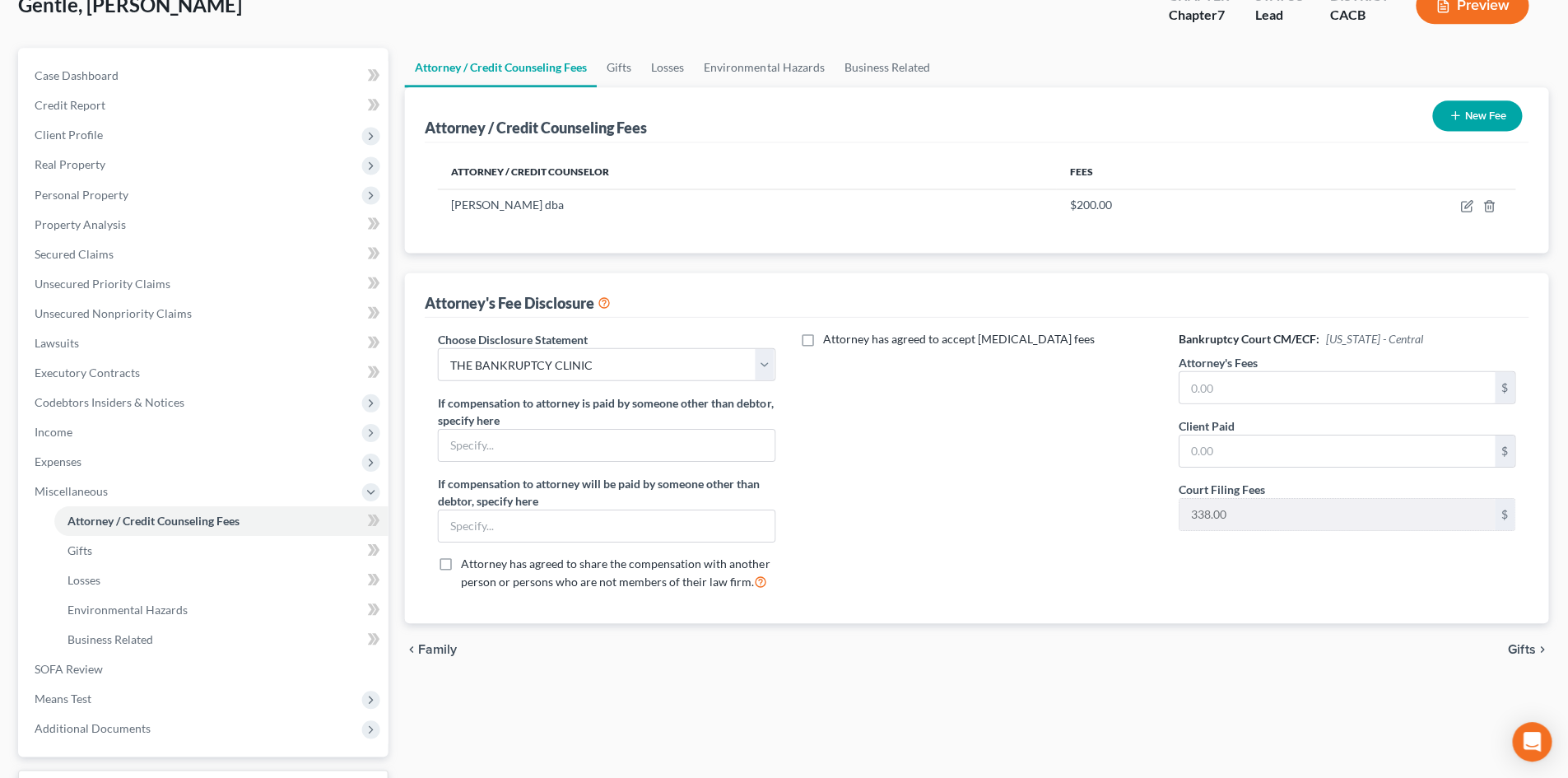
scroll to position [246, 0]
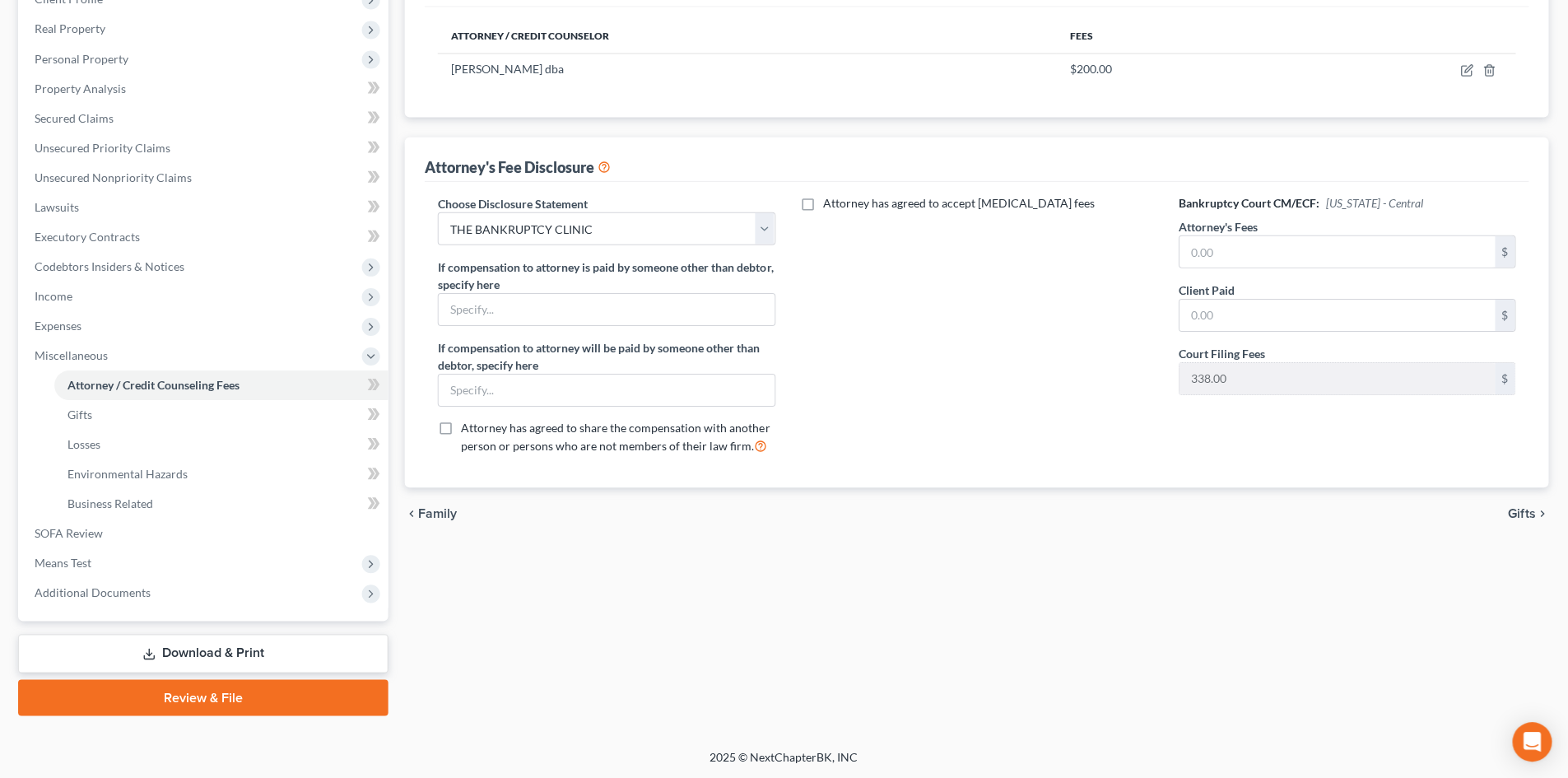
click at [232, 646] on link "Download & Print" at bounding box center [205, 653] width 370 height 39
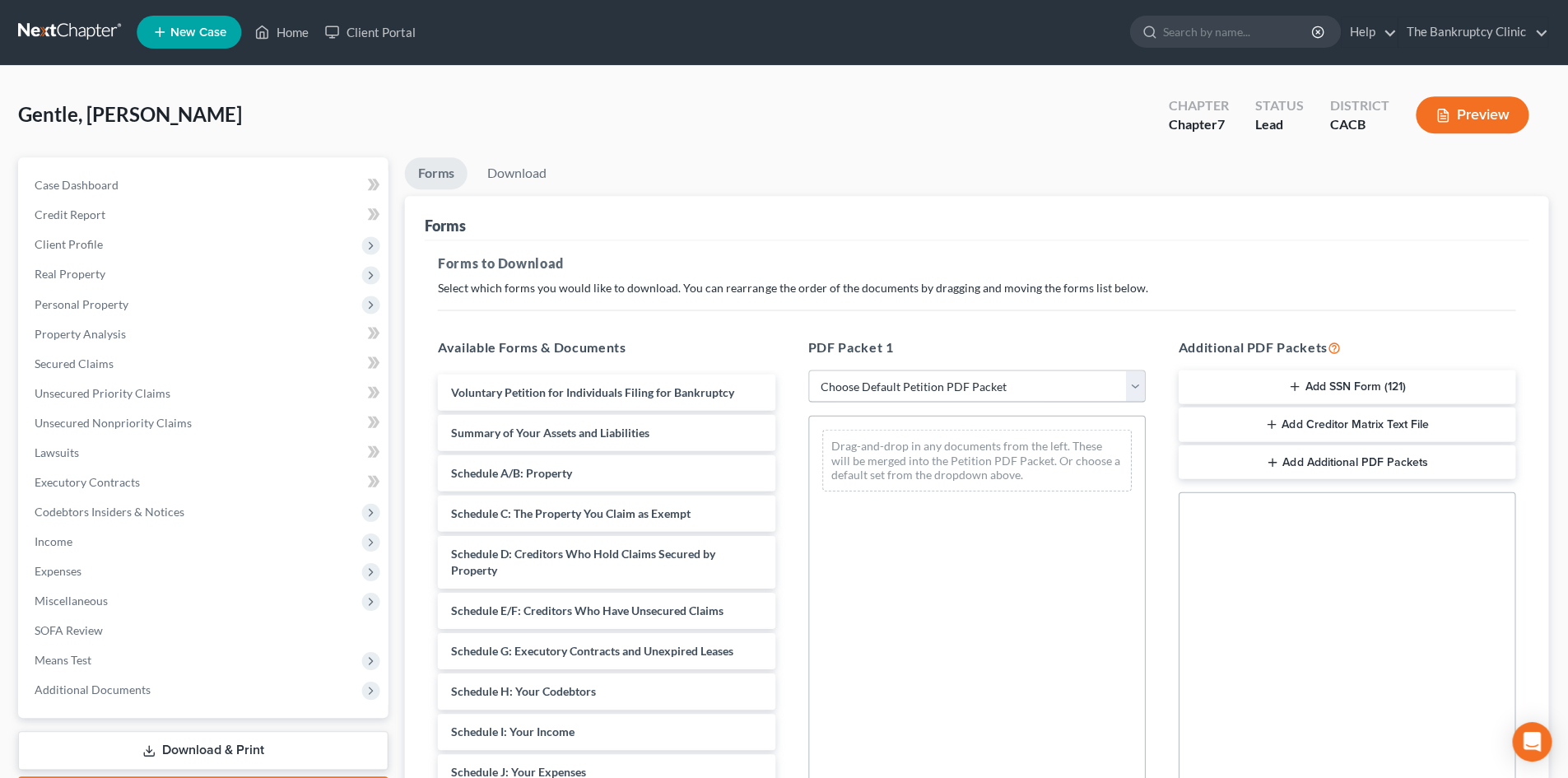
click at [1138, 396] on select "Choose Default Petition PDF Packet Complete Bankruptcy Petition (all forms and …" at bounding box center [977, 387] width 337 height 33
select select "0"
click at [809, 371] on select "Choose Default Petition PDF Packet Complete Bankruptcy Petition (all forms and …" at bounding box center [977, 387] width 337 height 33
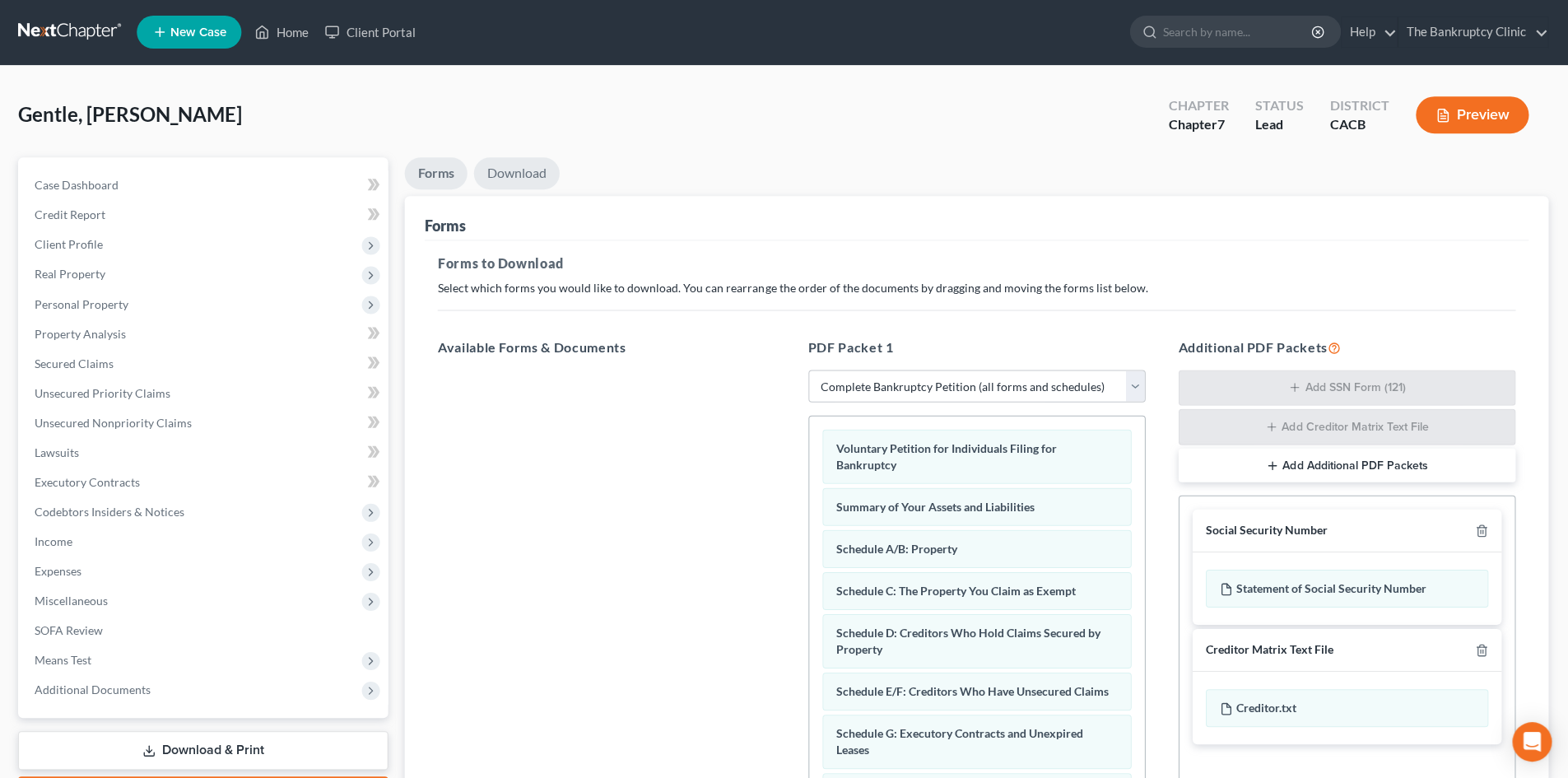
click at [539, 168] on link "Download" at bounding box center [518, 174] width 86 height 32
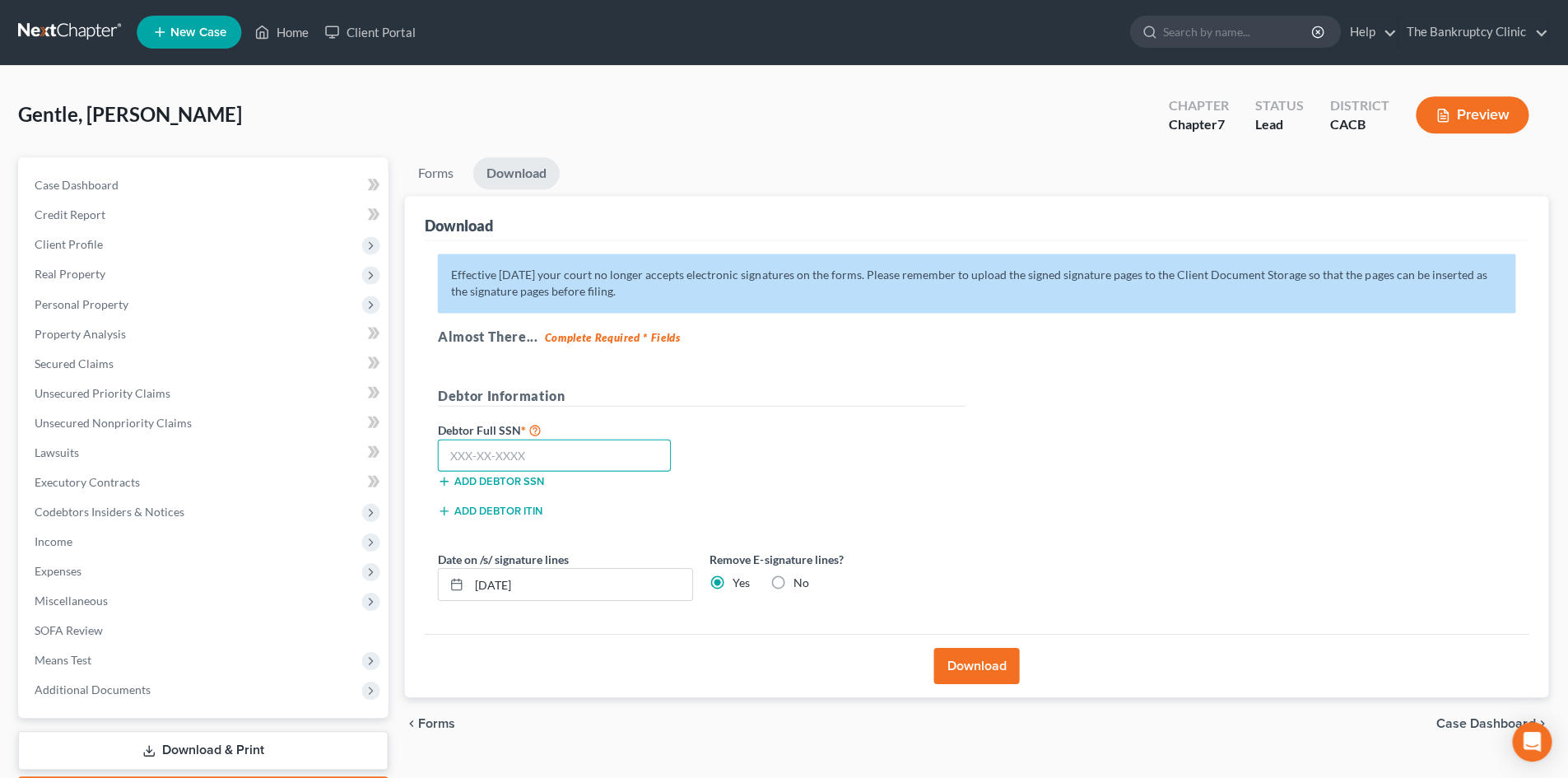
click at [534, 451] on input "text" at bounding box center [554, 455] width 233 height 33
type input "554-93-9766"
click at [997, 673] on button "Download" at bounding box center [977, 666] width 86 height 36
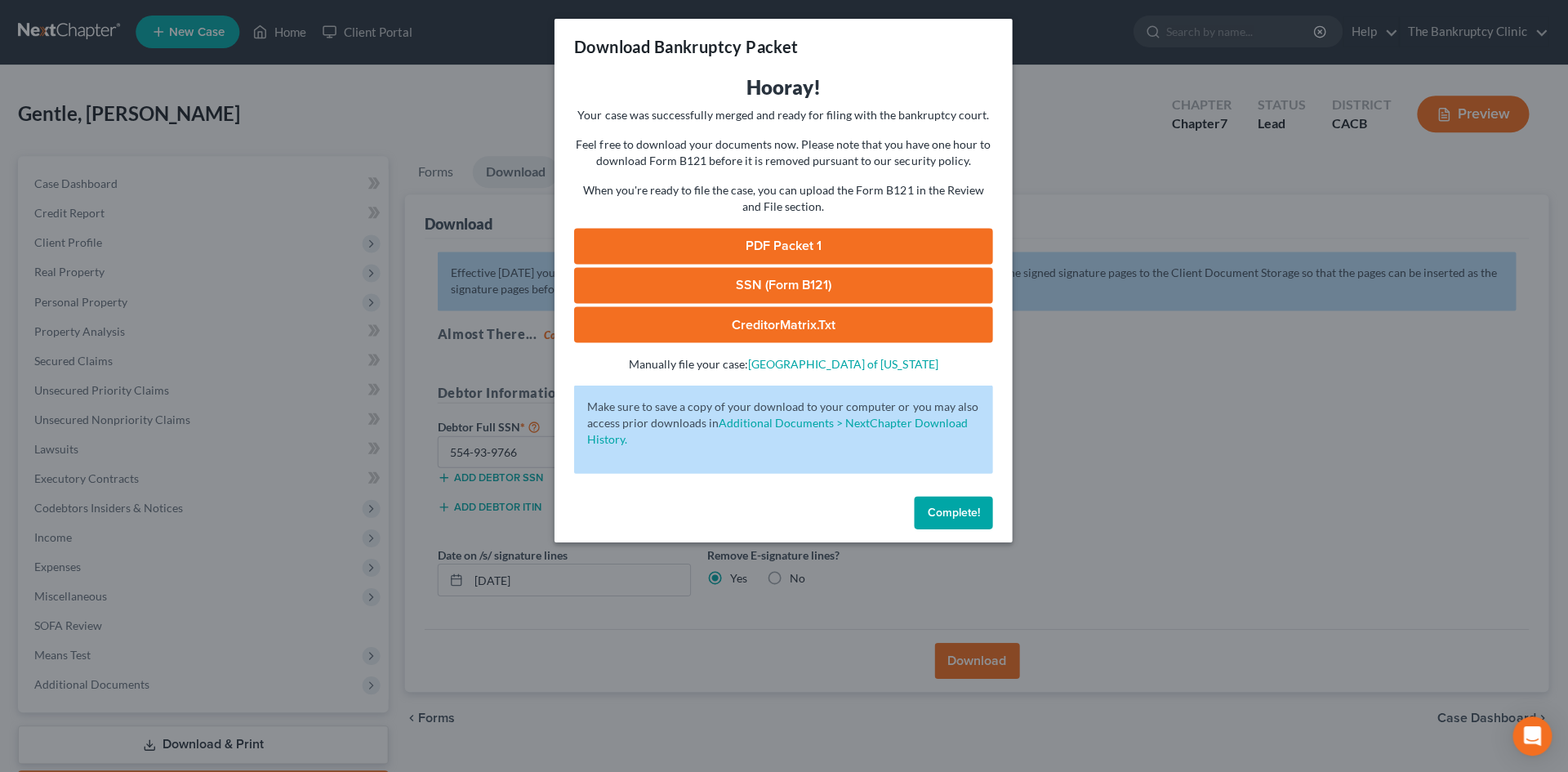
click at [807, 243] on link "PDF Packet 1" at bounding box center [784, 247] width 418 height 36
click at [546, 217] on div "Download Bankruptcy Packet Hooray! Your case was successfully merged and ready …" at bounding box center [784, 386] width 1568 height 772
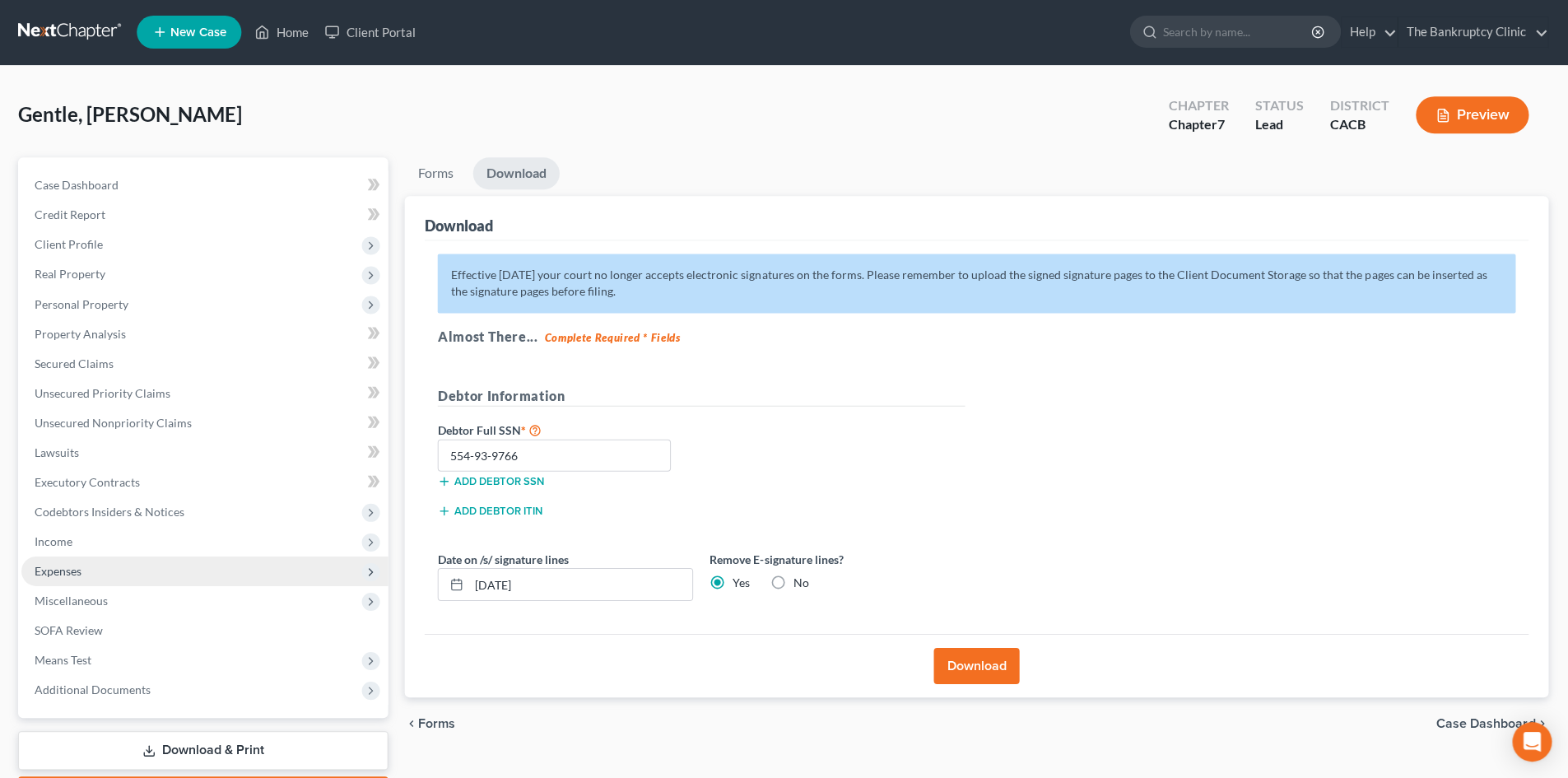
click at [84, 575] on span "Expenses" at bounding box center [206, 571] width 367 height 30
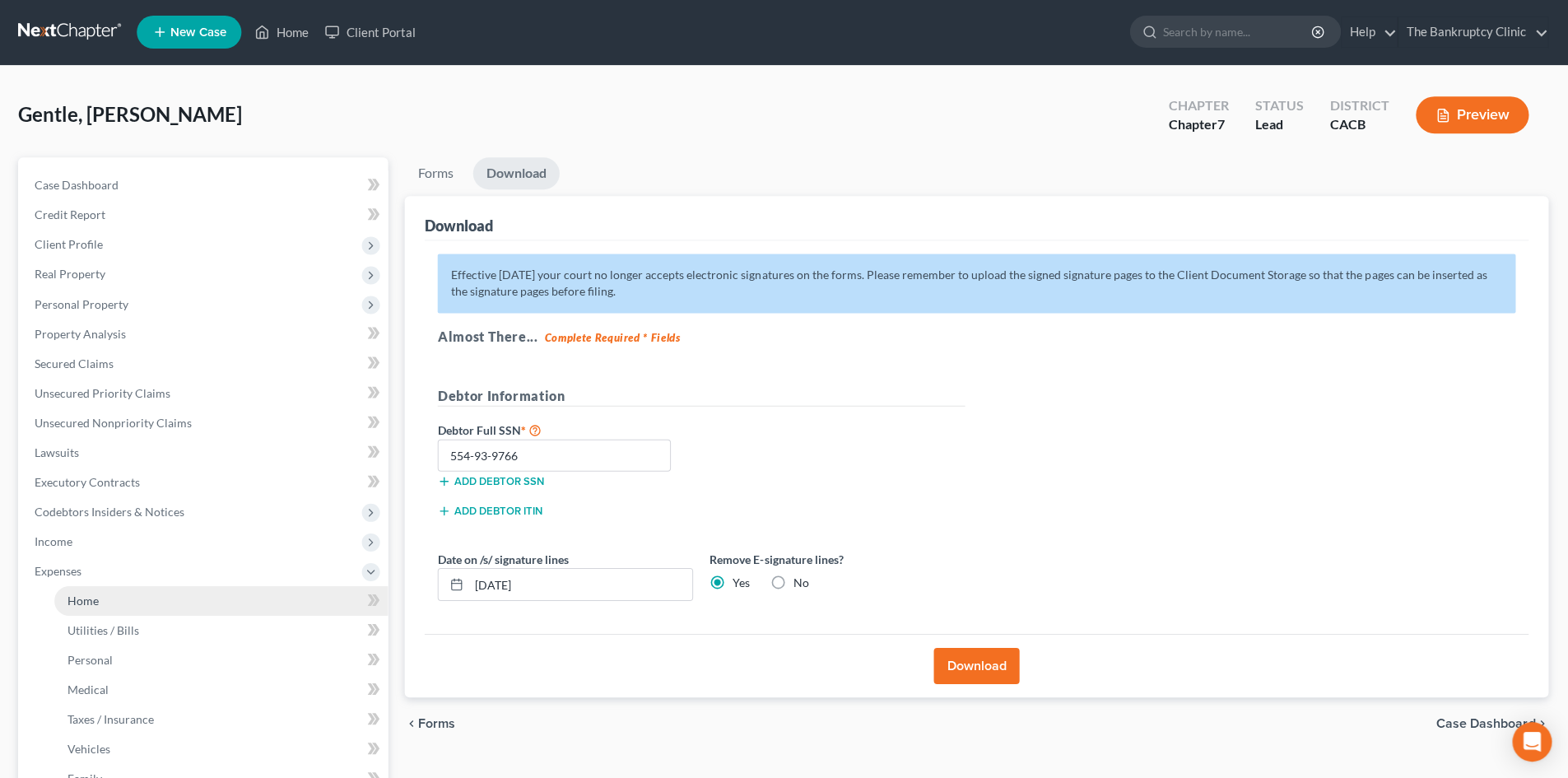
click at [82, 594] on span "Home" at bounding box center [84, 600] width 31 height 14
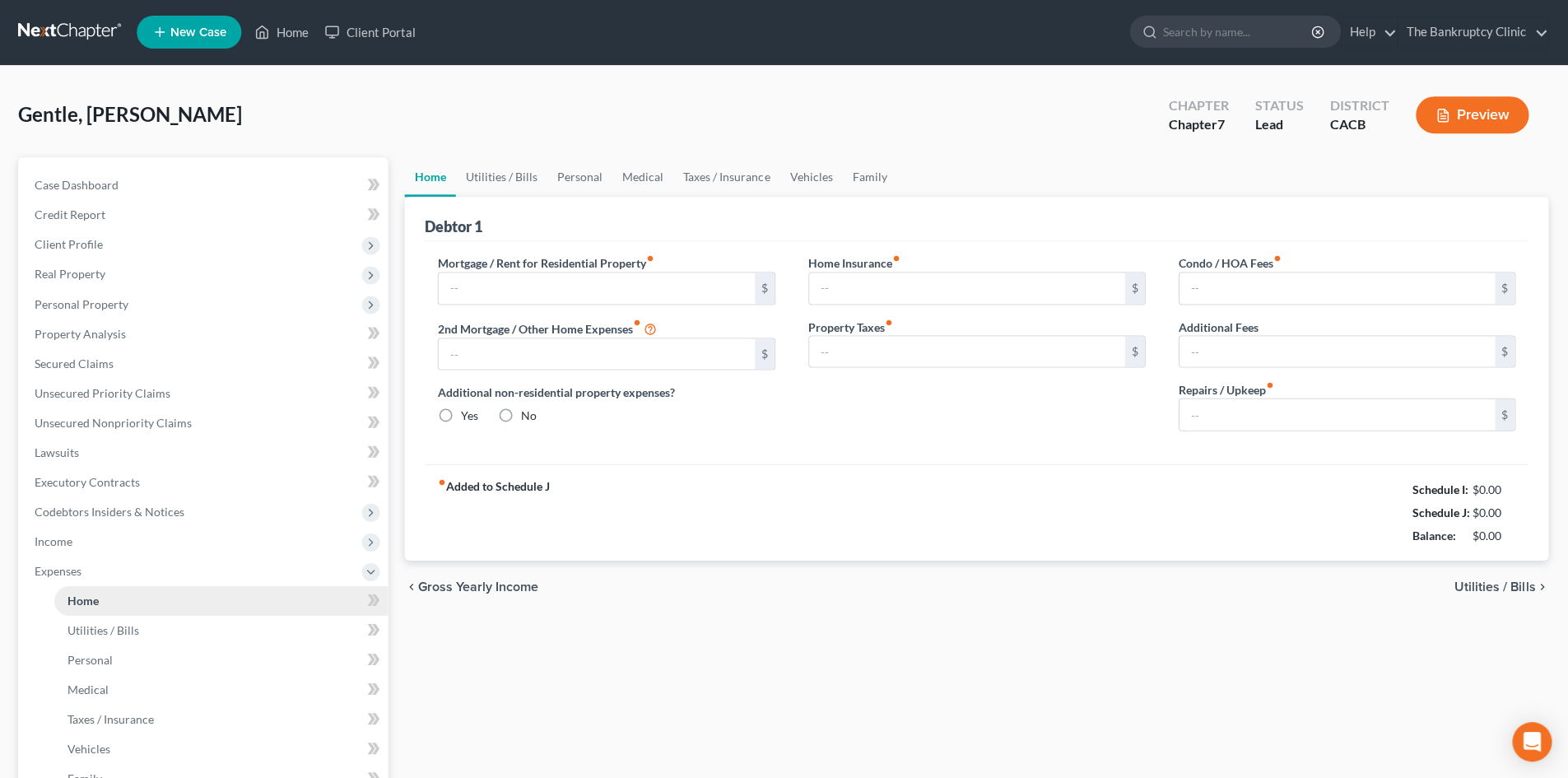
type input "0.00"
radio input "true"
type input "0.00"
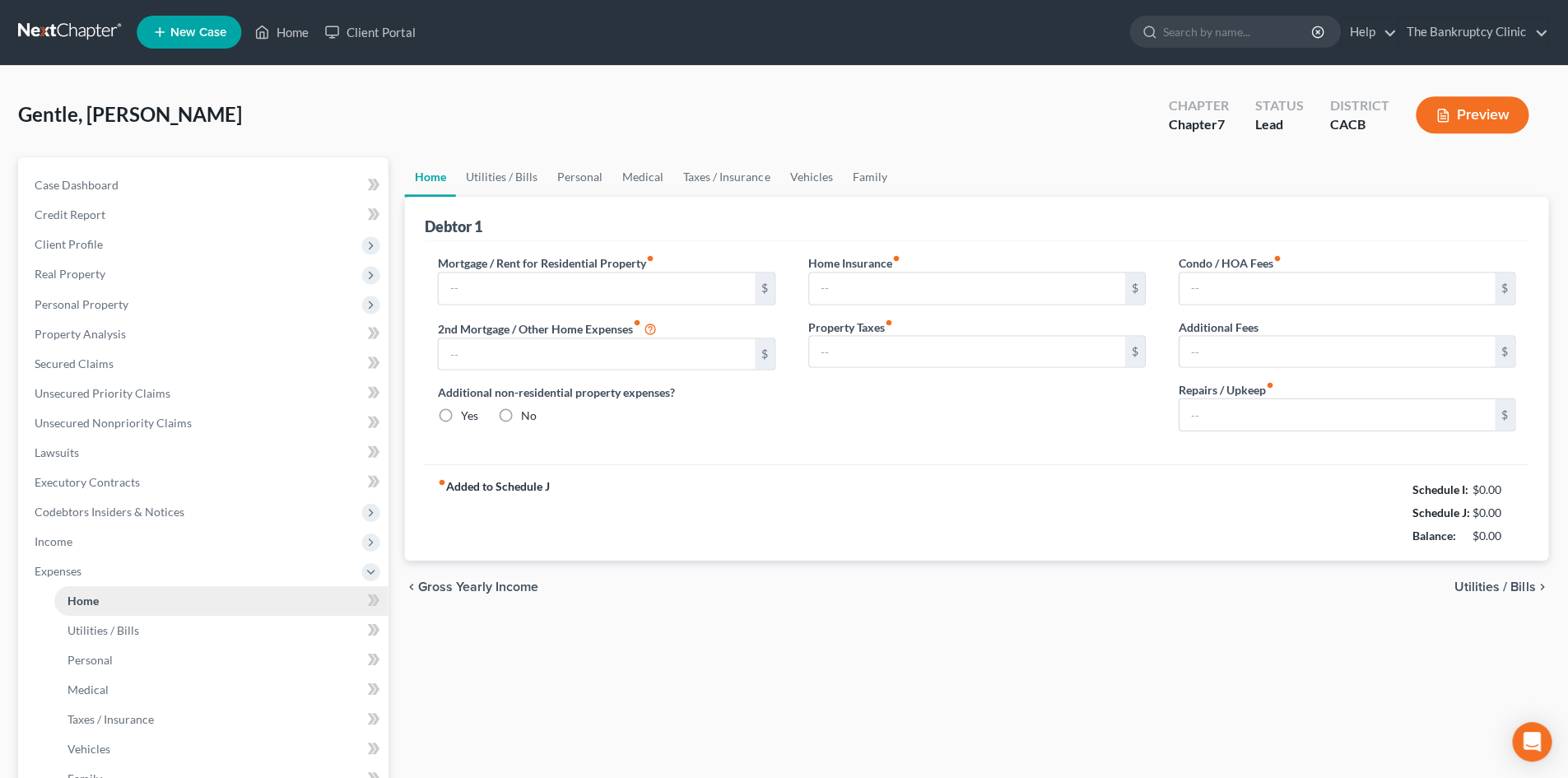
type input "0.00"
click at [479, 284] on input "text" at bounding box center [597, 289] width 316 height 31
drag, startPoint x: 1081, startPoint y: 290, endPoint x: 1063, endPoint y: 266, distance: 30.0
click at [1081, 290] on input "0.00" at bounding box center [968, 289] width 316 height 31
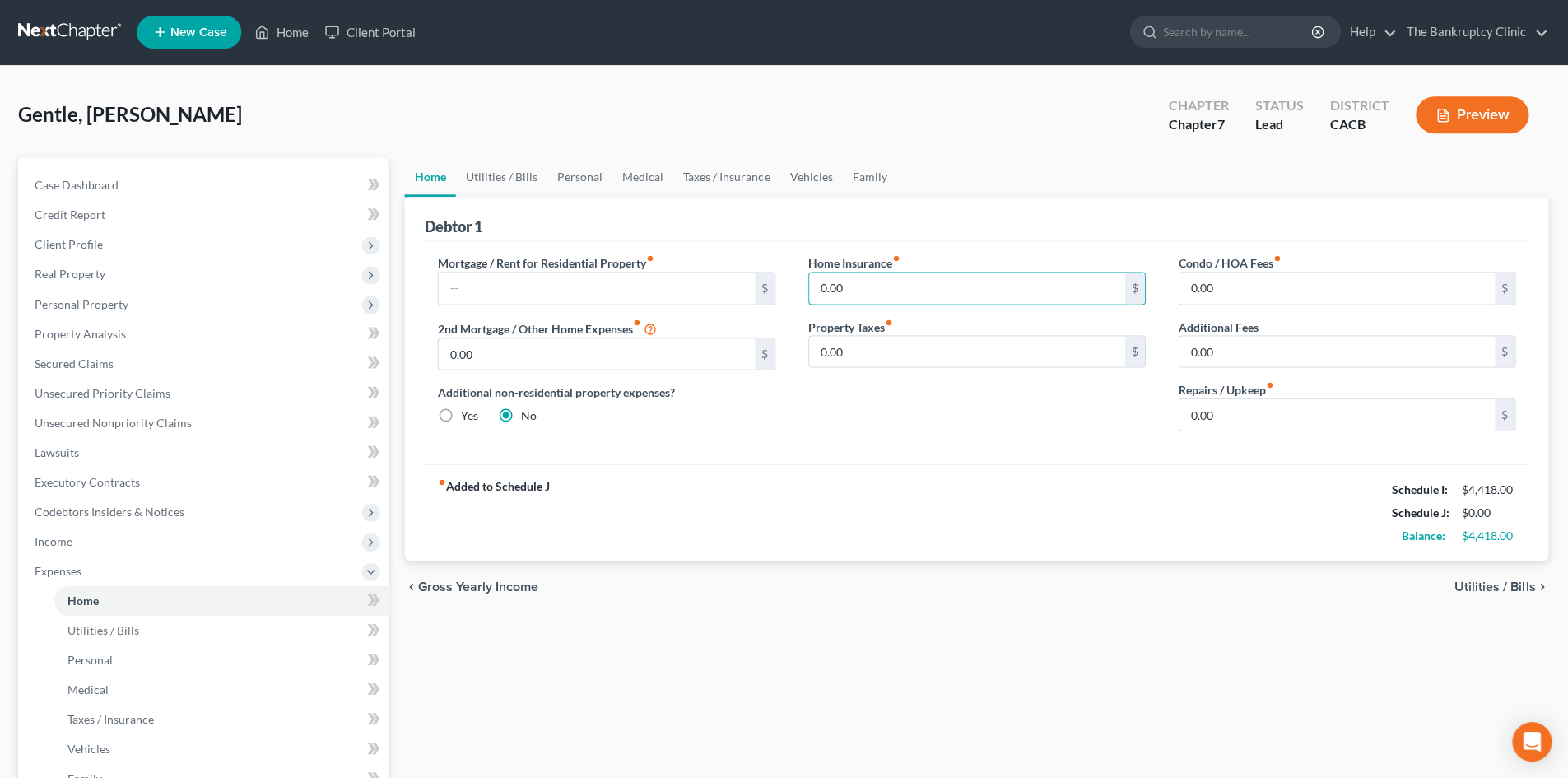
click at [1046, 227] on div "Debtor 1" at bounding box center [977, 220] width 1103 height 45
click at [544, 286] on input "text" at bounding box center [597, 289] width 316 height 31
type input "3,206.00"
click at [512, 180] on link "Utilities / Bills" at bounding box center [501, 178] width 91 height 40
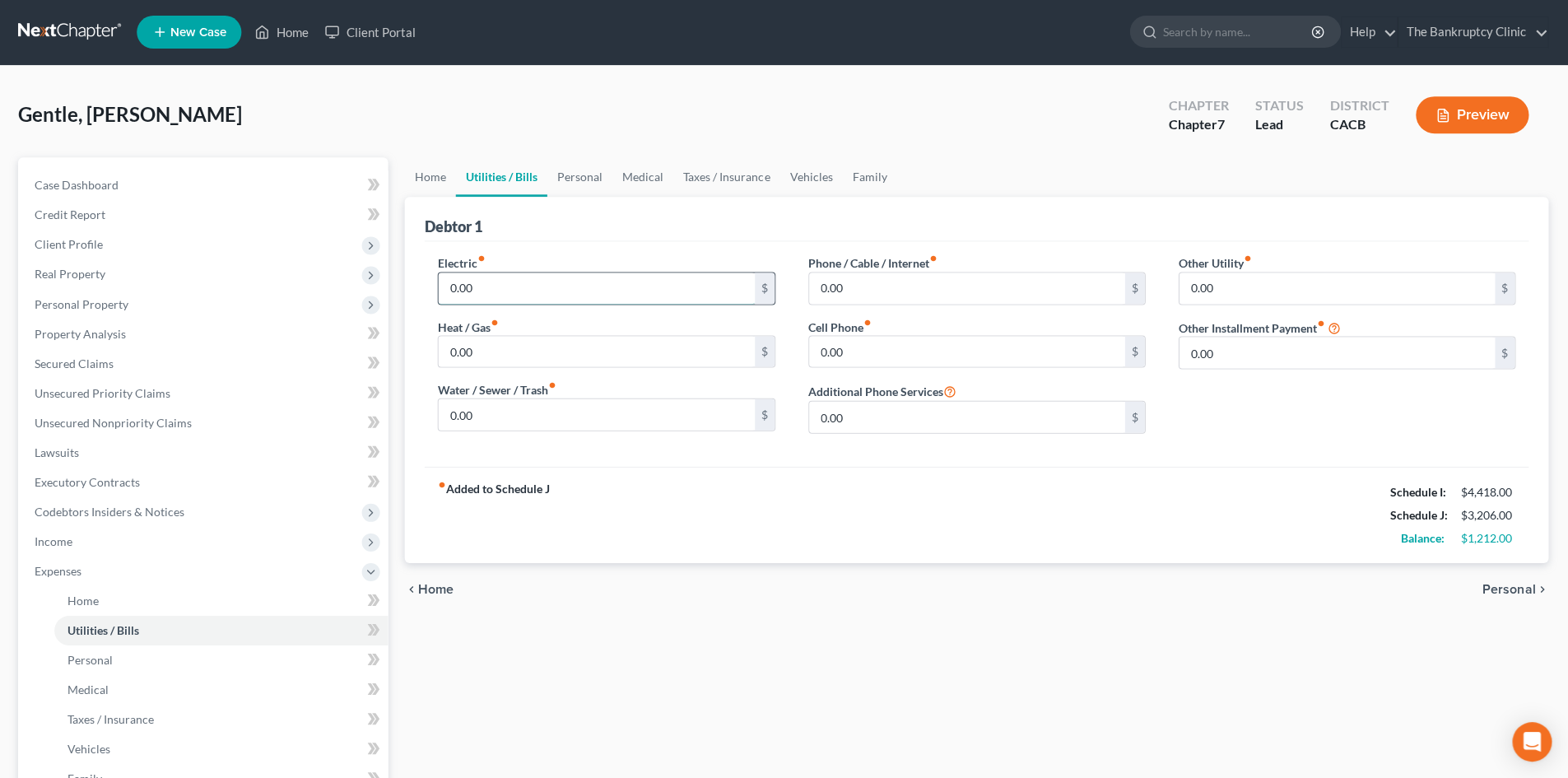
click at [575, 288] on input "0.00" at bounding box center [597, 289] width 316 height 31
click at [458, 285] on input "200.00" at bounding box center [597, 289] width 316 height 31
type input "100.00"
click at [475, 351] on input "0.00" at bounding box center [597, 352] width 316 height 31
type input "100.00"
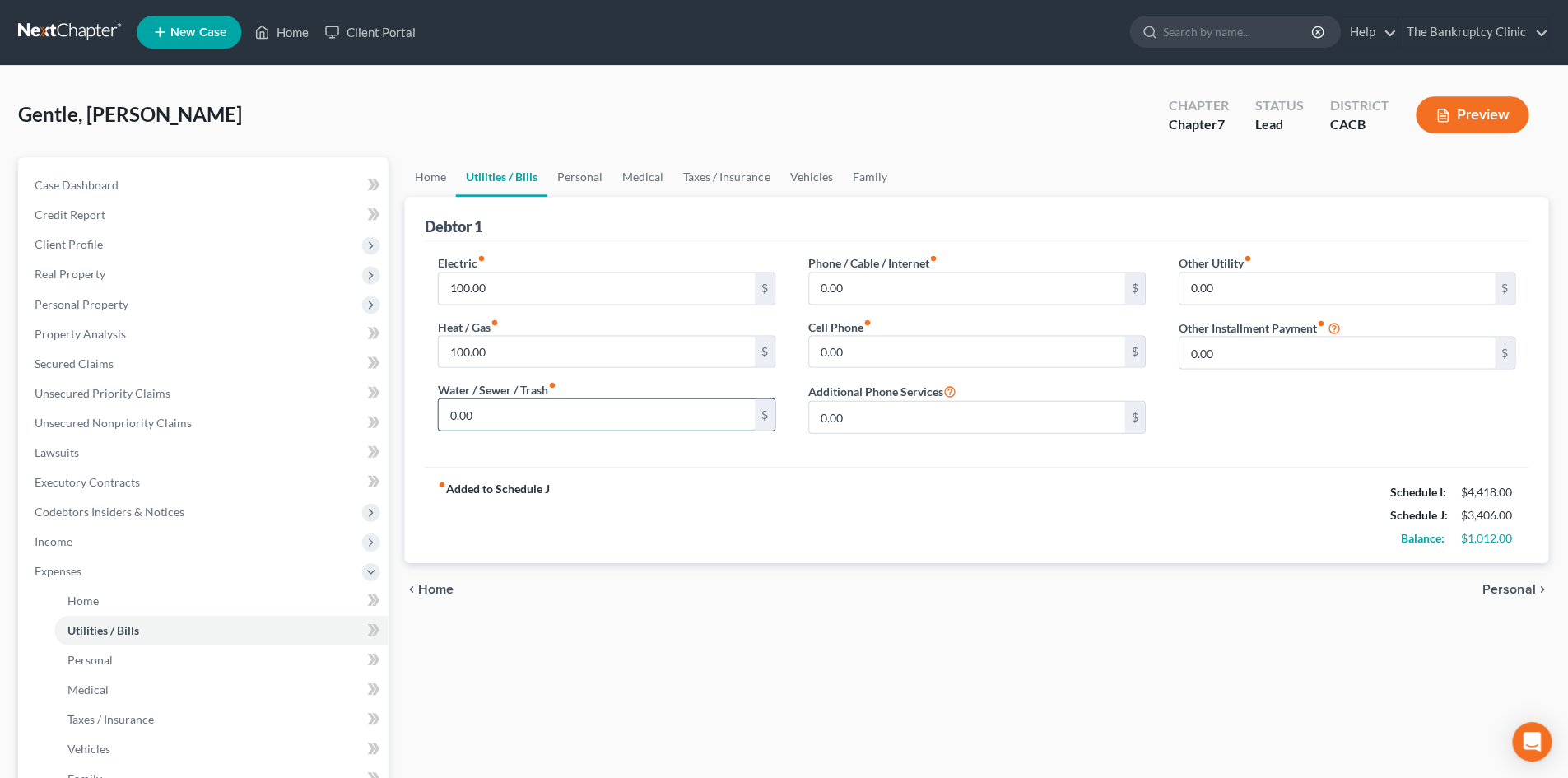
click at [480, 425] on input "0.00" at bounding box center [597, 414] width 316 height 31
click at [461, 413] on input "150.00" at bounding box center [597, 414] width 316 height 31
type input "100.00"
click at [888, 281] on input "0.00" at bounding box center [968, 289] width 316 height 31
type input "150.00"
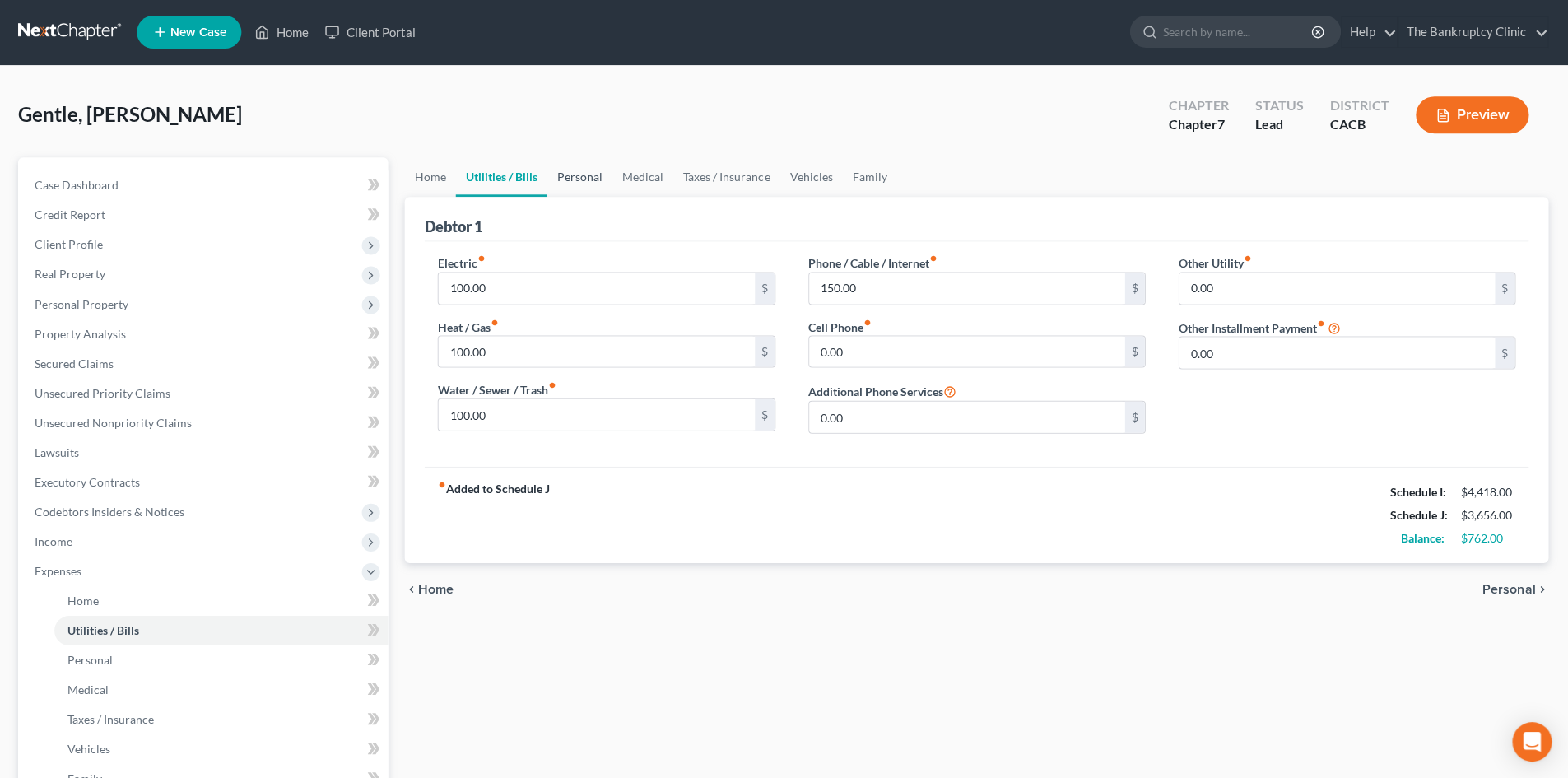
click at [568, 183] on link "Personal" at bounding box center [580, 178] width 65 height 40
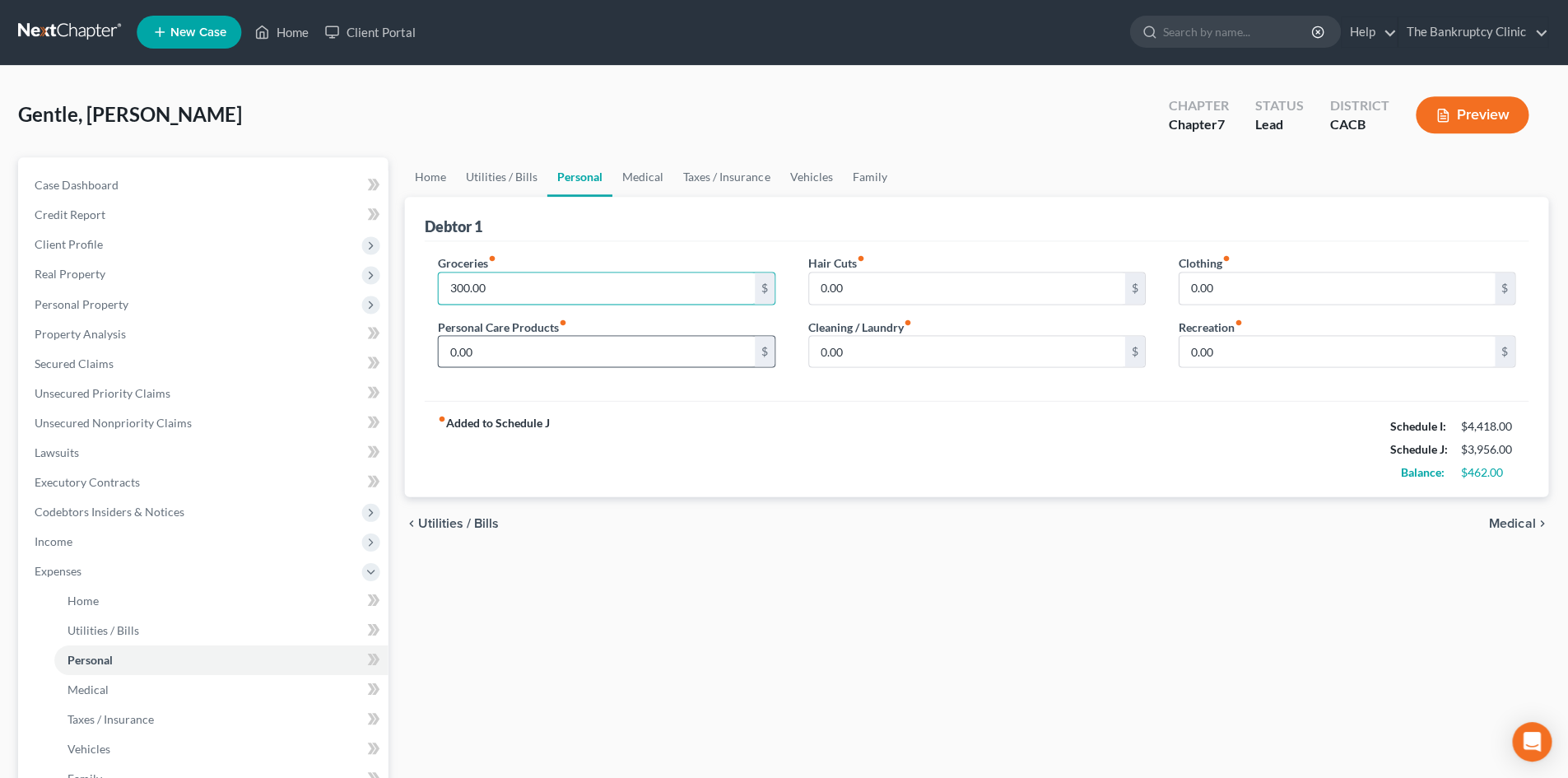
type input "300.00"
click at [500, 352] on input "0.00" at bounding box center [597, 352] width 316 height 31
type input "50.00"
click at [857, 349] on input "0.00" at bounding box center [968, 352] width 316 height 31
type input "25.00"
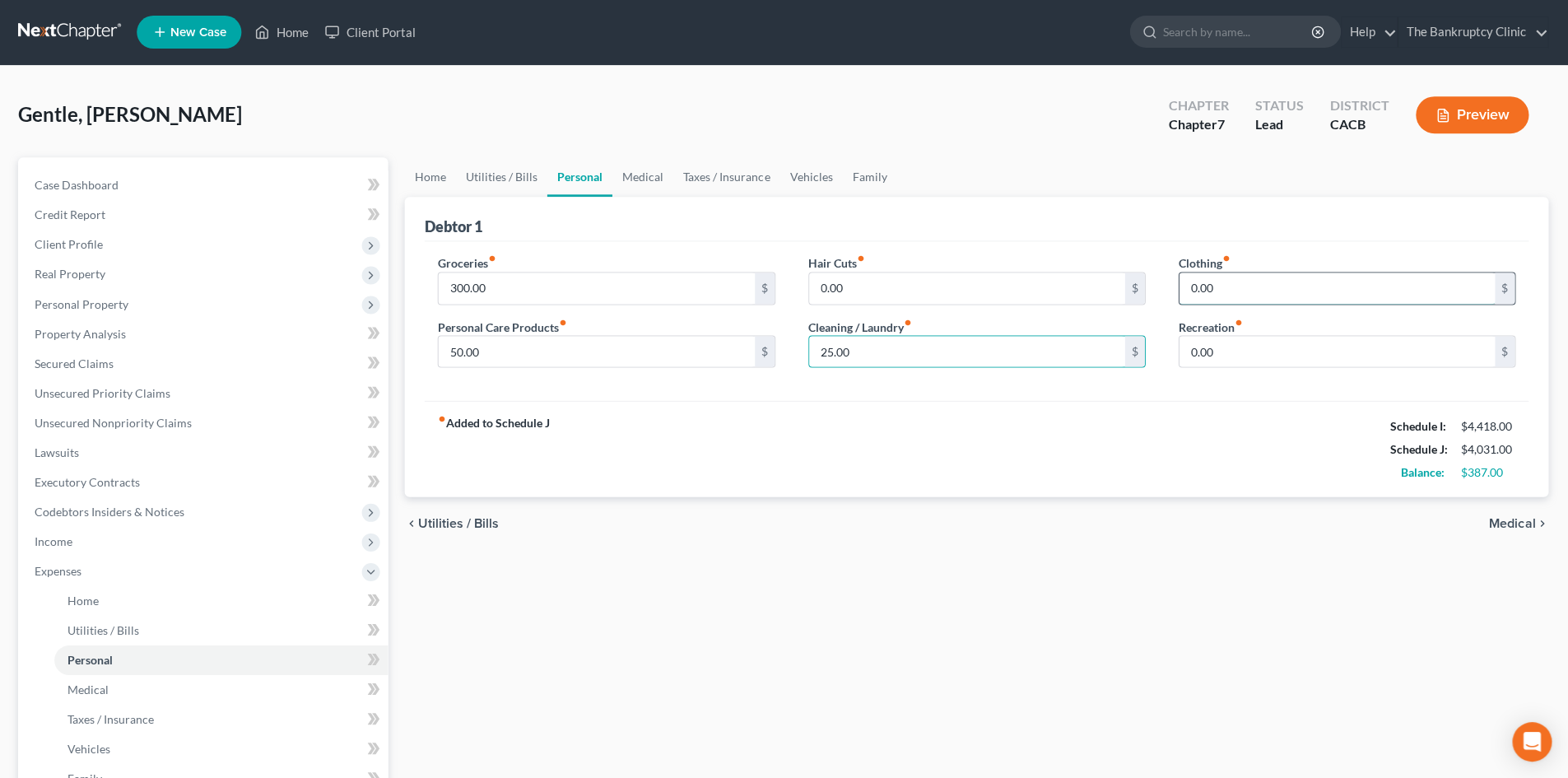
click at [1214, 302] on input "0.00" at bounding box center [1337, 289] width 316 height 31
click at [1261, 288] on input "25.00" at bounding box center [1337, 289] width 316 height 31
type input "2"
type input "0.0"
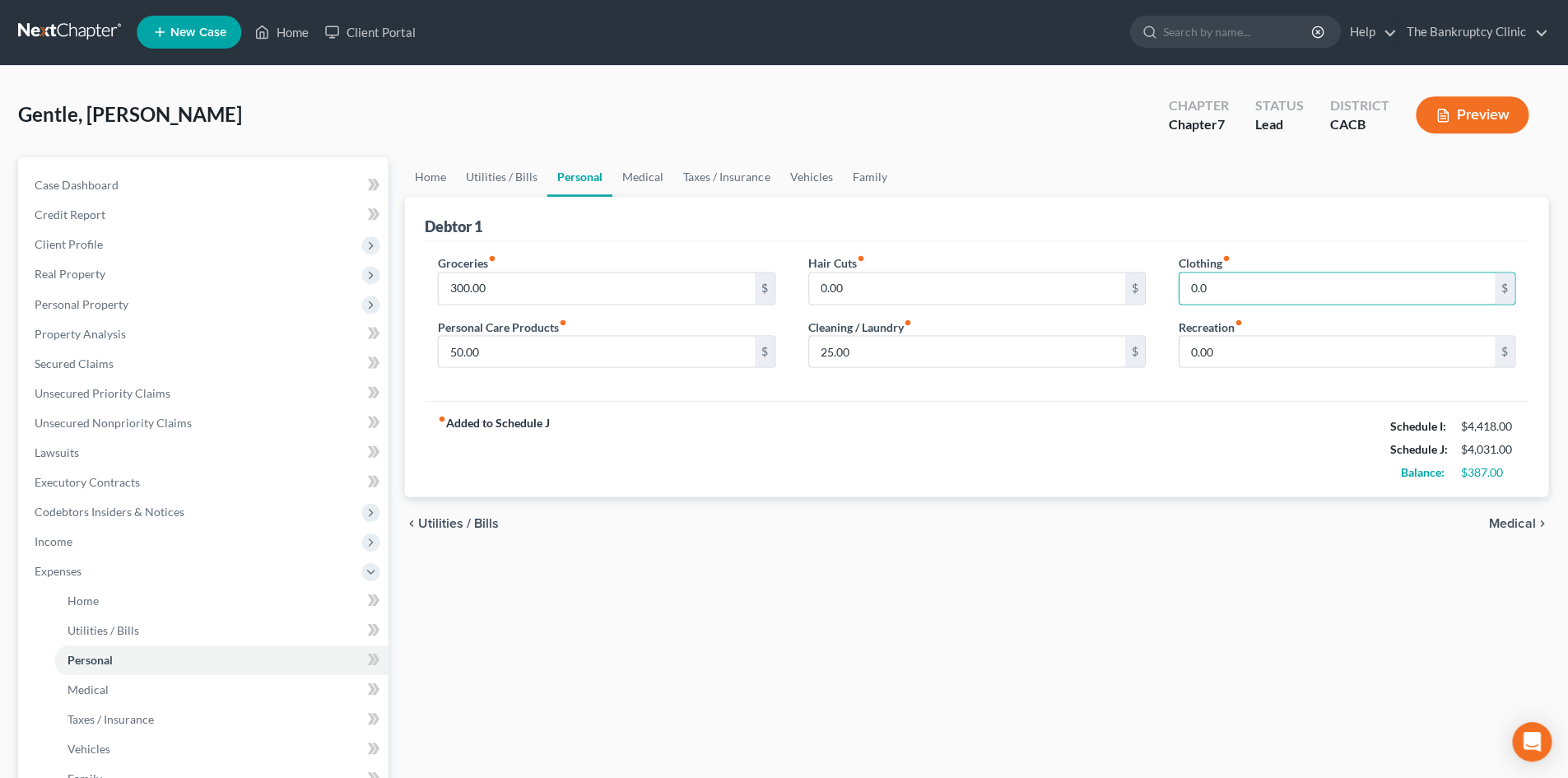
click at [1496, 234] on div "Debtor 1" at bounding box center [977, 220] width 1103 height 45
click at [631, 171] on link "Medical" at bounding box center [643, 178] width 61 height 40
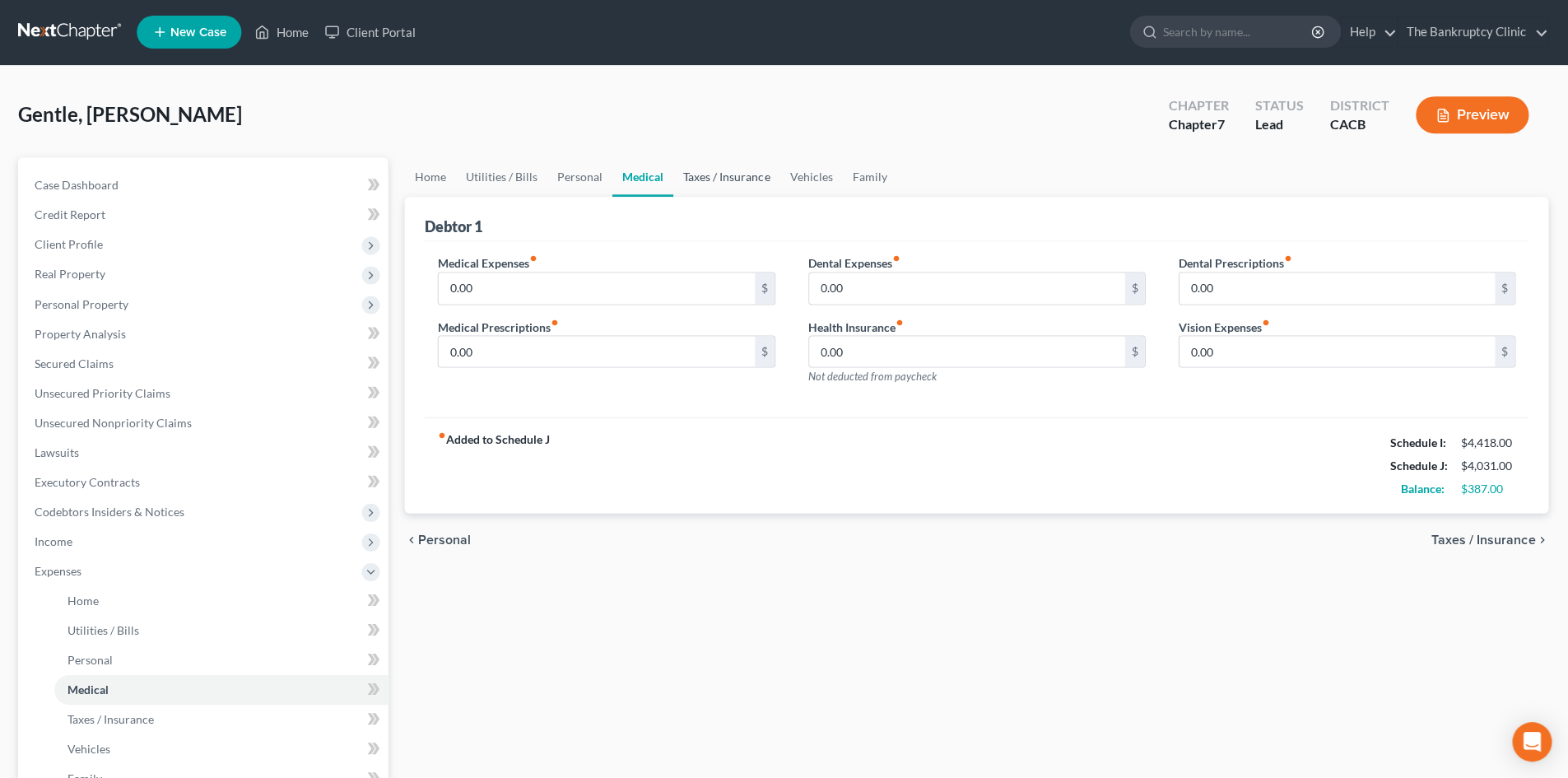
click at [727, 177] on link "Taxes / Insurance" at bounding box center [727, 178] width 106 height 40
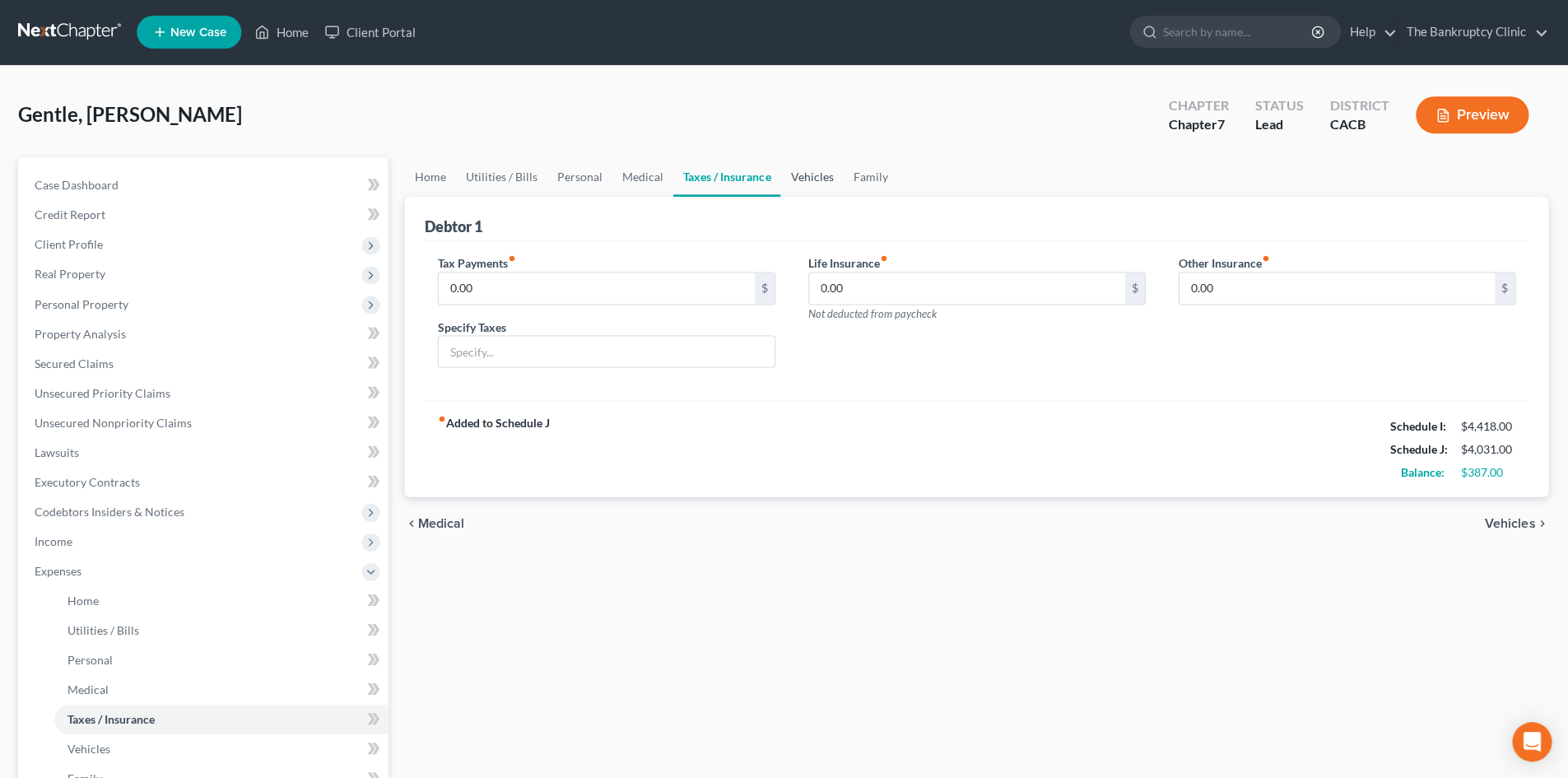
click at [812, 174] on link "Vehicles" at bounding box center [812, 178] width 63 height 40
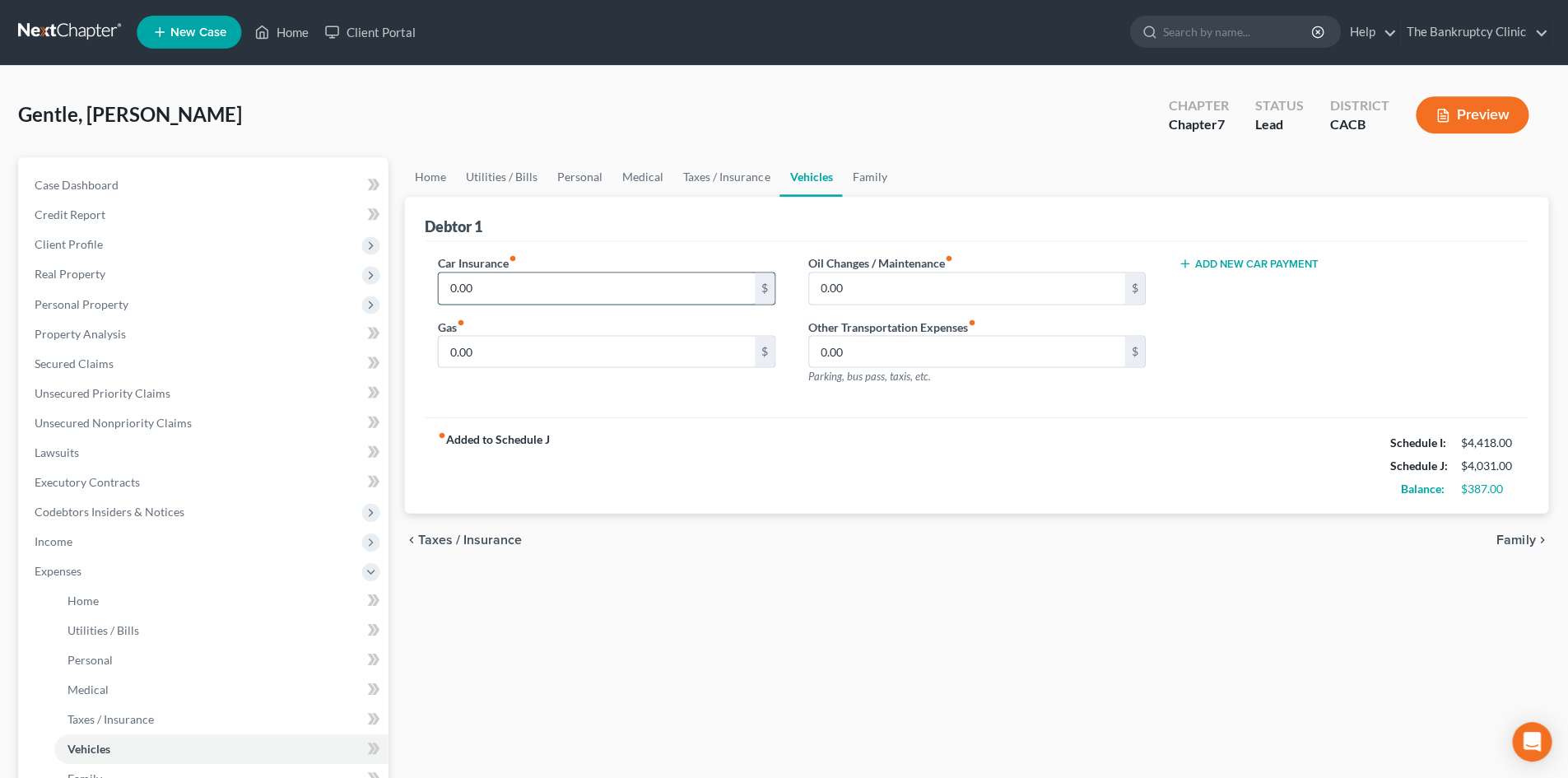
click at [638, 291] on input "0.00" at bounding box center [597, 289] width 316 height 31
type input "240.00"
click at [656, 351] on input "0.00" at bounding box center [597, 352] width 316 height 31
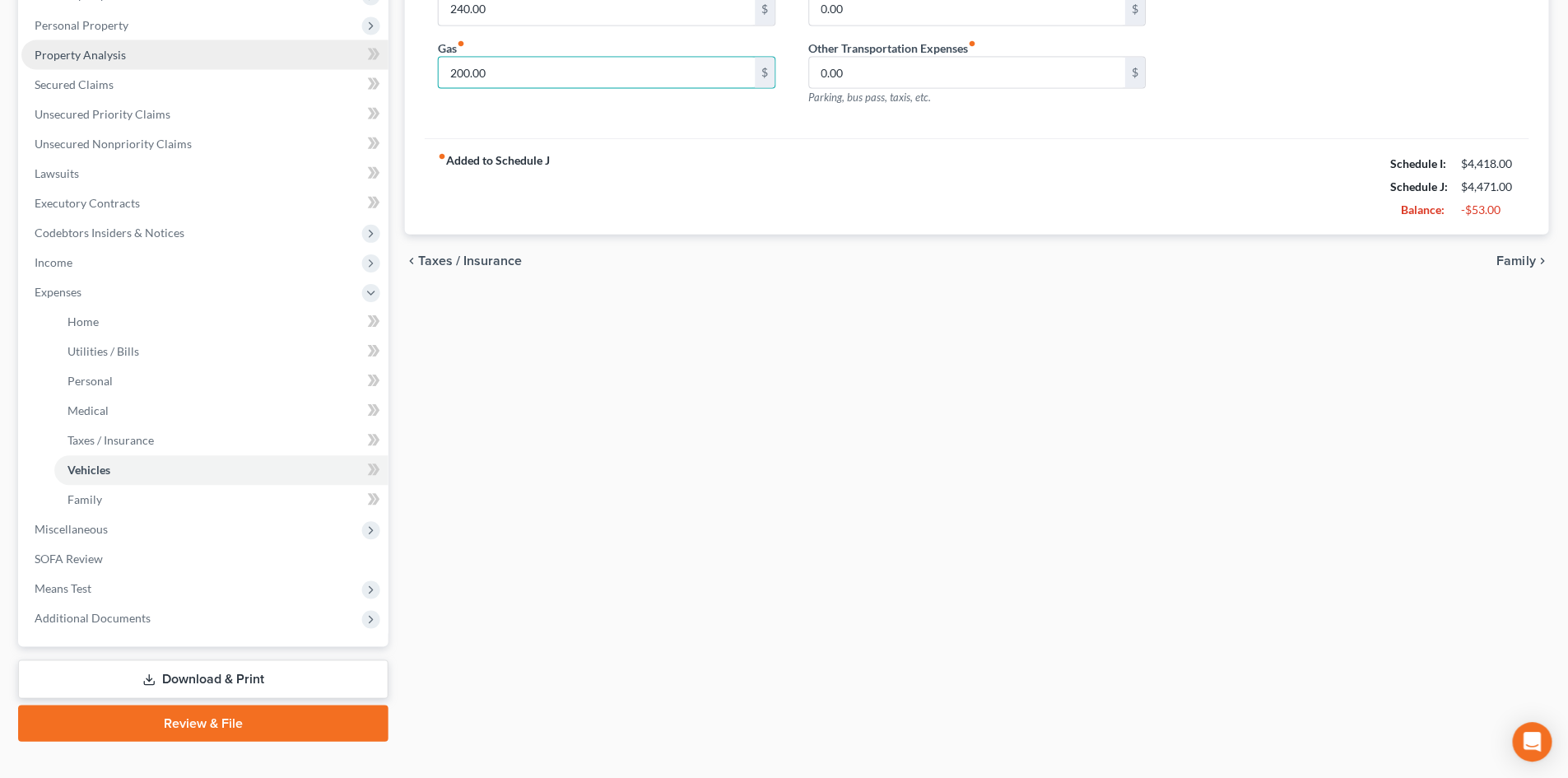
scroll to position [305, 0]
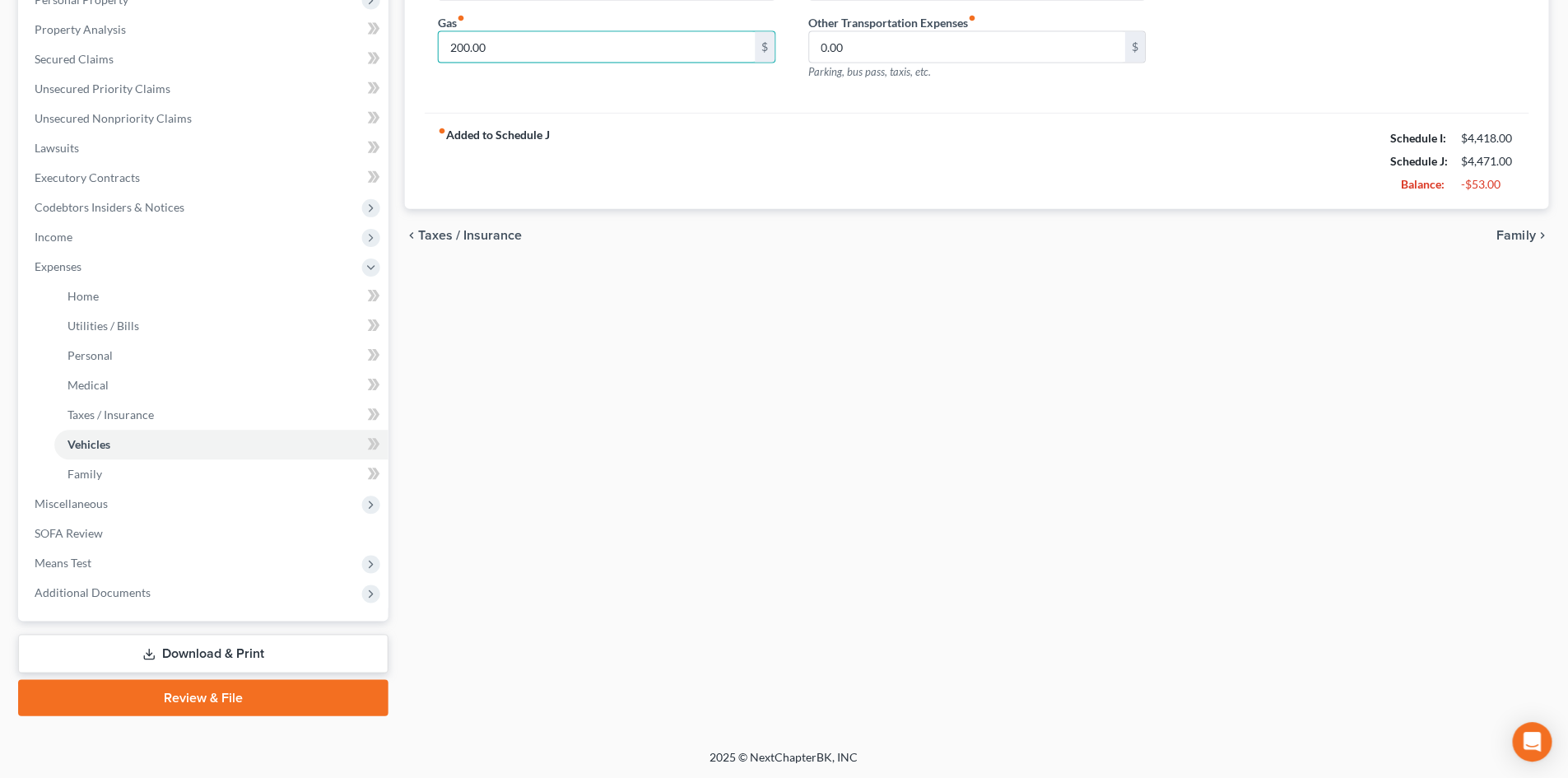
type input "200.00"
click at [249, 650] on link "Download & Print" at bounding box center [205, 653] width 370 height 39
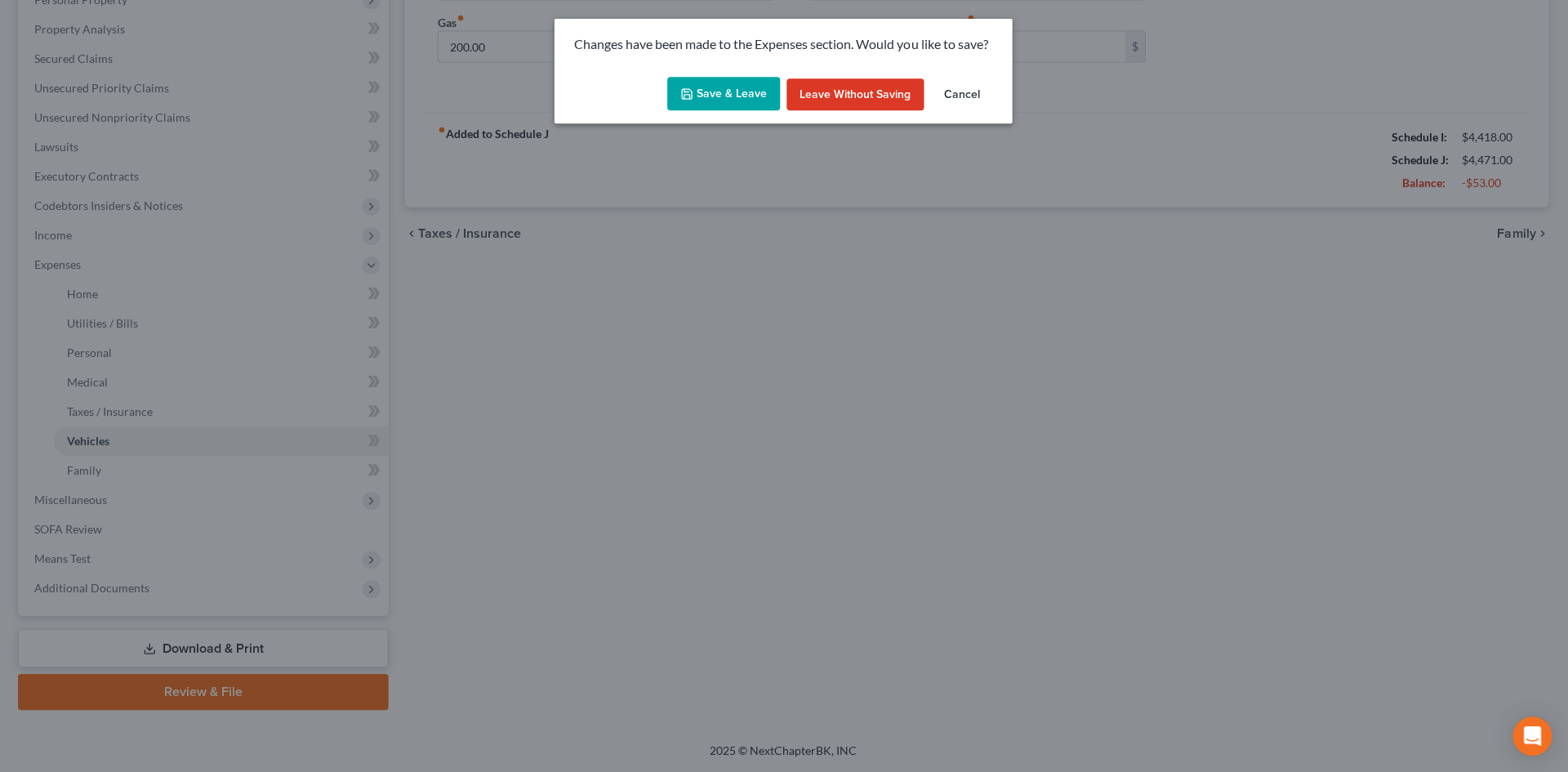
click at [743, 90] on button "Save & Leave" at bounding box center [724, 94] width 113 height 35
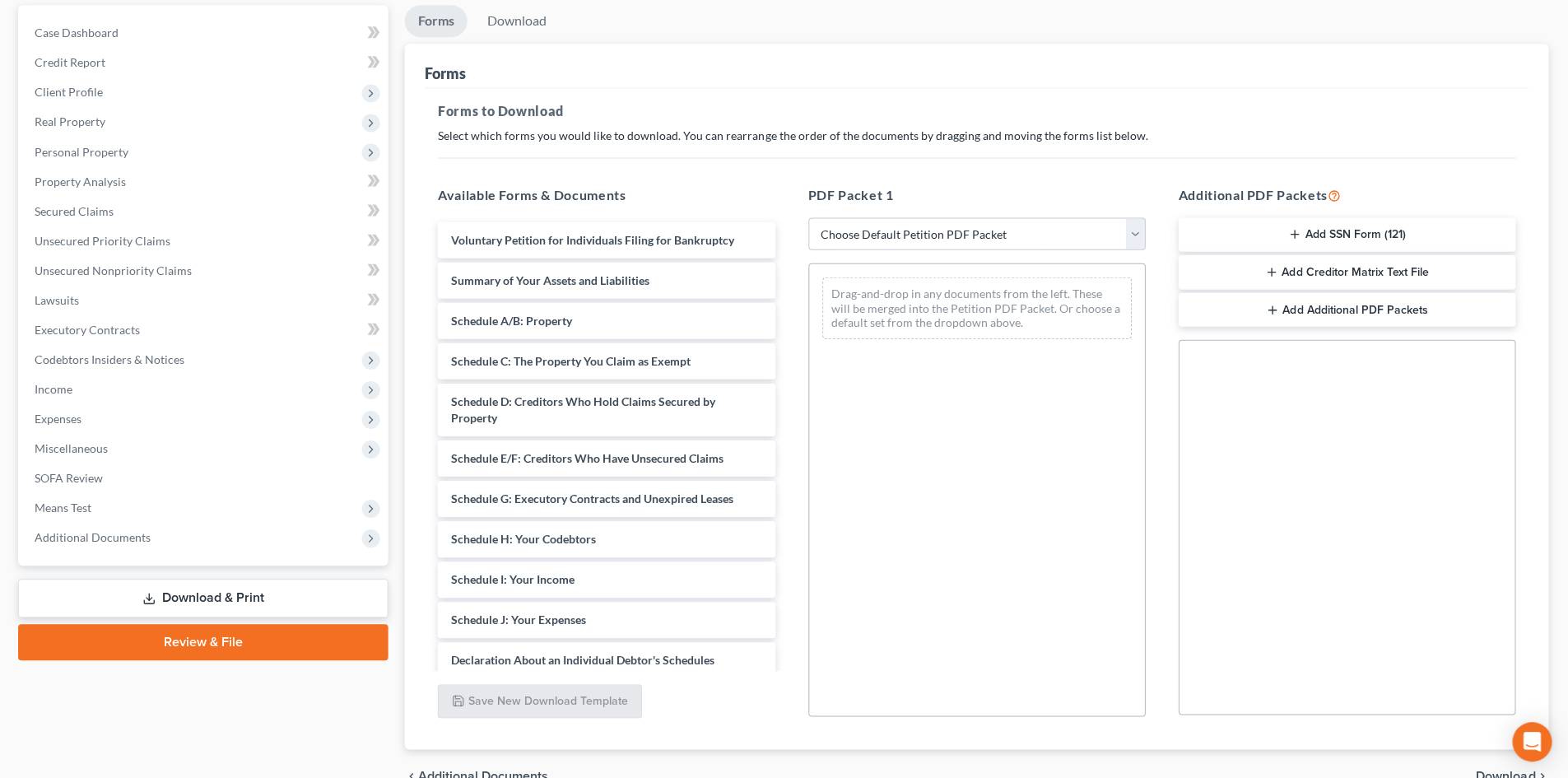
scroll to position [172, 0]
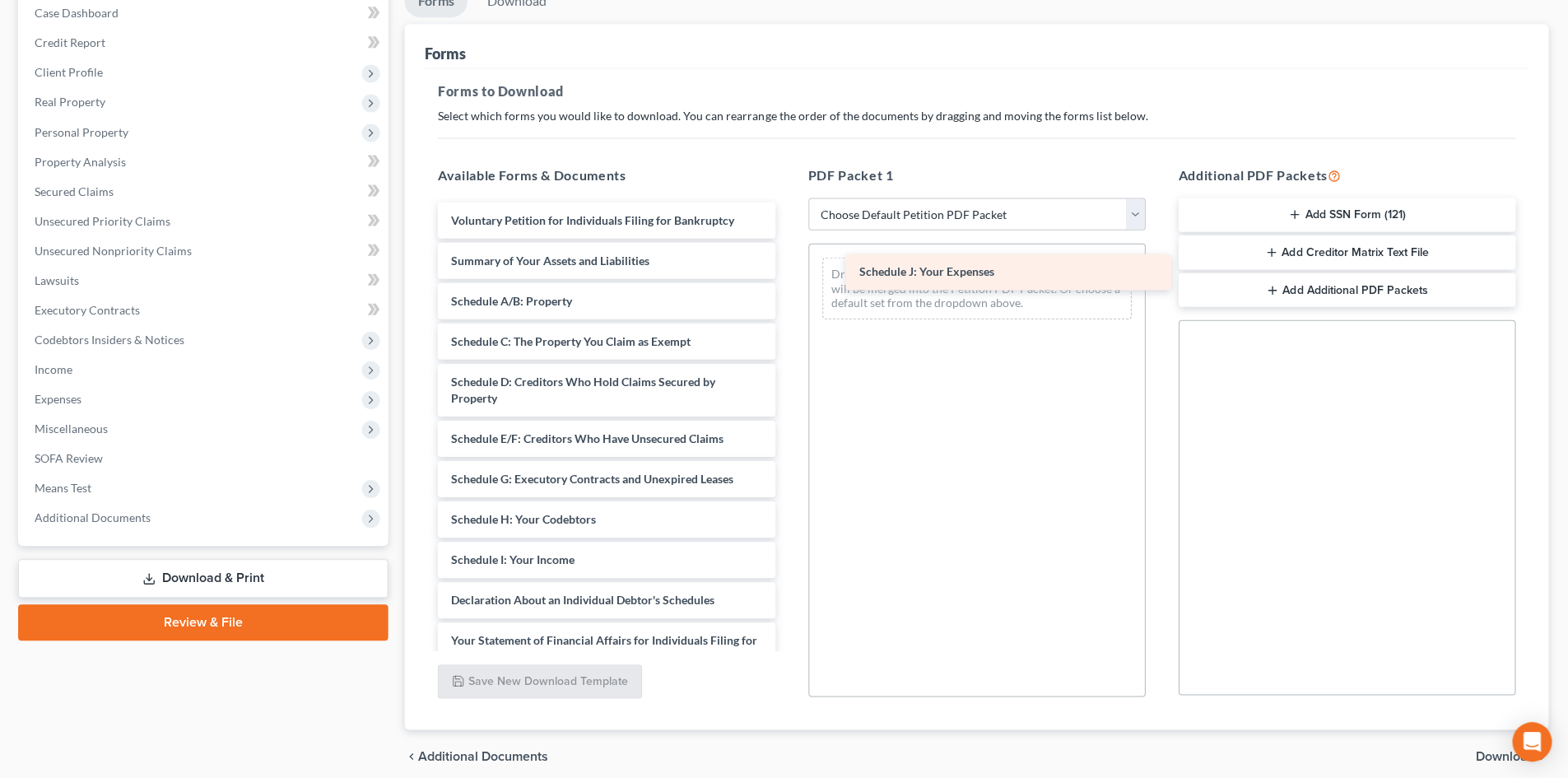
drag, startPoint x: 573, startPoint y: 596, endPoint x: 977, endPoint y: 275, distance: 516.0
click at [789, 269] on div "Schedule J: Your Expenses Voluntary Petition for Individuals Filing for Bankrup…" at bounding box center [606, 576] width 363 height 747
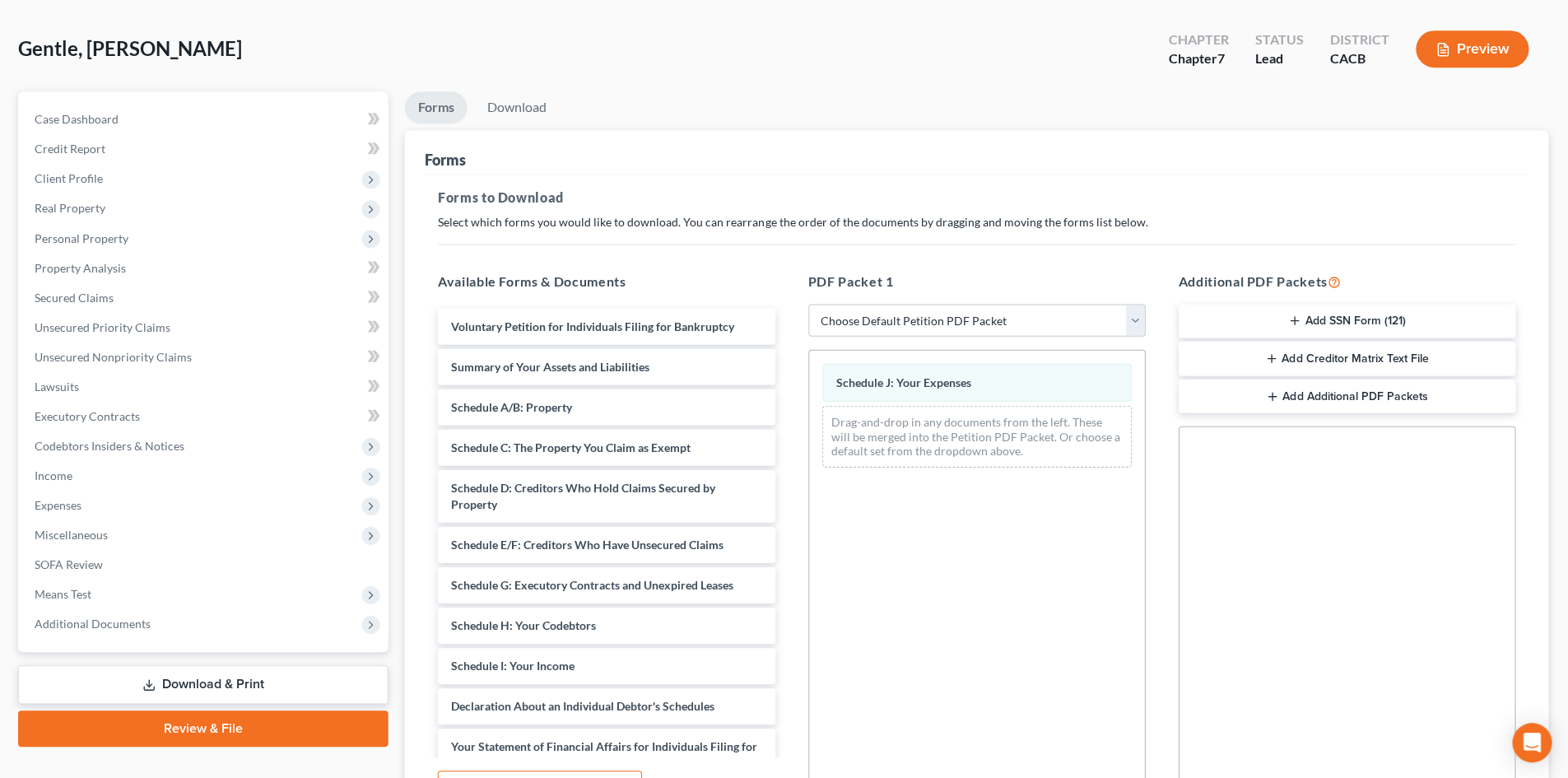
scroll to position [66, 0]
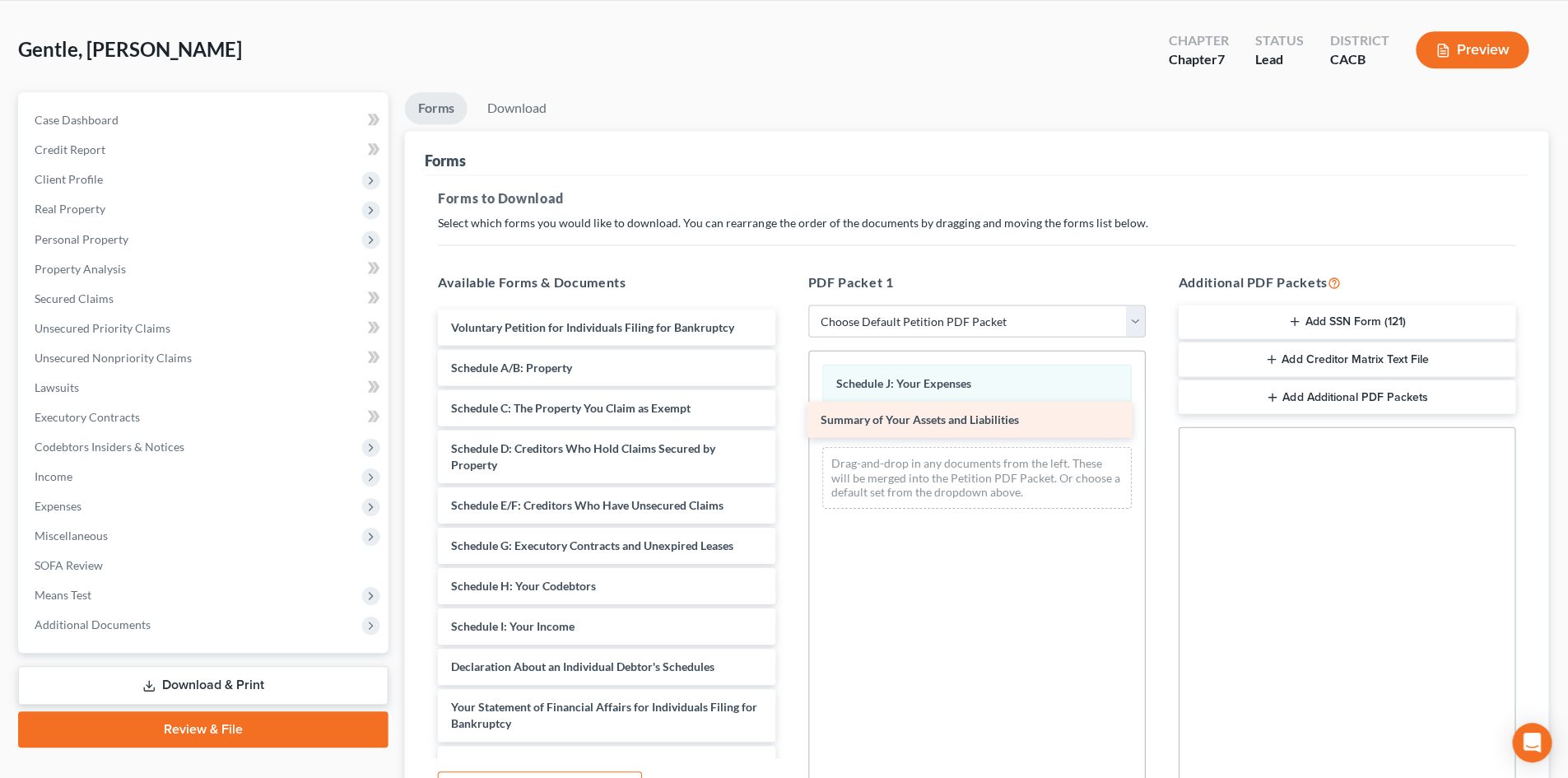
drag, startPoint x: 611, startPoint y: 364, endPoint x: 970, endPoint y: 410, distance: 361.9
click at [789, 415] on div "Summary of Your Assets and Liabilities Voluntary Petition for Individuals Filin…" at bounding box center [606, 662] width 363 height 707
click at [522, 105] on link "Download" at bounding box center [518, 108] width 86 height 32
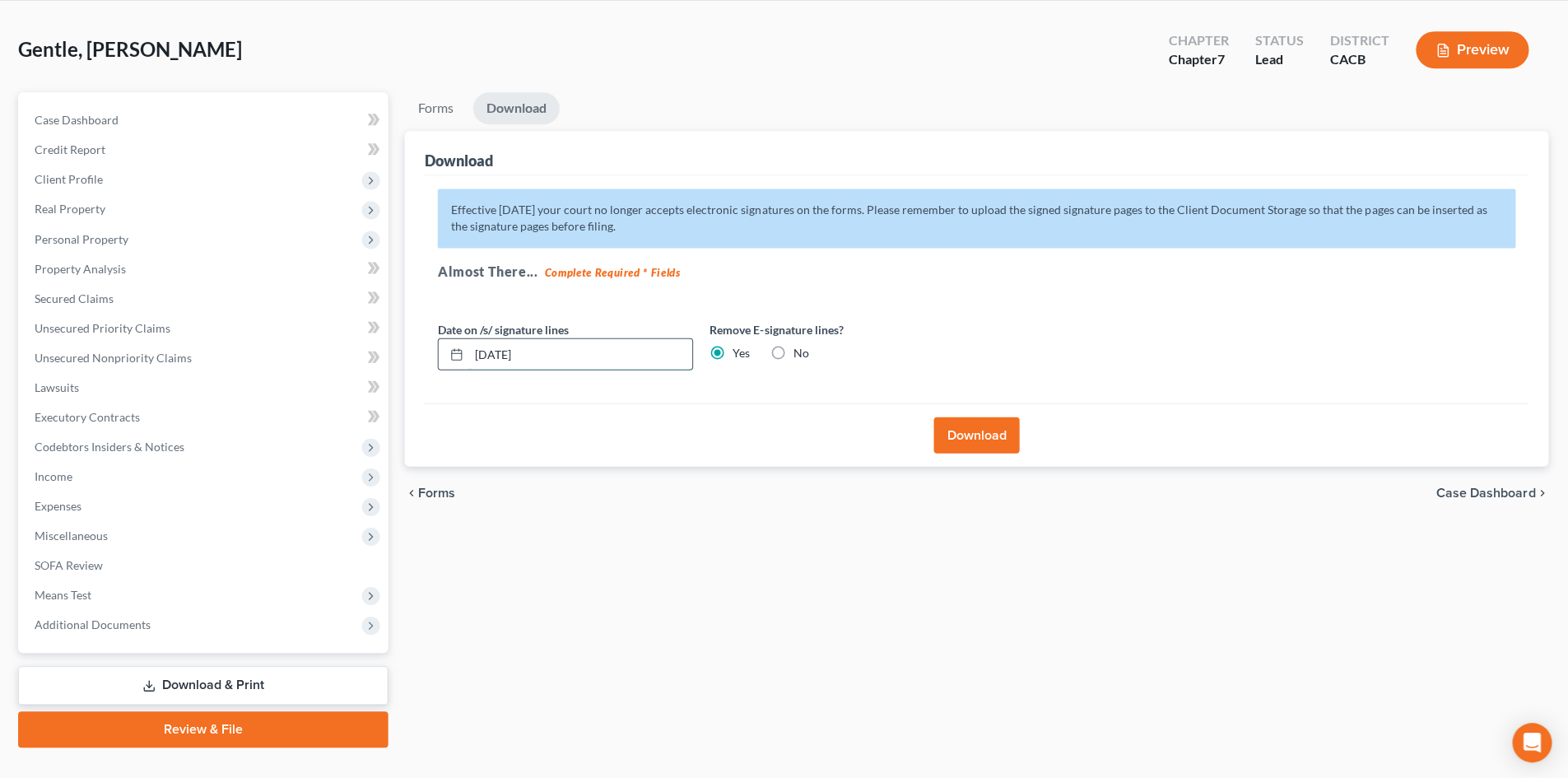
click at [559, 351] on input "[DATE]" at bounding box center [581, 354] width 223 height 31
type input "0"
click at [980, 434] on button "Download" at bounding box center [977, 434] width 86 height 36
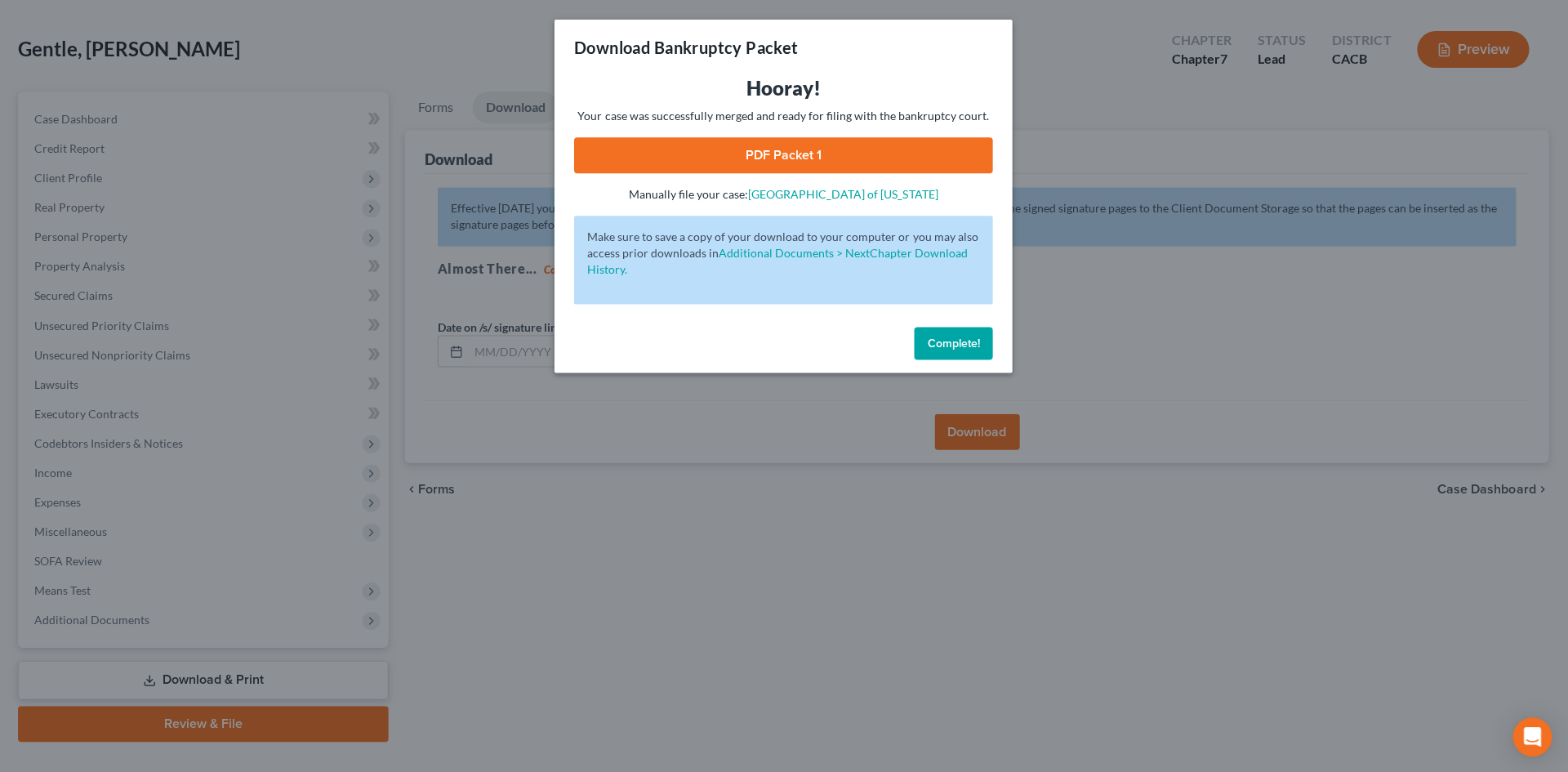
click at [863, 159] on link "PDF Packet 1" at bounding box center [784, 155] width 418 height 36
click at [536, 653] on div "Download Bankruptcy Packet Hooray! Your case was successfully merged and ready …" at bounding box center [784, 386] width 1568 height 772
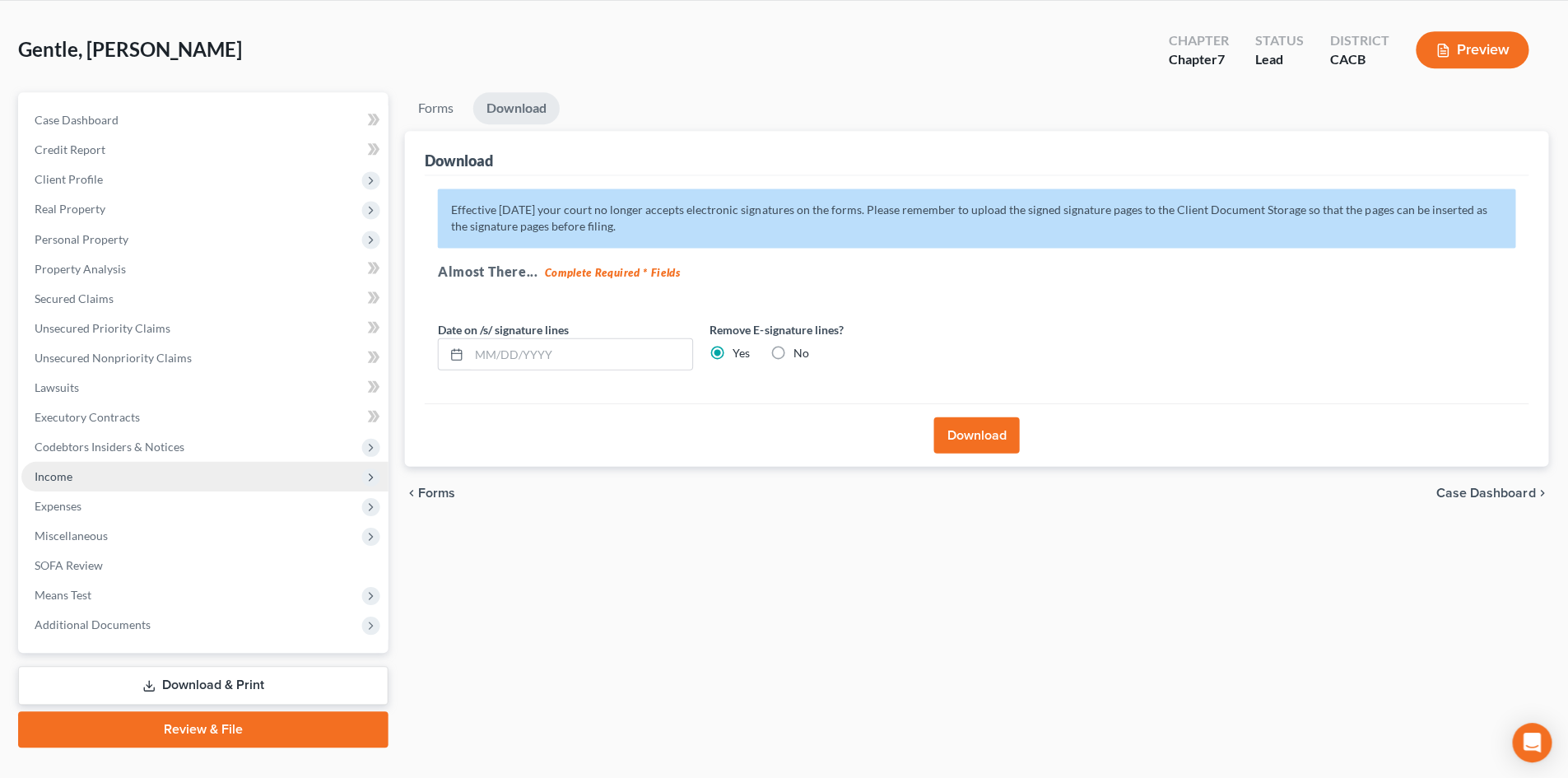
click at [143, 475] on span "Income" at bounding box center [206, 476] width 367 height 30
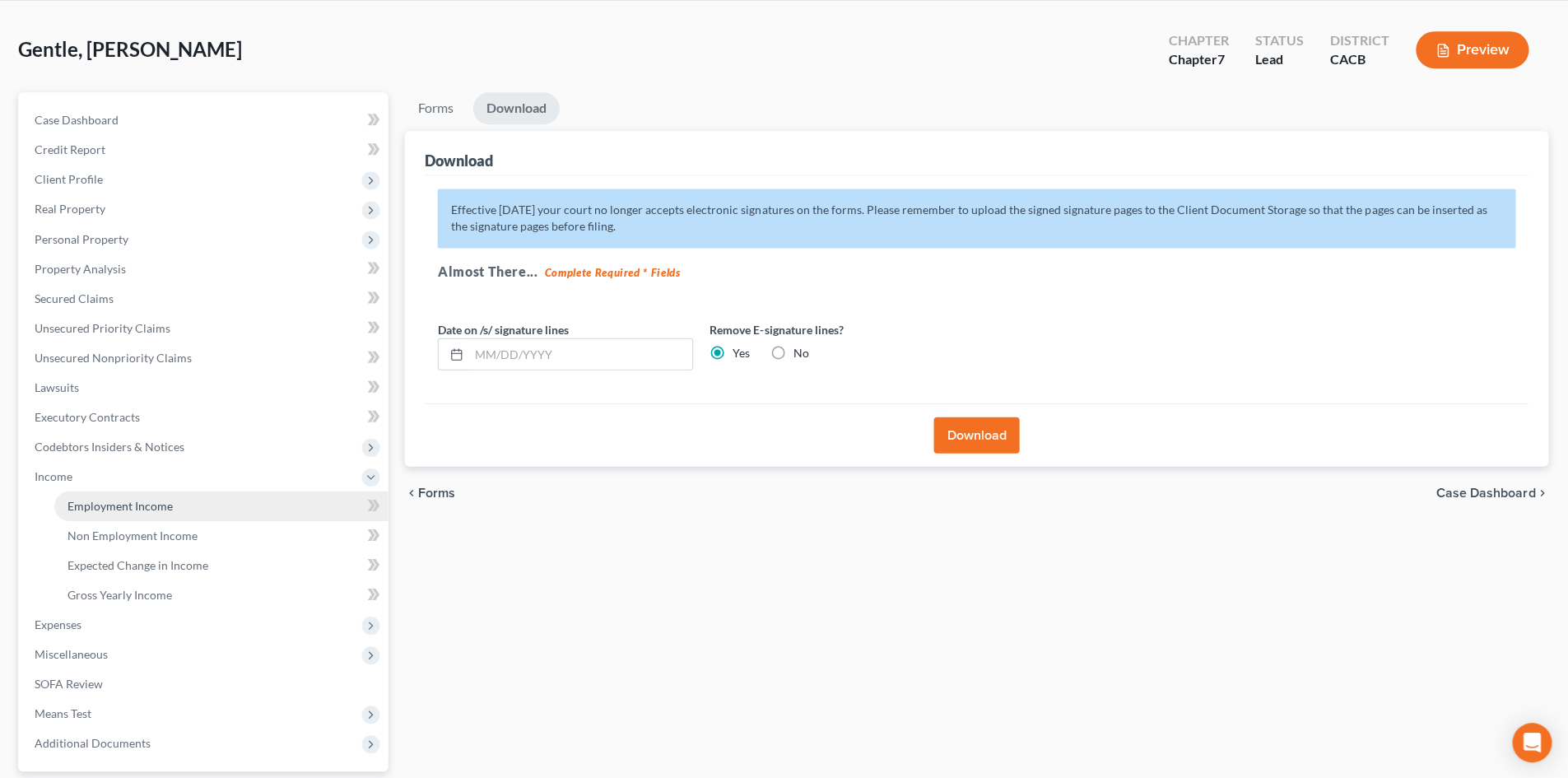
click at [147, 504] on span "Employment Income" at bounding box center [122, 505] width 106 height 14
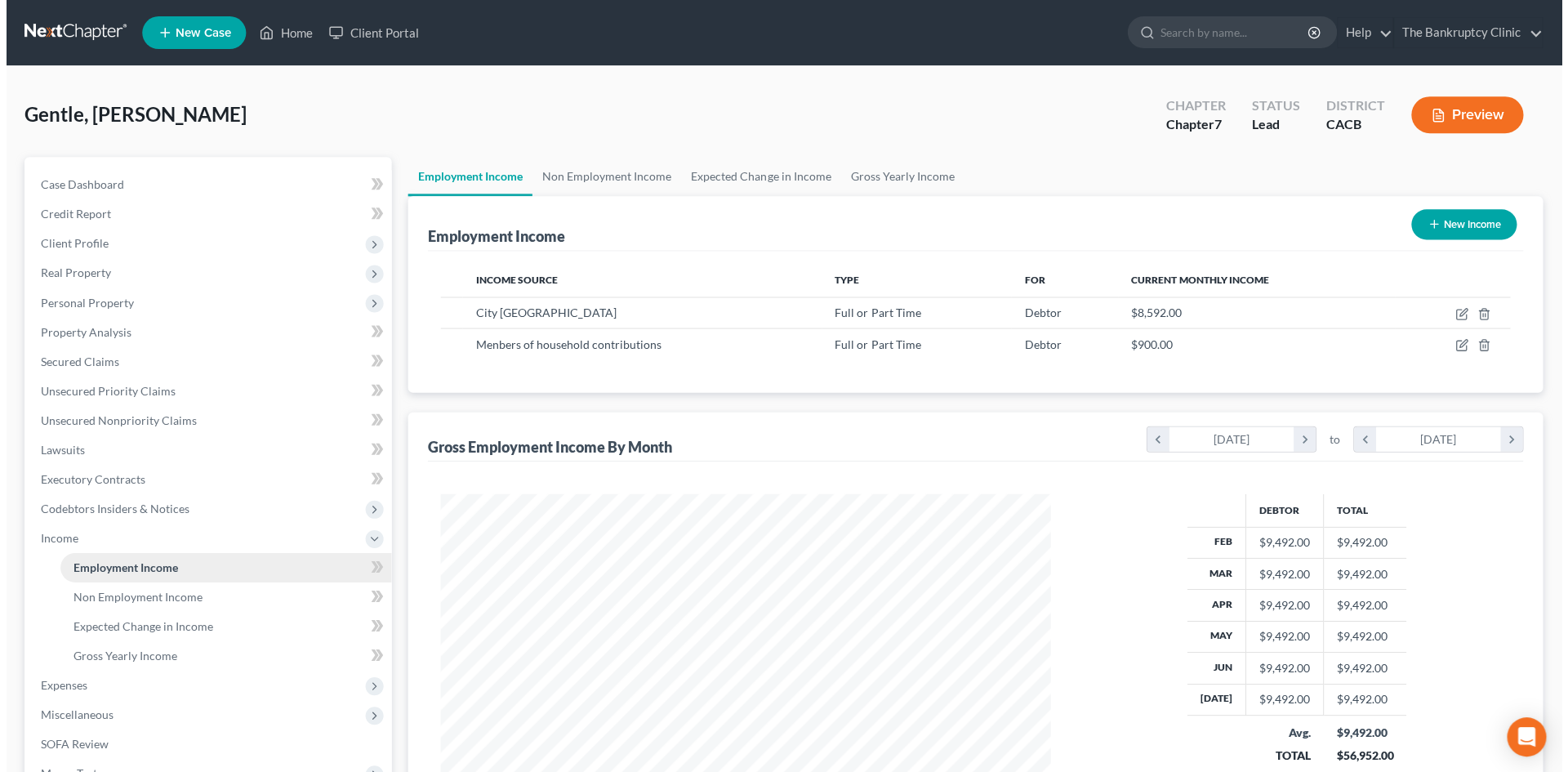
scroll to position [304, 642]
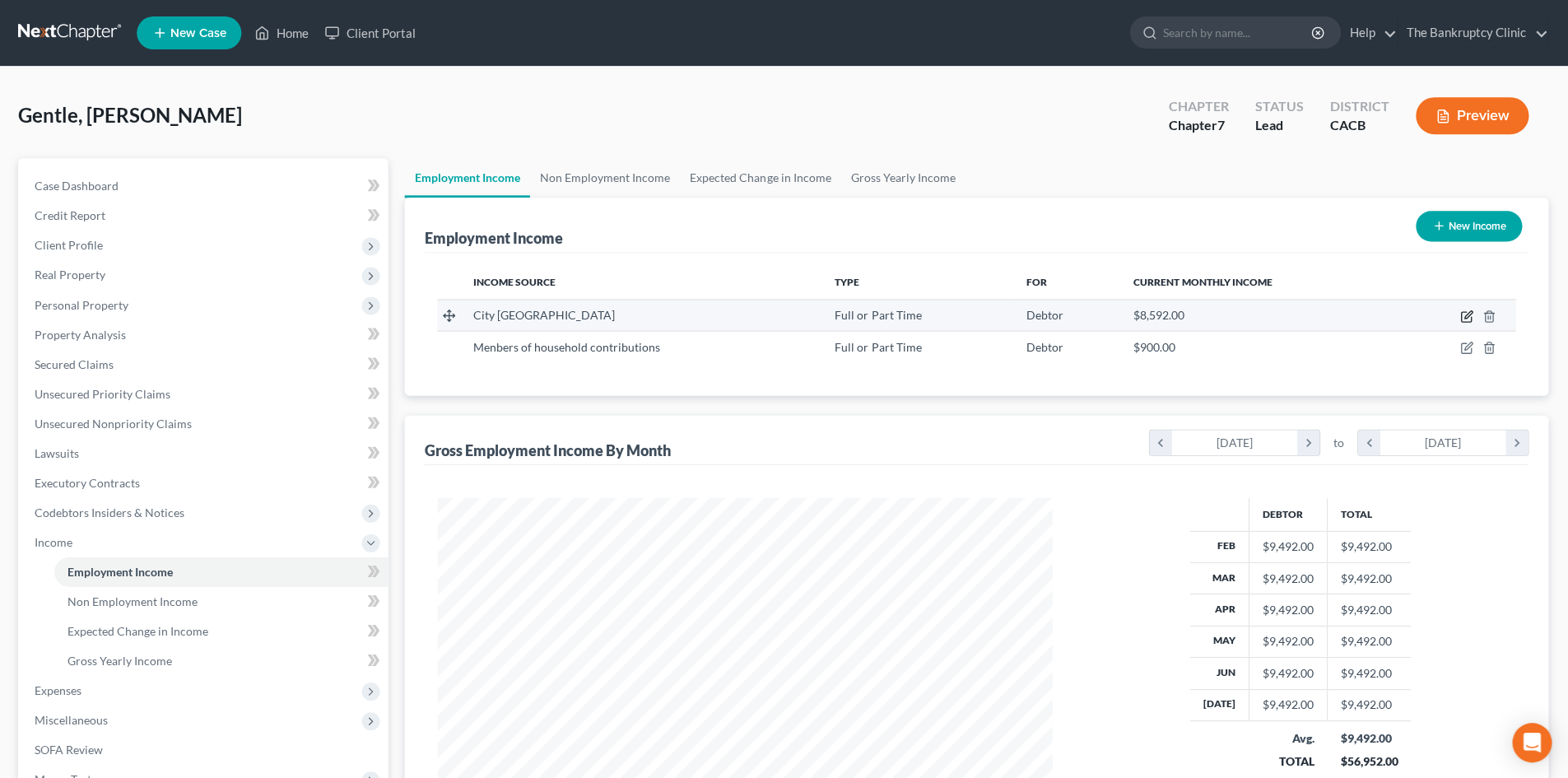
click at [1465, 316] on icon "button" at bounding box center [1467, 314] width 7 height 7
select select "0"
select select "4"
select select "0"
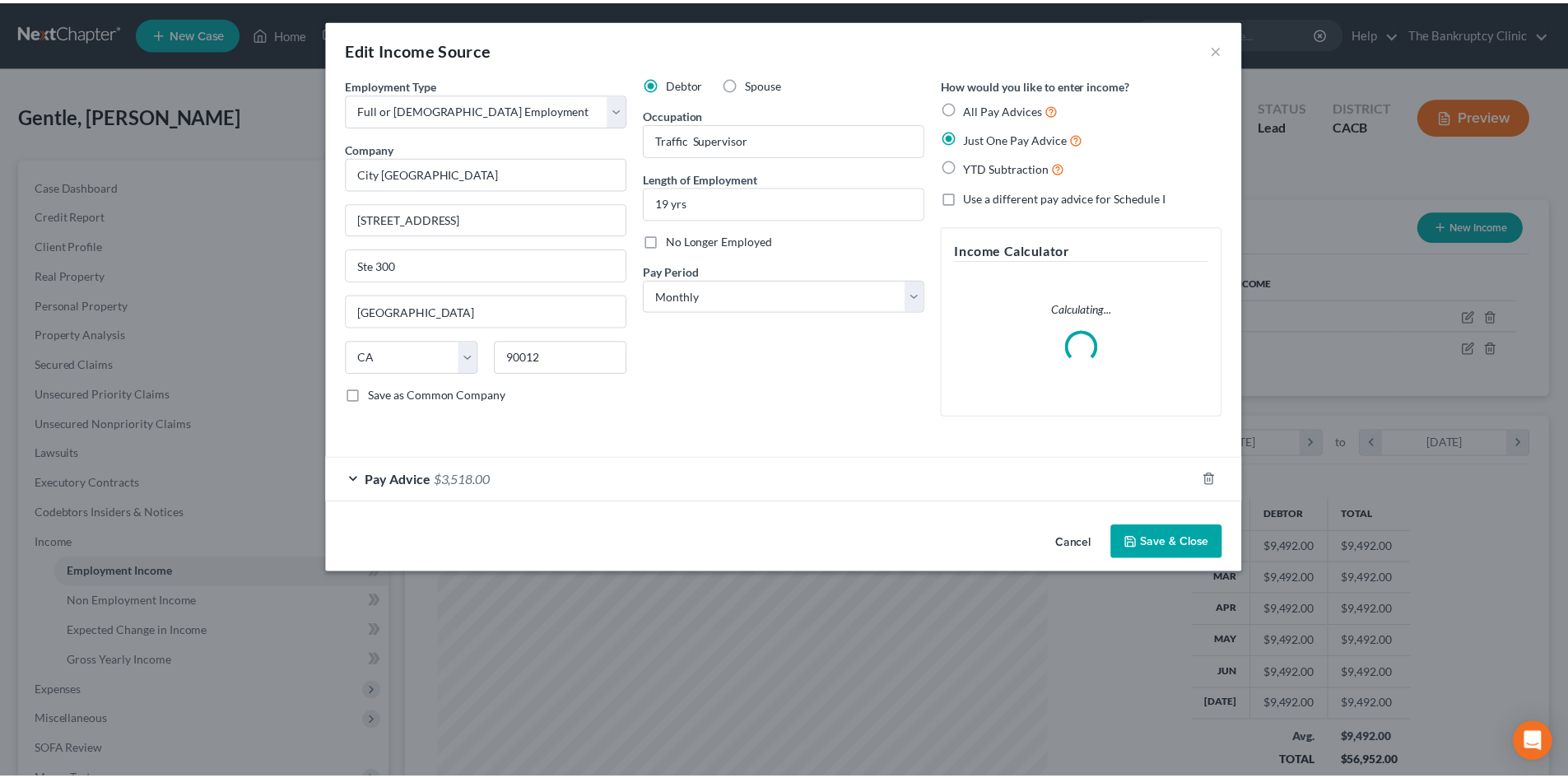
scroll to position [310, 653]
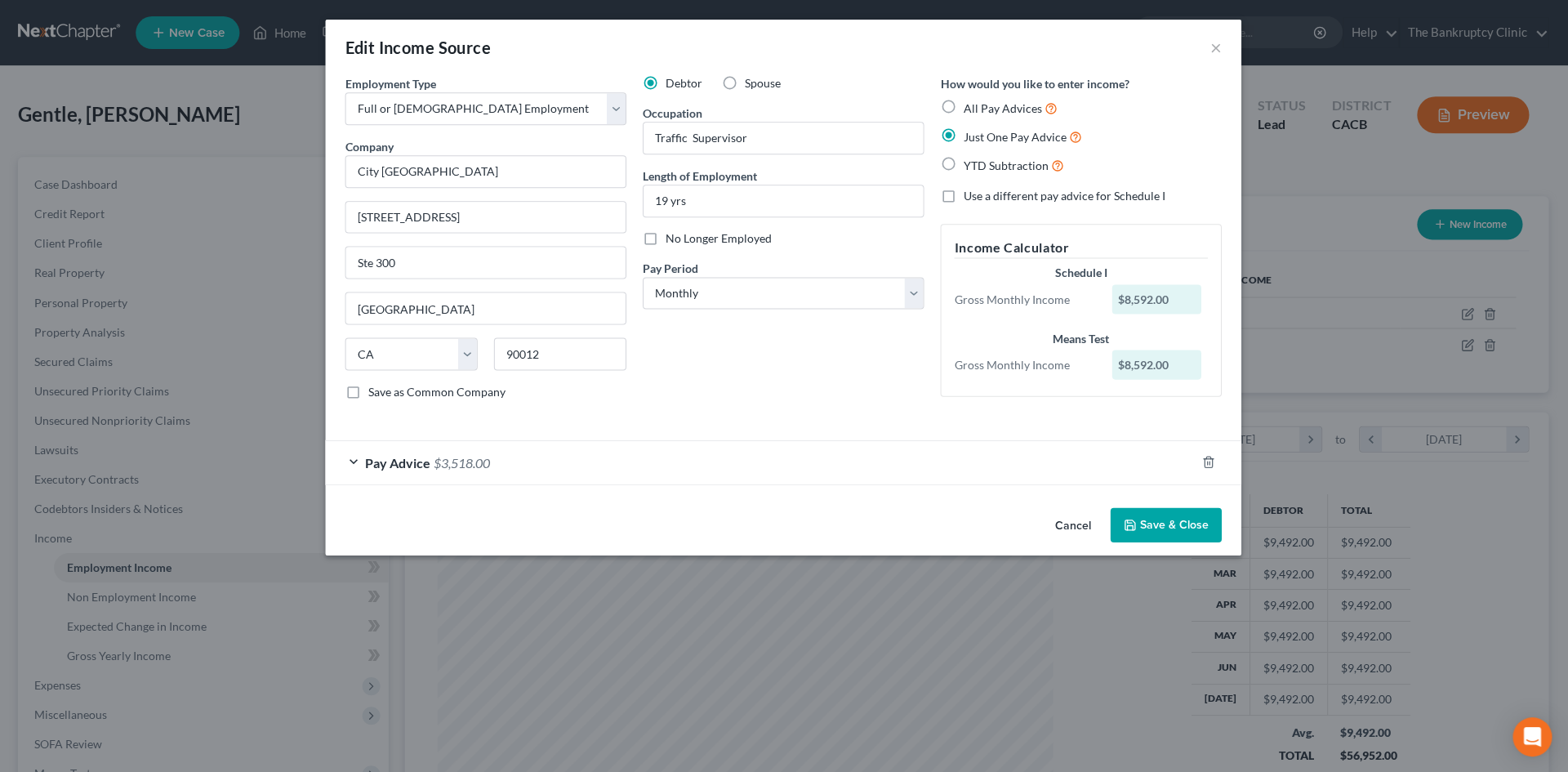
click at [1208, 45] on div "Edit Income Source ×" at bounding box center [784, 48] width 914 height 55
click at [1212, 46] on button "×" at bounding box center [1216, 48] width 12 height 20
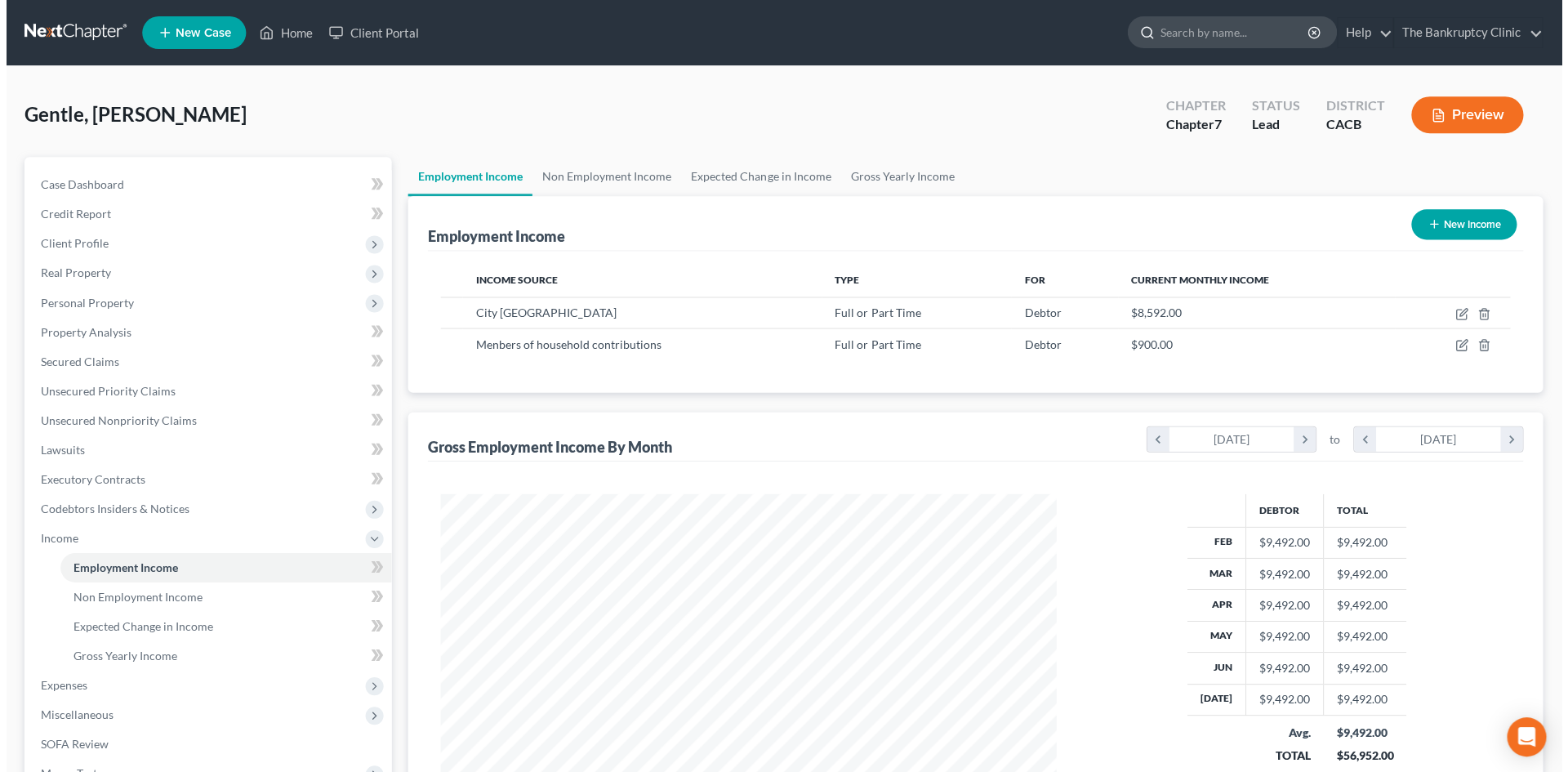
scroll to position [816514, 815773]
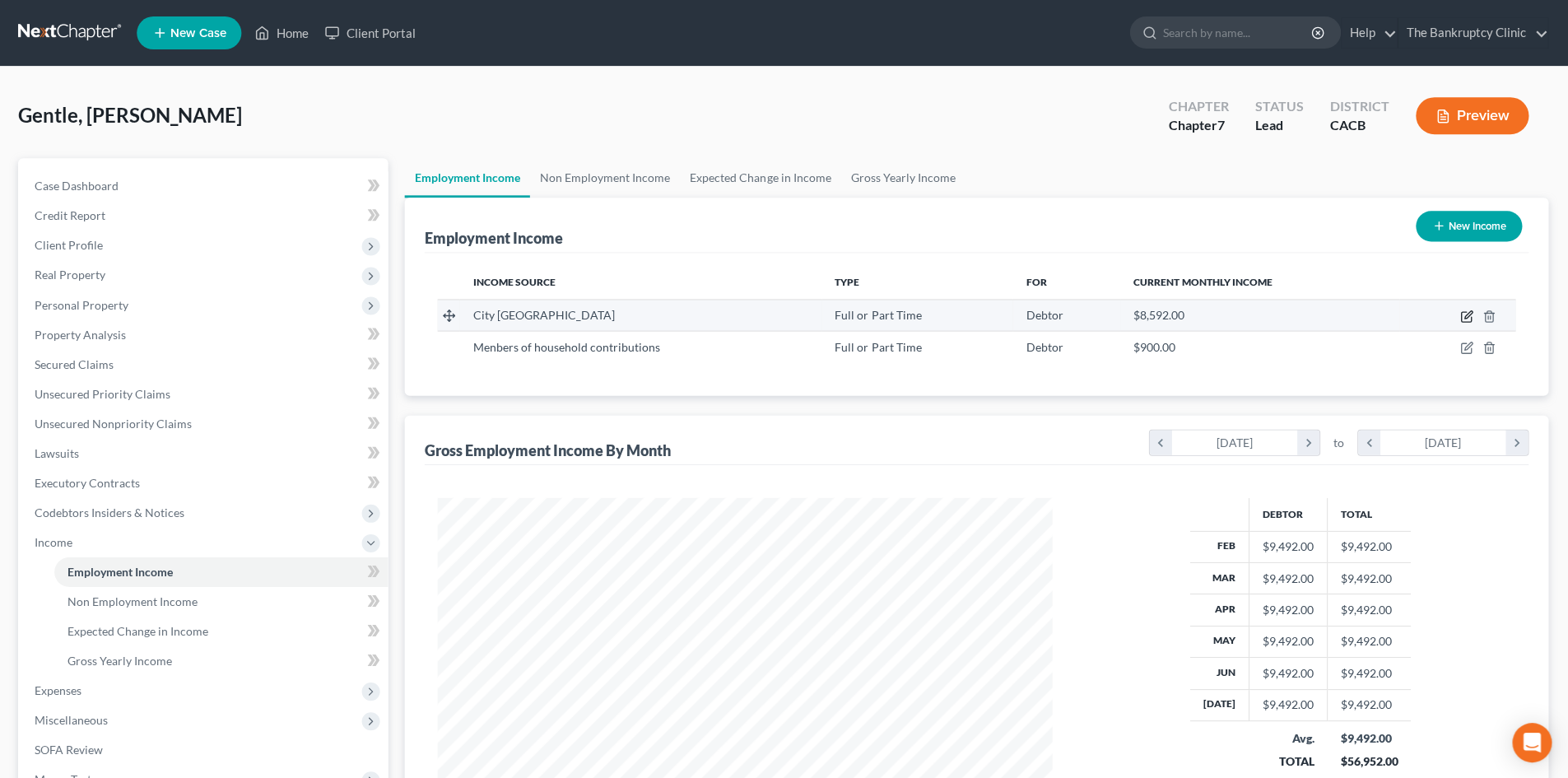
click at [1467, 315] on icon "button" at bounding box center [1467, 314] width 7 height 7
select select "0"
select select "4"
select select "0"
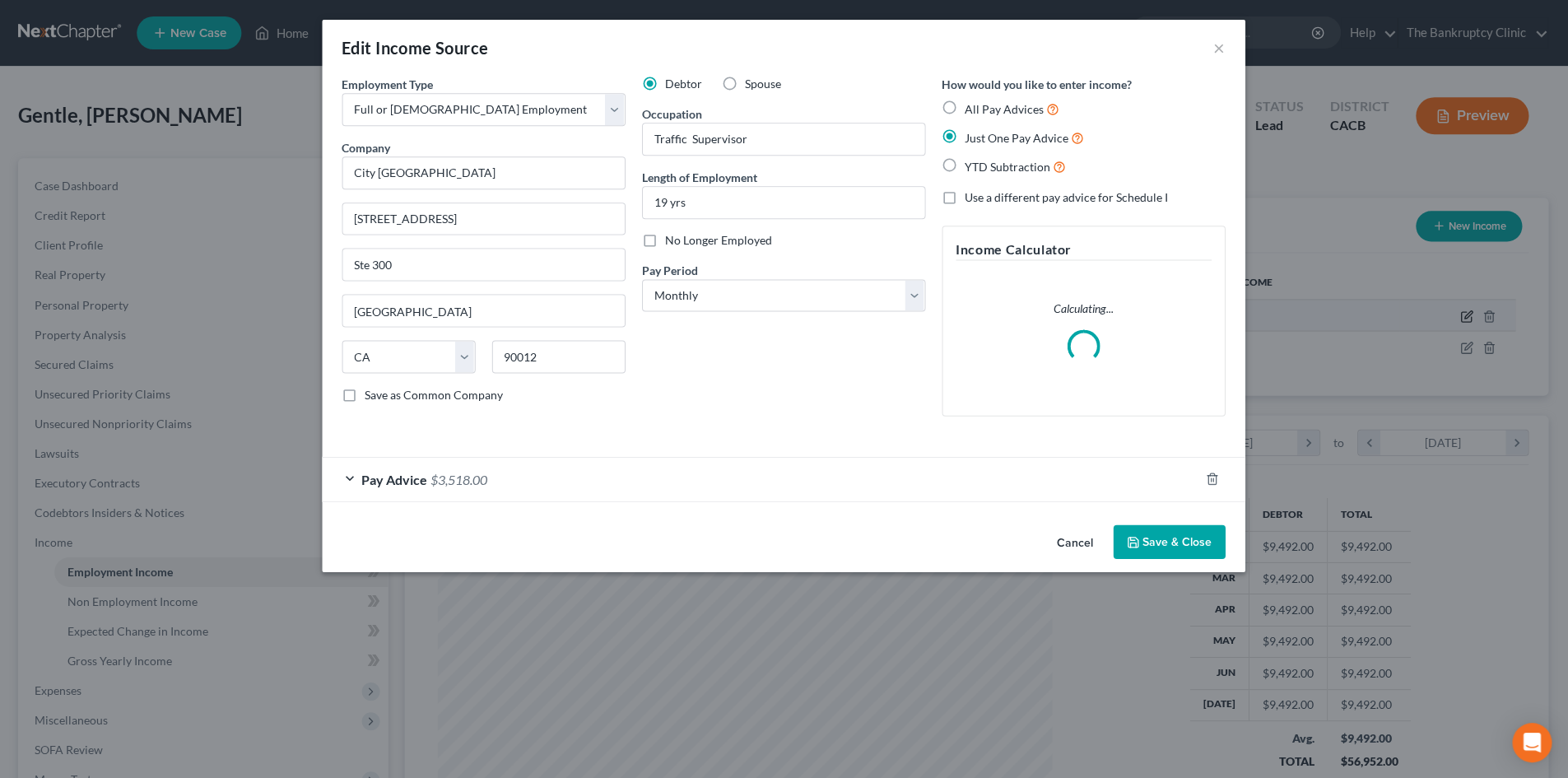
scroll to position [310, 653]
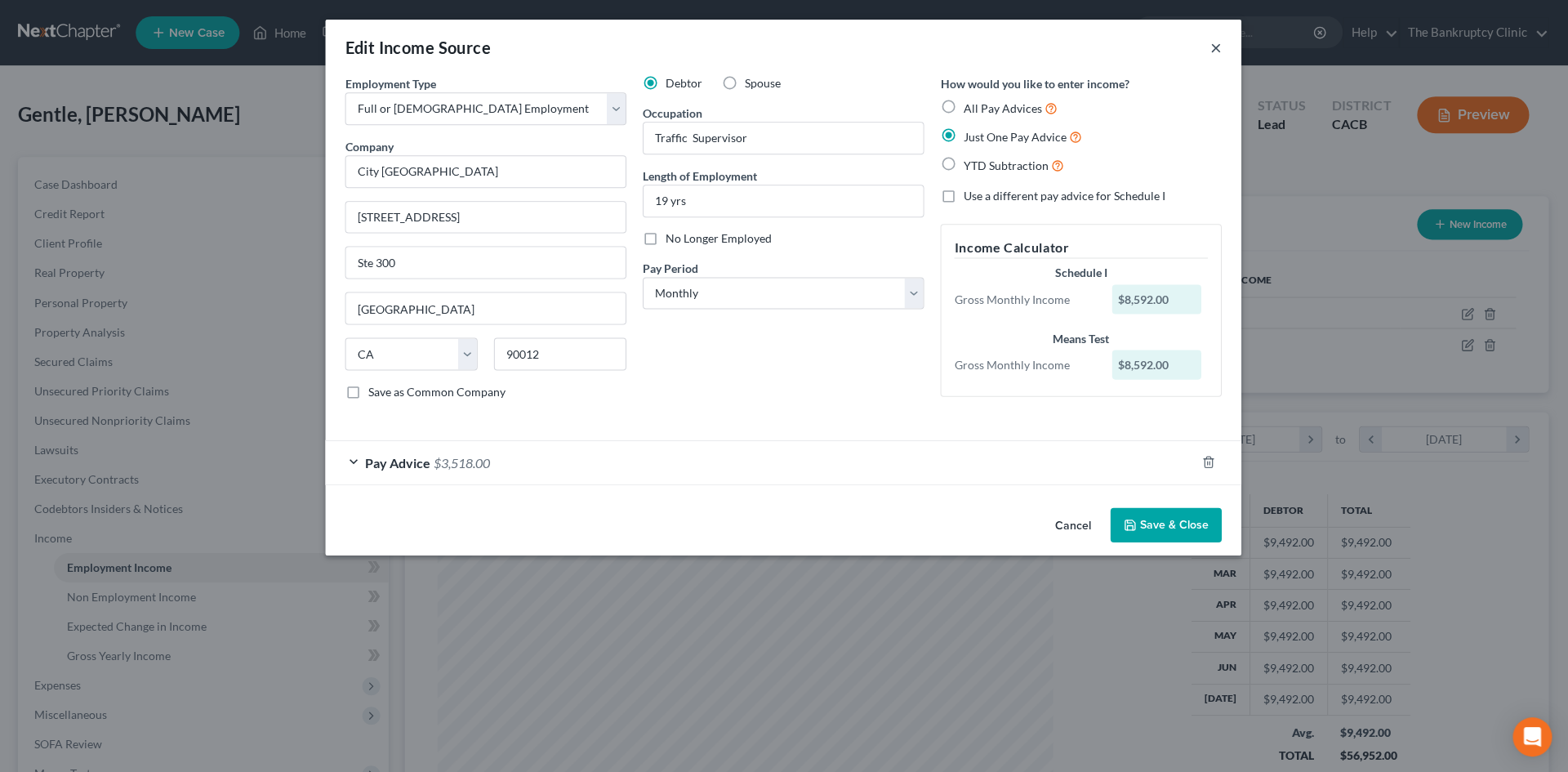
click at [1211, 49] on button "×" at bounding box center [1216, 48] width 12 height 20
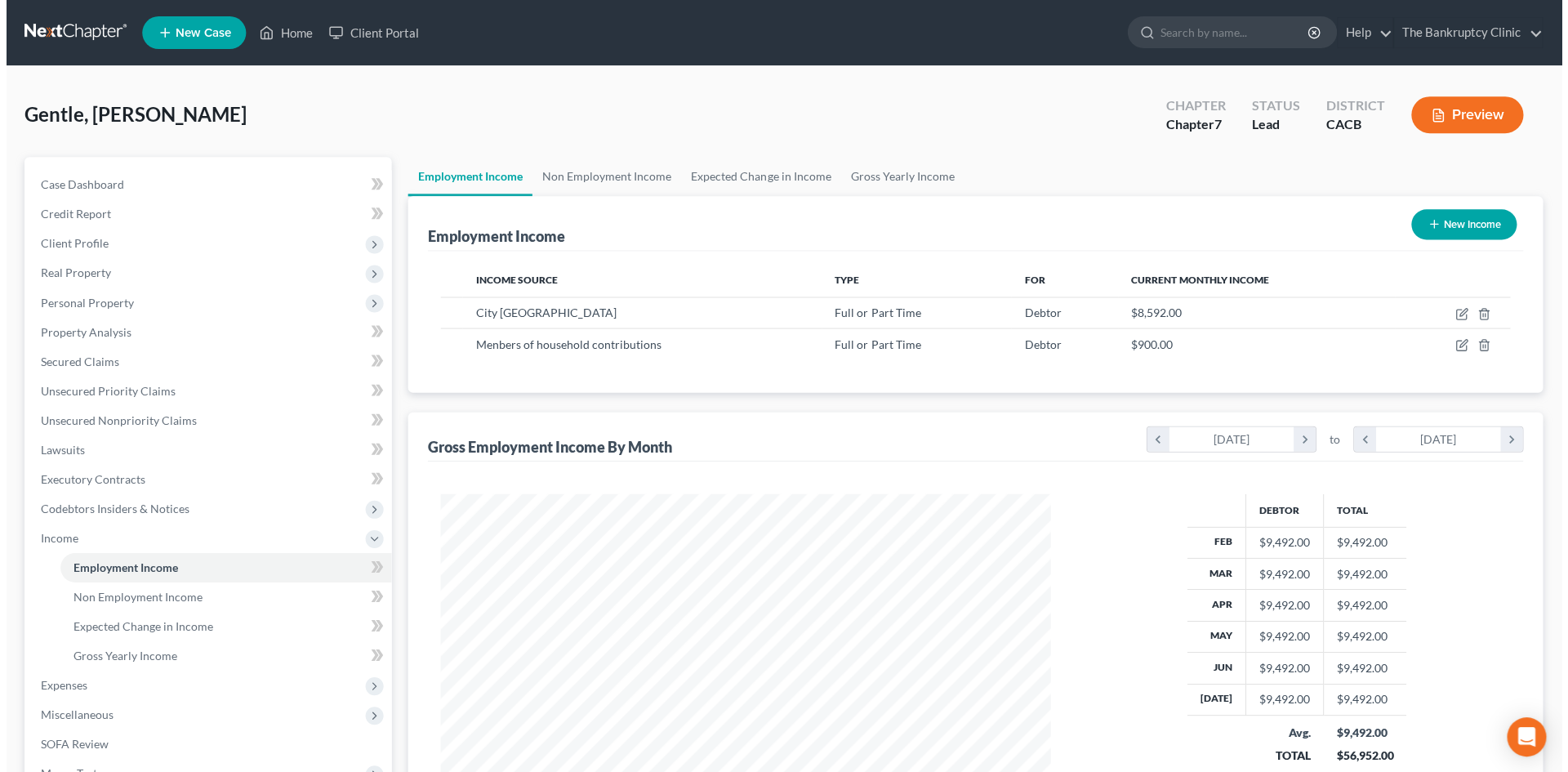
scroll to position [816514, 815773]
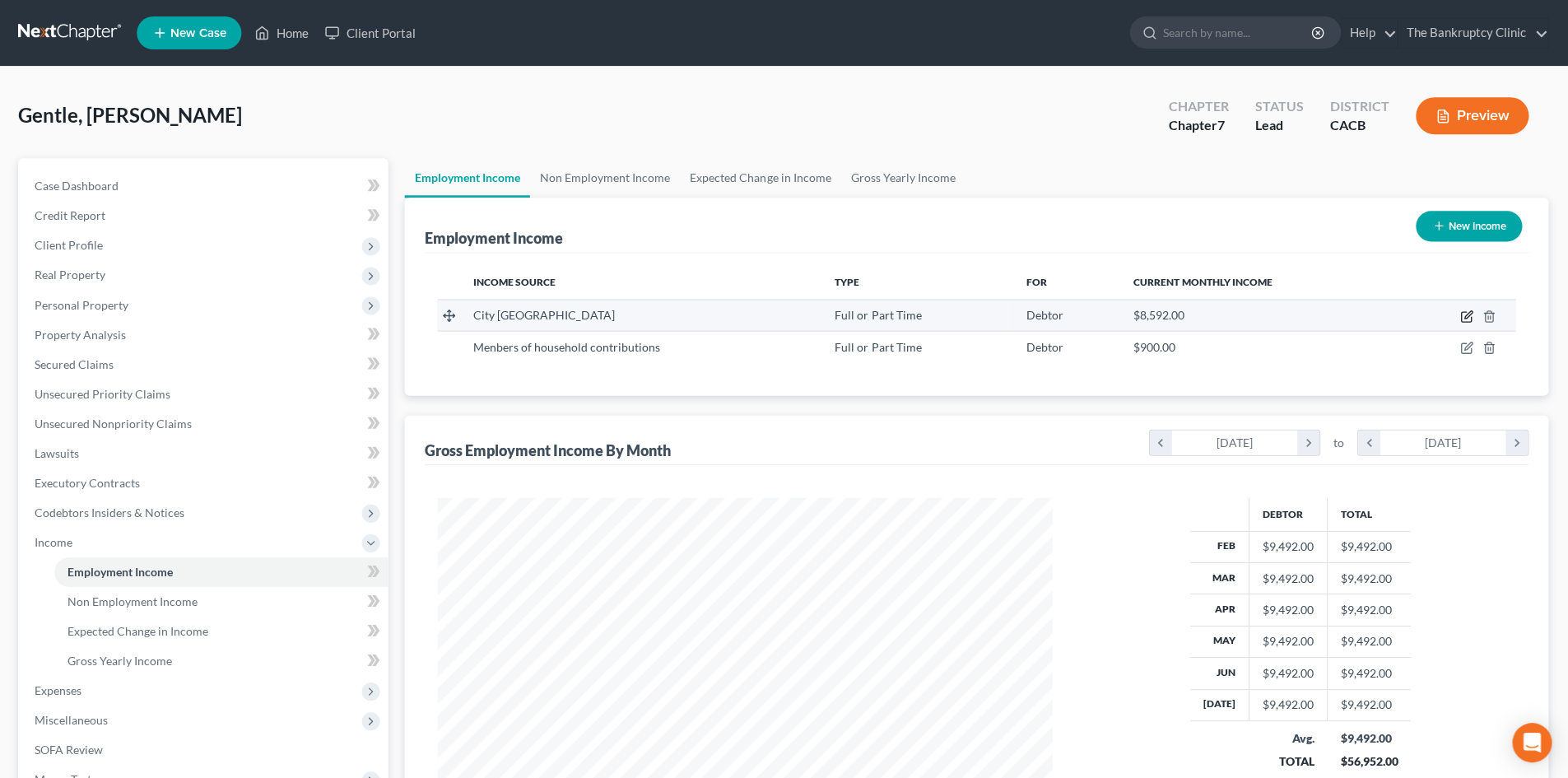
click at [1464, 317] on icon "button" at bounding box center [1467, 314] width 7 height 7
select select "0"
select select "4"
select select "0"
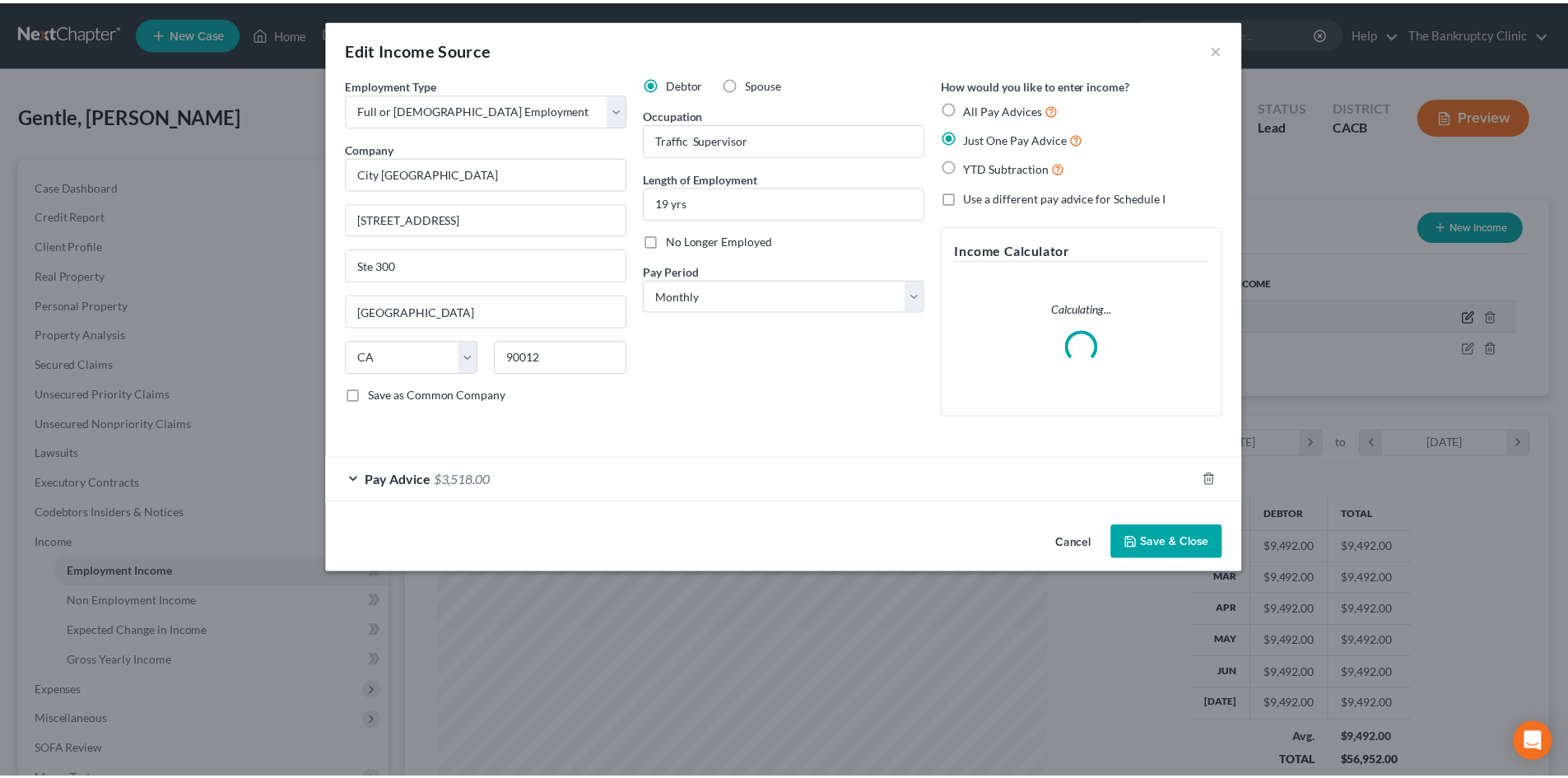
scroll to position [310, 653]
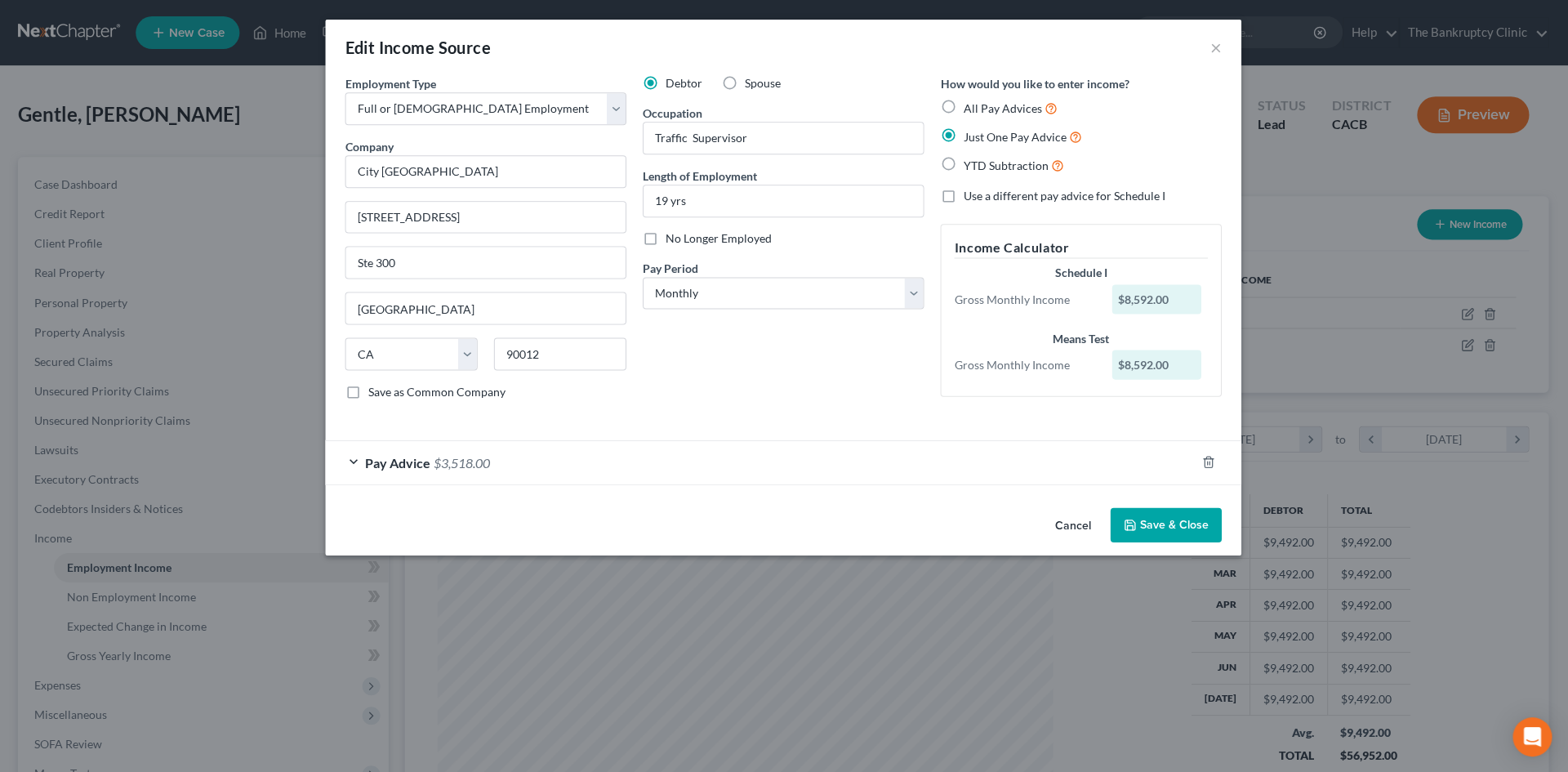
click at [1171, 519] on button "Save & Close" at bounding box center [1166, 524] width 111 height 35
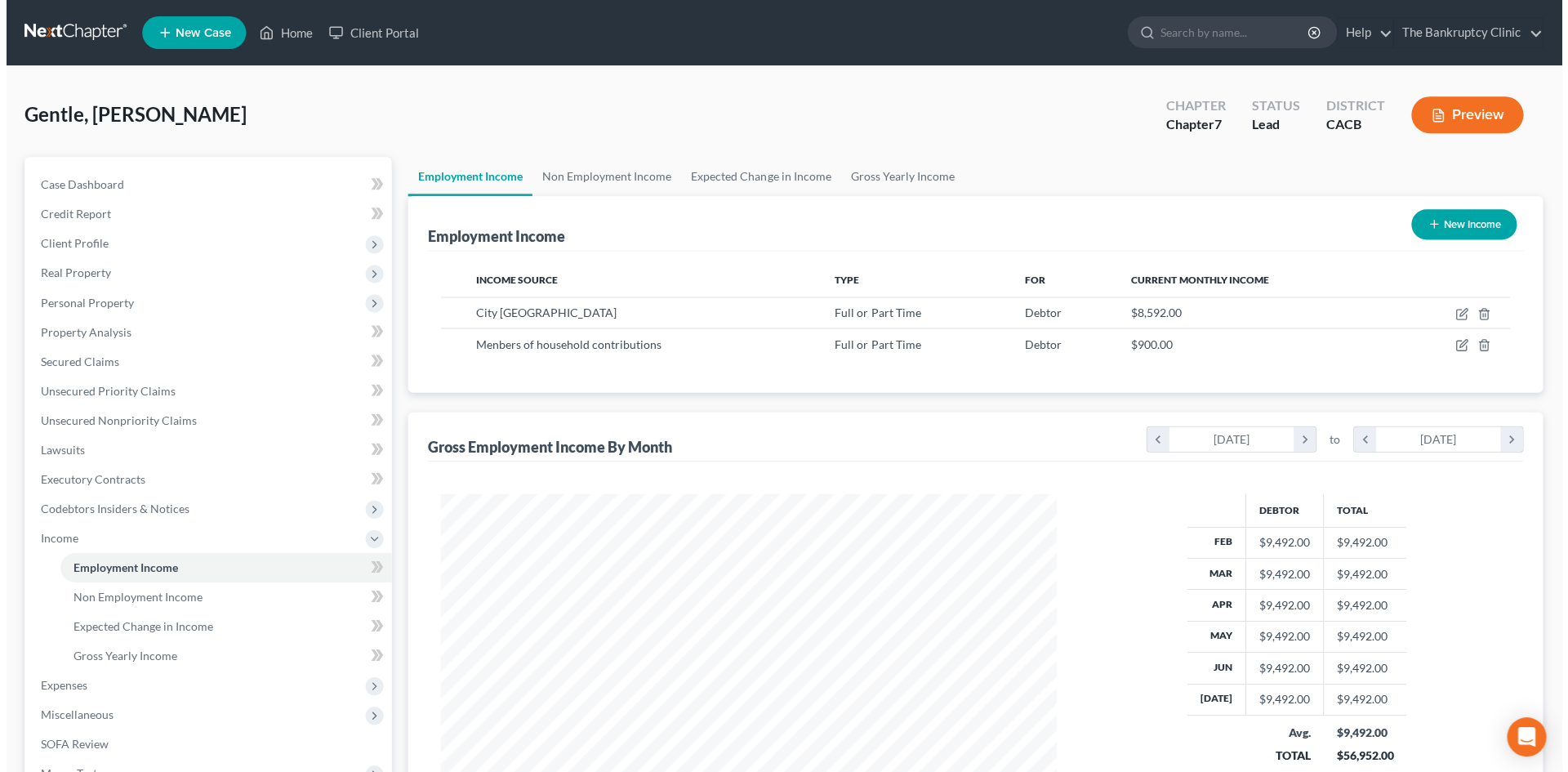
scroll to position [816514, 815773]
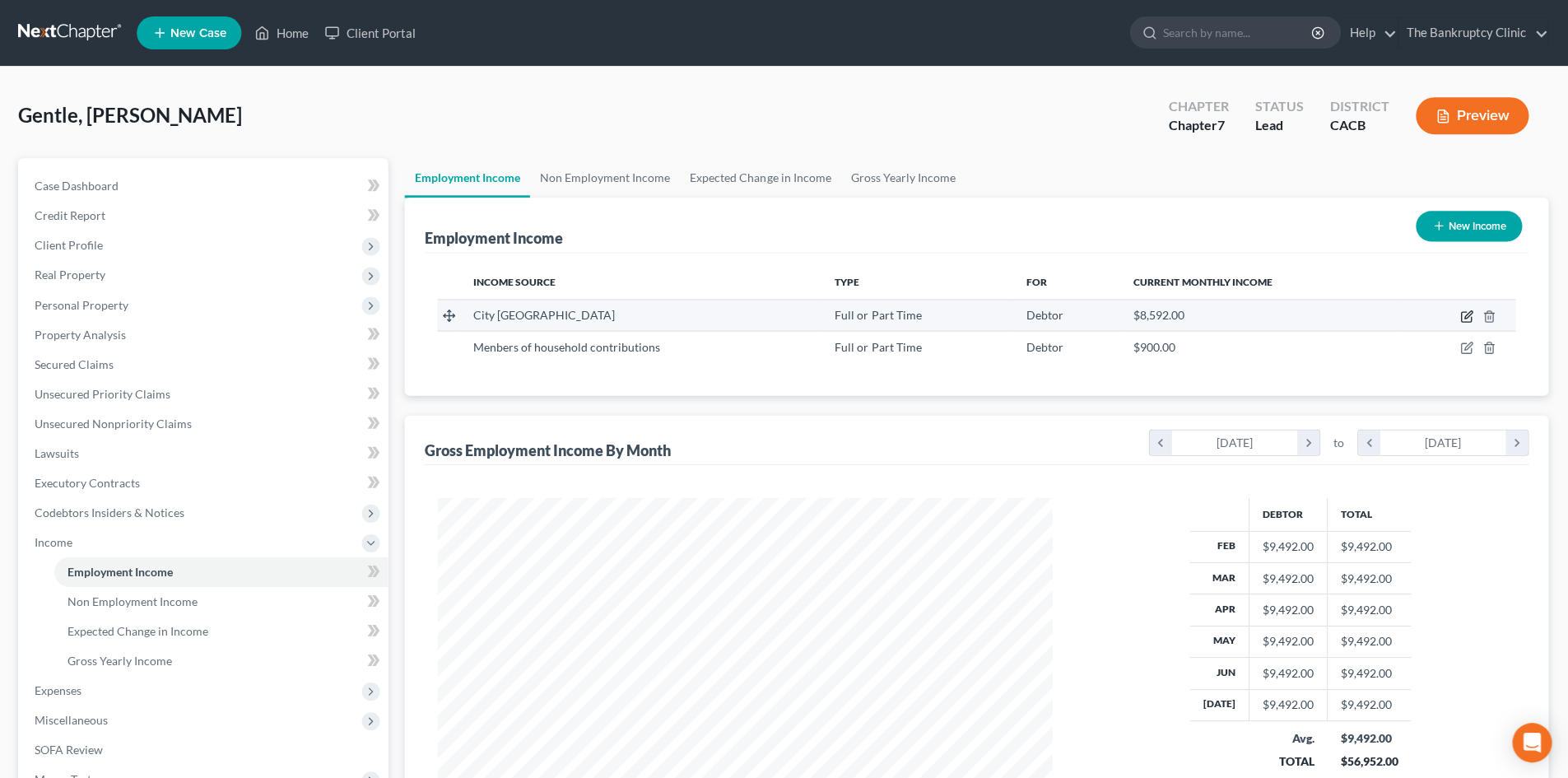
click at [1468, 316] on icon "button" at bounding box center [1466, 316] width 13 height 13
select select "0"
select select "4"
select select "0"
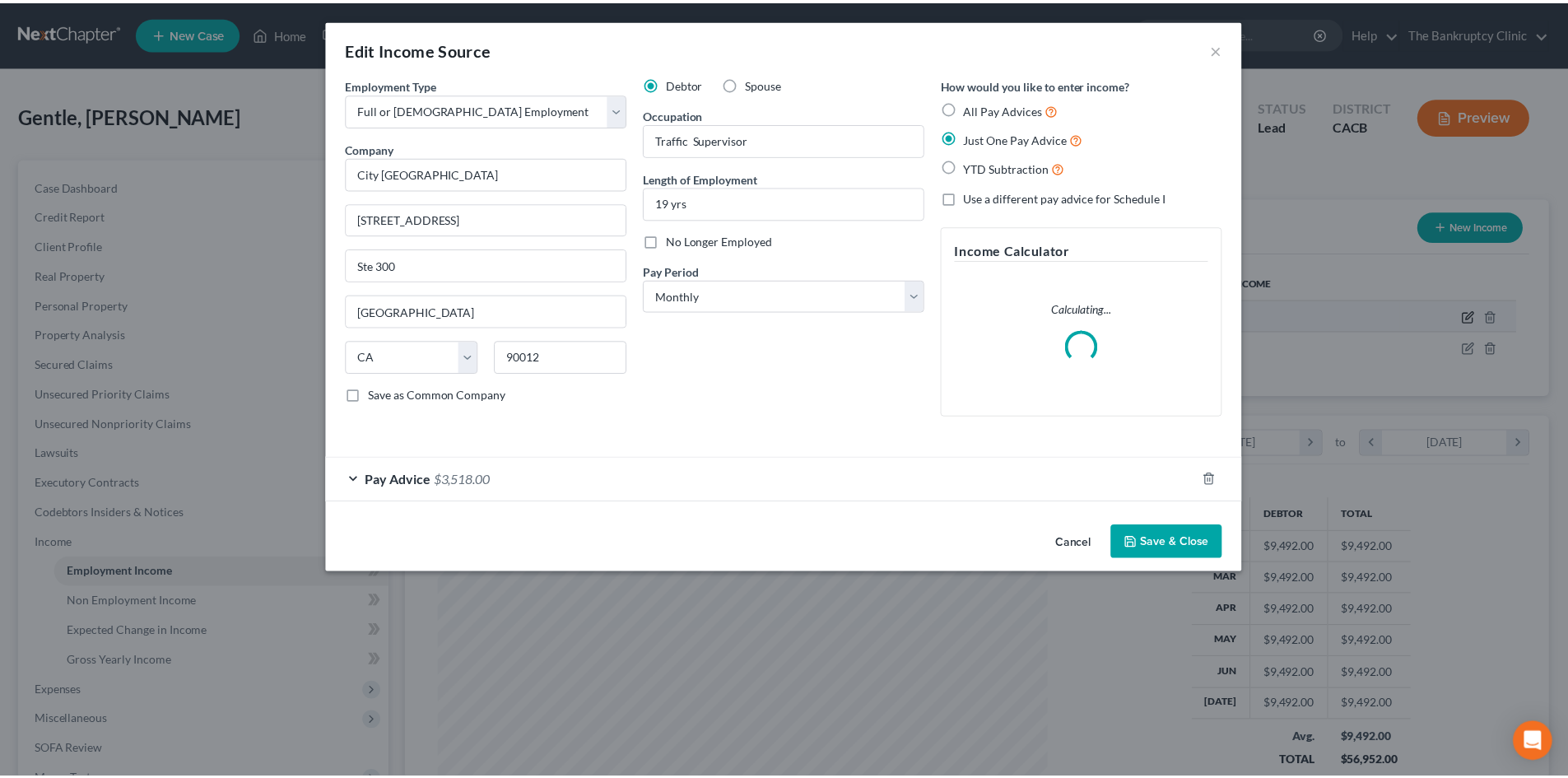
scroll to position [310, 653]
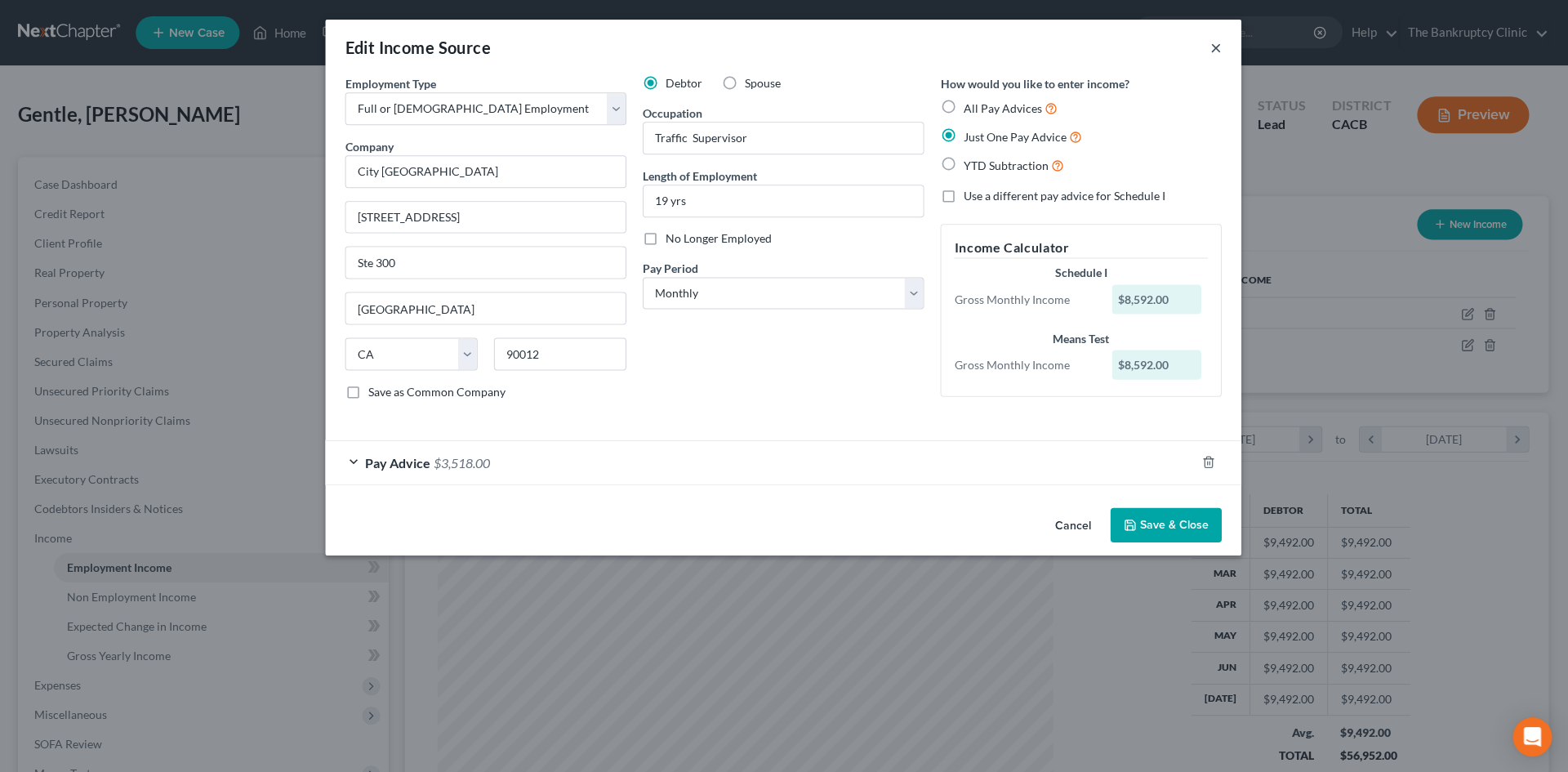
click at [1210, 47] on button "×" at bounding box center [1216, 48] width 12 height 20
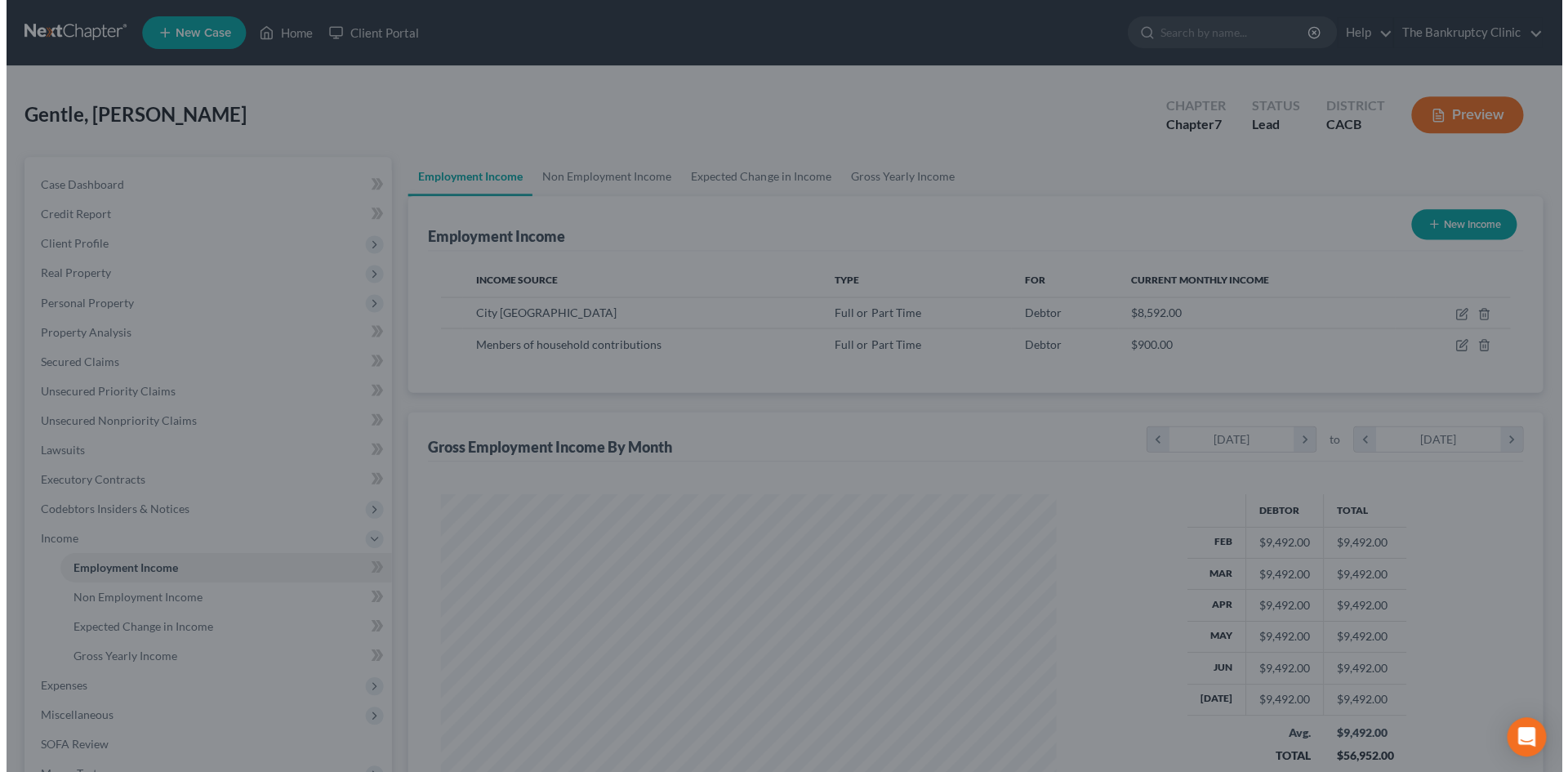
scroll to position [816514, 815773]
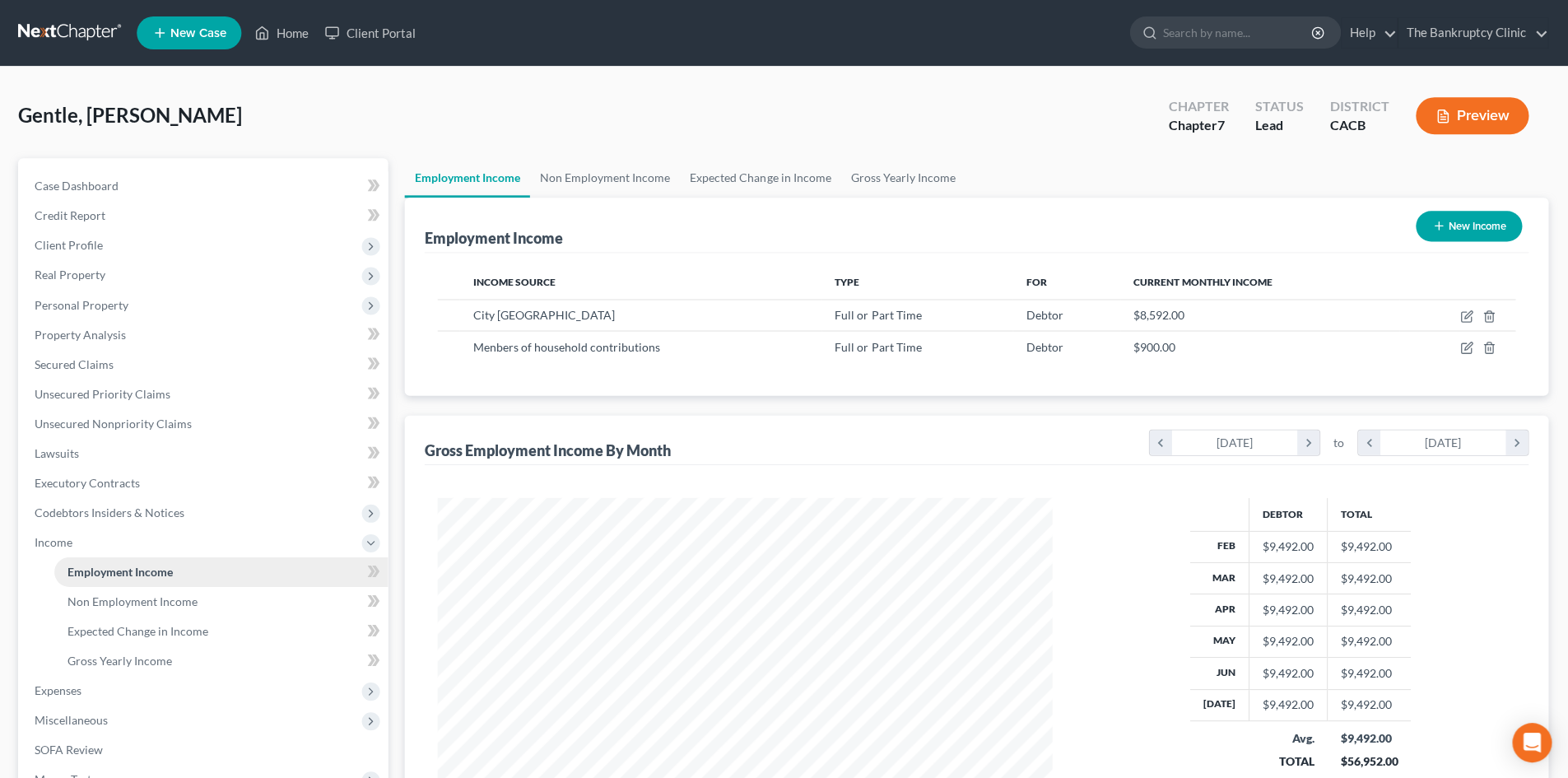
click at [152, 566] on span "Employment Income" at bounding box center [122, 571] width 106 height 14
click at [1468, 315] on icon "button" at bounding box center [1466, 316] width 13 height 13
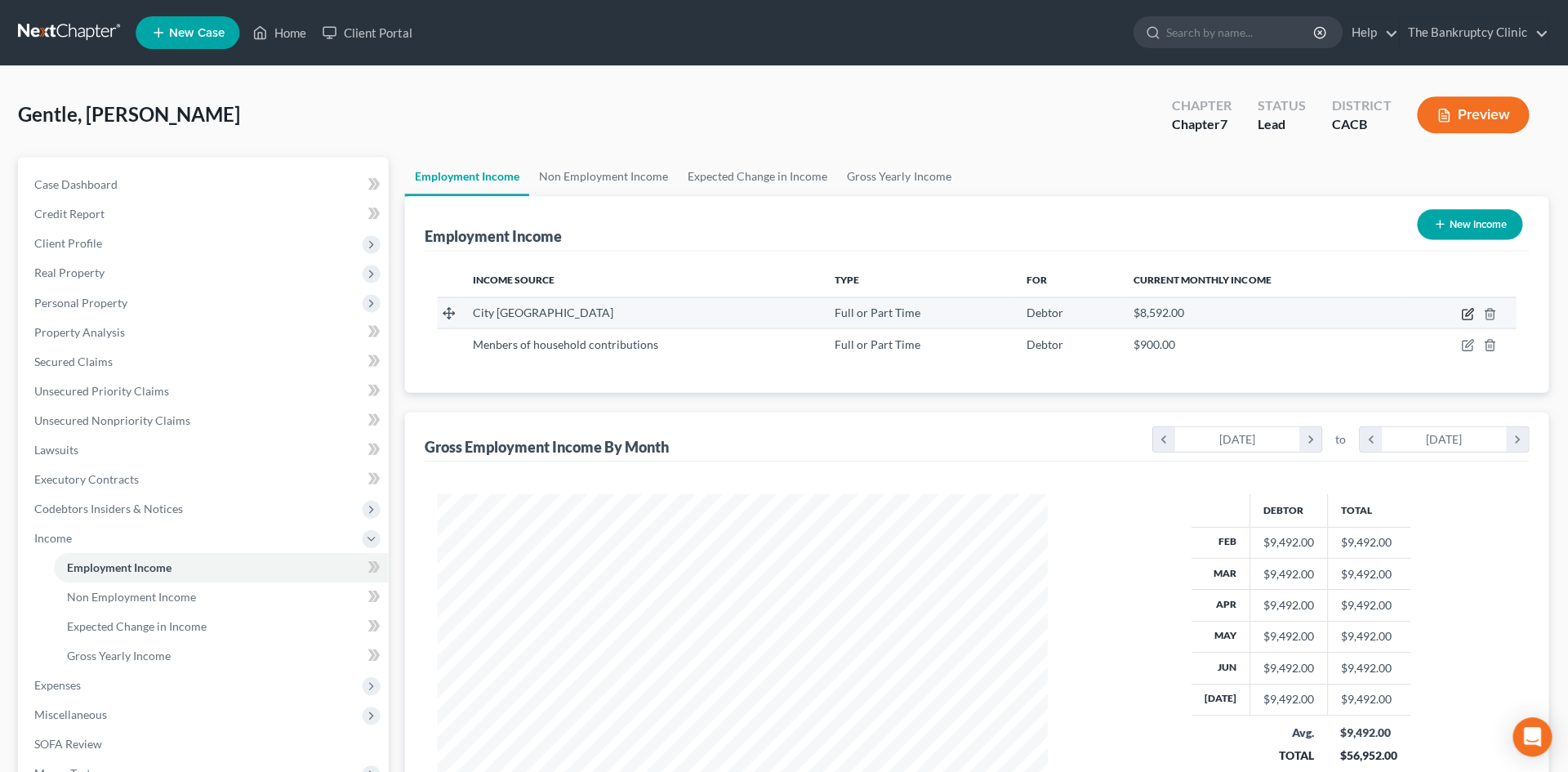
select select "0"
select select "4"
select select "0"
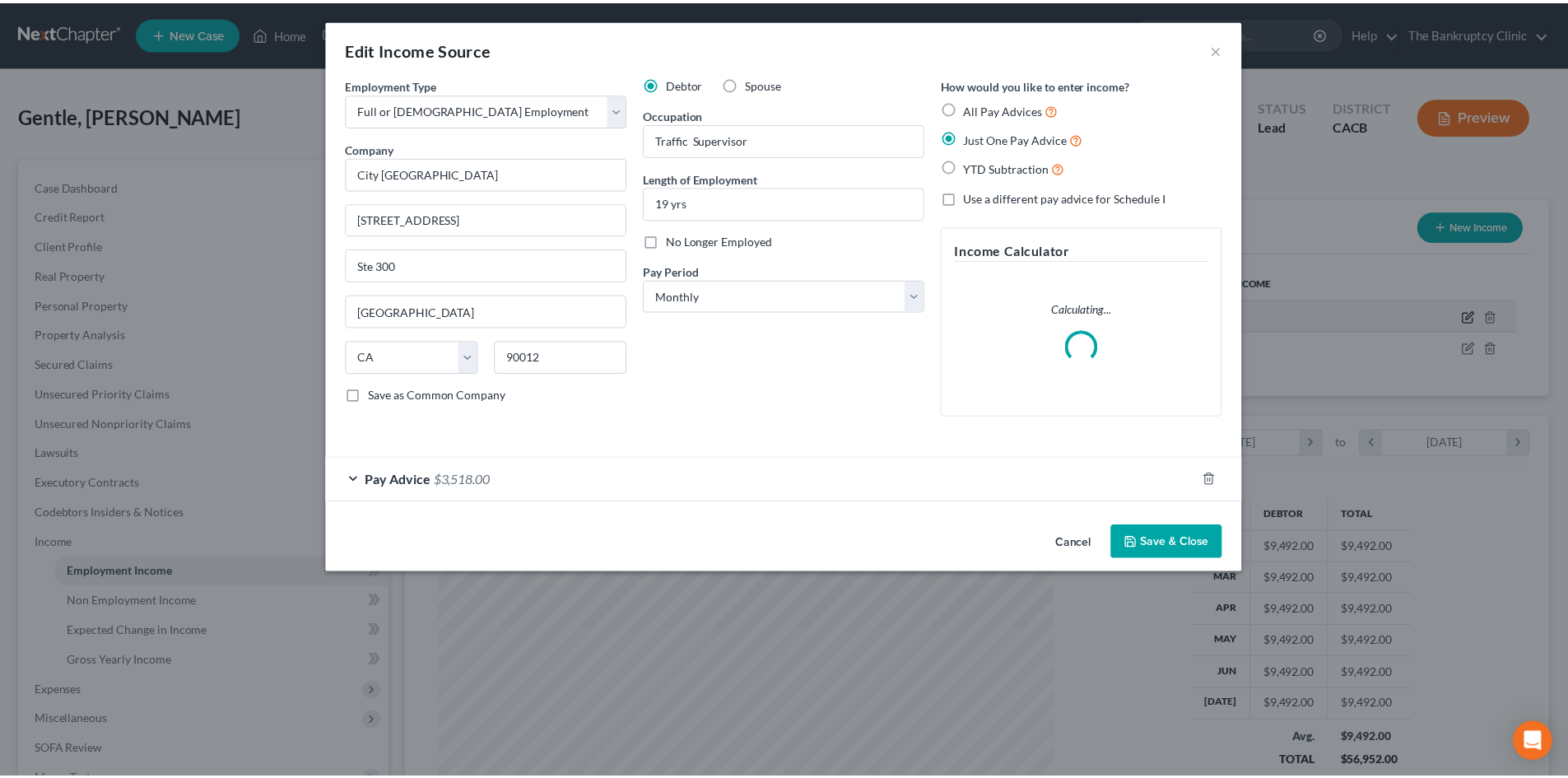
scroll to position [310, 653]
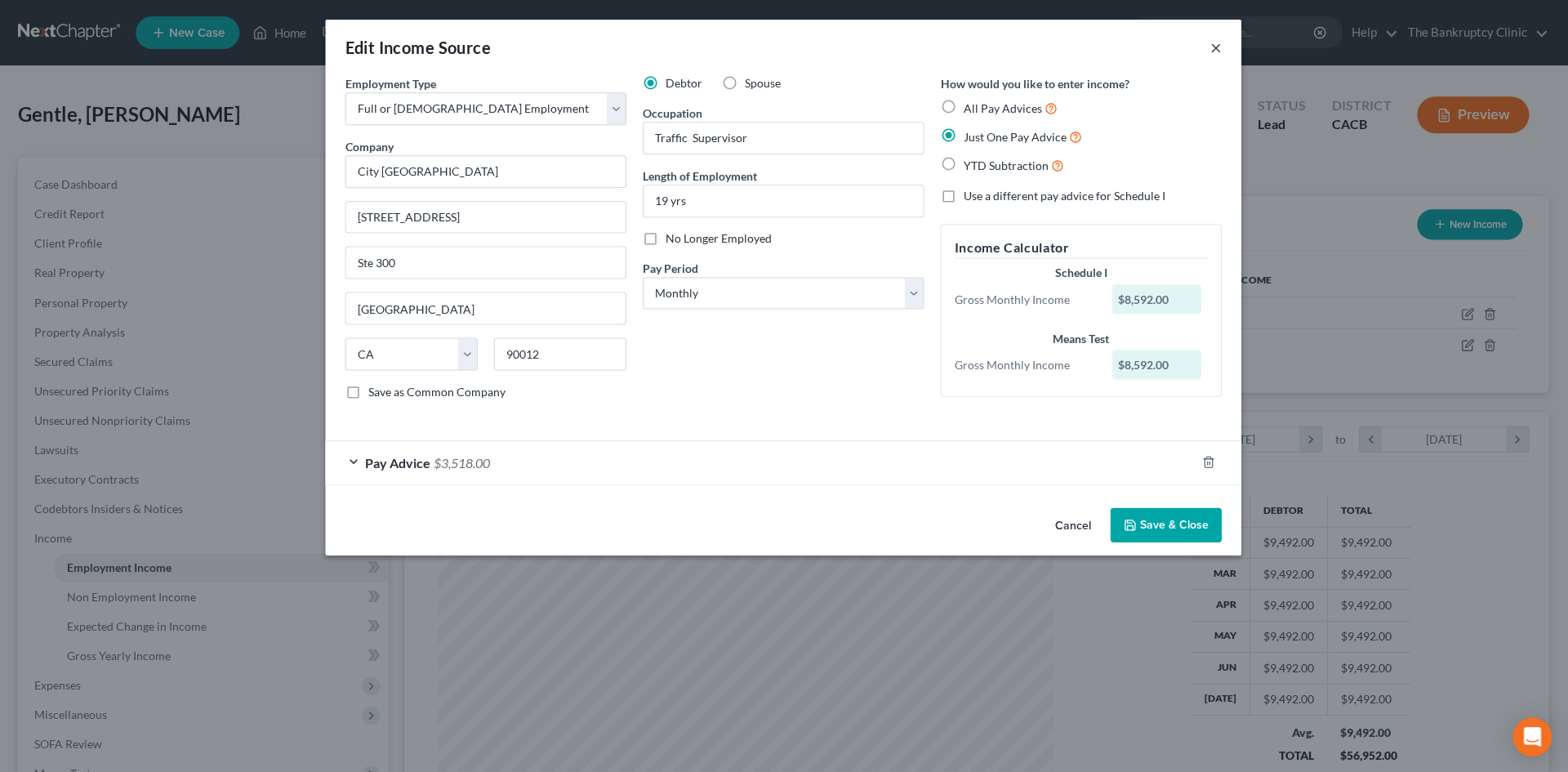
click at [1210, 47] on button "×" at bounding box center [1216, 48] width 12 height 20
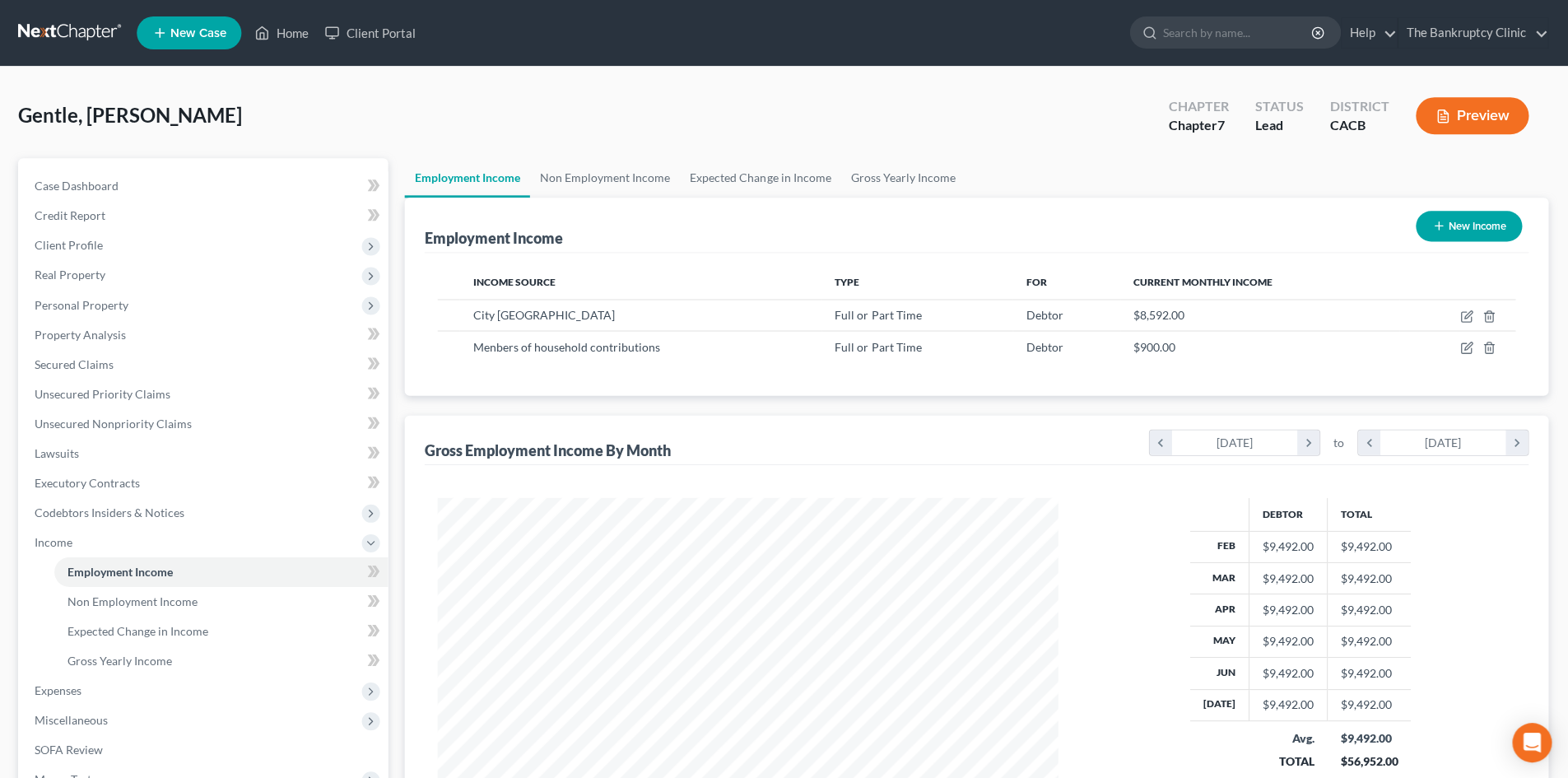
scroll to position [822860, 822528]
click at [162, 602] on span "Non Employment Income" at bounding box center [134, 600] width 130 height 14
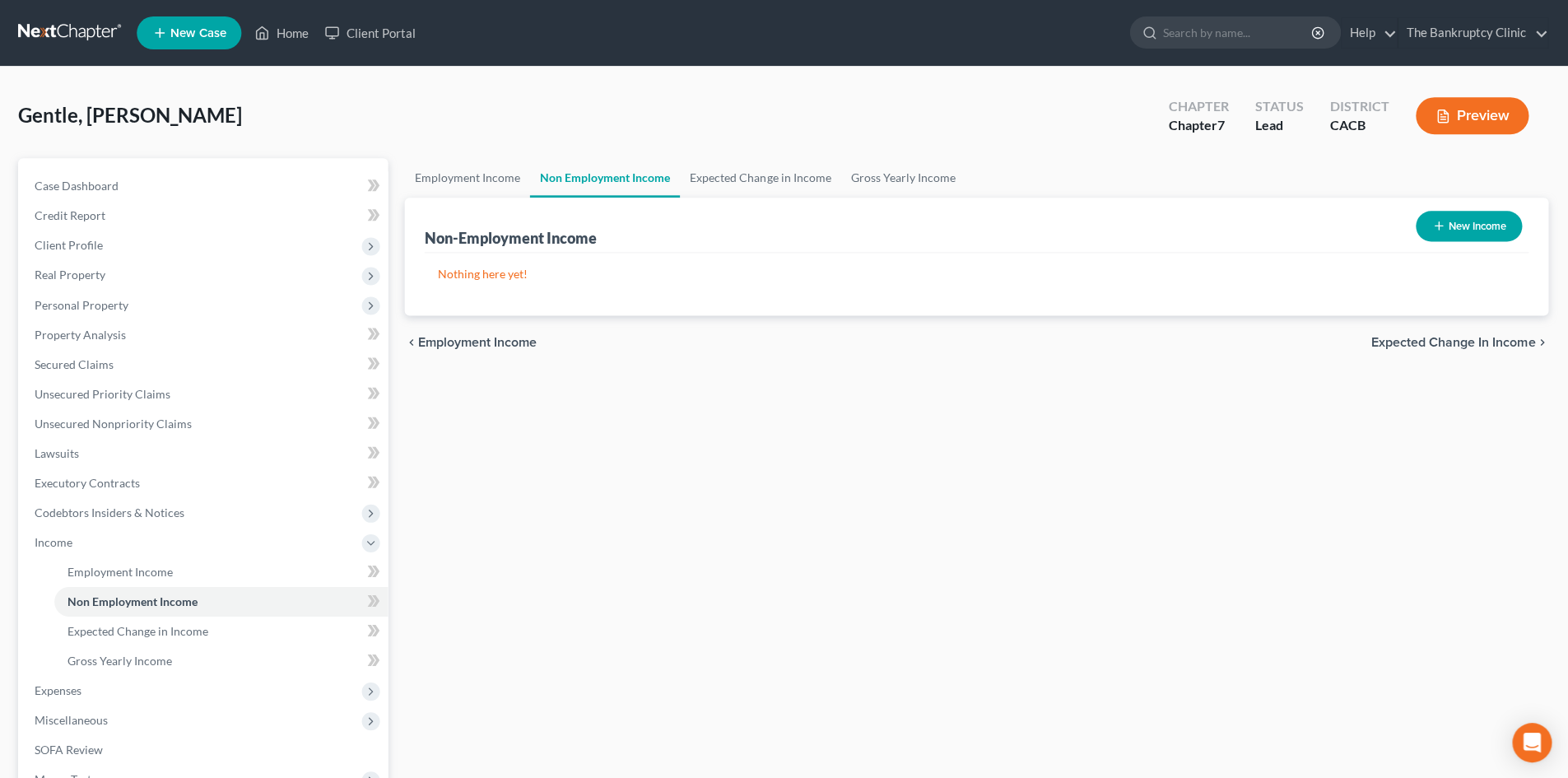
click at [1454, 230] on button "New Income" at bounding box center [1469, 226] width 106 height 30
select select "0"
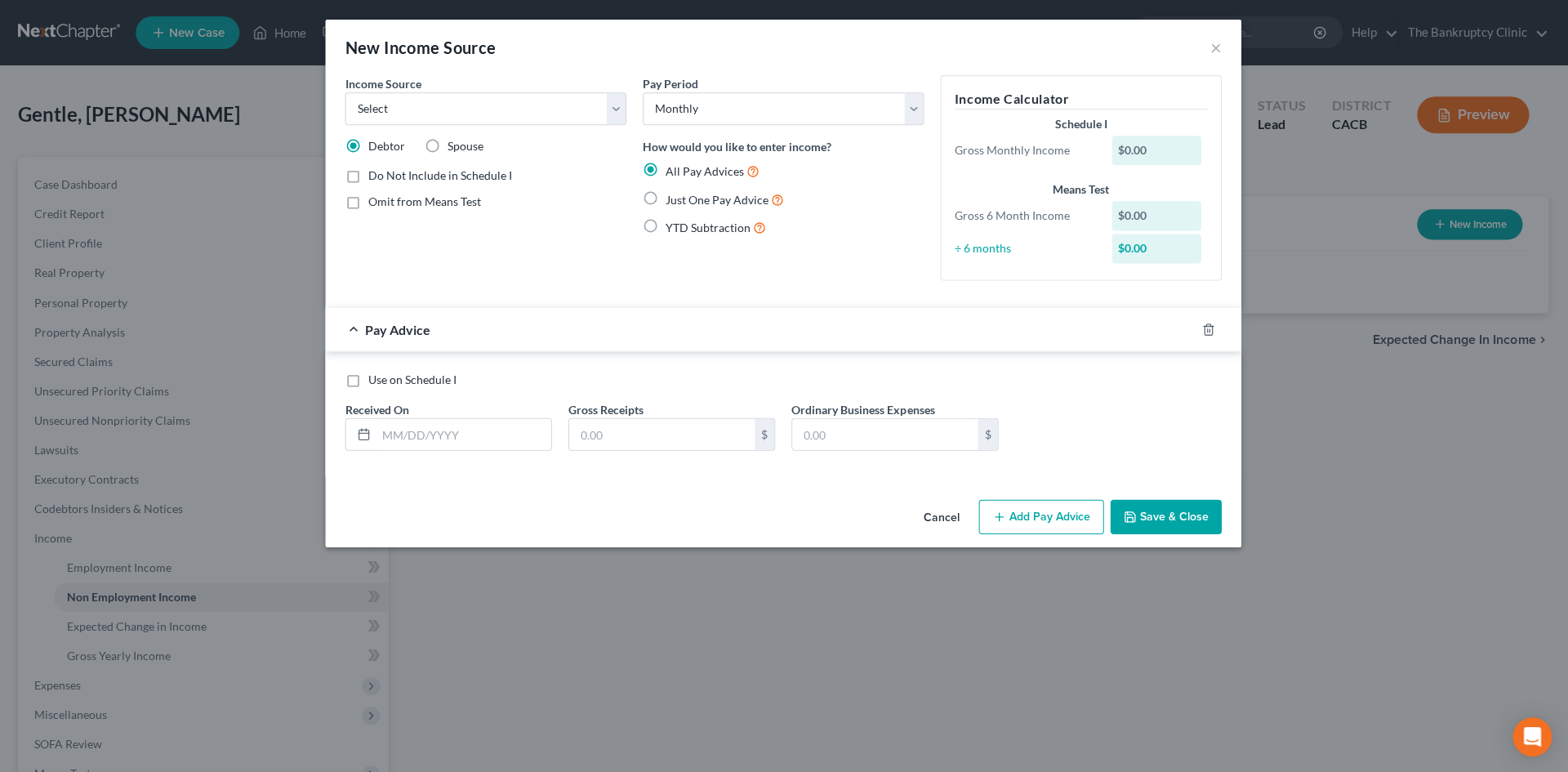
click at [667, 199] on label "Just One Pay Advice" at bounding box center [726, 199] width 119 height 19
click at [673, 199] on input "Just One Pay Advice" at bounding box center [678, 195] width 11 height 11
radio input "true"
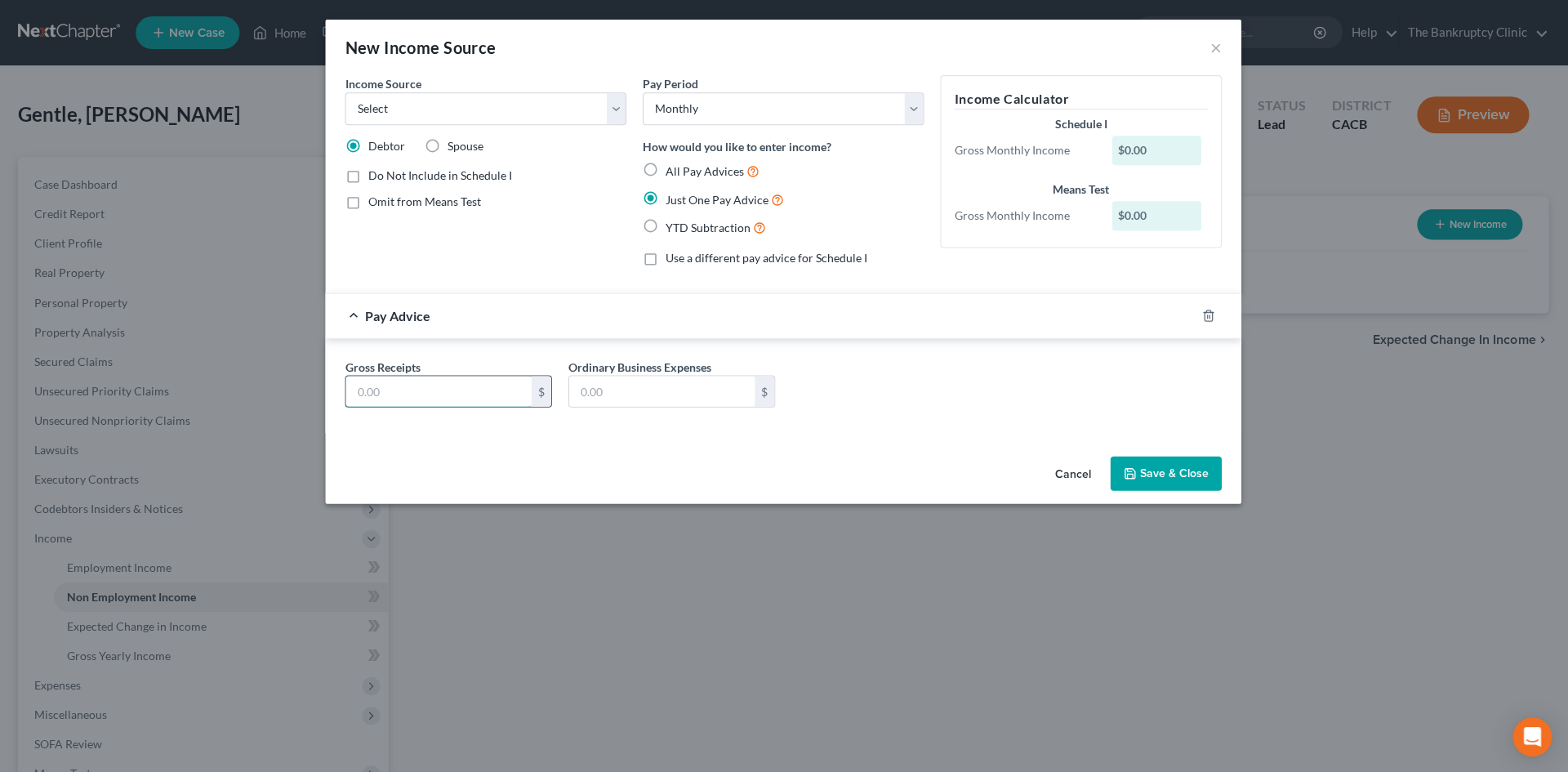
click at [418, 401] on input "text" at bounding box center [439, 390] width 185 height 31
type input "900.00"
click at [611, 107] on select "Select Unemployment Disability (from employer) Pension Retirement Social Securi…" at bounding box center [486, 108] width 281 height 33
select select "13"
click at [346, 92] on select "Select Unemployment Disability (from employer) Pension Retirement Social Securi…" at bounding box center [486, 108] width 281 height 33
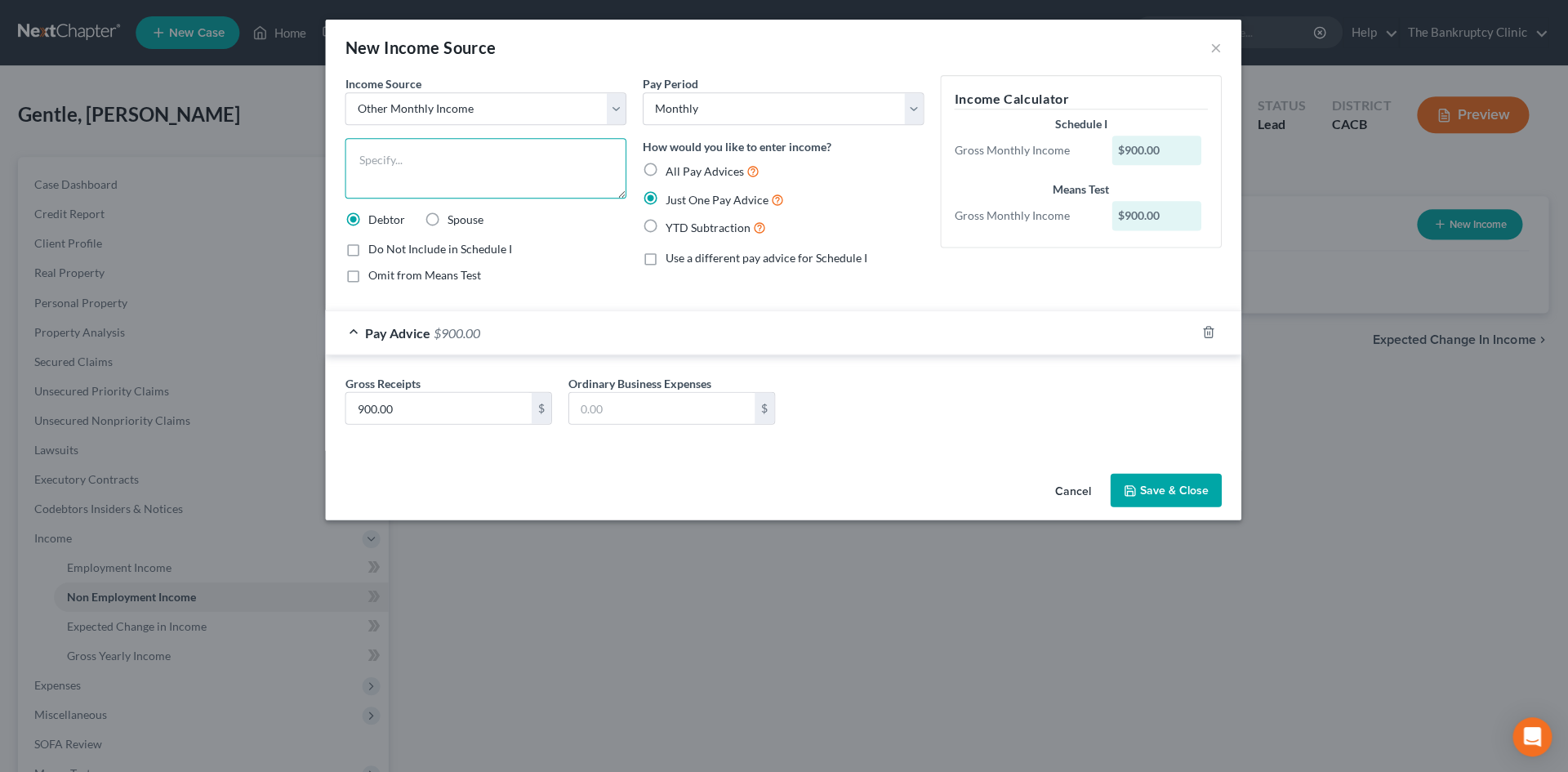
click at [397, 156] on textarea at bounding box center [486, 167] width 281 height 60
type textarea "Contributions from family menbers"
click at [1155, 485] on button "Save & Close" at bounding box center [1166, 490] width 111 height 35
click at [1160, 488] on div "New Income Source × Income Source * Select Unemployment Disability (from employ…" at bounding box center [784, 386] width 1568 height 772
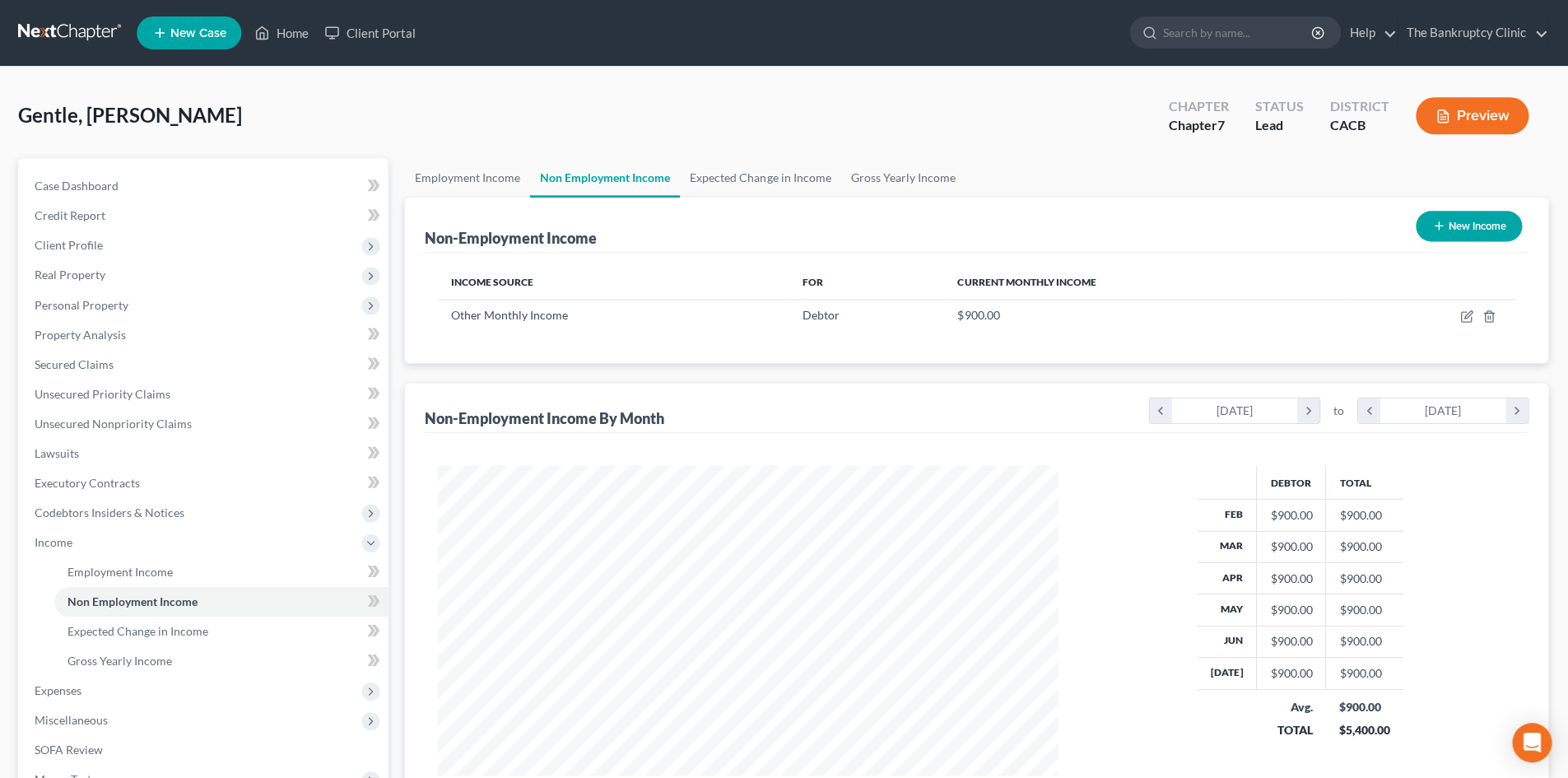
scroll to position [307, 647]
click at [461, 181] on link "Employment Income" at bounding box center [467, 178] width 125 height 40
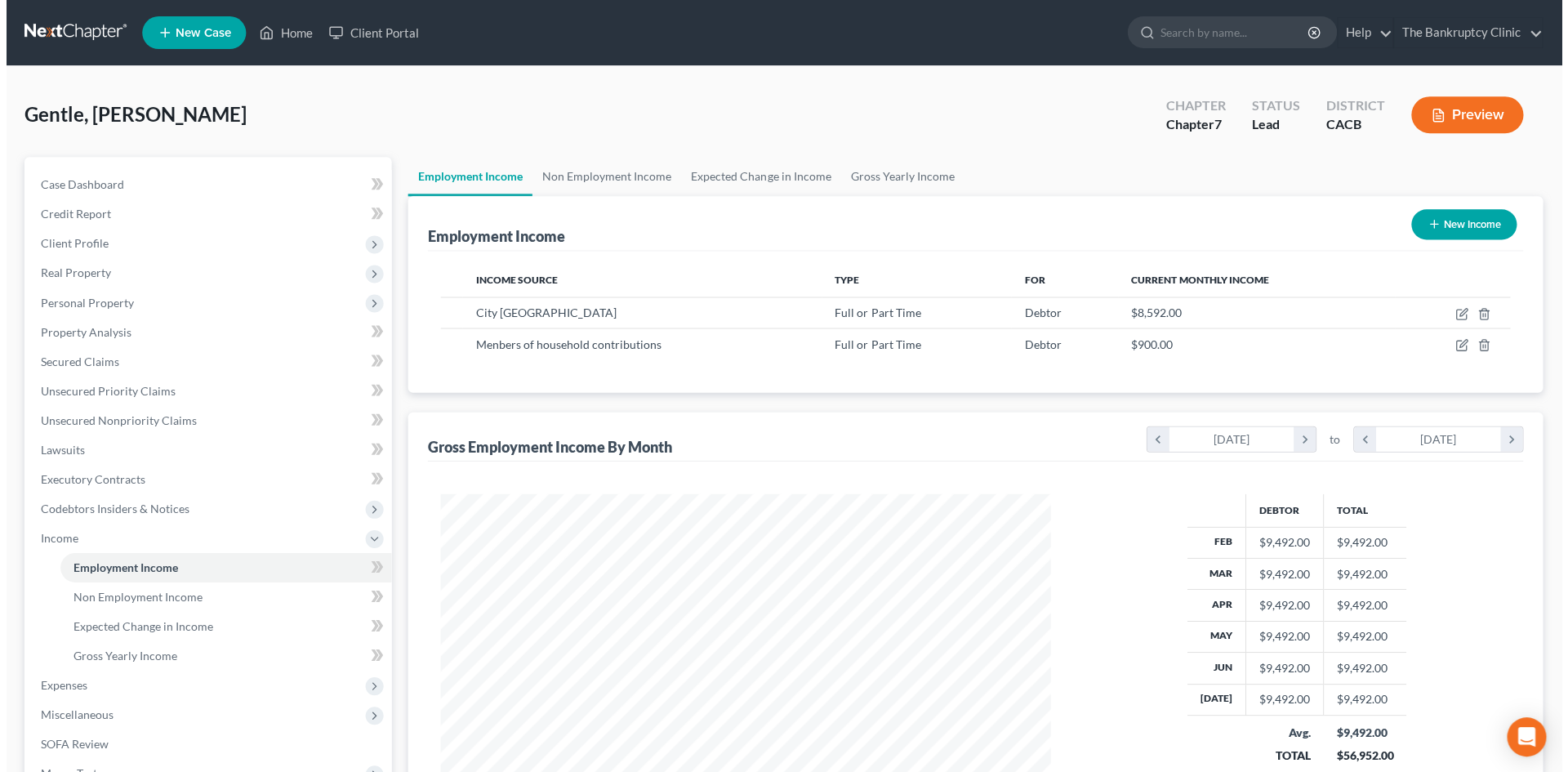
scroll to position [304, 642]
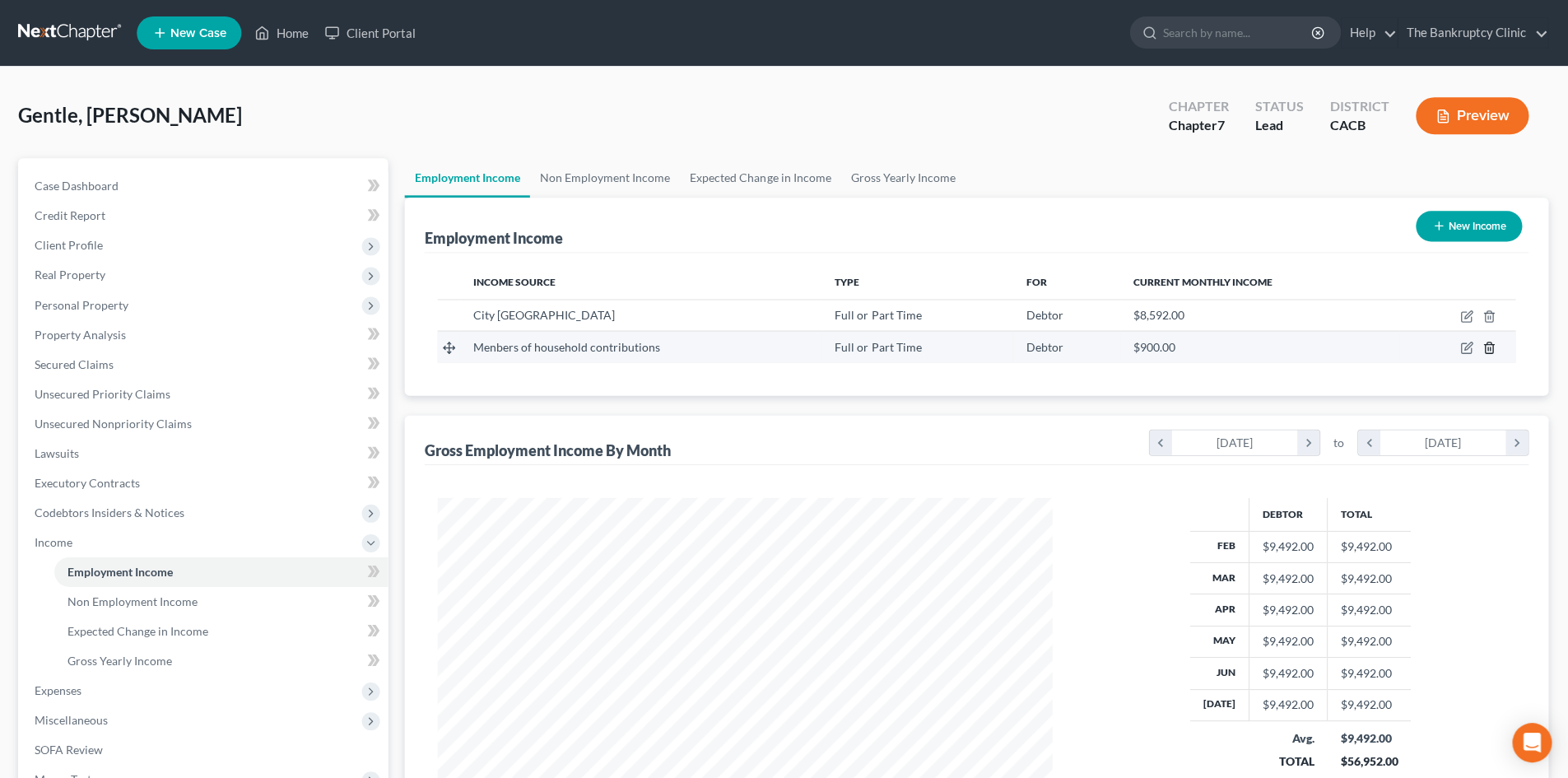
click at [1484, 352] on icon "button" at bounding box center [1488, 347] width 13 height 13
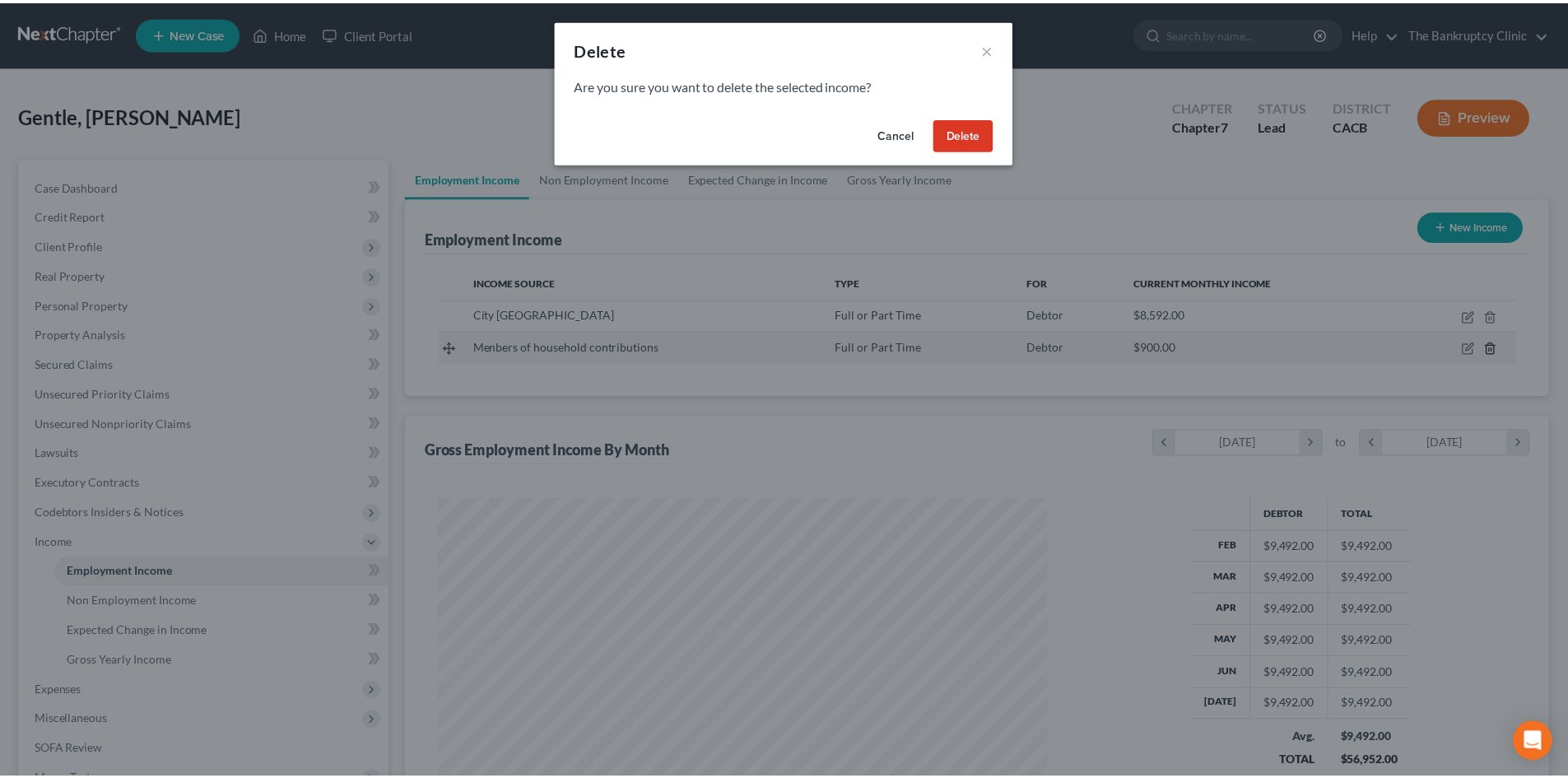
scroll to position [310, 653]
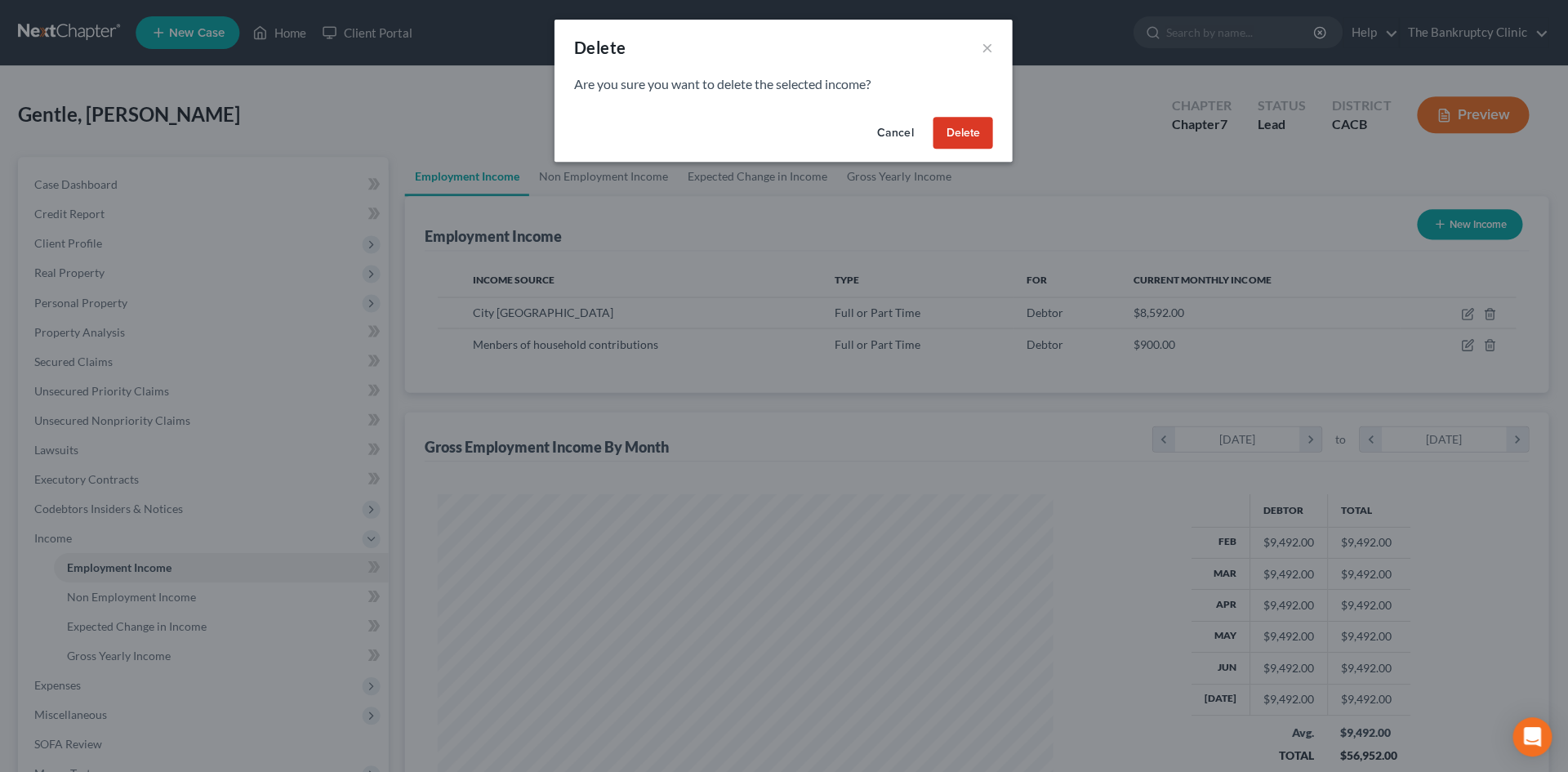
click at [933, 133] on button "Delete" at bounding box center [963, 133] width 59 height 33
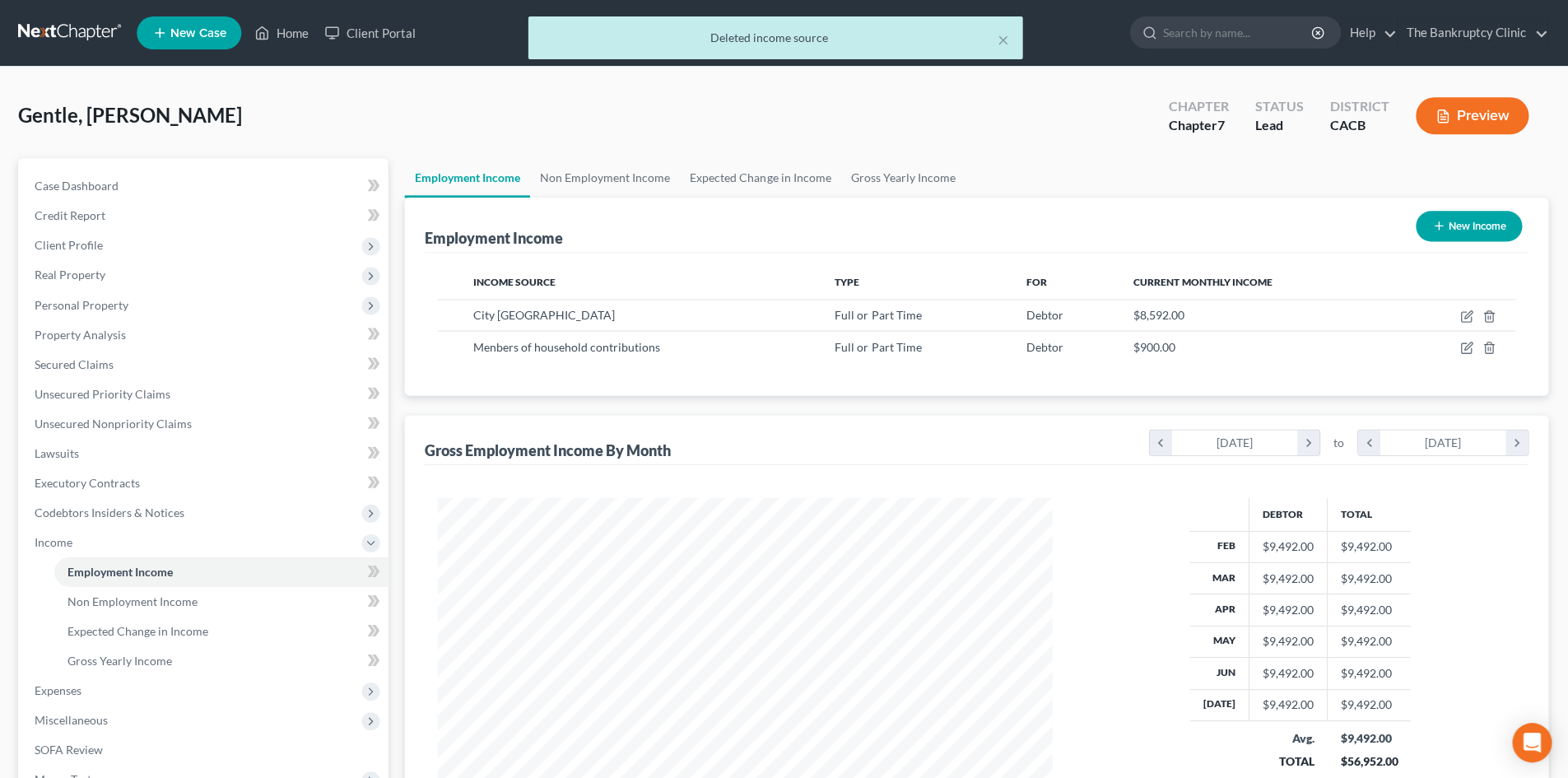
scroll to position [822860, 822528]
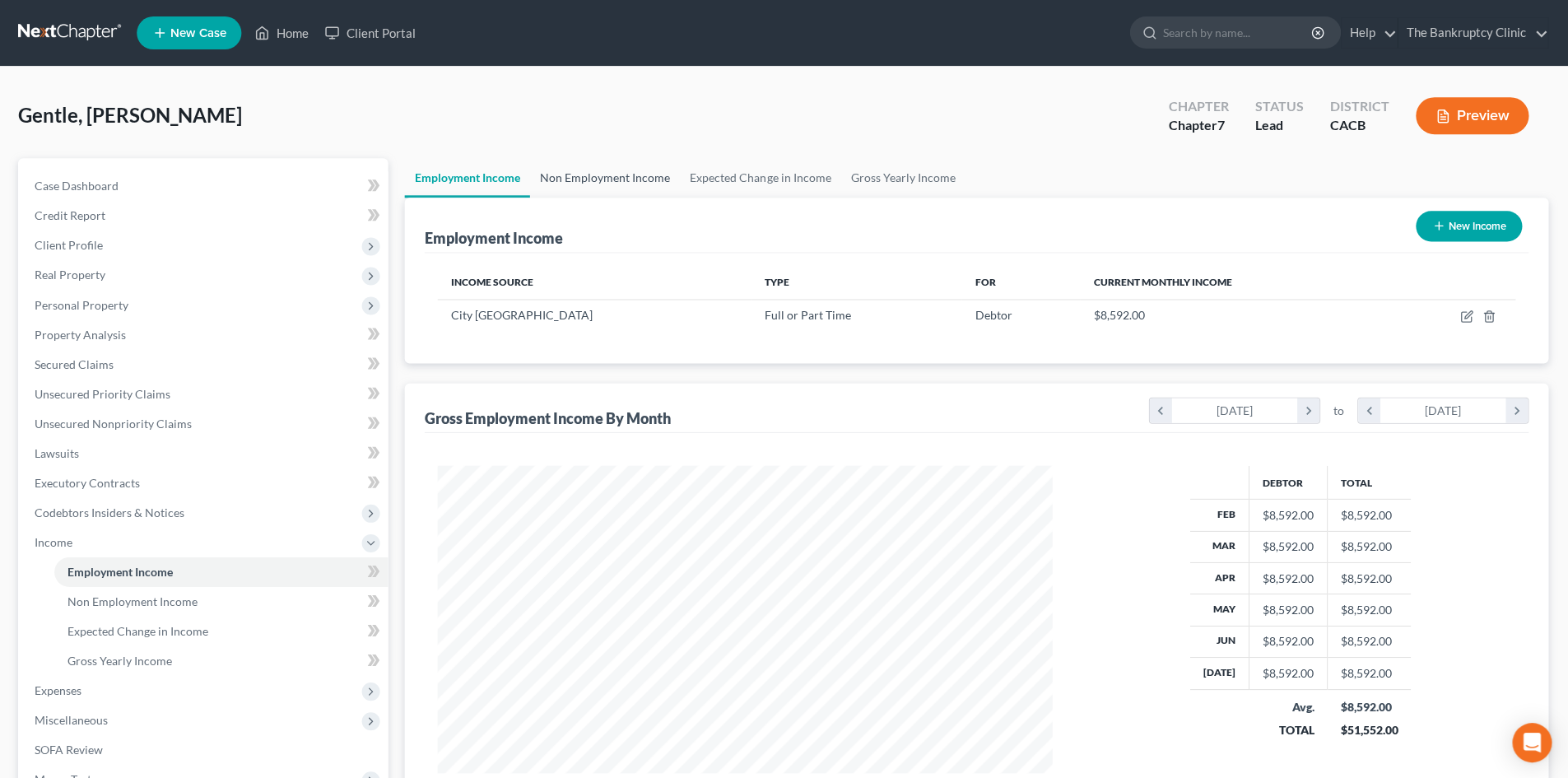
click at [582, 181] on link "Non Employment Income" at bounding box center [606, 178] width 150 height 40
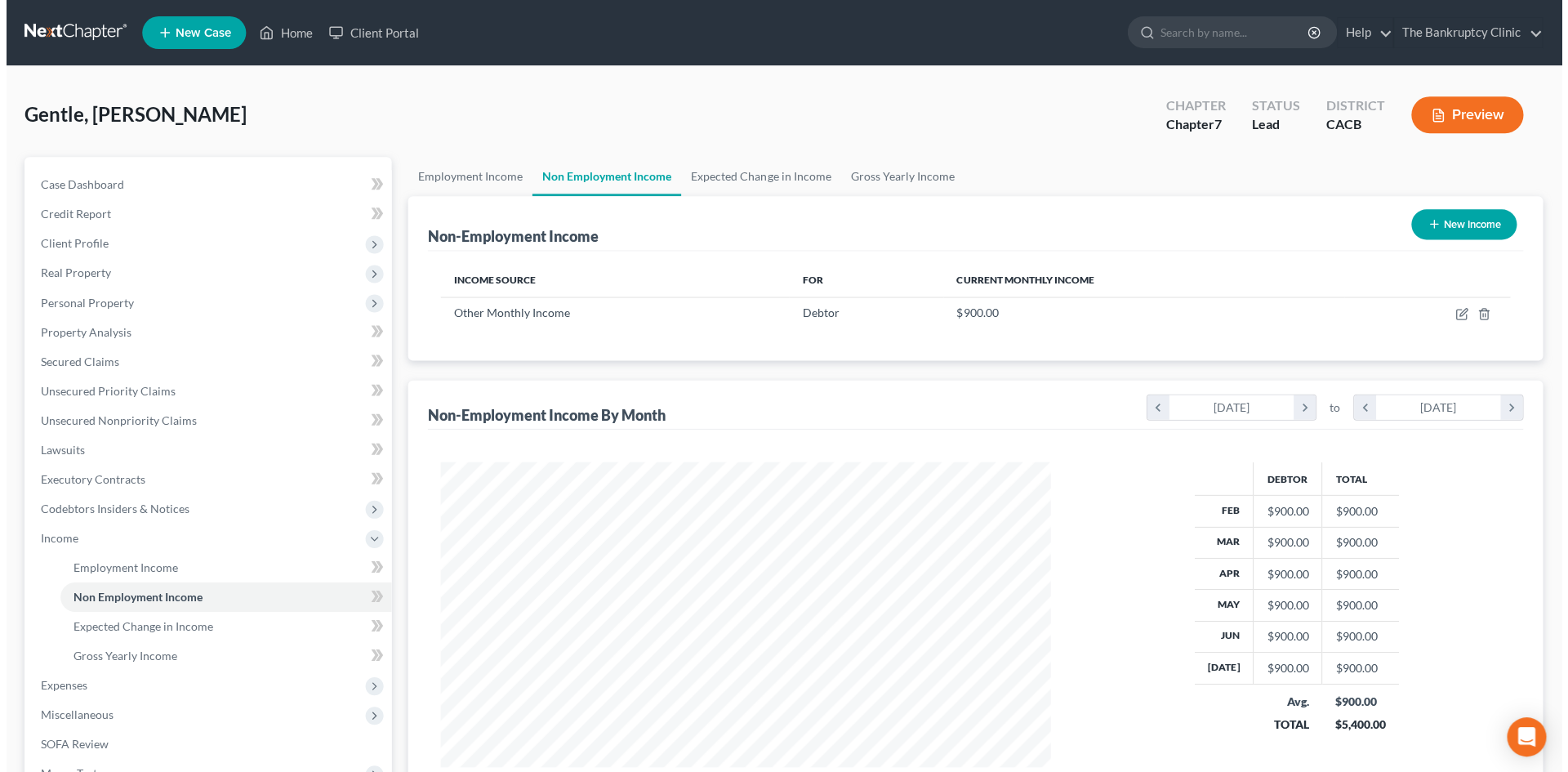
scroll to position [304, 642]
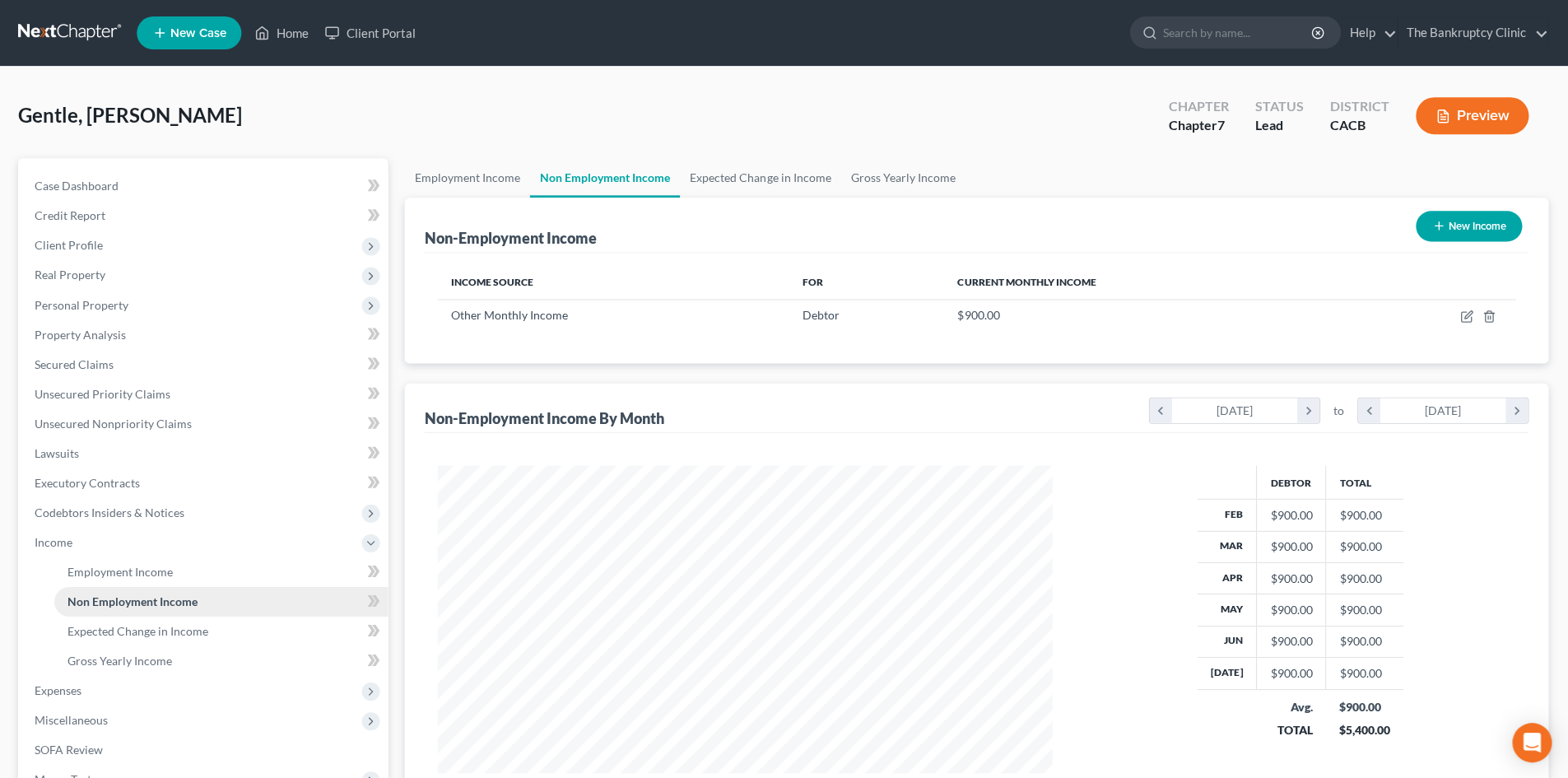
click at [197, 597] on span "Non Employment Income" at bounding box center [134, 600] width 130 height 14
click at [1460, 317] on icon "button" at bounding box center [1466, 316] width 13 height 13
select select "13"
select select "0"
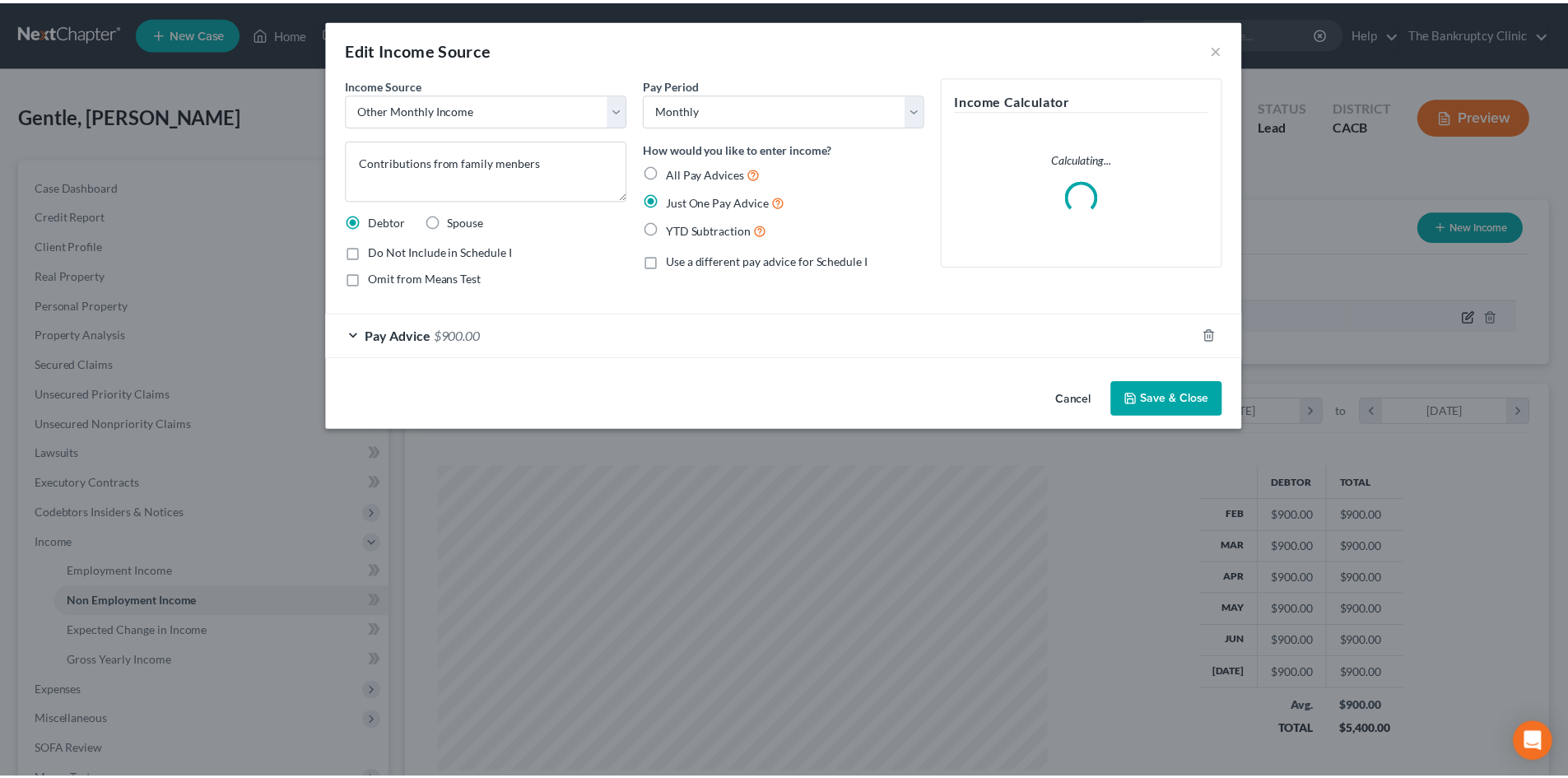
scroll to position [310, 653]
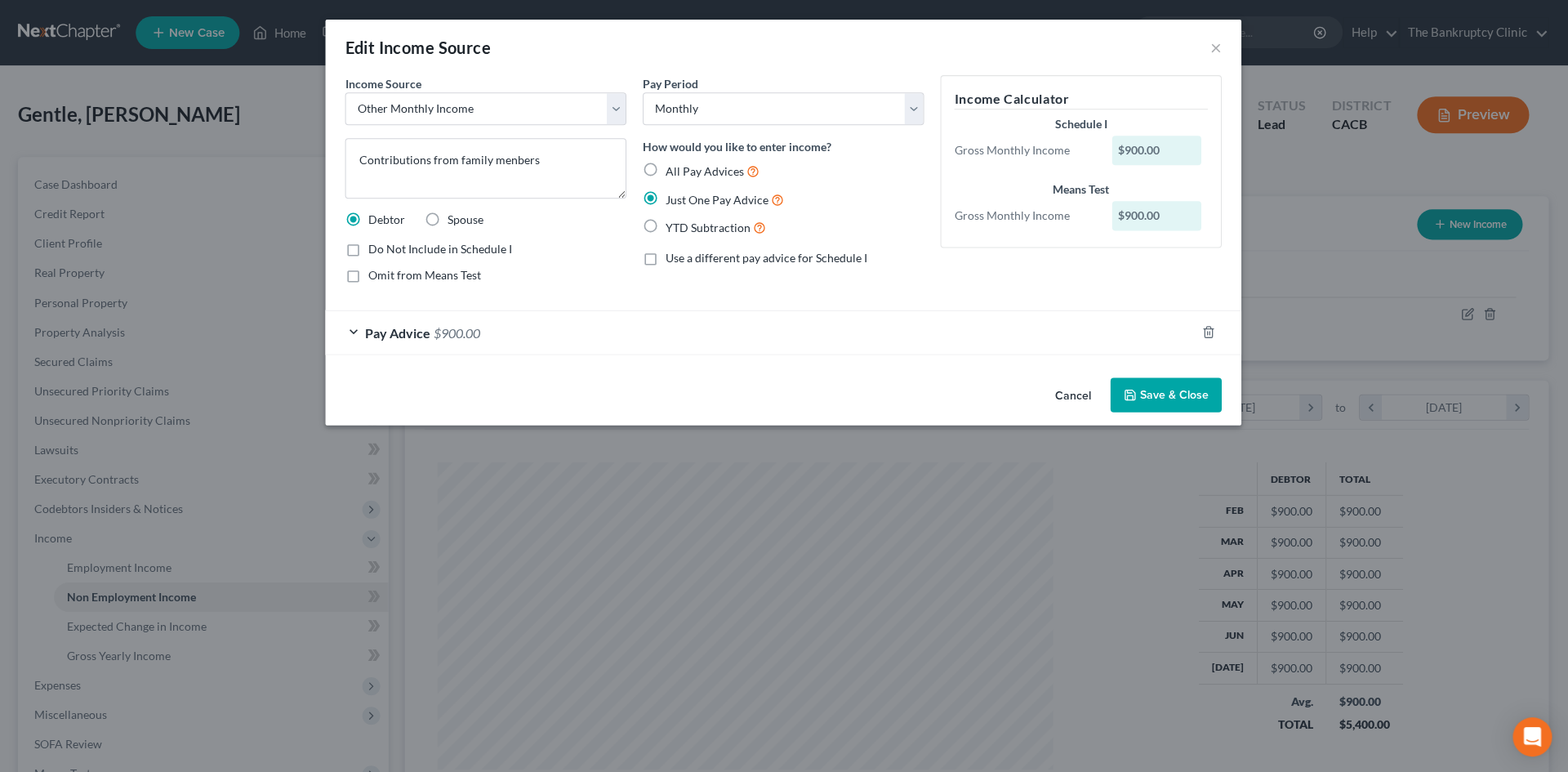
click at [1168, 397] on button "Save & Close" at bounding box center [1166, 394] width 111 height 35
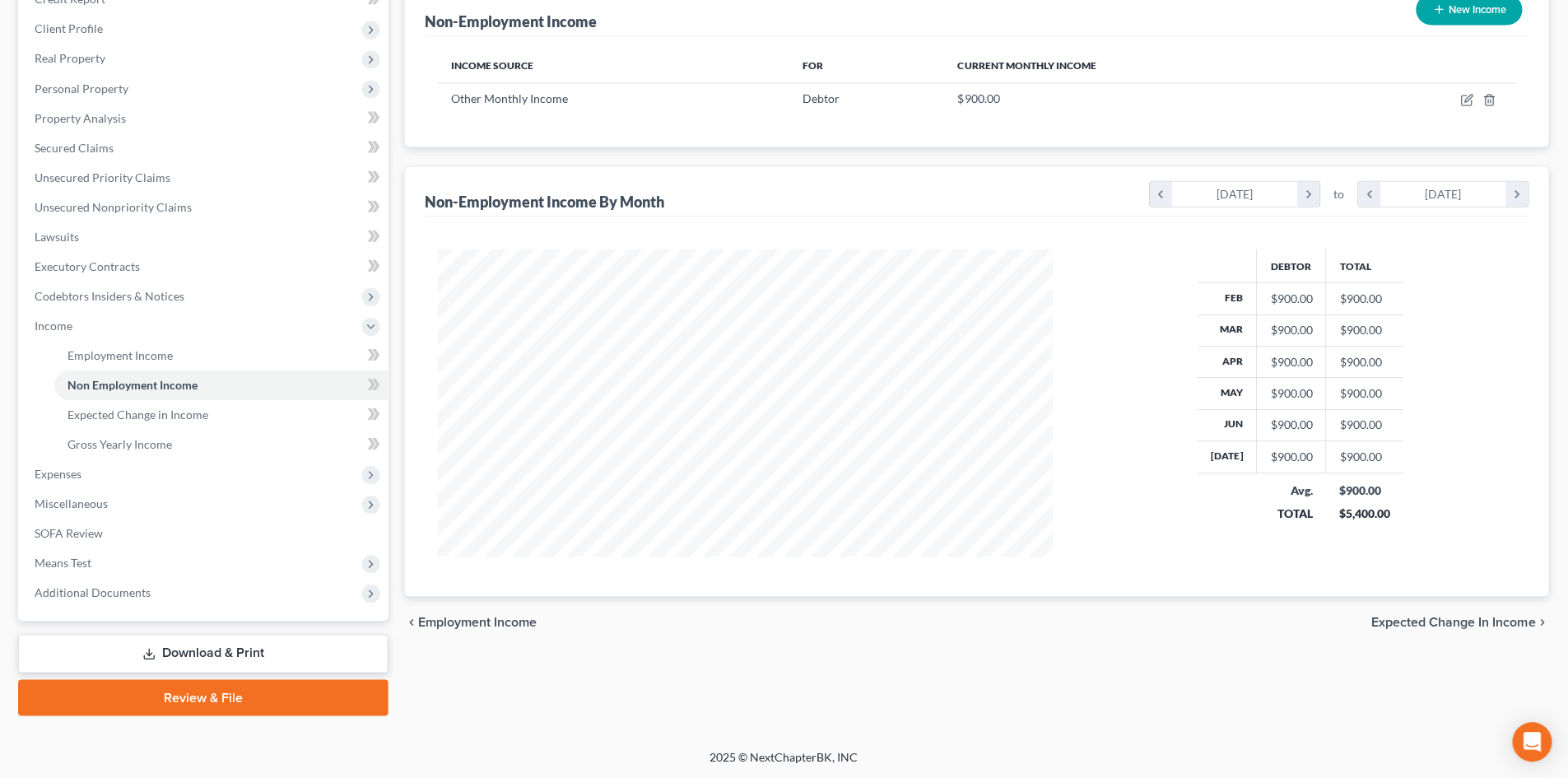
scroll to position [216, 0]
click at [201, 646] on link "Download & Print" at bounding box center [205, 653] width 370 height 39
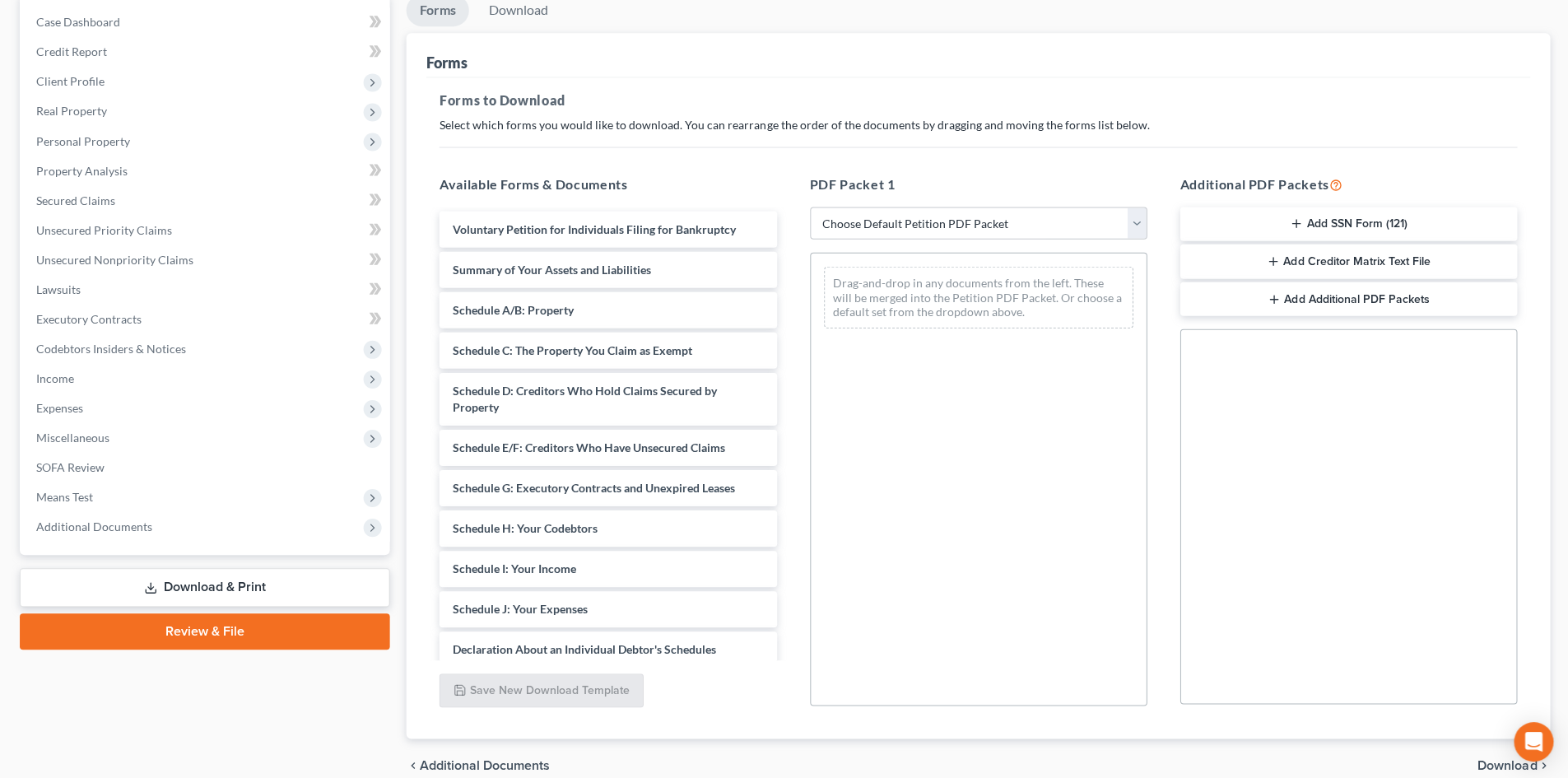
scroll to position [176, 0]
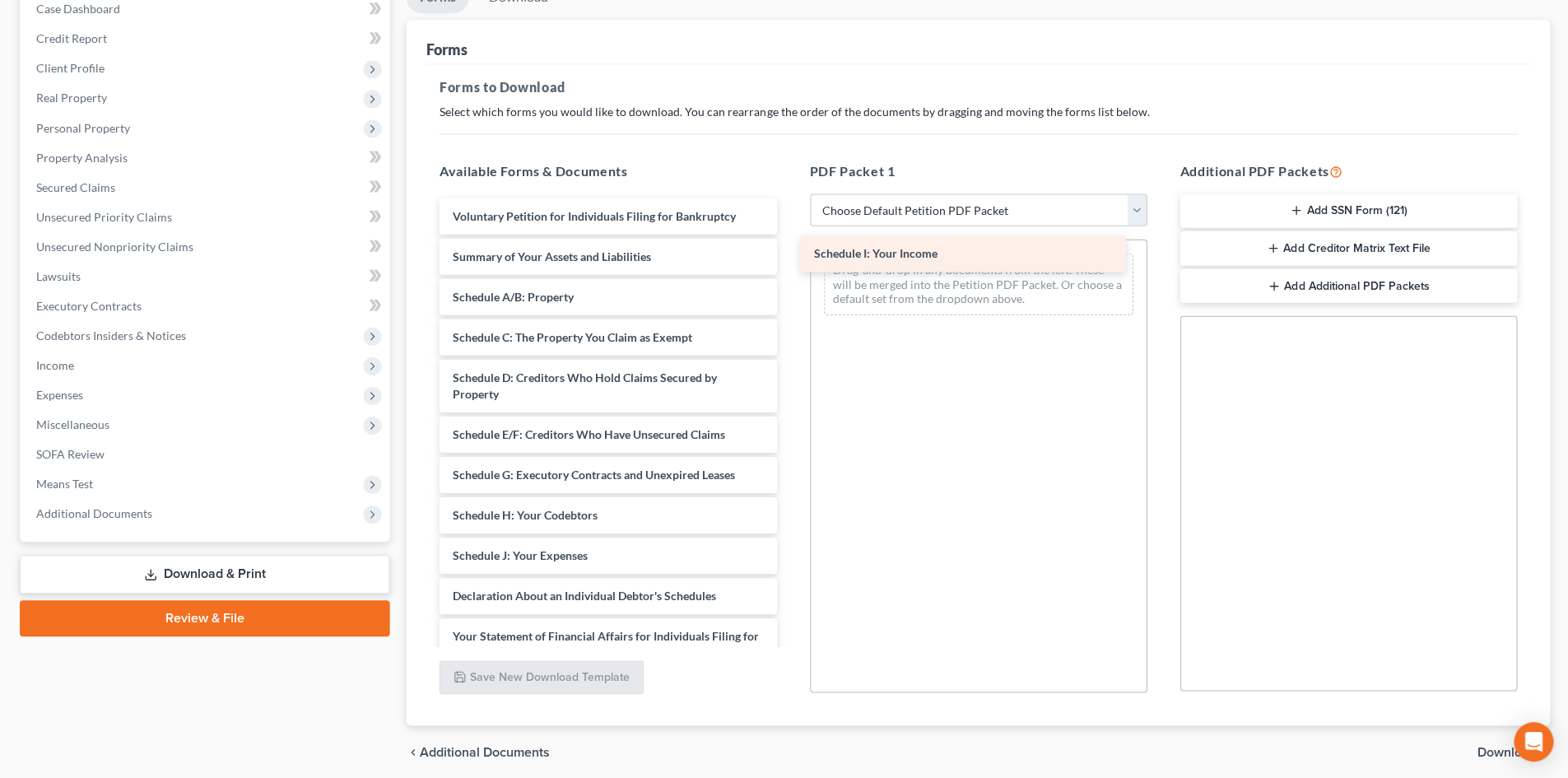
drag, startPoint x: 475, startPoint y: 553, endPoint x: 836, endPoint y: 252, distance: 470.0
click at [789, 252] on div "Schedule I: Your Income Voluntary Petition for Individuals Filing for Bankruptc…" at bounding box center [606, 572] width 363 height 747
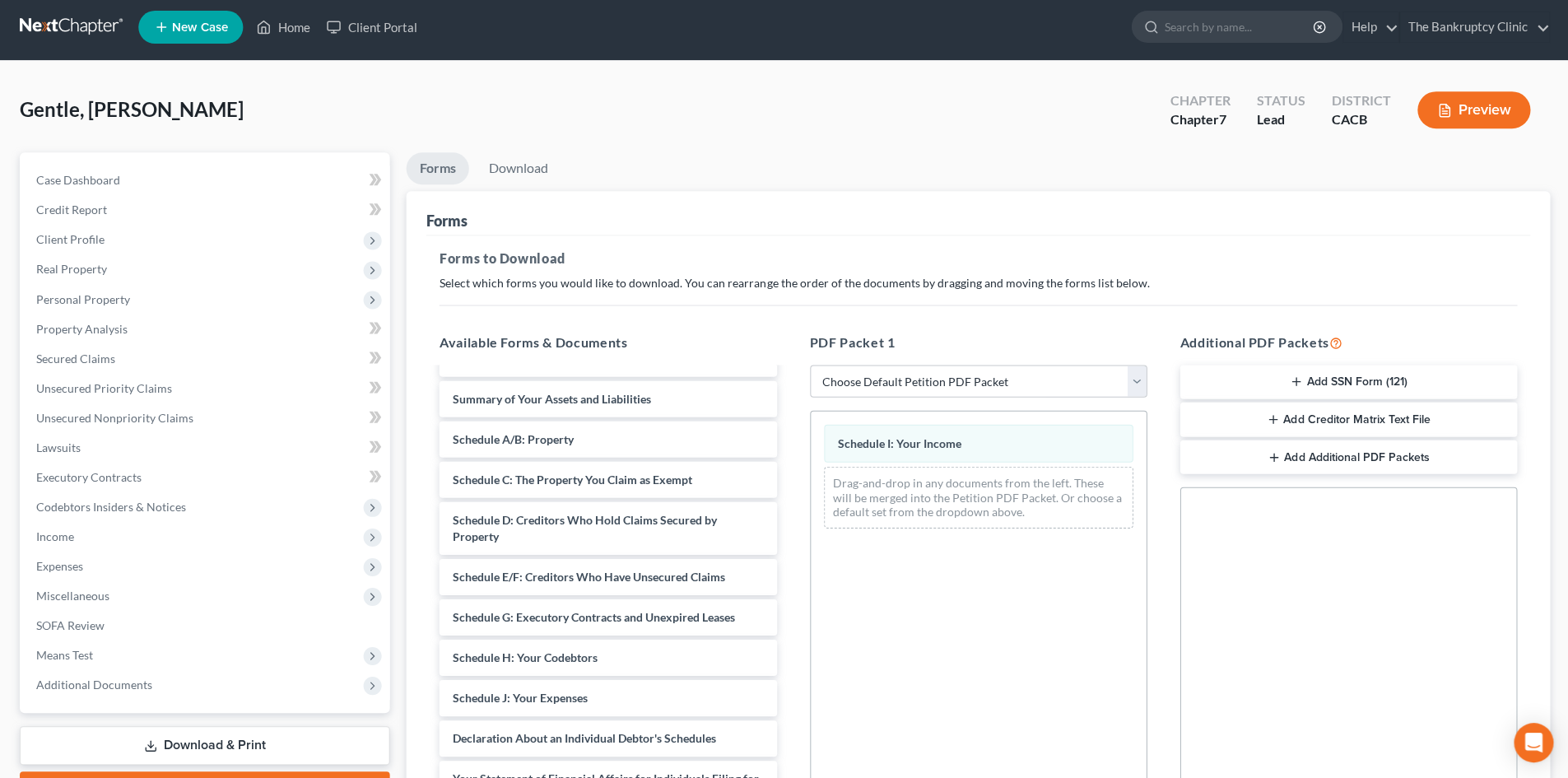
scroll to position [0, 0]
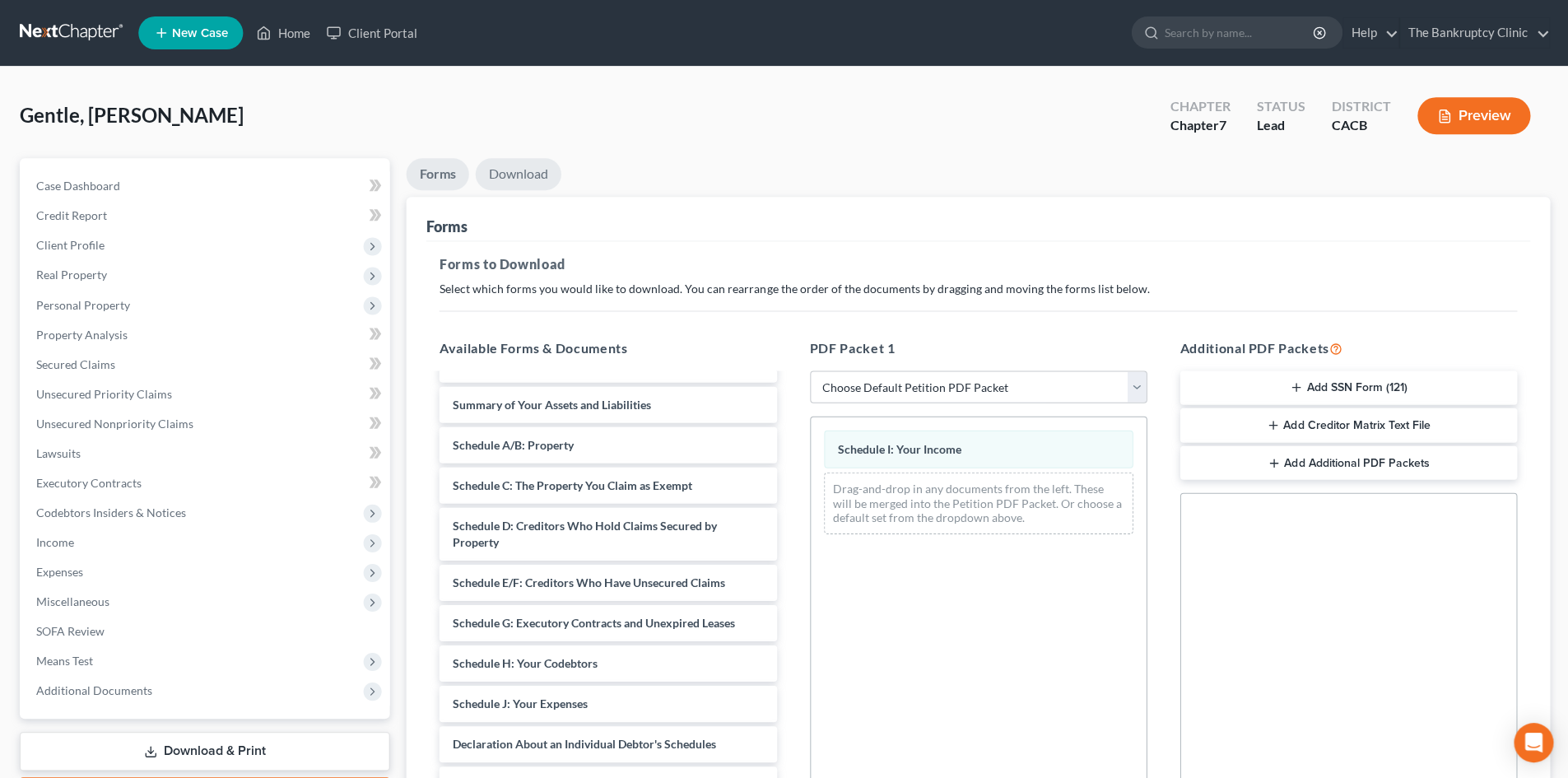
click at [522, 172] on link "Download" at bounding box center [518, 174] width 86 height 32
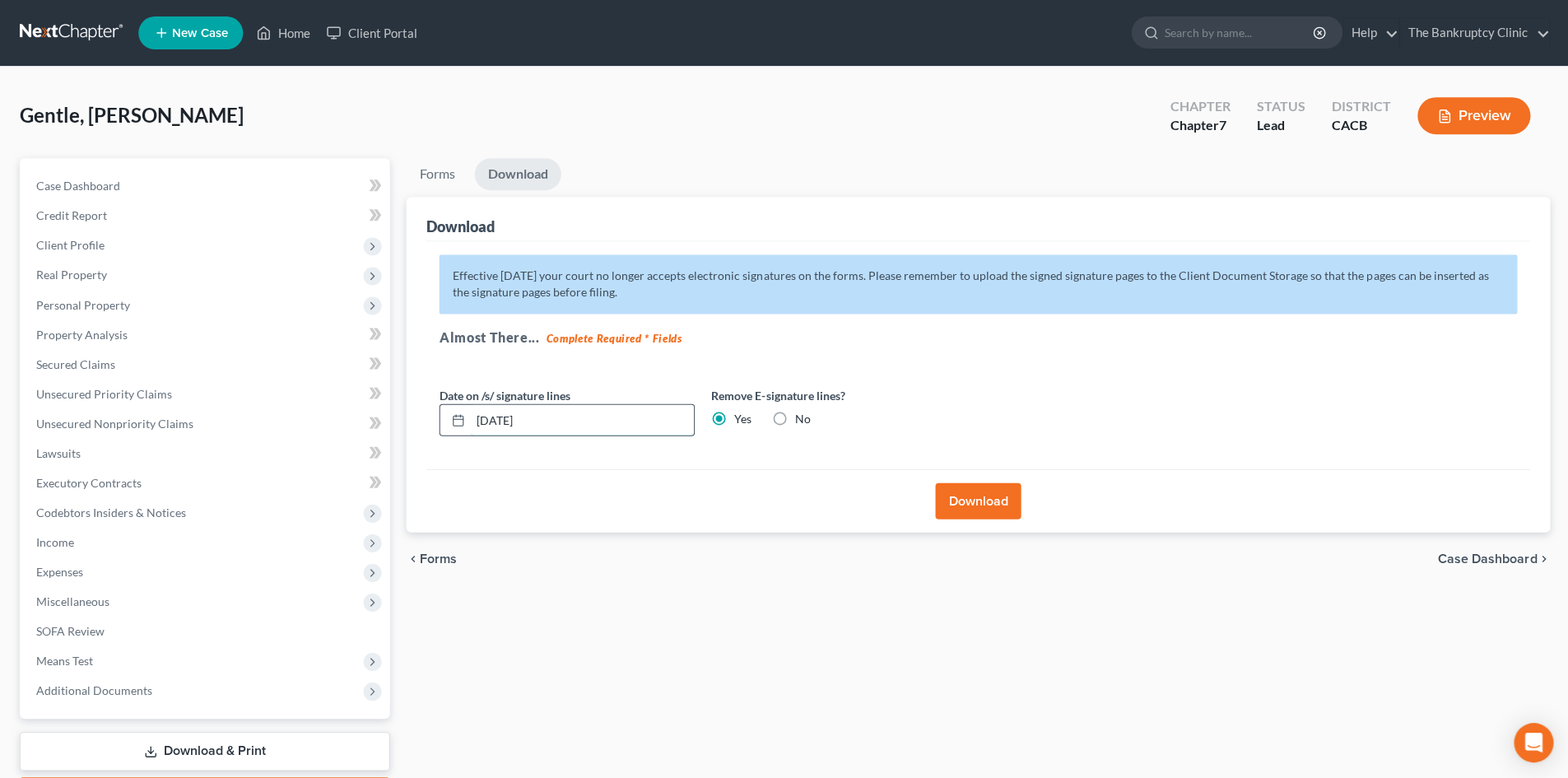
click at [550, 419] on input "[DATE]" at bounding box center [581, 419] width 223 height 31
type input "0"
click at [1000, 489] on button "Download" at bounding box center [977, 500] width 86 height 36
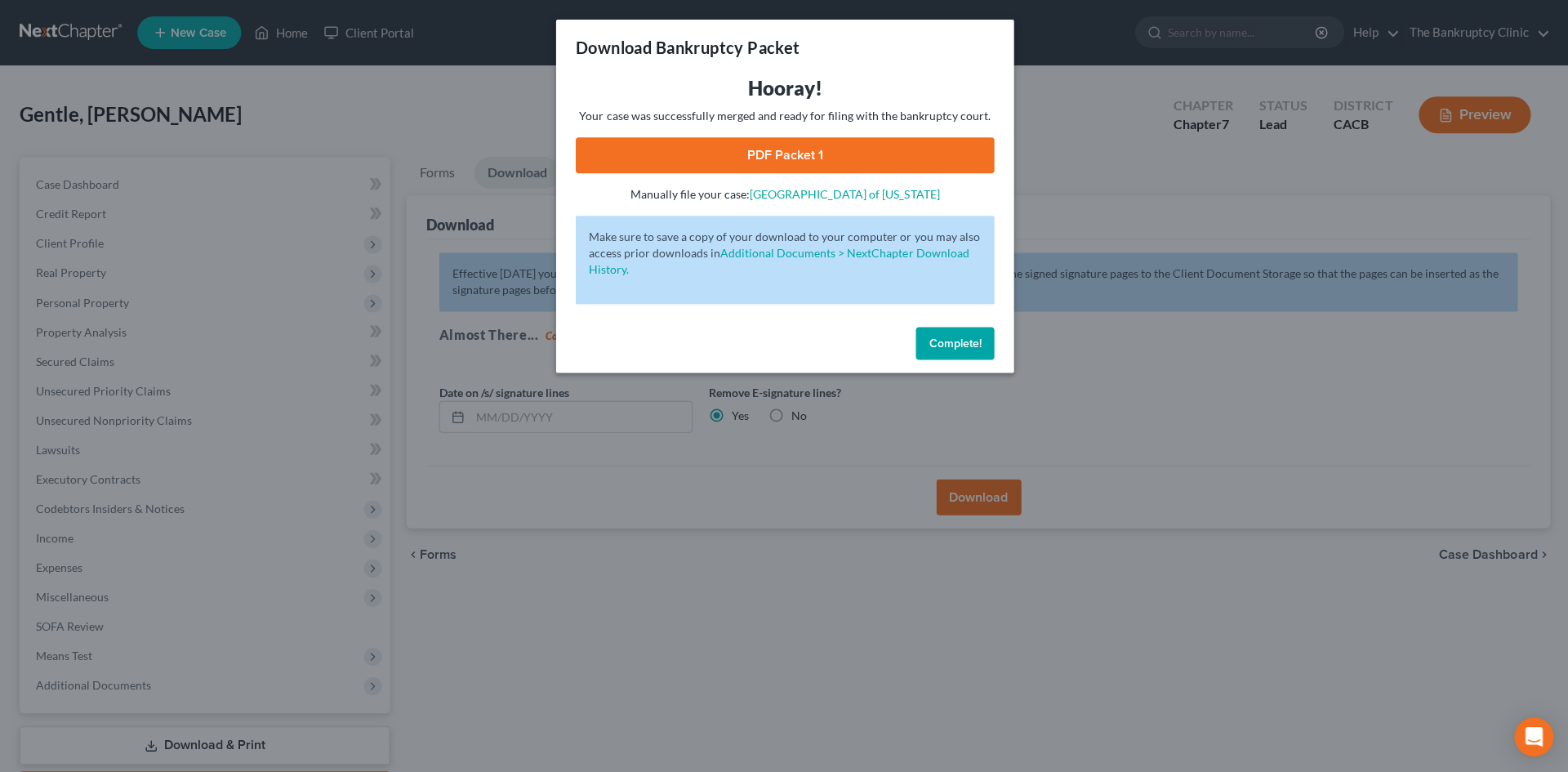
click at [830, 143] on link "PDF Packet 1" at bounding box center [784, 155] width 418 height 36
click at [489, 154] on div "Download Bankruptcy Packet Hooray! Your case was successfully merged and ready …" at bounding box center [784, 386] width 1568 height 772
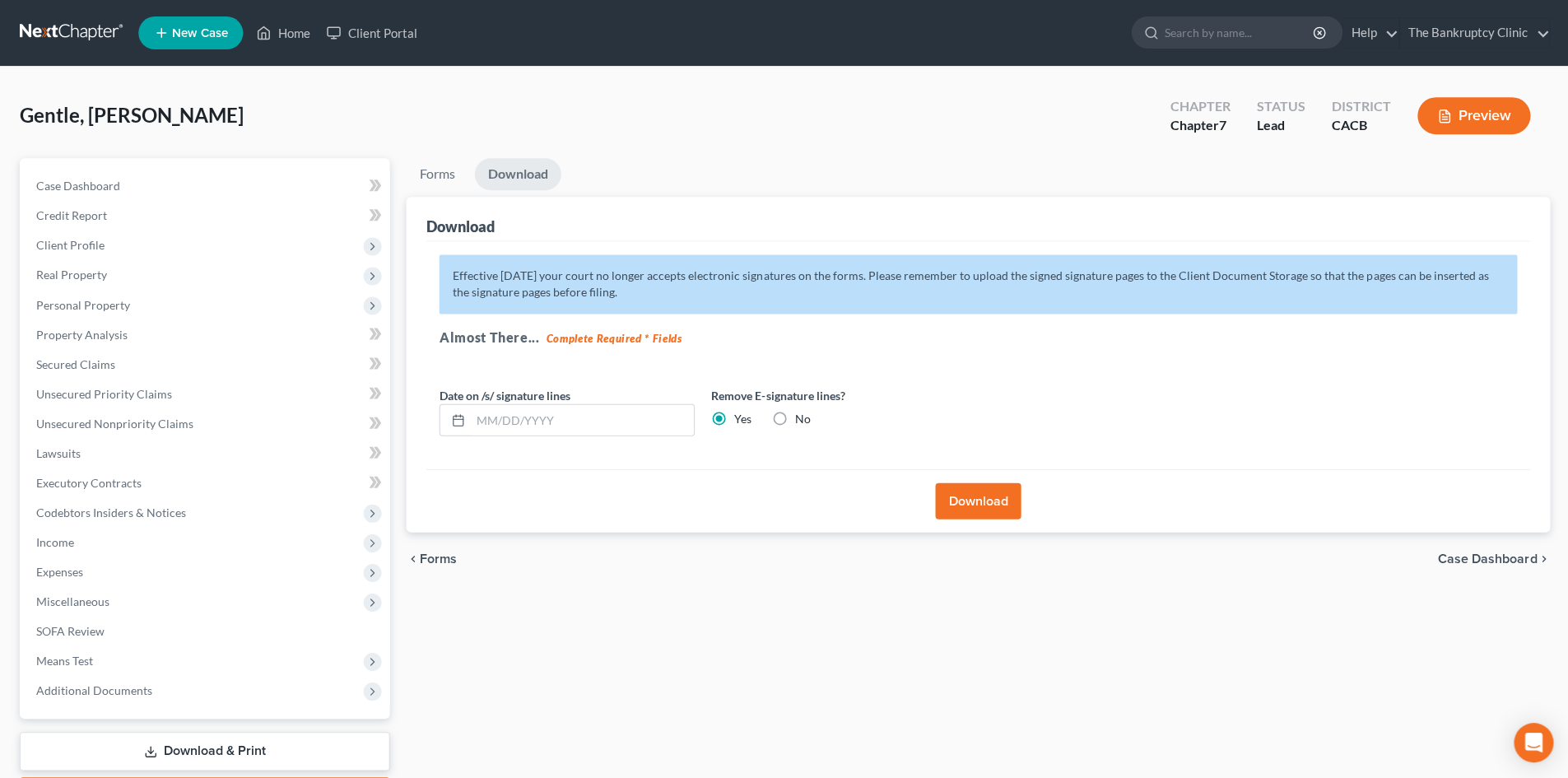
click at [967, 501] on button "Download" at bounding box center [977, 500] width 86 height 36
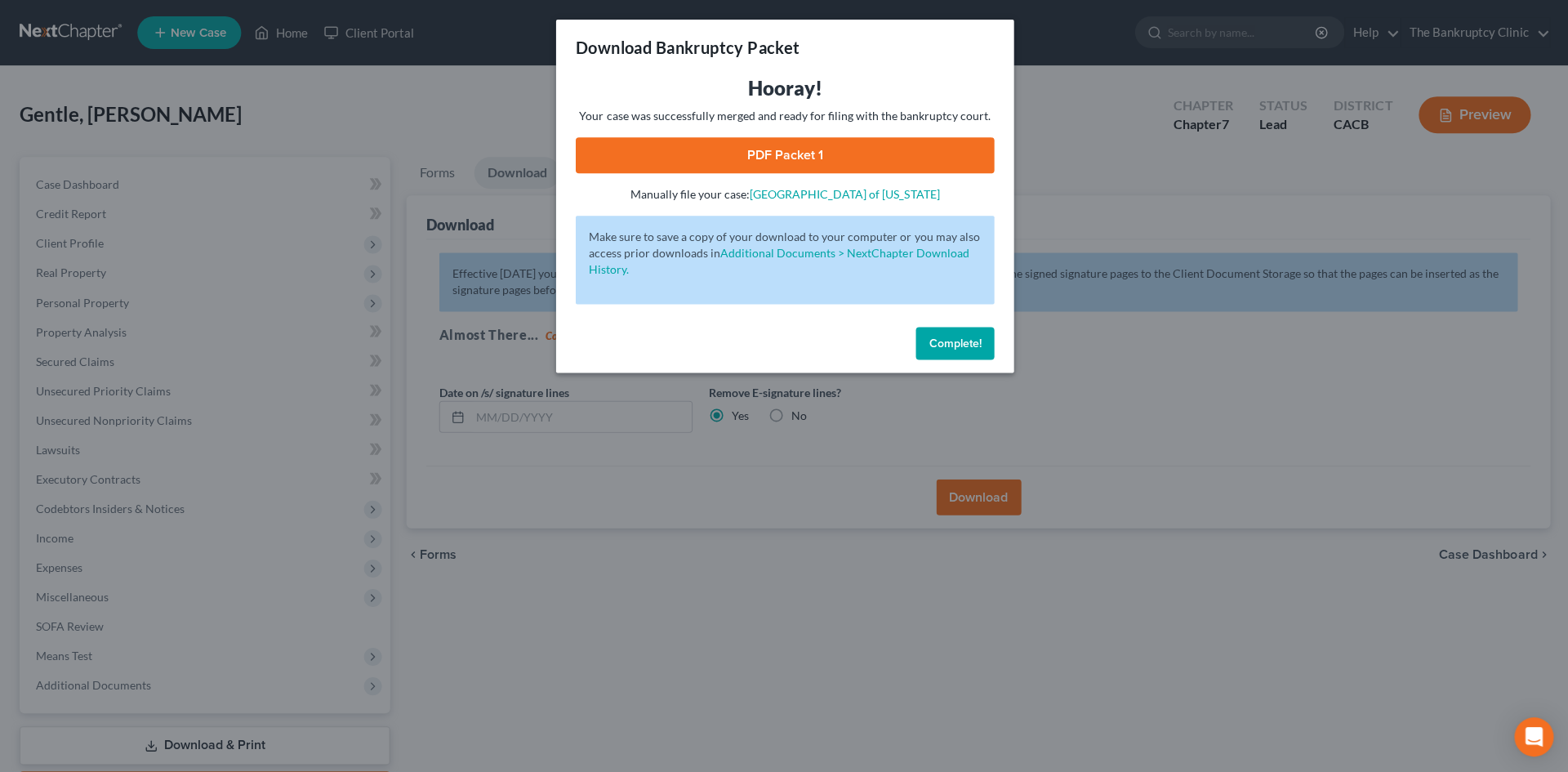
click at [622, 161] on link "PDF Packet 1" at bounding box center [784, 155] width 418 height 36
click at [509, 137] on div "Download Bankruptcy Packet Hooray! Your case was successfully merged and ready …" at bounding box center [784, 386] width 1568 height 772
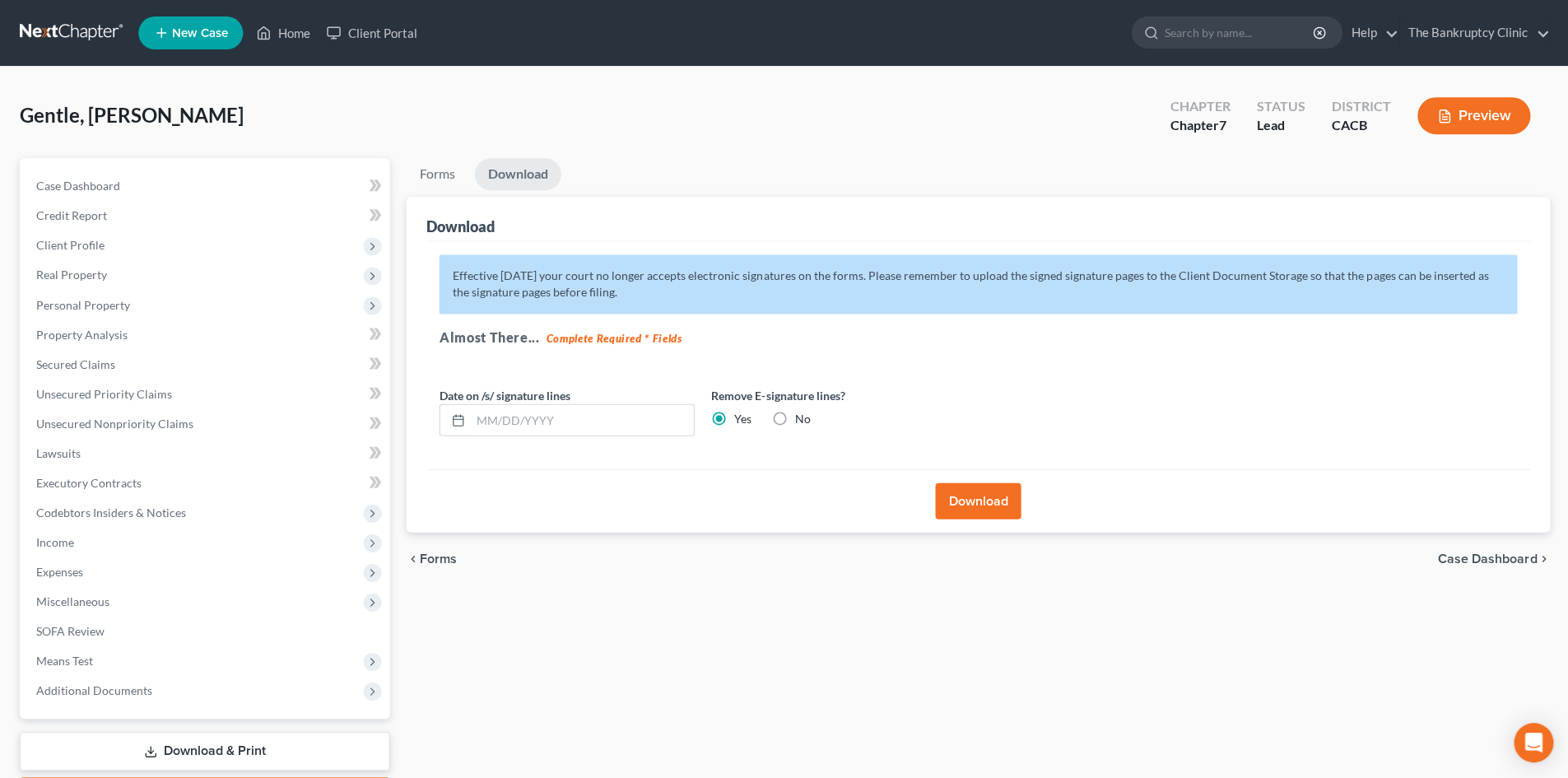
click at [977, 498] on button "Download" at bounding box center [977, 500] width 86 height 36
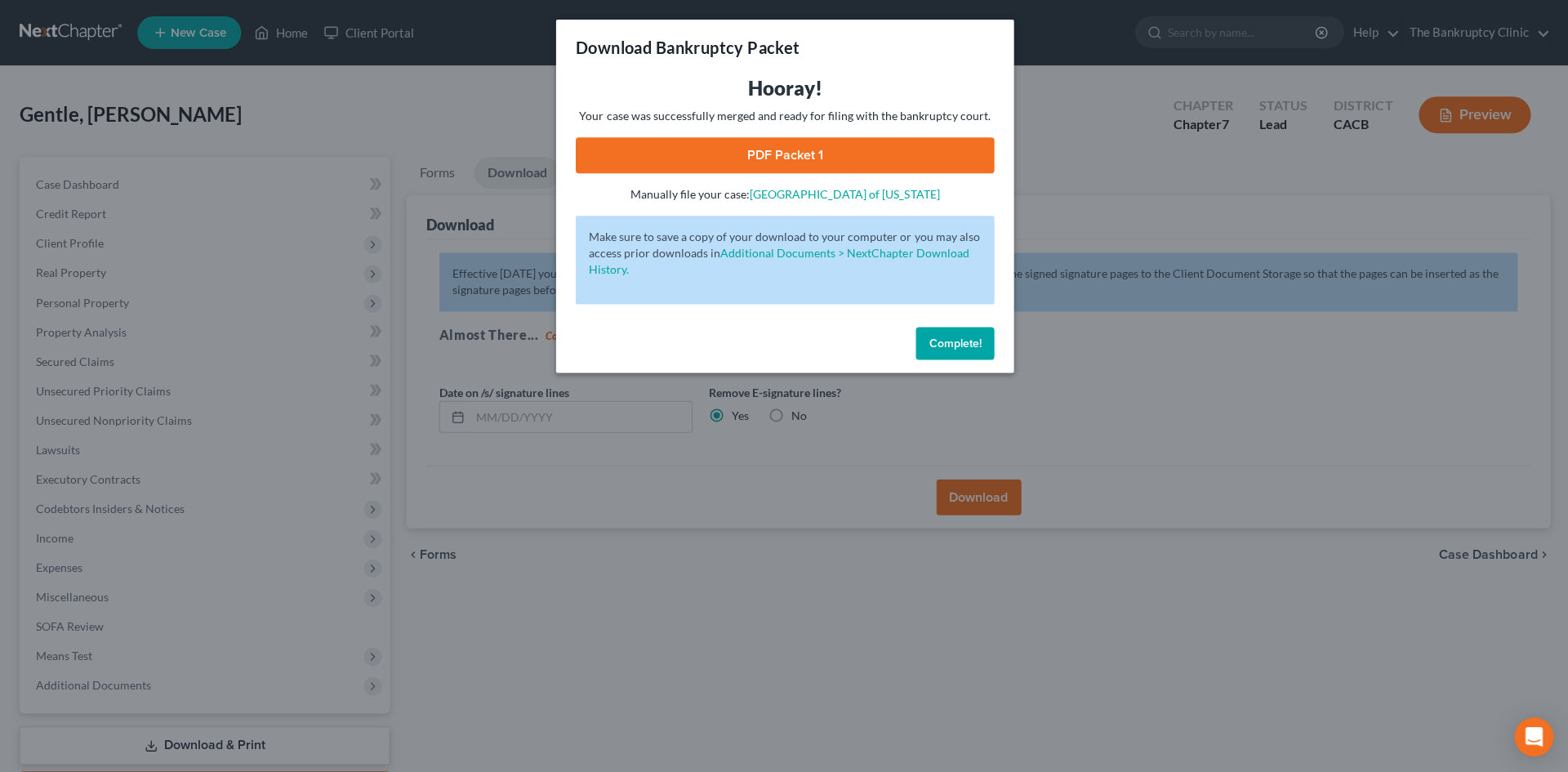
click at [761, 159] on link "PDF Packet 1" at bounding box center [784, 155] width 418 height 36
click at [542, 198] on div "Download Bankruptcy Packet Hooray! Your case was successfully merged and ready …" at bounding box center [784, 386] width 1568 height 772
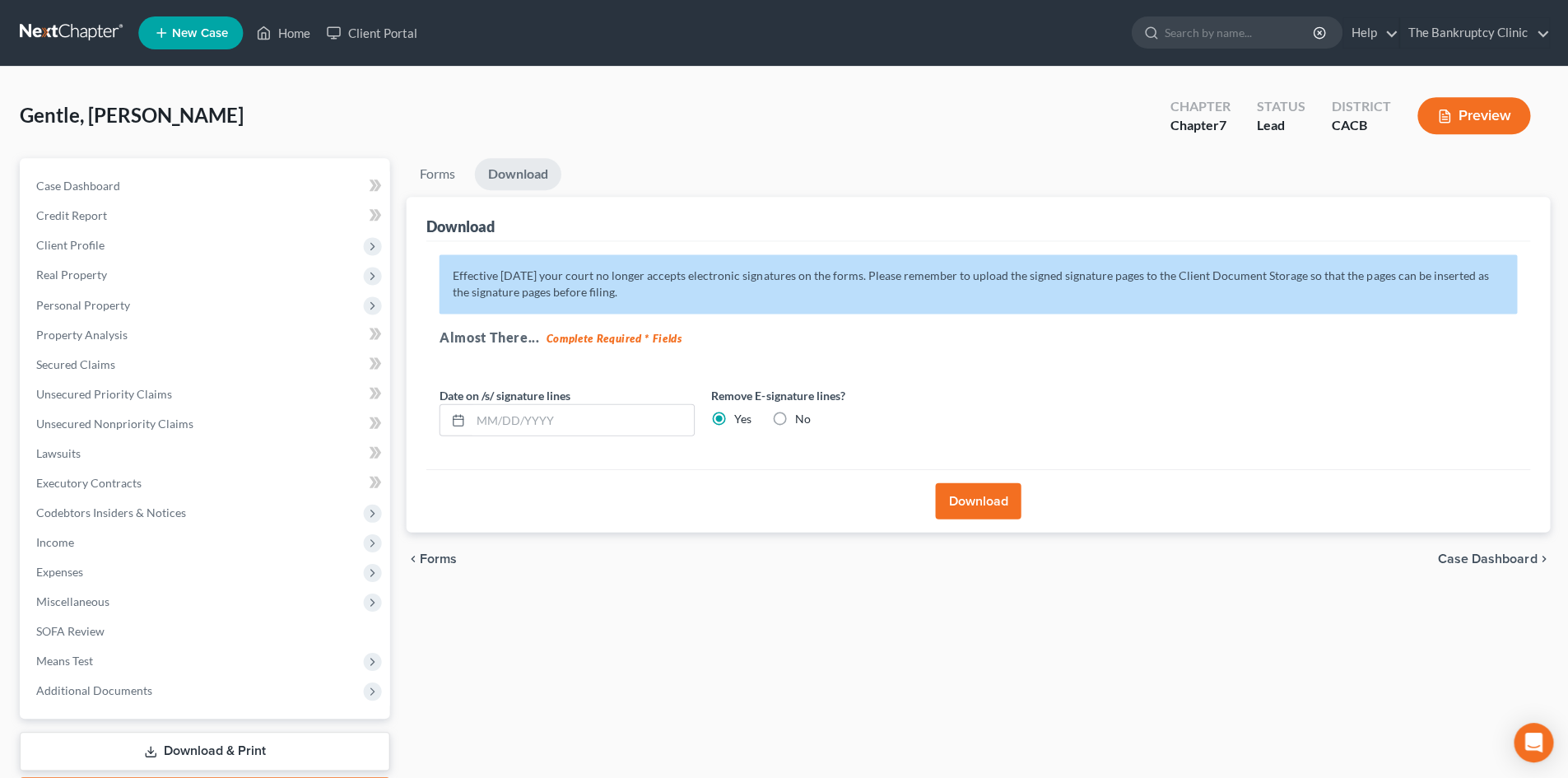
click at [505, 174] on link "Download" at bounding box center [517, 174] width 87 height 32
click at [994, 497] on button "Download" at bounding box center [977, 500] width 86 height 36
click at [994, 496] on button "Download" at bounding box center [977, 500] width 86 height 36
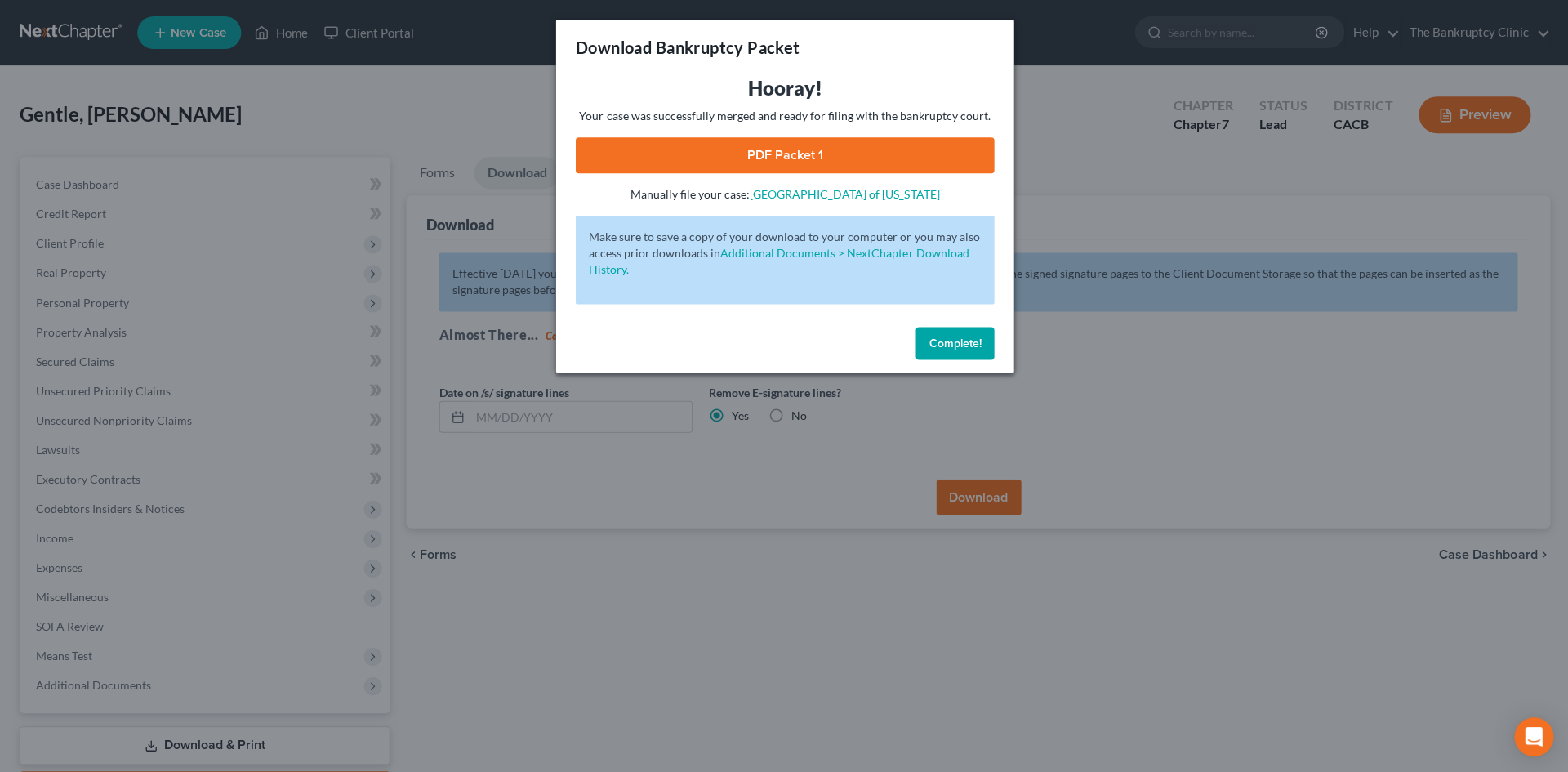
click at [781, 160] on link "PDF Packet 1" at bounding box center [784, 155] width 418 height 36
click at [514, 142] on div "Download Bankruptcy Packet Hooray! Your case was successfully merged and ready …" at bounding box center [784, 386] width 1568 height 772
drag, startPoint x: 523, startPoint y: 129, endPoint x: 524, endPoint y: 137, distance: 8.1
click at [524, 137] on div "Download Bankruptcy Packet Hooray! Your case was successfully merged and ready …" at bounding box center [784, 386] width 1568 height 772
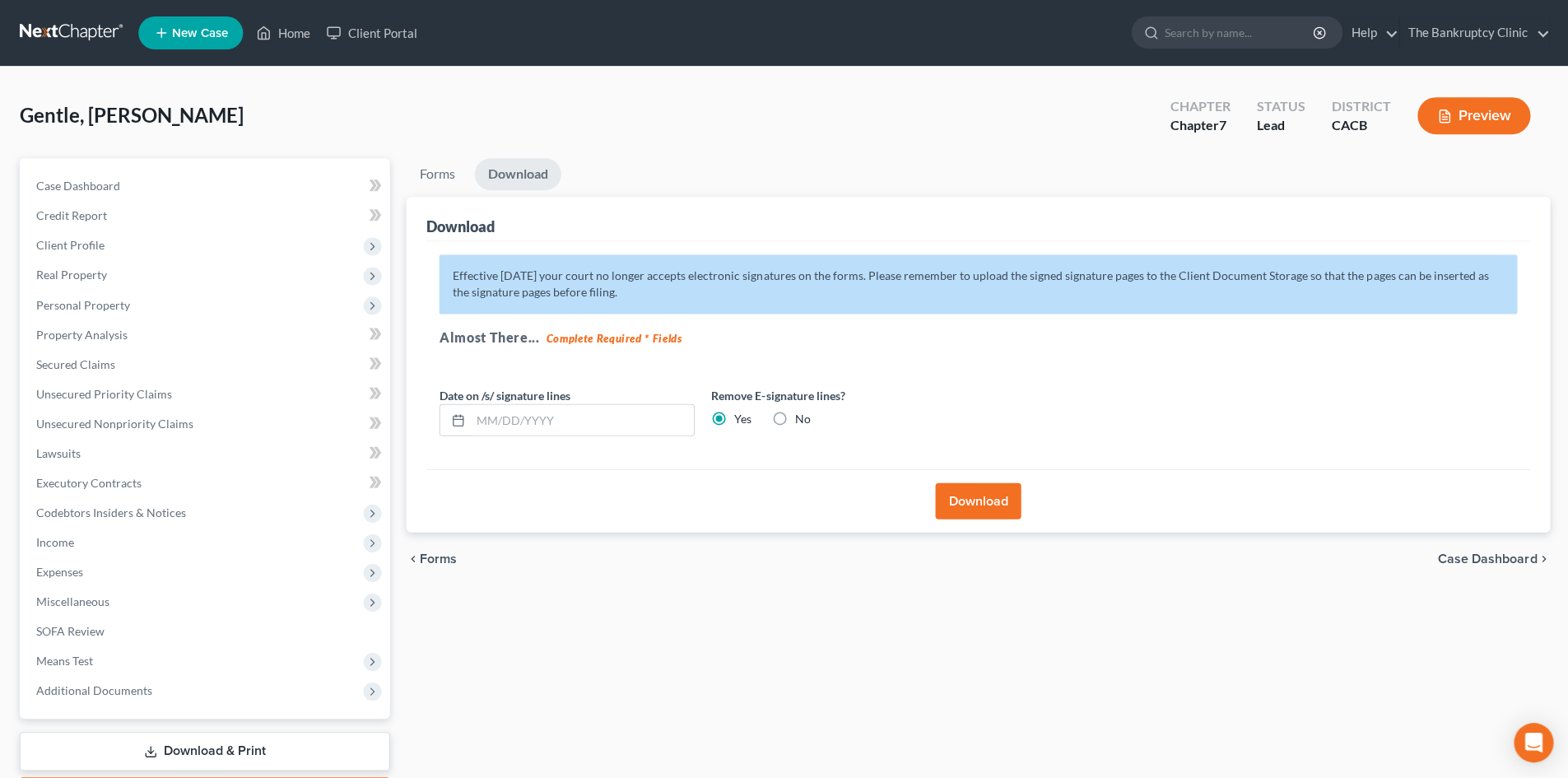
click at [969, 500] on button "Download" at bounding box center [977, 500] width 86 height 36
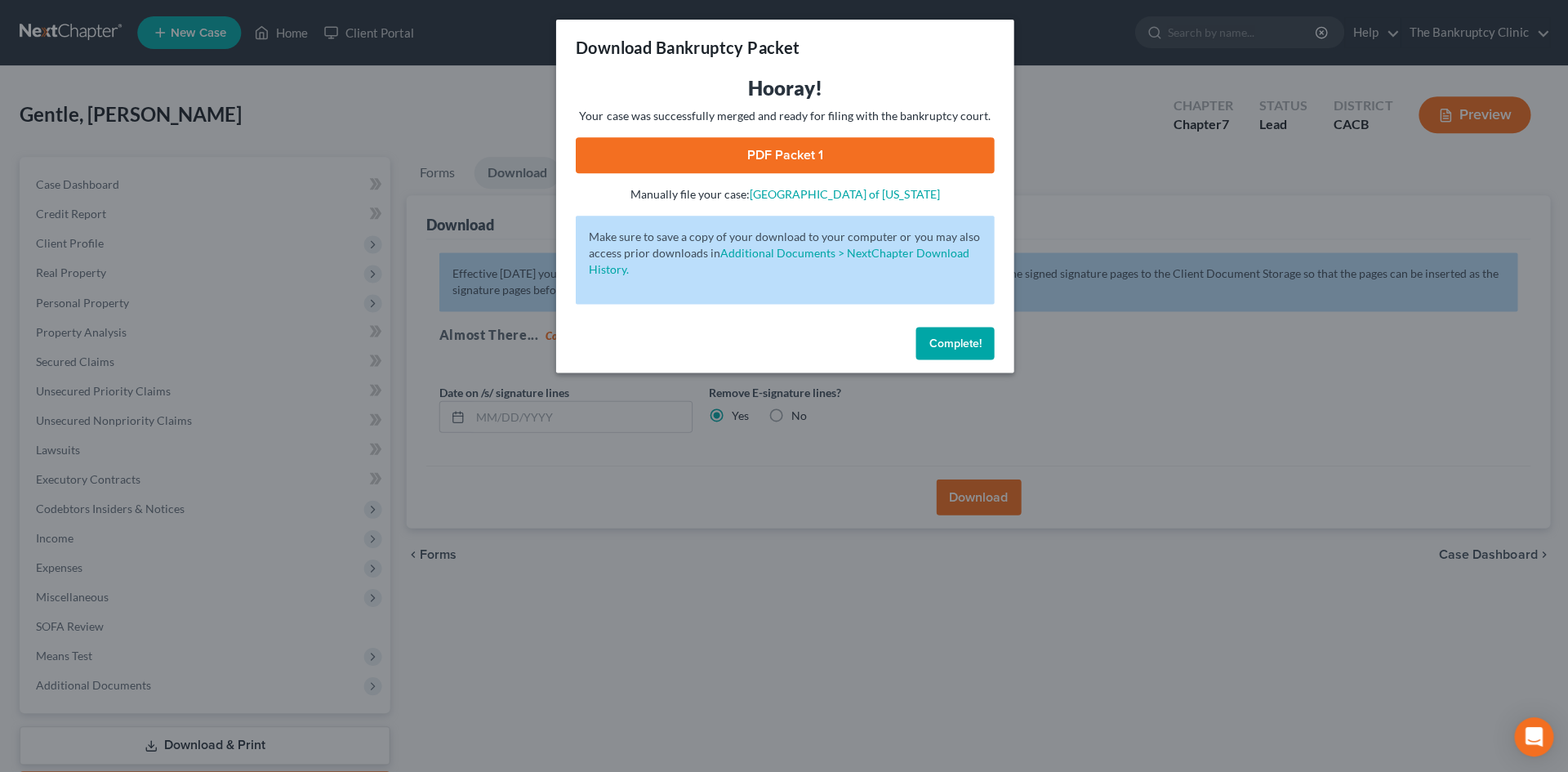
click at [852, 152] on link "PDF Packet 1" at bounding box center [784, 155] width 418 height 36
click at [527, 103] on div "Download Bankruptcy Packet Hooray! Your case was successfully merged and ready …" at bounding box center [784, 386] width 1568 height 772
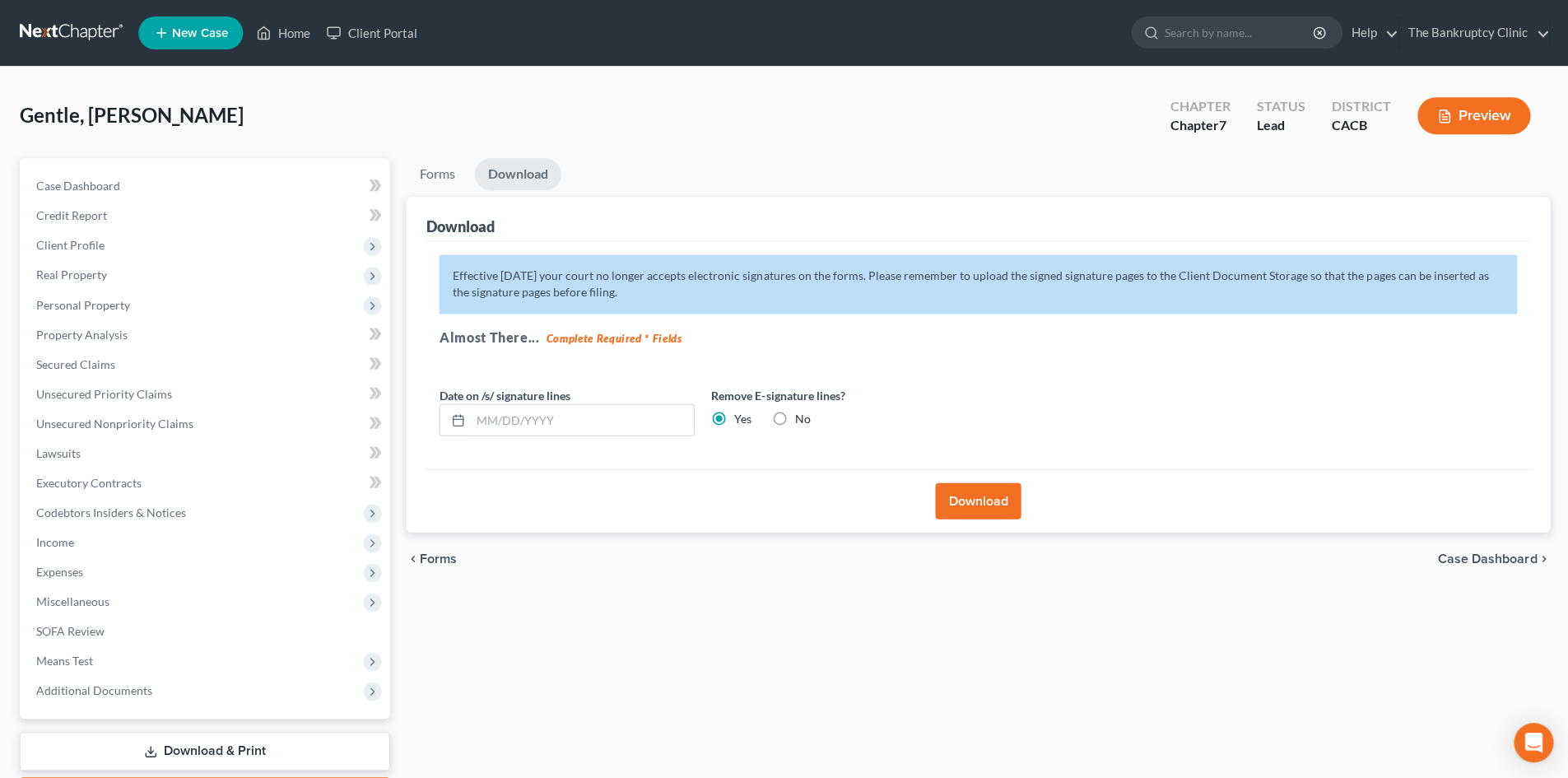
click at [524, 178] on link "Download" at bounding box center [517, 174] width 87 height 32
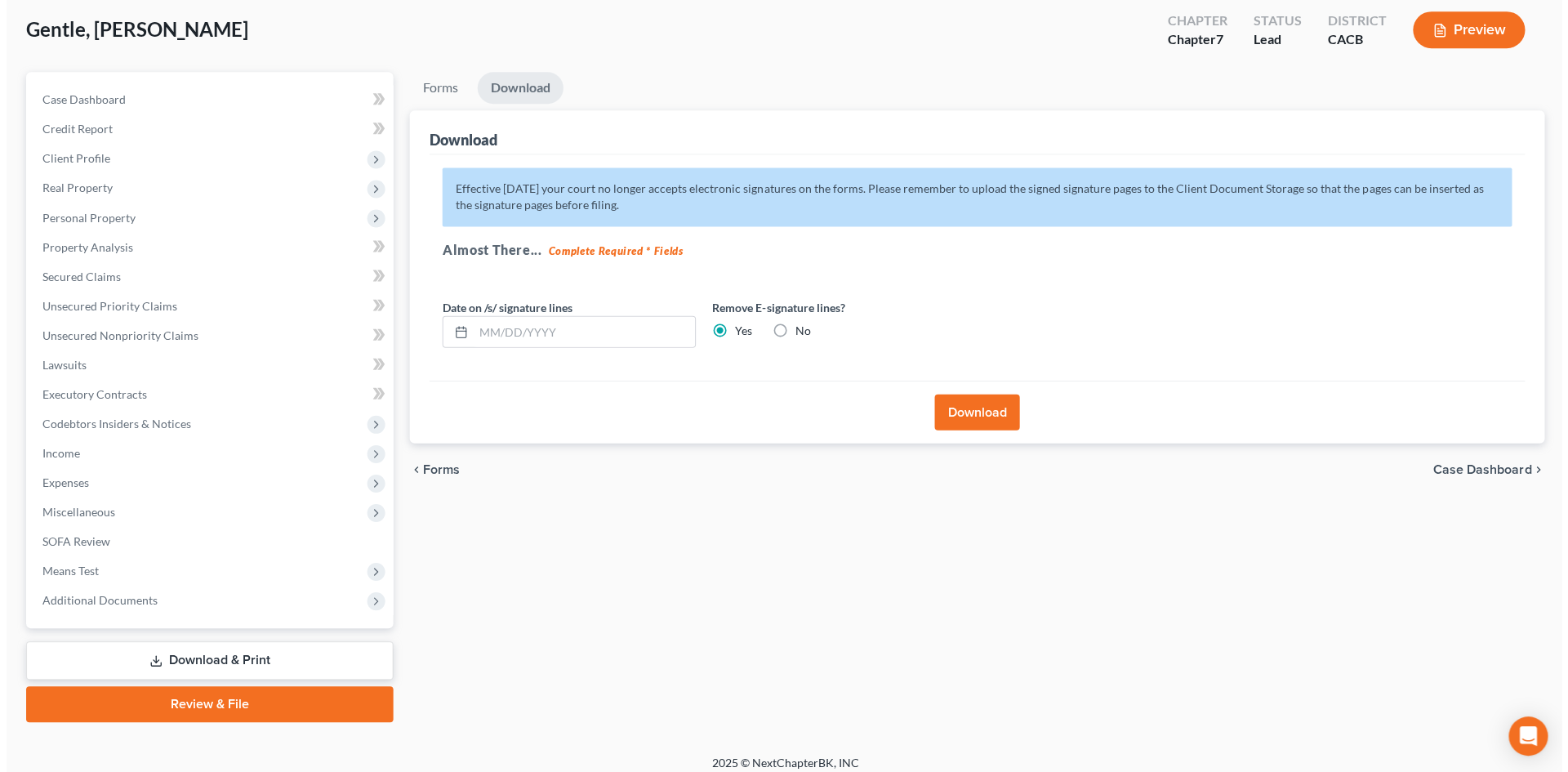
scroll to position [96, 0]
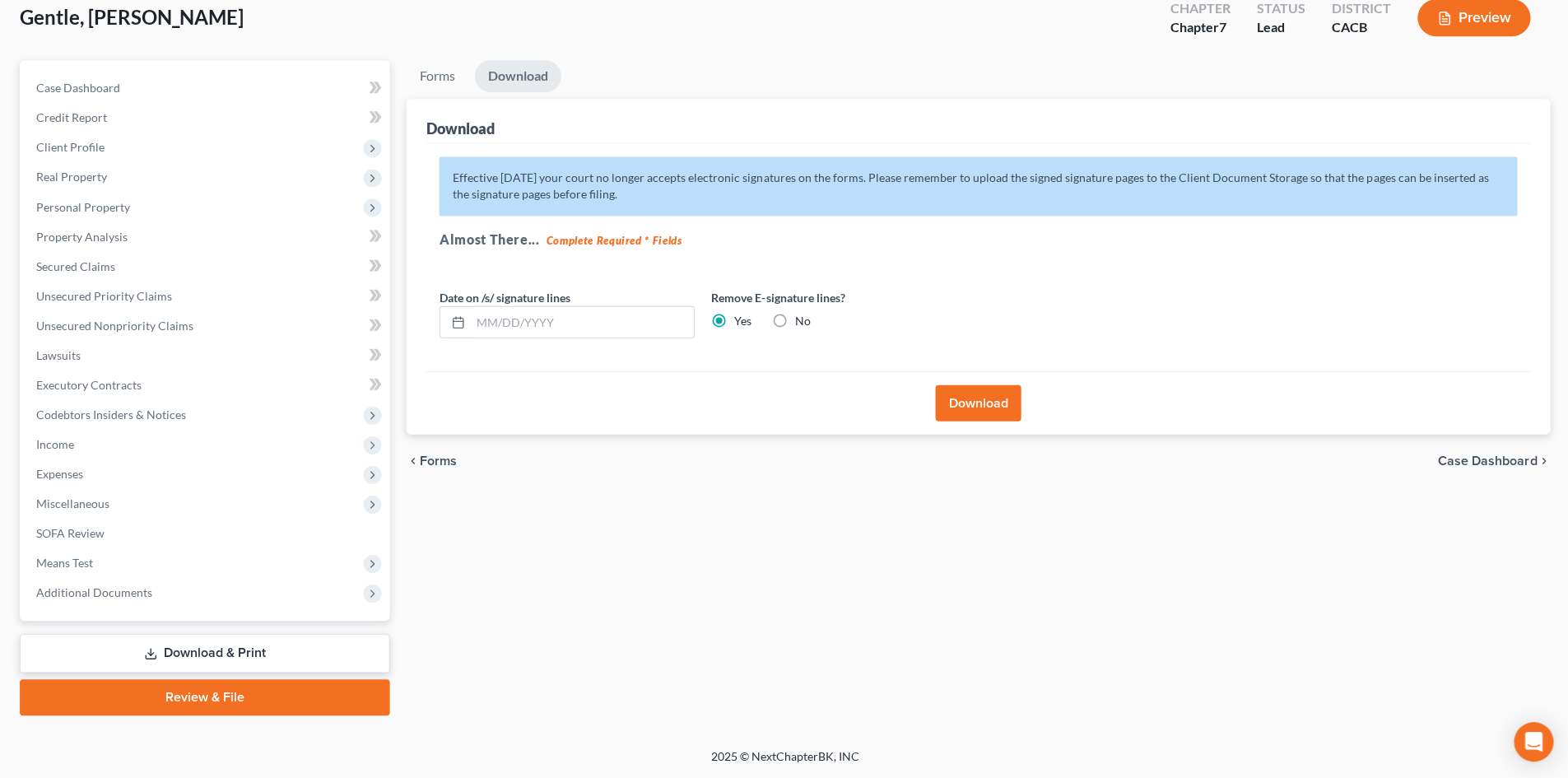
click at [250, 649] on link "Download & Print" at bounding box center [205, 653] width 370 height 39
click at [246, 641] on link "Download & Print" at bounding box center [205, 653] width 370 height 39
click at [242, 645] on link "Download & Print" at bounding box center [205, 653] width 370 height 39
click at [982, 408] on button "Download" at bounding box center [977, 403] width 86 height 36
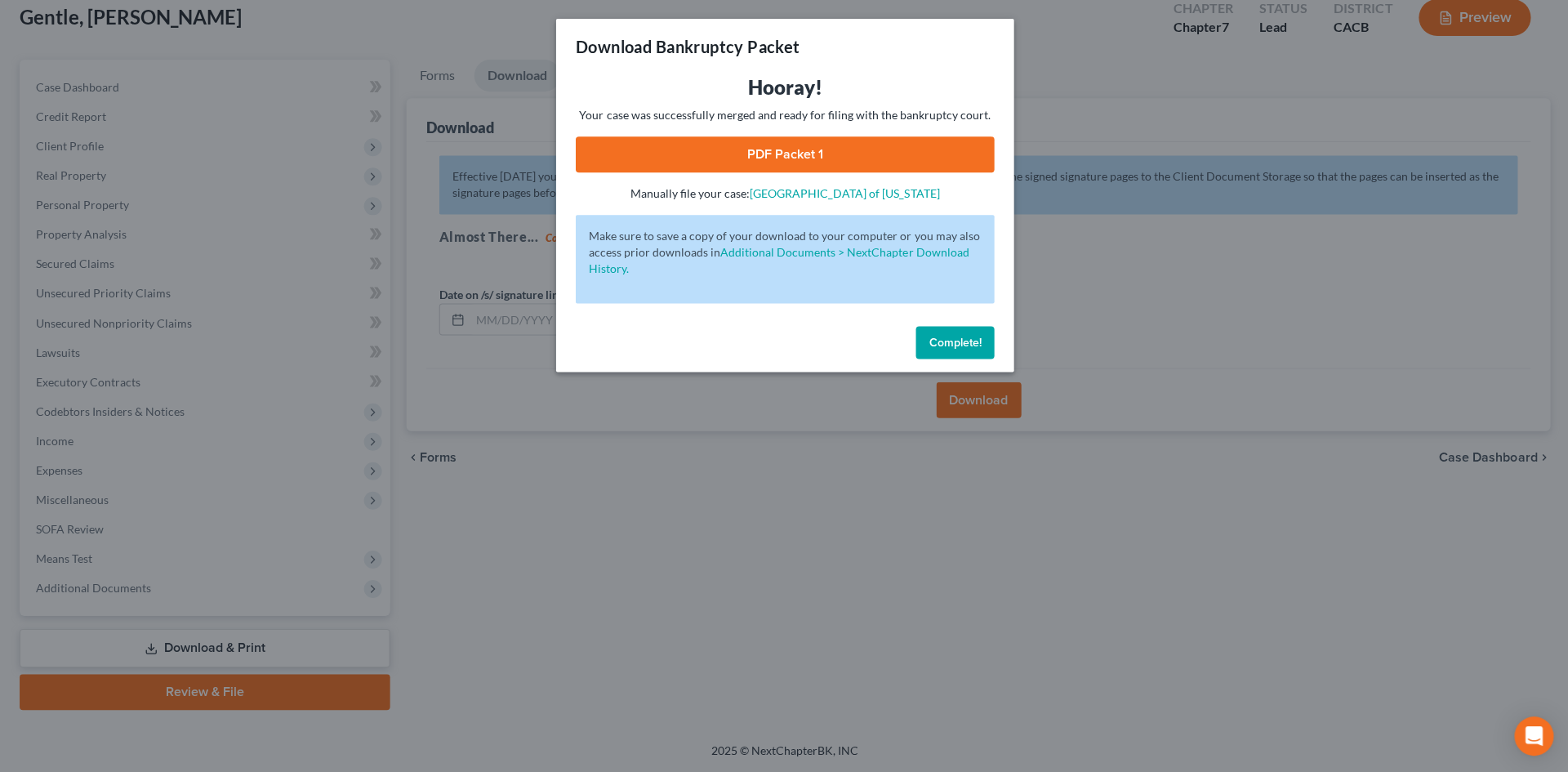
click at [718, 149] on link "PDF Packet 1" at bounding box center [784, 155] width 418 height 36
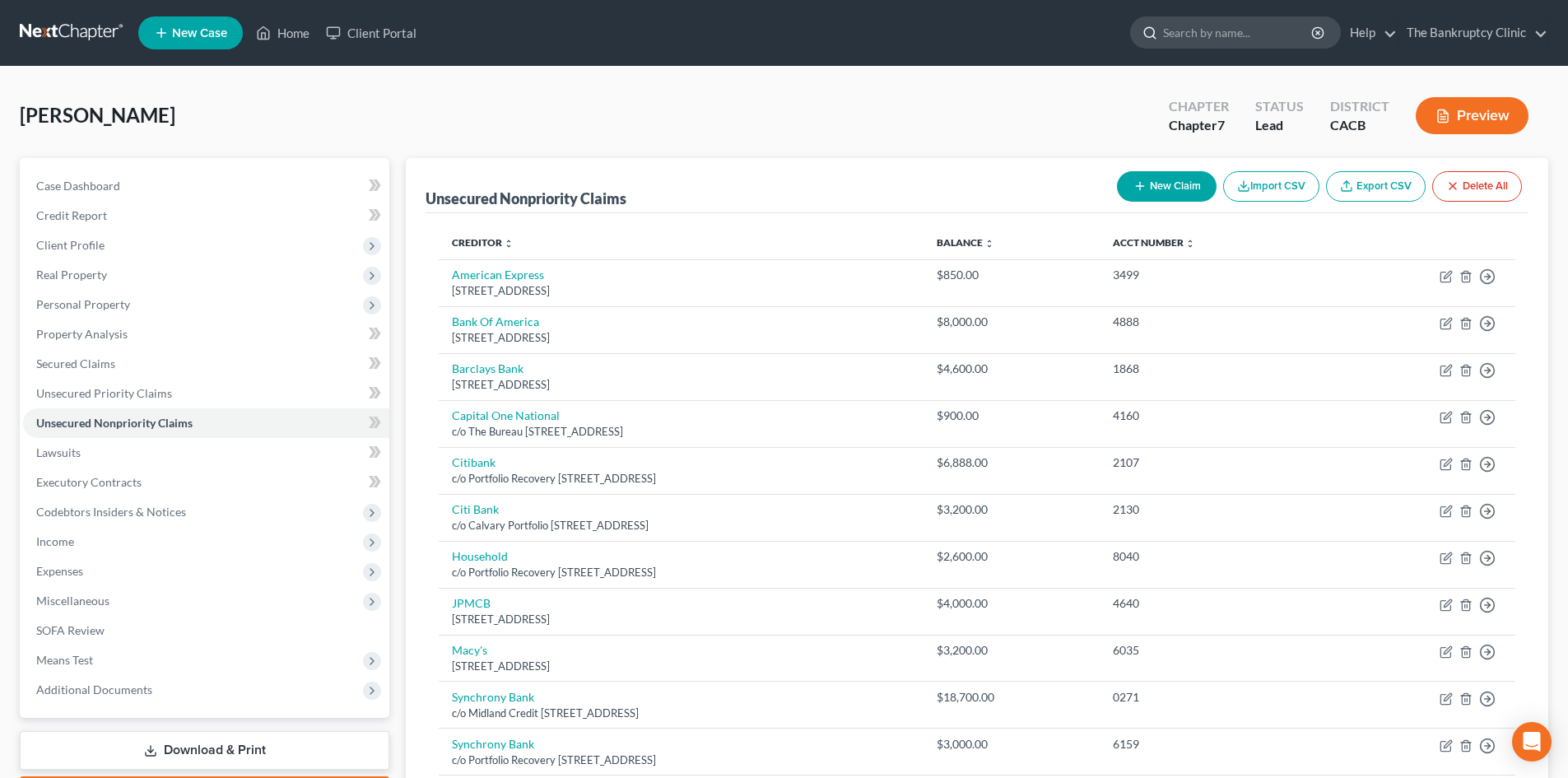
click at [1208, 38] on input "search" at bounding box center [1238, 32] width 151 height 30
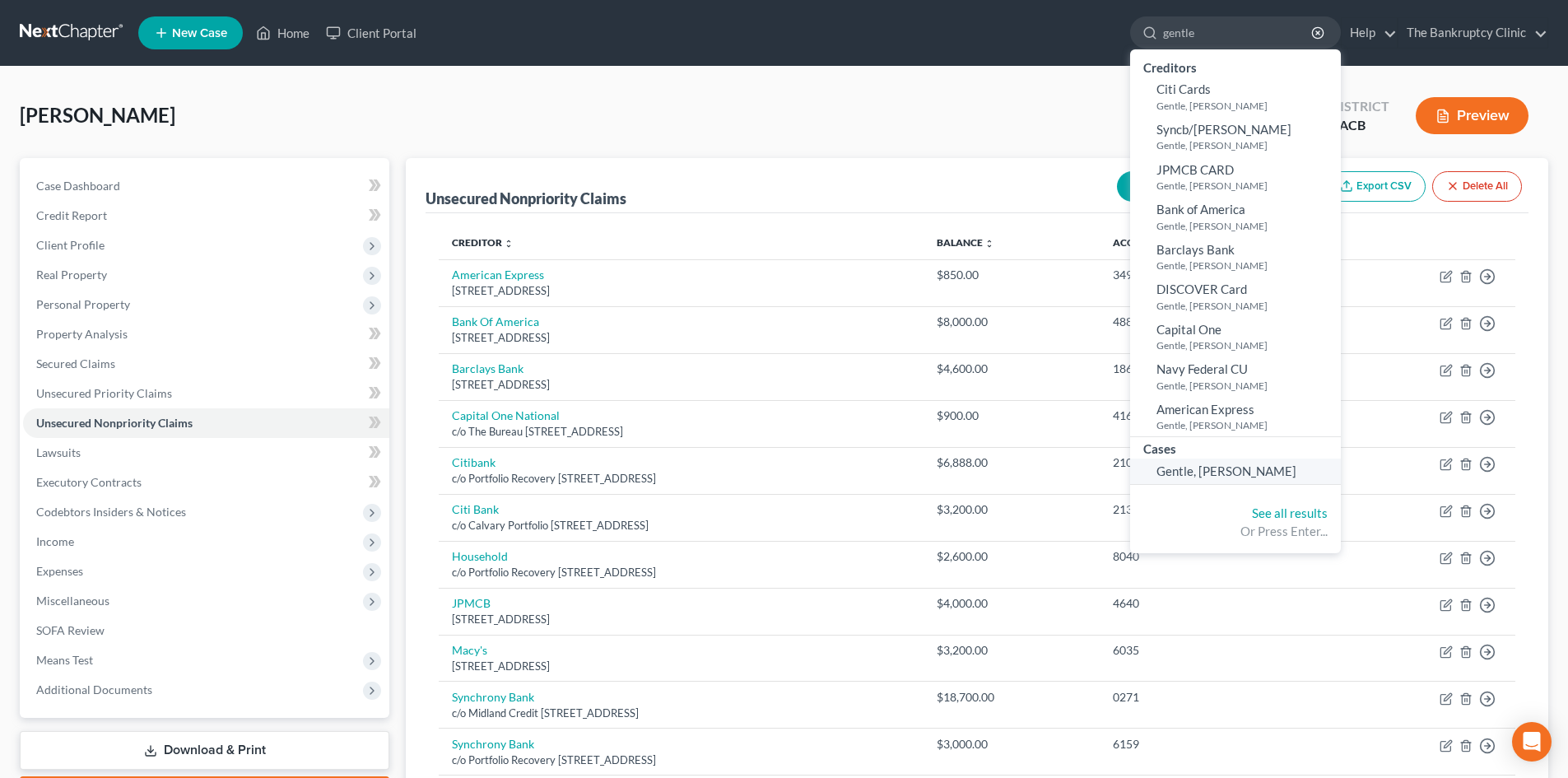
type input "gentle"
click at [1228, 472] on span "Gentle, [PERSON_NAME]" at bounding box center [1226, 470] width 140 height 15
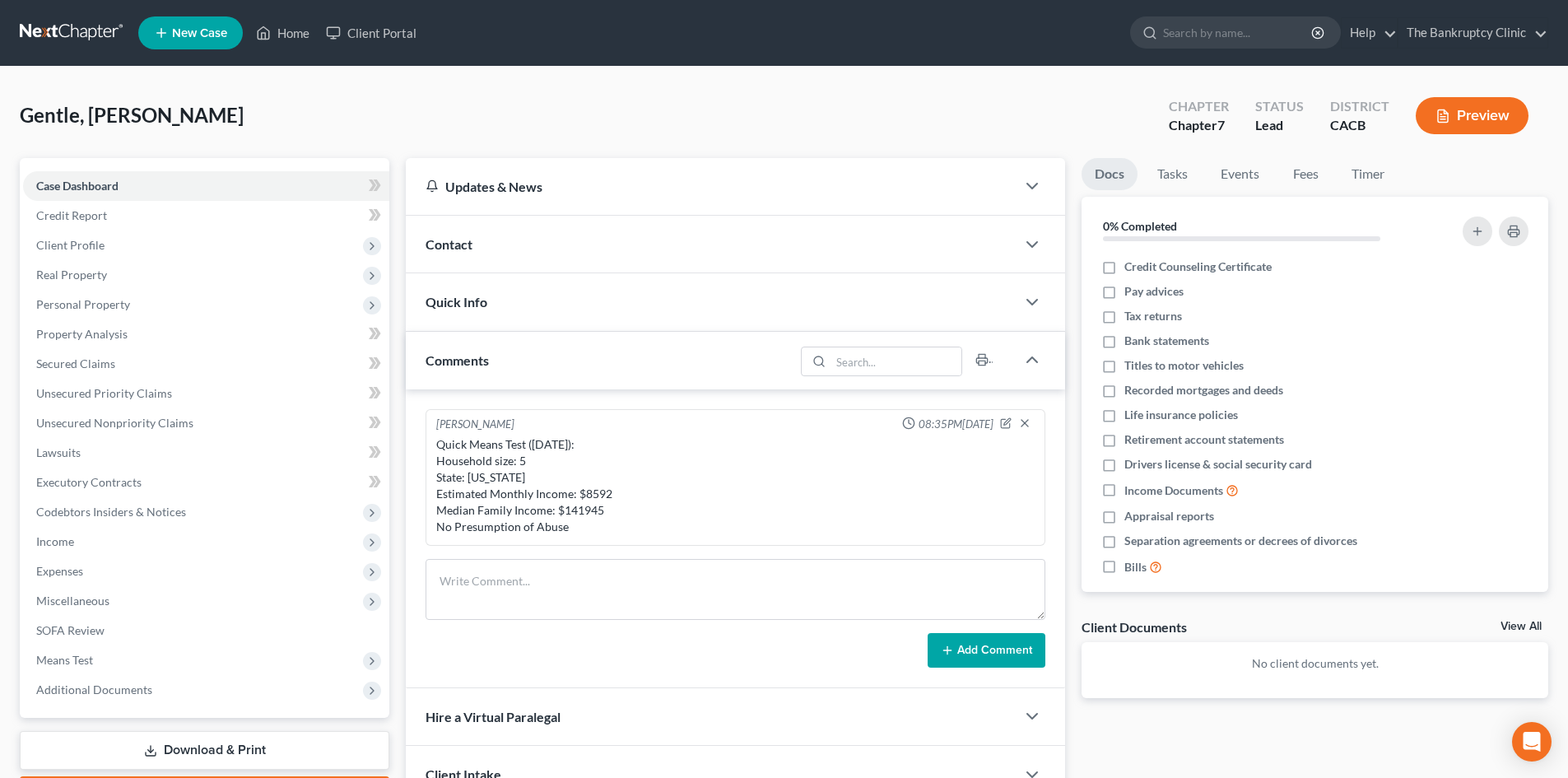
click at [211, 747] on link "Download & Print" at bounding box center [205, 750] width 370 height 39
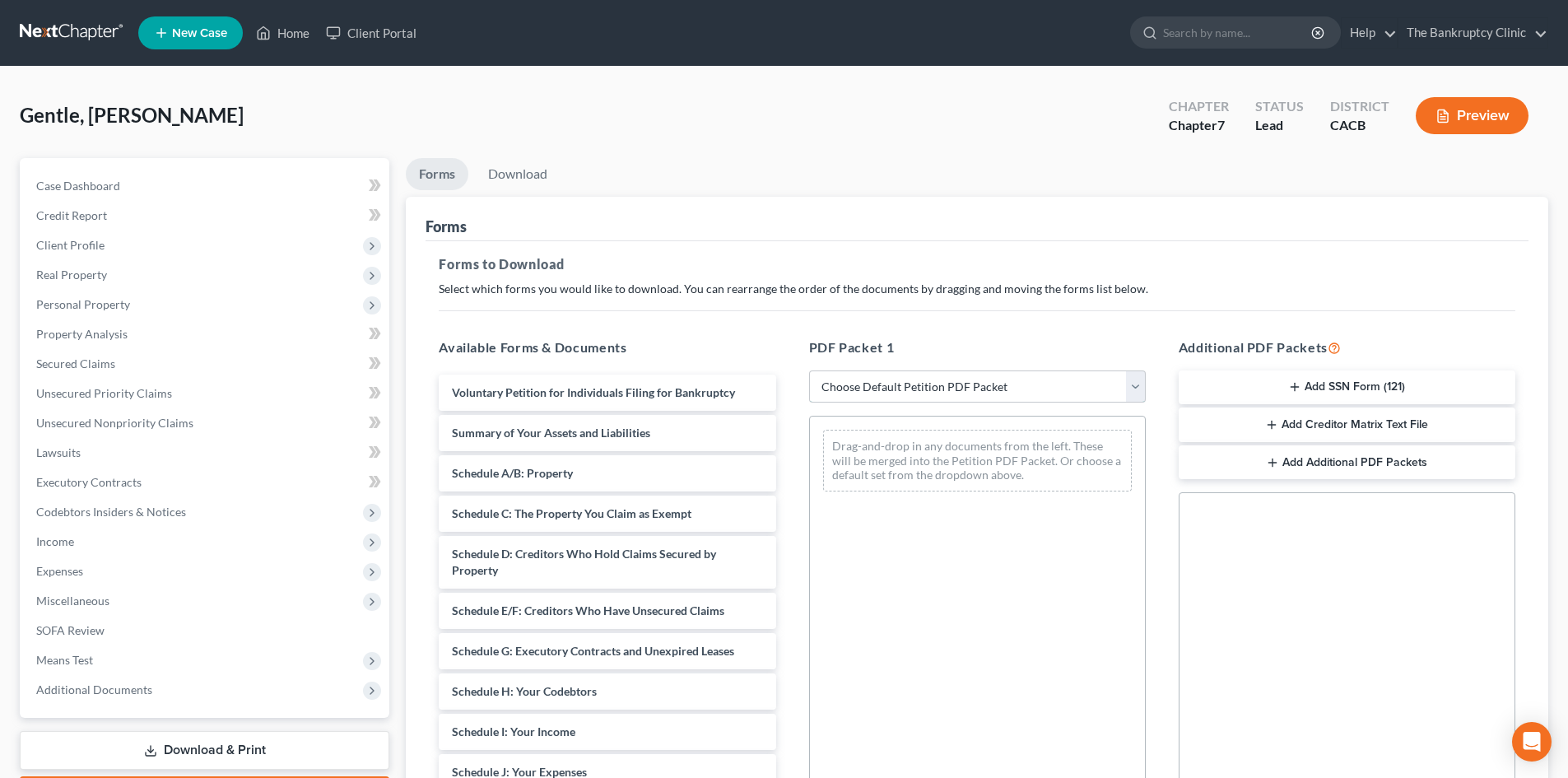
click at [1137, 389] on select "Choose Default Petition PDF Packet Complete Bankruptcy Petition (all forms and …" at bounding box center [977, 387] width 337 height 33
select select "0"
click at [809, 371] on select "Choose Default Petition PDF Packet Complete Bankruptcy Petition (all forms and …" at bounding box center [977, 387] width 337 height 33
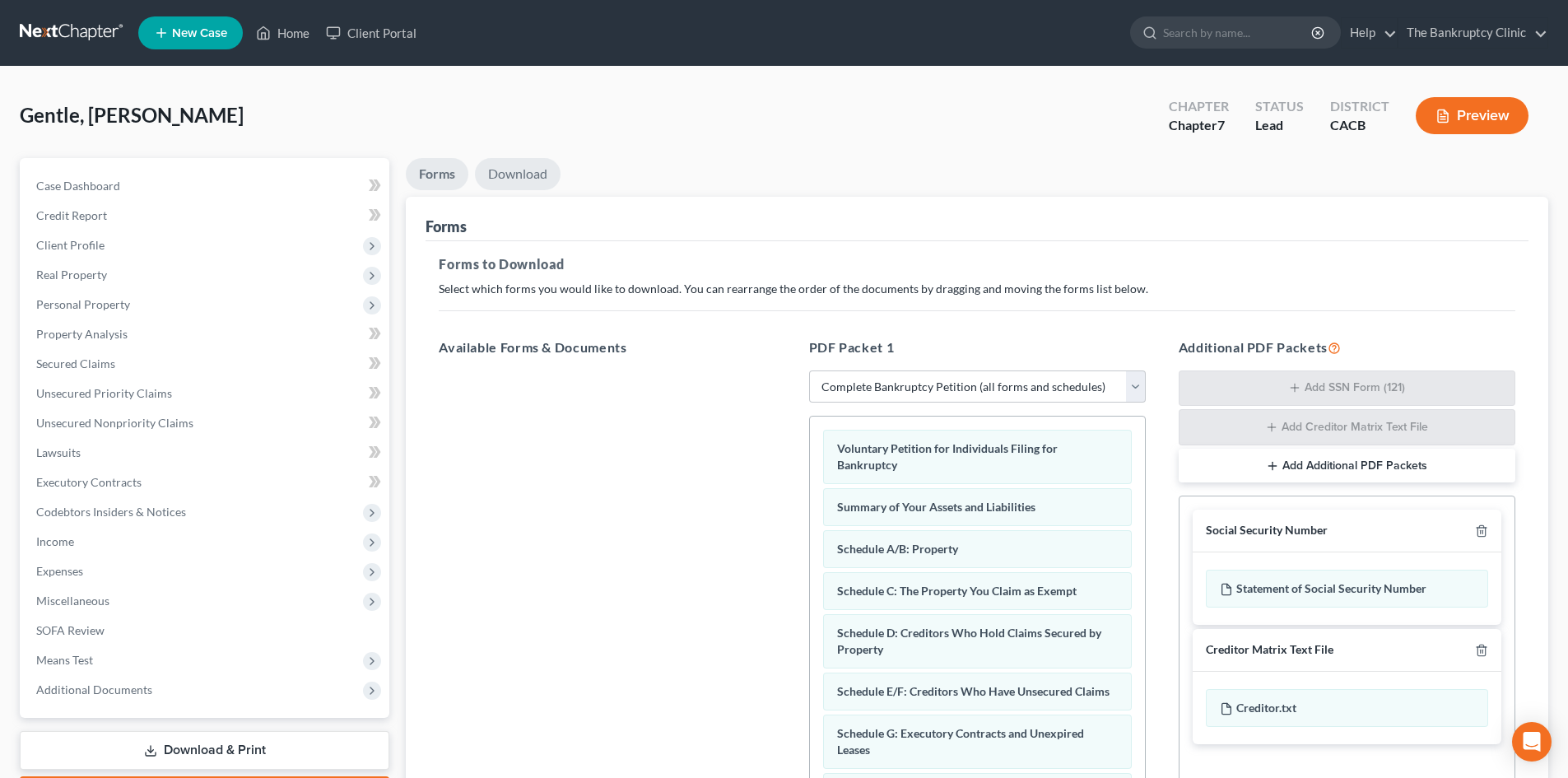
click at [521, 169] on link "Download" at bounding box center [518, 174] width 86 height 32
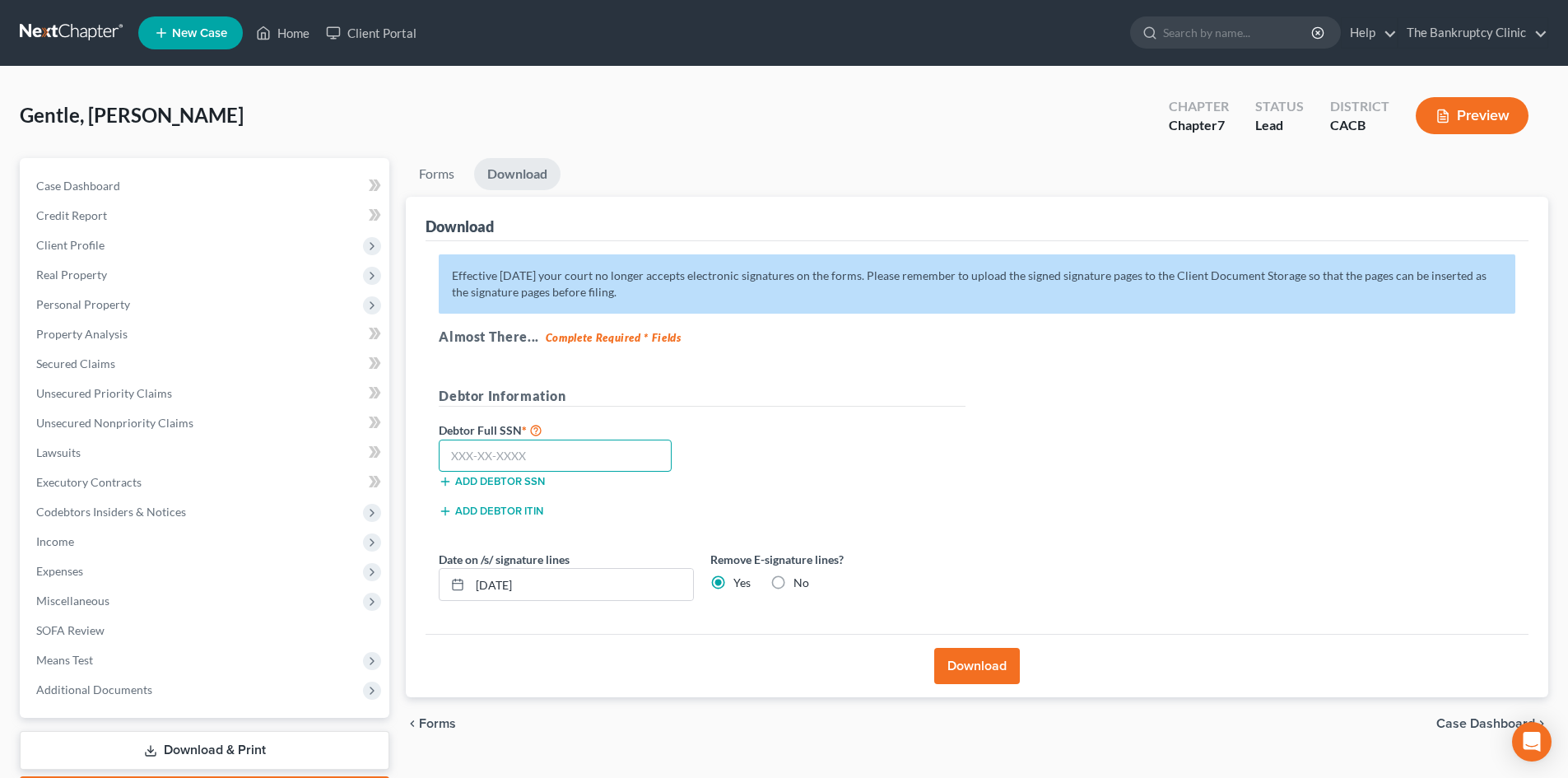
click at [577, 456] on input "text" at bounding box center [554, 455] width 233 height 33
type input "554-93-9766"
click at [608, 579] on input "[DATE]" at bounding box center [581, 584] width 223 height 31
type input "0"
click at [975, 677] on button "Download" at bounding box center [977, 666] width 86 height 36
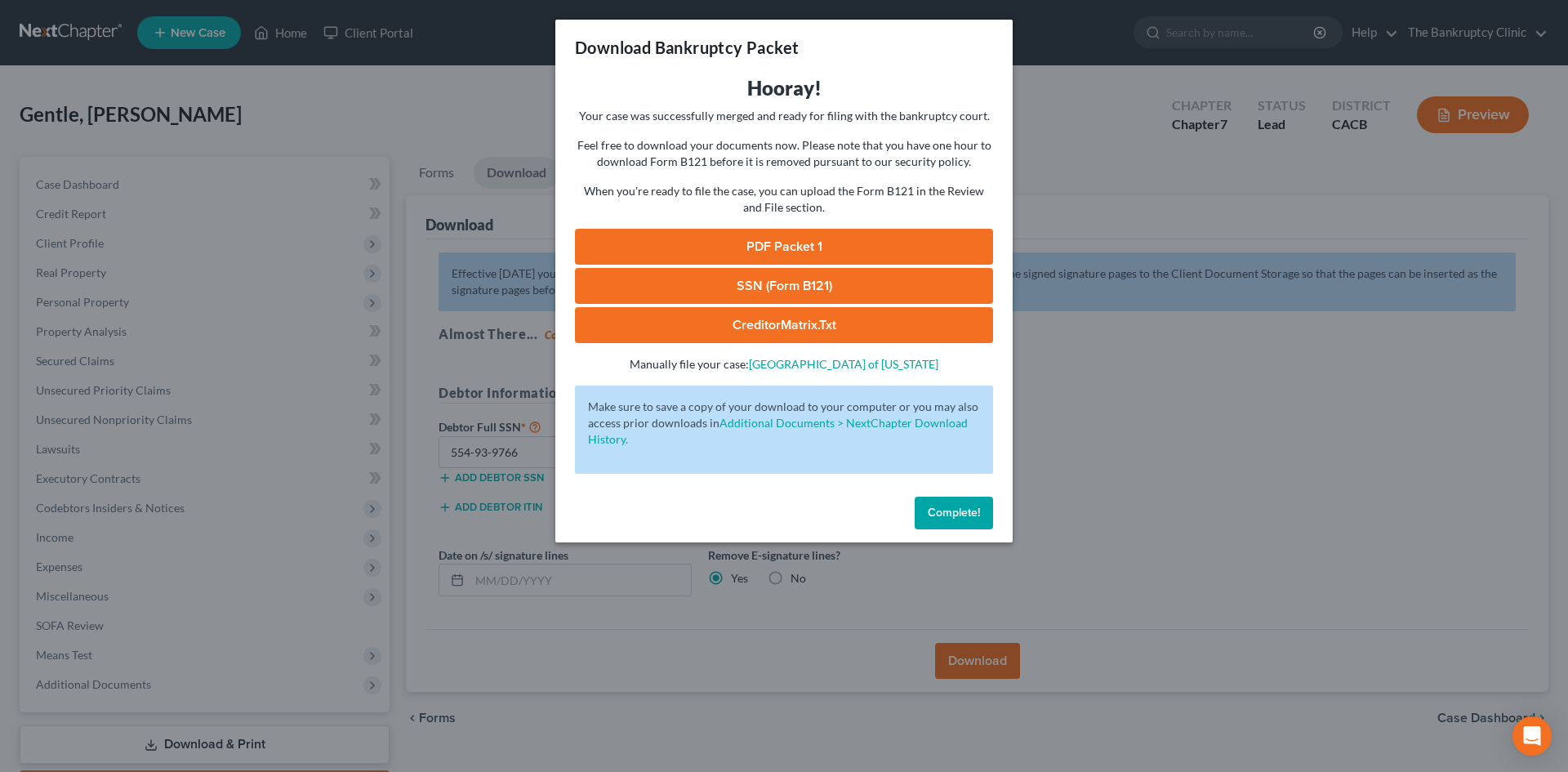
click at [778, 249] on link "PDF Packet 1" at bounding box center [784, 247] width 418 height 36
